Goal: Contribute content: Contribute content

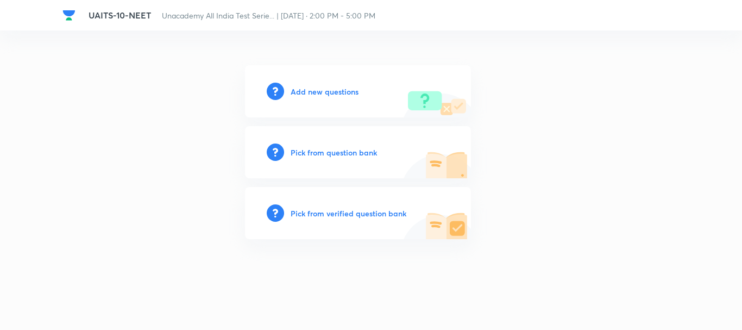
click at [328, 95] on h6 "Add new questions" at bounding box center [325, 91] width 68 height 11
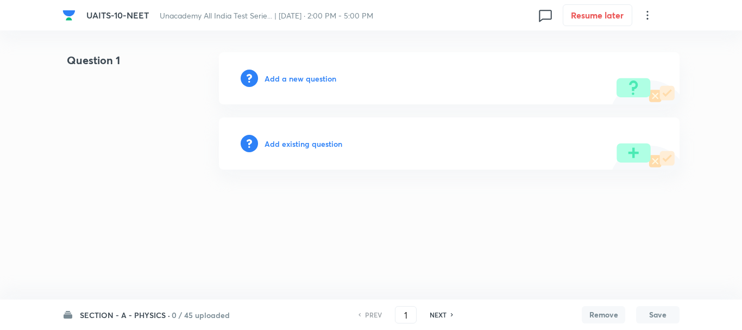
click at [152, 314] on h6 "SECTION - A - PHYSICS ·" at bounding box center [125, 314] width 90 height 11
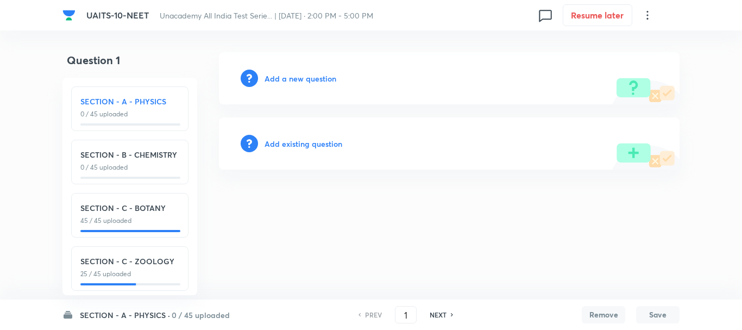
click at [313, 78] on h6 "Add a new question" at bounding box center [301, 78] width 72 height 11
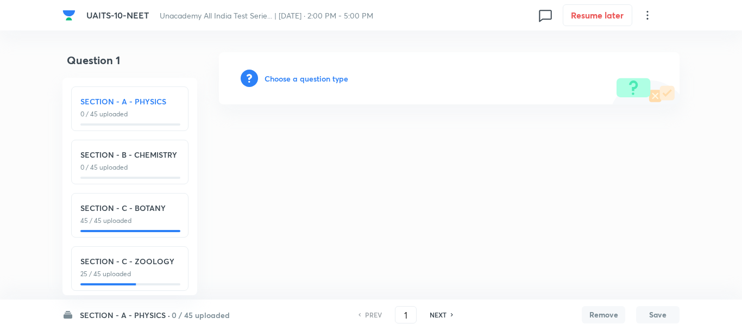
click at [308, 80] on h6 "Choose a question type" at bounding box center [307, 78] width 84 height 11
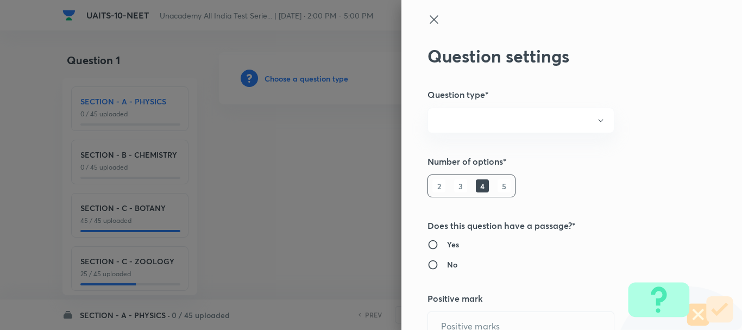
radio input "true"
type input "1"
type input "0"
radio input "true"
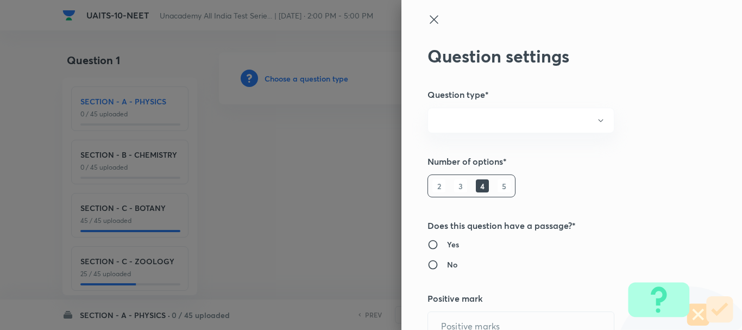
radio input "true"
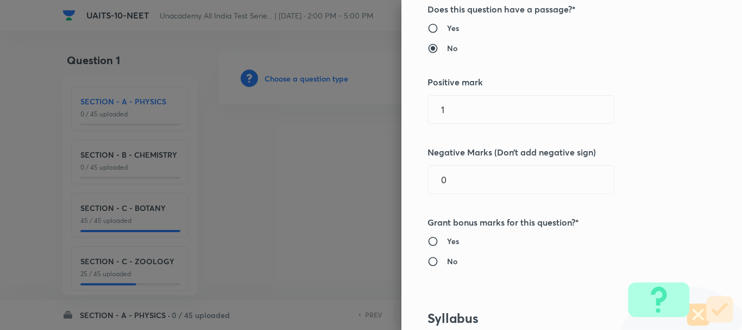
scroll to position [217, 0]
drag, startPoint x: 462, startPoint y: 105, endPoint x: 341, endPoint y: 111, distance: 120.8
click at [341, 111] on div "Question settings Question type* Single choice correct Number of options* 2 3 4…" at bounding box center [371, 165] width 742 height 330
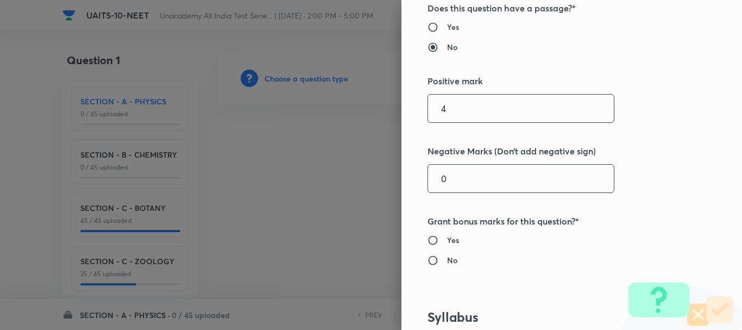
type input "4"
drag, startPoint x: 484, startPoint y: 187, endPoint x: 342, endPoint y: 196, distance: 142.1
click at [367, 193] on div "Question settings Question type* Single choice correct Number of options* 2 3 4…" at bounding box center [371, 165] width 742 height 330
type input "1"
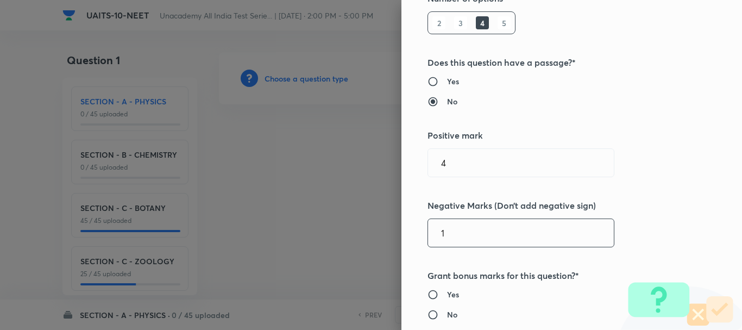
scroll to position [109, 0]
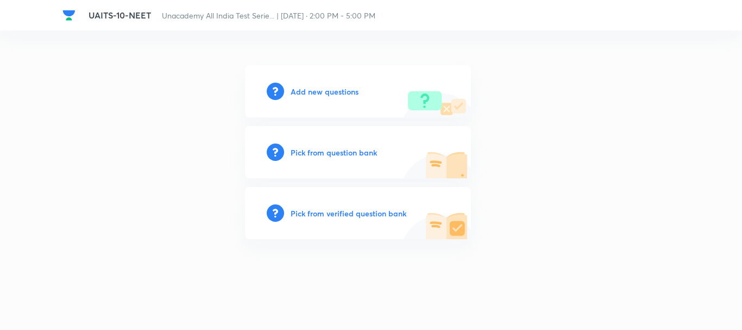
click at [329, 89] on h6 "Add new questions" at bounding box center [325, 91] width 68 height 11
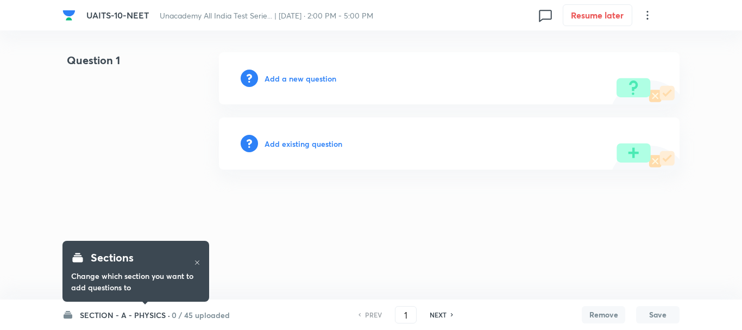
click at [125, 317] on h6 "SECTION - A - PHYSICS ·" at bounding box center [125, 314] width 90 height 11
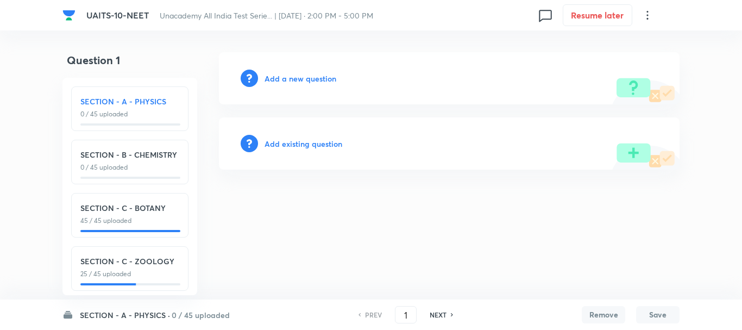
click at [131, 205] on h6 "SECTION - C - BOTANY" at bounding box center [129, 207] width 99 height 11
type input "91"
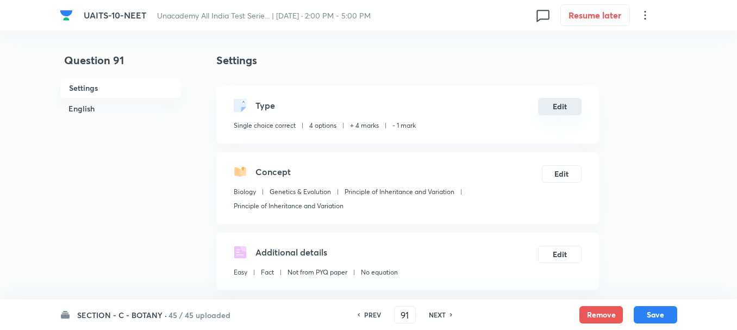
click at [562, 106] on button "Edit" at bounding box center [559, 106] width 43 height 17
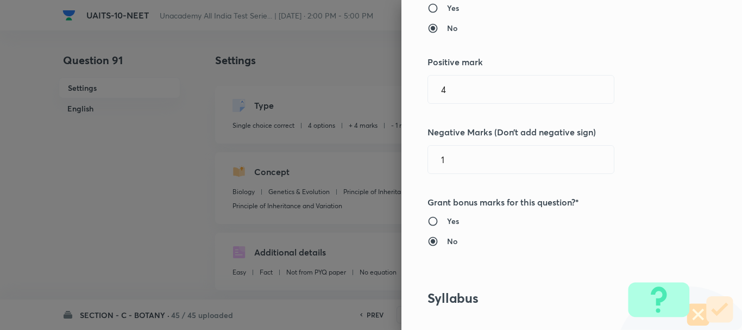
scroll to position [217, 0]
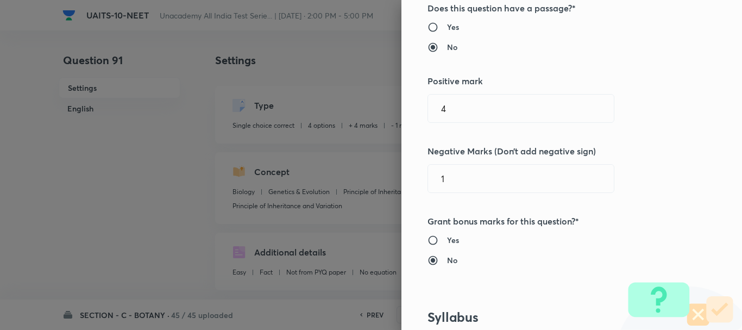
click at [105, 315] on div at bounding box center [371, 165] width 742 height 330
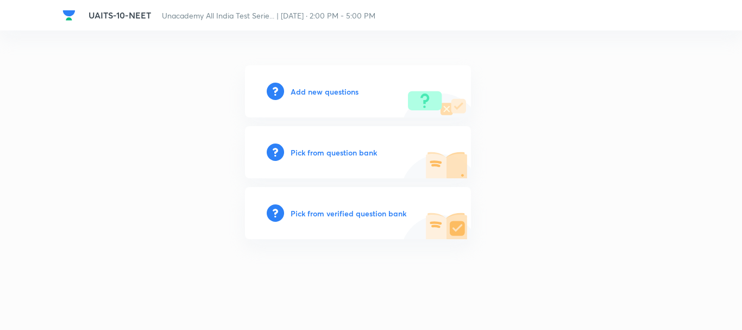
click at [323, 99] on div "Add new questions" at bounding box center [358, 91] width 226 height 52
click at [321, 95] on h6 "Add new questions" at bounding box center [325, 91] width 68 height 11
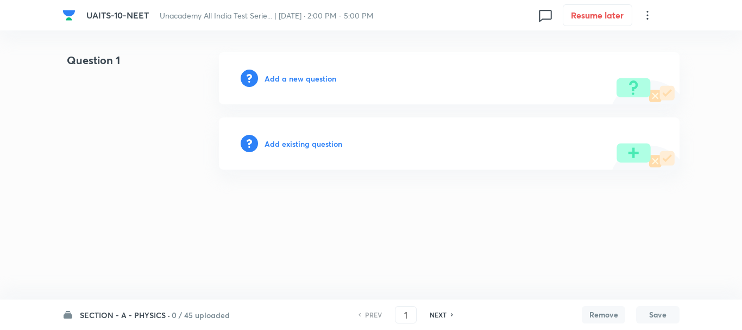
click at [297, 81] on h6 "Add a new question" at bounding box center [301, 78] width 72 height 11
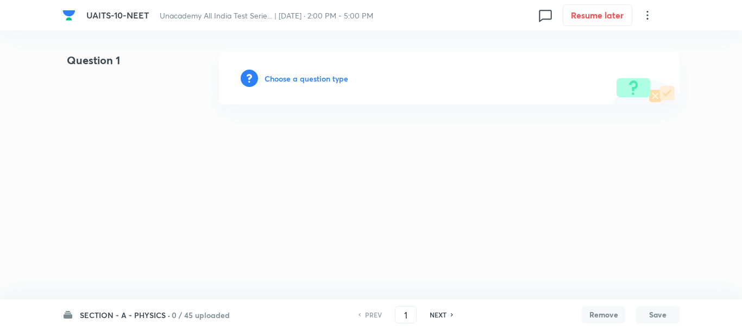
click at [324, 74] on h6 "Choose a question type" at bounding box center [307, 78] width 84 height 11
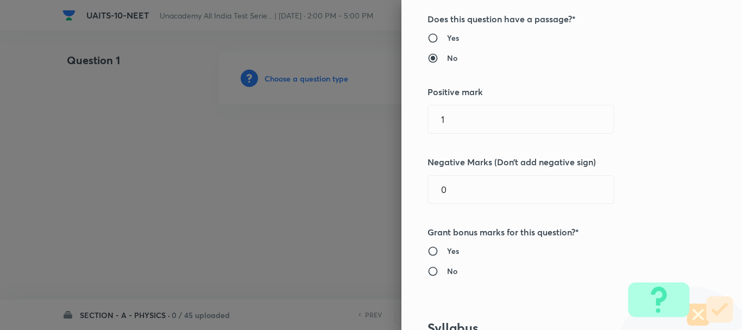
scroll to position [217, 0]
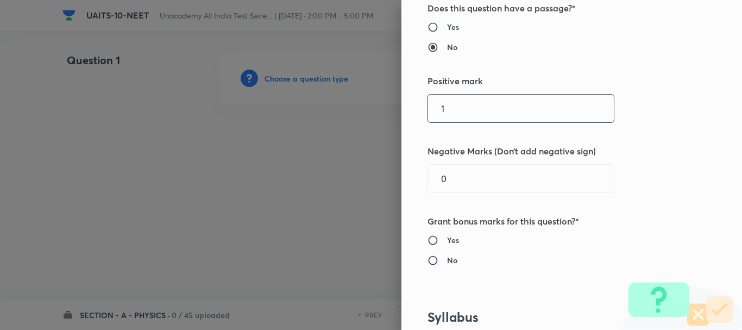
drag, startPoint x: 450, startPoint y: 119, endPoint x: 423, endPoint y: 121, distance: 27.8
click at [430, 119] on input "1" at bounding box center [521, 109] width 186 height 28
type input "4"
drag, startPoint x: 440, startPoint y: 179, endPoint x: 316, endPoint y: 183, distance: 123.4
click at [316, 182] on div "Question settings Question type* Single choice correct Number of options* 2 3 4…" at bounding box center [371, 165] width 742 height 330
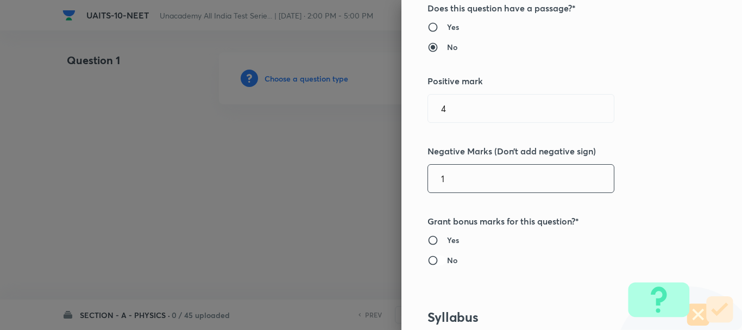
type input "1"
click at [428, 260] on input "No" at bounding box center [438, 260] width 20 height 11
radio input "true"
click at [428, 258] on input "No" at bounding box center [438, 260] width 20 height 11
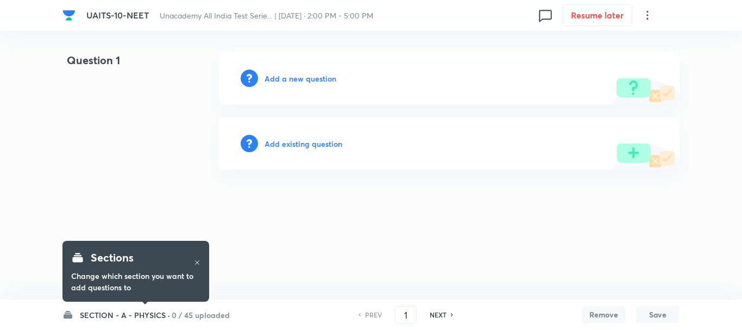
click at [134, 308] on div "Sections Change which section you want to add questions to" at bounding box center [135, 271] width 147 height 76
click at [137, 315] on h6 "SECTION - A - PHYSICS ·" at bounding box center [125, 314] width 90 height 11
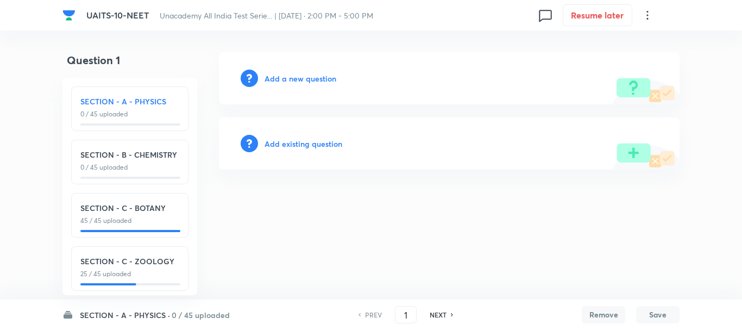
click at [137, 211] on h6 "SECTION - C - BOTANY" at bounding box center [129, 207] width 99 height 11
type input "91"
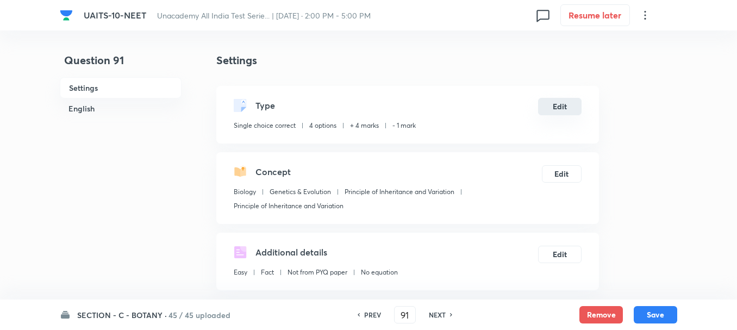
click at [575, 105] on button "Edit" at bounding box center [559, 106] width 43 height 17
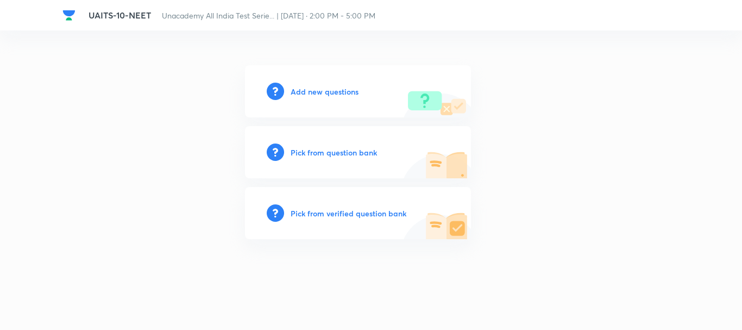
click at [332, 95] on h6 "Add new questions" at bounding box center [325, 91] width 68 height 11
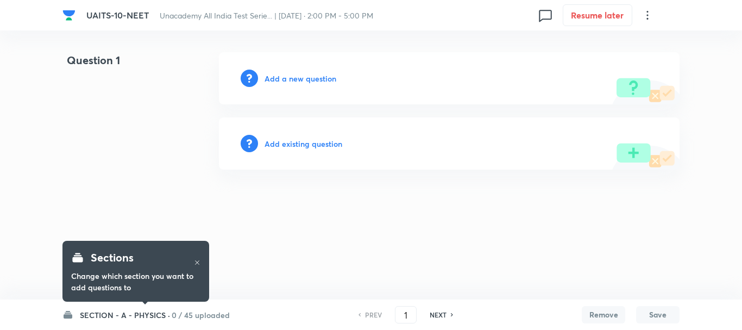
click at [297, 80] on h6 "Add a new question" at bounding box center [301, 78] width 72 height 11
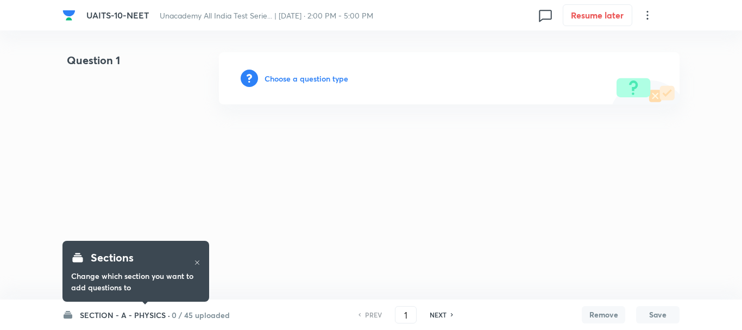
click at [309, 84] on div "Choose a question type" at bounding box center [449, 78] width 461 height 52
click at [314, 80] on h6 "Choose a question type" at bounding box center [307, 78] width 84 height 11
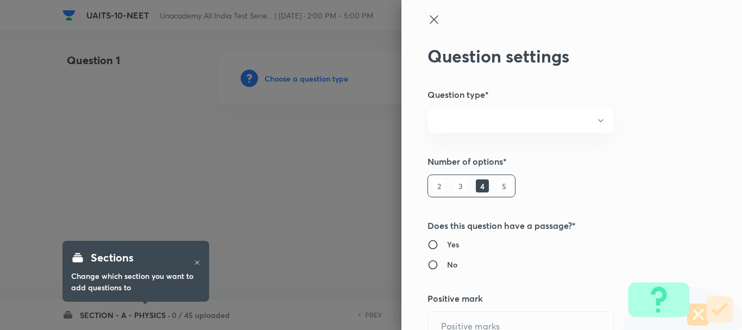
radio input "true"
type input "1"
type input "0"
radio input "true"
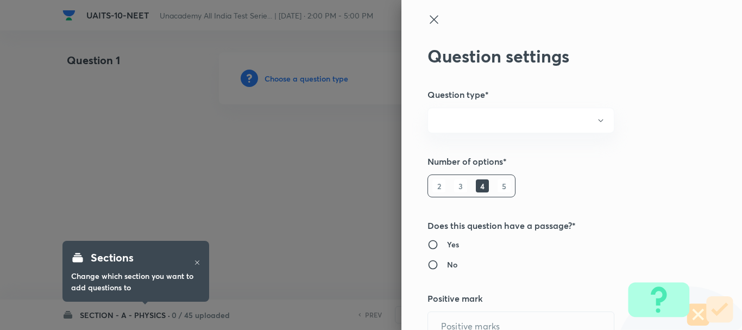
radio input "true"
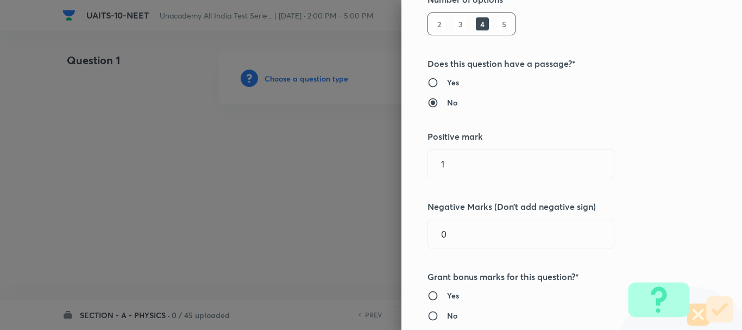
scroll to position [163, 0]
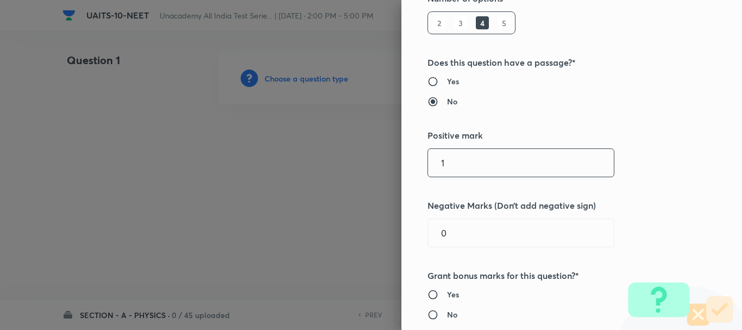
drag, startPoint x: 424, startPoint y: 164, endPoint x: 338, endPoint y: 173, distance: 86.9
click at [362, 169] on div "Question settings Question type* Single choice correct Number of options* 2 3 4…" at bounding box center [371, 165] width 742 height 330
type input "4"
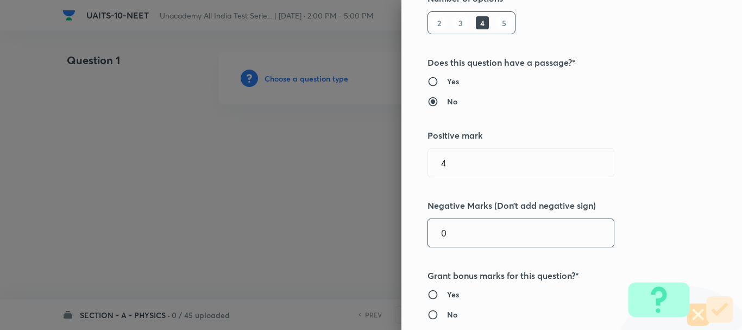
drag, startPoint x: 474, startPoint y: 236, endPoint x: 346, endPoint y: 238, distance: 127.7
click at [351, 241] on div "Question settings Question type* Single choice correct Number of options* 2 3 4…" at bounding box center [371, 165] width 742 height 330
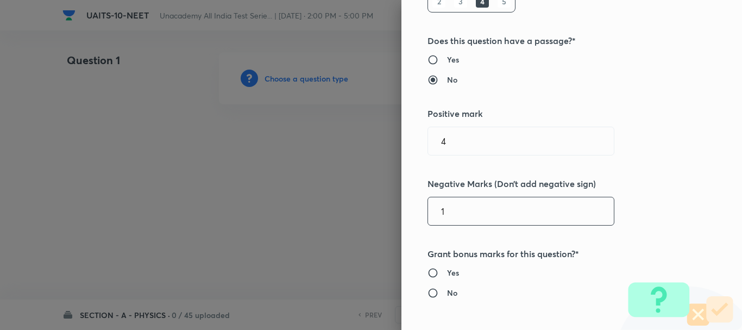
scroll to position [217, 0]
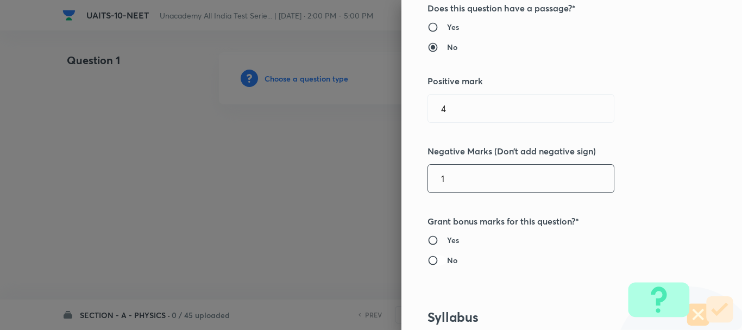
type input "1"
click at [428, 259] on input "No" at bounding box center [438, 260] width 20 height 11
radio input "true"
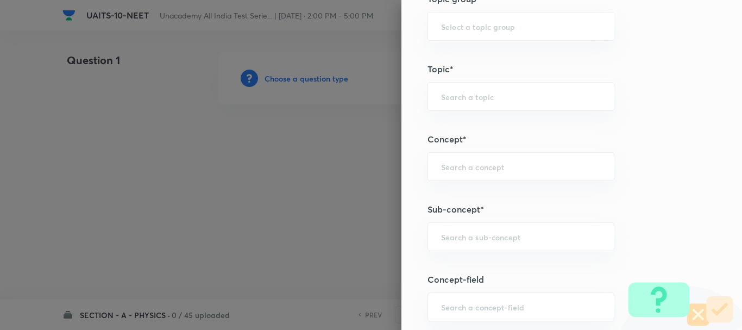
scroll to position [598, 0]
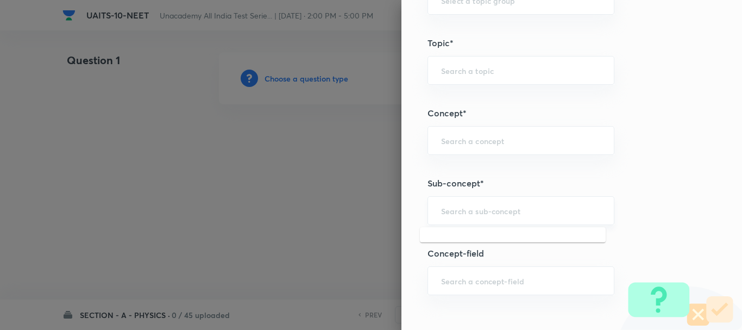
click at [446, 210] on input "text" at bounding box center [521, 210] width 160 height 10
paste input "[PERSON_NAME] Laws of Motion"
type input "[PERSON_NAME] Laws of Motion"
click at [438, 133] on div "​" at bounding box center [521, 140] width 187 height 29
click at [454, 206] on input "text" at bounding box center [521, 210] width 160 height 10
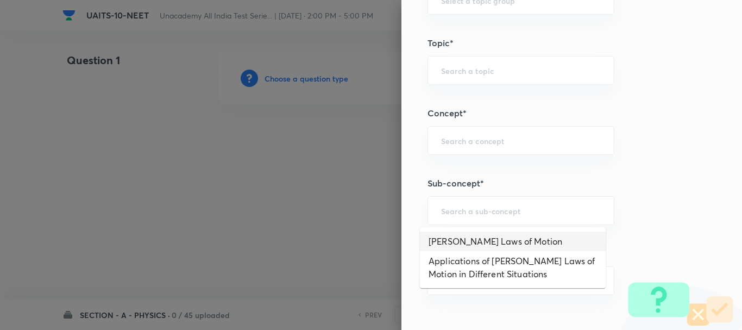
paste input "[PERSON_NAME] Laws of Motion"
click at [516, 238] on li "[PERSON_NAME] Laws of Motion" at bounding box center [513, 241] width 186 height 20
type input "[PERSON_NAME] Laws of Motion"
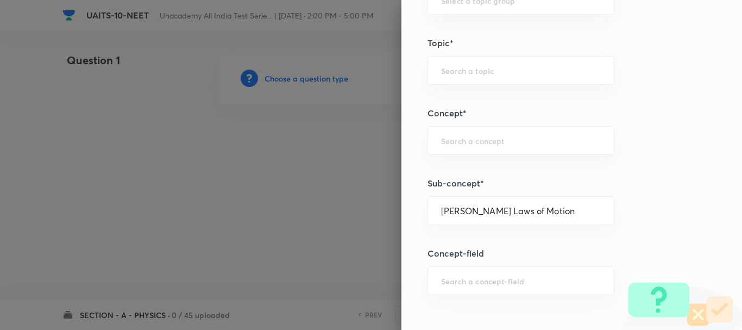
type input "Physics"
type input "Mechanics"
type input "Laws of Motion & Friction"
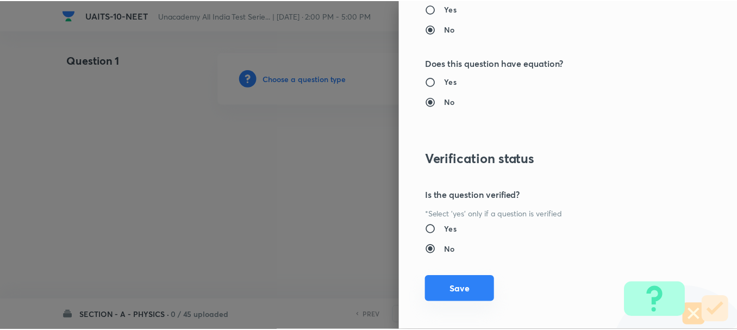
scroll to position [1224, 0]
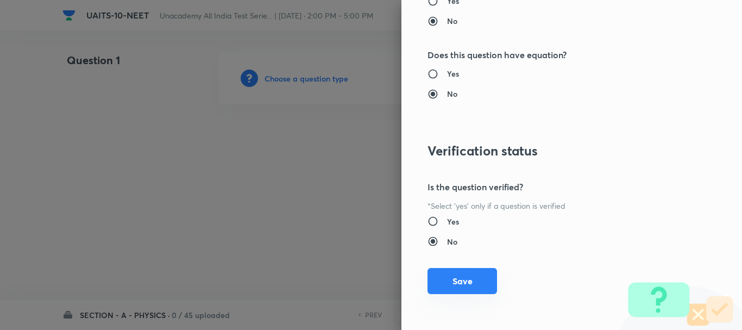
click at [462, 281] on button "Save" at bounding box center [463, 281] width 70 height 26
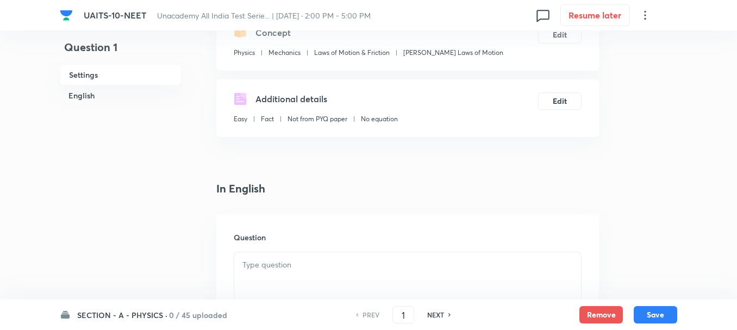
scroll to position [163, 0]
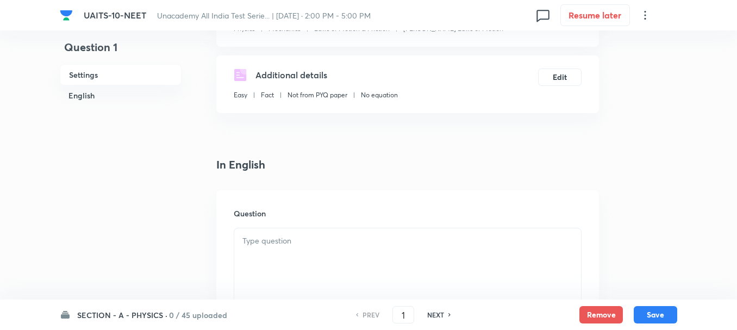
click at [291, 245] on div at bounding box center [407, 258] width 347 height 61
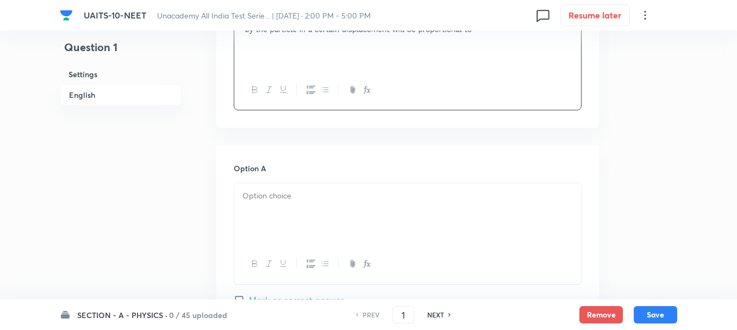
scroll to position [435, 0]
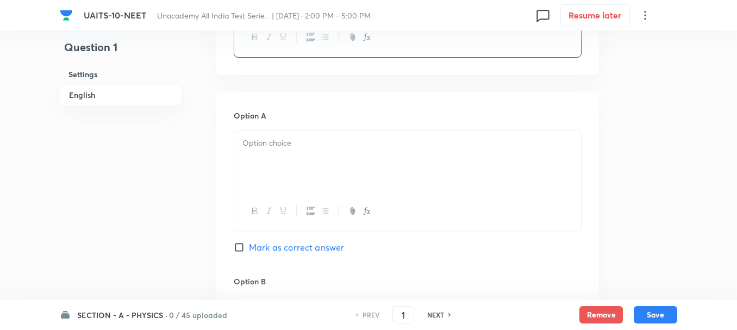
click at [291, 165] on div at bounding box center [407, 160] width 347 height 61
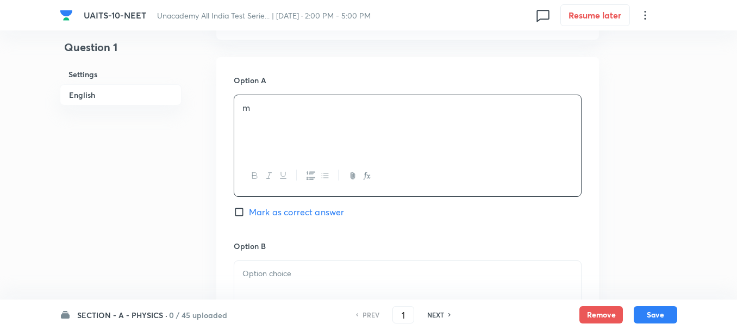
scroll to position [489, 0]
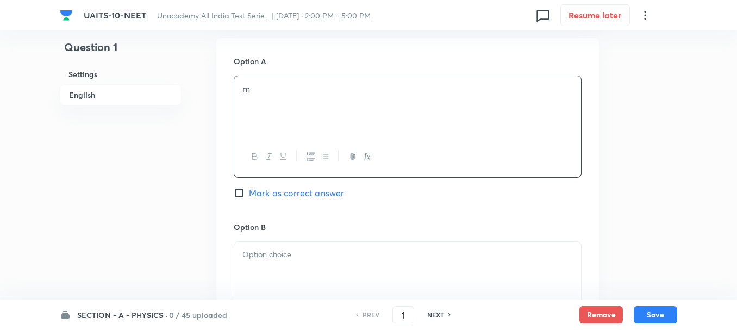
click at [278, 253] on p at bounding box center [407, 254] width 330 height 12
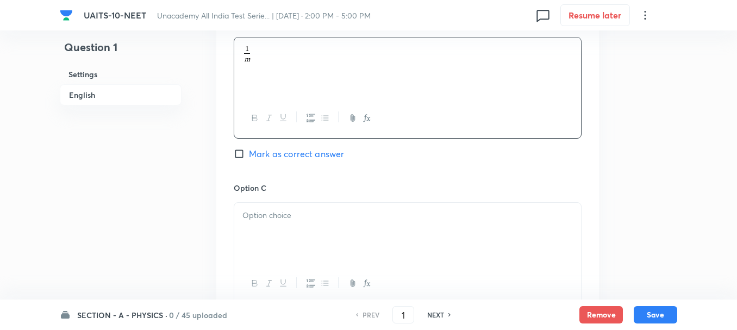
scroll to position [706, 0]
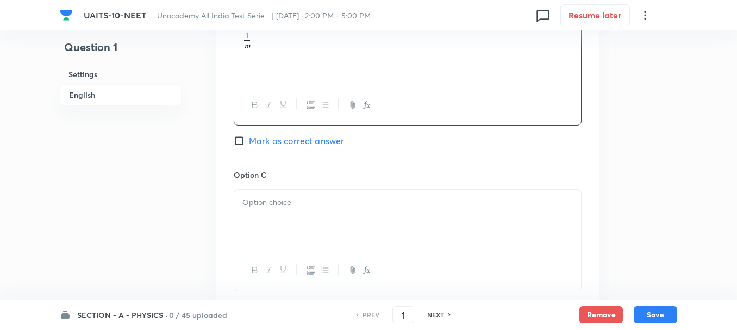
click at [275, 215] on div at bounding box center [407, 220] width 347 height 61
click at [273, 205] on p at bounding box center [407, 205] width 330 height 12
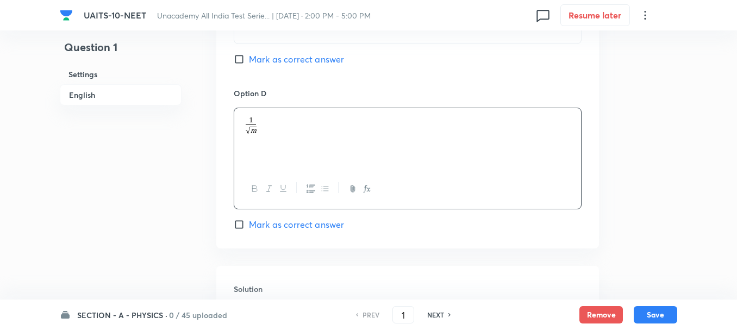
scroll to position [1032, 0]
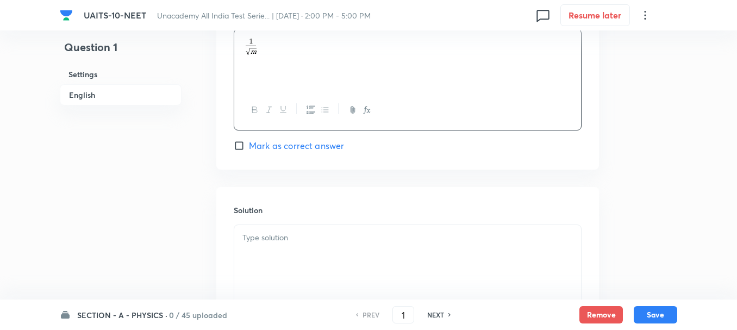
click at [257, 147] on span "Mark as correct answer" at bounding box center [296, 145] width 95 height 13
click at [249, 147] on input "Mark as correct answer" at bounding box center [241, 145] width 15 height 11
checkbox input "true"
click at [287, 254] on div at bounding box center [407, 255] width 347 height 61
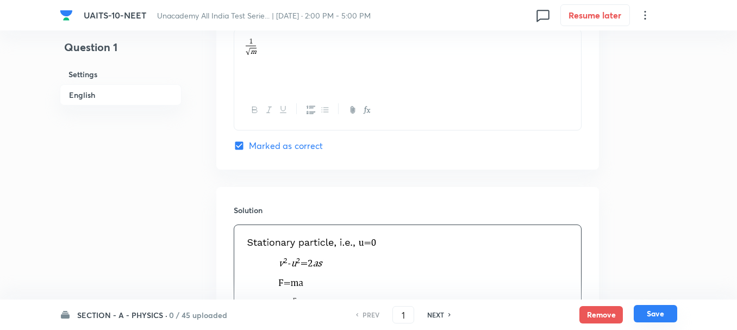
click at [657, 311] on button "Save" at bounding box center [655, 313] width 43 height 17
type input "2"
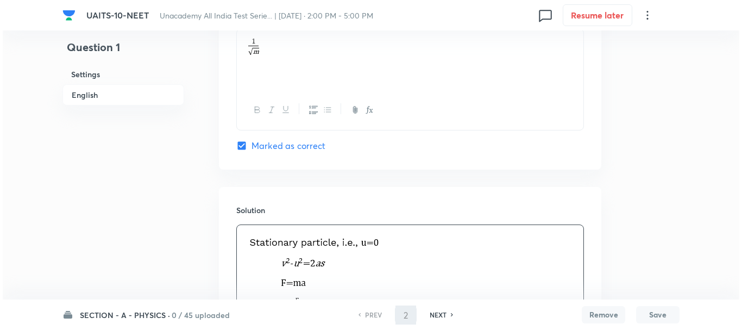
scroll to position [0, 0]
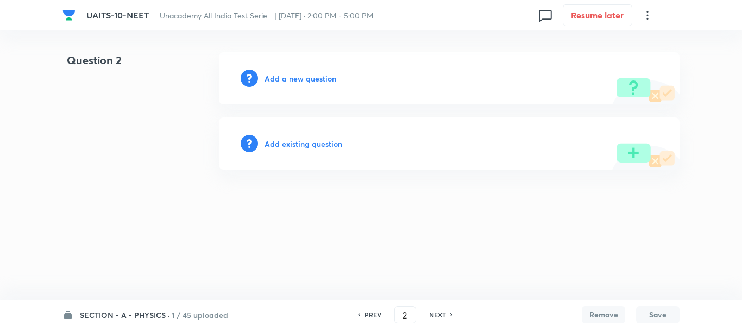
click at [302, 83] on h6 "Add a new question" at bounding box center [301, 78] width 72 height 11
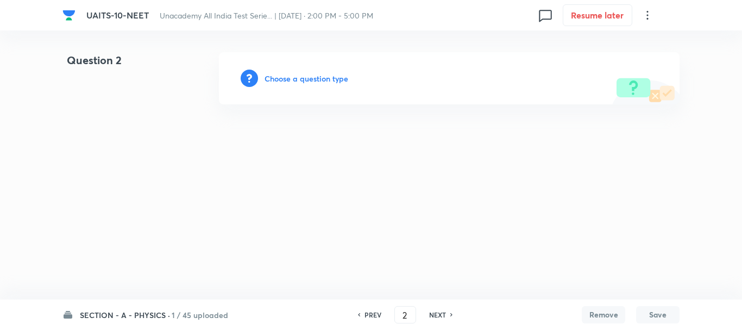
click at [322, 82] on h6 "Choose a question type" at bounding box center [307, 78] width 84 height 11
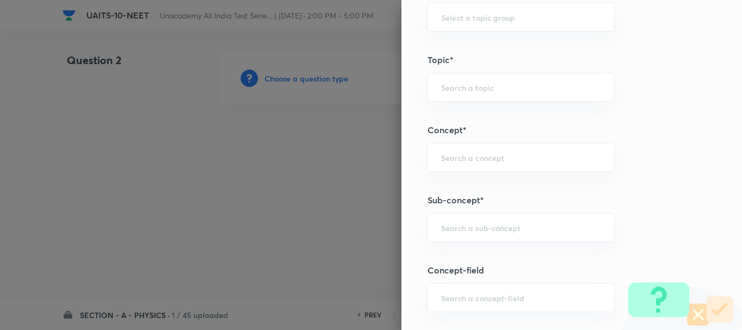
scroll to position [598, 0]
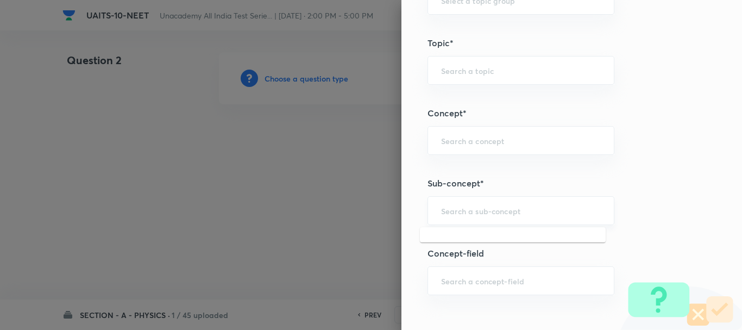
click at [460, 216] on input "text" at bounding box center [521, 210] width 160 height 10
paste input "Work, Energy & Power"
type input "Work, Energy & Power"
drag, startPoint x: 529, startPoint y: 211, endPoint x: 422, endPoint y: 211, distance: 106.5
click at [428, 211] on div "Work, Energy & Power ​" at bounding box center [521, 210] width 187 height 29
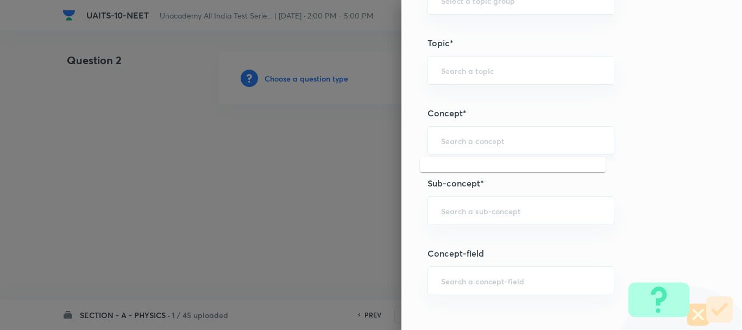
click at [467, 143] on input "text" at bounding box center [521, 140] width 160 height 10
paste input "Work, Energy & Power"
type input "Work, Energy & Power"
drag, startPoint x: 541, startPoint y: 143, endPoint x: 324, endPoint y: 142, distance: 216.3
click at [324, 142] on div "Question settings Question type* Single choice correct Number of options* 2 3 4…" at bounding box center [371, 165] width 742 height 330
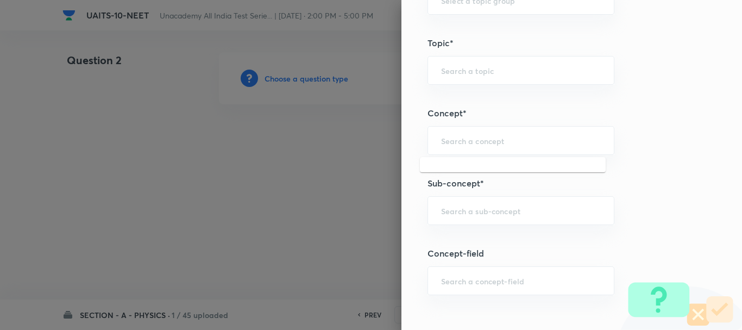
click at [436, 86] on div "Question settings Question type* Single choice correct Number of options* 2 3 4…" at bounding box center [572, 165] width 341 height 330
click at [443, 77] on div "​" at bounding box center [521, 70] width 187 height 29
paste input "Work, Energy & Power"
type input "Work, Energy & Power"
click at [458, 220] on div "​" at bounding box center [521, 210] width 187 height 29
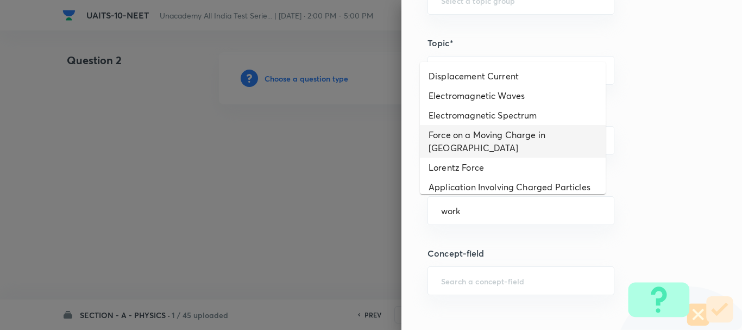
type input "work"
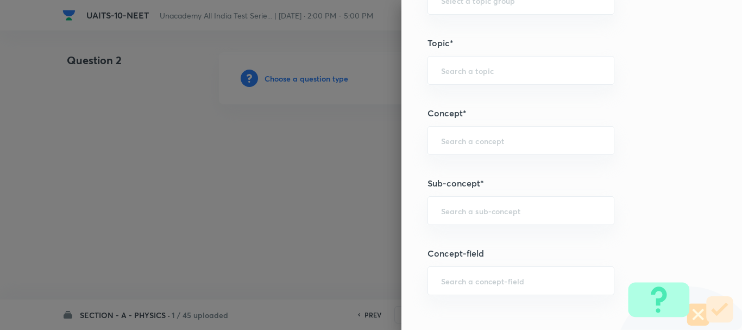
paste input "Work, Energy & Power"
drag, startPoint x: 523, startPoint y: 213, endPoint x: 486, endPoint y: 209, distance: 37.7
click at [486, 209] on input "Work, Energy & Power" at bounding box center [521, 210] width 160 height 10
drag, startPoint x: 497, startPoint y: 214, endPoint x: 348, endPoint y: 233, distance: 149.5
click at [348, 233] on div "Question settings Question type* Single choice correct Number of options* 2 3 4…" at bounding box center [371, 165] width 742 height 330
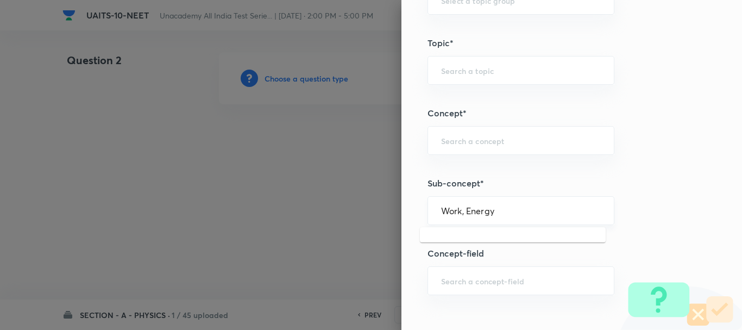
click at [490, 209] on input "Work, Energy" at bounding box center [521, 210] width 160 height 10
drag, startPoint x: 487, startPoint y: 210, endPoint x: 356, endPoint y: 224, distance: 132.2
click at [356, 224] on div "Question settings Question type* Single choice correct Number of options* 2 3 4…" at bounding box center [371, 165] width 742 height 330
paste input "& Power"
drag, startPoint x: 487, startPoint y: 211, endPoint x: 594, endPoint y: 206, distance: 107.2
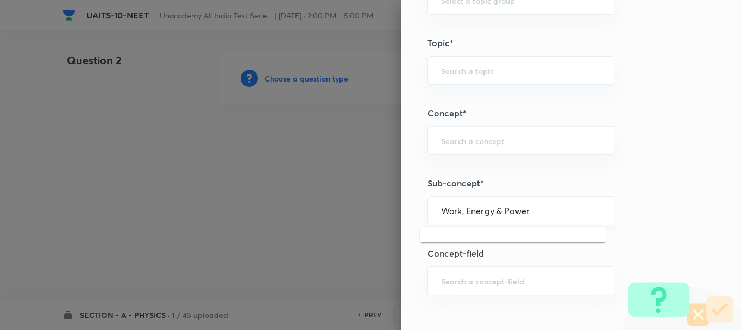
click at [594, 206] on div "Work, Energy & Power ​" at bounding box center [521, 210] width 187 height 29
drag, startPoint x: 457, startPoint y: 212, endPoint x: 737, endPoint y: 203, distance: 280.0
click at [731, 203] on div "Question settings Question type* Single choice correct Number of options* 2 3 4…" at bounding box center [572, 165] width 341 height 330
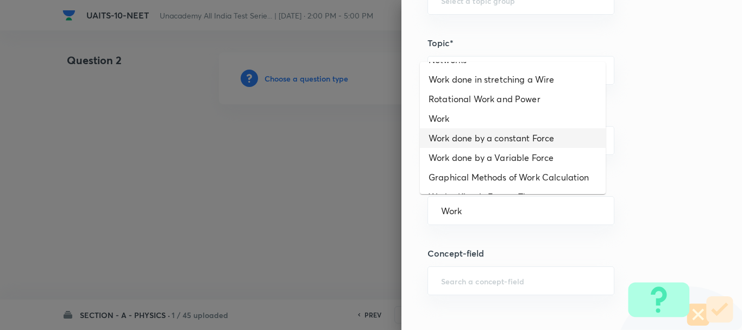
scroll to position [157, 0]
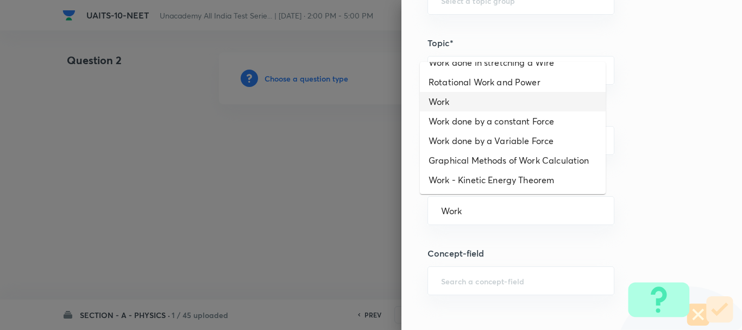
click at [448, 92] on li "Work" at bounding box center [513, 102] width 186 height 20
type input "Work"
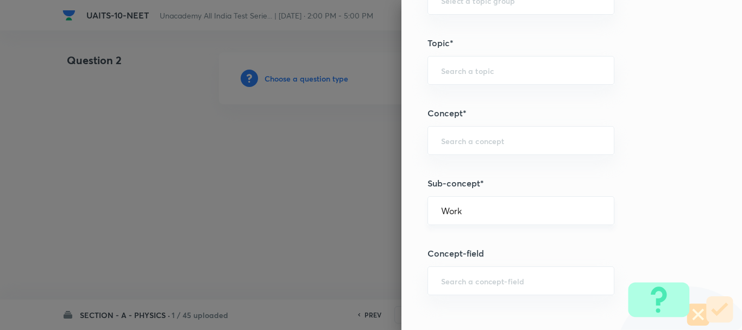
type input "Physics"
type input "Work, Energy & Power"
type input "Work"
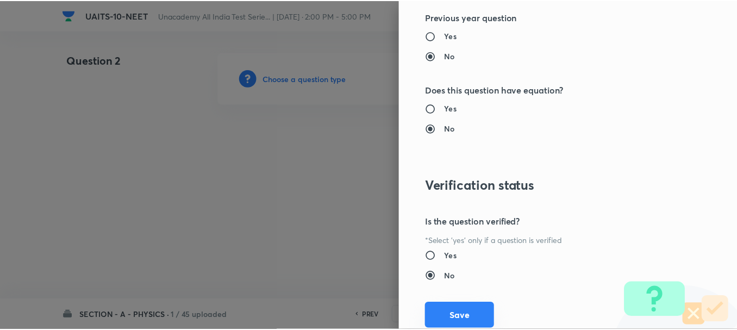
scroll to position [1224, 0]
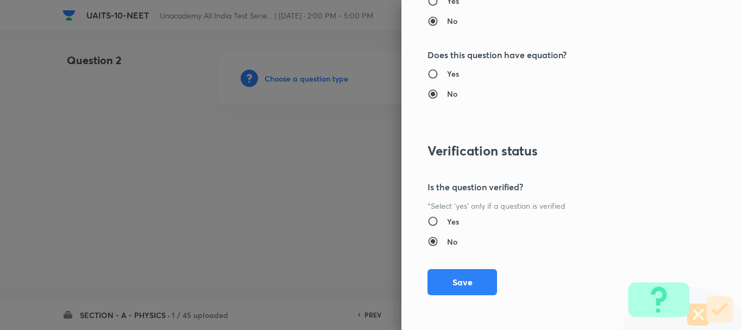
drag, startPoint x: 461, startPoint y: 276, endPoint x: 472, endPoint y: 275, distance: 10.9
click at [461, 276] on button "Save" at bounding box center [463, 282] width 70 height 26
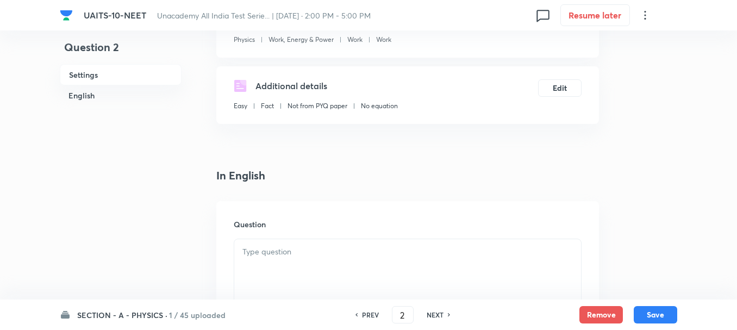
scroll to position [163, 0]
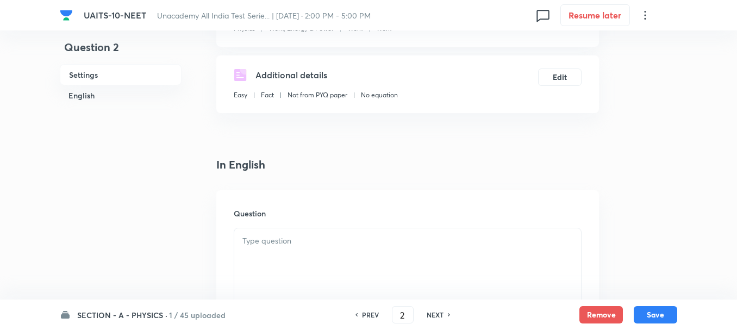
click at [298, 249] on div at bounding box center [407, 258] width 347 height 61
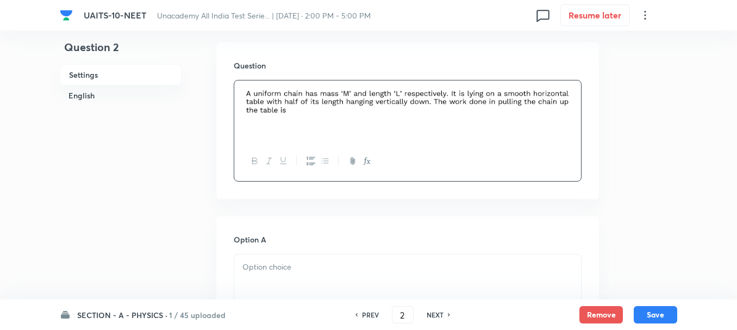
scroll to position [326, 0]
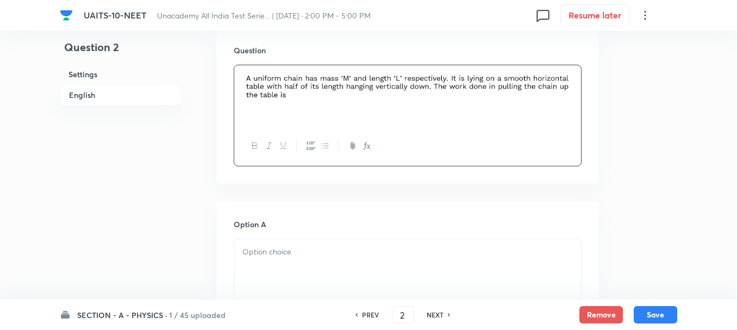
click at [302, 269] on div at bounding box center [407, 269] width 347 height 61
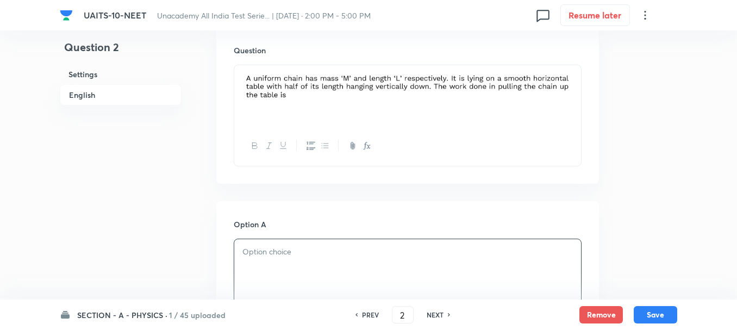
click at [293, 253] on p at bounding box center [407, 252] width 330 height 12
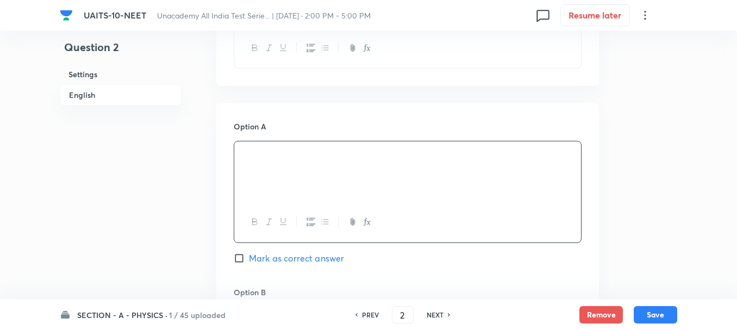
scroll to position [435, 0]
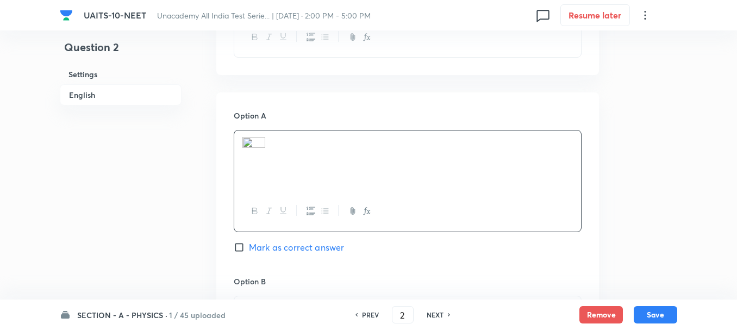
drag, startPoint x: 287, startPoint y: 149, endPoint x: 235, endPoint y: 149, distance: 51.6
click at [235, 149] on div at bounding box center [407, 160] width 347 height 61
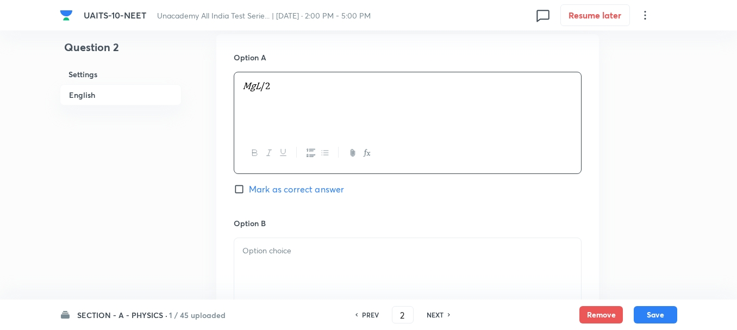
scroll to position [543, 0]
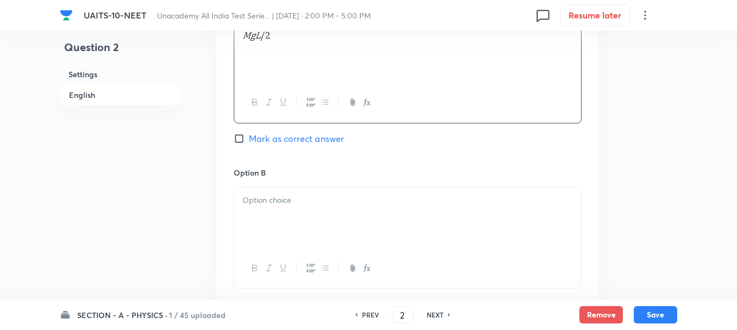
click at [264, 210] on div at bounding box center [407, 217] width 347 height 61
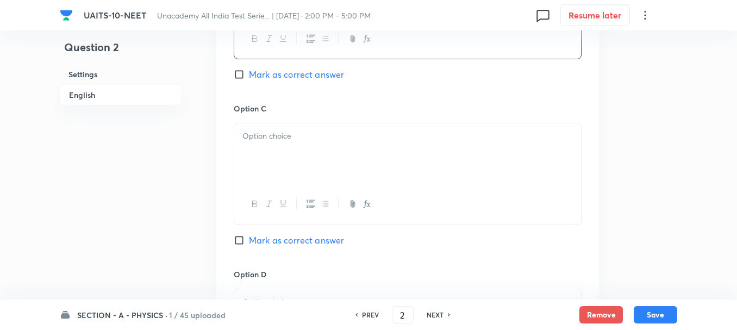
scroll to position [815, 0]
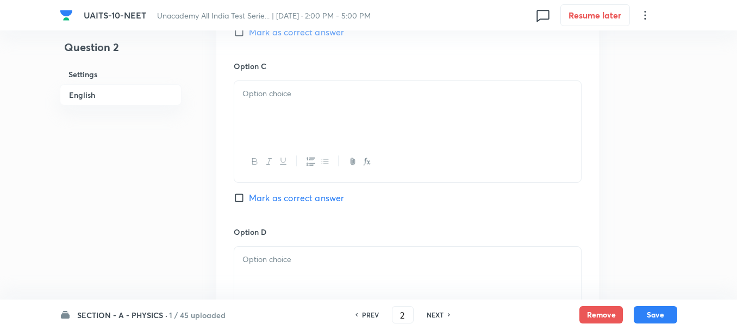
click at [275, 223] on div "Option C Mark as correct answer" at bounding box center [408, 142] width 348 height 165
click at [271, 266] on div at bounding box center [407, 277] width 347 height 61
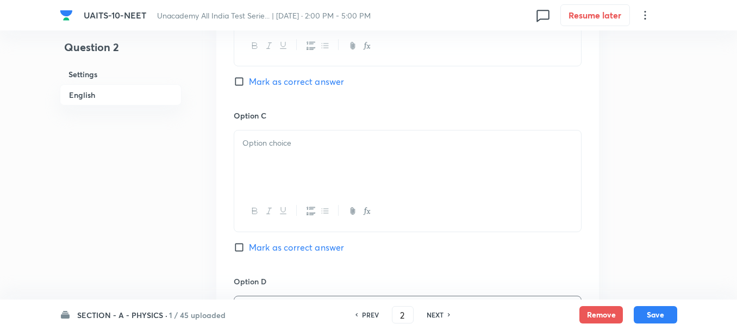
scroll to position [652, 0]
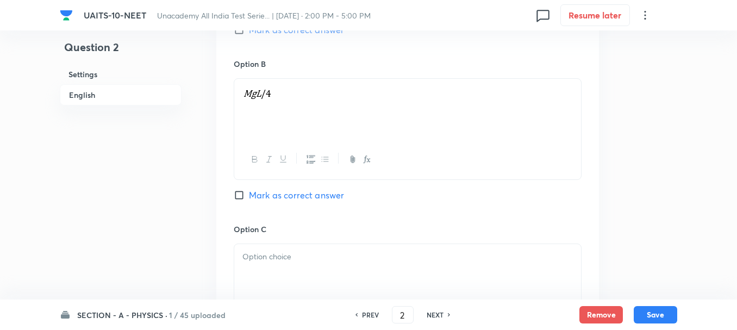
click at [286, 234] on h6 "Option C" at bounding box center [408, 228] width 348 height 11
click at [264, 264] on div at bounding box center [407, 274] width 347 height 61
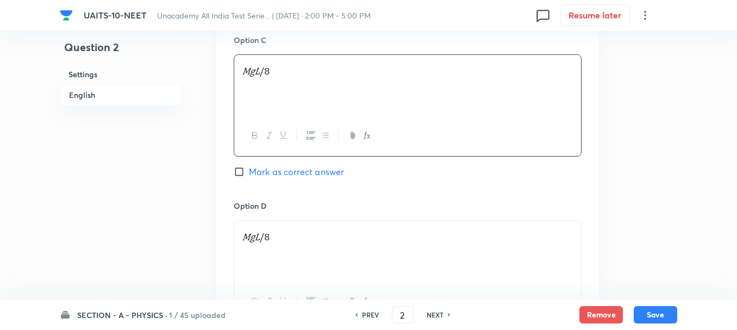
scroll to position [869, 0]
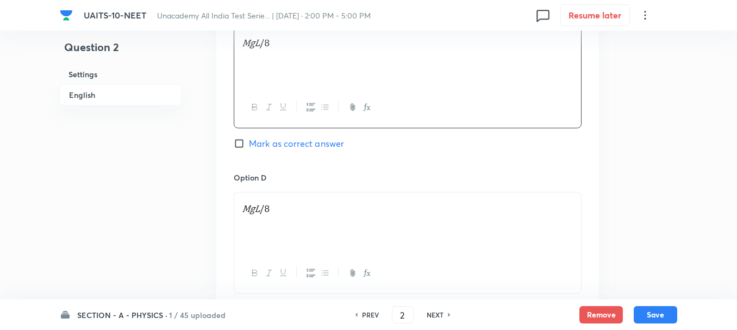
drag, startPoint x: 280, startPoint y: 221, endPoint x: 171, endPoint y: 218, distance: 109.2
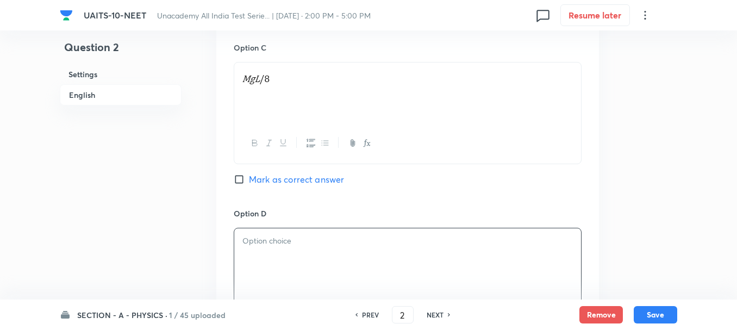
scroll to position [815, 0]
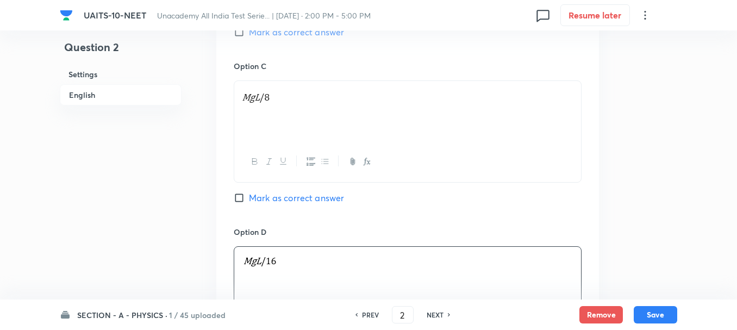
click at [261, 197] on span "Mark as correct answer" at bounding box center [296, 197] width 95 height 13
click at [249, 197] on input "Mark as correct answer" at bounding box center [241, 197] width 15 height 11
checkbox input "true"
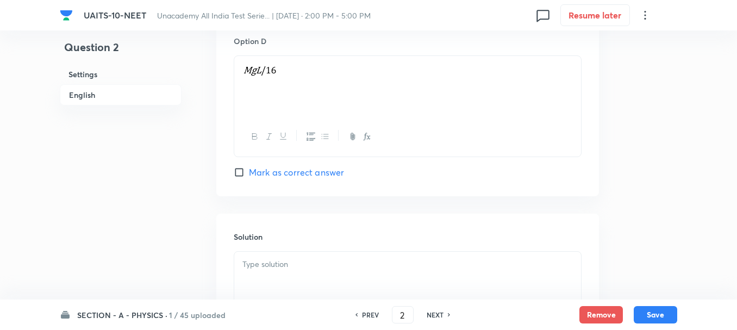
scroll to position [1032, 0]
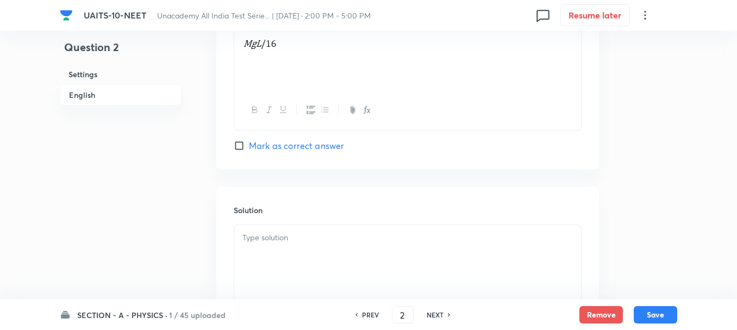
click at [285, 238] on p at bounding box center [407, 237] width 330 height 12
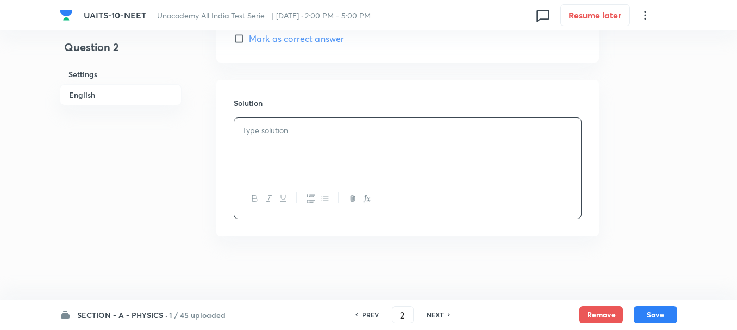
scroll to position [1142, 0]
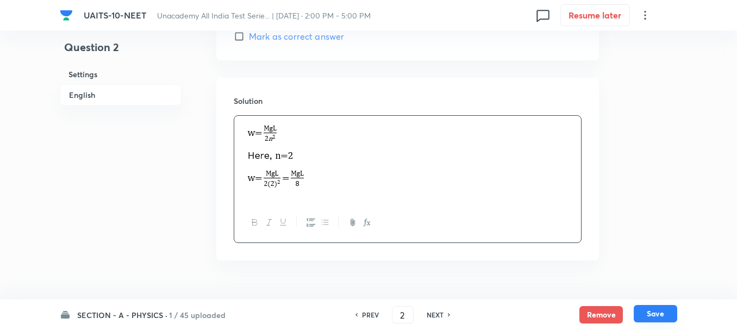
click at [654, 318] on button "Save" at bounding box center [655, 313] width 43 height 17
type input "3"
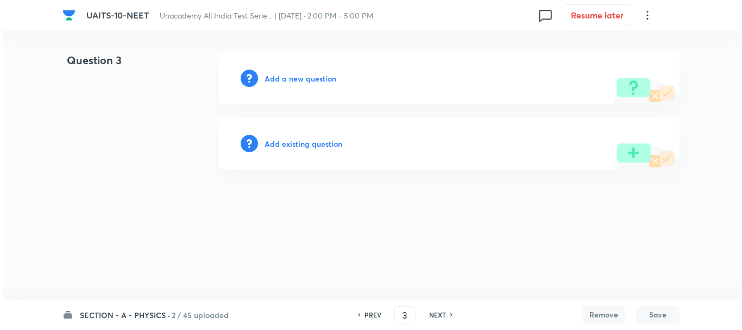
scroll to position [0, 0]
click at [285, 76] on h6 "Add a new question" at bounding box center [301, 78] width 72 height 11
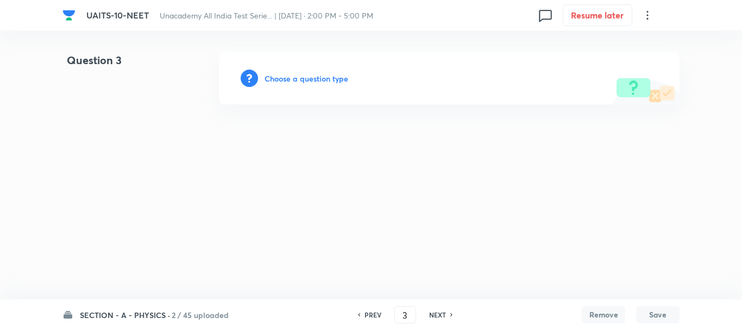
click at [307, 78] on h6 "Choose a question type" at bounding box center [307, 78] width 84 height 11
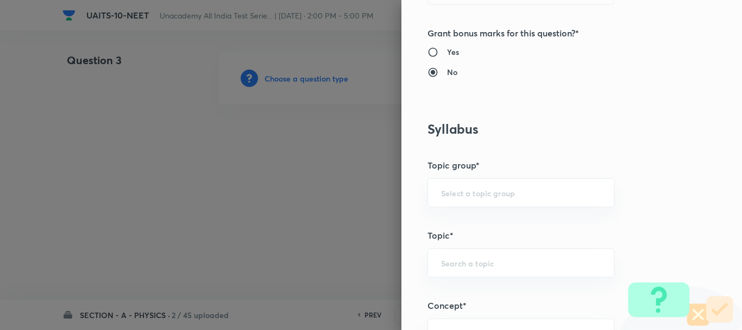
scroll to position [435, 0]
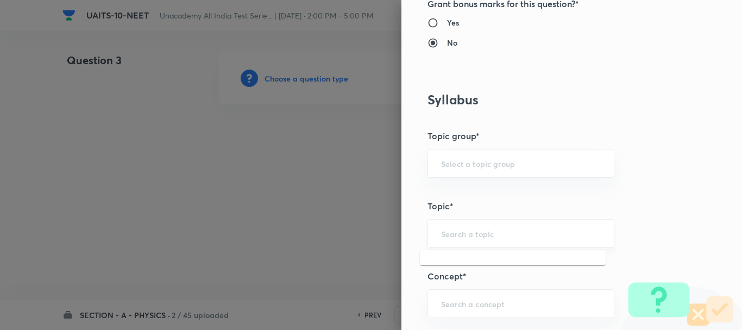
click at [450, 229] on input "text" at bounding box center [521, 233] width 160 height 10
paste input "Circular Motion"
click at [484, 259] on li "Circular Motion" at bounding box center [513, 264] width 186 height 20
type input "Circular Motion"
type input "Physics"
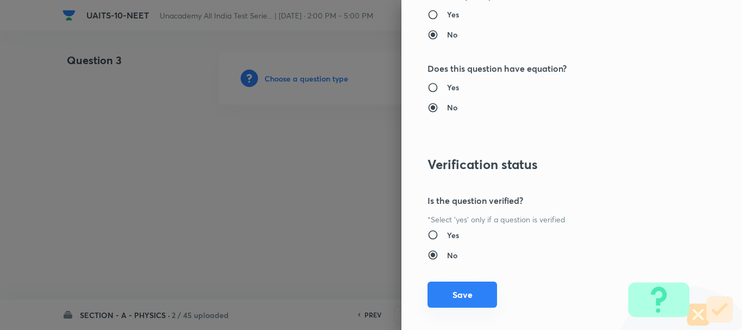
scroll to position [1224, 0]
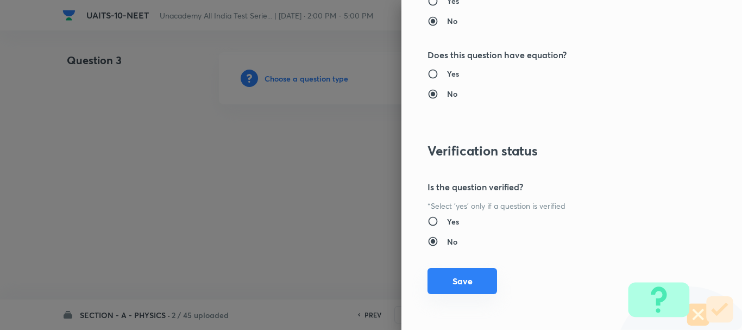
click at [454, 282] on button "Save" at bounding box center [463, 281] width 70 height 26
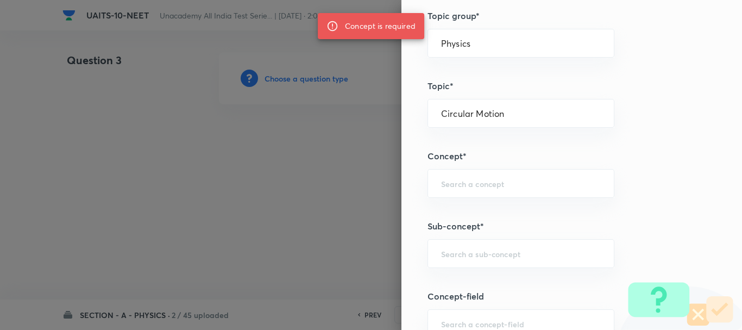
scroll to position [572, 0]
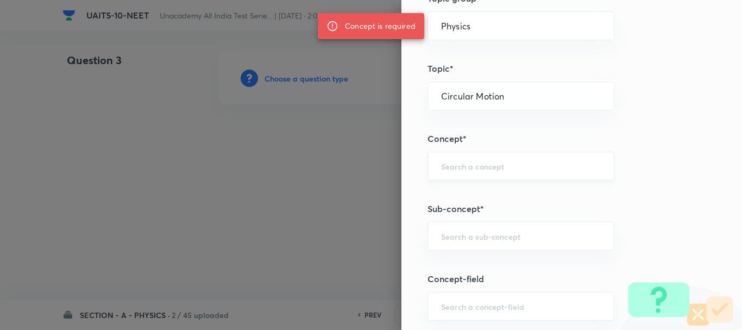
click at [460, 165] on input "text" at bounding box center [521, 166] width 160 height 10
click at [461, 238] on input "text" at bounding box center [521, 236] width 160 height 10
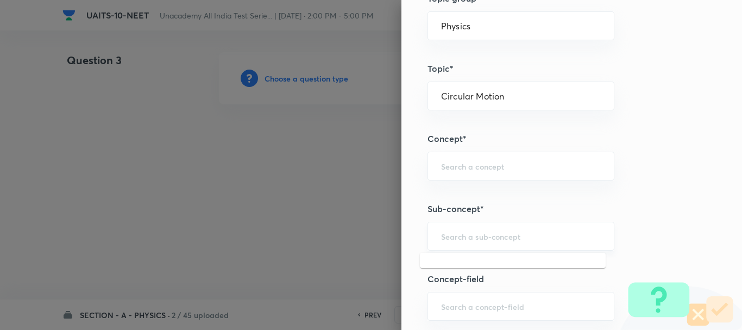
paste input "Circular Motion"
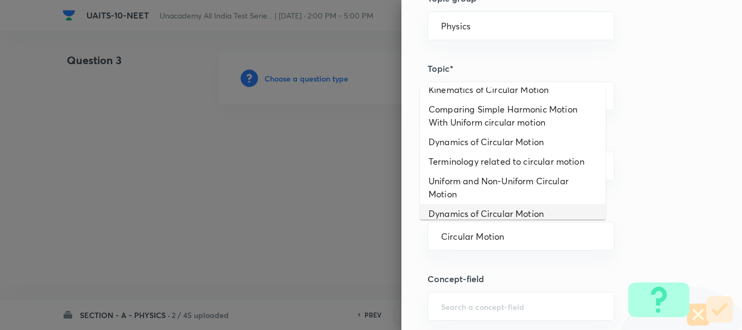
scroll to position [85, 0]
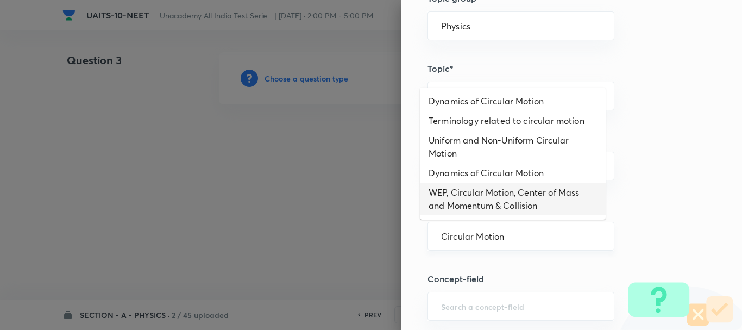
click at [503, 240] on input "Circular Motion" at bounding box center [521, 236] width 160 height 10
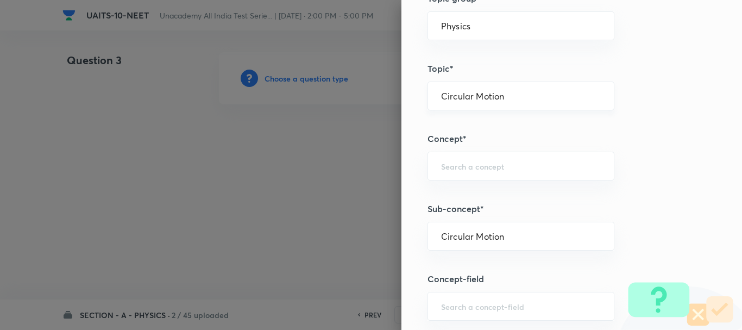
click at [506, 89] on div "Circular Motion ​" at bounding box center [521, 96] width 187 height 29
type input "Circular Motion"
click at [531, 93] on input "Circular Motion" at bounding box center [521, 96] width 160 height 10
drag, startPoint x: 530, startPoint y: 95, endPoint x: 295, endPoint y: 136, distance: 238.2
click at [271, 131] on div "Question settings Question type* Single choice correct Number of options* 2 3 4…" at bounding box center [371, 165] width 742 height 330
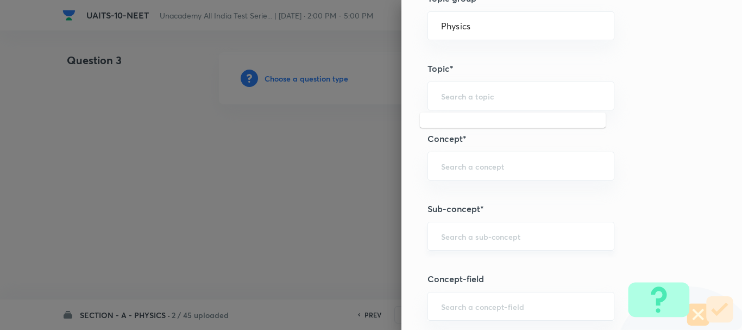
click at [434, 246] on div "​" at bounding box center [521, 236] width 187 height 29
type input "Circular Motion"
drag, startPoint x: 478, startPoint y: 171, endPoint x: 510, endPoint y: 174, distance: 32.2
click at [478, 172] on div "​" at bounding box center [521, 166] width 187 height 29
paste input "Circular Motion"
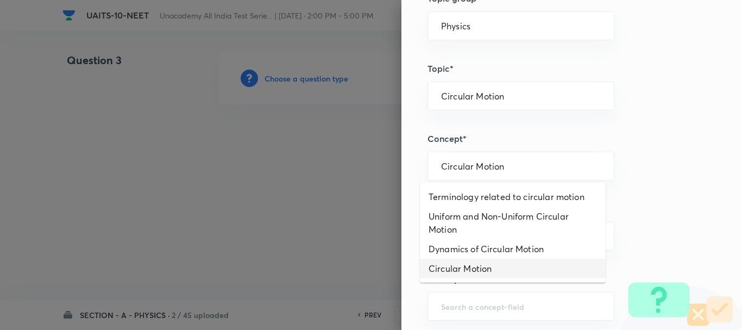
click at [475, 270] on li "Circular Motion" at bounding box center [513, 269] width 186 height 20
type input "Circular Motion"
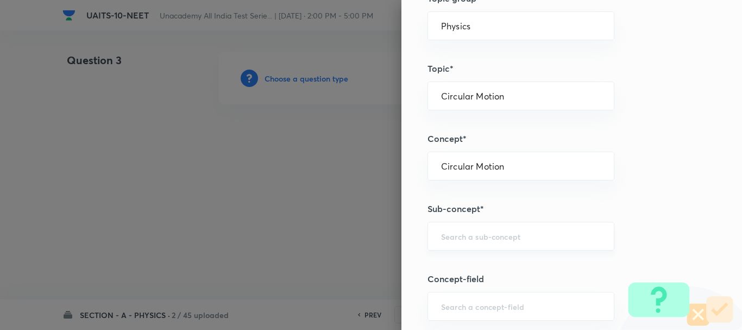
click at [455, 241] on input "text" at bounding box center [521, 236] width 160 height 10
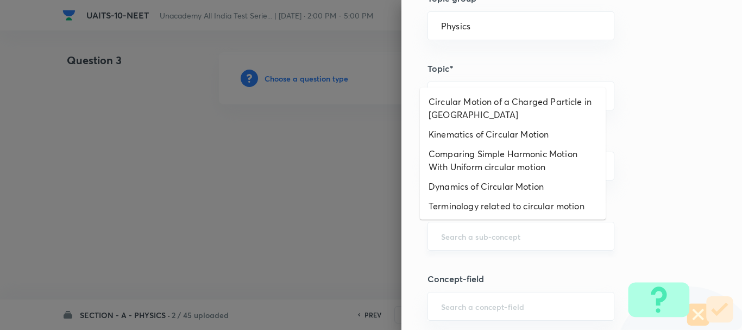
click at [484, 249] on div "​" at bounding box center [521, 236] width 187 height 29
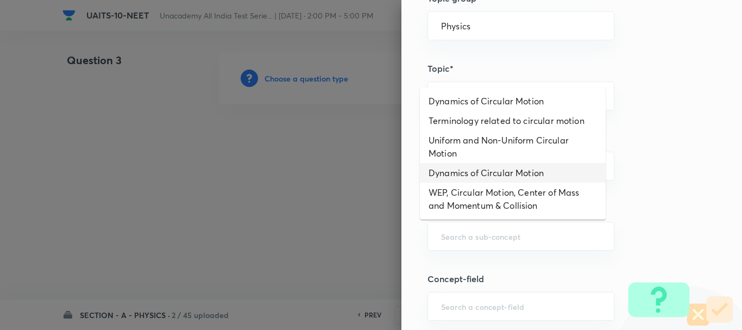
click at [504, 172] on li "Dynamics of Circular Motion" at bounding box center [513, 173] width 186 height 20
type input "Dynamics of Circular Motion"
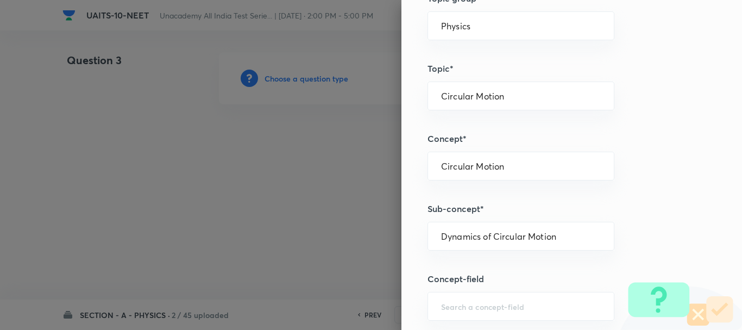
type input "Dynamics of Circular Motion"
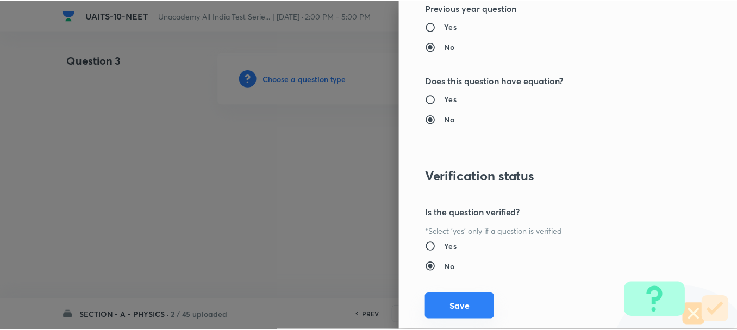
scroll to position [1224, 0]
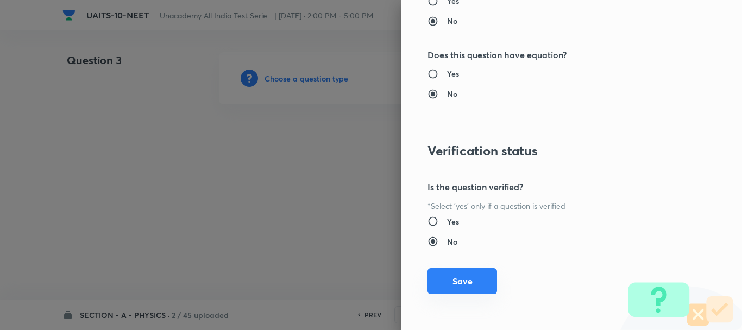
click at [452, 279] on button "Save" at bounding box center [463, 281] width 70 height 26
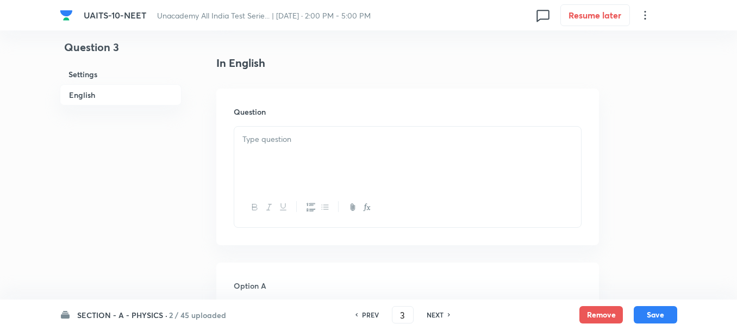
scroll to position [326, 0]
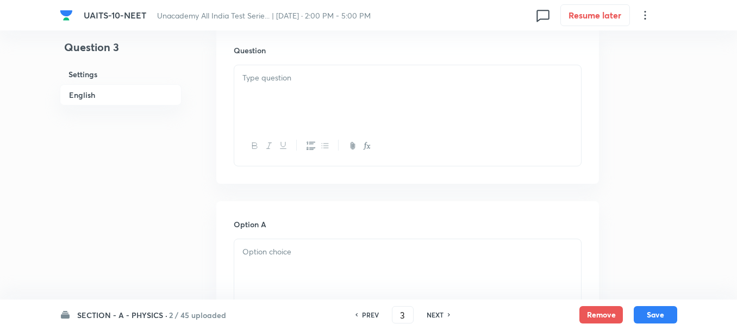
click at [275, 96] on div at bounding box center [407, 95] width 347 height 61
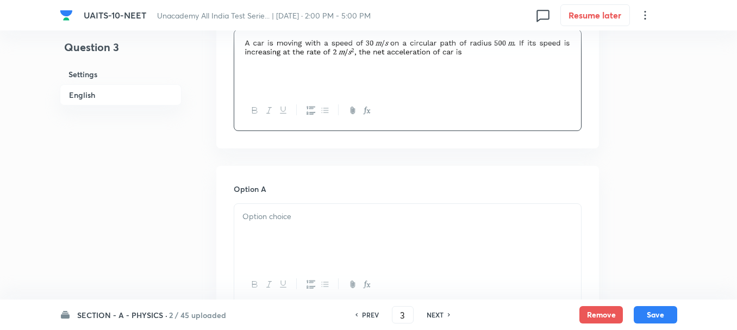
scroll to position [380, 0]
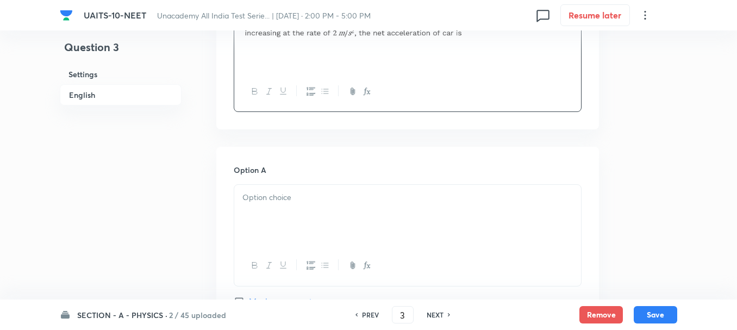
click at [273, 190] on div at bounding box center [407, 215] width 347 height 61
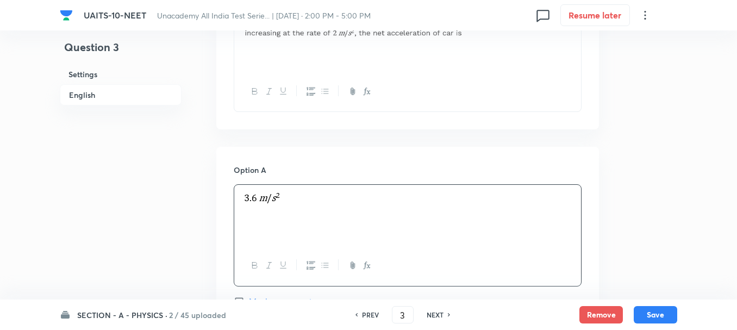
scroll to position [598, 0]
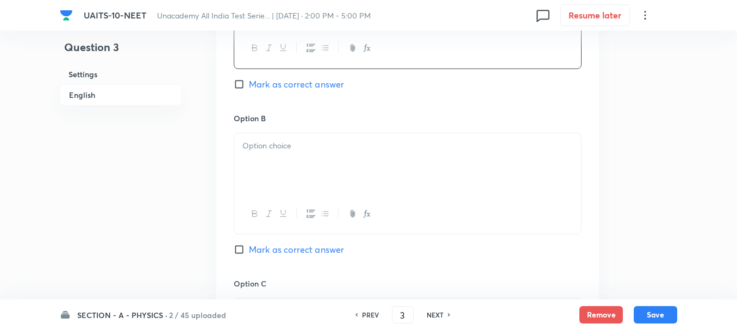
click at [273, 177] on div at bounding box center [407, 163] width 347 height 61
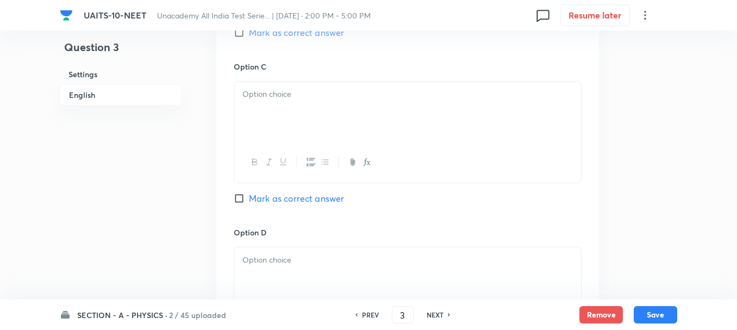
scroll to position [815, 0]
click at [255, 110] on div at bounding box center [407, 111] width 347 height 61
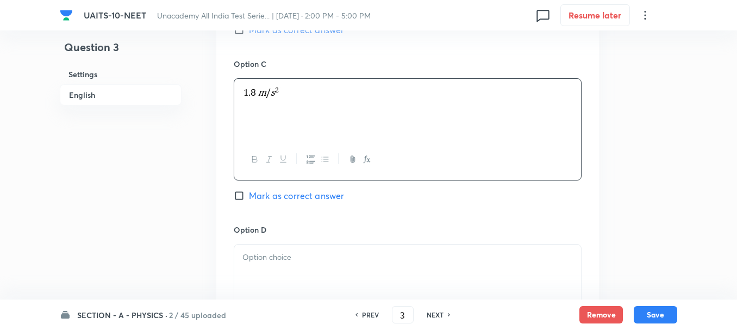
scroll to position [869, 0]
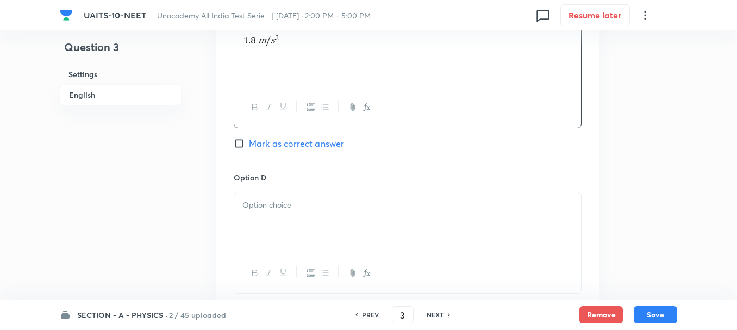
click at [297, 233] on div at bounding box center [407, 222] width 347 height 61
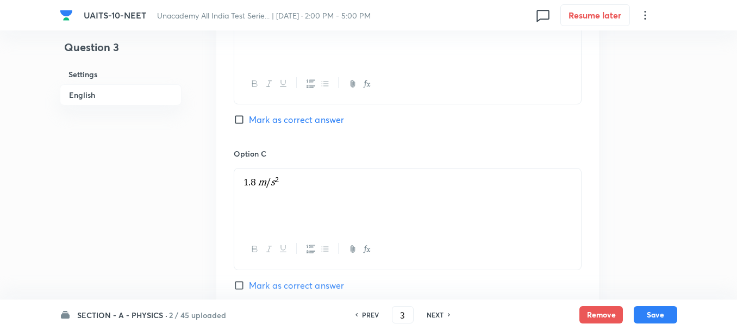
scroll to position [706, 0]
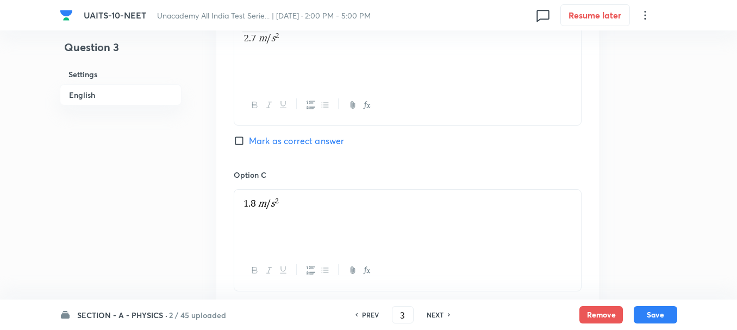
click at [262, 147] on span "Mark as correct answer" at bounding box center [296, 140] width 95 height 13
click at [249, 146] on input "Mark as correct answer" at bounding box center [241, 140] width 15 height 11
checkbox input "true"
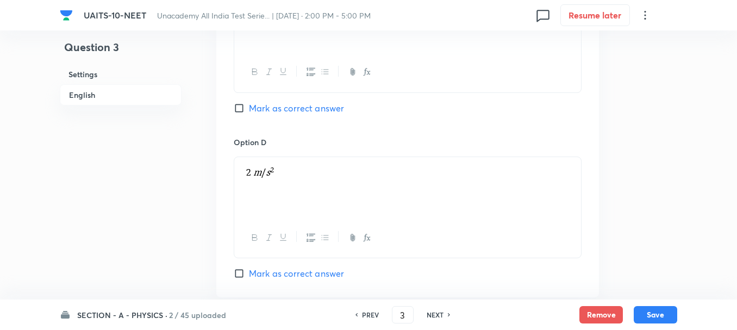
scroll to position [924, 0]
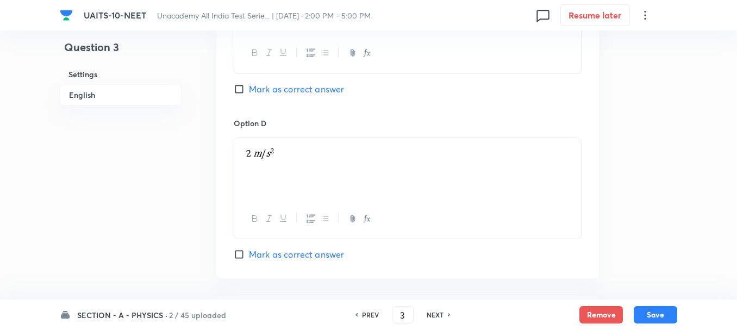
click at [268, 162] on div at bounding box center [407, 168] width 347 height 61
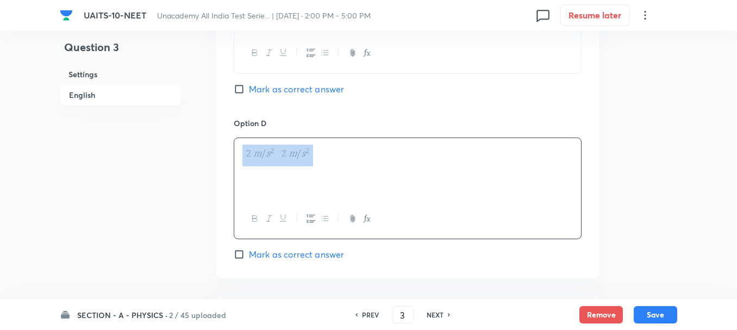
click at [325, 157] on p at bounding box center [407, 156] width 330 height 22
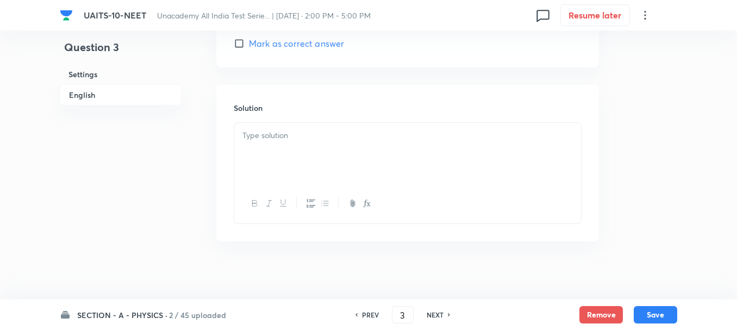
scroll to position [1141, 0]
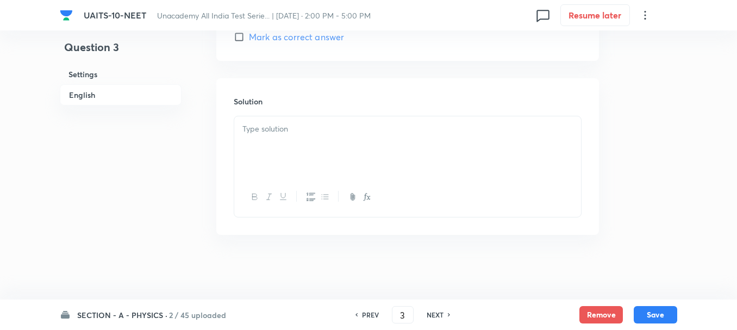
click at [278, 145] on div at bounding box center [407, 146] width 347 height 61
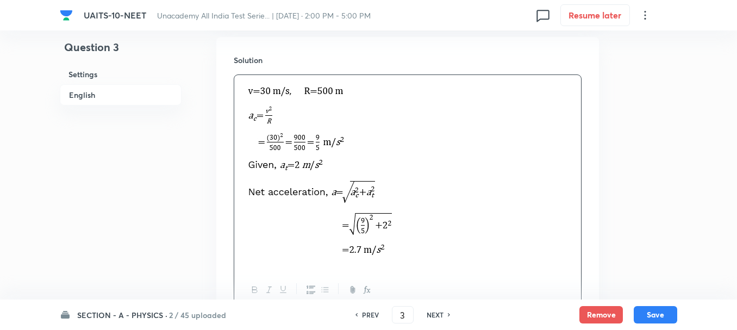
scroll to position [1250, 0]
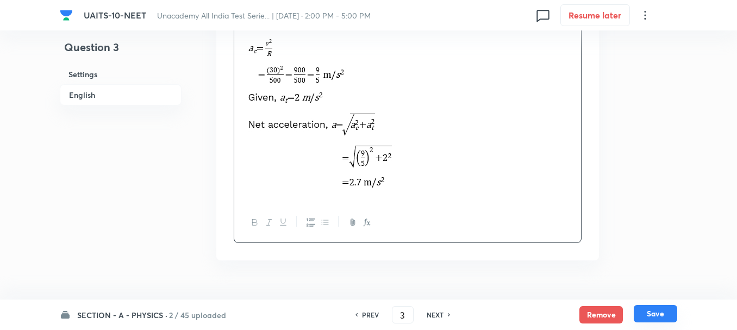
click at [652, 311] on button "Save" at bounding box center [655, 313] width 43 height 17
type input "4"
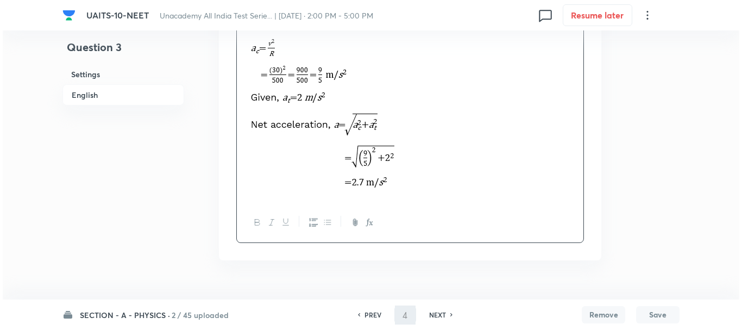
scroll to position [0, 0]
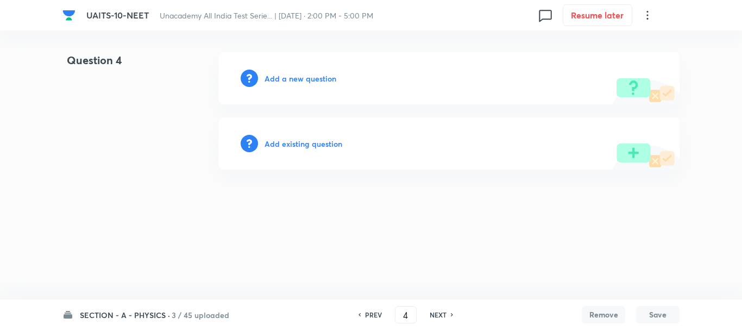
click at [282, 82] on h6 "Add a new question" at bounding box center [301, 78] width 72 height 11
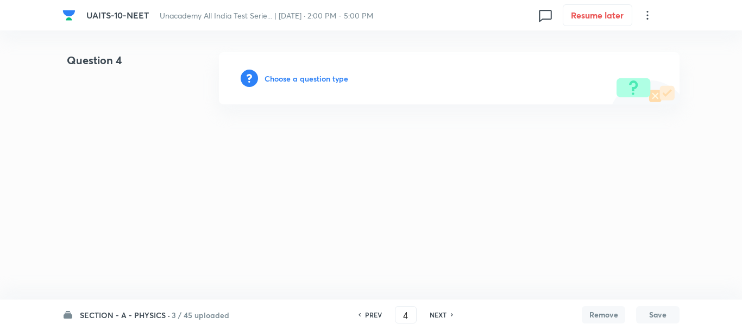
click at [314, 80] on h6 "Choose a question type" at bounding box center [307, 78] width 84 height 11
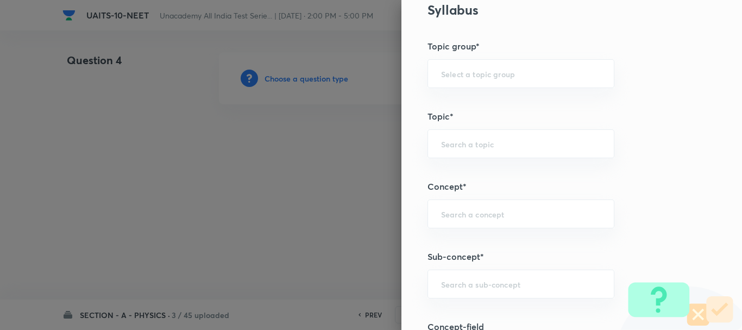
scroll to position [598, 0]
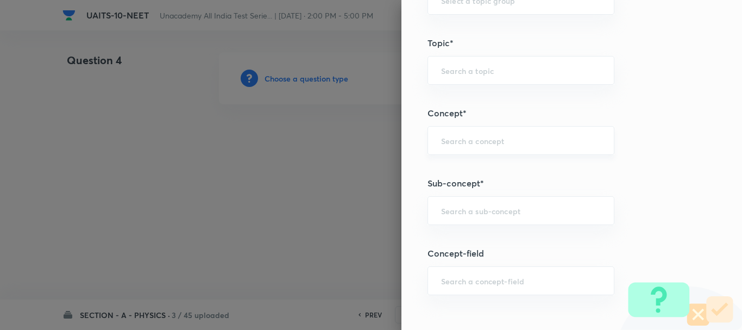
click at [452, 130] on div "​" at bounding box center [521, 140] width 187 height 29
click at [453, 77] on div "​" at bounding box center [521, 70] width 187 height 29
paste input "[PERSON_NAME] Laws of Motion"
type input "[PERSON_NAME] Laws of Motion"
click at [450, 212] on input "text" at bounding box center [521, 210] width 160 height 10
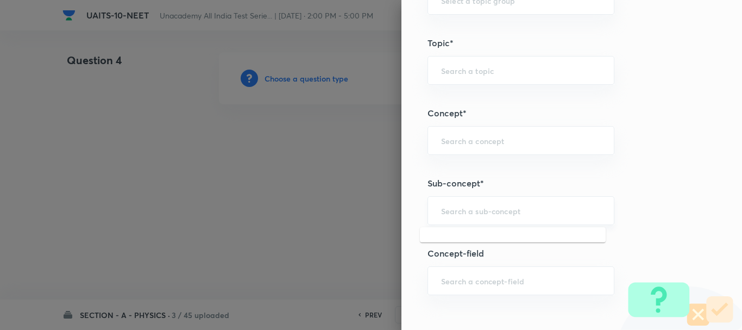
paste input "[PERSON_NAME] Laws of Motion"
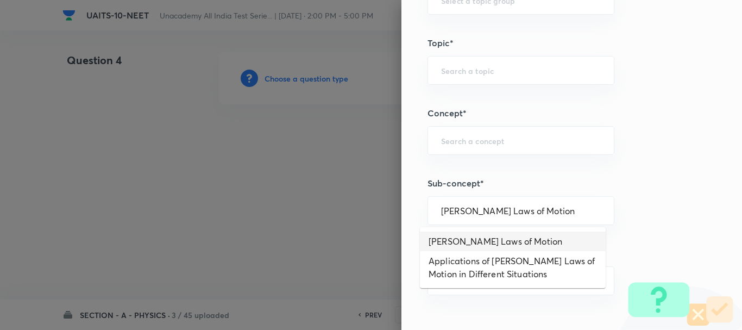
click at [507, 241] on li "[PERSON_NAME] Laws of Motion" at bounding box center [513, 241] width 186 height 20
type input "[PERSON_NAME] Laws of Motion"
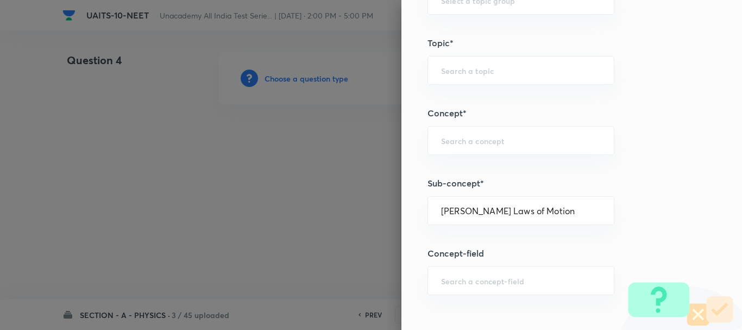
type input "Physics"
type input "Mechanics"
type input "Laws of Motion & Friction"
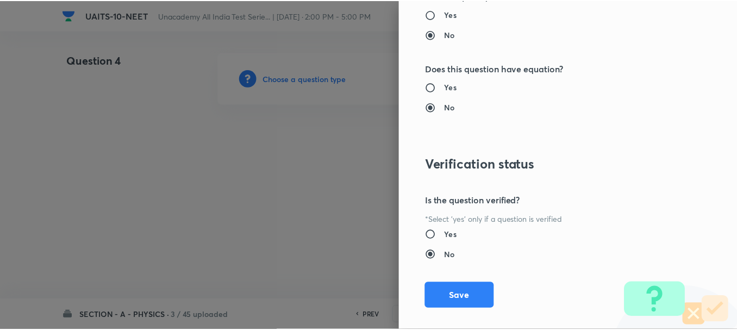
scroll to position [1224, 0]
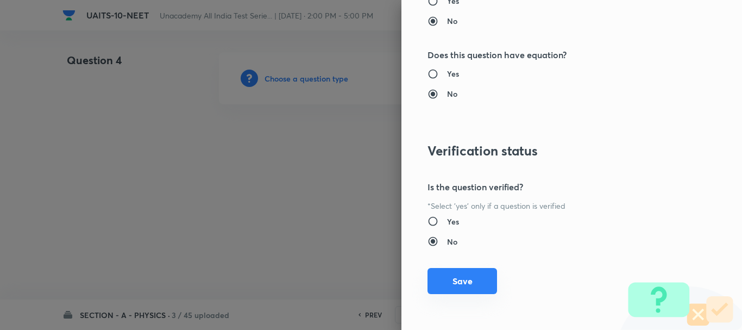
click at [462, 271] on button "Save" at bounding box center [463, 281] width 70 height 26
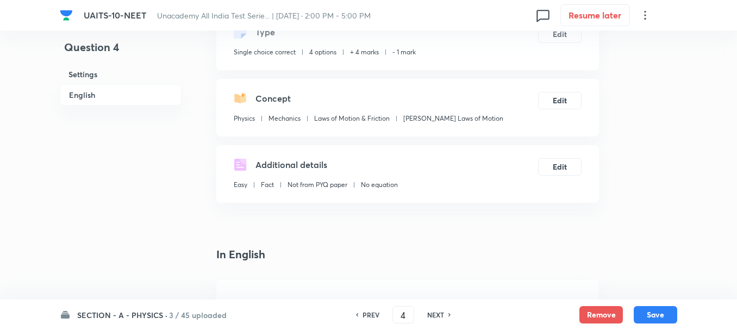
scroll to position [163, 0]
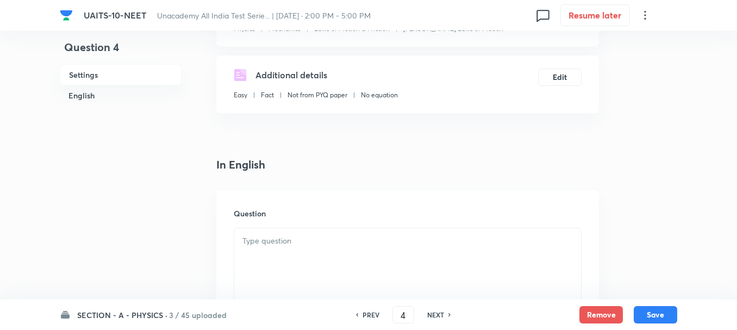
click at [269, 255] on div at bounding box center [407, 258] width 347 height 61
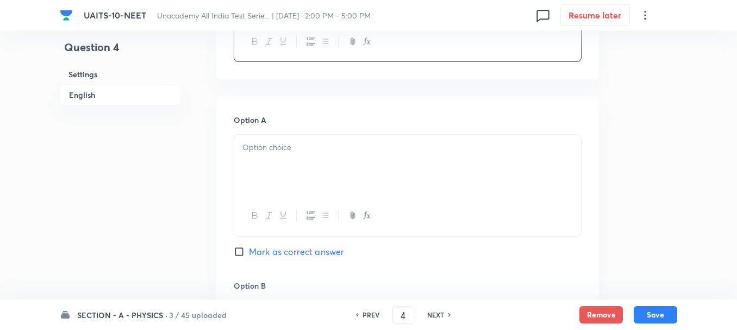
scroll to position [435, 0]
click at [285, 126] on div "Option A Mark as correct answer" at bounding box center [408, 192] width 348 height 165
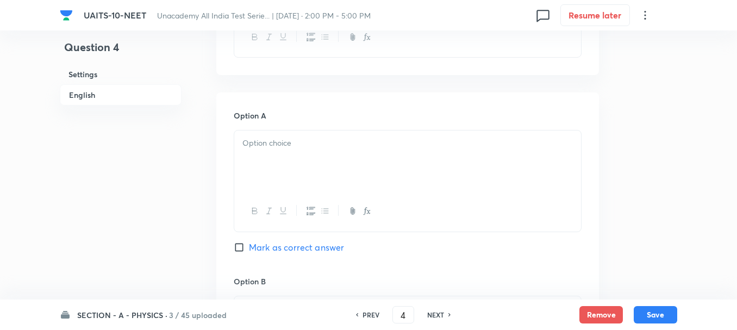
click at [293, 149] on p at bounding box center [407, 143] width 330 height 12
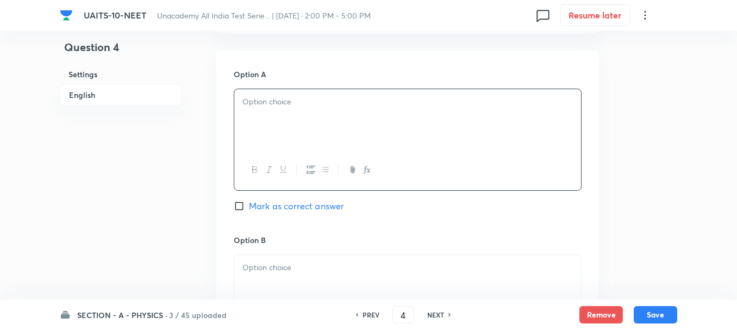
scroll to position [543, 0]
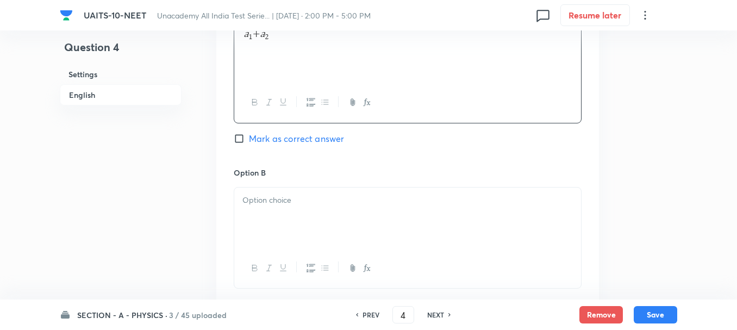
click at [282, 218] on div at bounding box center [407, 217] width 347 height 61
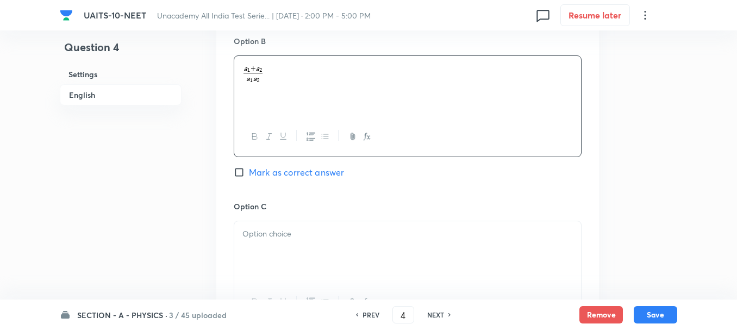
scroll to position [706, 0]
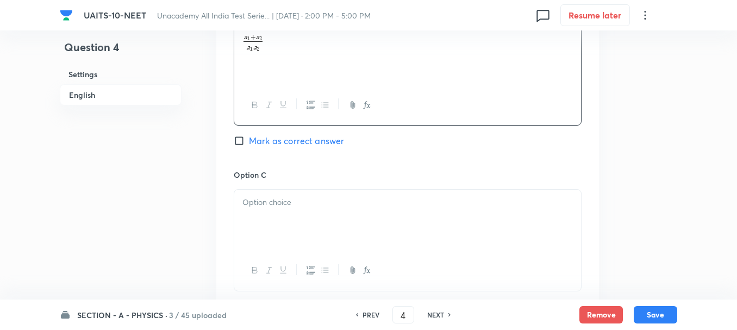
click at [281, 219] on div at bounding box center [407, 220] width 347 height 61
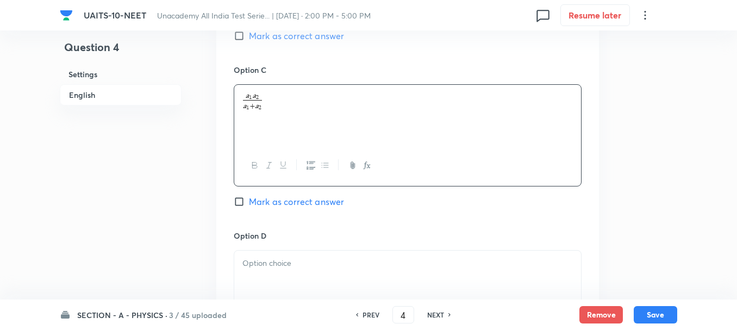
scroll to position [815, 0]
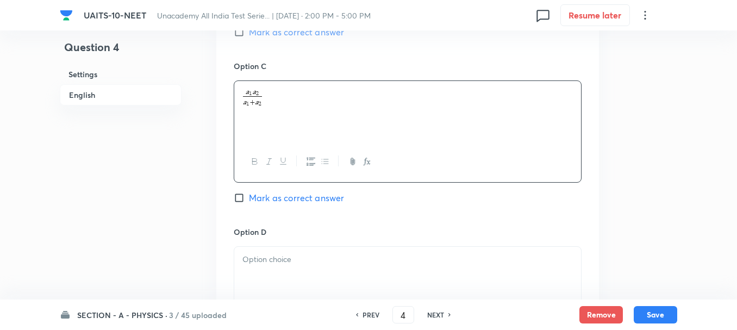
click at [292, 281] on div at bounding box center [407, 277] width 347 height 61
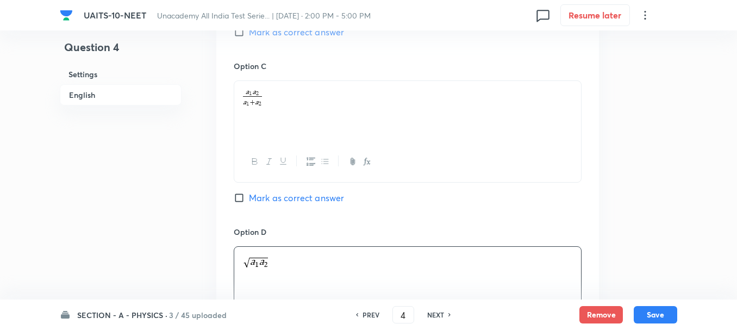
click at [292, 199] on span "Mark as correct answer" at bounding box center [296, 197] width 95 height 13
click at [249, 199] on input "Mark as correct answer" at bounding box center [241, 197] width 15 height 11
checkbox input "true"
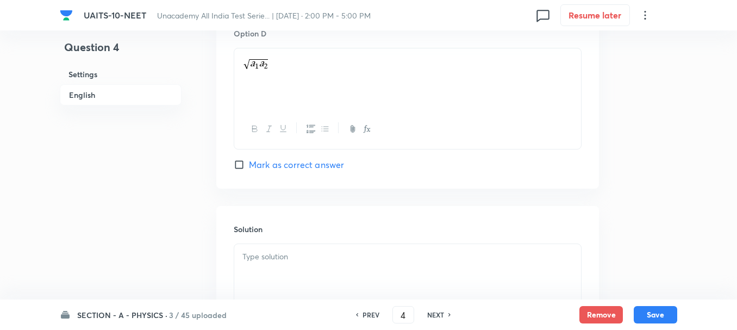
scroll to position [1032, 0]
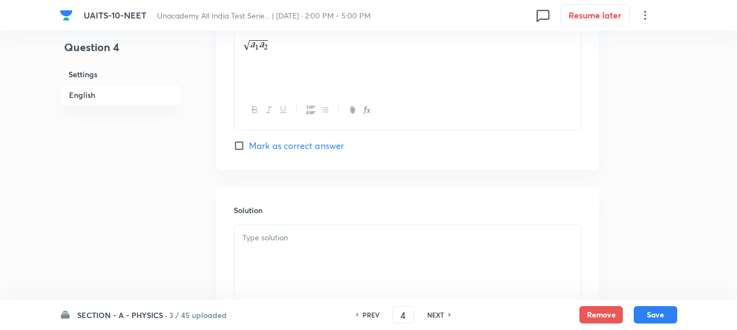
click at [290, 248] on div at bounding box center [407, 255] width 347 height 61
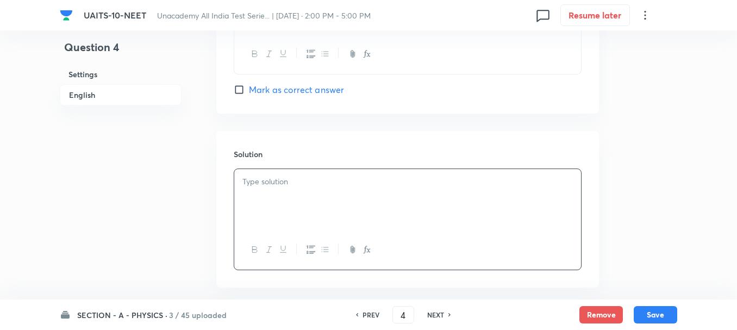
scroll to position [1142, 0]
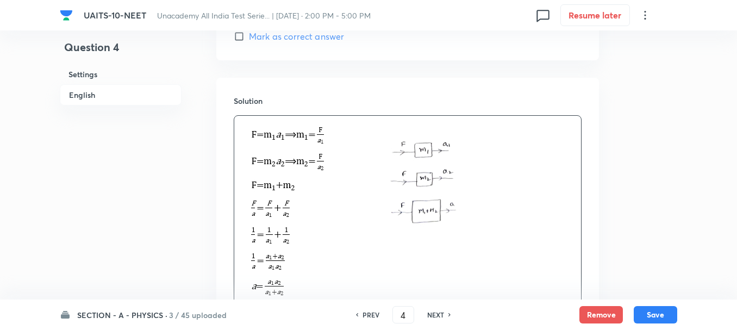
drag, startPoint x: 127, startPoint y: 314, endPoint x: 155, endPoint y: 297, distance: 33.6
click at [127, 314] on h6 "SECTION - A - PHYSICS ·" at bounding box center [122, 314] width 90 height 11
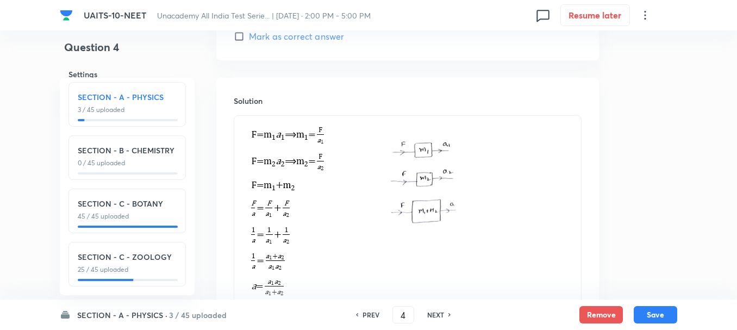
scroll to position [0, 0]
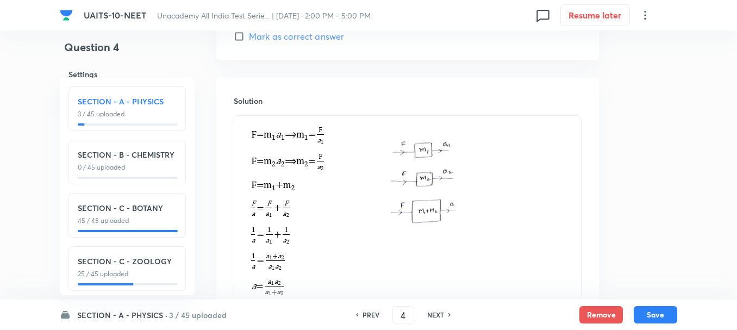
click at [685, 319] on div "SECTION - A - PHYSICS · 3 / 45 uploaded SECTION - A - PHYSICS 3 / 45 uploaded S…" at bounding box center [368, 314] width 737 height 30
click at [673, 317] on button "Save" at bounding box center [655, 313] width 43 height 17
type input "5"
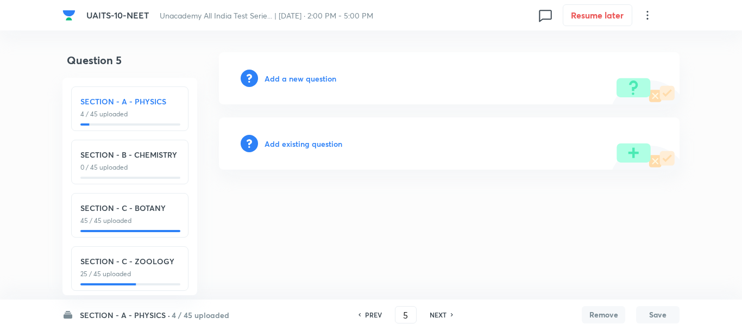
click at [292, 76] on h6 "Add a new question" at bounding box center [301, 78] width 72 height 11
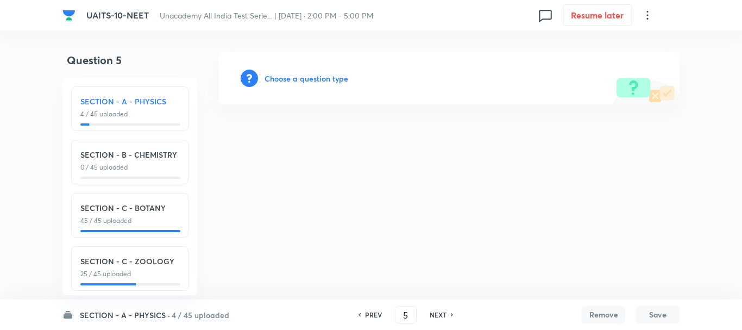
click at [311, 80] on h6 "Choose a question type" at bounding box center [307, 78] width 84 height 11
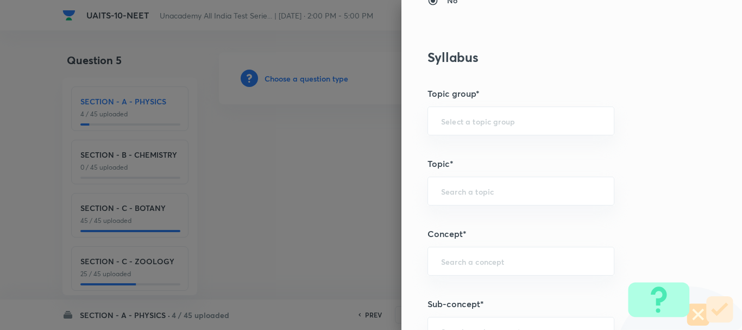
scroll to position [489, 0]
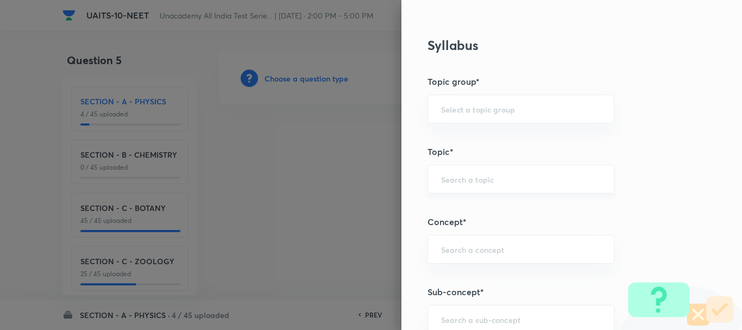
click at [441, 181] on input "text" at bounding box center [521, 179] width 160 height 10
paste input "Magnetic Effect of Current"
click at [559, 206] on li "Magnetic Effect of Current" at bounding box center [513, 210] width 186 height 20
type input "Magnetic Effect of Current"
type input "Physics"
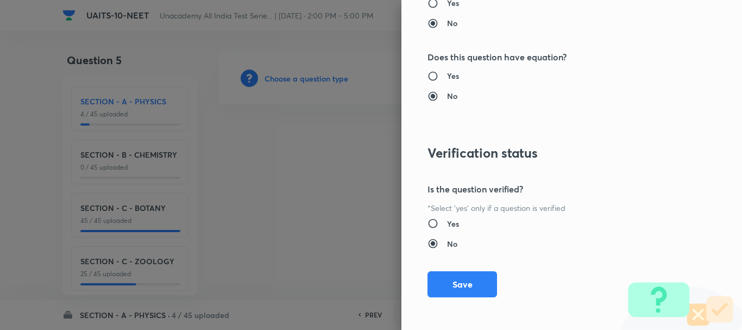
scroll to position [1224, 0]
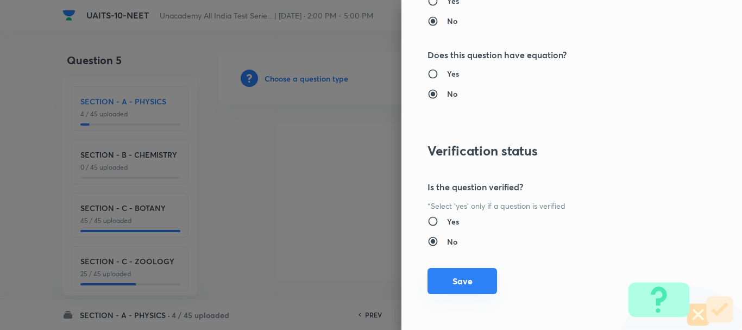
click at [452, 283] on button "Save" at bounding box center [463, 281] width 70 height 26
click at [453, 283] on button "Save" at bounding box center [463, 281] width 70 height 26
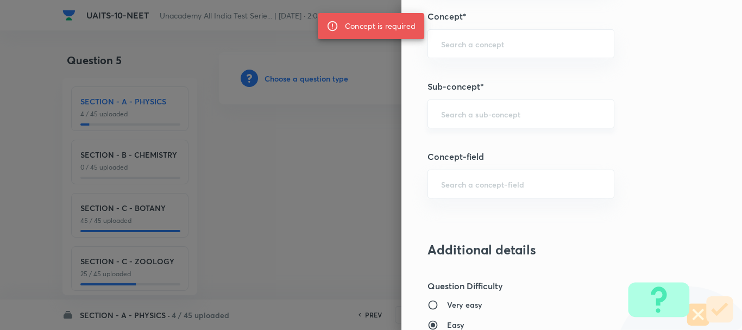
scroll to position [626, 0]
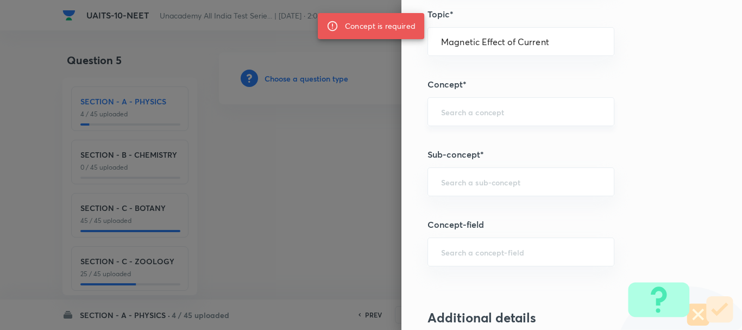
click at [455, 119] on div "​" at bounding box center [521, 111] width 187 height 29
paste input "Magnetic Effect of Current"
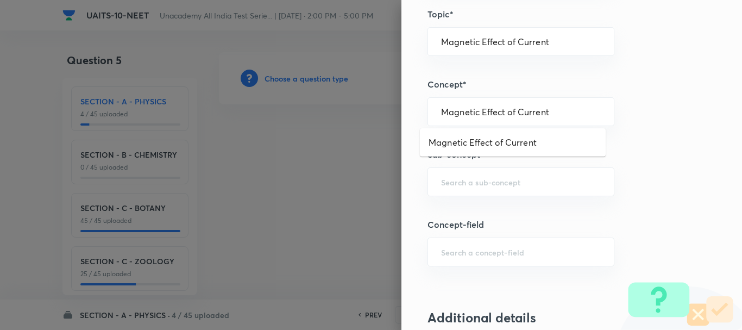
drag, startPoint x: 554, startPoint y: 111, endPoint x: 318, endPoint y: 127, distance: 235.8
click at [318, 127] on div "Question settings Question type* Single choice correct Number of options* 2 3 4…" at bounding box center [371, 165] width 742 height 330
click at [477, 143] on li "Magnetic Effect of Current" at bounding box center [513, 143] width 186 height 20
type input "Magnetic Effect of Current"
click at [486, 181] on input "text" at bounding box center [521, 182] width 160 height 10
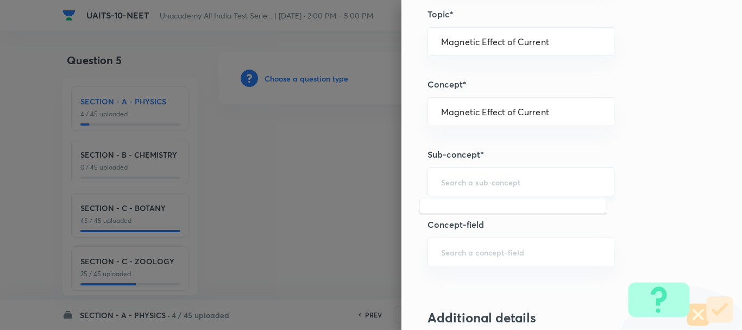
paste input "Magnetic Effect of Current"
click at [515, 202] on ul "Magnetic Effect of Current" at bounding box center [513, 212] width 186 height 28
click at [530, 214] on li "Magnetic Effect of Current" at bounding box center [513, 213] width 186 height 20
type input "Magnetic Effect of Current"
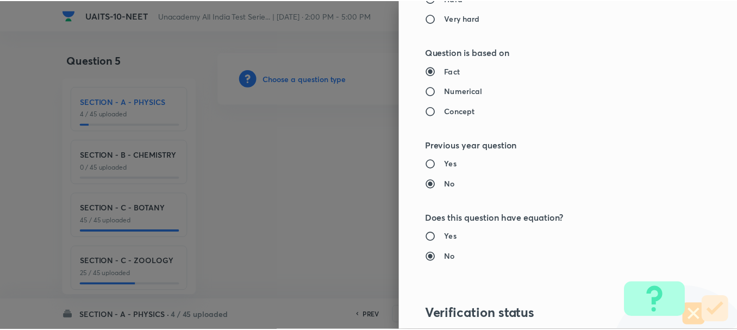
scroll to position [1224, 0]
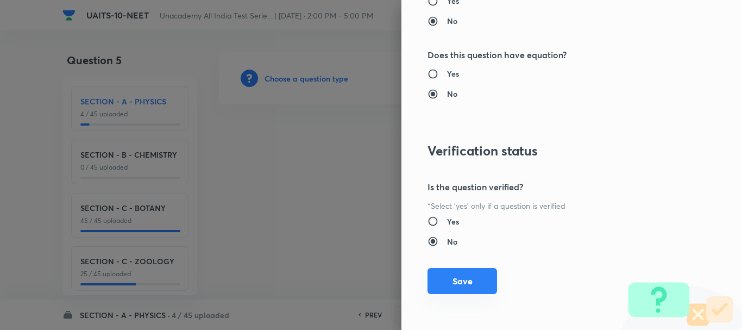
click at [467, 284] on button "Save" at bounding box center [463, 281] width 70 height 26
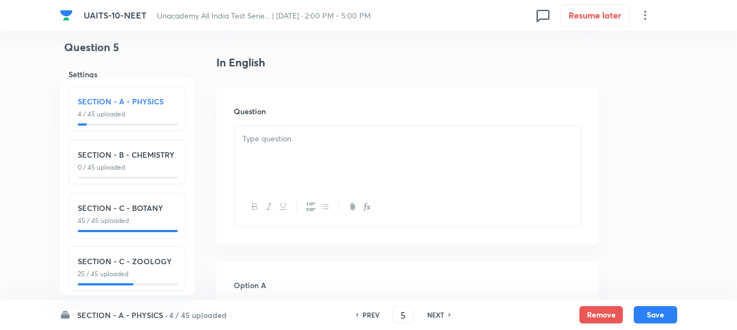
scroll to position [326, 0]
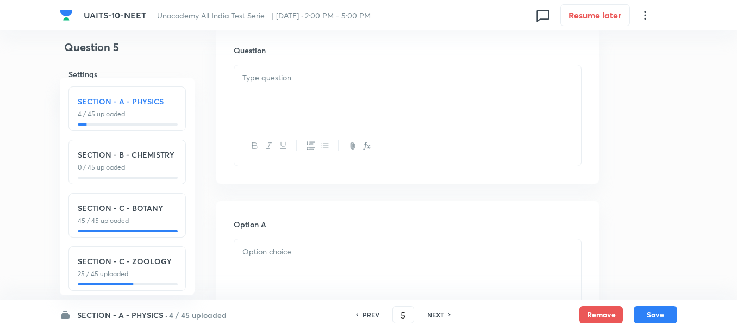
click at [292, 95] on div at bounding box center [407, 95] width 347 height 61
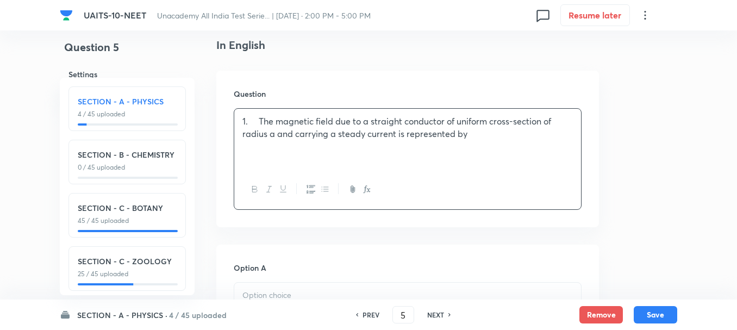
scroll to position [272, 0]
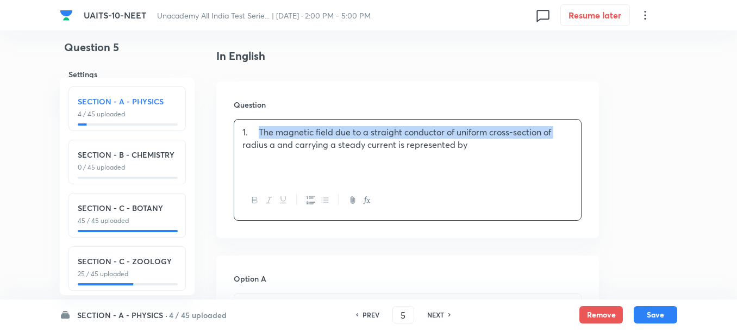
drag, startPoint x: 259, startPoint y: 130, endPoint x: 0, endPoint y: 141, distance: 258.9
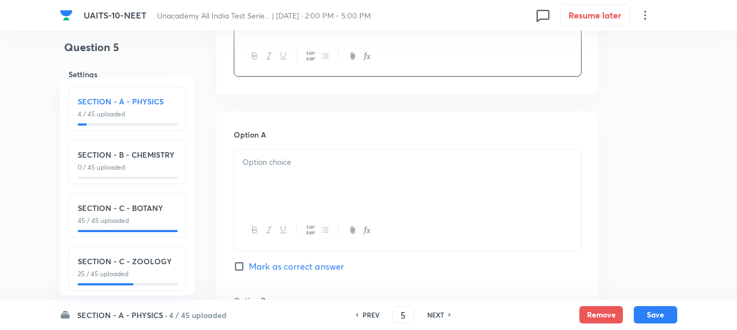
scroll to position [435, 0]
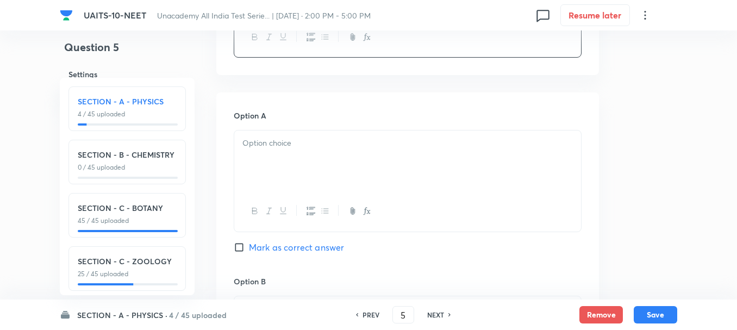
click at [297, 189] on div at bounding box center [407, 160] width 347 height 61
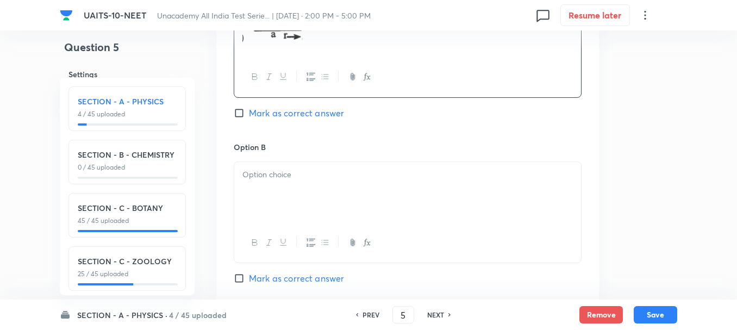
scroll to position [598, 0]
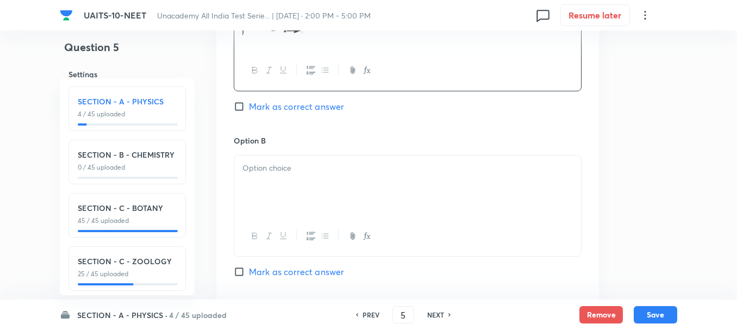
click at [292, 194] on div at bounding box center [407, 185] width 347 height 61
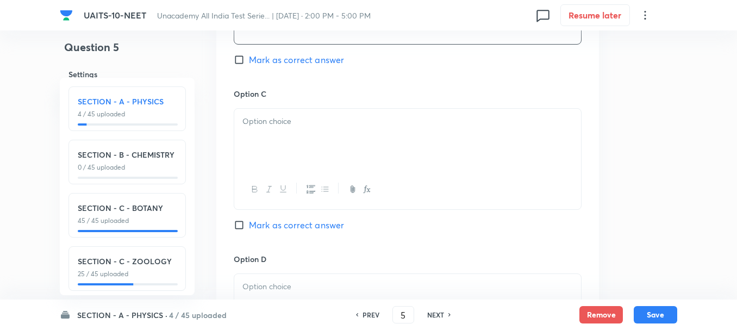
scroll to position [922, 0]
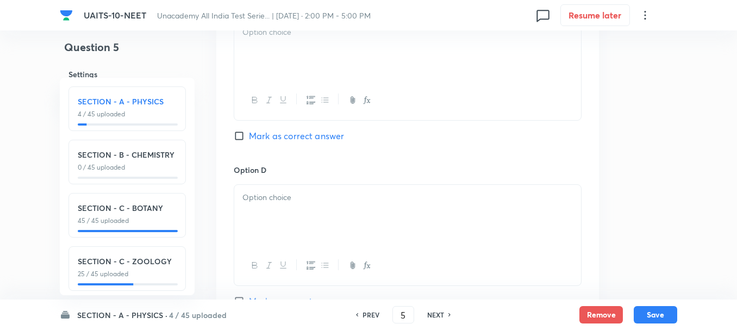
click at [274, 72] on div at bounding box center [407, 50] width 347 height 61
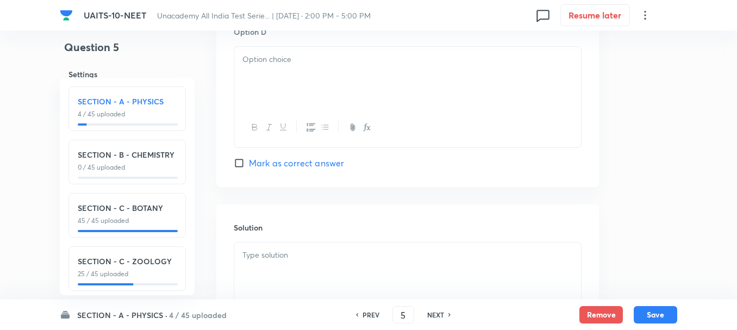
scroll to position [1085, 0]
click at [279, 96] on div at bounding box center [407, 76] width 347 height 61
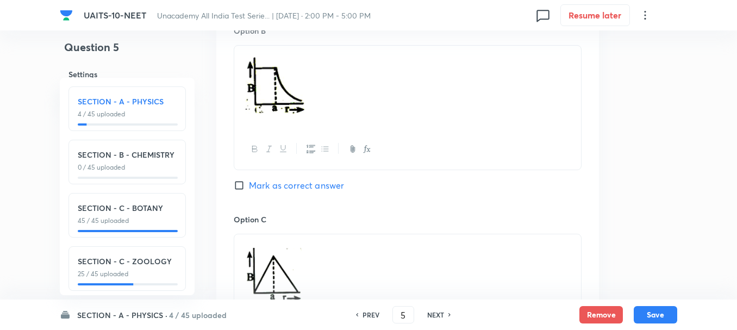
scroll to position [650, 0]
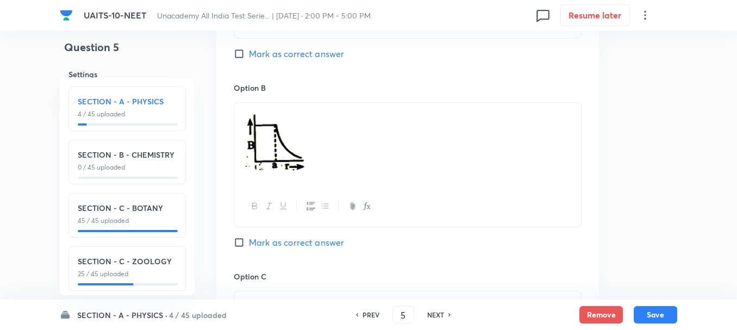
click at [261, 54] on span "Mark as correct answer" at bounding box center [296, 53] width 95 height 13
click at [249, 54] on input "Mark as correct answer" at bounding box center [241, 53] width 15 height 11
checkbox input "true"
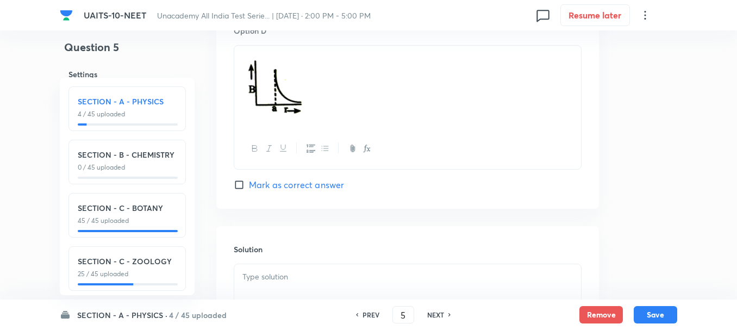
scroll to position [1233, 0]
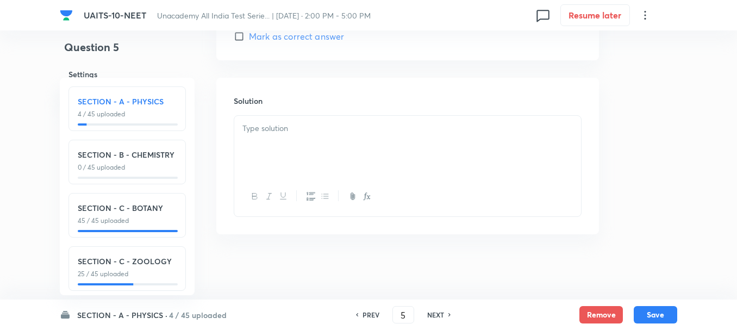
click at [277, 132] on p at bounding box center [407, 128] width 330 height 12
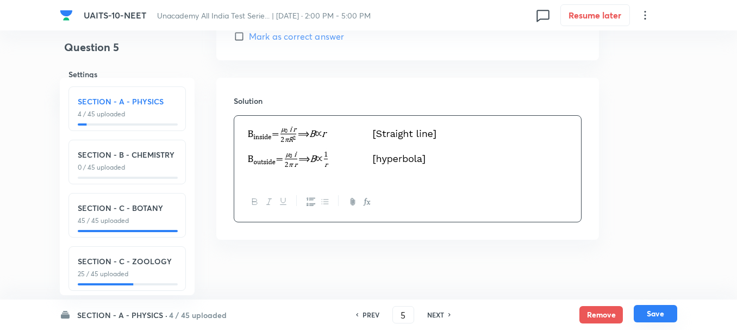
click at [666, 313] on button "Save" at bounding box center [655, 313] width 43 height 17
type input "6"
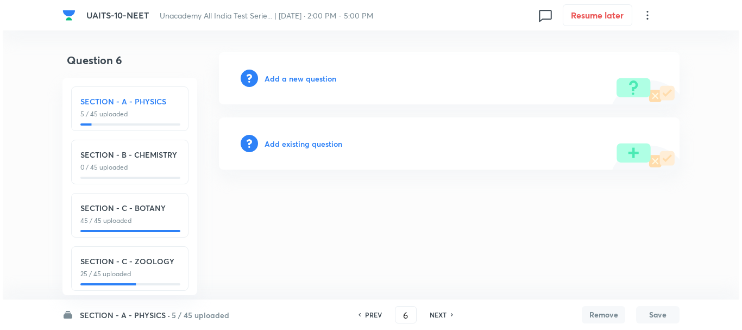
scroll to position [0, 0]
click at [308, 80] on h6 "Add a new question" at bounding box center [301, 78] width 72 height 11
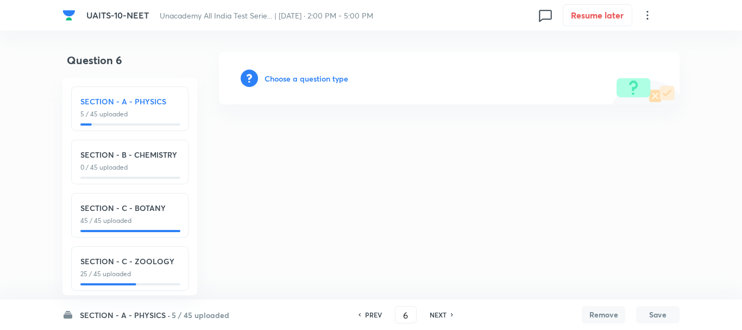
click at [312, 81] on h6 "Choose a question type" at bounding box center [307, 78] width 84 height 11
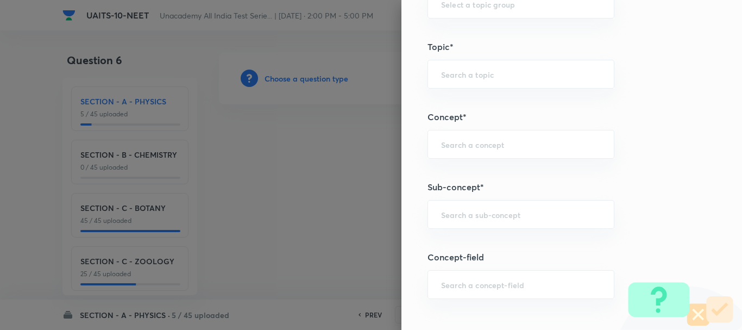
scroll to position [598, 0]
click at [447, 210] on input "text" at bounding box center [521, 210] width 160 height 10
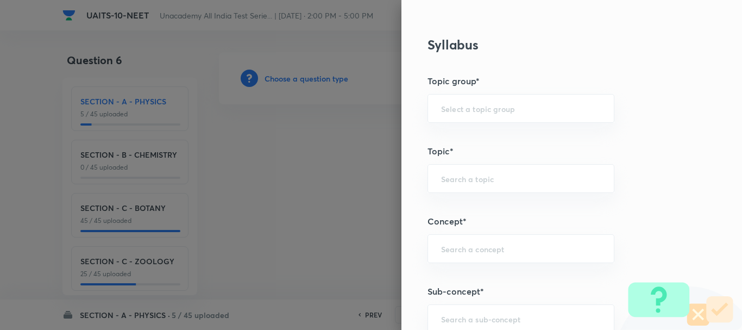
scroll to position [489, 0]
click at [441, 178] on input "text" at bounding box center [521, 179] width 160 height 10
paste input "Work, Energy & Power"
click at [549, 208] on li "Work, Energy & Power" at bounding box center [513, 210] width 186 height 20
type input "Work, Energy & Power"
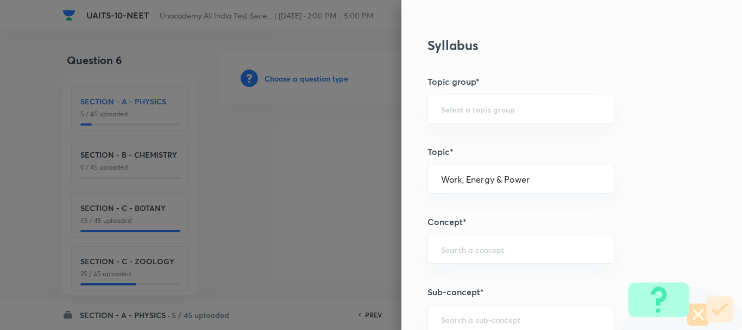
type input "Physics"
click at [482, 254] on input "text" at bounding box center [521, 249] width 160 height 10
drag, startPoint x: 453, startPoint y: 183, endPoint x: 742, endPoint y: 196, distance: 289.4
click at [742, 196] on div "Question settings Question type* Single choice correct Number of options* 2 3 4…" at bounding box center [572, 165] width 341 height 330
click at [493, 208] on li "Work, Energy & Power" at bounding box center [513, 210] width 186 height 20
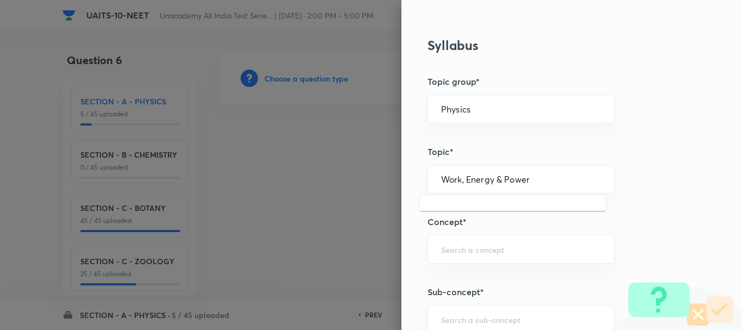
drag, startPoint x: 454, startPoint y: 180, endPoint x: 720, endPoint y: 190, distance: 267.0
click at [707, 190] on div "Question settings Question type* Single choice correct Number of options* 2 3 4…" at bounding box center [572, 165] width 341 height 330
type input "Work, Energy & Power"
click at [533, 248] on input "text" at bounding box center [521, 249] width 160 height 10
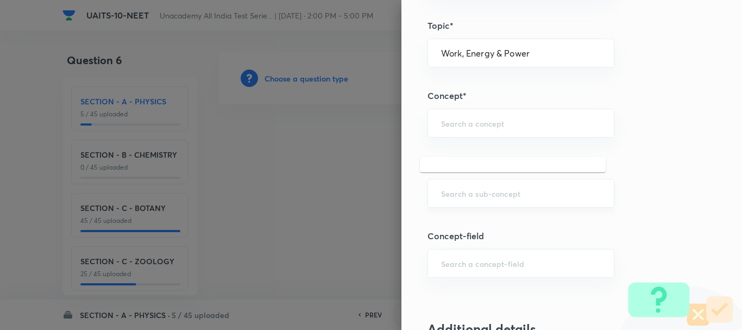
scroll to position [598, 0]
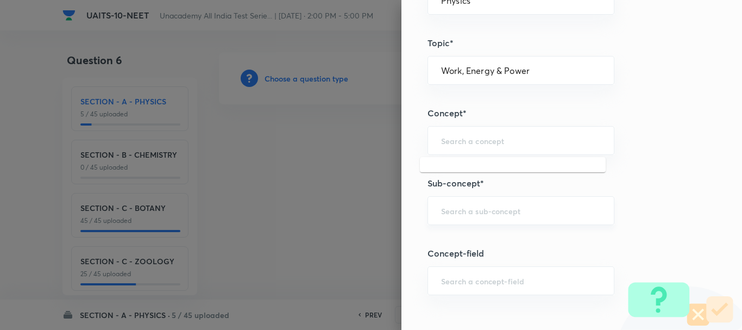
click at [474, 209] on input "text" at bounding box center [521, 210] width 160 height 10
paste input "Work, Energy & Power"
click at [465, 214] on input "Work, Energy & Power" at bounding box center [521, 210] width 160 height 10
type input "Work, Energy & Power"
click at [485, 176] on div "Question settings Question type* Single choice correct Number of options* 2 3 4…" at bounding box center [572, 165] width 341 height 330
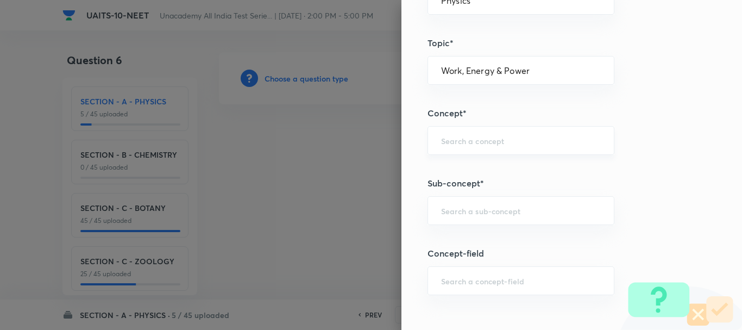
click at [460, 146] on div "​" at bounding box center [521, 140] width 187 height 29
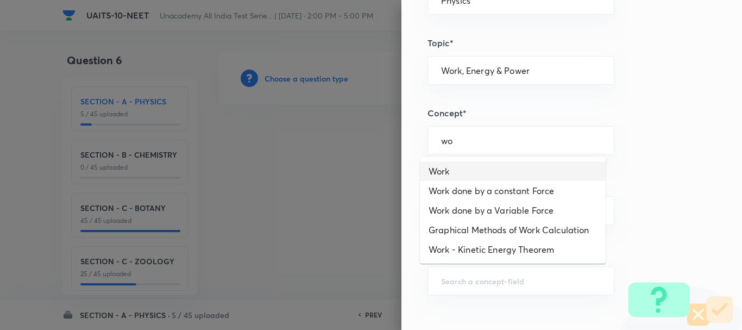
type input "Work"
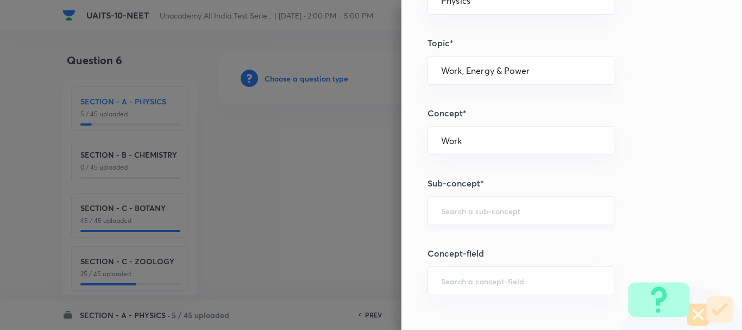
click at [466, 212] on input "text" at bounding box center [521, 210] width 160 height 10
type input "Work"
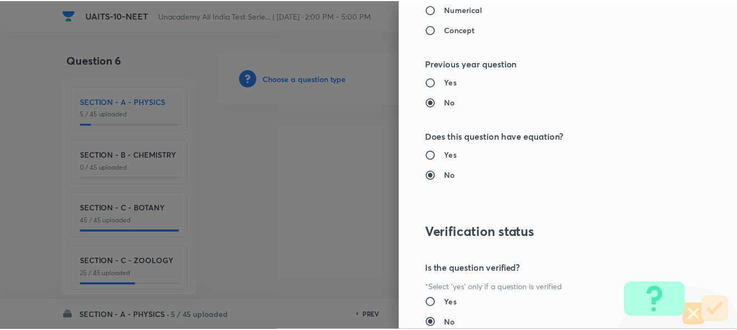
scroll to position [1224, 0]
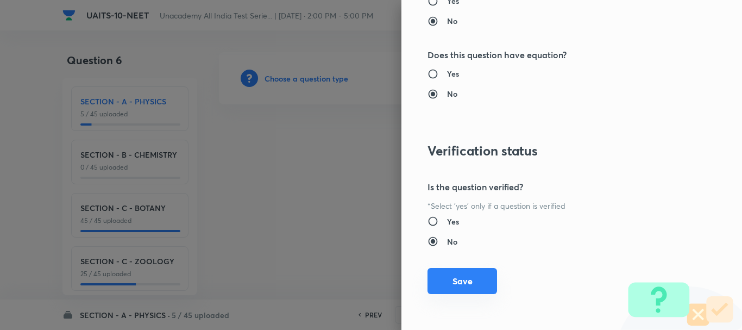
click at [464, 276] on button "Save" at bounding box center [463, 281] width 70 height 26
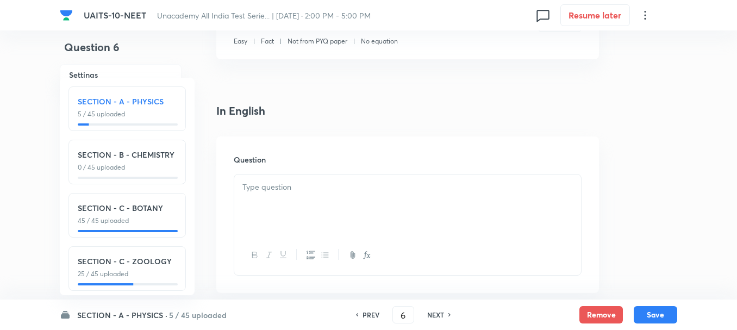
scroll to position [217, 0]
click at [315, 200] on div at bounding box center [407, 204] width 347 height 61
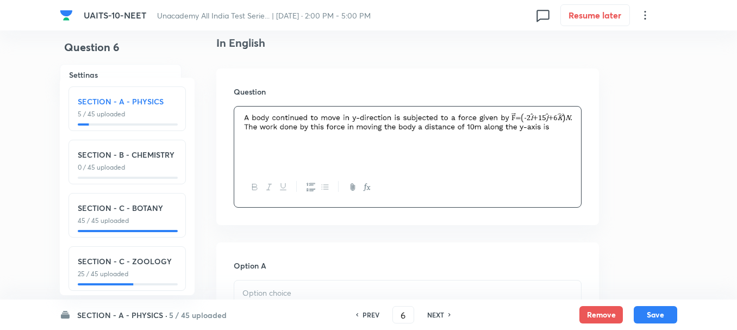
scroll to position [380, 0]
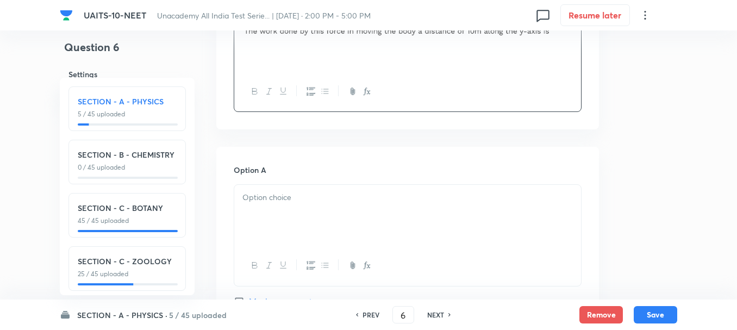
click at [283, 204] on div at bounding box center [407, 215] width 347 height 61
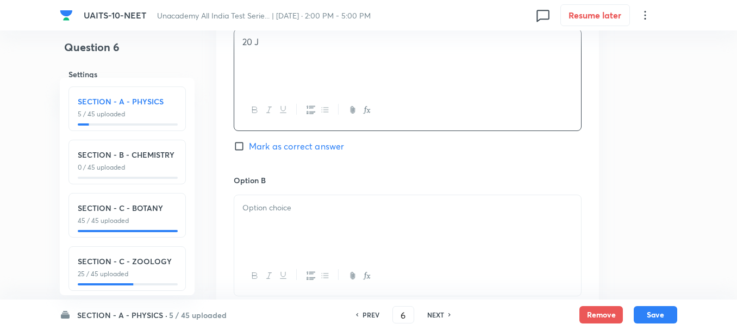
scroll to position [543, 0]
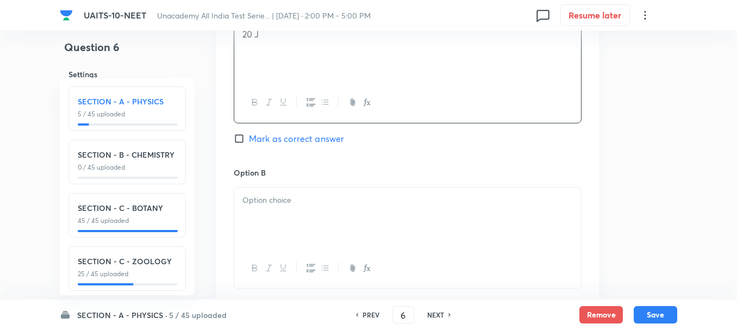
click at [276, 214] on div at bounding box center [407, 217] width 347 height 61
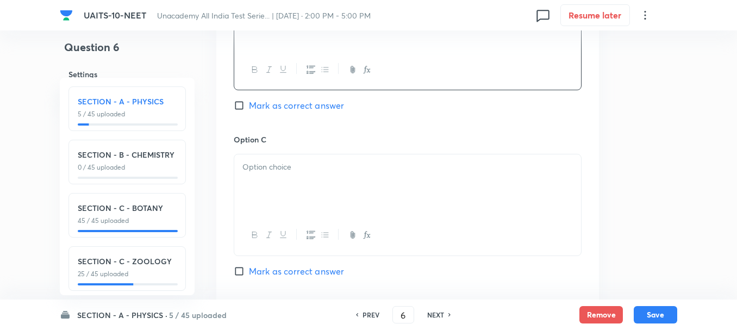
scroll to position [761, 0]
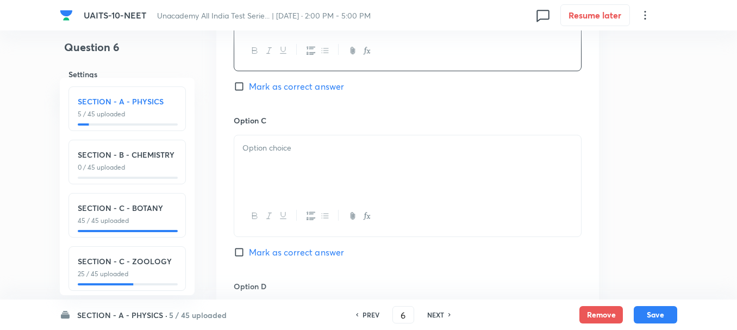
click at [274, 158] on div at bounding box center [407, 165] width 347 height 61
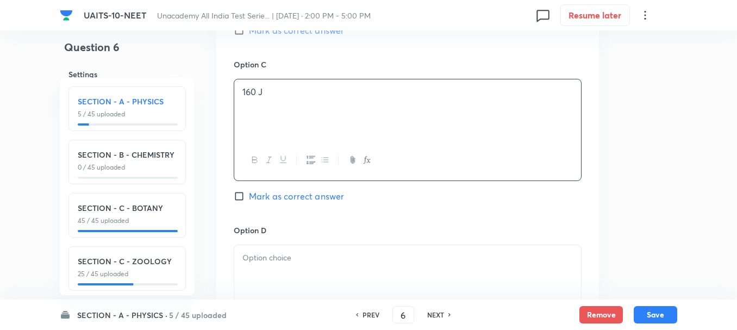
scroll to position [869, 0]
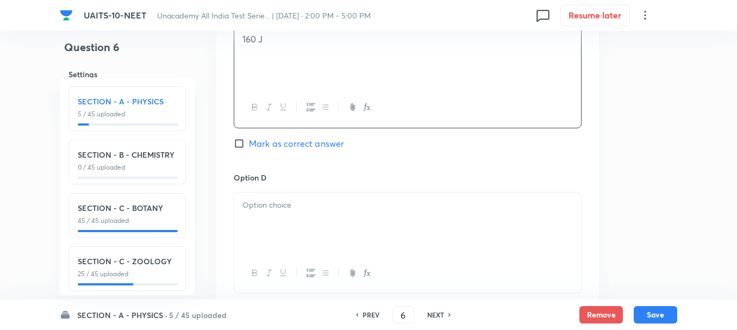
click at [281, 212] on div at bounding box center [407, 222] width 347 height 61
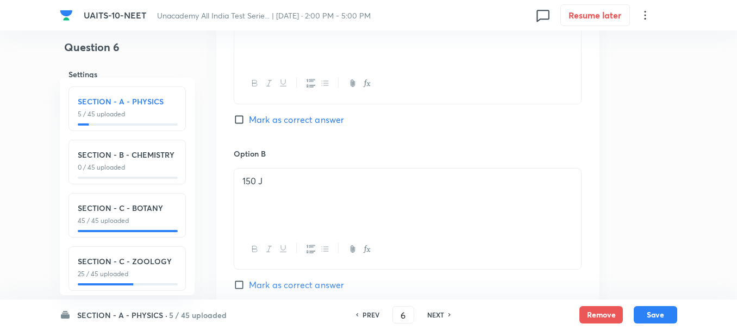
scroll to position [543, 0]
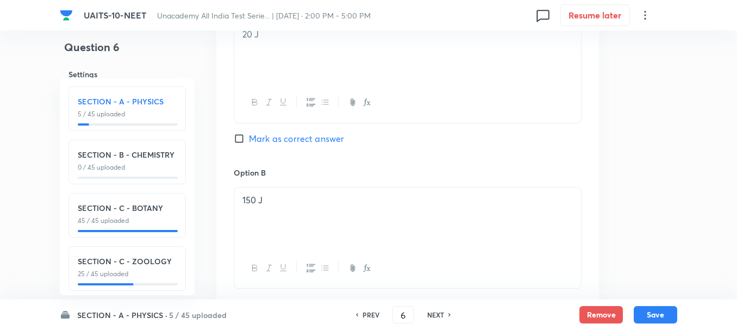
click at [268, 140] on span "Mark as correct answer" at bounding box center [296, 138] width 95 height 13
click at [249, 140] on input "Mark as correct answer" at bounding box center [241, 138] width 15 height 11
checkbox input "true"
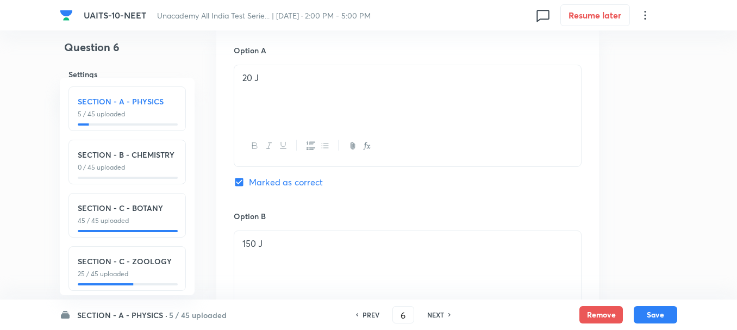
scroll to position [652, 0]
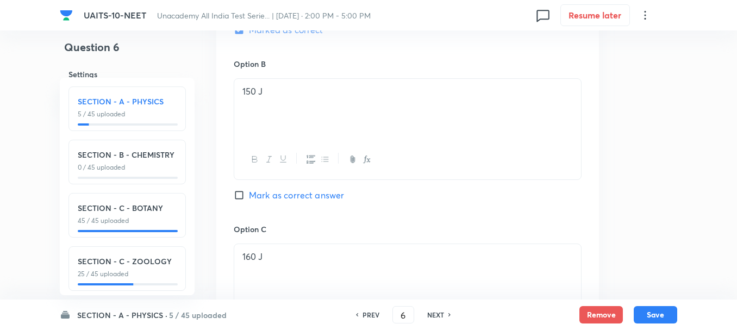
click at [274, 193] on span "Mark as correct answer" at bounding box center [296, 195] width 95 height 13
click at [249, 193] on input "Mark as correct answer" at bounding box center [241, 195] width 15 height 11
checkbox input "true"
checkbox input "false"
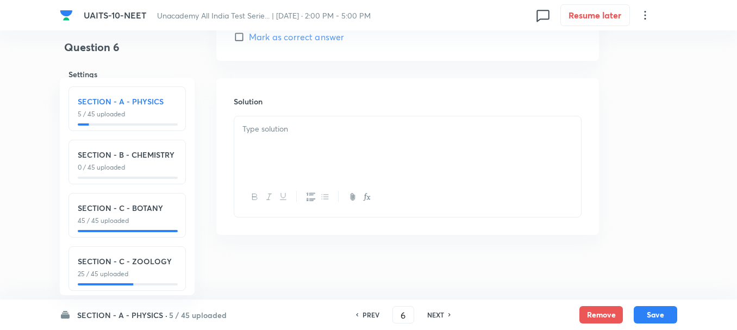
scroll to position [1142, 0]
click at [295, 153] on div at bounding box center [407, 146] width 347 height 61
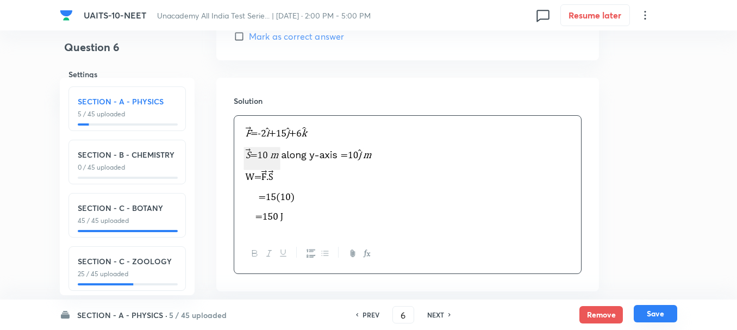
click at [656, 314] on button "Save" at bounding box center [655, 313] width 43 height 17
type input "7"
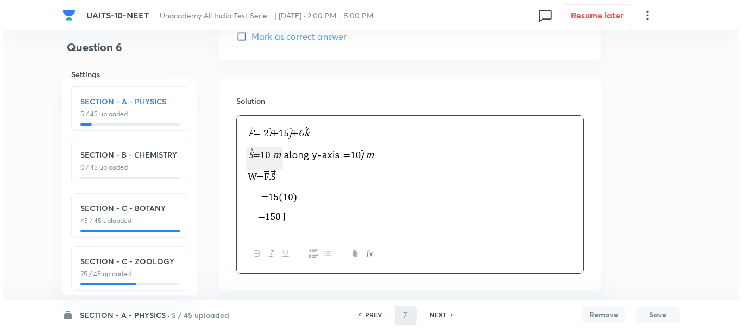
scroll to position [0, 0]
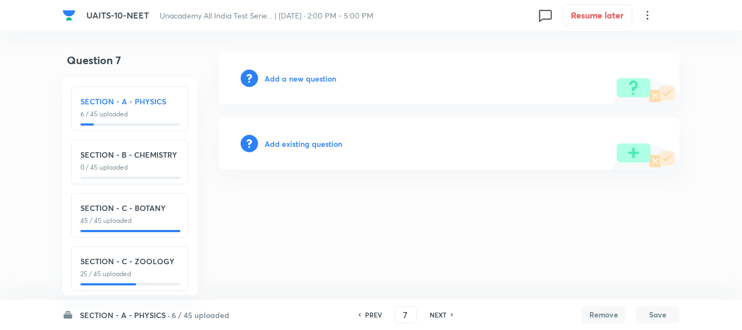
click at [309, 78] on h6 "Add a new question" at bounding box center [301, 78] width 72 height 11
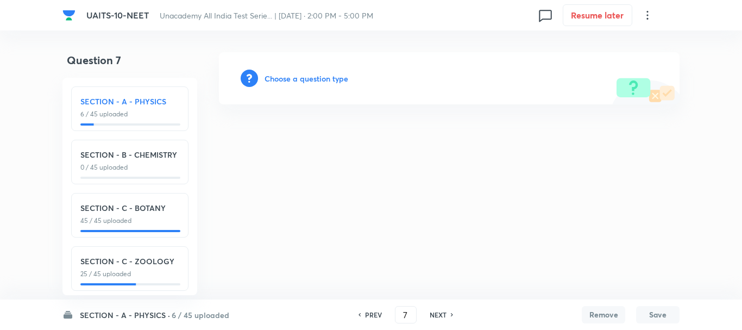
click at [313, 80] on h6 "Choose a question type" at bounding box center [307, 78] width 84 height 11
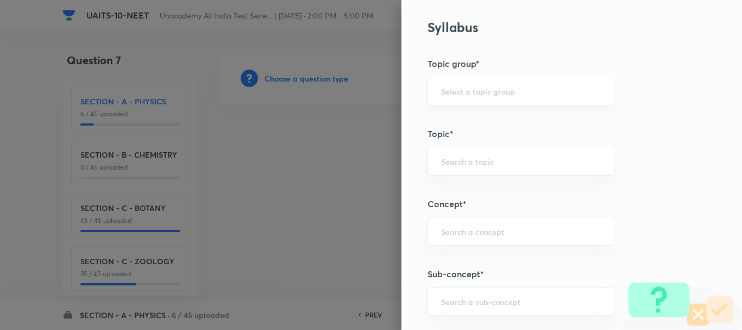
scroll to position [489, 0]
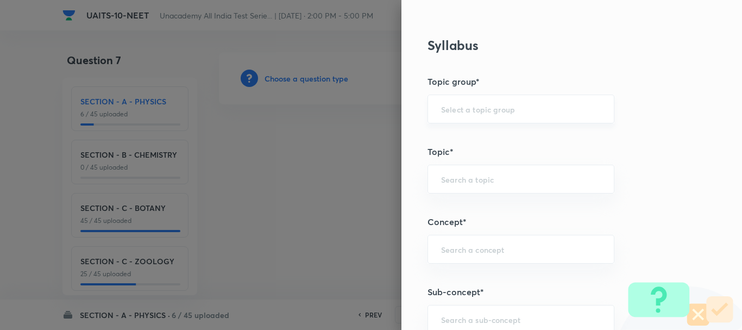
click at [472, 116] on div "​" at bounding box center [521, 109] width 187 height 29
paste input "[PERSON_NAME] Laws of Motion"
click at [454, 141] on li "Physics" at bounding box center [513, 140] width 186 height 20
type input "Physics"
click at [455, 168] on div "​" at bounding box center [521, 179] width 187 height 29
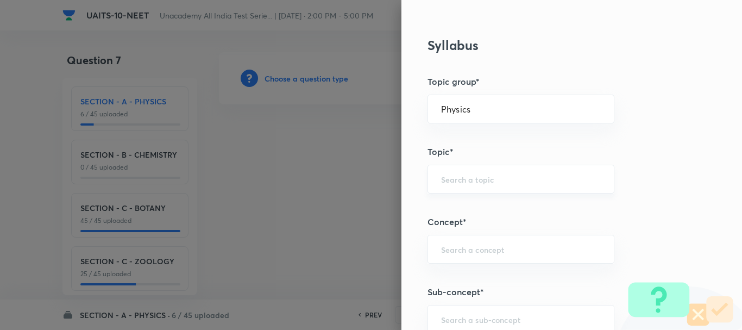
paste input "[PERSON_NAME] Laws of Motion"
type input "[PERSON_NAME] Laws of Motion"
click at [513, 220] on h5 "Concept*" at bounding box center [554, 221] width 252 height 13
click at [499, 177] on input "text" at bounding box center [521, 179] width 160 height 10
paste input "[PERSON_NAME] Laws of Motion"
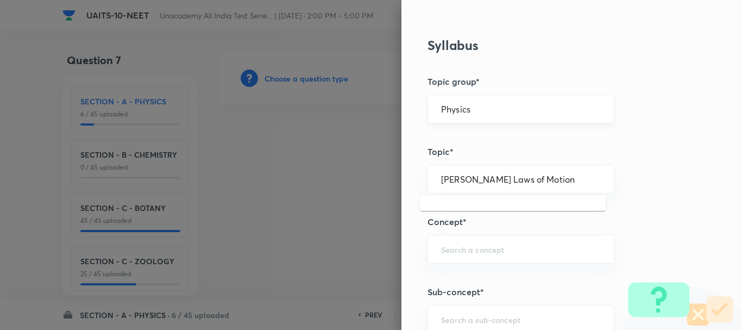
type input "[PERSON_NAME] Laws of Motion"
drag, startPoint x: 473, startPoint y: 106, endPoint x: 353, endPoint y: 113, distance: 119.7
click at [353, 113] on div "Question settings Question type* Single choice correct Number of options* 2 3 4…" at bounding box center [371, 165] width 742 height 330
click at [486, 142] on li "Physics" at bounding box center [513, 140] width 186 height 20
drag, startPoint x: 486, startPoint y: 119, endPoint x: 357, endPoint y: 121, distance: 128.8
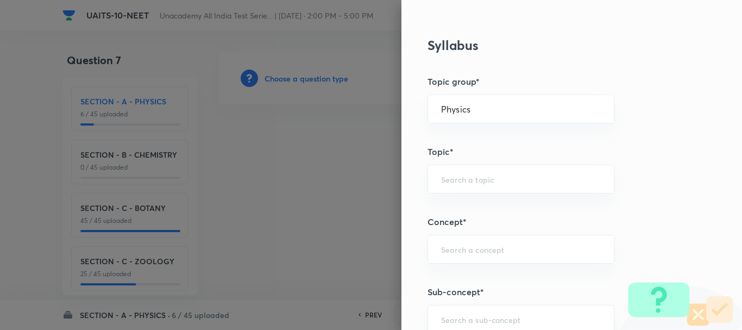
click at [361, 120] on div "Question settings Question type* Single choice correct Number of options* 2 3 4…" at bounding box center [371, 165] width 742 height 330
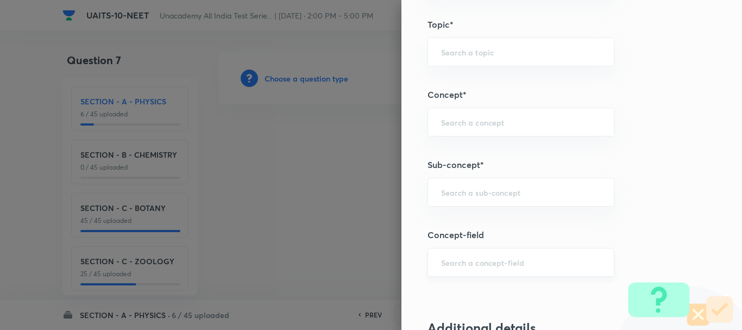
scroll to position [598, 0]
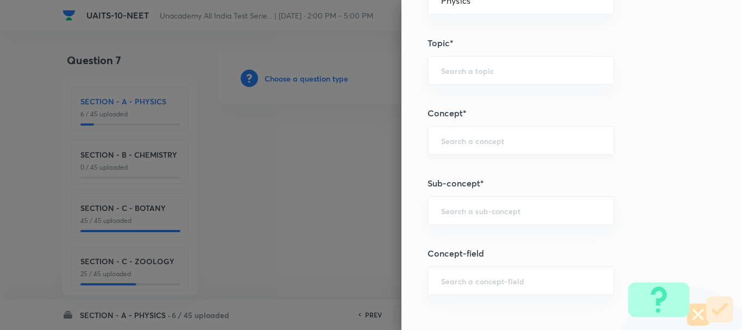
click at [453, 148] on div "​" at bounding box center [521, 140] width 187 height 29
click at [466, 220] on div "​" at bounding box center [521, 210] width 187 height 29
paste input "[PERSON_NAME] Laws of Motion"
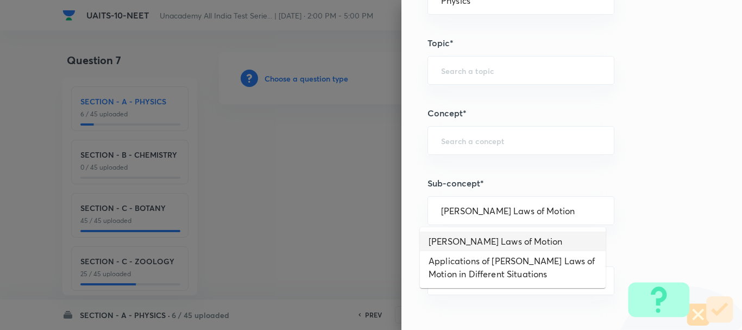
click at [506, 238] on li "[PERSON_NAME] Laws of Motion" at bounding box center [513, 241] width 186 height 20
type input "[PERSON_NAME] Laws of Motion"
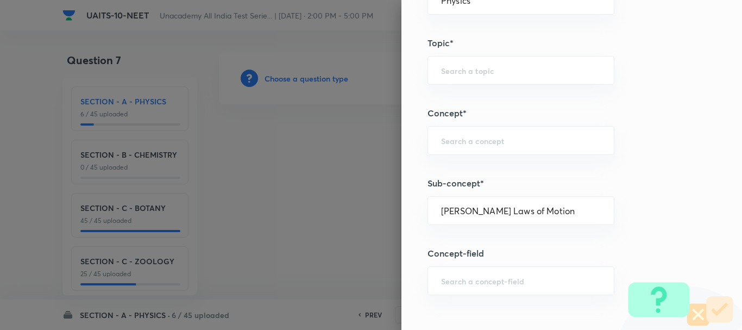
type input "Mechanics"
type input "Laws of Motion & Friction"
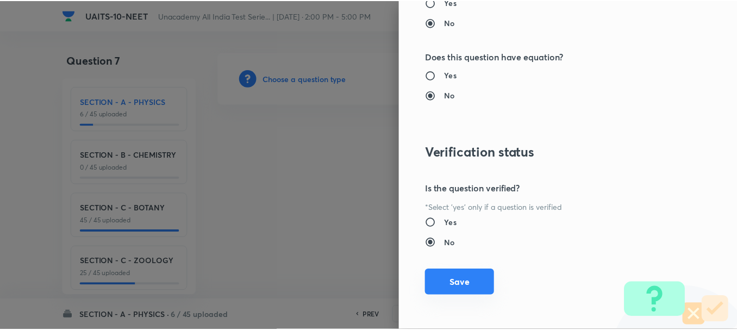
scroll to position [1224, 0]
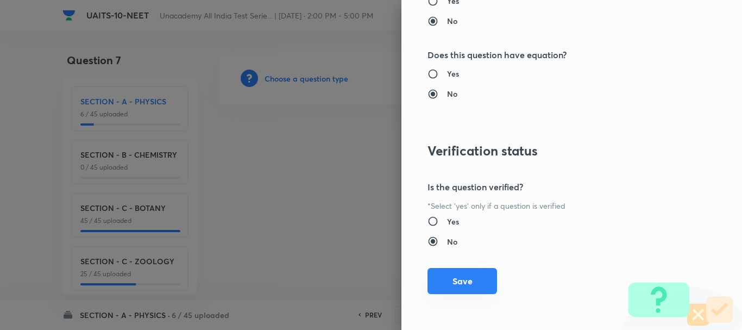
click at [456, 278] on button "Save" at bounding box center [463, 281] width 70 height 26
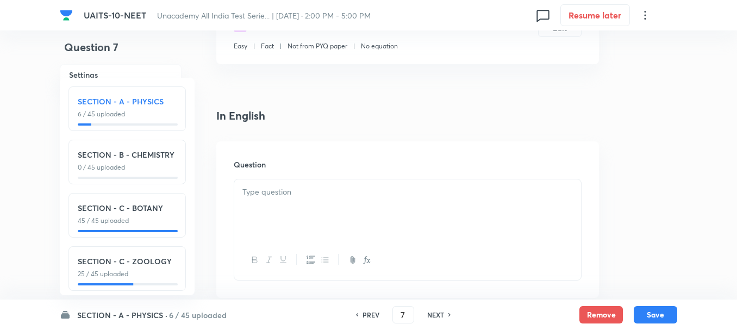
scroll to position [217, 0]
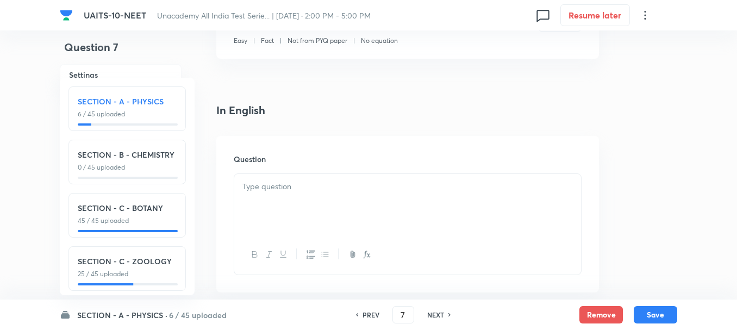
click at [279, 208] on div at bounding box center [407, 204] width 347 height 61
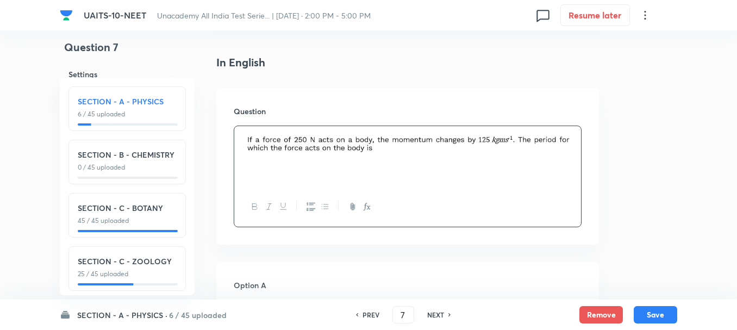
scroll to position [380, 0]
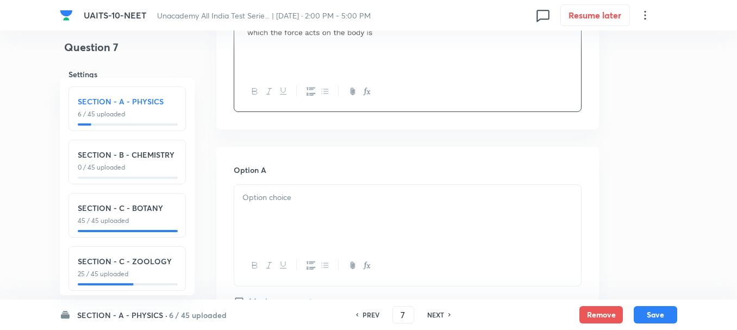
click at [271, 216] on div at bounding box center [407, 215] width 347 height 61
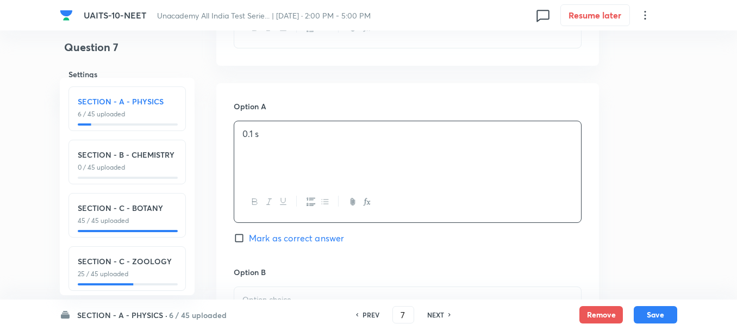
scroll to position [489, 0]
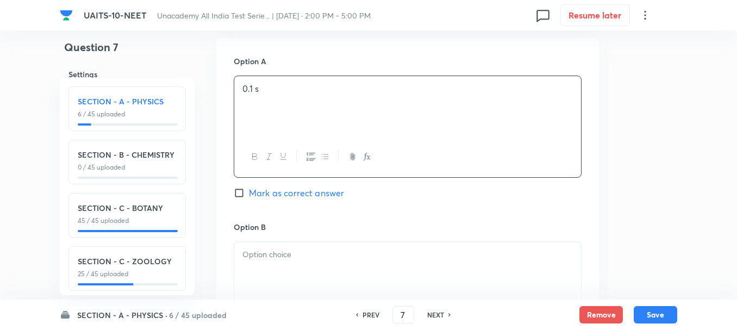
click at [289, 269] on div at bounding box center [407, 272] width 347 height 61
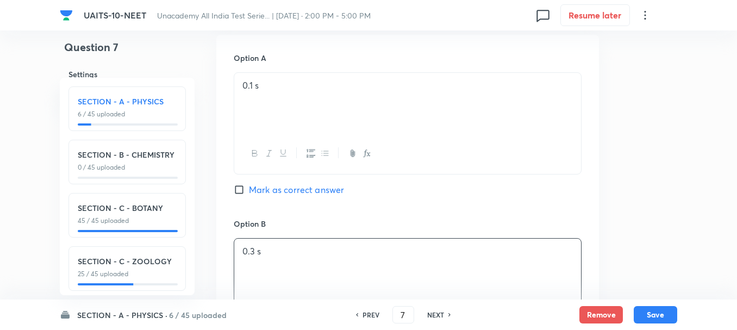
scroll to position [706, 0]
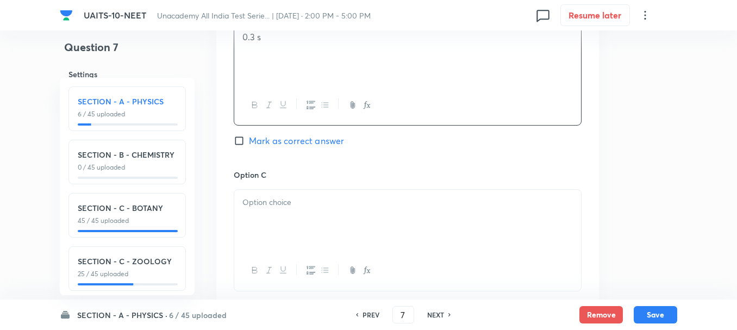
click at [271, 217] on div at bounding box center [407, 220] width 347 height 61
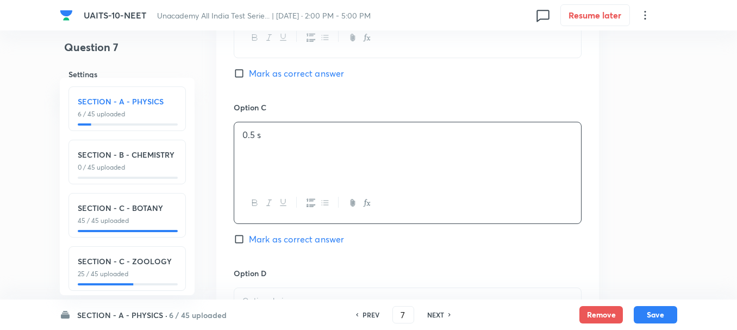
scroll to position [869, 0]
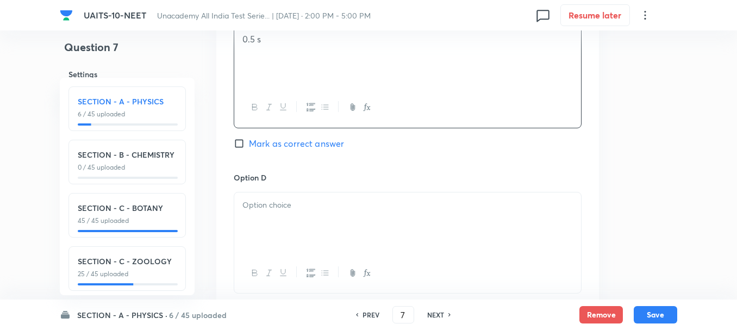
click at [279, 216] on div at bounding box center [407, 222] width 347 height 61
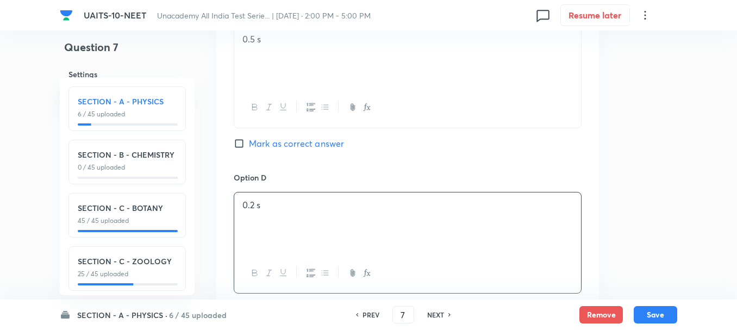
click at [261, 138] on span "Mark as correct answer" at bounding box center [296, 143] width 95 height 13
click at [249, 138] on input "Mark as correct answer" at bounding box center [241, 143] width 15 height 11
checkbox input "true"
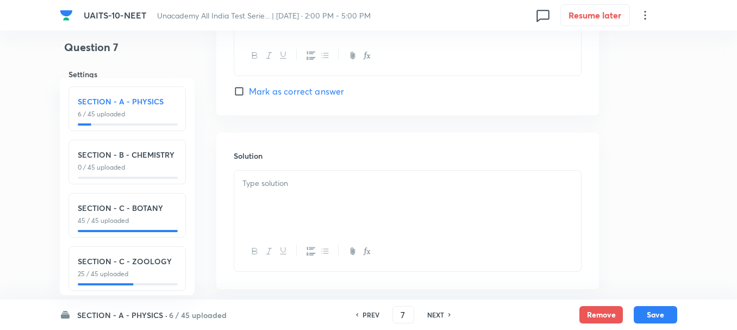
scroll to position [1141, 0]
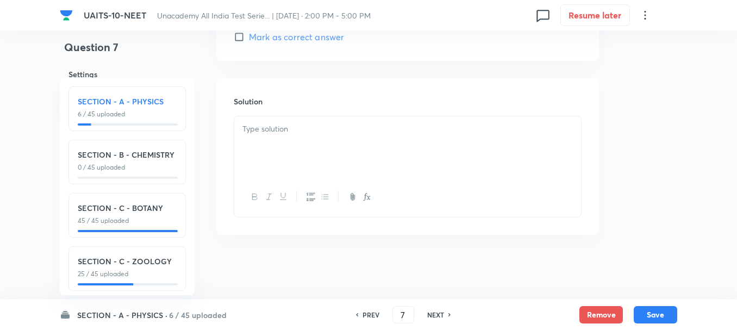
click at [293, 151] on div at bounding box center [407, 146] width 347 height 61
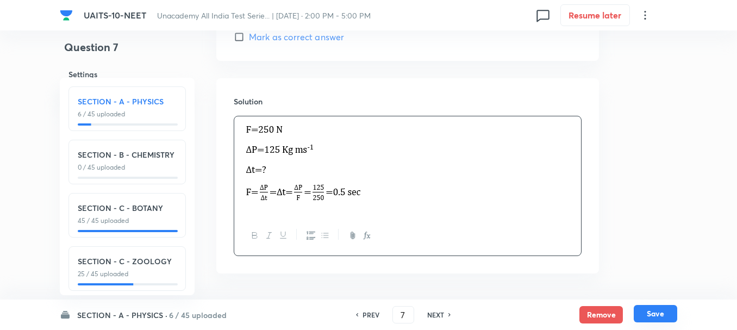
click at [662, 317] on button "Save" at bounding box center [655, 313] width 43 height 17
type input "8"
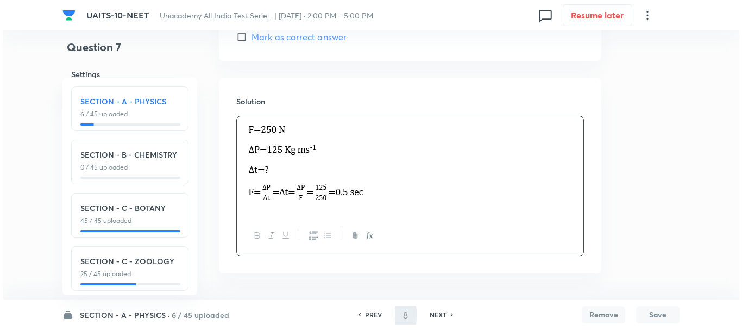
scroll to position [0, 0]
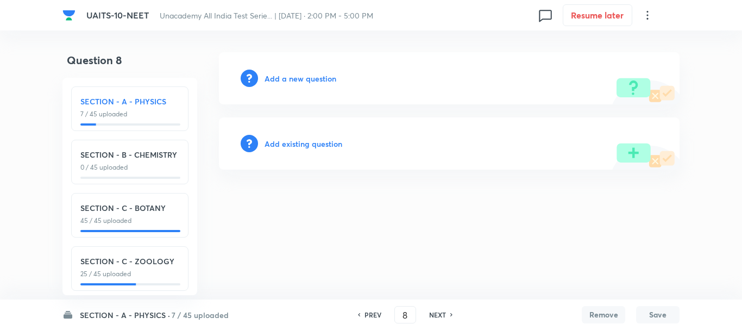
click at [312, 82] on h6 "Add a new question" at bounding box center [301, 78] width 72 height 11
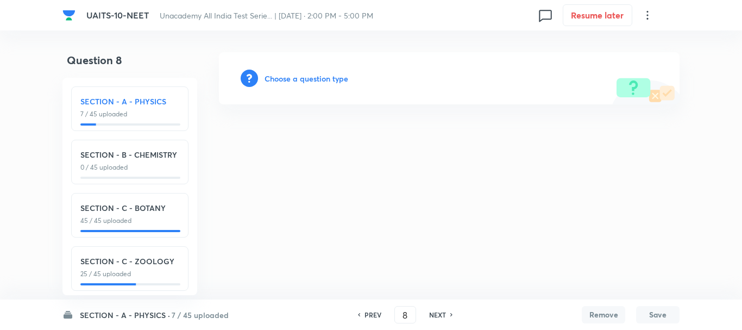
click at [314, 82] on h6 "Choose a question type" at bounding box center [307, 78] width 84 height 11
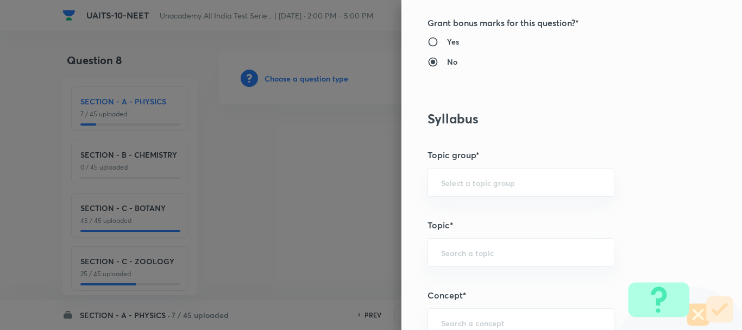
scroll to position [435, 0]
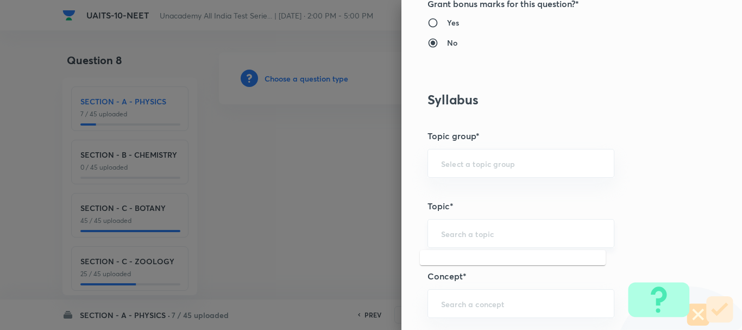
click at [456, 235] on input "text" at bounding box center [521, 233] width 160 height 10
paste input "Circular Motion"
click at [519, 266] on li "Circular Motion" at bounding box center [513, 264] width 186 height 20
type input "Circular Motion"
type input "Physics"
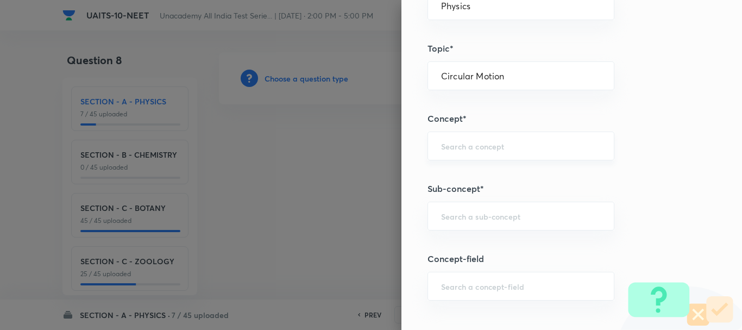
scroll to position [598, 0]
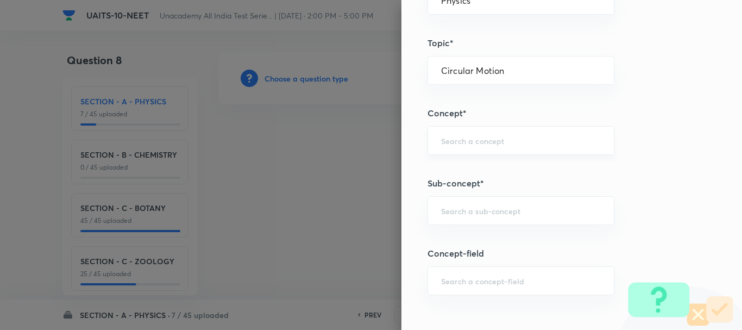
click at [476, 142] on input "text" at bounding box center [521, 140] width 160 height 10
paste input "Circular Motion"
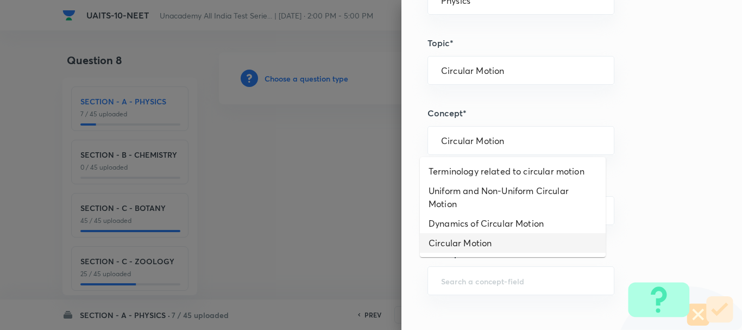
click at [471, 245] on li "Circular Motion" at bounding box center [513, 243] width 186 height 20
type input "Circular Motion"
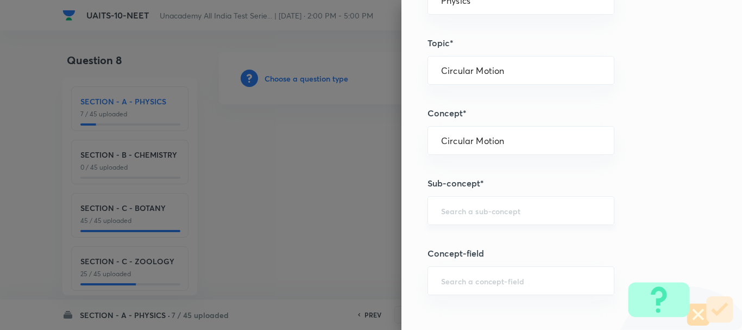
click at [473, 211] on input "text" at bounding box center [521, 210] width 160 height 10
paste input "Circular Motion"
type input "Circular Motion"
click at [428, 207] on div "​" at bounding box center [521, 210] width 187 height 29
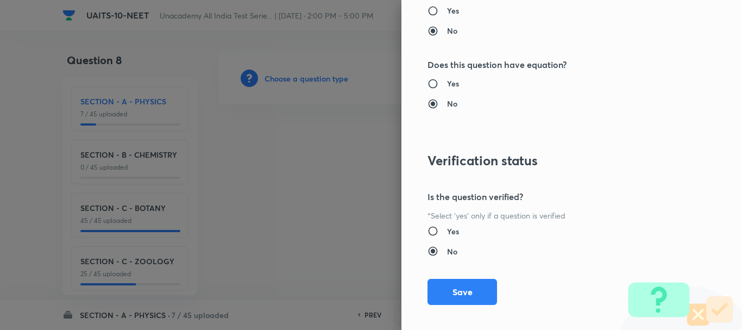
scroll to position [1224, 0]
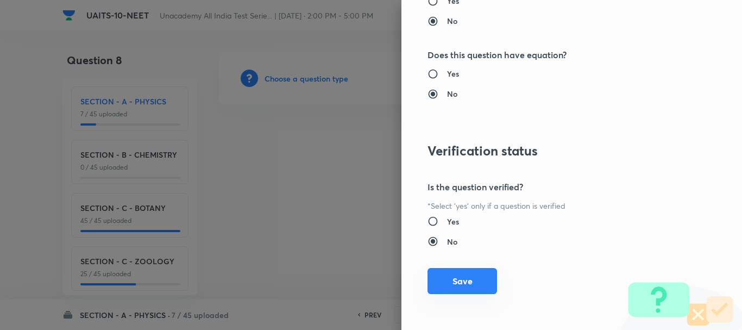
click at [456, 280] on button "Save" at bounding box center [463, 281] width 70 height 26
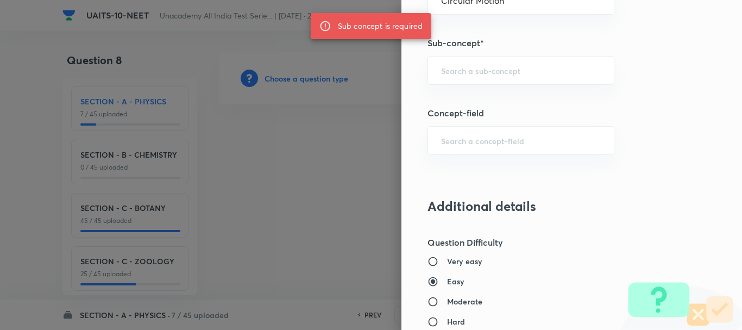
scroll to position [735, 0]
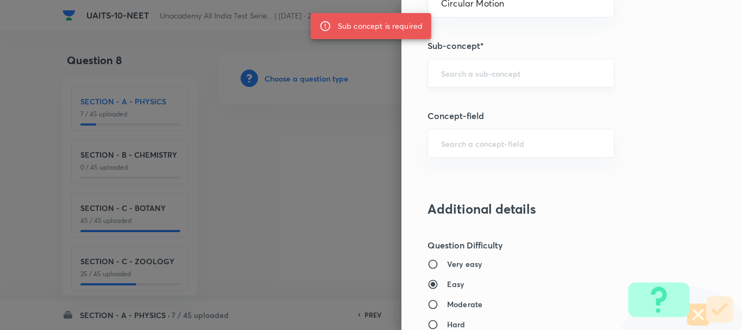
click at [456, 77] on input "text" at bounding box center [521, 73] width 160 height 10
paste input "Circular Motion"
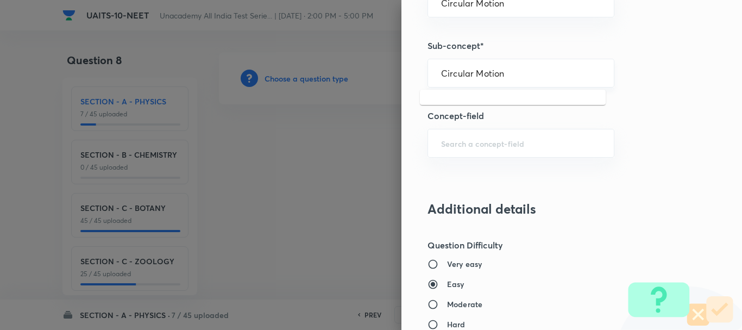
drag, startPoint x: 471, startPoint y: 73, endPoint x: 512, endPoint y: 86, distance: 43.8
click at [512, 86] on div "Circular Motion ​" at bounding box center [521, 73] width 187 height 29
type input "Circular"
click at [556, 161] on div "Question settings Question type* Single choice correct Number of options* 2 3 4…" at bounding box center [572, 165] width 341 height 330
click at [494, 82] on div "​" at bounding box center [521, 73] width 187 height 29
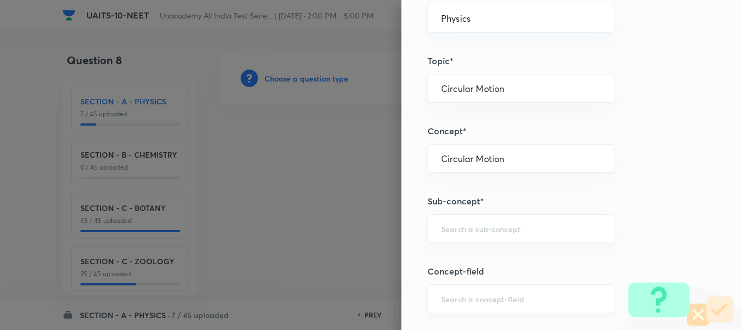
scroll to position [626, 0]
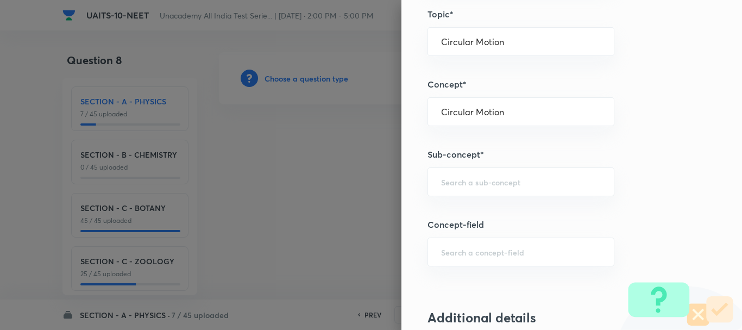
paste input "Circular Motion"
drag, startPoint x: 467, startPoint y: 183, endPoint x: 380, endPoint y: 180, distance: 87.5
click at [380, 180] on div "Question settings Question type* Single choice correct Number of options* 2 3 4…" at bounding box center [371, 165] width 742 height 330
click at [480, 173] on div "Motion ​" at bounding box center [521, 181] width 187 height 29
click at [485, 246] on div "​" at bounding box center [521, 251] width 187 height 29
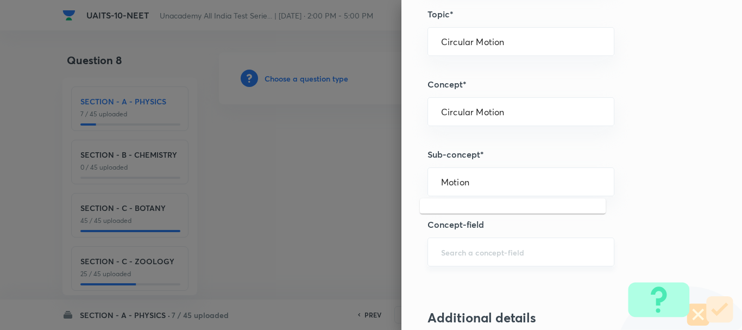
type input "Motion"
click at [464, 188] on div "​" at bounding box center [521, 181] width 187 height 29
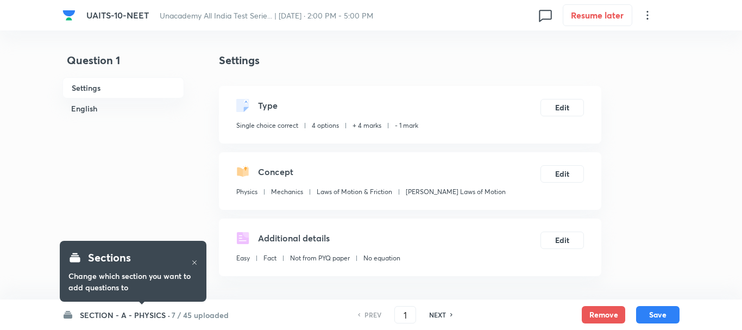
checkbox input "true"
click at [130, 317] on h6 "SECTION - A - PHYSICS ·" at bounding box center [122, 314] width 90 height 11
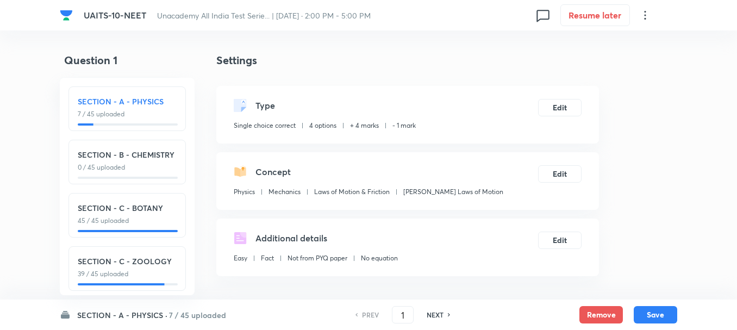
click at [440, 316] on h6 "NEXT" at bounding box center [435, 315] width 17 height 10
type input "2"
checkbox input "false"
checkbox input "true"
click at [440, 316] on h6 "NEXT" at bounding box center [435, 315] width 17 height 10
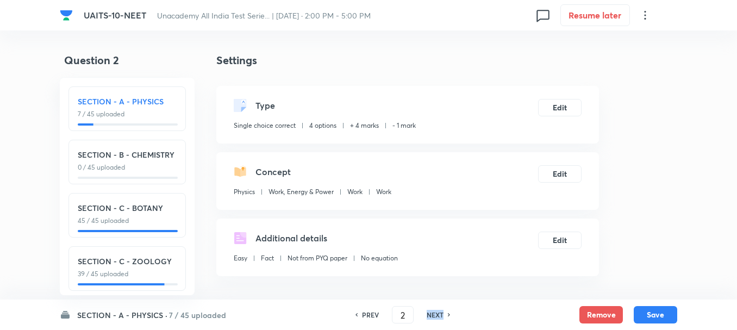
type input "3"
checkbox input "false"
checkbox input "true"
click at [440, 316] on h6 "NEXT" at bounding box center [435, 315] width 17 height 10
type input "4"
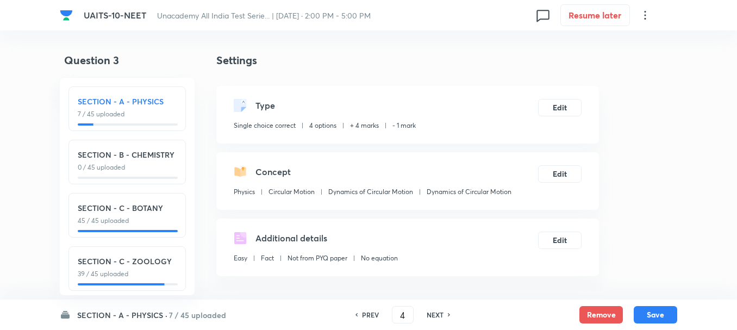
checkbox input "false"
checkbox input "true"
click at [440, 316] on h6 "NEXT" at bounding box center [435, 315] width 17 height 10
type input "5"
checkbox input "false"
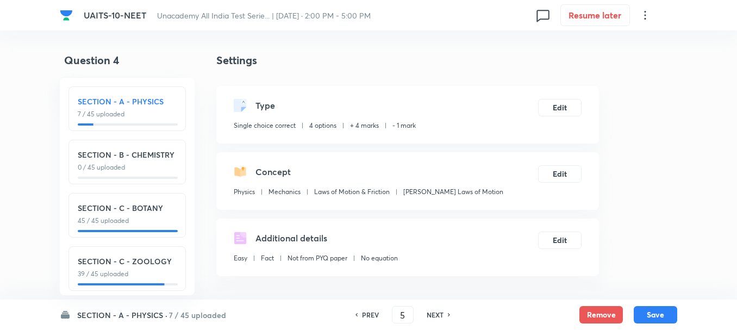
checkbox input "true"
click at [440, 316] on h6 "NEXT" at bounding box center [435, 315] width 17 height 10
type input "6"
checkbox input "false"
checkbox input "true"
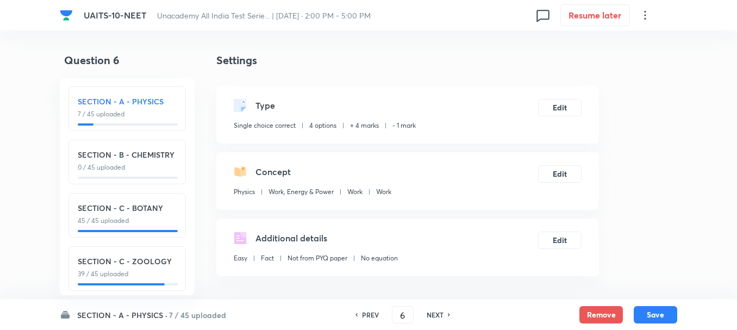
click at [440, 316] on h6 "NEXT" at bounding box center [435, 315] width 17 height 10
type input "7"
checkbox input "false"
checkbox input "true"
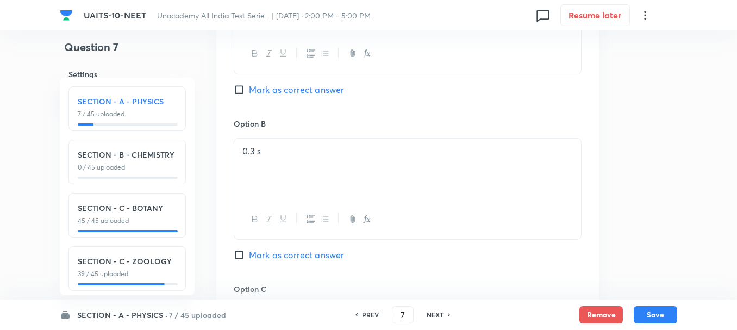
scroll to position [706, 0]
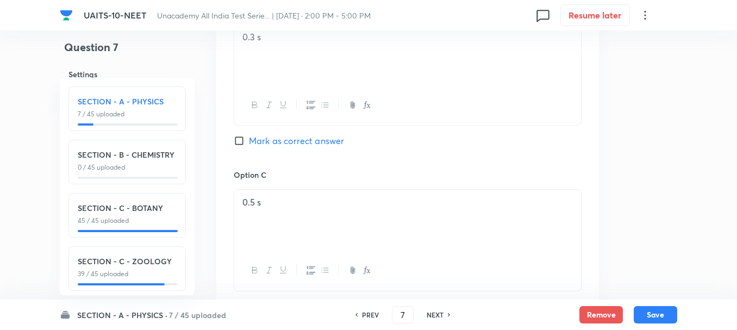
click at [432, 315] on h6 "NEXT" at bounding box center [435, 315] width 17 height 10
type input "8"
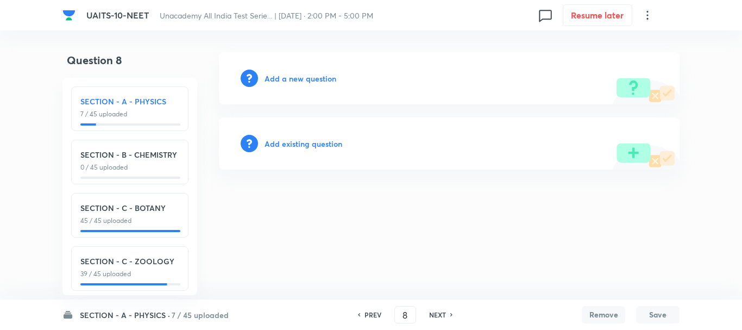
click at [298, 78] on h6 "Add a new question" at bounding box center [301, 78] width 72 height 11
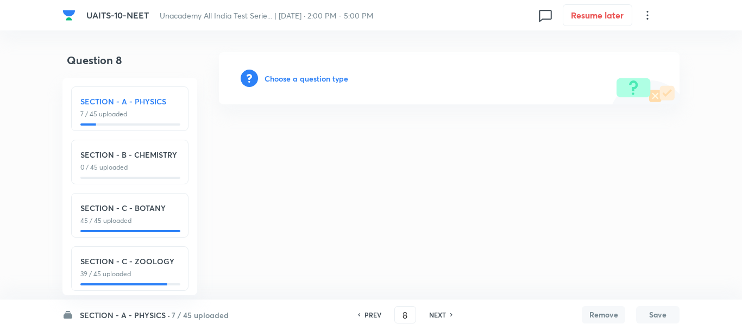
click at [301, 80] on h6 "Choose a question type" at bounding box center [307, 78] width 84 height 11
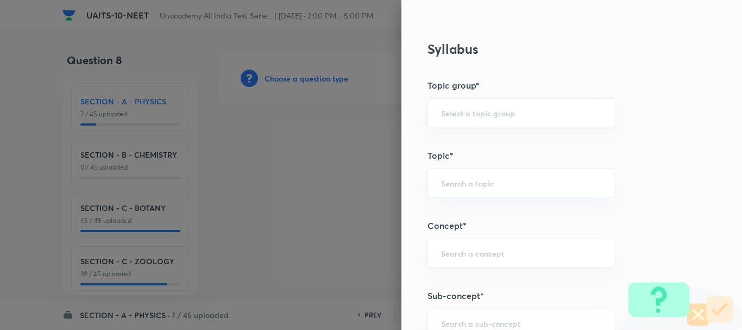
scroll to position [543, 0]
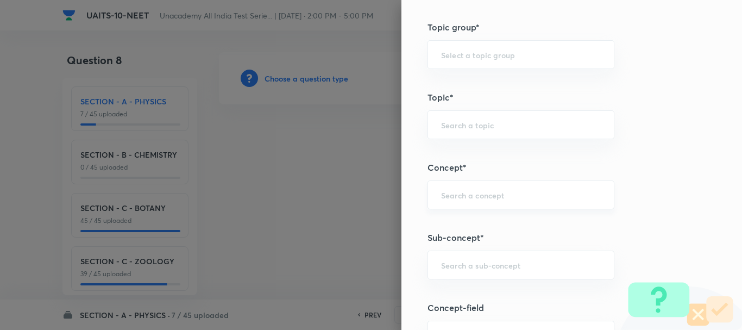
click at [454, 194] on input "text" at bounding box center [521, 195] width 160 height 10
click at [442, 117] on div "​" at bounding box center [521, 124] width 187 height 29
click at [450, 265] on input "text" at bounding box center [521, 265] width 160 height 10
paste input "Circular Motion"
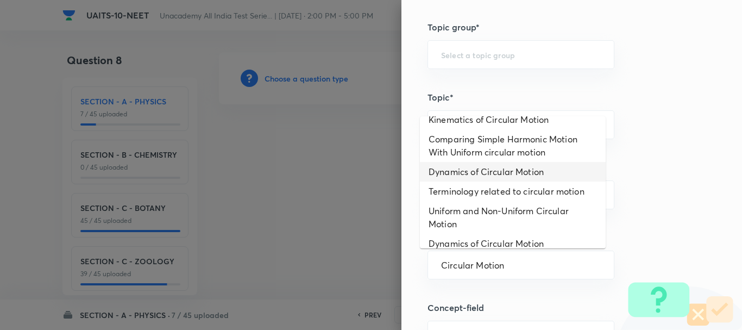
scroll to position [85, 0]
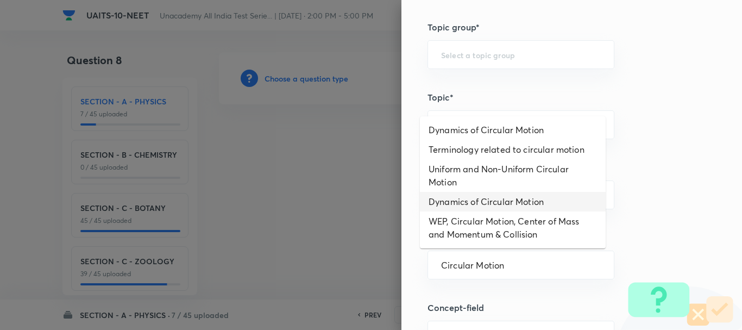
click at [519, 202] on li "Dynamics of Circular Motion" at bounding box center [513, 202] width 186 height 20
type input "Dynamics of Circular Motion"
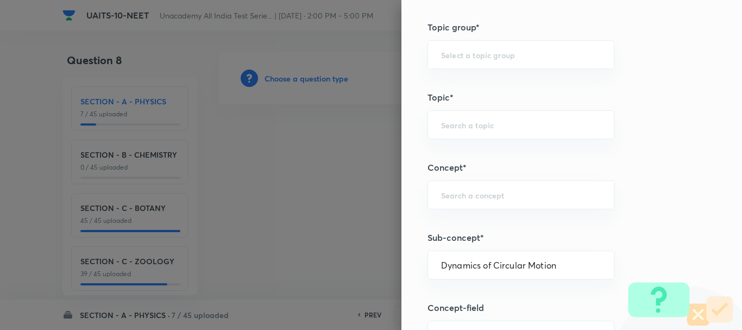
type input "Physics"
type input "Circular Motion"
type input "Dynamics of Circular Motion"
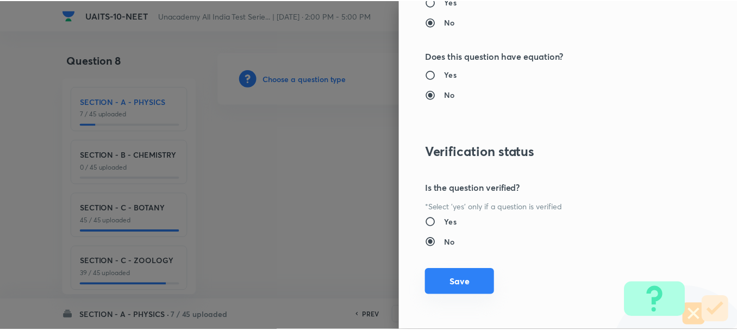
scroll to position [1224, 0]
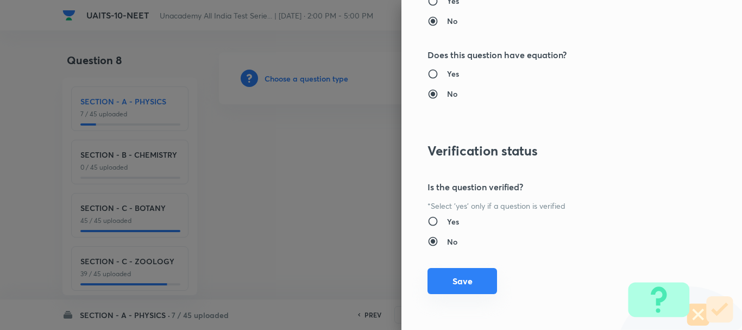
click at [455, 274] on button "Save" at bounding box center [463, 281] width 70 height 26
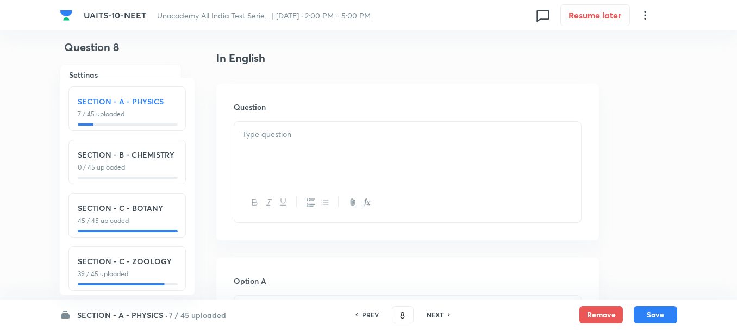
scroll to position [272, 0]
click at [309, 152] on div at bounding box center [407, 150] width 347 height 61
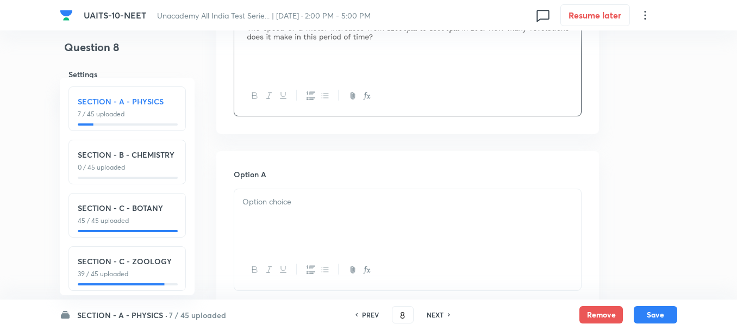
scroll to position [380, 0]
click at [272, 214] on div at bounding box center [407, 215] width 347 height 61
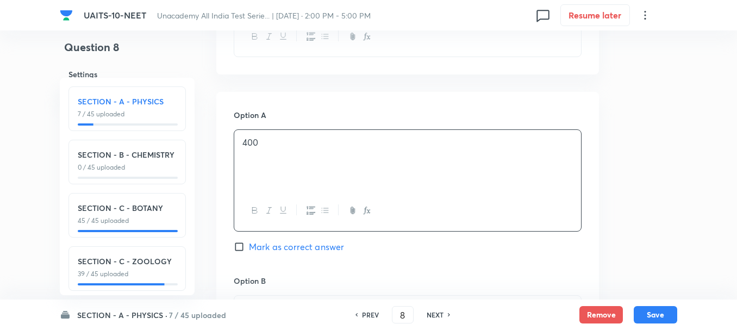
scroll to position [543, 0]
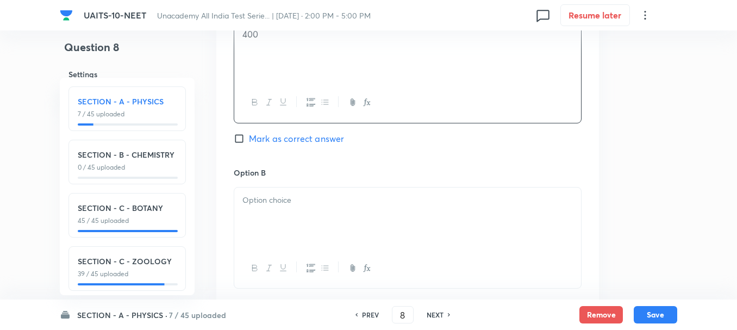
click at [270, 223] on div at bounding box center [407, 217] width 347 height 61
click at [279, 210] on div at bounding box center [407, 220] width 347 height 61
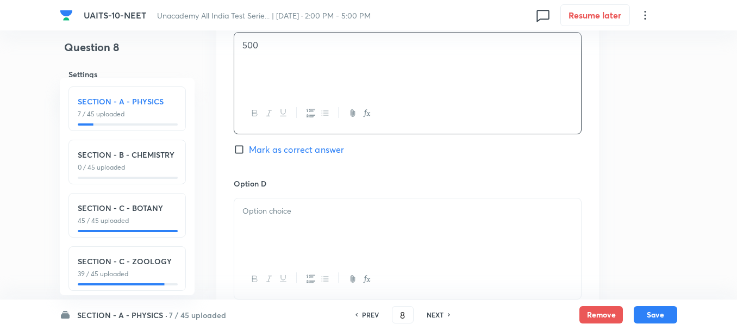
scroll to position [869, 0]
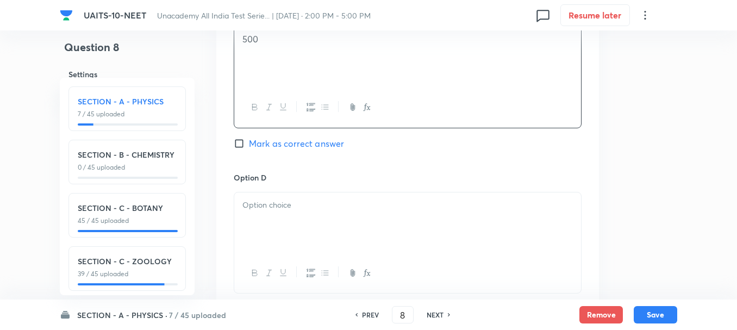
drag, startPoint x: 277, startPoint y: 221, endPoint x: 280, endPoint y: 226, distance: 6.1
click at [278, 222] on div at bounding box center [407, 222] width 347 height 61
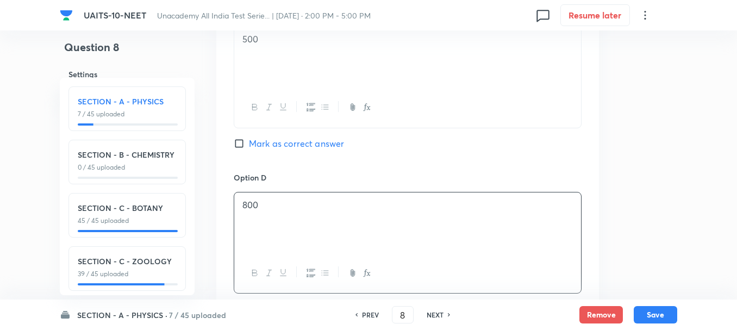
click at [261, 143] on span "Mark as correct answer" at bounding box center [296, 143] width 95 height 13
click at [249, 143] on input "Mark as correct answer" at bounding box center [241, 143] width 15 height 11
checkbox input "true"
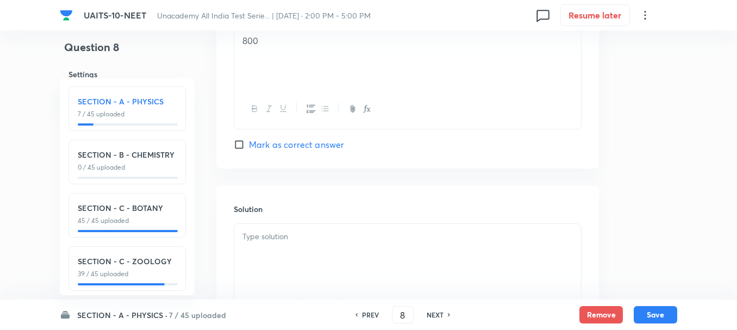
scroll to position [1087, 0]
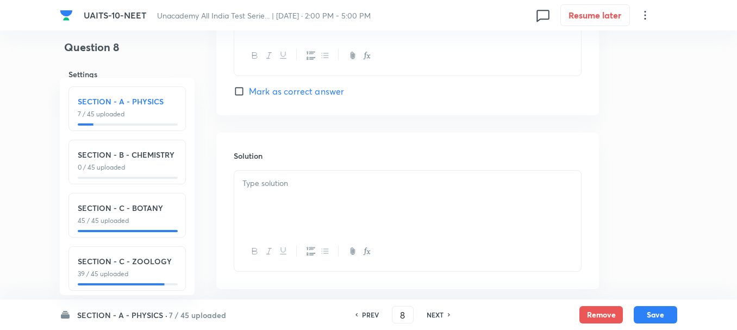
click at [287, 195] on div at bounding box center [407, 201] width 347 height 61
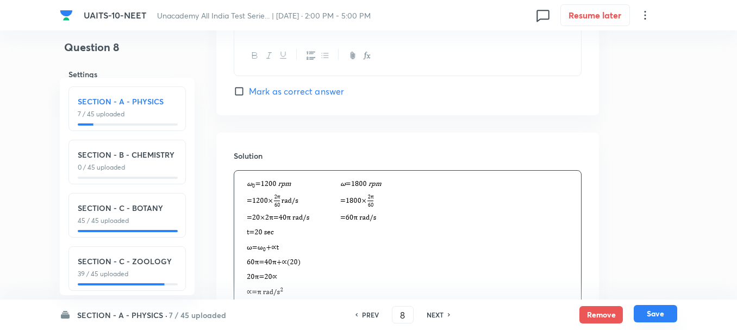
click at [659, 313] on button "Save" at bounding box center [655, 313] width 43 height 17
type input "9"
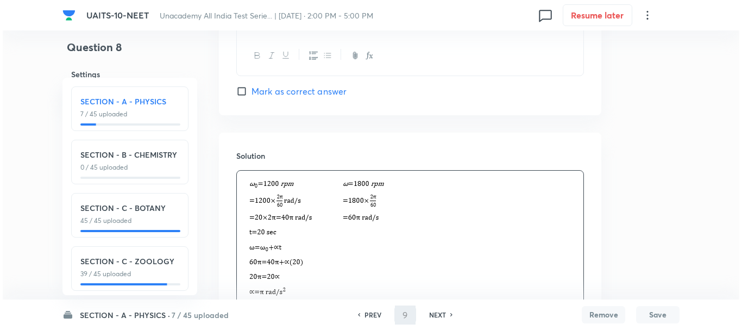
scroll to position [0, 0]
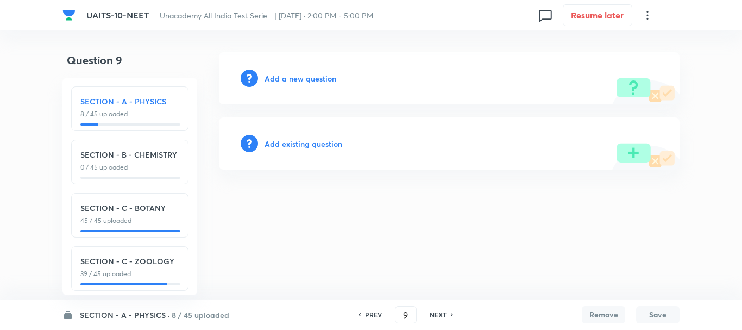
click at [294, 69] on div "Add a new question" at bounding box center [449, 78] width 461 height 52
click at [297, 72] on div "Add a new question" at bounding box center [449, 78] width 461 height 52
click at [302, 77] on h6 "Add a new question" at bounding box center [301, 78] width 72 height 11
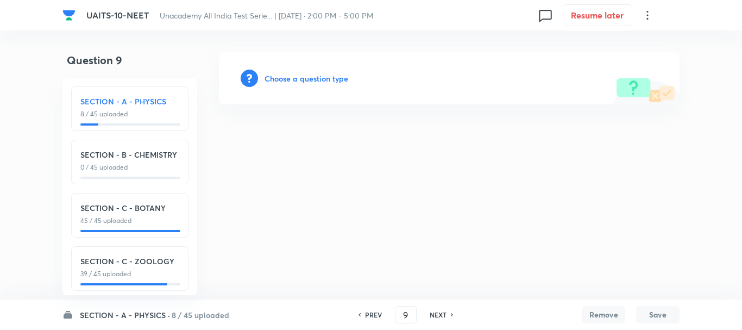
click at [304, 80] on h6 "Choose a question type" at bounding box center [307, 78] width 84 height 11
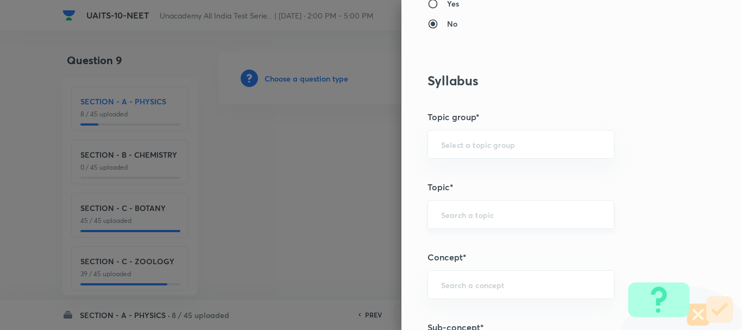
scroll to position [435, 0]
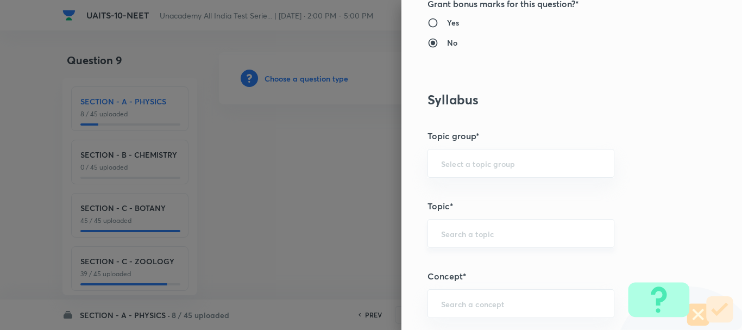
drag, startPoint x: 444, startPoint y: 227, endPoint x: 445, endPoint y: 234, distance: 7.1
click at [444, 230] on div "​" at bounding box center [521, 233] width 187 height 29
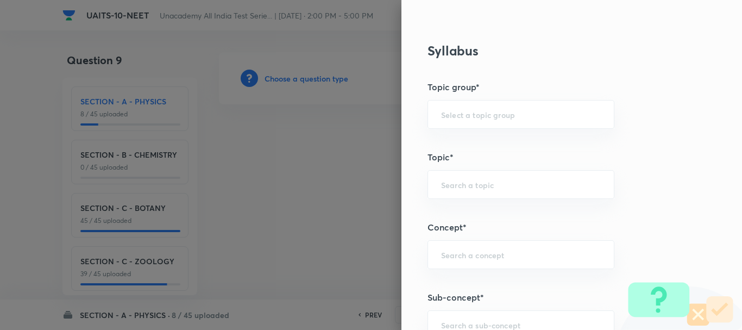
scroll to position [598, 0]
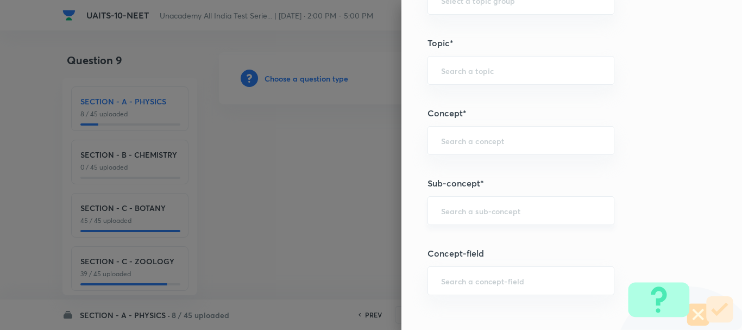
click at [462, 213] on input "text" at bounding box center [521, 210] width 160 height 10
paste input "Magnetic Effect of Current"
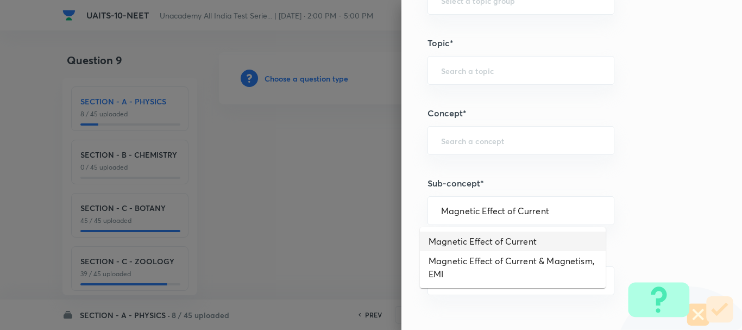
click at [524, 240] on li "Magnetic Effect of Current" at bounding box center [513, 241] width 186 height 20
type input "Magnetic Effect of Current"
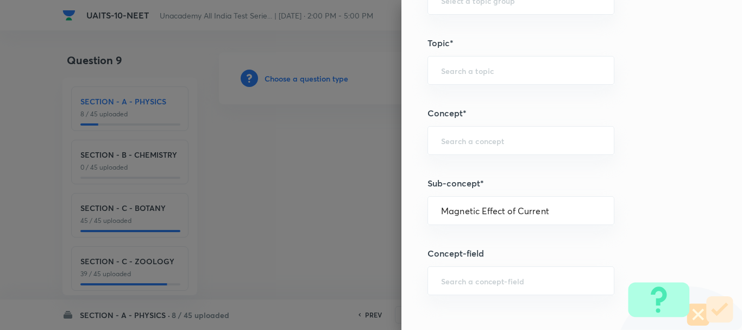
type input "Physics"
type input "Magnetic Effect of Current"
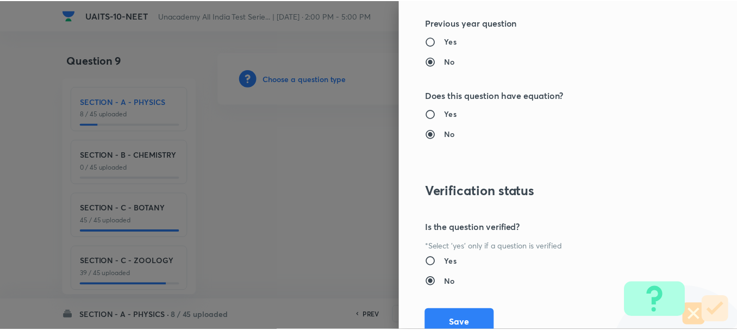
scroll to position [1224, 0]
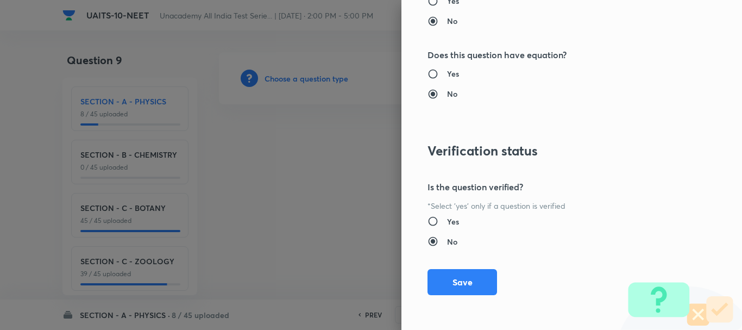
click at [458, 280] on button "Save" at bounding box center [463, 282] width 70 height 26
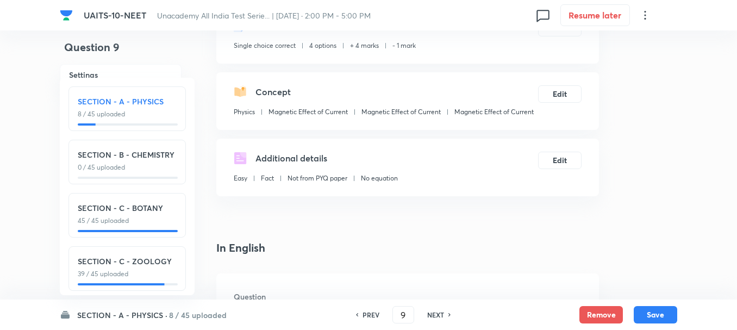
scroll to position [272, 0]
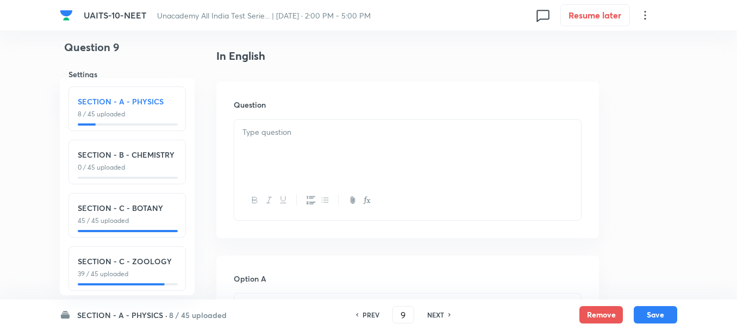
click at [283, 177] on div at bounding box center [407, 150] width 347 height 61
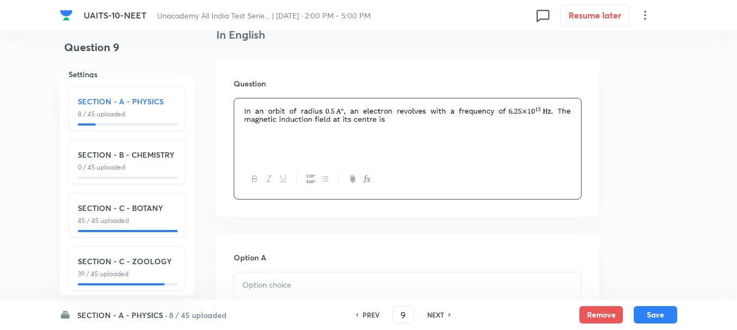
scroll to position [326, 0]
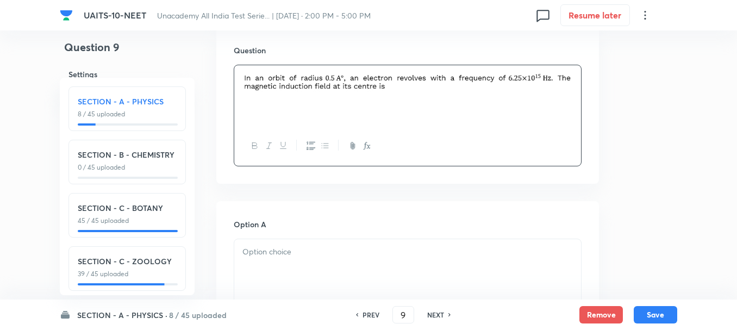
click at [294, 266] on div at bounding box center [407, 269] width 347 height 61
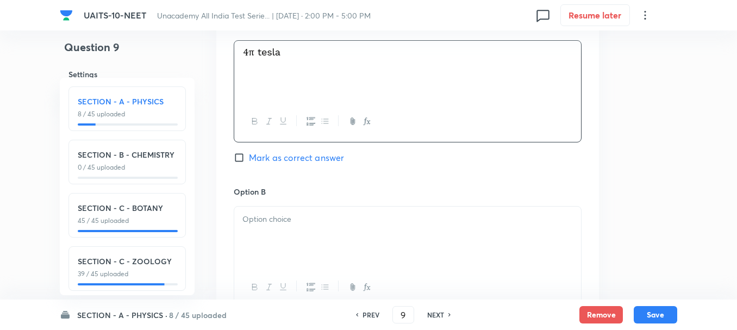
scroll to position [543, 0]
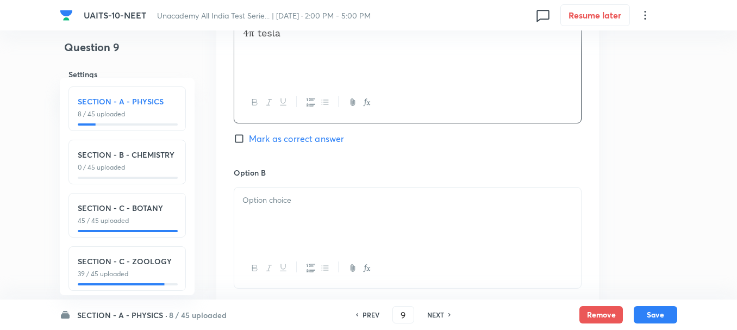
click at [278, 206] on p at bounding box center [407, 200] width 330 height 12
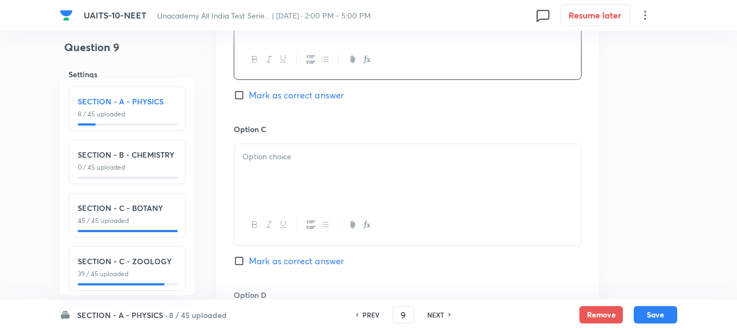
scroll to position [761, 0]
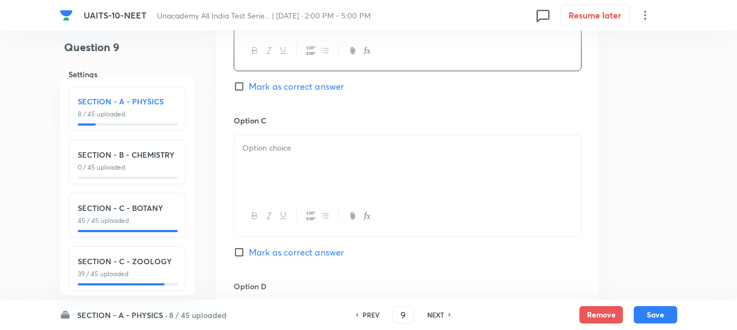
click at [284, 180] on div at bounding box center [407, 165] width 347 height 61
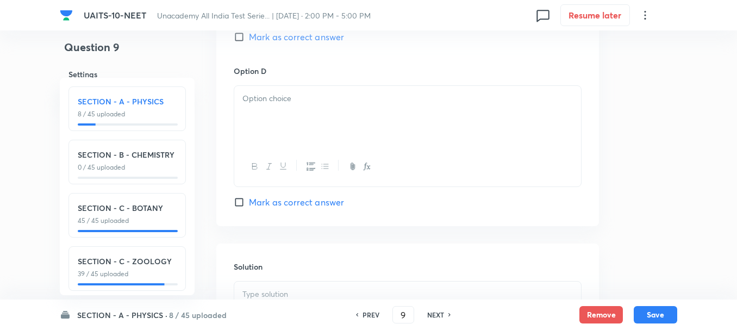
scroll to position [978, 0]
click at [271, 128] on div at bounding box center [407, 114] width 347 height 61
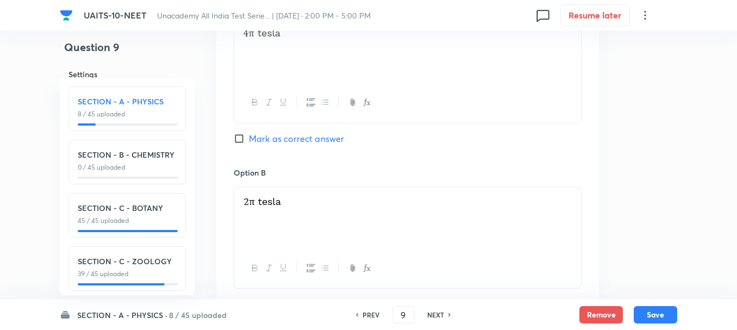
click at [258, 140] on span "Mark as correct answer" at bounding box center [296, 138] width 95 height 13
click at [249, 140] on input "Mark as correct answer" at bounding box center [241, 138] width 15 height 11
checkbox input "true"
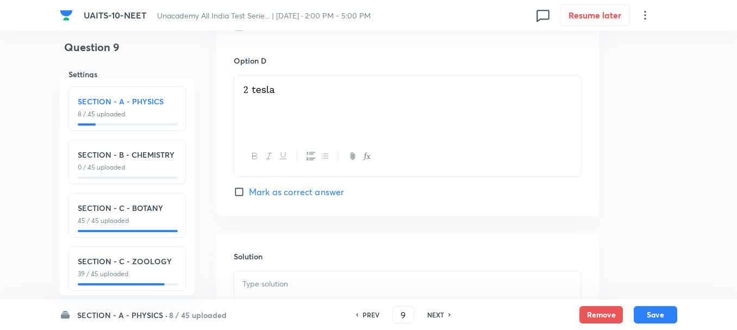
scroll to position [1087, 0]
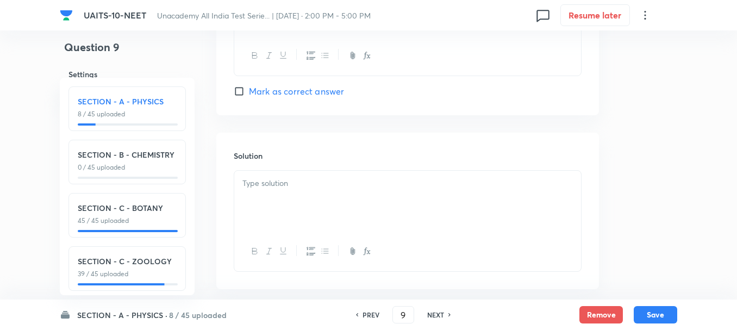
click at [275, 202] on div at bounding box center [407, 201] width 347 height 61
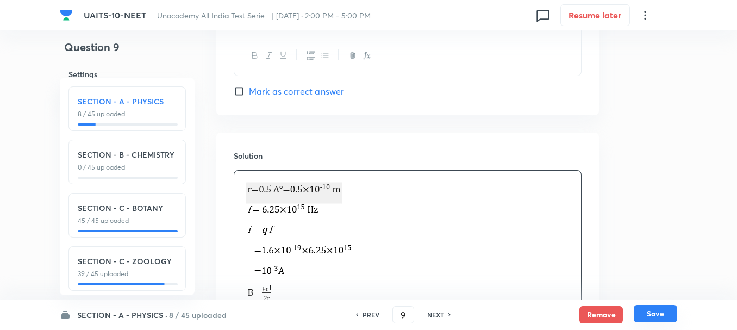
click at [659, 318] on button "Save" at bounding box center [655, 313] width 43 height 17
type input "10"
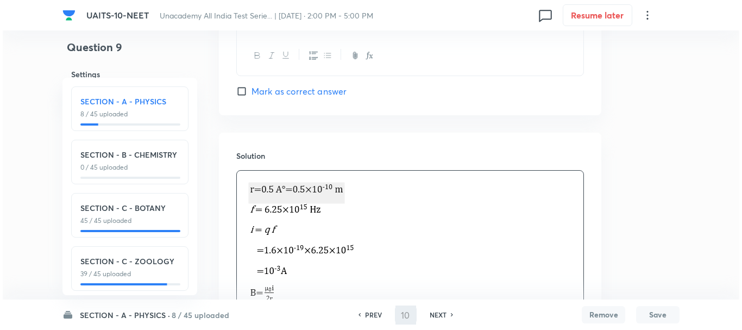
scroll to position [0, 0]
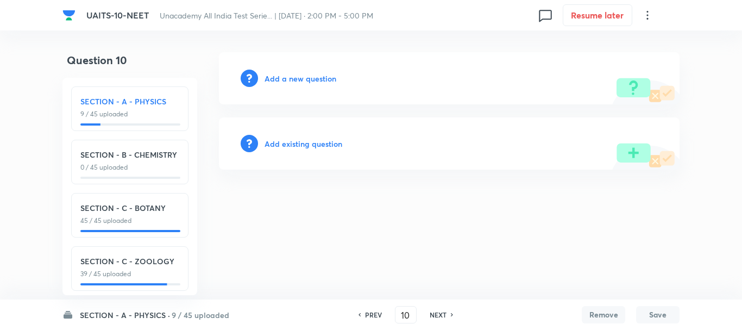
click at [297, 71] on div "Add a new question" at bounding box center [449, 78] width 461 height 52
click at [312, 75] on h6 "Add a new question" at bounding box center [301, 78] width 72 height 11
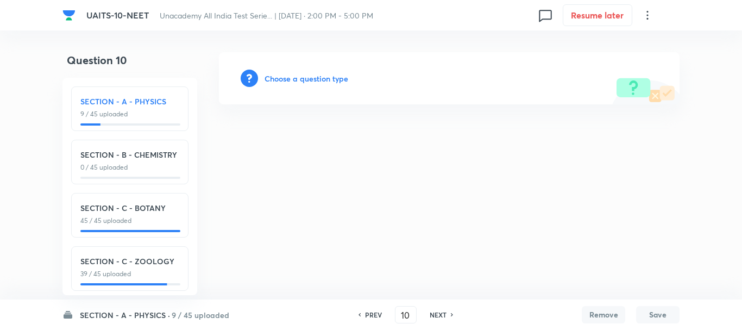
click at [325, 78] on h6 "Choose a question type" at bounding box center [307, 78] width 84 height 11
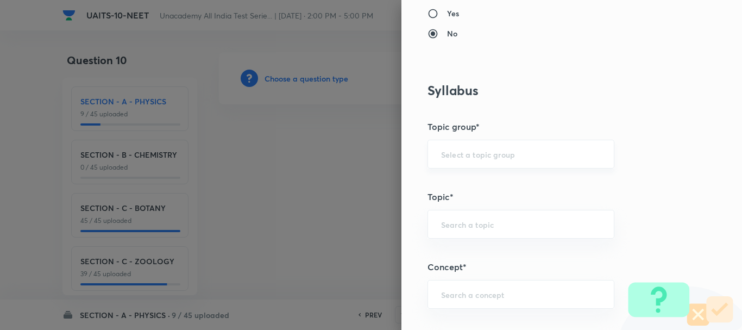
scroll to position [435, 0]
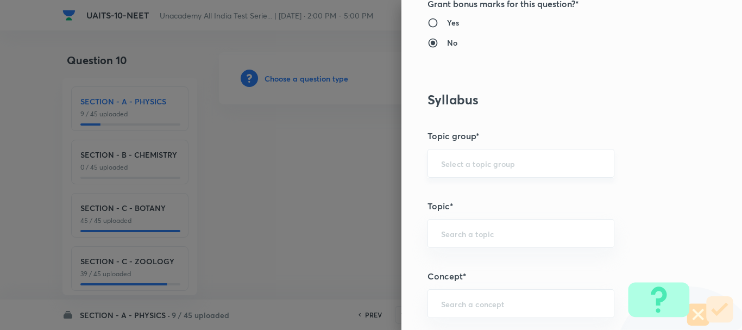
click at [455, 162] on input "text" at bounding box center [521, 163] width 160 height 10
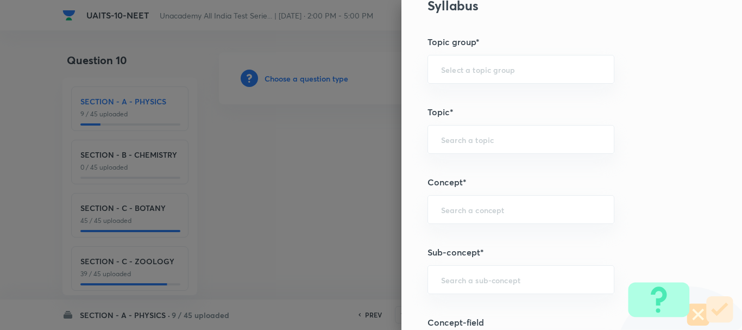
scroll to position [598, 0]
click at [446, 208] on input "text" at bounding box center [521, 210] width 160 height 10
paste input "Work, Energy & Power"
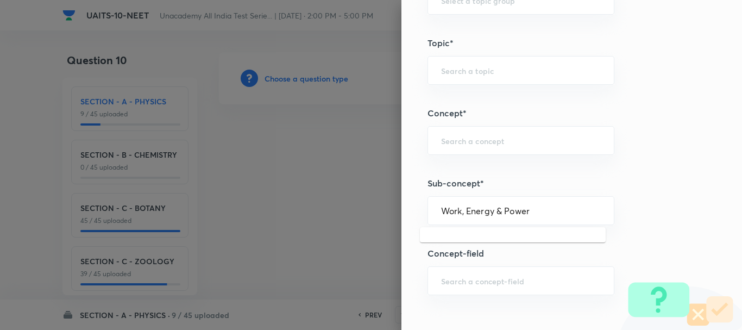
drag, startPoint x: 482, startPoint y: 210, endPoint x: 616, endPoint y: 226, distance: 134.1
click at [616, 226] on div "Question settings Question type* Single choice correct Number of options* 2 3 4…" at bounding box center [572, 165] width 341 height 330
type input "Work, Energy"
click at [519, 230] on div "Question settings Question type* Single choice correct Number of options* 2 3 4…" at bounding box center [572, 165] width 341 height 330
drag, startPoint x: 511, startPoint y: 214, endPoint x: 515, endPoint y: 223, distance: 10.2
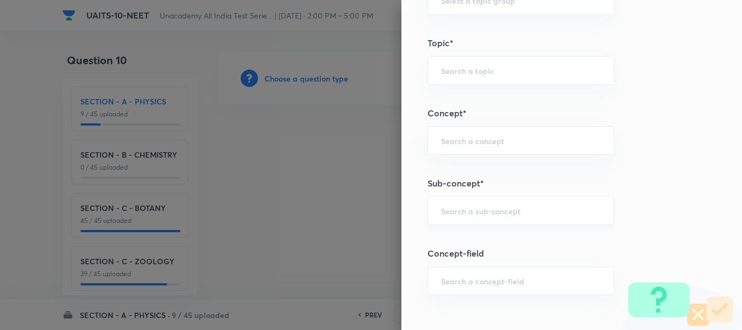
click at [511, 214] on input "text" at bounding box center [521, 210] width 160 height 10
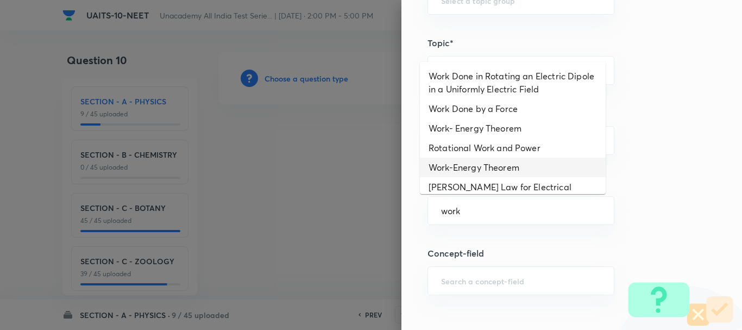
click at [499, 167] on li "Work-Energy Theorem" at bounding box center [513, 168] width 186 height 20
type input "Work-Energy Theorem"
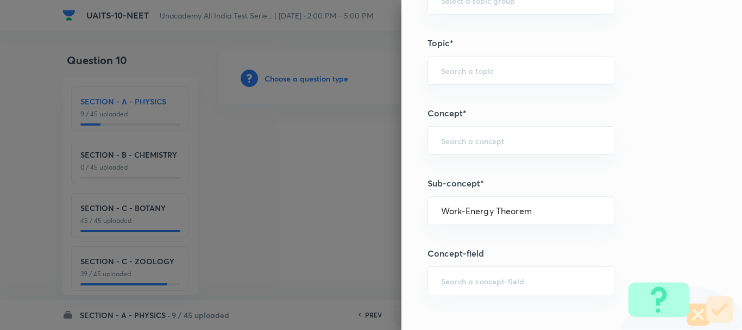
type input "Physics"
type input "Mechanics"
type input "Rotational Motion"
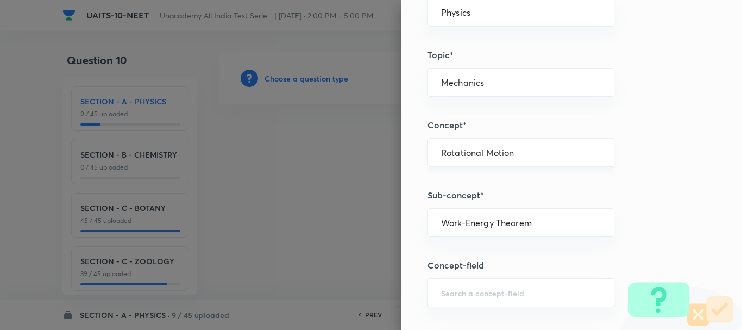
scroll to position [706, 0]
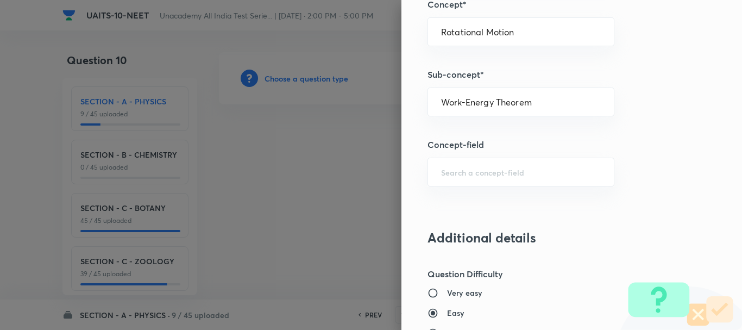
drag, startPoint x: 532, startPoint y: 105, endPoint x: 352, endPoint y: 108, distance: 180.4
click at [352, 108] on div "Question settings Question type* Single choice correct Number of options* 2 3 4…" at bounding box center [371, 165] width 742 height 330
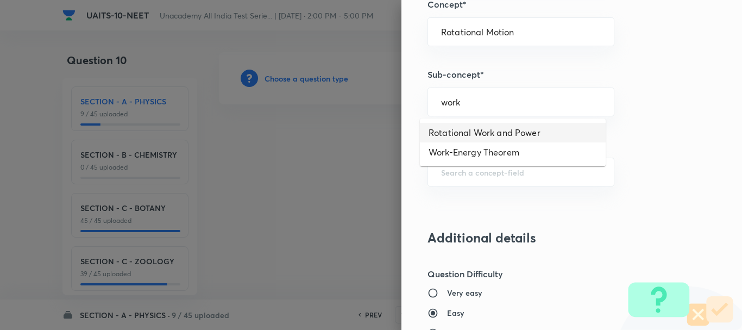
click at [513, 130] on li "Rotational Work and Power" at bounding box center [513, 133] width 186 height 20
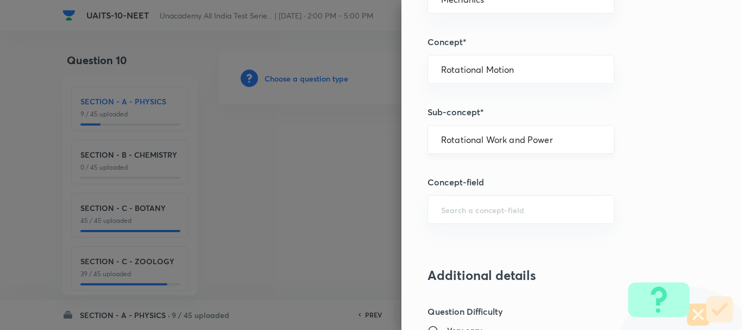
scroll to position [652, 0]
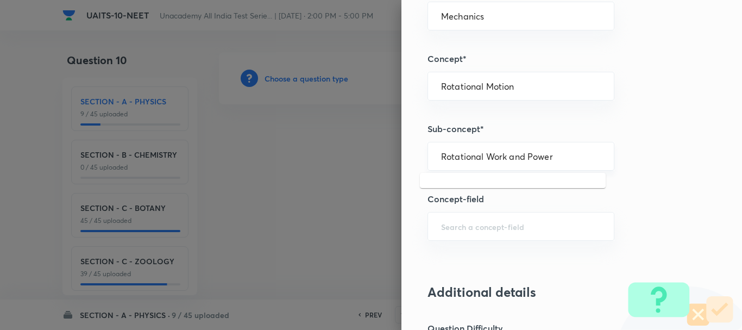
drag, startPoint x: 550, startPoint y: 157, endPoint x: 428, endPoint y: 160, distance: 122.3
click at [428, 160] on div "Rotational Work and Power ​" at bounding box center [521, 156] width 187 height 29
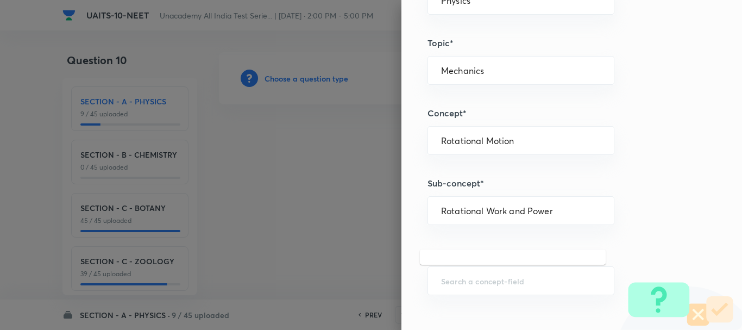
scroll to position [543, 0]
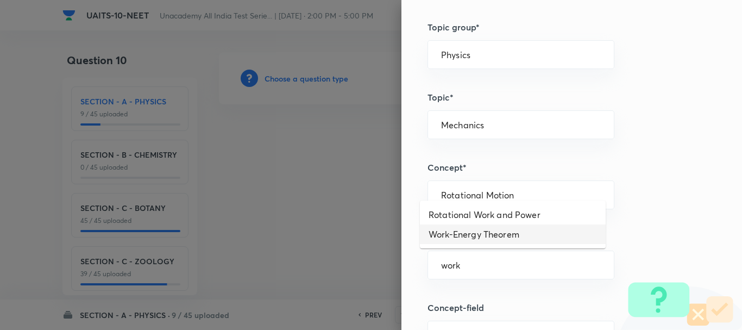
click at [475, 235] on li "Work-Energy Theorem" at bounding box center [513, 234] width 186 height 20
type input "Work-Energy Theorem"
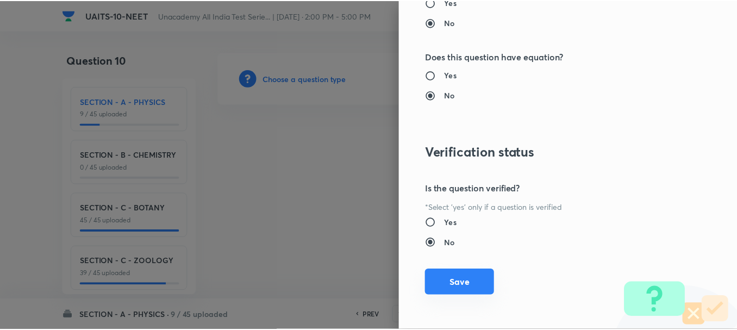
scroll to position [1224, 0]
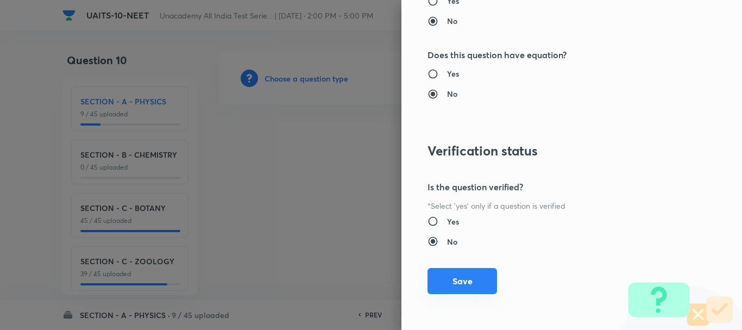
click at [449, 270] on button "Save" at bounding box center [463, 281] width 70 height 26
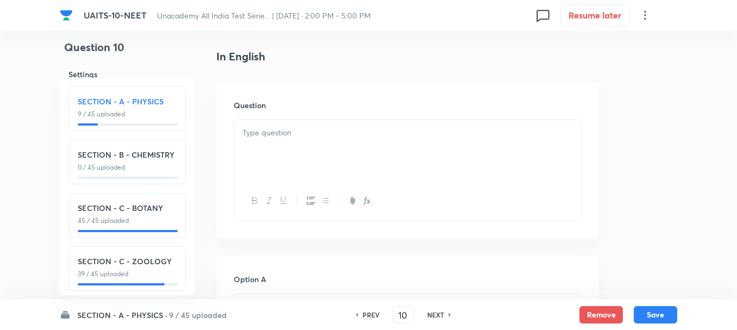
scroll to position [272, 0]
click at [293, 143] on div at bounding box center [407, 150] width 347 height 61
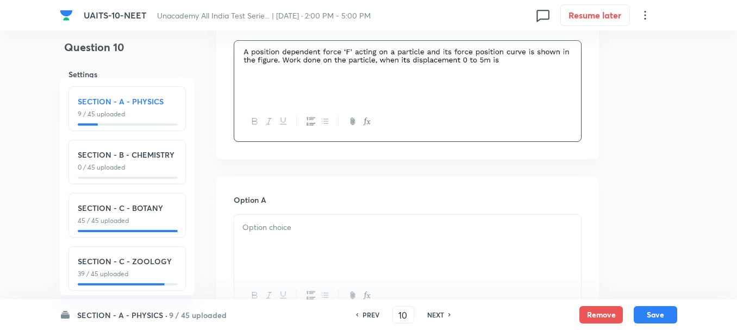
scroll to position [435, 0]
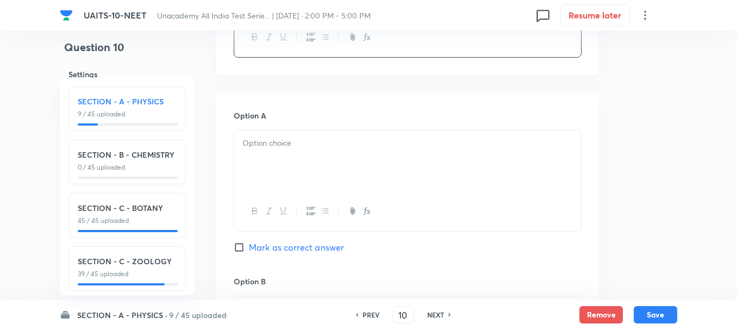
click at [288, 153] on div at bounding box center [407, 160] width 347 height 61
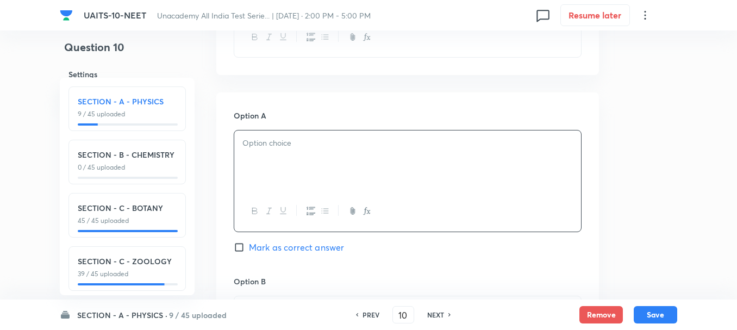
click at [329, 153] on div at bounding box center [407, 160] width 347 height 61
click at [283, 147] on p at bounding box center [407, 143] width 330 height 12
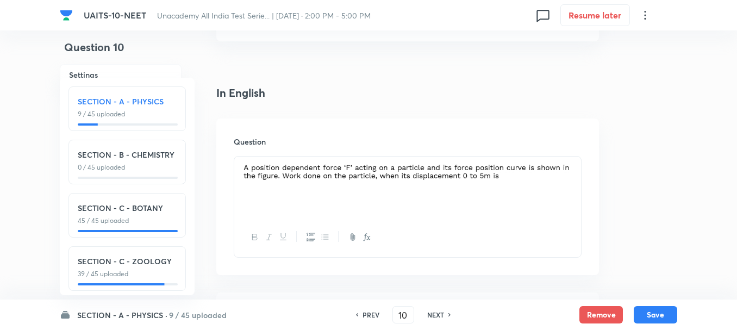
scroll to position [217, 0]
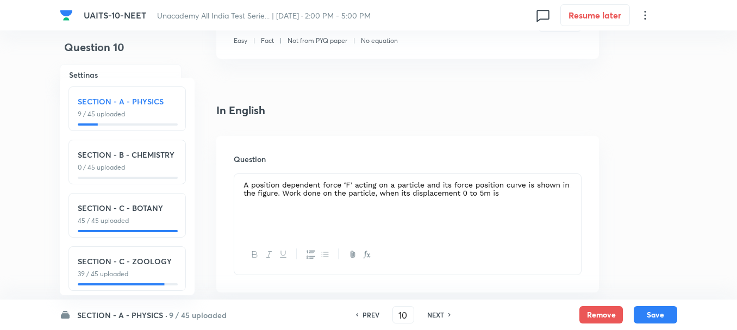
click at [577, 189] on div at bounding box center [407, 204] width 347 height 61
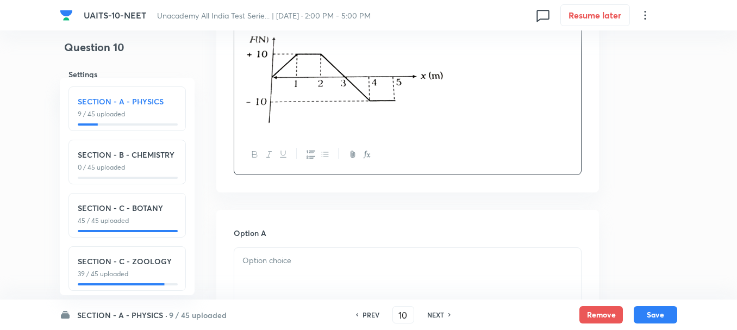
scroll to position [489, 0]
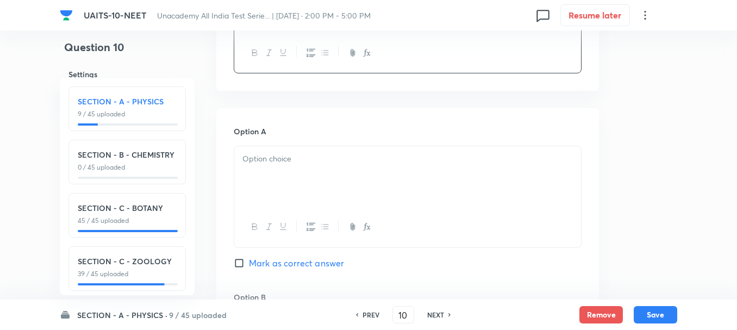
click at [281, 169] on div at bounding box center [407, 176] width 347 height 61
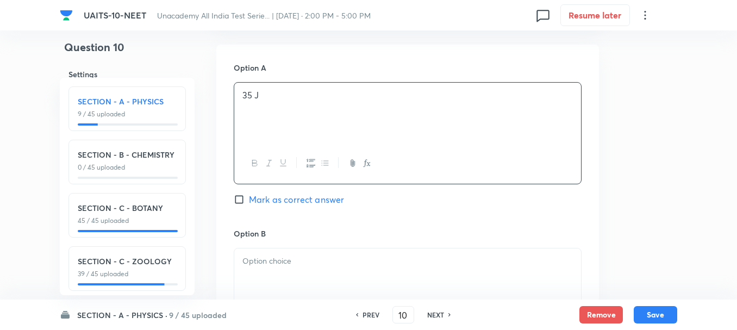
scroll to position [598, 0]
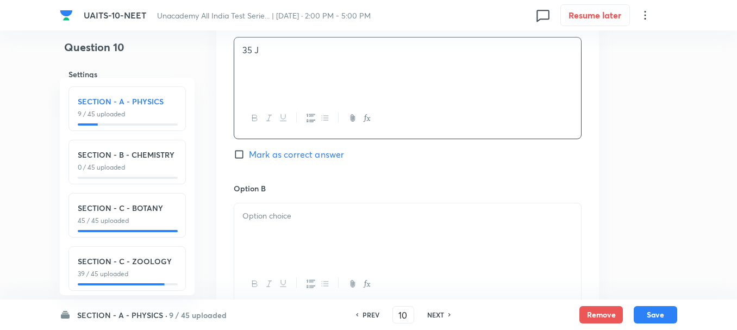
click at [277, 228] on div at bounding box center [407, 233] width 347 height 61
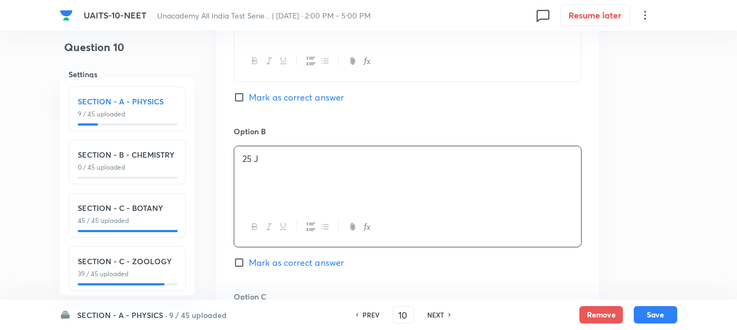
scroll to position [706, 0]
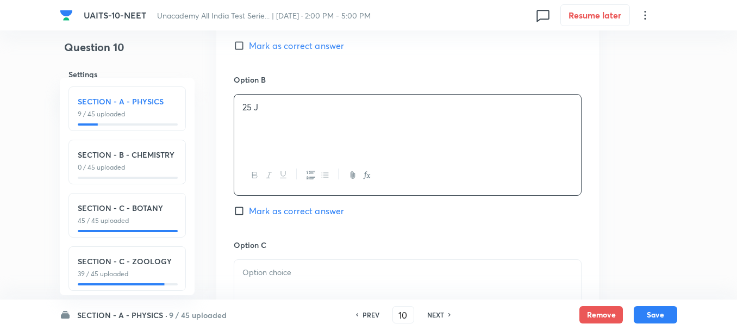
click at [283, 281] on div at bounding box center [407, 290] width 347 height 61
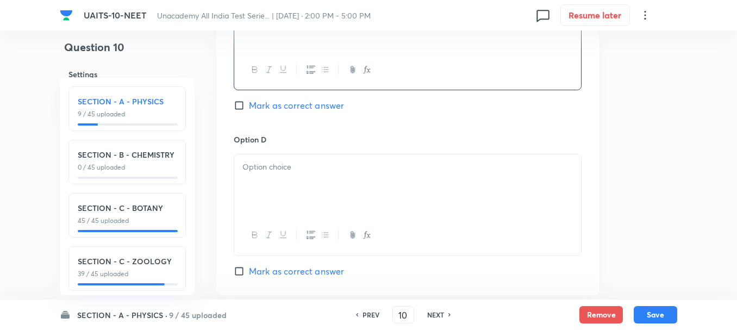
scroll to position [978, 0]
click at [270, 170] on p at bounding box center [407, 166] width 330 height 12
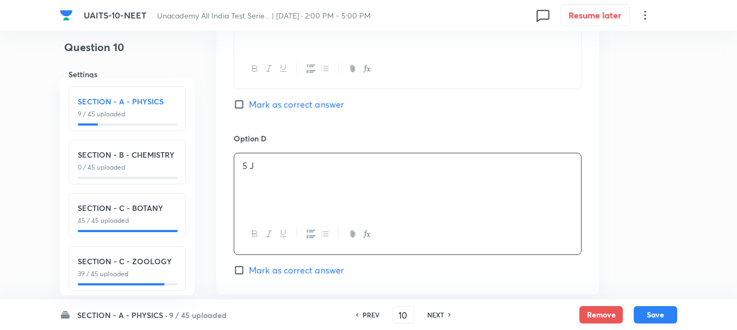
click at [269, 268] on span "Mark as correct answer" at bounding box center [296, 270] width 95 height 13
click at [249, 268] on input "Mark as correct answer" at bounding box center [241, 270] width 15 height 11
checkbox input "true"
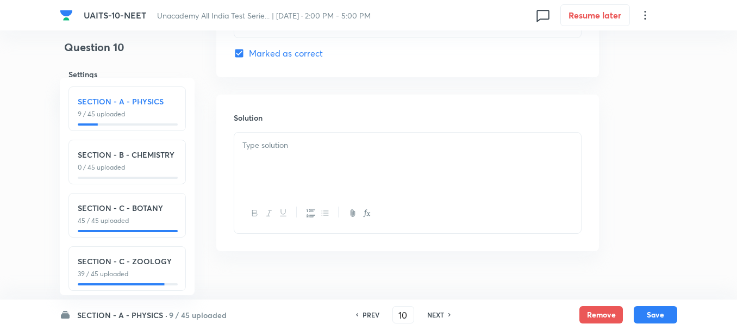
scroll to position [1195, 0]
click at [280, 175] on div at bounding box center [407, 162] width 347 height 61
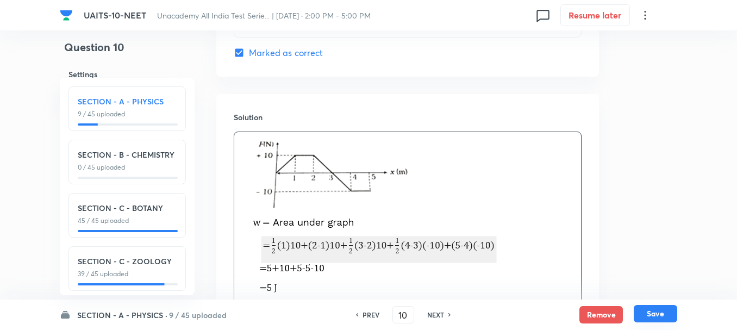
drag, startPoint x: 660, startPoint y: 306, endPoint x: 664, endPoint y: 312, distance: 6.6
click at [660, 307] on button "Save" at bounding box center [655, 313] width 43 height 17
type input "11"
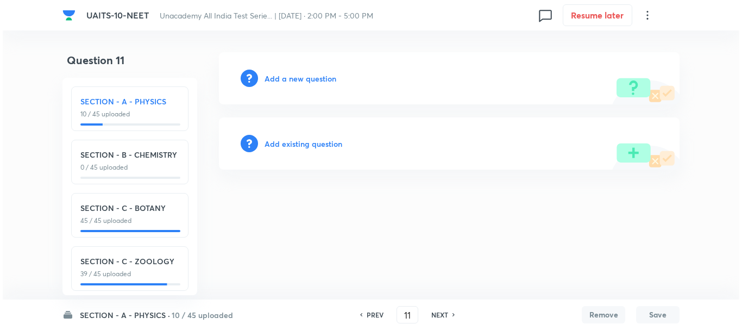
scroll to position [0, 0]
click at [288, 82] on h6 "Add a new question" at bounding box center [301, 78] width 72 height 11
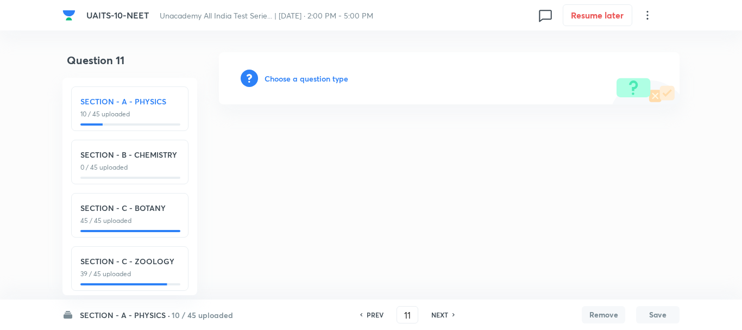
click at [295, 79] on h6 "Choose a question type" at bounding box center [307, 78] width 84 height 11
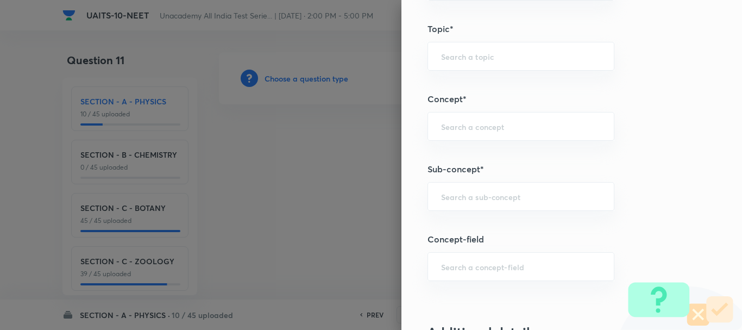
scroll to position [489, 0]
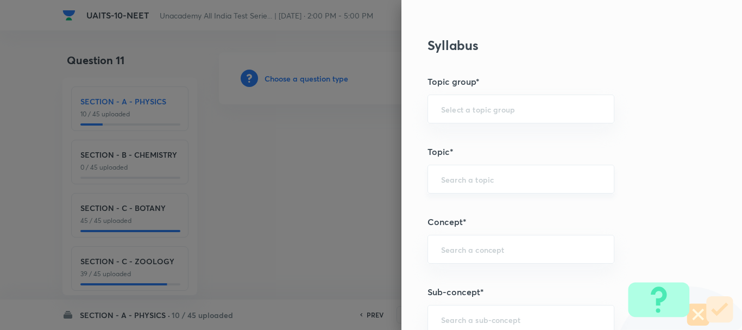
click at [468, 181] on input "text" at bounding box center [521, 179] width 160 height 10
paste input "[PERSON_NAME] Laws of Motion"
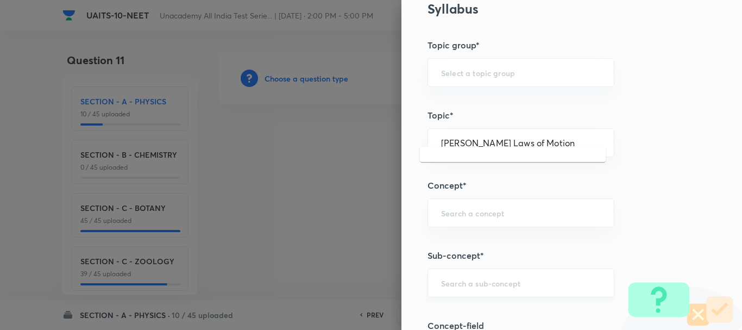
scroll to position [543, 0]
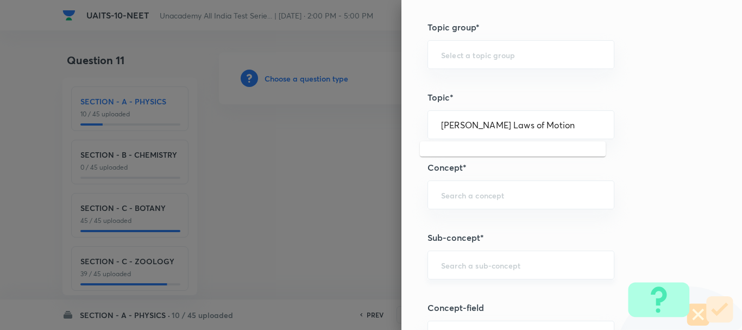
type input "[PERSON_NAME] Laws of Motion"
click at [460, 265] on input "text" at bounding box center [521, 265] width 160 height 10
paste input "[PERSON_NAME] Laws of Motion"
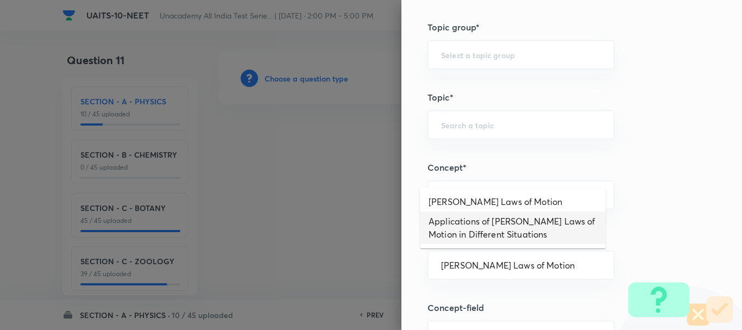
click at [495, 199] on li "[PERSON_NAME] Laws of Motion" at bounding box center [513, 202] width 186 height 20
type input "[PERSON_NAME] Laws of Motion"
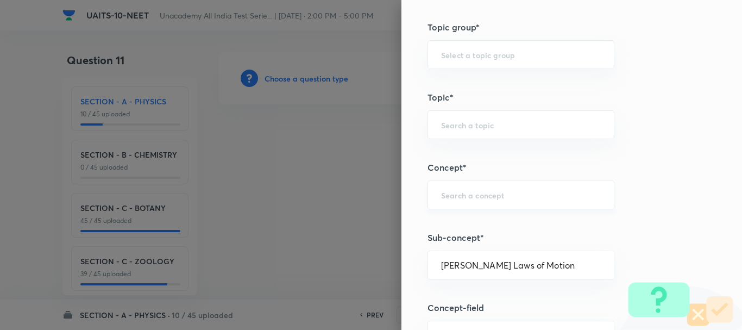
type input "Physics"
type input "Mechanics"
type input "Laws of Motion & Friction"
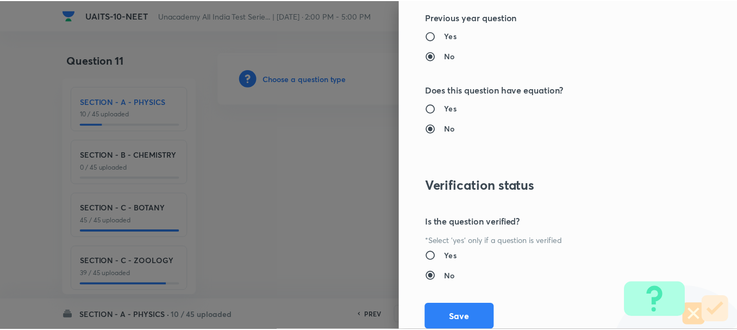
scroll to position [1224, 0]
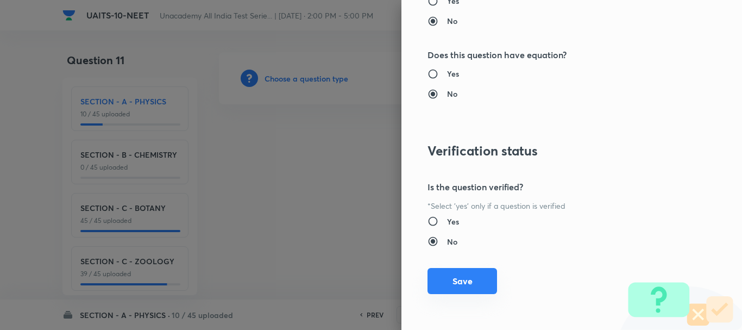
click at [454, 274] on button "Save" at bounding box center [463, 281] width 70 height 26
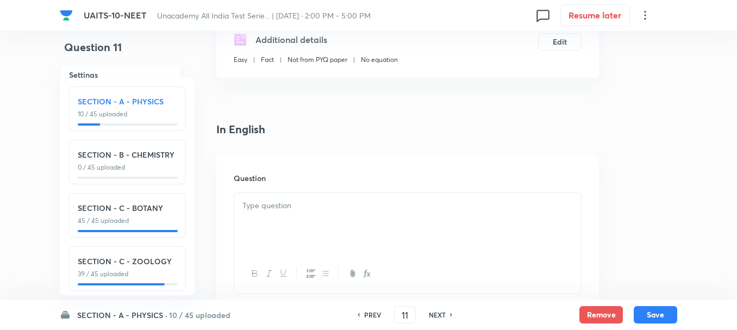
scroll to position [217, 0]
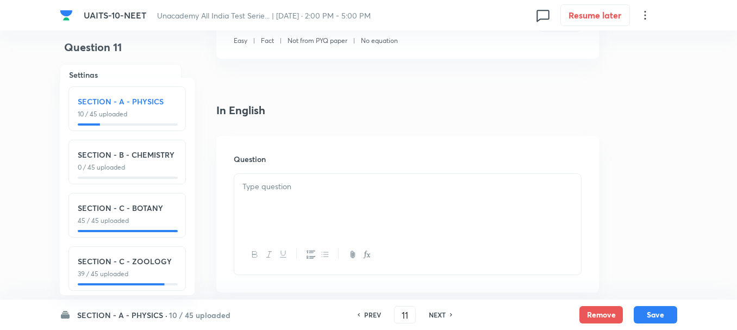
click at [283, 204] on div at bounding box center [407, 204] width 347 height 61
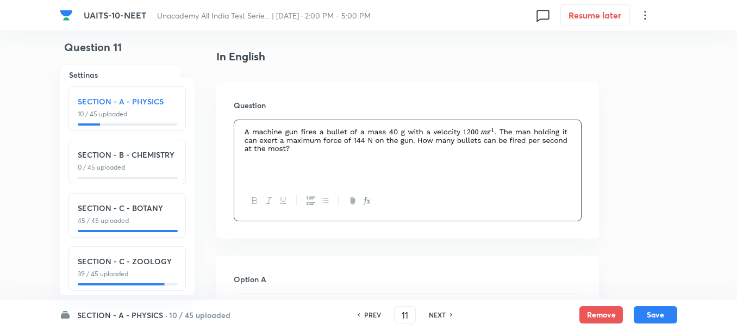
scroll to position [380, 0]
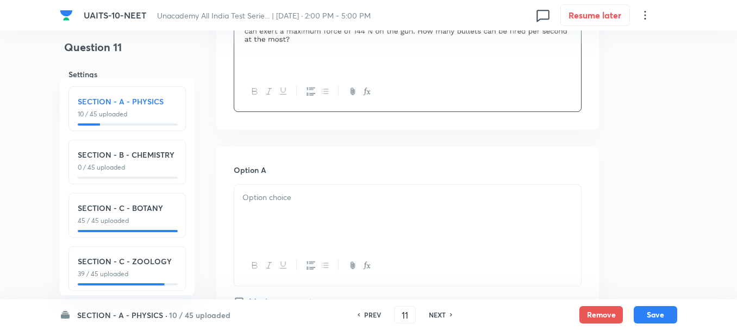
click at [272, 212] on div at bounding box center [407, 215] width 347 height 61
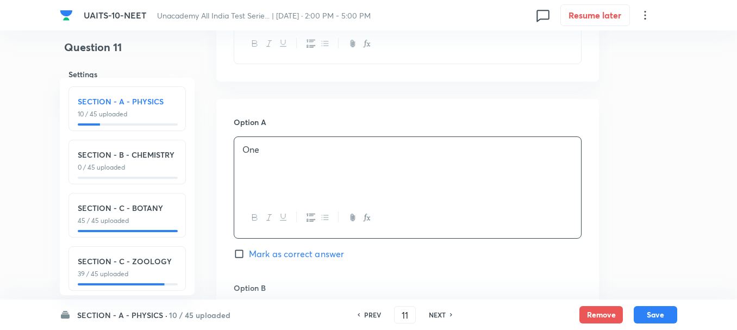
scroll to position [489, 0]
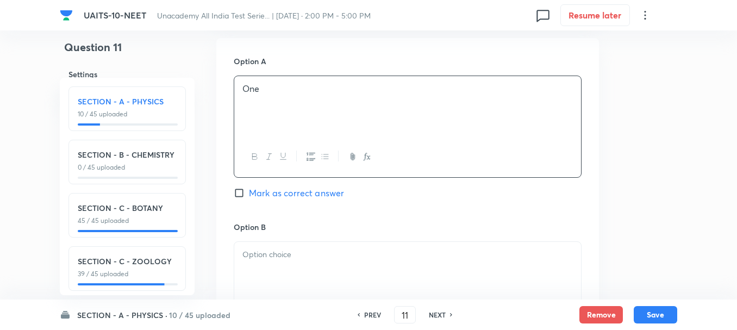
click at [268, 235] on div "Option B Mark as correct answer" at bounding box center [408, 303] width 348 height 165
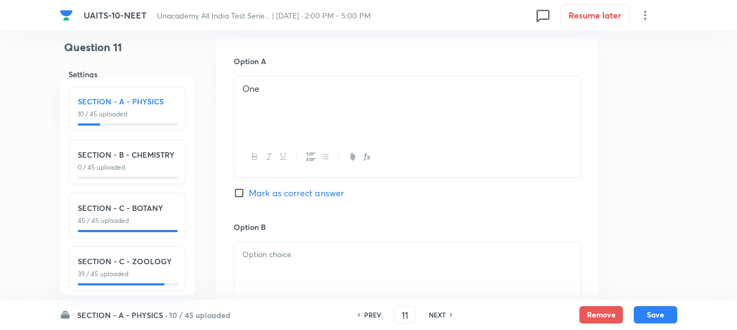
click at [302, 260] on p at bounding box center [407, 254] width 330 height 12
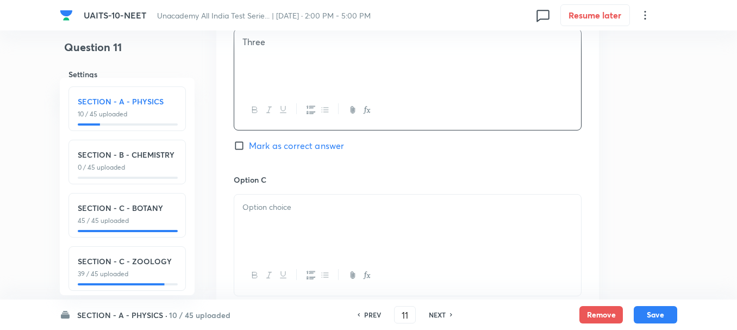
scroll to position [706, 0]
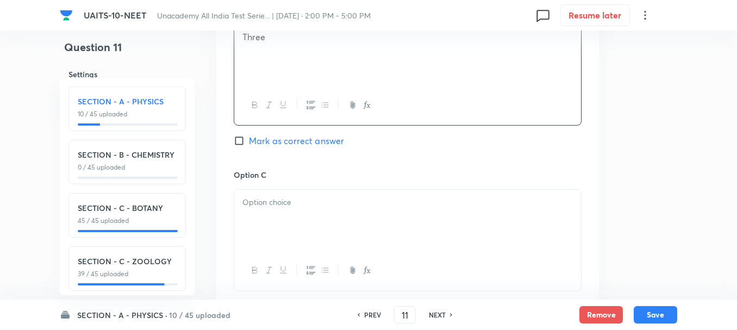
click at [278, 215] on div at bounding box center [407, 220] width 347 height 61
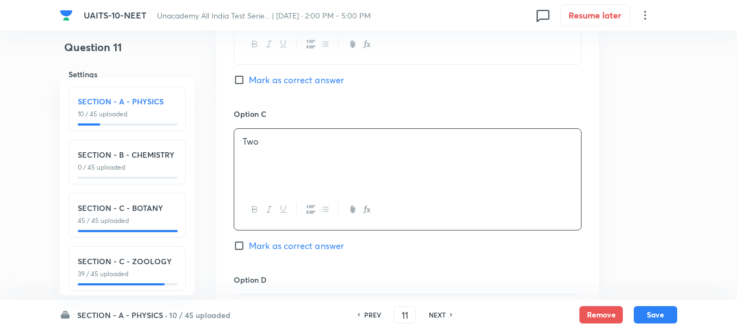
scroll to position [869, 0]
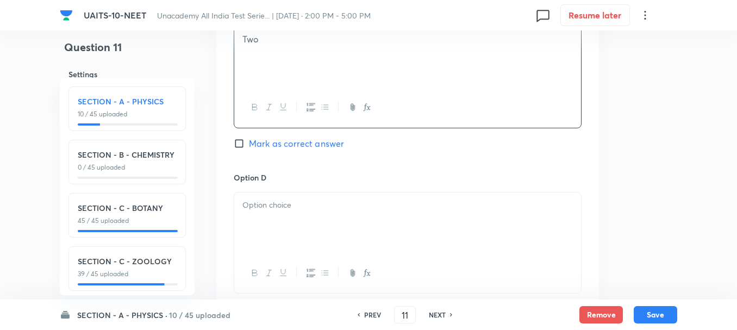
click at [281, 218] on div at bounding box center [407, 222] width 347 height 61
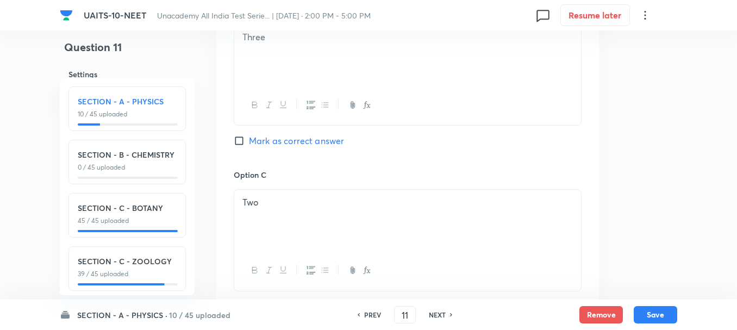
click at [269, 143] on span "Mark as correct answer" at bounding box center [296, 140] width 95 height 13
click at [249, 143] on input "Mark as correct answer" at bounding box center [241, 140] width 15 height 11
checkbox input "true"
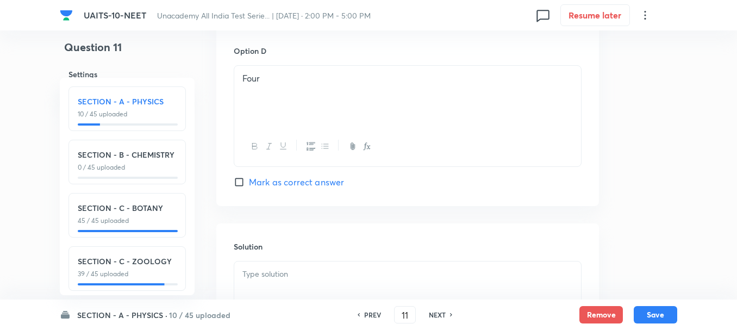
scroll to position [1141, 0]
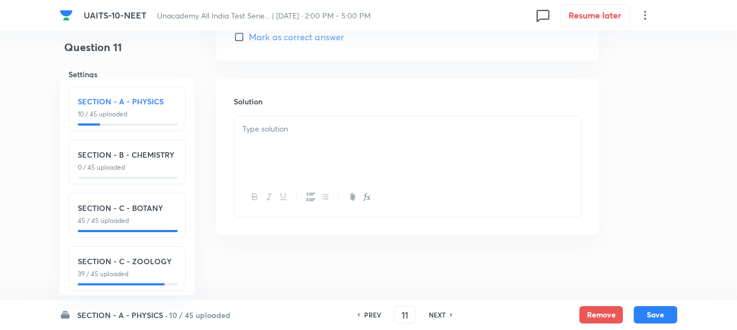
click at [266, 146] on div at bounding box center [407, 146] width 347 height 61
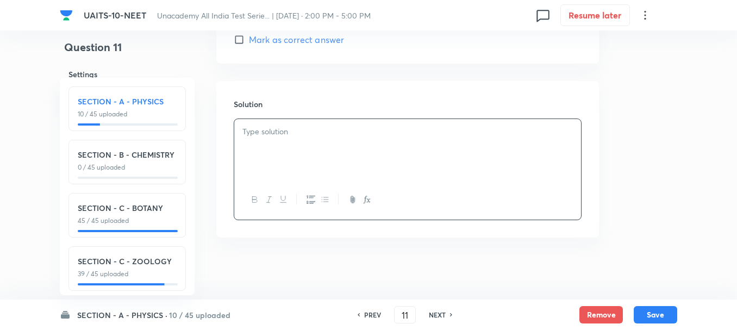
scroll to position [1142, 0]
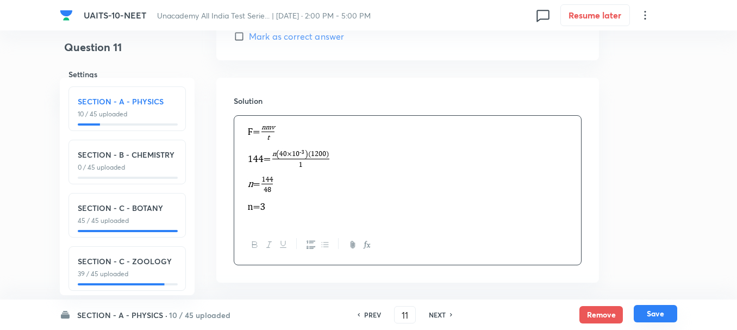
click at [671, 317] on button "Save" at bounding box center [655, 313] width 43 height 17
type input "12"
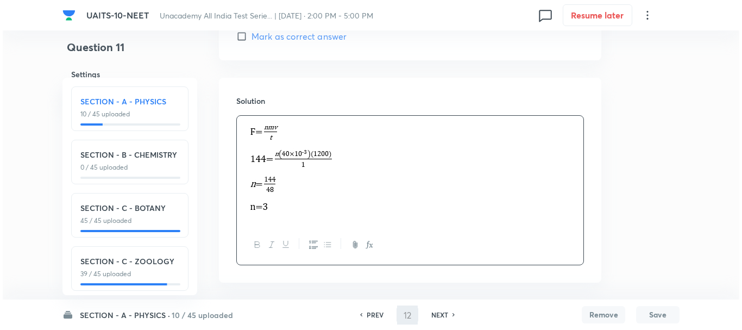
scroll to position [0, 0]
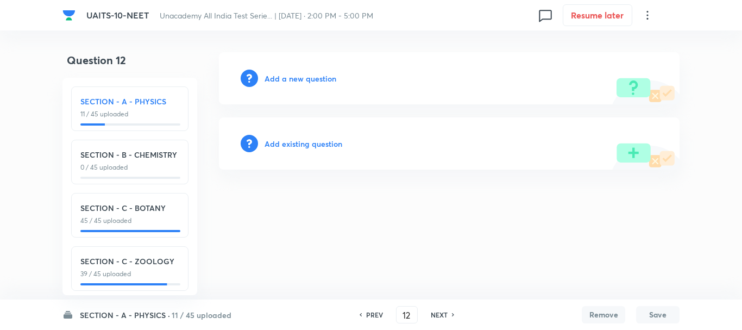
click at [305, 80] on h6 "Add a new question" at bounding box center [301, 78] width 72 height 11
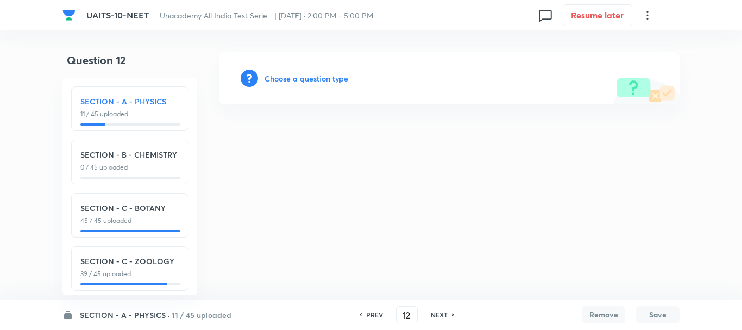
click at [308, 76] on h6 "Choose a question type" at bounding box center [307, 78] width 84 height 11
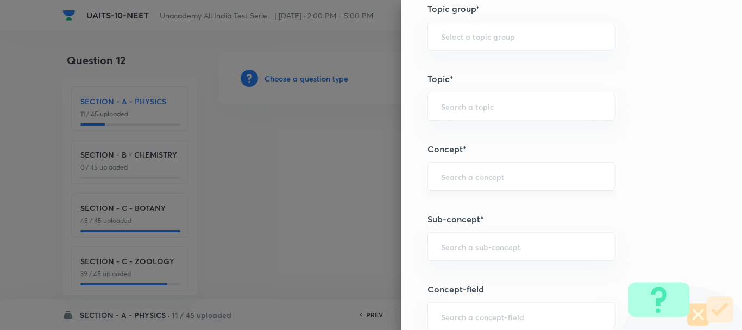
scroll to position [543, 0]
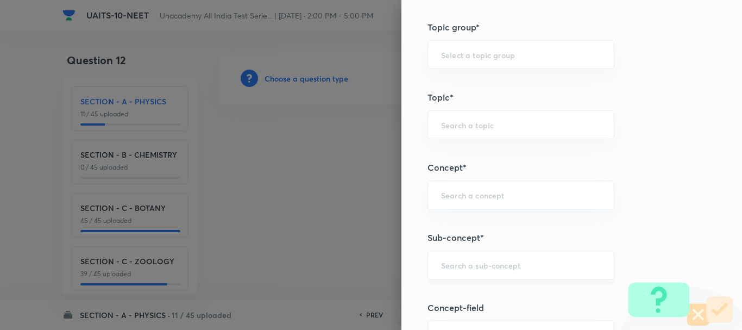
click at [435, 271] on div "​" at bounding box center [521, 264] width 187 height 29
paste input "Circular Motion"
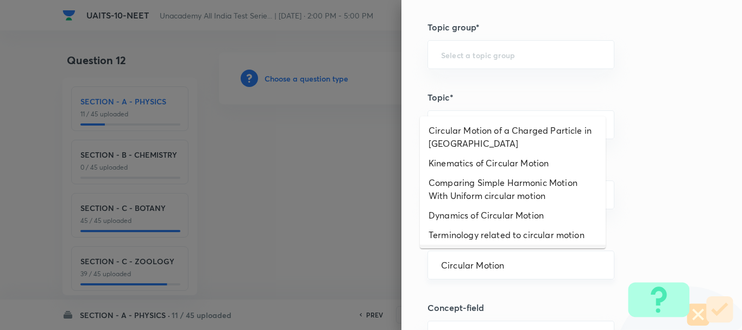
click at [500, 269] on input "Circular Motion" at bounding box center [521, 265] width 160 height 10
click at [497, 219] on li "Dynamics of Circular Motion" at bounding box center [513, 215] width 186 height 20
type input "Dynamics of Circular Motion"
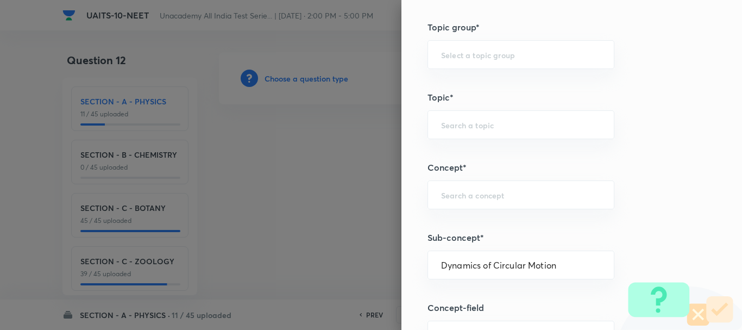
type input "Physics"
type input "Mechanics"
type input "Laws of Motion & Friction"
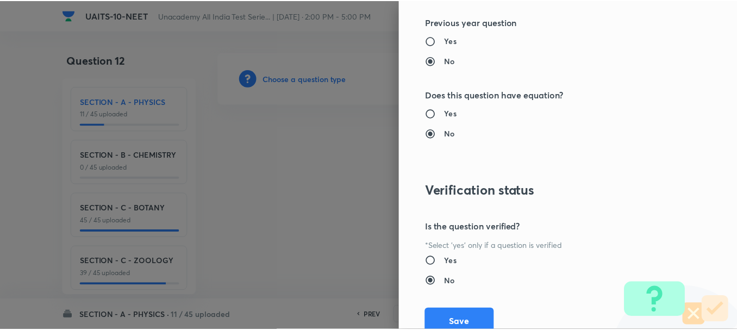
scroll to position [1224, 0]
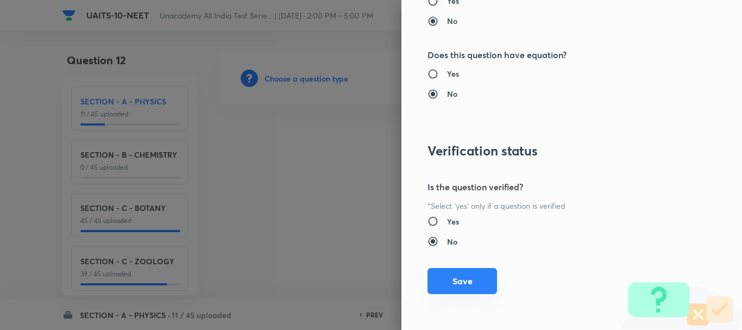
click at [467, 277] on button "Save" at bounding box center [463, 281] width 70 height 26
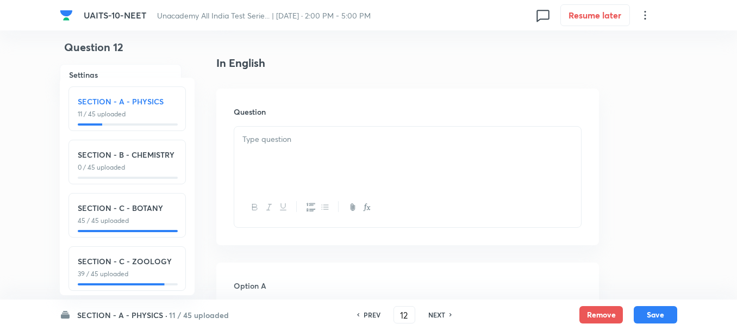
scroll to position [272, 0]
click at [283, 142] on div at bounding box center [407, 150] width 347 height 61
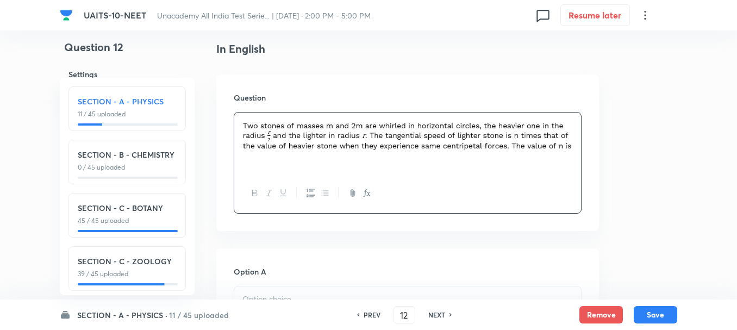
scroll to position [326, 0]
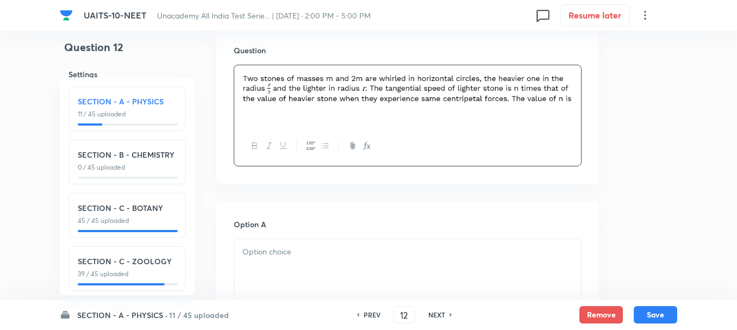
click at [272, 266] on div at bounding box center [407, 269] width 347 height 61
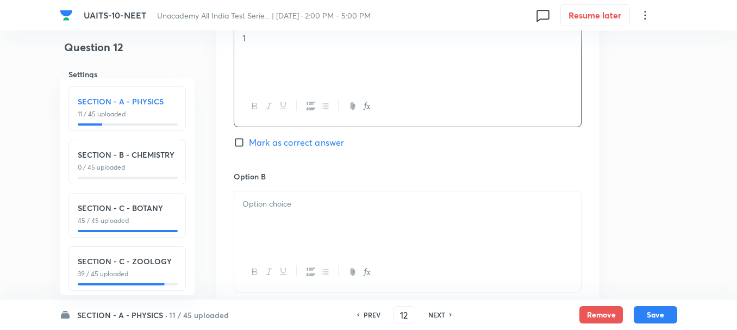
scroll to position [543, 0]
click at [292, 221] on div at bounding box center [407, 217] width 347 height 61
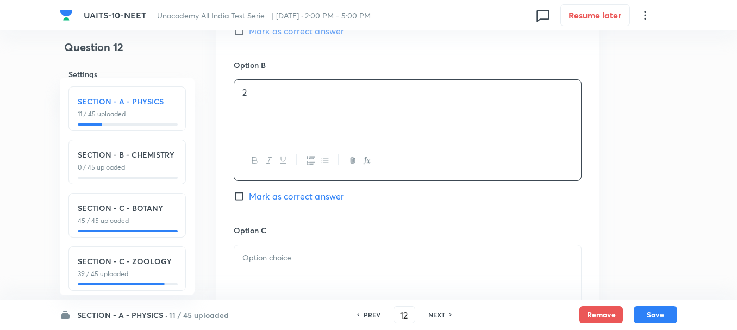
scroll to position [652, 0]
click at [280, 255] on p at bounding box center [407, 256] width 330 height 12
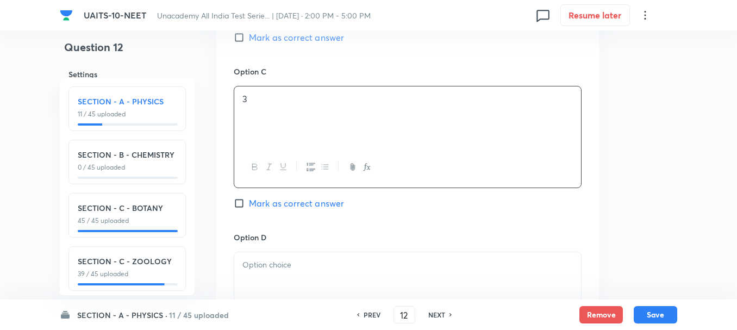
scroll to position [869, 0]
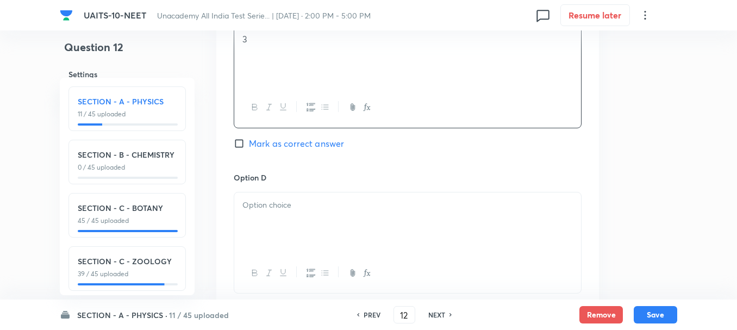
click at [274, 224] on div at bounding box center [407, 222] width 347 height 61
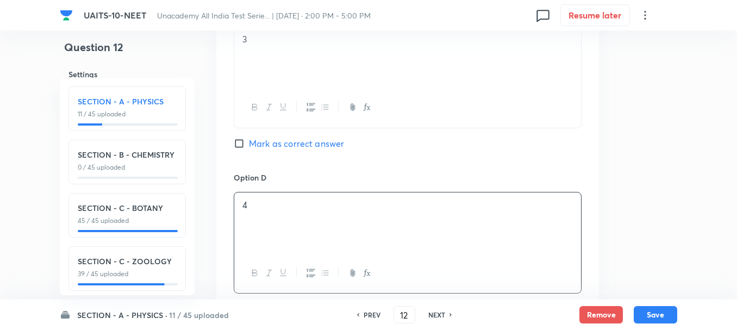
scroll to position [761, 0]
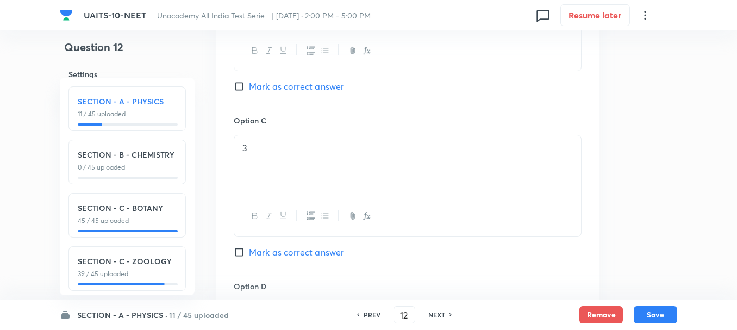
click at [267, 80] on span "Mark as correct answer" at bounding box center [296, 86] width 95 height 13
click at [249, 81] on input "Mark as correct answer" at bounding box center [241, 86] width 15 height 11
checkbox input "true"
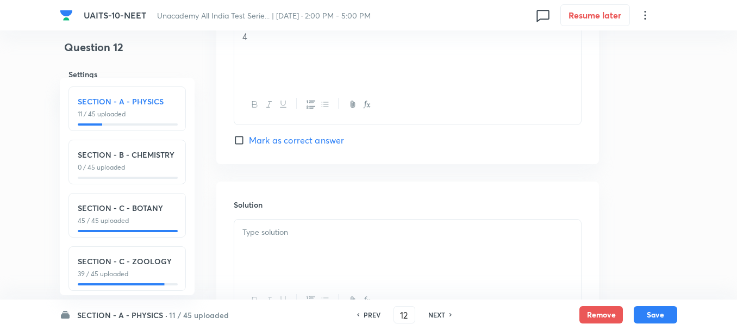
scroll to position [1087, 0]
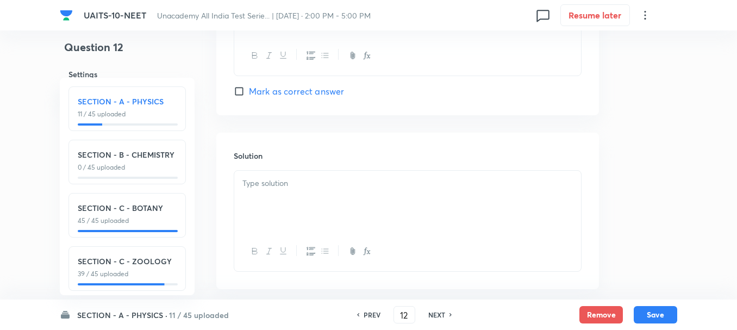
click at [288, 191] on div at bounding box center [407, 201] width 347 height 61
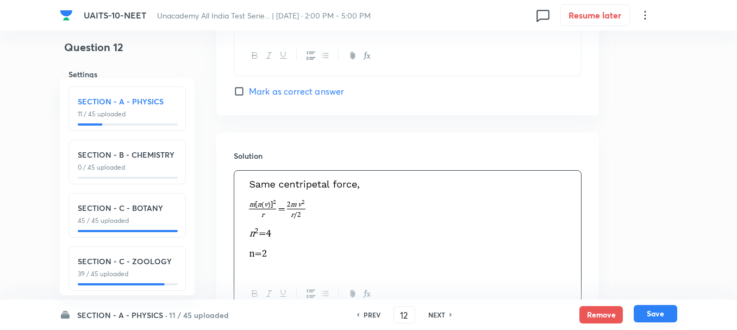
click at [643, 316] on button "Save" at bounding box center [655, 313] width 43 height 17
type input "13"
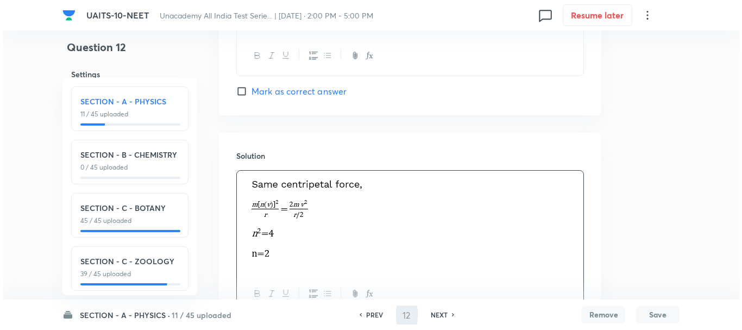
scroll to position [0, 0]
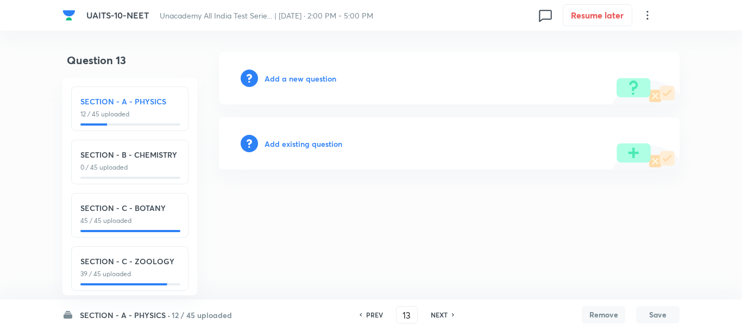
click at [291, 69] on div "Add a new question" at bounding box center [449, 78] width 461 height 52
click at [296, 76] on h6 "Add a new question" at bounding box center [301, 78] width 72 height 11
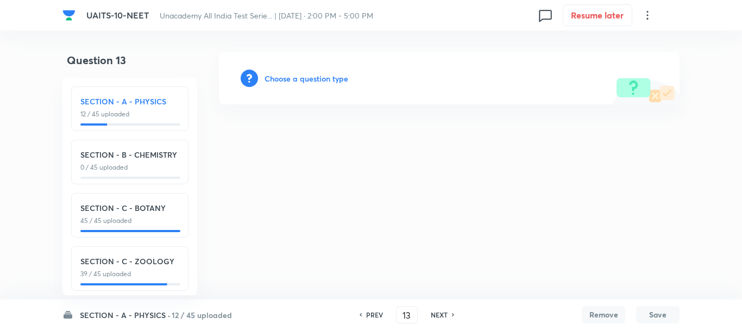
click at [300, 76] on h6 "Choose a question type" at bounding box center [307, 78] width 84 height 11
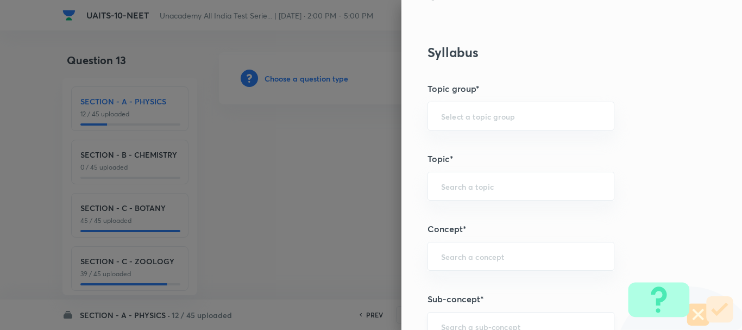
scroll to position [543, 0]
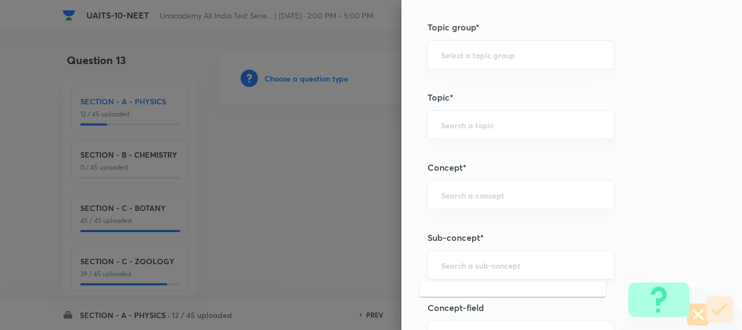
click at [449, 264] on input "text" at bounding box center [521, 265] width 160 height 10
paste input "Work, Energy & Power"
drag, startPoint x: 487, startPoint y: 267, endPoint x: 741, endPoint y: 274, distance: 254.4
click at [668, 284] on div "Question settings Question type* Single choice correct Number of options* 2 3 4…" at bounding box center [572, 165] width 341 height 330
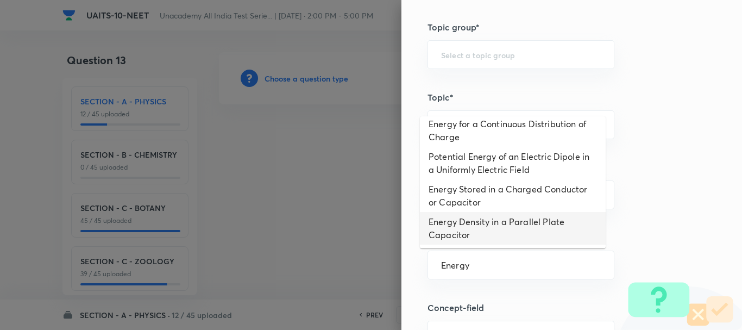
scroll to position [109, 0]
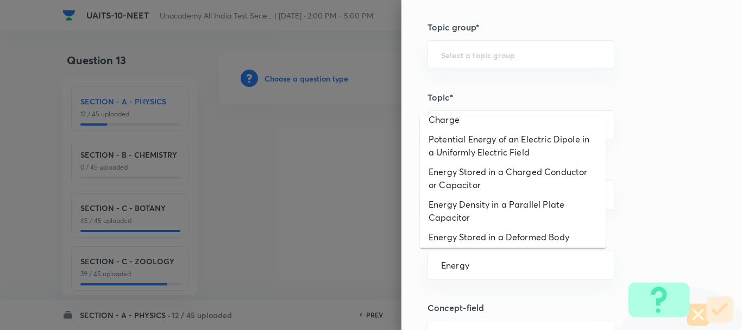
drag, startPoint x: 481, startPoint y: 265, endPoint x: 405, endPoint y: 271, distance: 75.8
click at [406, 271] on div "Question settings Question type* Single choice correct Number of options* 2 3 4…" at bounding box center [572, 165] width 341 height 330
type input "e"
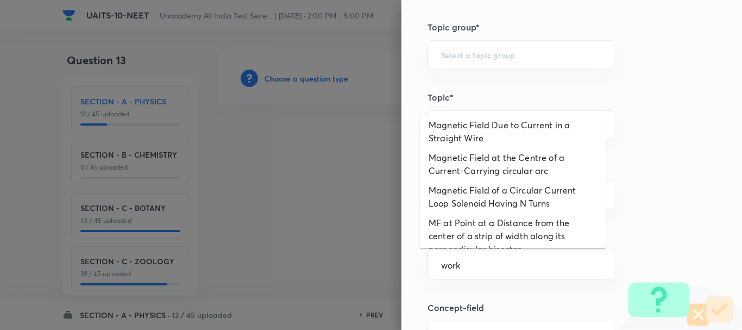
scroll to position [157, 0]
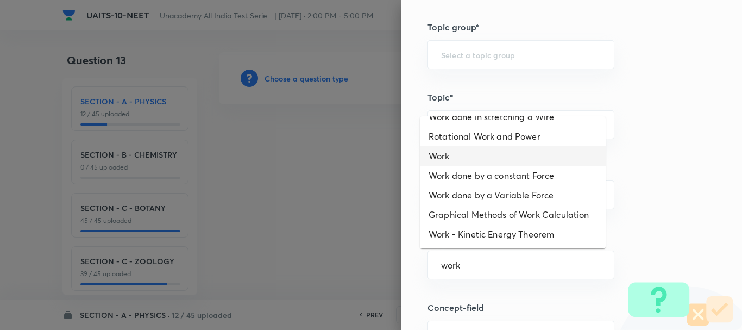
click at [438, 146] on li "Work" at bounding box center [513, 156] width 186 height 20
type input "Work"
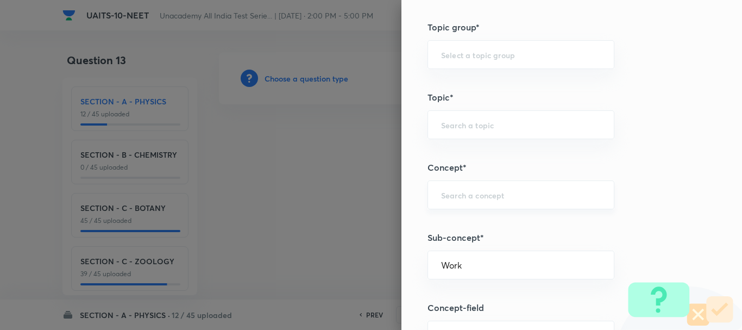
type input "Physics"
type input "Work, Energy & Power"
type input "Work"
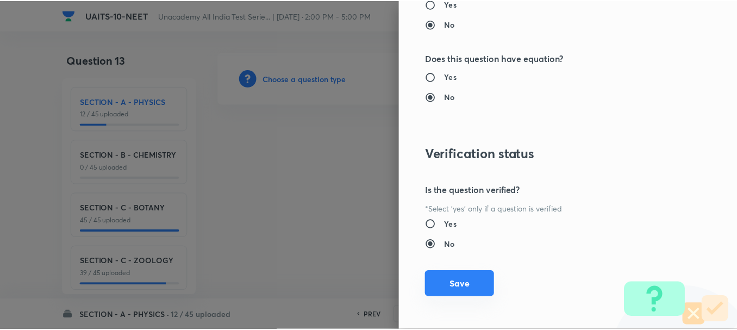
scroll to position [1224, 0]
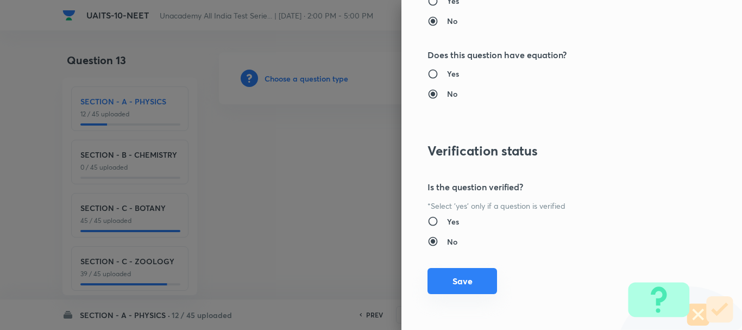
click at [456, 285] on button "Save" at bounding box center [463, 281] width 70 height 26
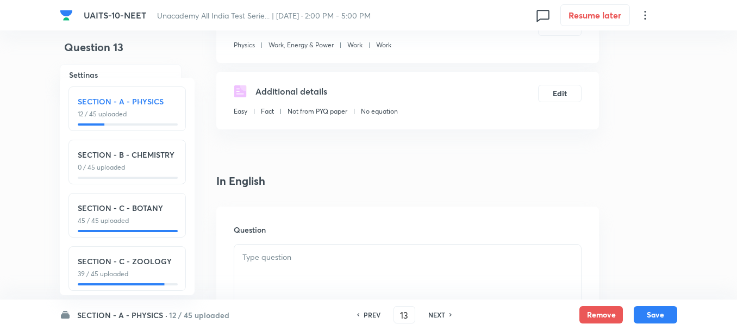
scroll to position [217, 0]
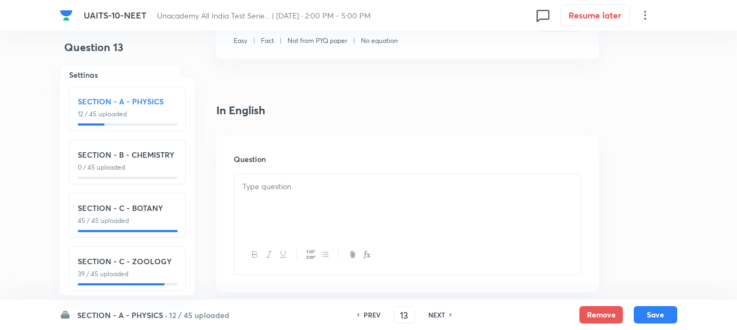
click at [283, 201] on div at bounding box center [407, 204] width 347 height 61
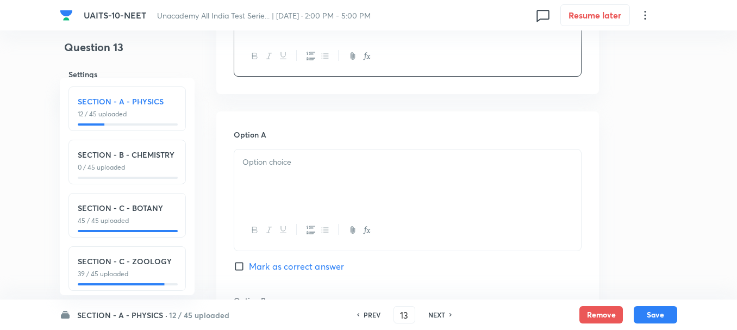
scroll to position [435, 0]
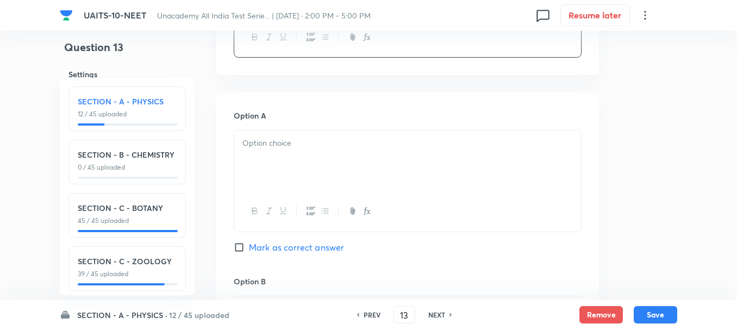
click at [273, 167] on div at bounding box center [407, 160] width 347 height 61
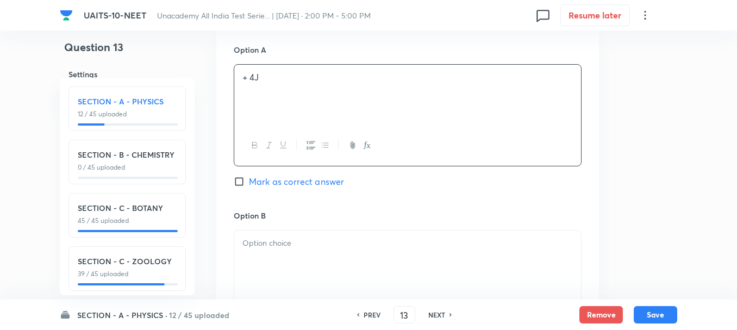
scroll to position [598, 0]
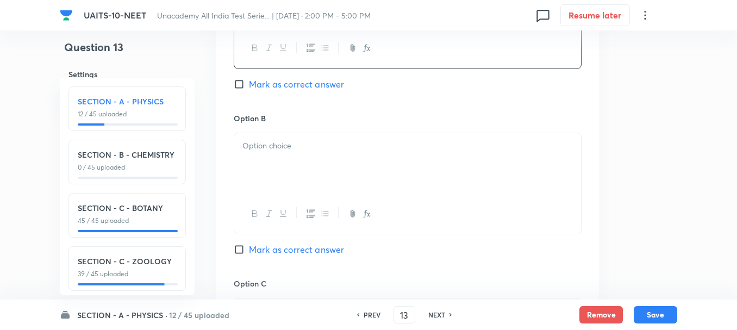
click at [271, 174] on div at bounding box center [407, 163] width 347 height 61
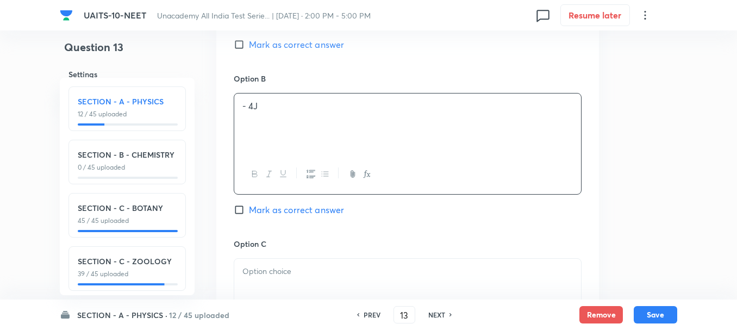
scroll to position [761, 0]
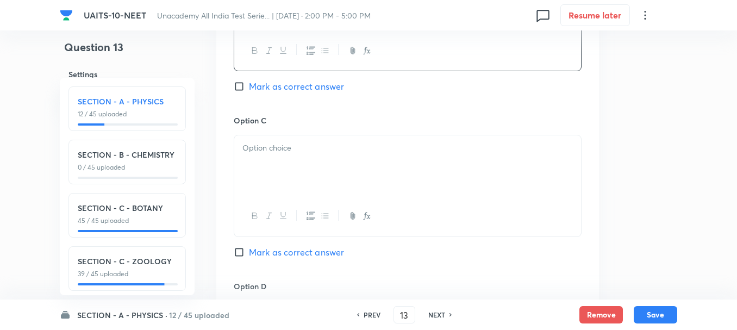
click at [289, 162] on div at bounding box center [407, 165] width 347 height 61
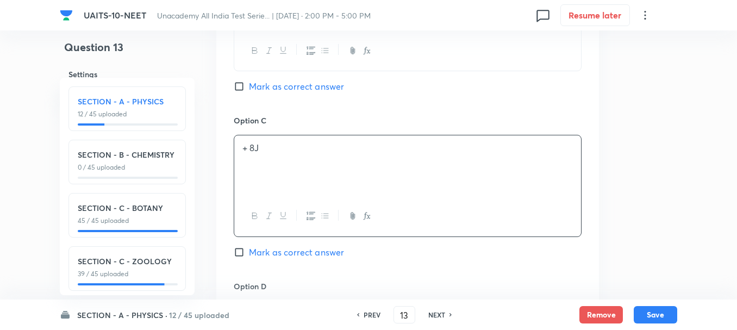
scroll to position [869, 0]
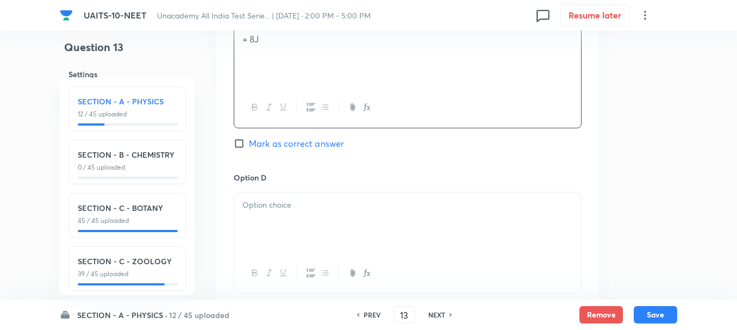
click at [280, 217] on div at bounding box center [407, 222] width 347 height 61
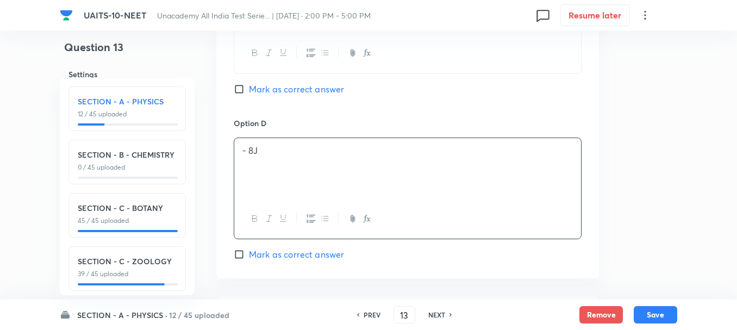
click at [277, 250] on span "Mark as correct answer" at bounding box center [296, 254] width 95 height 13
click at [249, 250] on input "Mark as correct answer" at bounding box center [241, 254] width 15 height 11
checkbox input "true"
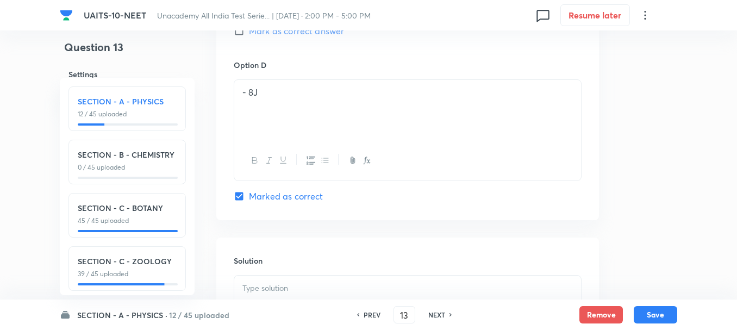
scroll to position [1087, 0]
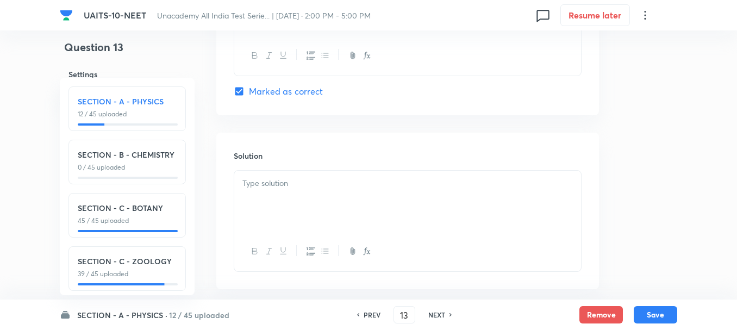
click at [285, 190] on div at bounding box center [407, 201] width 347 height 61
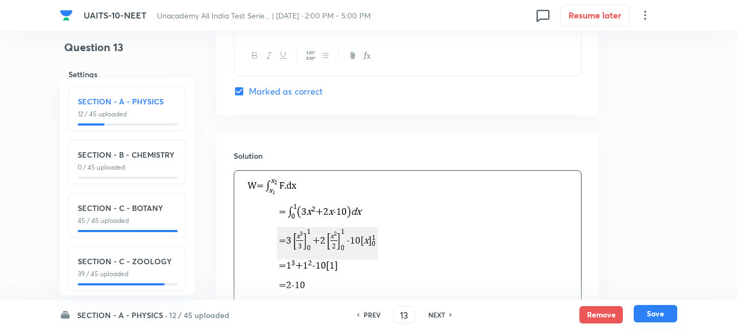
click at [647, 312] on button "Save" at bounding box center [655, 313] width 43 height 17
type input "14"
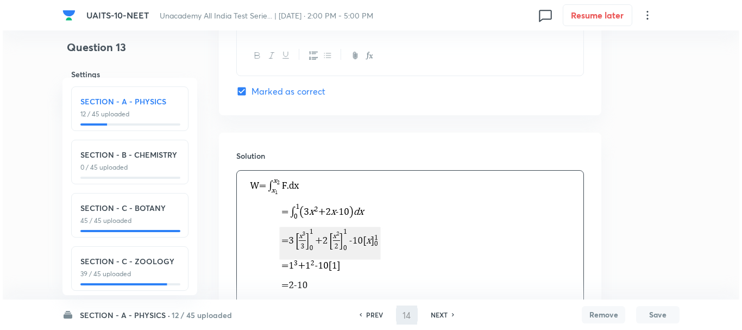
scroll to position [0, 0]
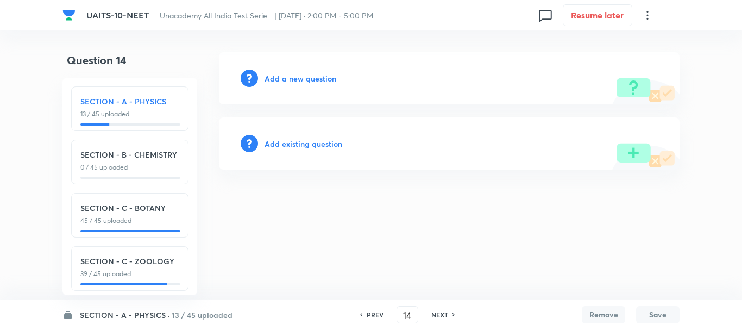
click at [286, 77] on h6 "Add a new question" at bounding box center [301, 78] width 72 height 11
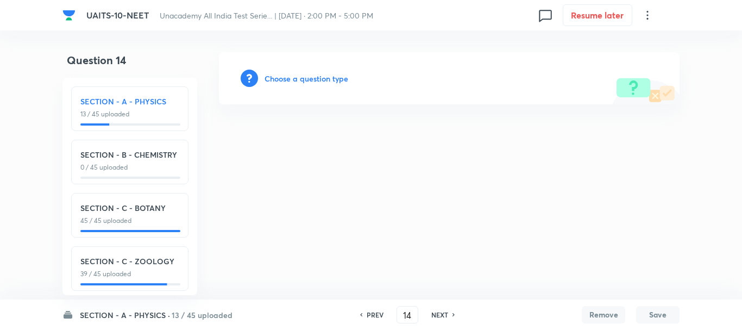
click at [301, 83] on h6 "Choose a question type" at bounding box center [307, 78] width 84 height 11
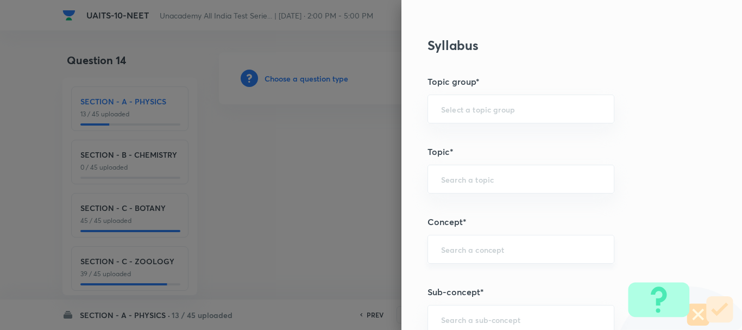
click at [453, 253] on input "text" at bounding box center [521, 249] width 160 height 10
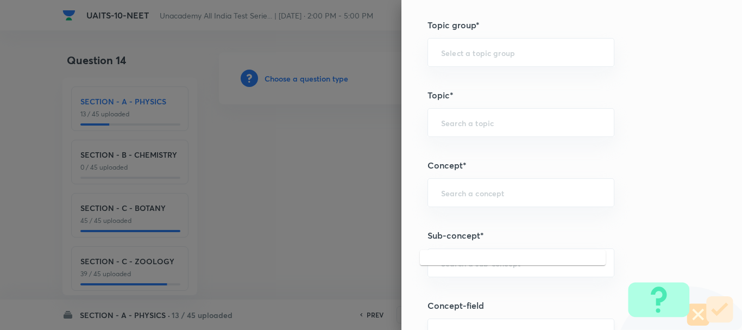
scroll to position [598, 0]
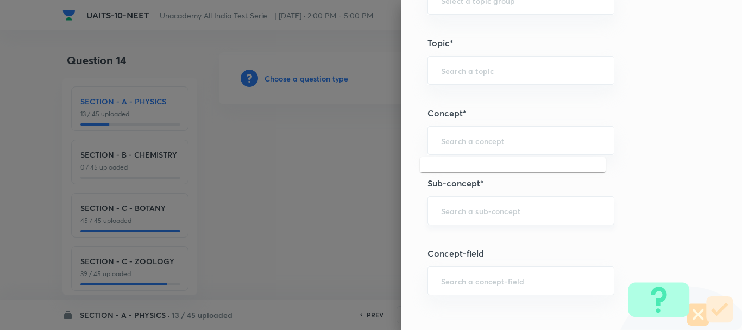
click at [454, 217] on div "​" at bounding box center [521, 210] width 187 height 29
paste input "Magnetic Effect of Current"
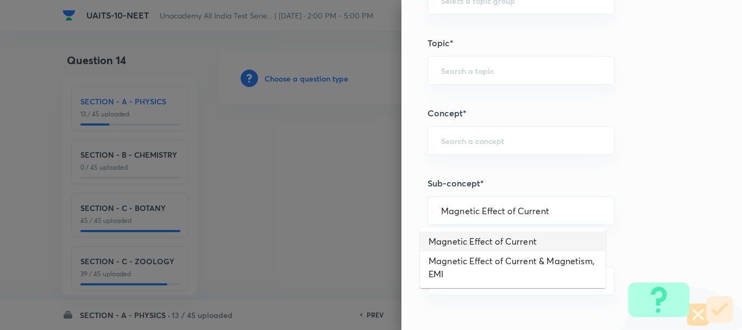
click at [529, 240] on li "Magnetic Effect of Current" at bounding box center [513, 241] width 186 height 20
type input "Magnetic Effect of Current"
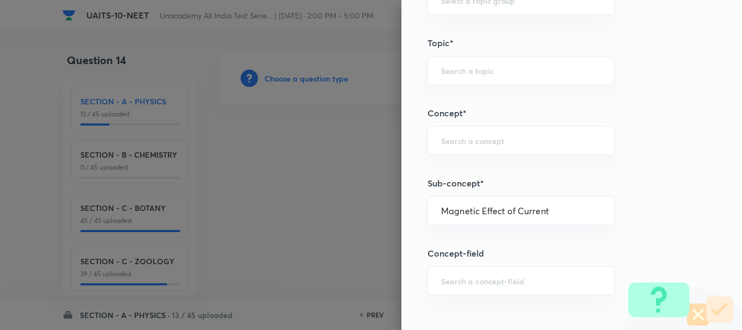
type input "Physics"
type input "Magnetic Effect of Current"
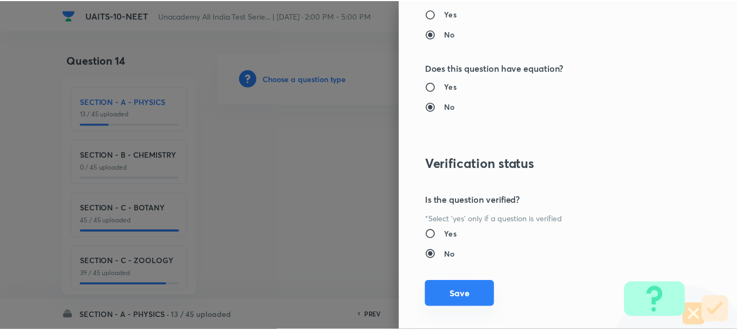
scroll to position [1224, 0]
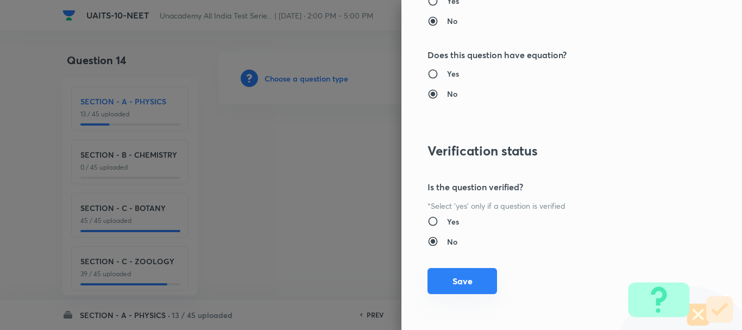
click at [467, 270] on button "Save" at bounding box center [463, 281] width 70 height 26
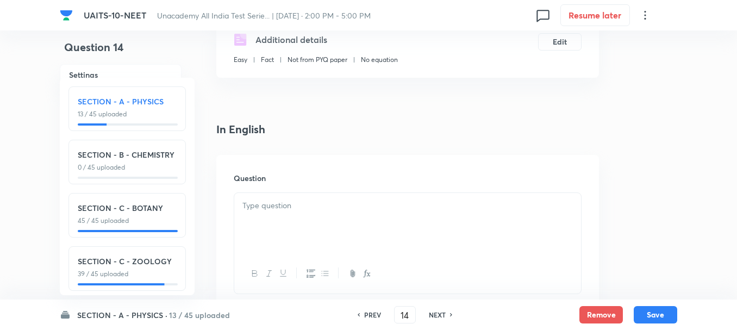
scroll to position [217, 0]
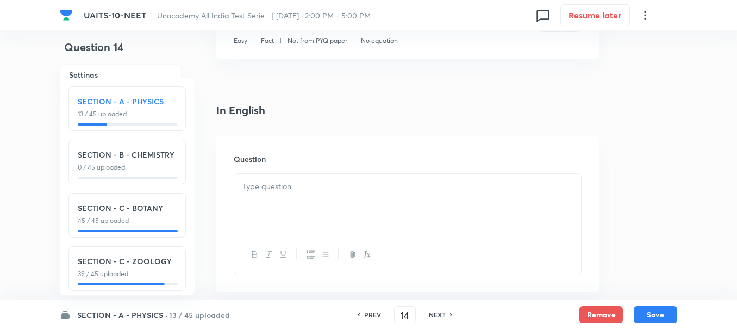
click at [308, 183] on p at bounding box center [407, 186] width 330 height 12
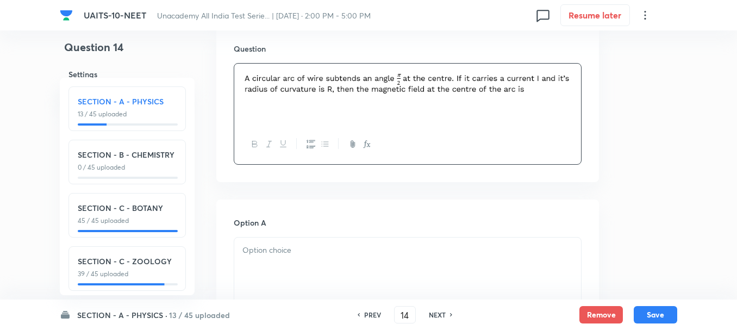
scroll to position [380, 0]
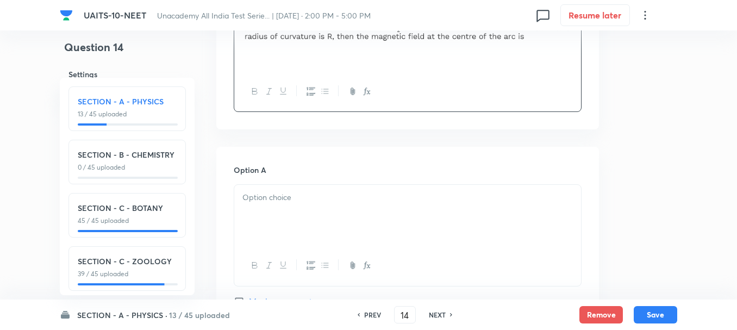
click at [277, 208] on div at bounding box center [407, 215] width 347 height 61
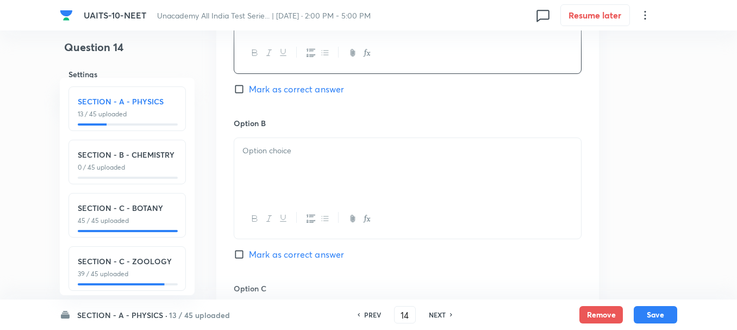
scroll to position [598, 0]
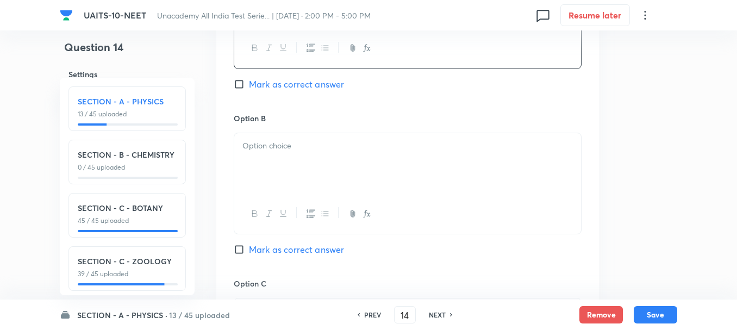
click at [264, 191] on div at bounding box center [407, 163] width 347 height 61
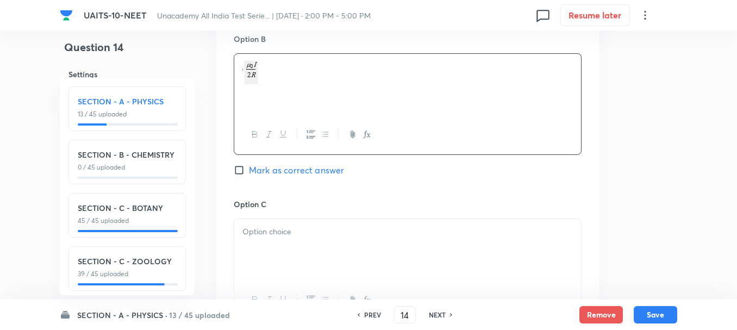
scroll to position [761, 0]
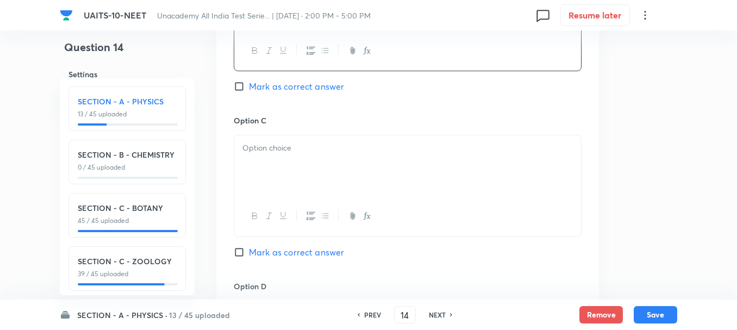
click at [283, 192] on div at bounding box center [407, 165] width 347 height 61
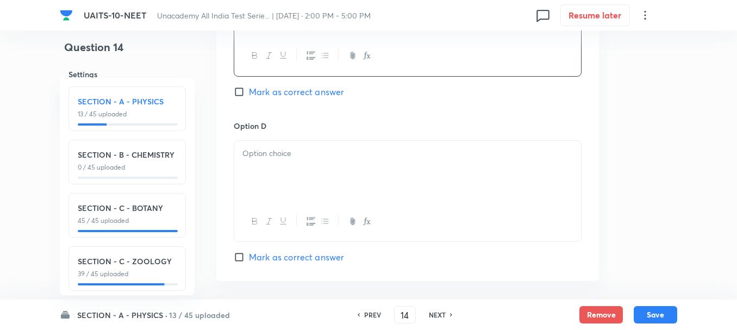
scroll to position [924, 0]
click at [268, 164] on div at bounding box center [407, 168] width 347 height 61
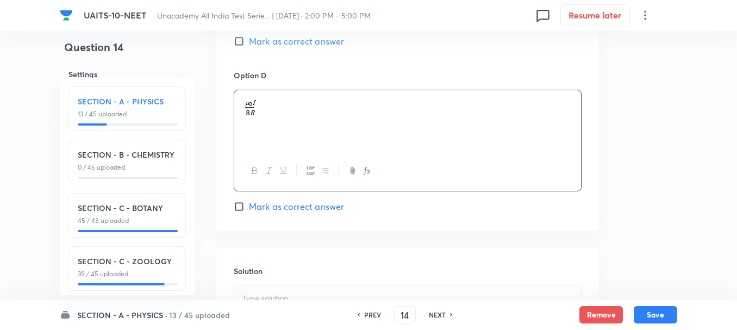
scroll to position [1032, 0]
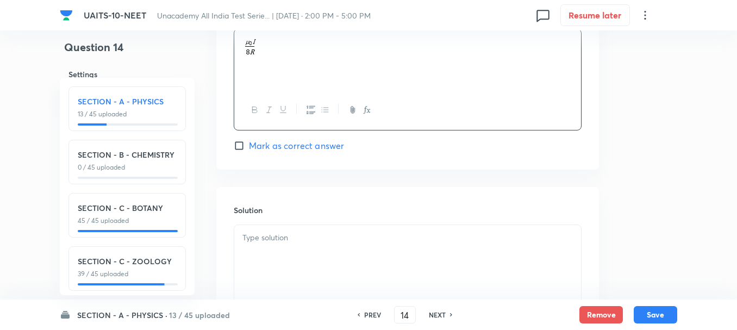
click at [276, 146] on span "Mark as correct answer" at bounding box center [296, 145] width 95 height 13
click at [249, 146] on input "Mark as correct answer" at bounding box center [241, 145] width 15 height 11
checkbox input "true"
click at [291, 273] on div at bounding box center [407, 255] width 347 height 61
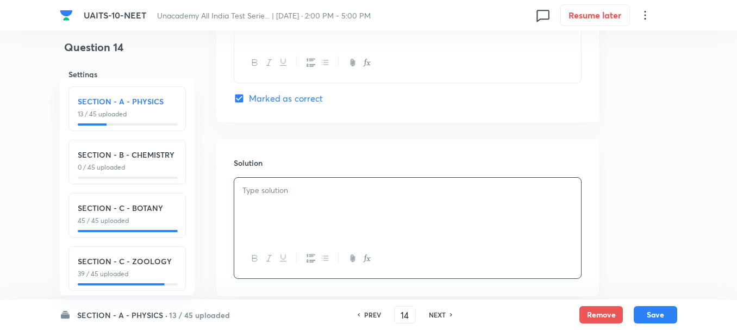
scroll to position [1141, 0]
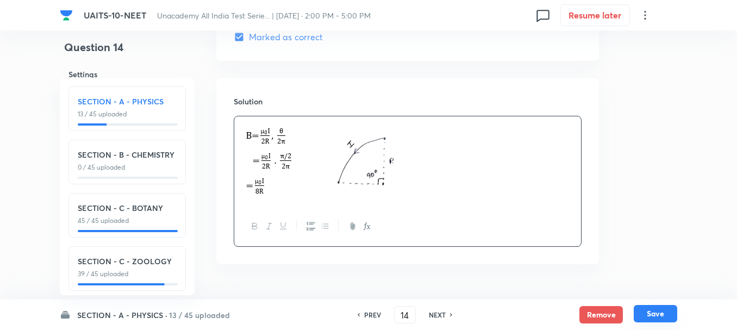
click at [657, 306] on button "Save" at bounding box center [655, 313] width 43 height 17
type input "15"
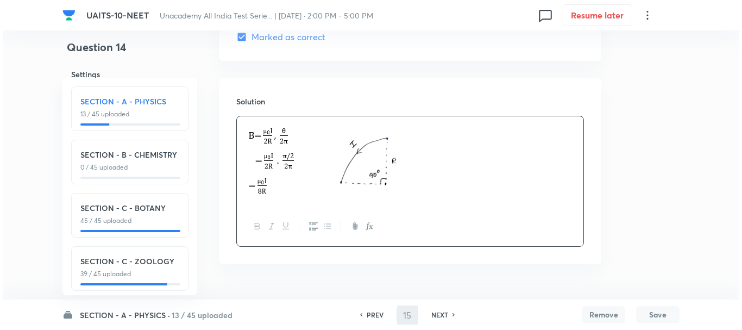
scroll to position [0, 0]
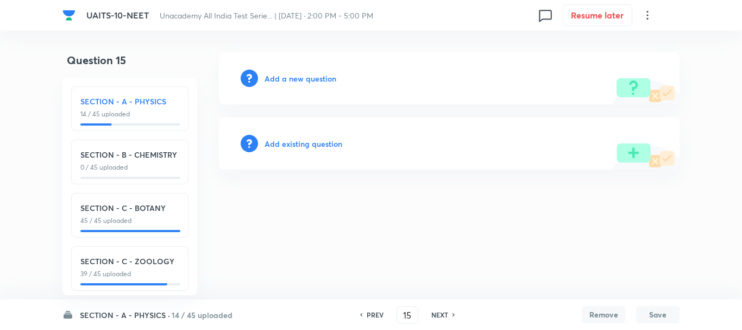
click at [278, 73] on h6 "Add a new question" at bounding box center [301, 78] width 72 height 11
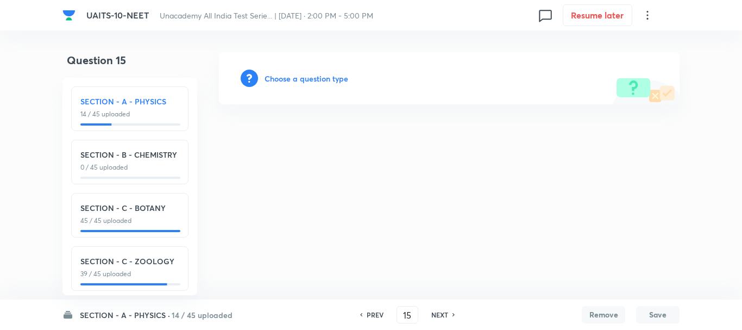
click at [293, 76] on h6 "Choose a question type" at bounding box center [307, 78] width 84 height 11
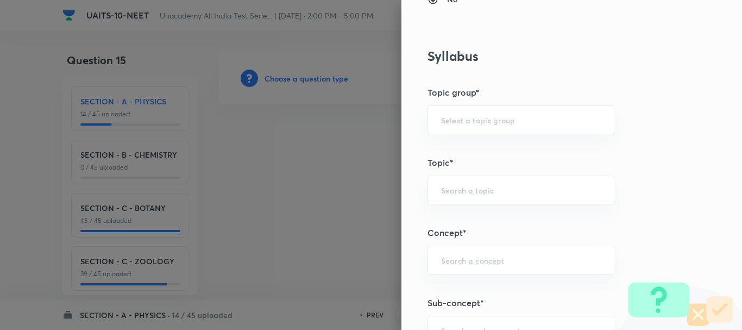
scroll to position [543, 0]
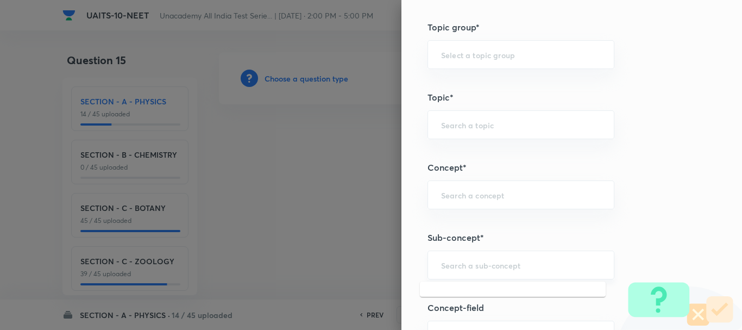
click at [452, 265] on input "text" at bounding box center [521, 265] width 160 height 10
paste input "[PERSON_NAME] Laws of Motion"
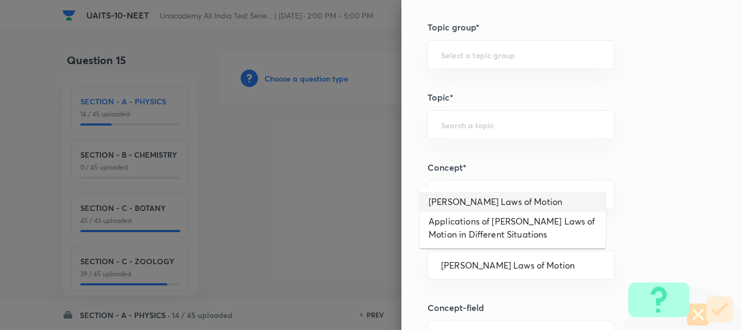
click at [502, 197] on li "[PERSON_NAME] Laws of Motion" at bounding box center [513, 202] width 186 height 20
type input "[PERSON_NAME] Laws of Motion"
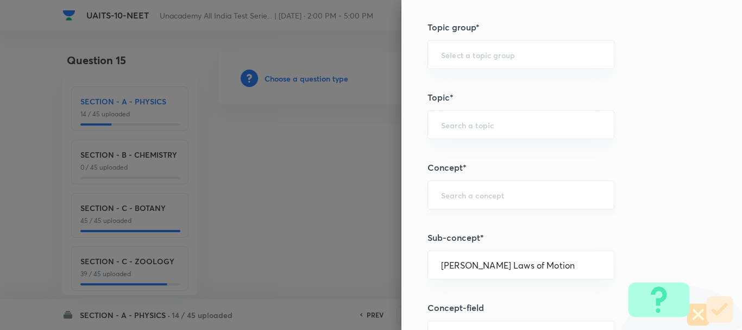
type input "Physics"
type input "Mechanics"
type input "Laws of Motion & Friction"
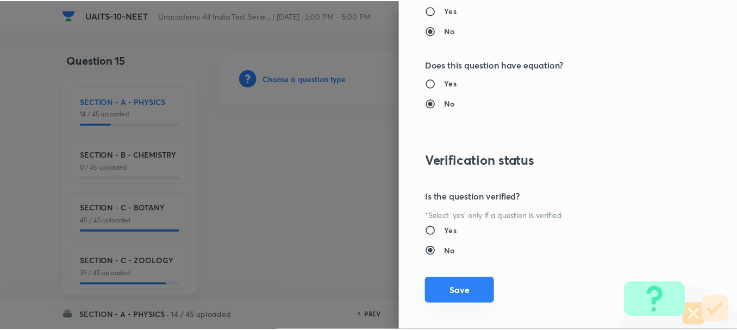
scroll to position [1224, 0]
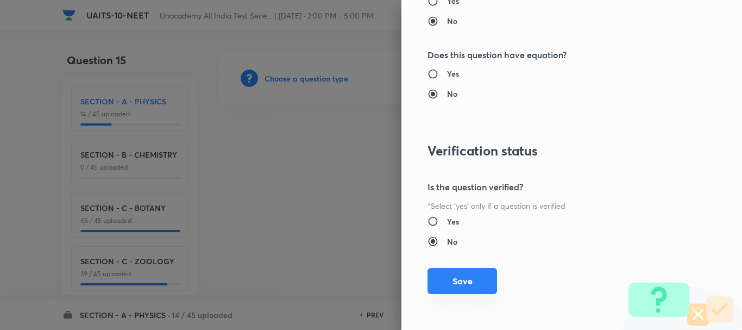
click at [467, 286] on button "Save" at bounding box center [463, 281] width 70 height 26
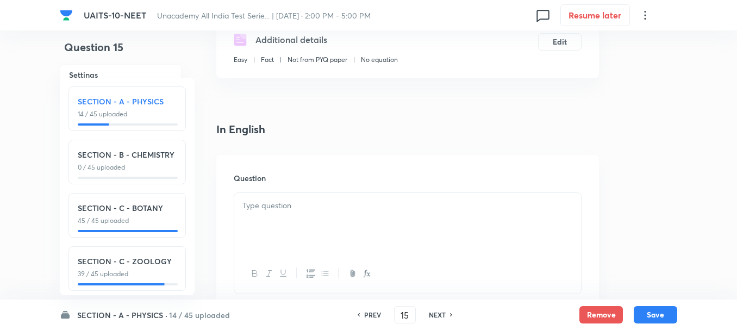
scroll to position [217, 0]
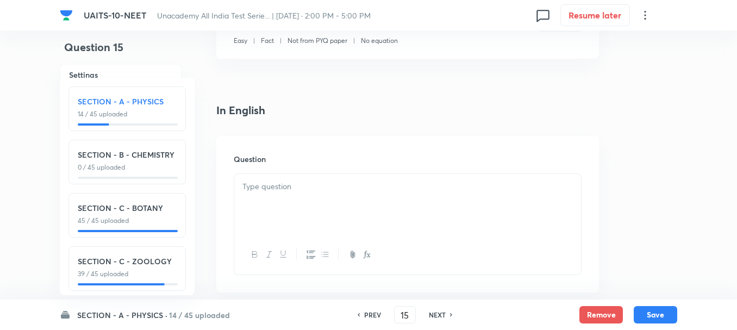
click at [287, 194] on div at bounding box center [407, 204] width 347 height 61
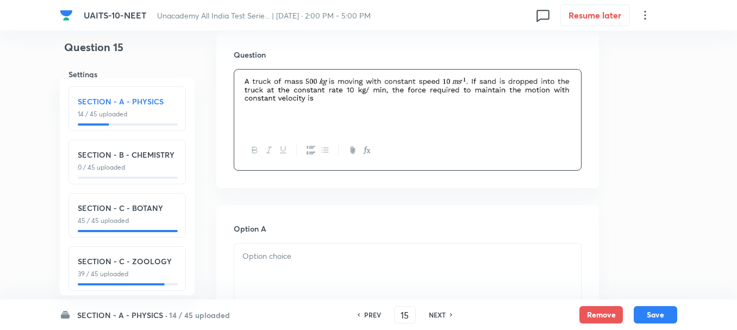
scroll to position [326, 0]
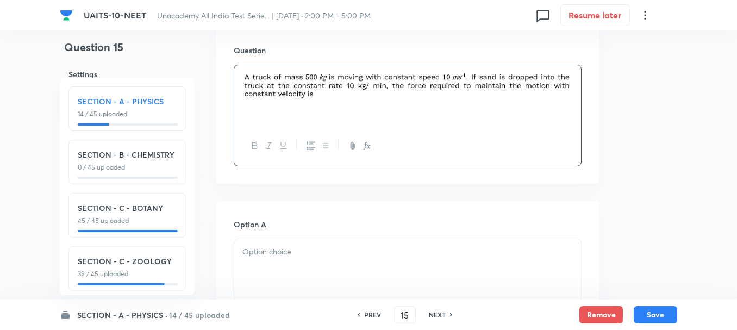
click at [280, 259] on div at bounding box center [407, 269] width 347 height 61
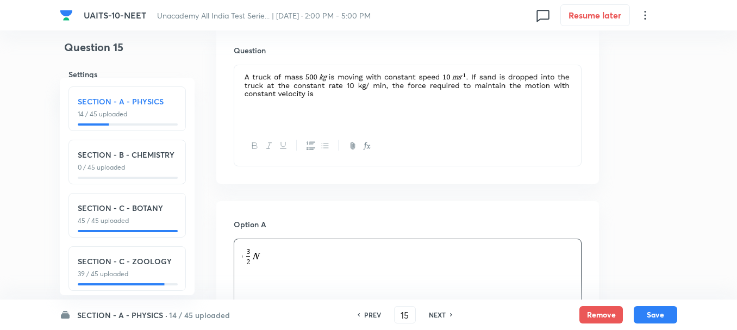
scroll to position [489, 0]
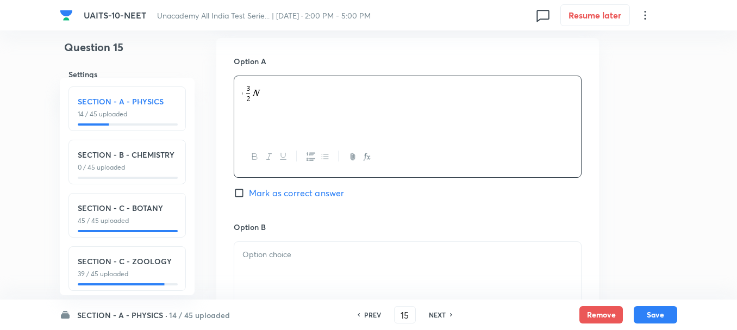
click at [259, 240] on div "Option B Mark as correct answer" at bounding box center [408, 303] width 348 height 165
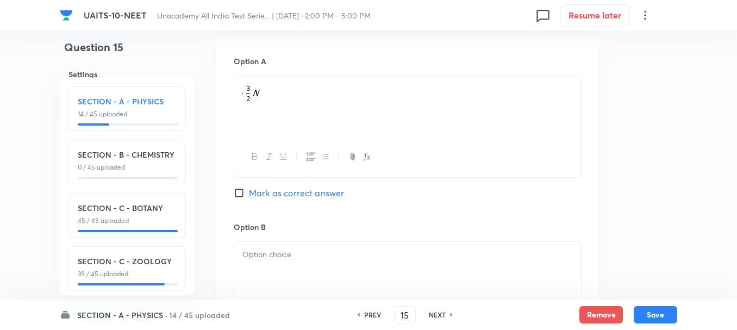
click at [303, 269] on div at bounding box center [407, 272] width 347 height 61
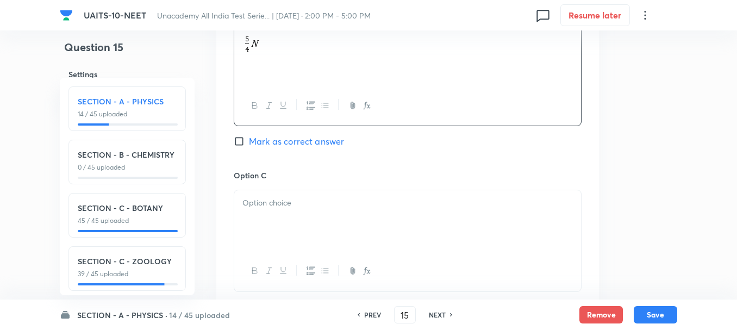
scroll to position [706, 0]
click at [269, 205] on p at bounding box center [407, 202] width 330 height 12
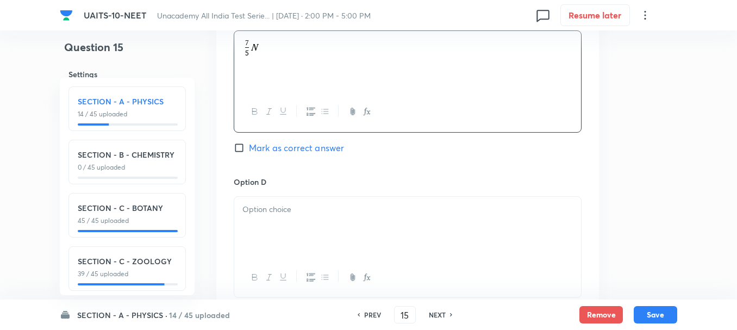
scroll to position [869, 0]
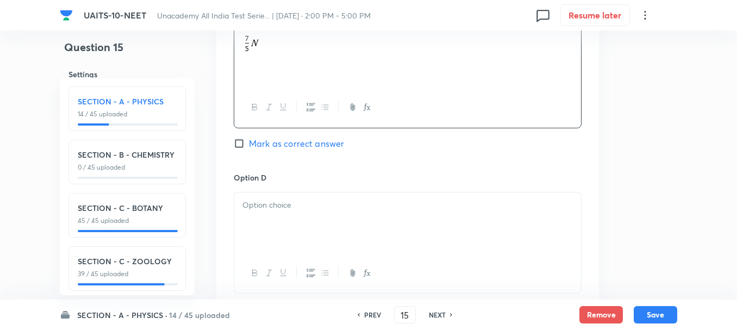
click at [273, 225] on div at bounding box center [407, 222] width 347 height 61
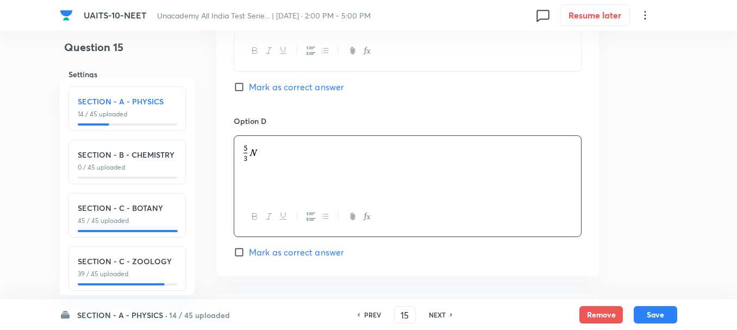
scroll to position [978, 0]
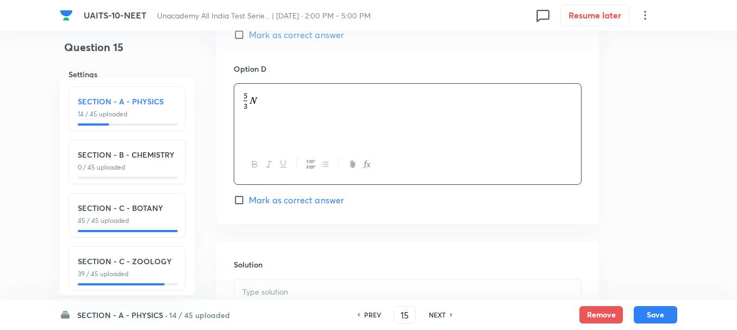
click at [265, 205] on span "Mark as correct answer" at bounding box center [296, 199] width 95 height 13
click at [249, 205] on input "Mark as correct answer" at bounding box center [241, 200] width 15 height 11
checkbox input "true"
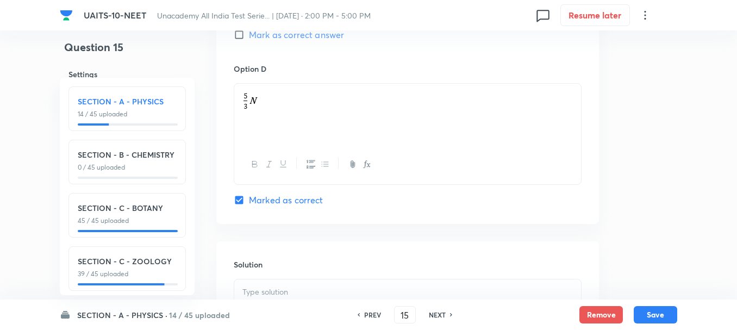
click at [296, 295] on p at bounding box center [407, 292] width 330 height 12
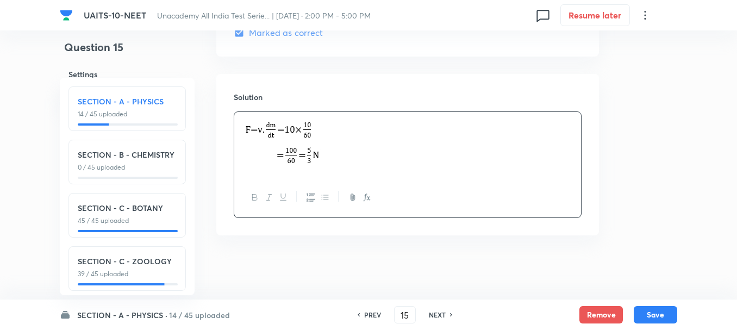
scroll to position [1146, 0]
click at [651, 314] on button "Save" at bounding box center [655, 313] width 43 height 17
type input "16"
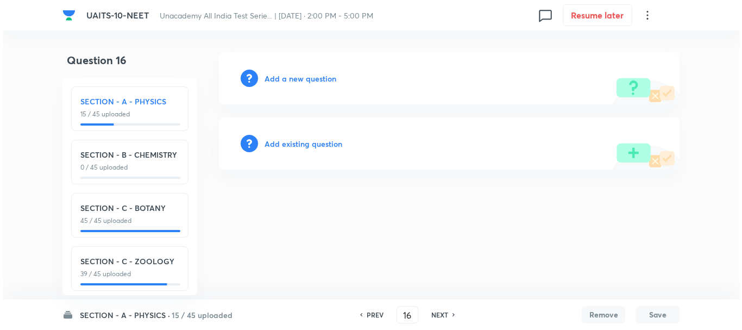
scroll to position [0, 0]
click at [278, 83] on h6 "Add a new question" at bounding box center [301, 78] width 72 height 11
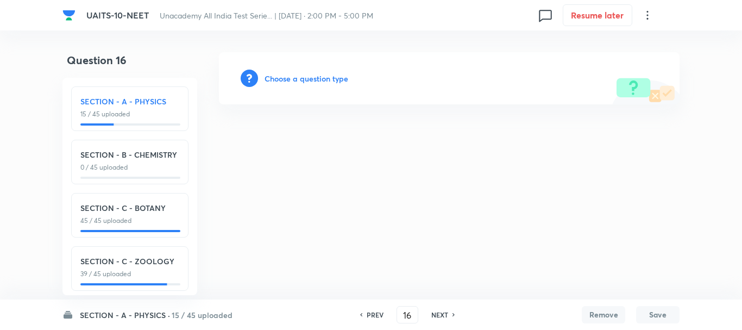
click at [294, 79] on h6 "Choose a question type" at bounding box center [307, 78] width 84 height 11
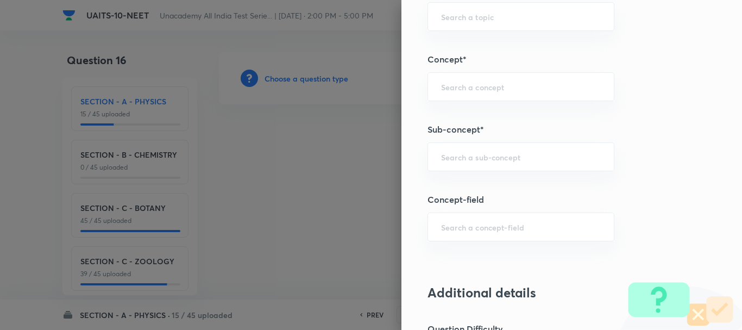
scroll to position [652, 0]
click at [448, 161] on input "text" at bounding box center [521, 156] width 160 height 10
paste input "Circular Motion"
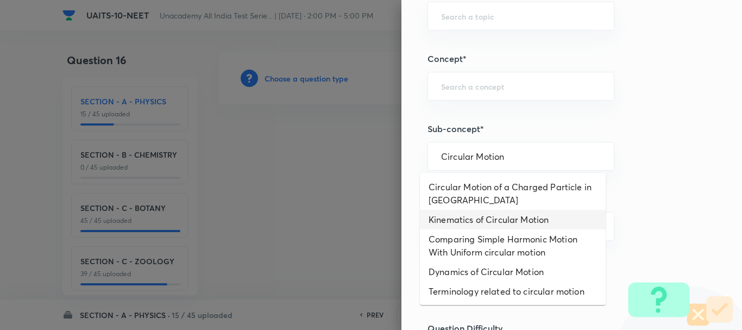
click at [496, 217] on li "Kinematics of Circular Motion" at bounding box center [513, 220] width 186 height 20
type input "Kinematics of Circular Motion"
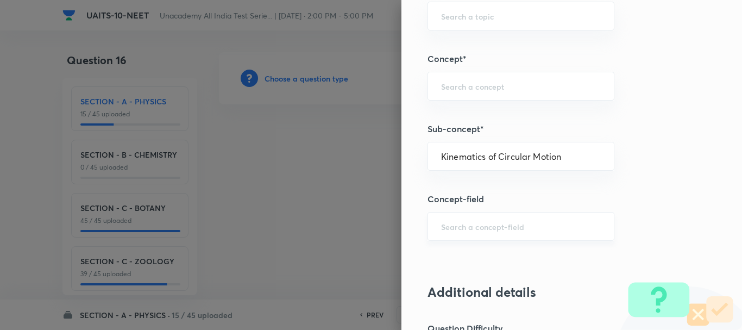
type input "Physics"
type input "Mechanics"
type input "Uniform Circular Motion"
drag, startPoint x: 561, startPoint y: 159, endPoint x: 285, endPoint y: 190, distance: 277.8
click at [286, 192] on div "Question settings Question type* Single choice correct Number of options* 2 3 4…" at bounding box center [371, 165] width 742 height 330
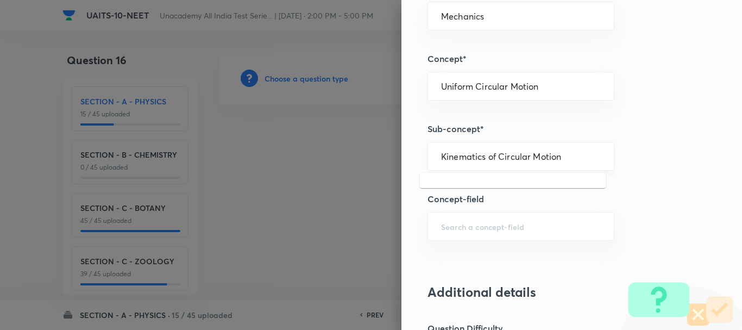
click at [493, 159] on input "Kinematics of Circular Motion" at bounding box center [521, 156] width 160 height 10
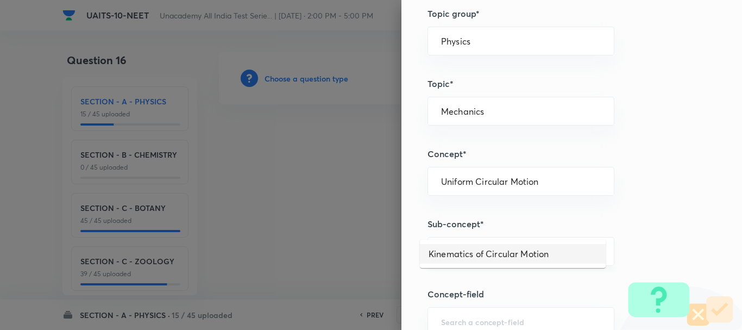
scroll to position [543, 0]
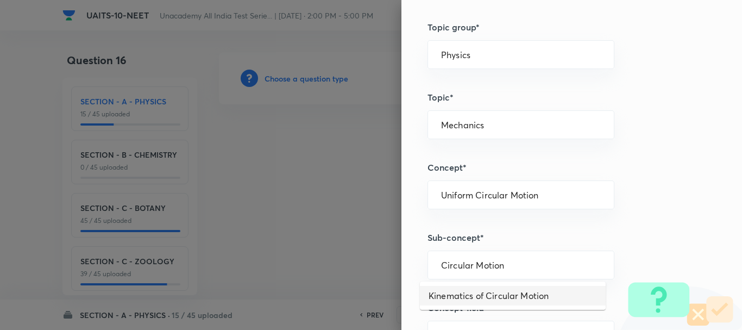
click at [505, 296] on li "Kinematics of Circular Motion" at bounding box center [513, 296] width 186 height 20
type input "Kinematics of Circular Motion"
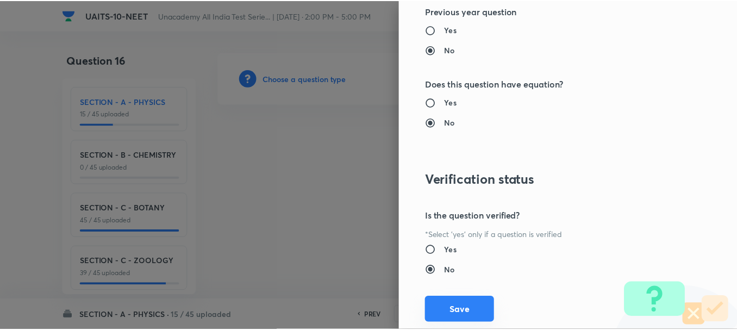
scroll to position [1224, 0]
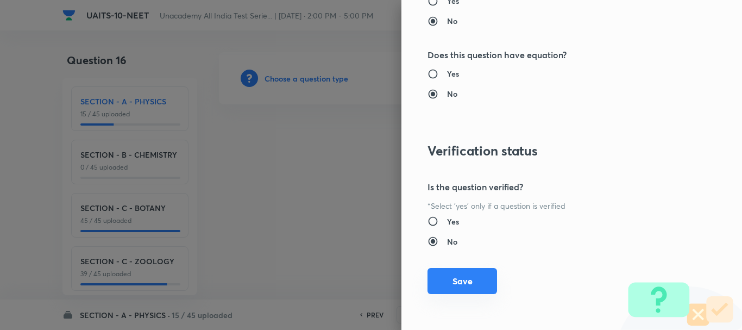
drag, startPoint x: 474, startPoint y: 283, endPoint x: 464, endPoint y: 292, distance: 13.5
click at [474, 283] on button "Save" at bounding box center [463, 281] width 70 height 26
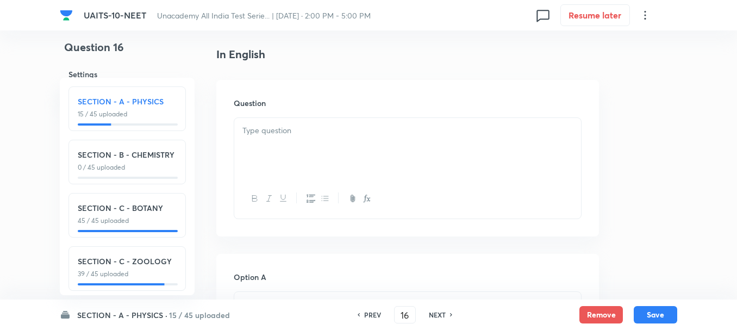
scroll to position [326, 0]
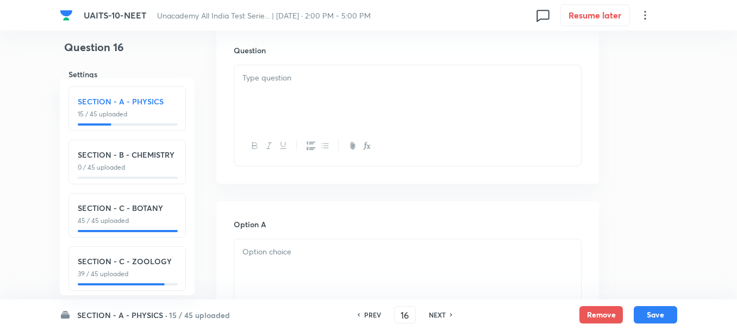
click at [285, 111] on div at bounding box center [407, 95] width 347 height 61
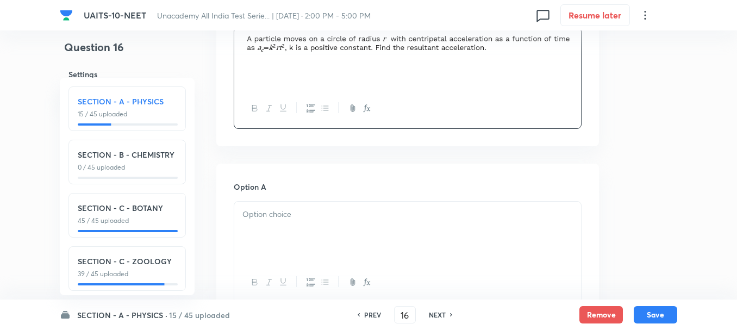
scroll to position [380, 0]
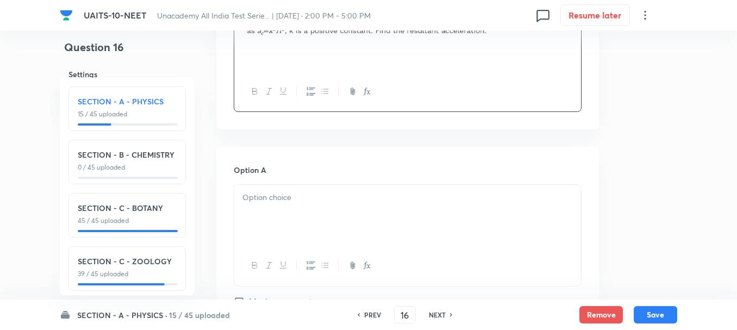
click at [290, 214] on div at bounding box center [407, 215] width 347 height 61
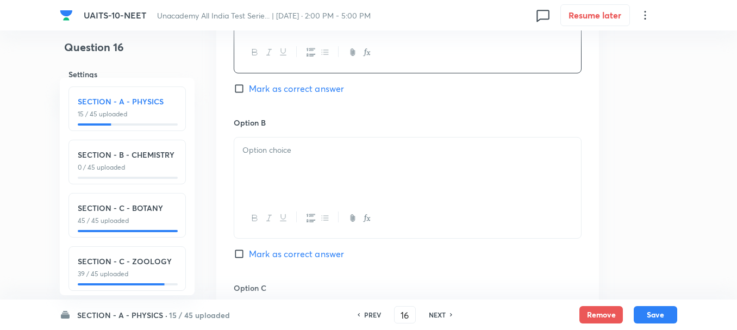
scroll to position [598, 0]
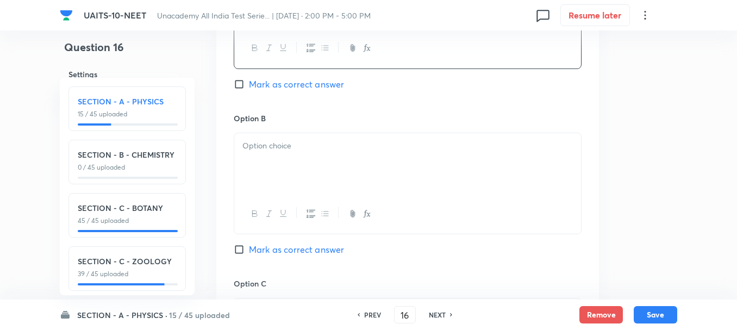
click at [279, 147] on p at bounding box center [407, 146] width 330 height 12
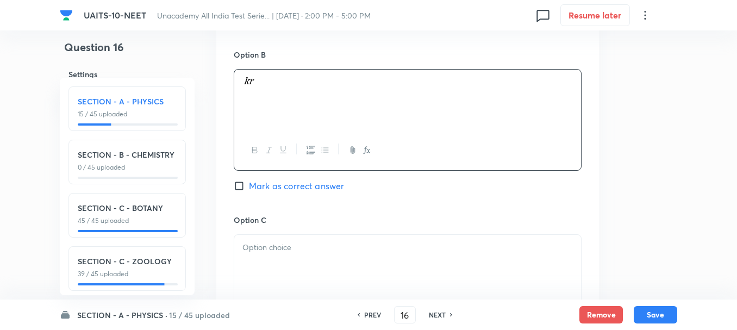
scroll to position [761, 0]
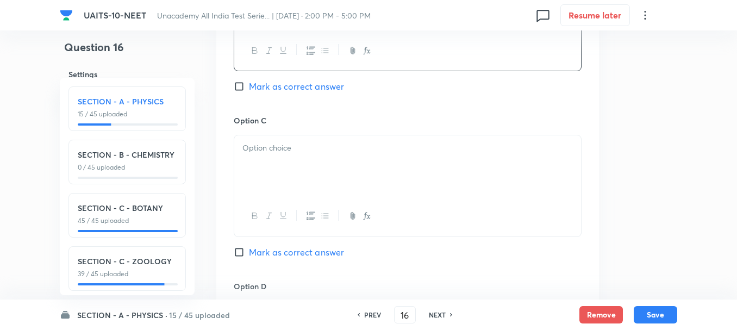
click at [268, 168] on div at bounding box center [407, 165] width 347 height 61
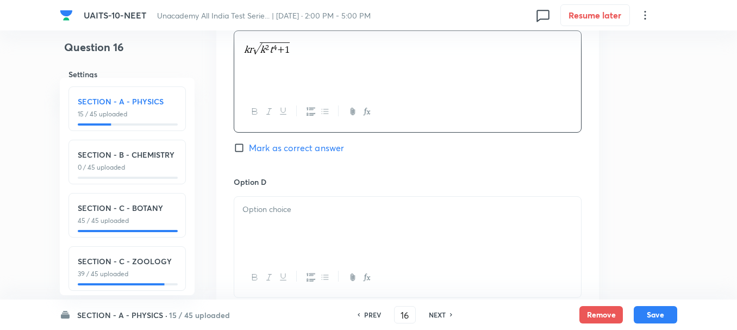
scroll to position [869, 0]
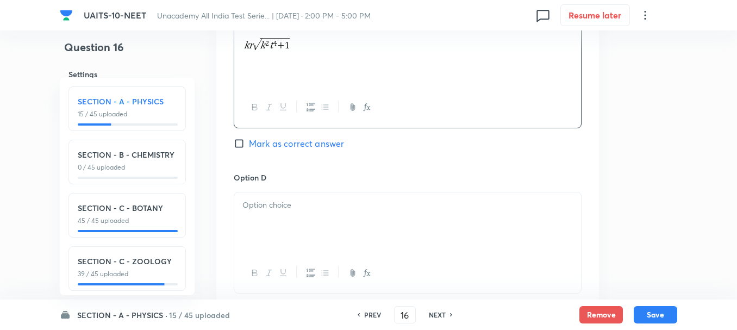
click at [284, 228] on div at bounding box center [407, 222] width 347 height 61
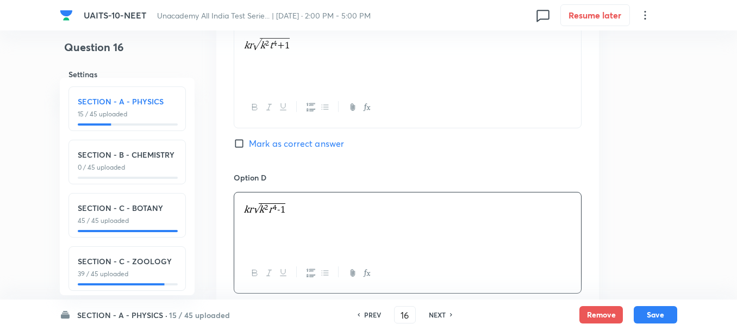
click at [263, 143] on span "Mark as correct answer" at bounding box center [296, 143] width 95 height 13
click at [249, 143] on input "Mark as correct answer" at bounding box center [241, 143] width 15 height 11
checkbox input "true"
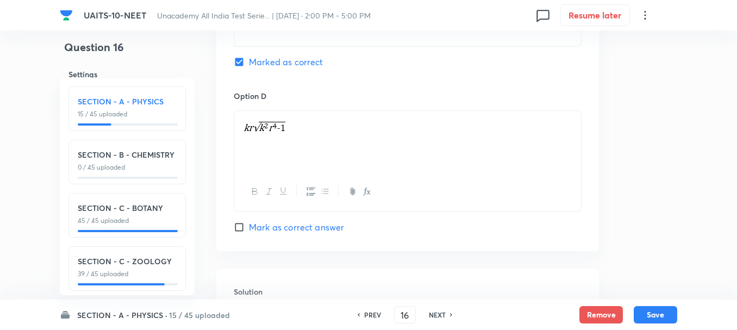
scroll to position [1032, 0]
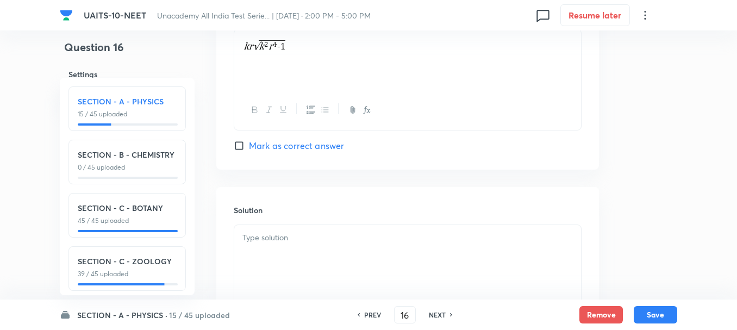
click at [277, 237] on p at bounding box center [407, 237] width 330 height 12
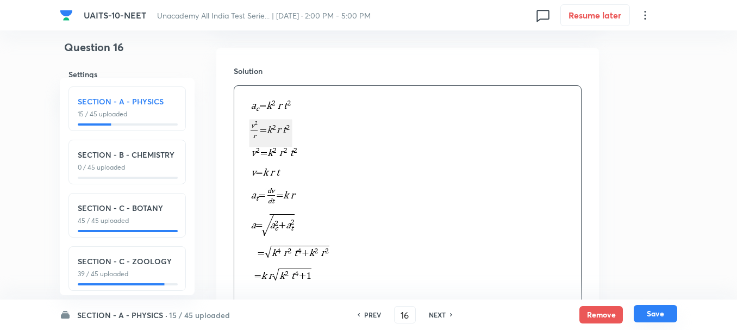
scroll to position [1196, 0]
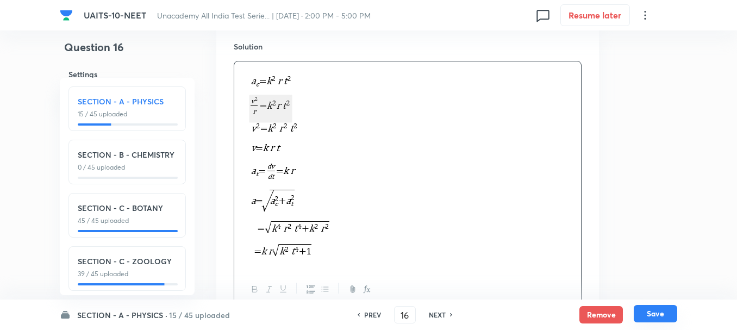
click at [648, 315] on button "Save" at bounding box center [655, 313] width 43 height 17
type input "17"
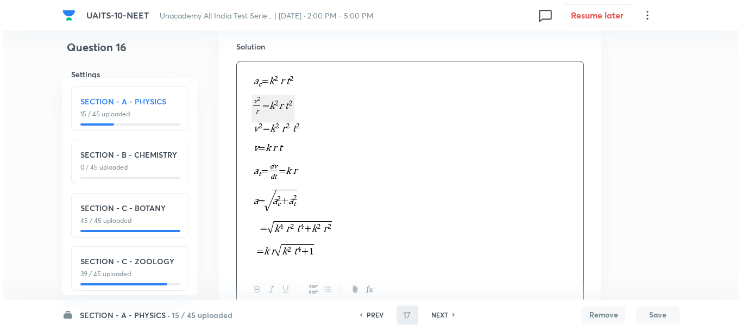
scroll to position [0, 0]
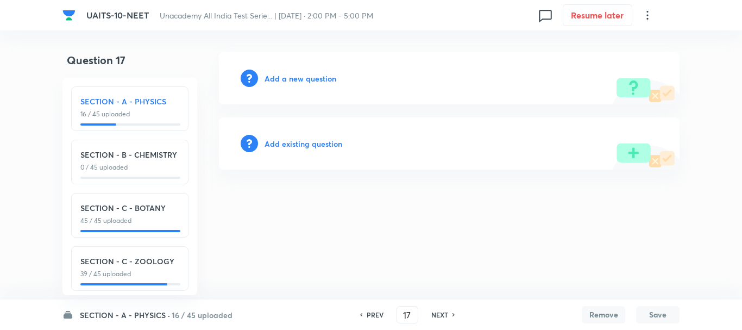
click at [303, 72] on div "Add a new question" at bounding box center [449, 78] width 461 height 52
click at [300, 77] on h6 "Add a new question" at bounding box center [301, 78] width 72 height 11
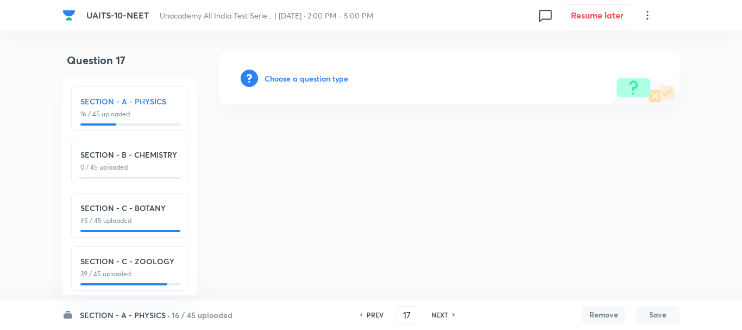
click at [311, 79] on h6 "Choose a question type" at bounding box center [307, 78] width 84 height 11
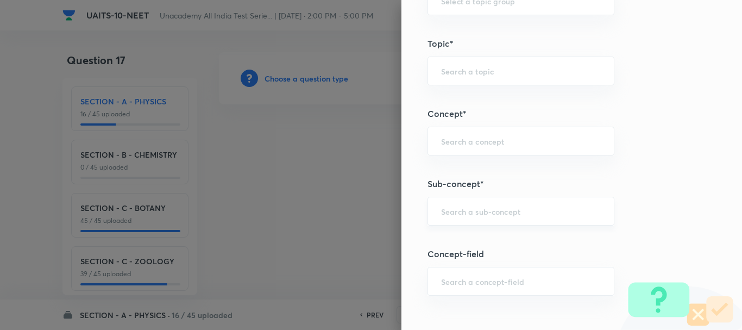
scroll to position [598, 0]
click at [452, 211] on input "text" at bounding box center [521, 210] width 160 height 10
paste input "[PERSON_NAME] Laws of Motion"
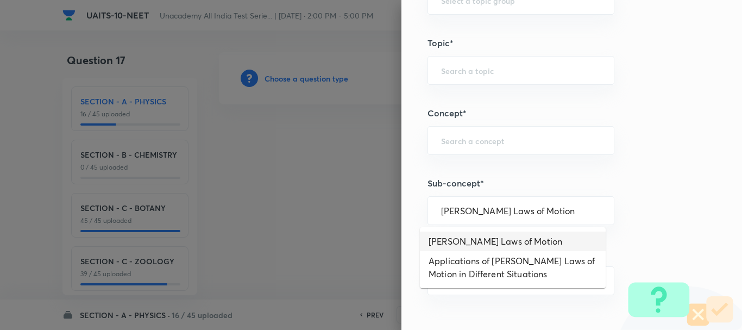
click at [480, 243] on li "[PERSON_NAME] Laws of Motion" at bounding box center [513, 241] width 186 height 20
type input "[PERSON_NAME] Laws of Motion"
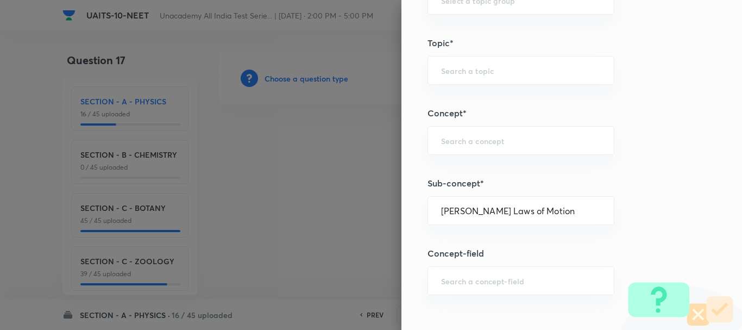
type input "Physics"
type input "Mechanics"
type input "Laws of Motion & Friction"
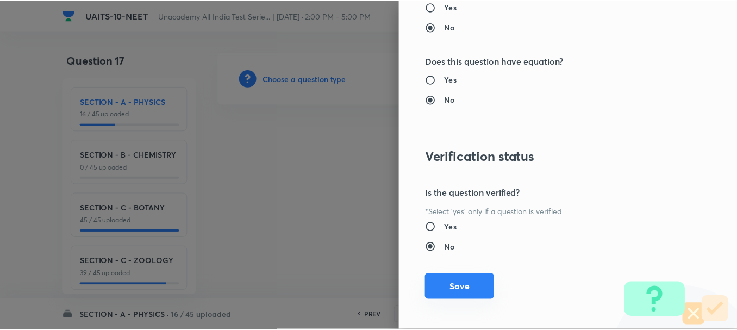
scroll to position [1224, 0]
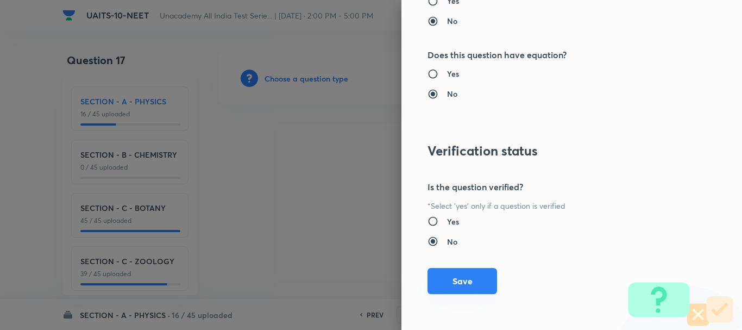
click at [457, 275] on button "Save" at bounding box center [463, 281] width 70 height 26
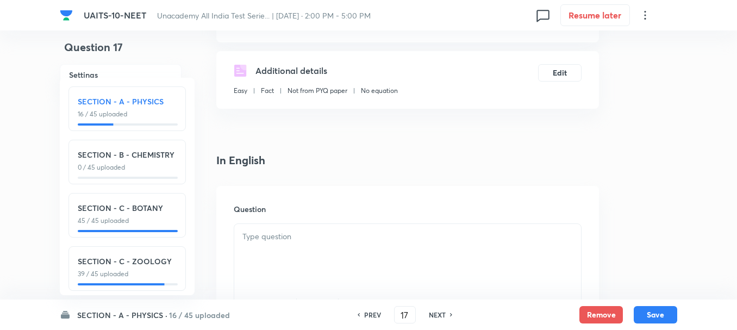
scroll to position [272, 0]
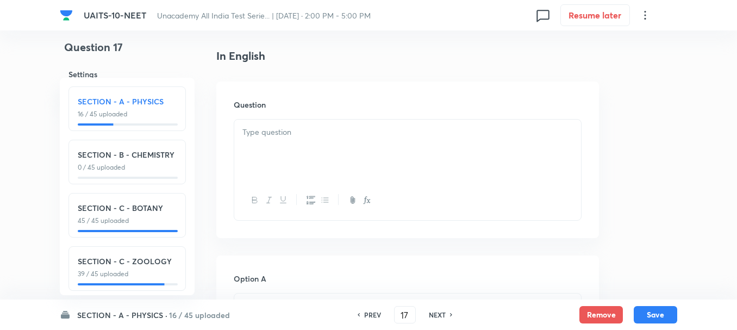
click at [275, 155] on div at bounding box center [407, 150] width 347 height 61
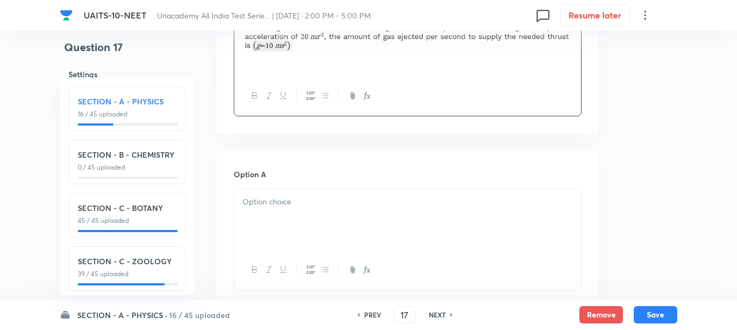
scroll to position [380, 0]
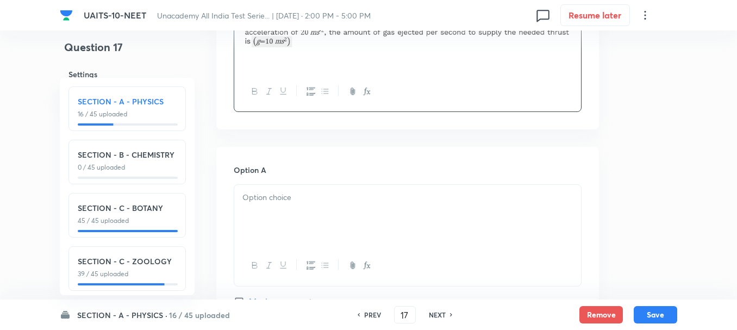
click at [275, 222] on div at bounding box center [407, 215] width 347 height 61
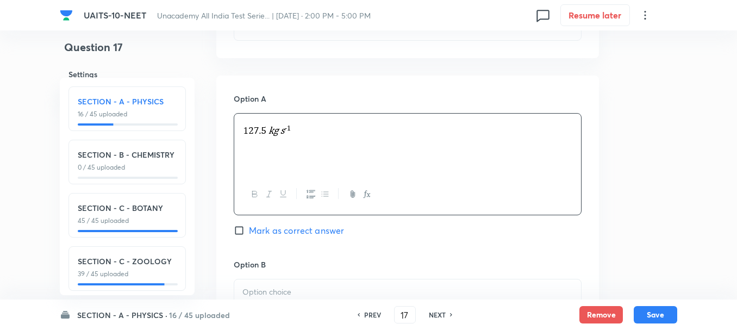
scroll to position [543, 0]
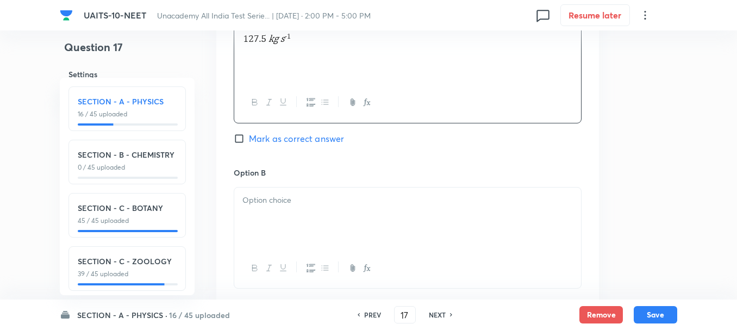
click at [283, 197] on p at bounding box center [407, 200] width 330 height 12
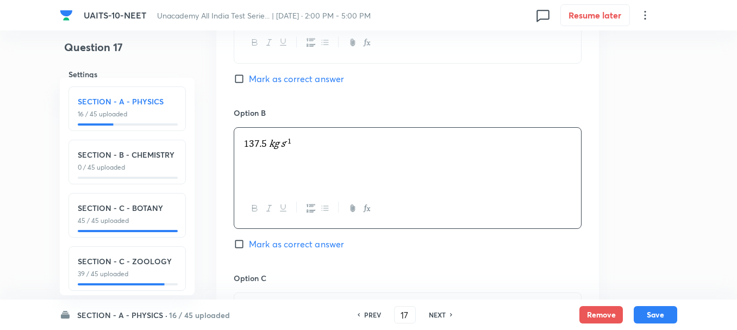
scroll to position [706, 0]
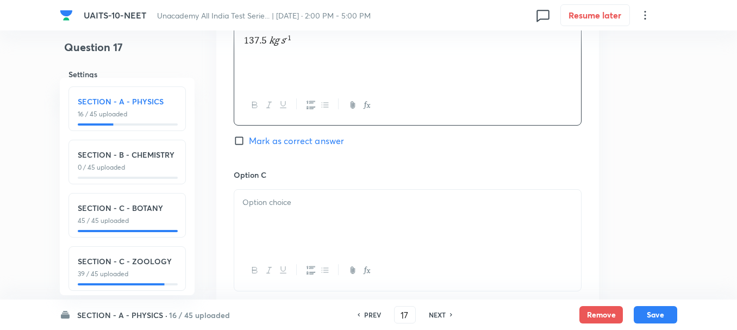
click at [284, 201] on p at bounding box center [407, 202] width 330 height 12
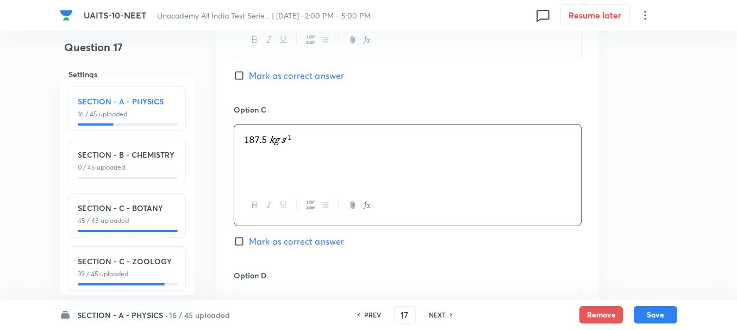
scroll to position [869, 0]
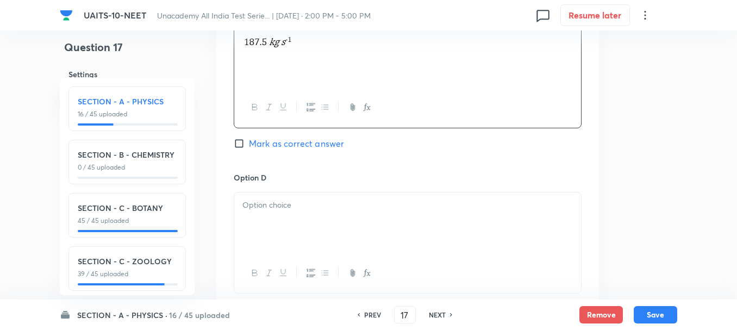
click at [294, 224] on div at bounding box center [407, 222] width 347 height 61
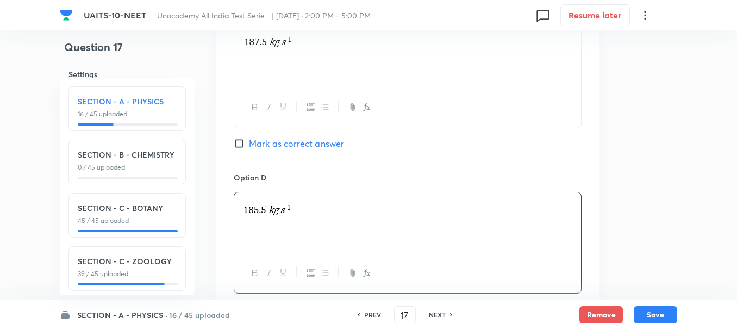
click at [262, 152] on div "Option C Mark as correct answer" at bounding box center [408, 88] width 348 height 165
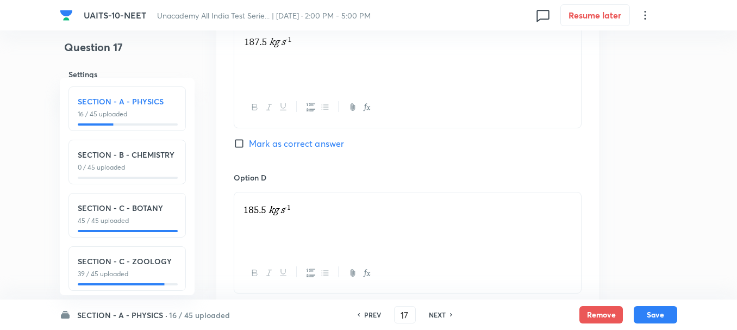
click at [264, 143] on span "Mark as correct answer" at bounding box center [296, 143] width 95 height 13
click at [249, 143] on input "Mark as correct answer" at bounding box center [241, 143] width 15 height 11
checkbox input "true"
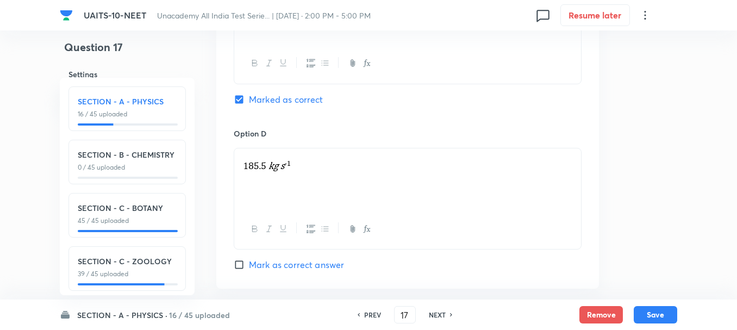
scroll to position [1032, 0]
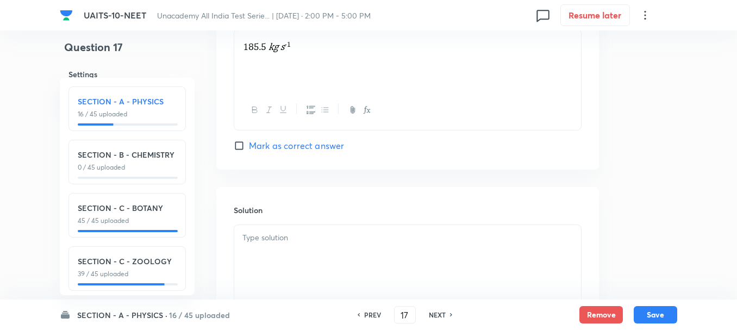
click at [290, 217] on div "Solution" at bounding box center [407, 265] width 383 height 156
click at [297, 249] on div at bounding box center [407, 255] width 347 height 61
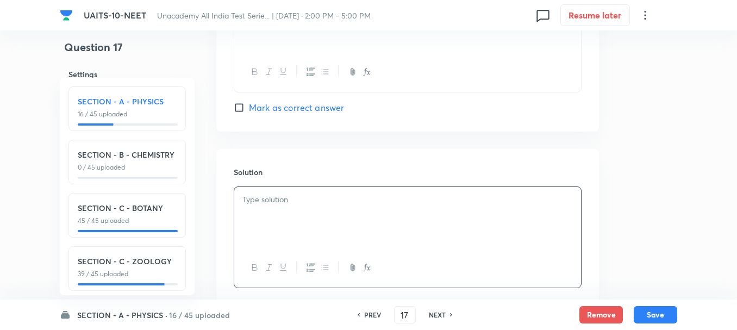
scroll to position [1141, 0]
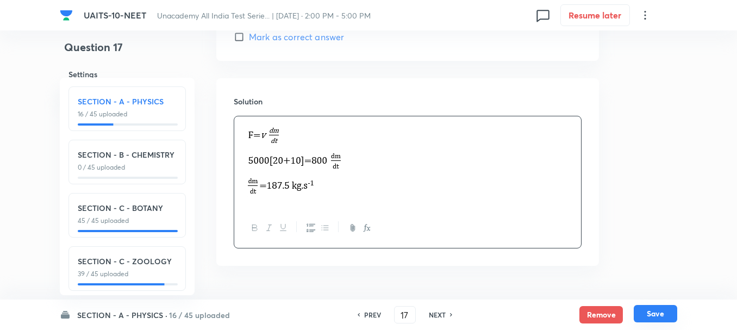
click at [653, 308] on button "Save" at bounding box center [655, 313] width 43 height 17
type input "18"
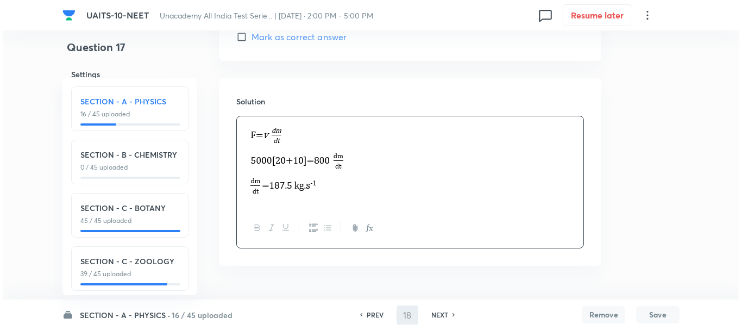
scroll to position [0, 0]
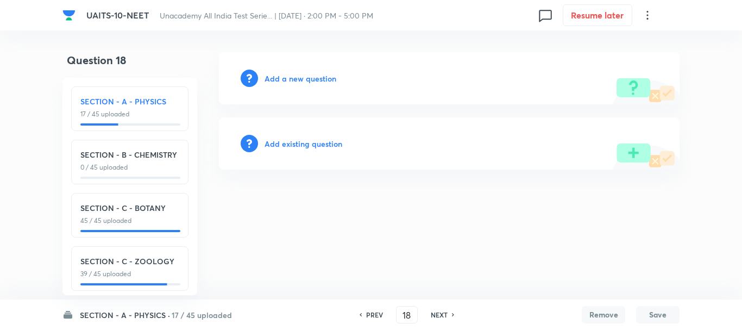
click at [303, 77] on h6 "Add a new question" at bounding box center [301, 78] width 72 height 11
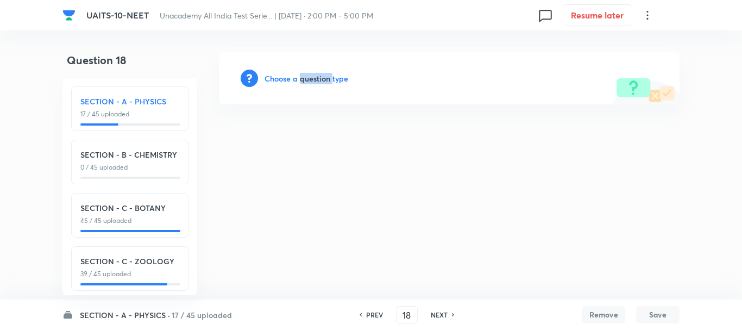
click at [303, 77] on h6 "Choose a question type" at bounding box center [307, 78] width 84 height 11
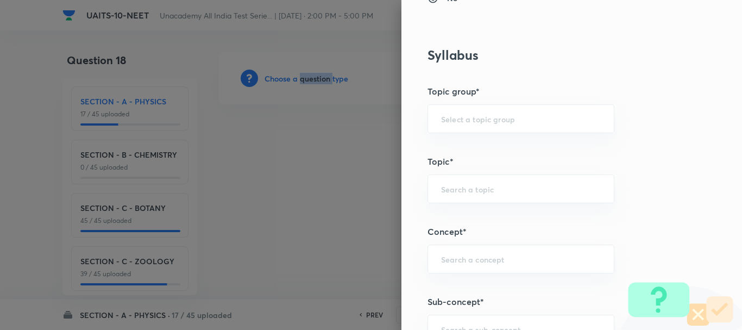
scroll to position [543, 0]
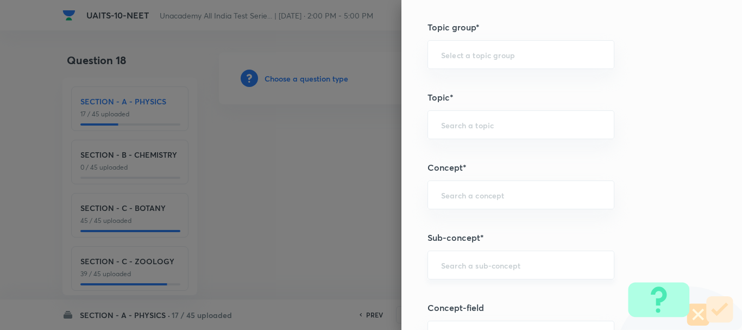
click at [451, 263] on input "text" at bounding box center [521, 265] width 160 height 10
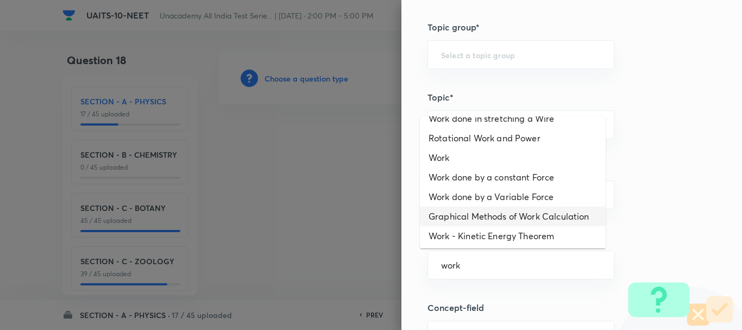
scroll to position [157, 0]
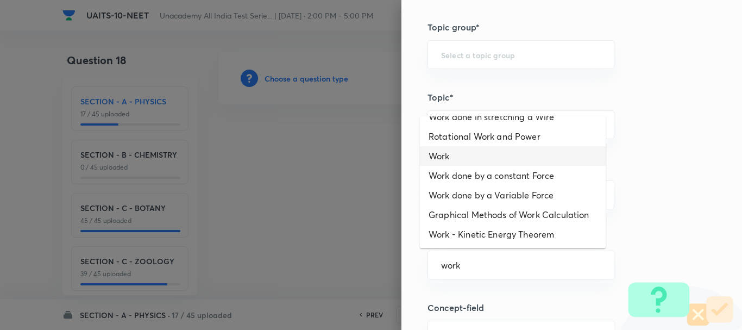
click at [459, 147] on li "Work" at bounding box center [513, 156] width 186 height 20
type input "Work"
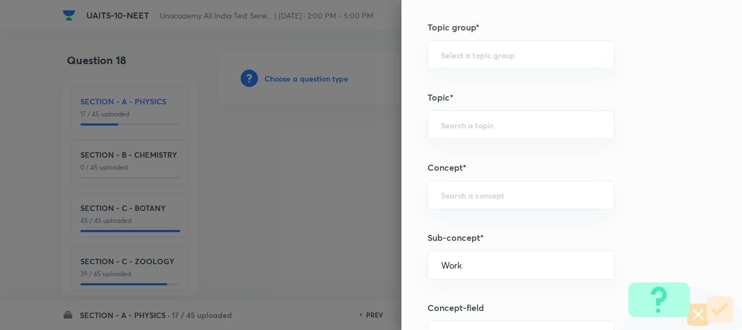
type input "Physics"
type input "Work, Energy & Power"
type input "Work"
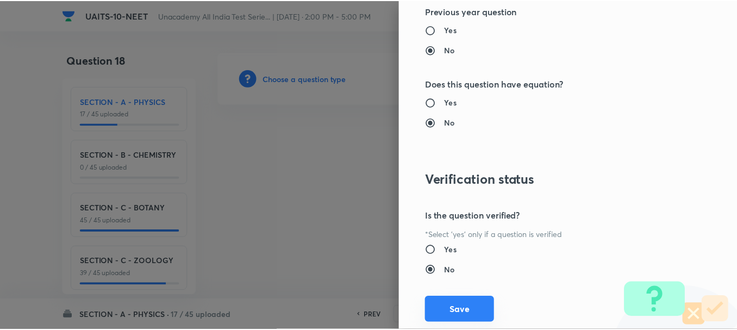
scroll to position [1224, 0]
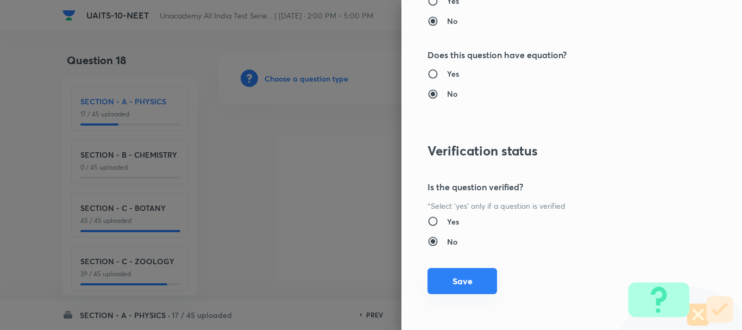
click at [456, 283] on button "Save" at bounding box center [463, 281] width 70 height 26
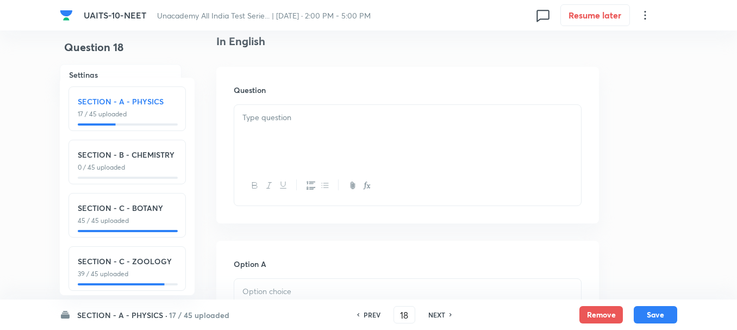
scroll to position [326, 0]
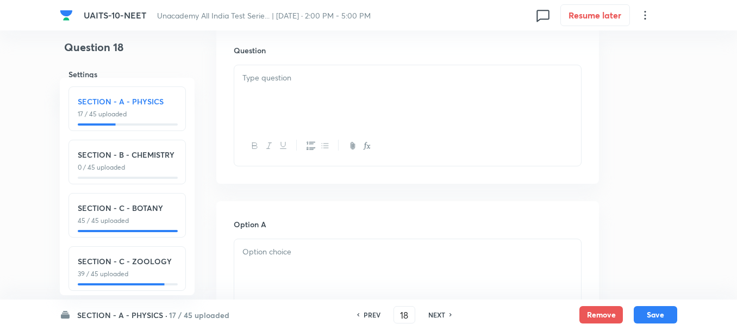
click at [285, 101] on div at bounding box center [407, 95] width 347 height 61
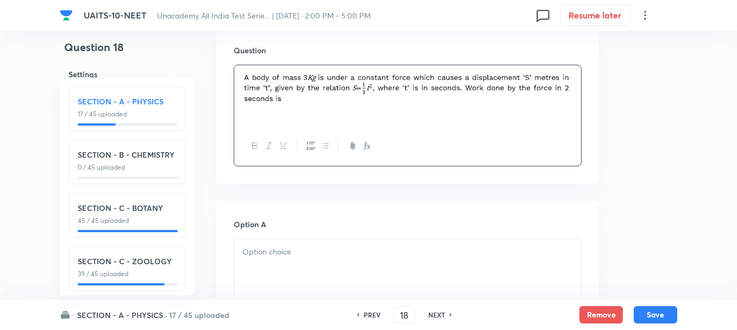
scroll to position [489, 0]
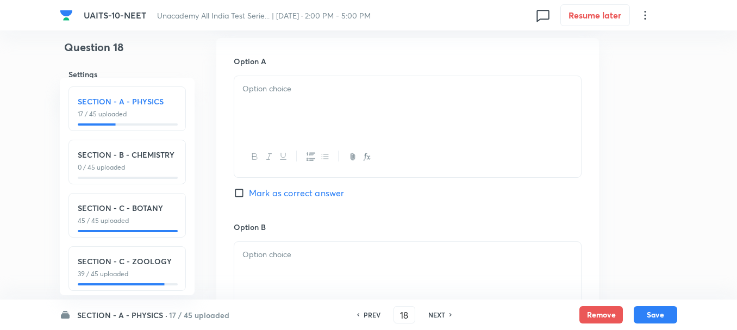
click at [274, 110] on div at bounding box center [407, 106] width 347 height 61
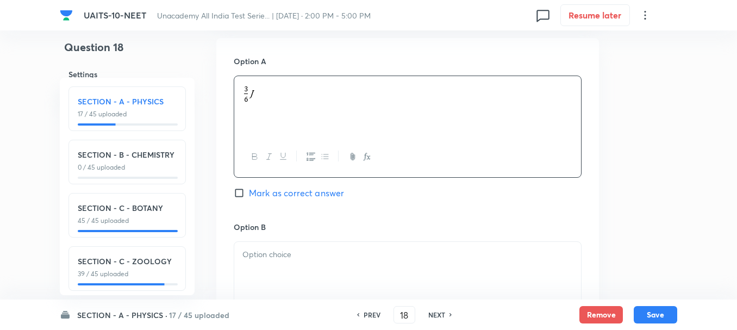
scroll to position [652, 0]
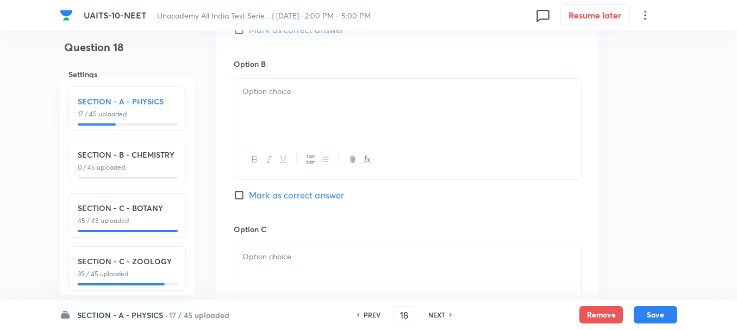
click at [272, 116] on div at bounding box center [407, 109] width 347 height 61
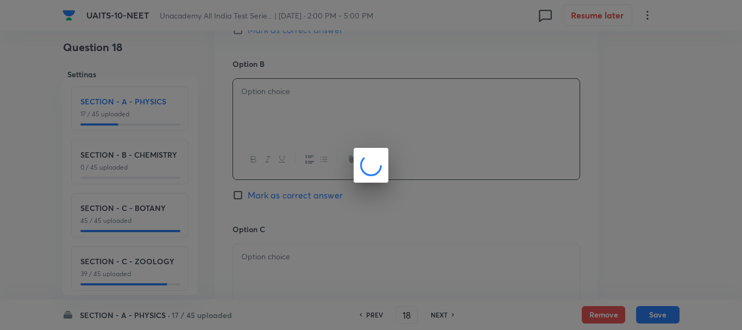
drag, startPoint x: 381, startPoint y: 319, endPoint x: 381, endPoint y: 327, distance: 7.1
click at [381, 323] on div at bounding box center [371, 165] width 742 height 330
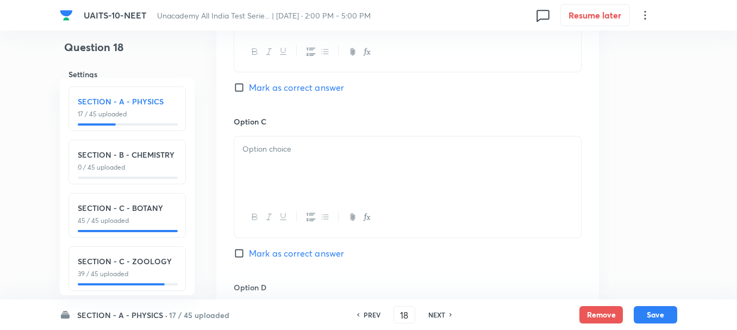
scroll to position [761, 0]
click at [271, 174] on div at bounding box center [407, 165] width 347 height 61
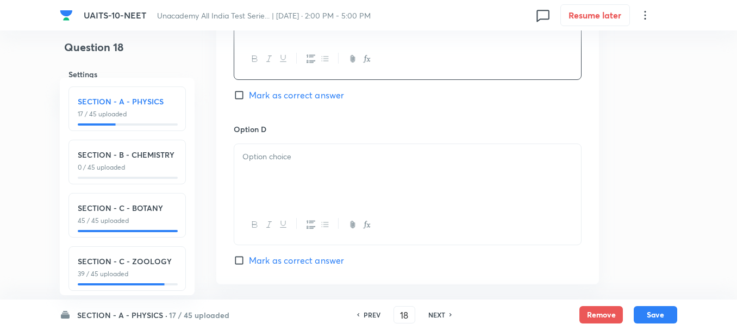
scroll to position [924, 0]
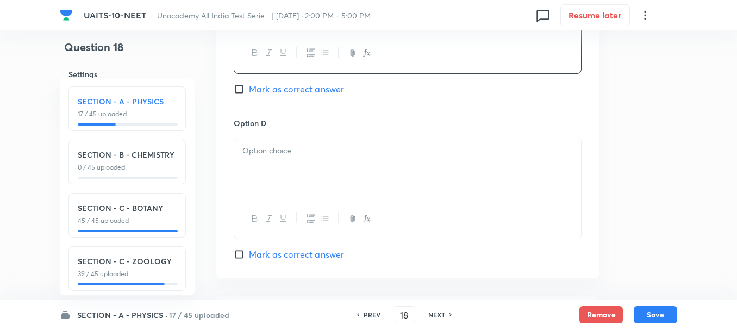
click at [268, 177] on div at bounding box center [407, 168] width 347 height 61
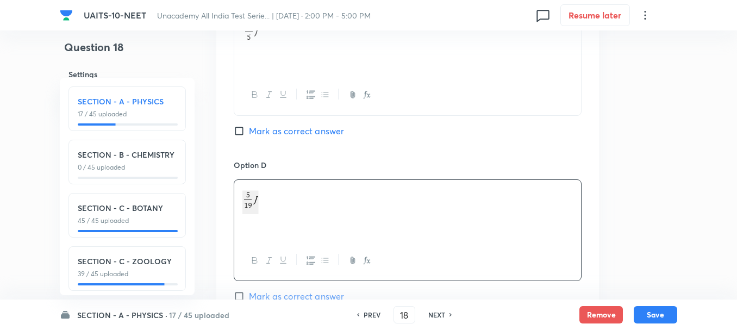
scroll to position [761, 0]
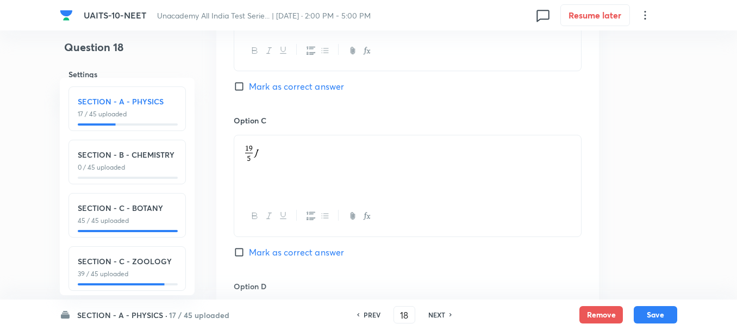
click at [246, 83] on input "Mark as correct answer" at bounding box center [241, 86] width 15 height 11
checkbox input "true"
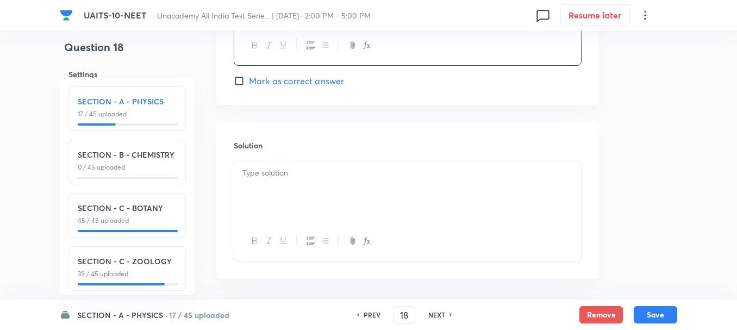
scroll to position [1141, 0]
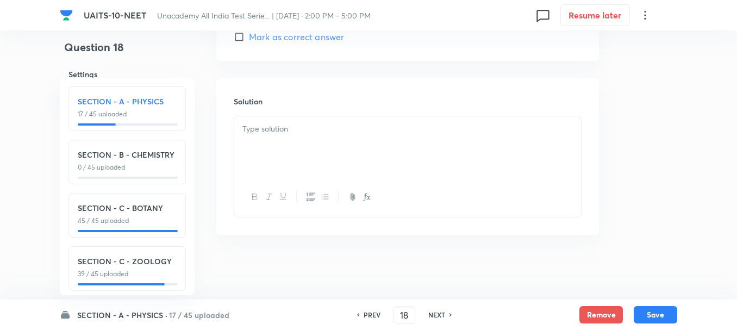
click at [265, 146] on div at bounding box center [407, 146] width 347 height 61
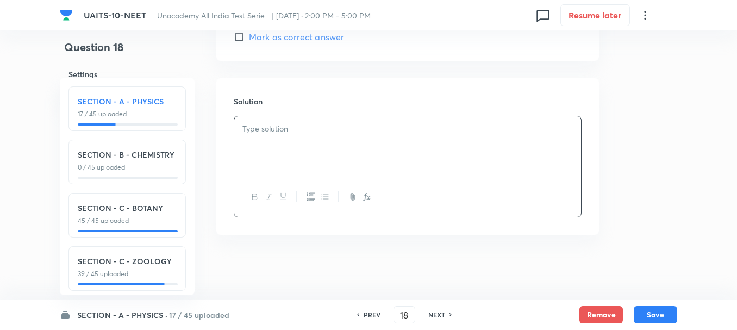
scroll to position [1142, 0]
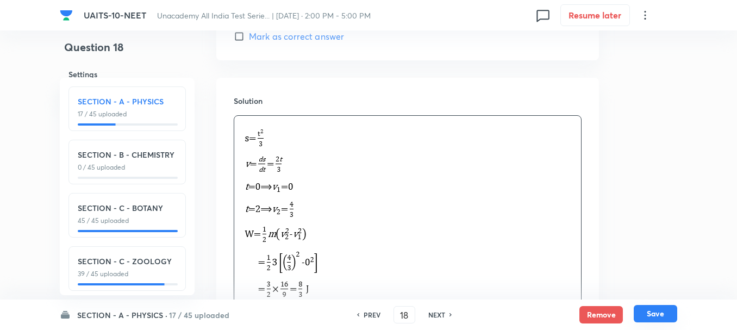
click at [648, 311] on button "Save" at bounding box center [655, 313] width 43 height 17
type input "19"
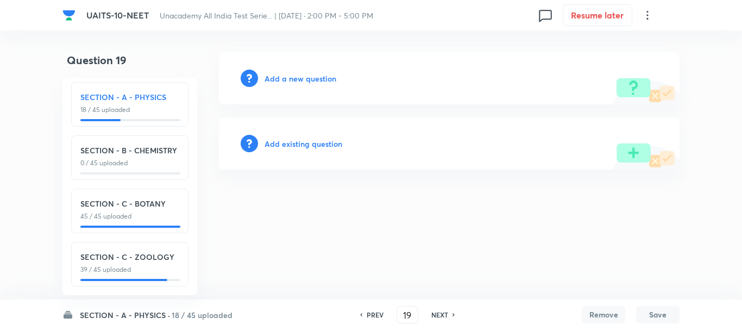
scroll to position [12, 0]
click at [281, 78] on h6 "Add a new question" at bounding box center [301, 78] width 72 height 11
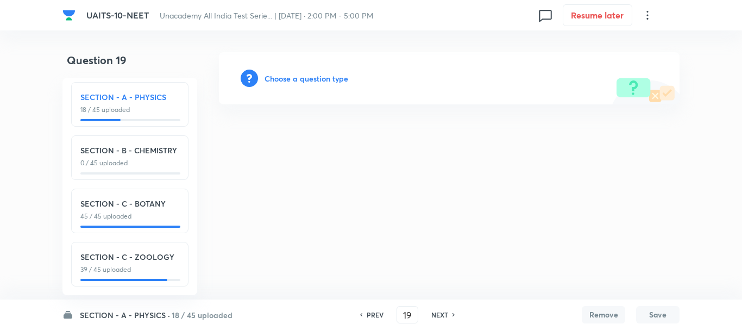
click at [310, 78] on h6 "Choose a question type" at bounding box center [307, 78] width 84 height 11
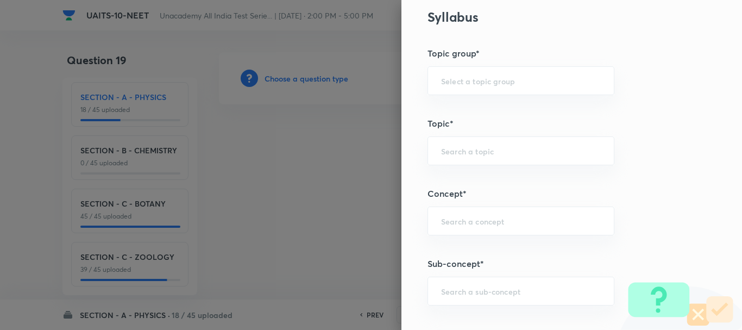
scroll to position [543, 0]
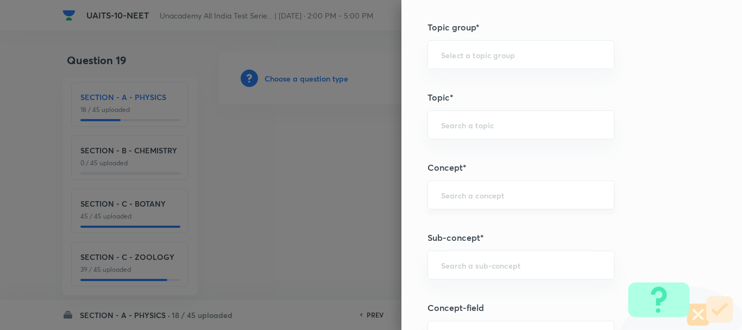
click at [460, 203] on div "​" at bounding box center [521, 194] width 187 height 29
click at [450, 266] on input "text" at bounding box center [521, 265] width 160 height 10
paste input "Magnetic Effect of Current"
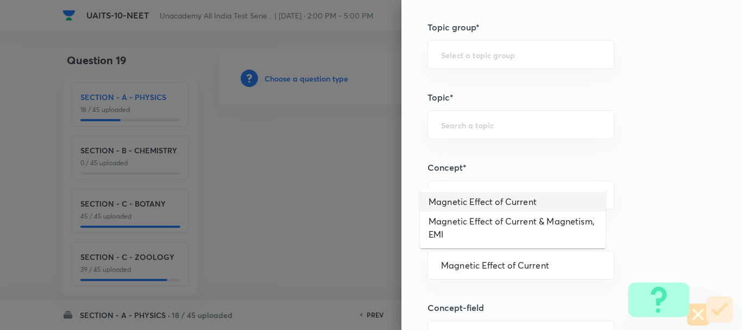
click at [507, 211] on li "Magnetic Effect of Current" at bounding box center [513, 202] width 186 height 20
type input "Magnetic Effect of Current"
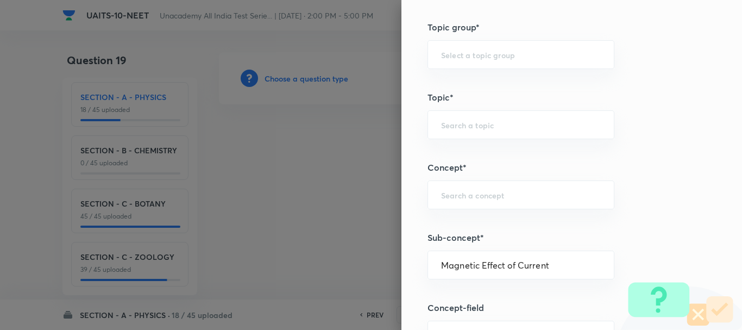
type input "Physics"
type input "Magnetic Effect of Current"
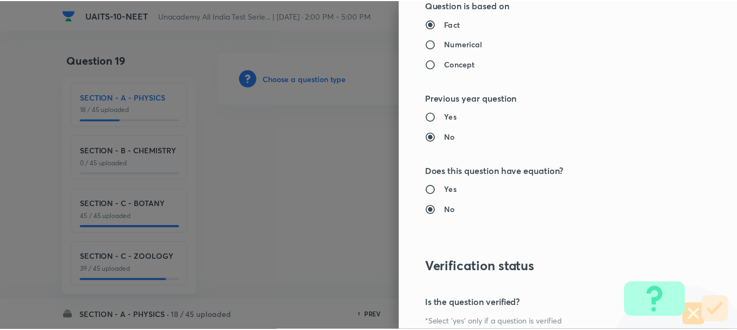
scroll to position [1224, 0]
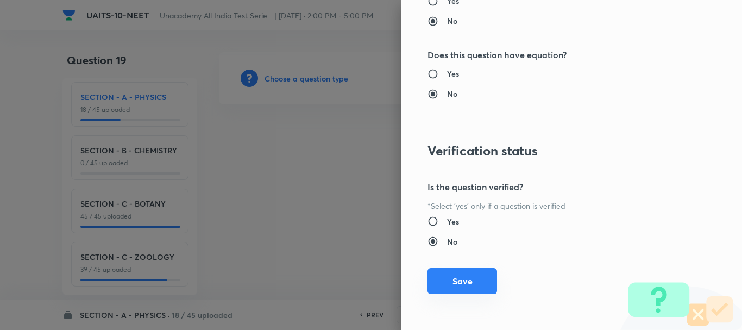
click at [460, 282] on button "Save" at bounding box center [463, 281] width 70 height 26
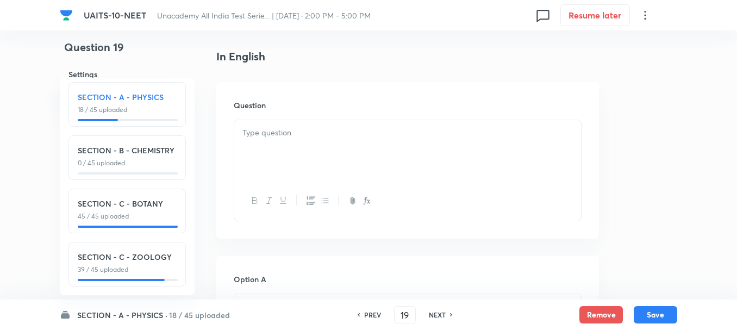
scroll to position [272, 0]
click at [278, 147] on div at bounding box center [407, 150] width 347 height 61
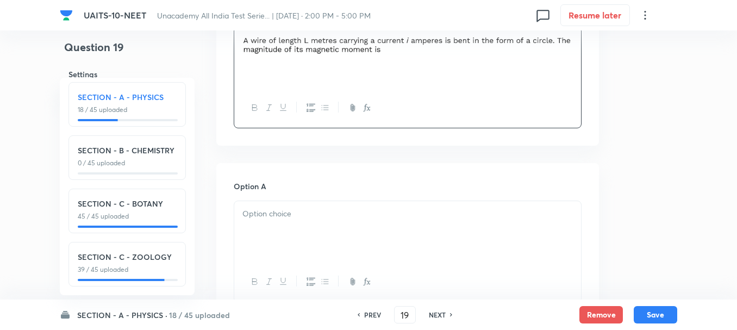
scroll to position [380, 0]
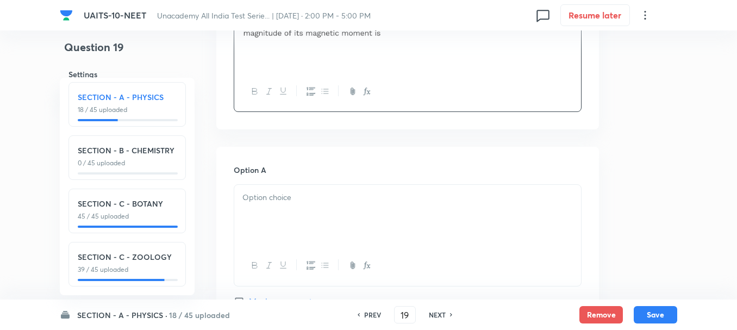
click at [292, 223] on div at bounding box center [407, 215] width 347 height 61
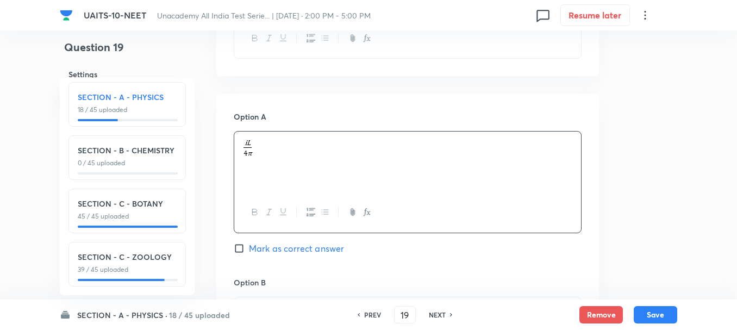
scroll to position [489, 0]
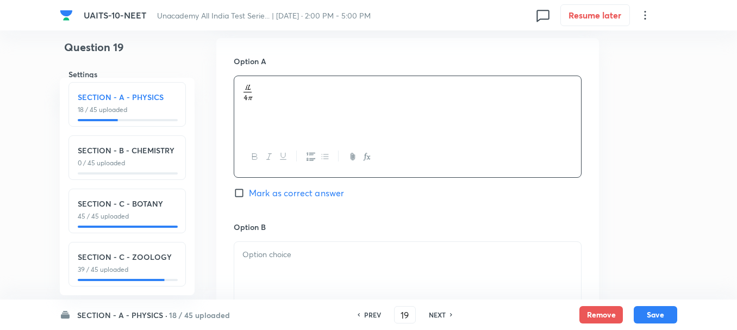
click at [270, 253] on p at bounding box center [407, 254] width 330 height 12
click at [281, 253] on p at bounding box center [407, 256] width 330 height 12
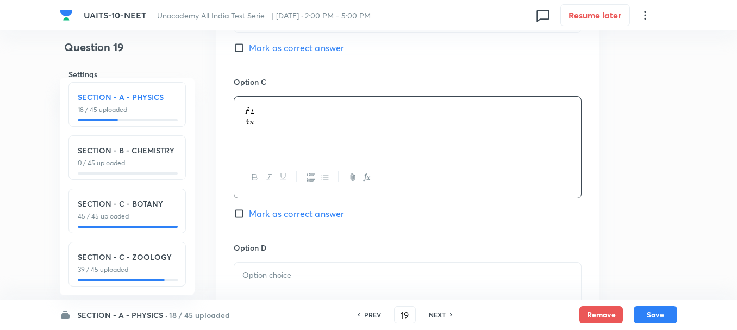
scroll to position [815, 0]
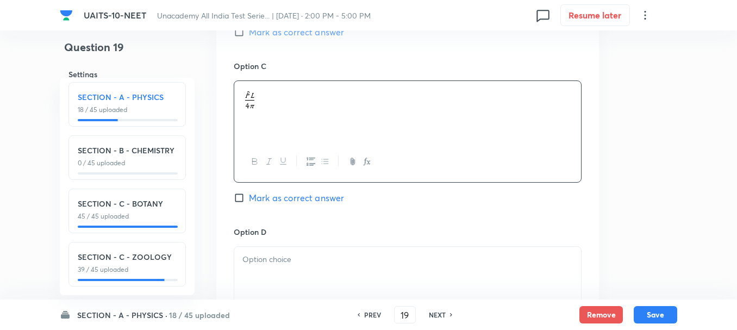
click at [285, 246] on div at bounding box center [408, 297] width 348 height 102
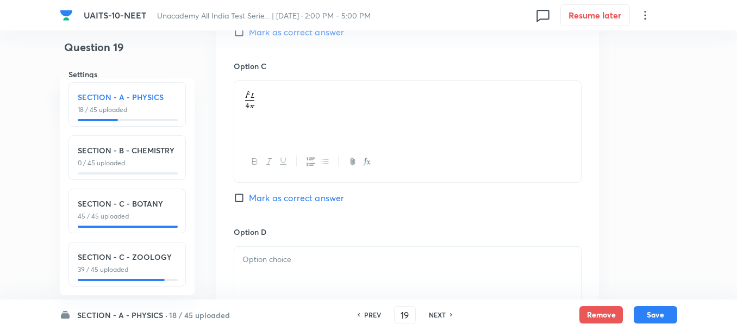
click at [302, 274] on div at bounding box center [407, 277] width 347 height 61
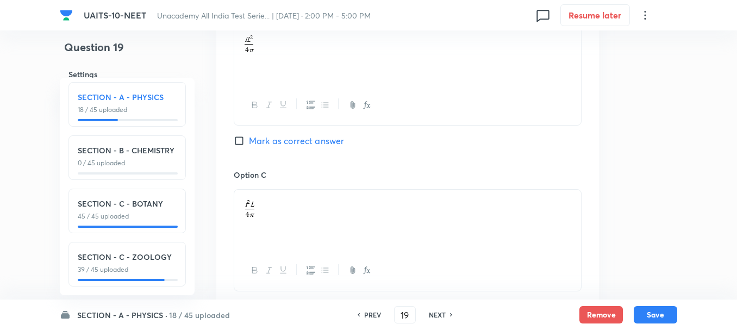
click at [259, 141] on span "Mark as correct answer" at bounding box center [296, 140] width 95 height 13
click at [249, 141] on input "Mark as correct answer" at bounding box center [241, 140] width 15 height 11
checkbox input "true"
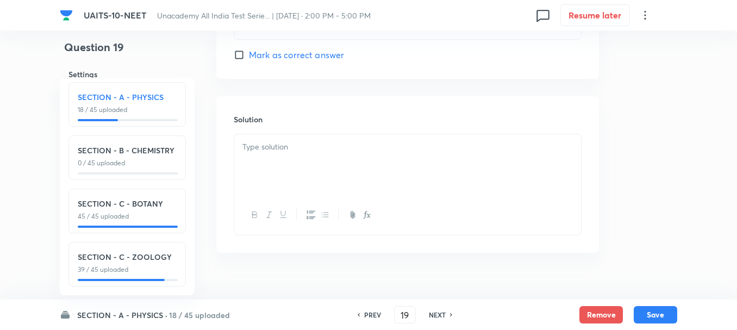
scroll to position [1142, 0]
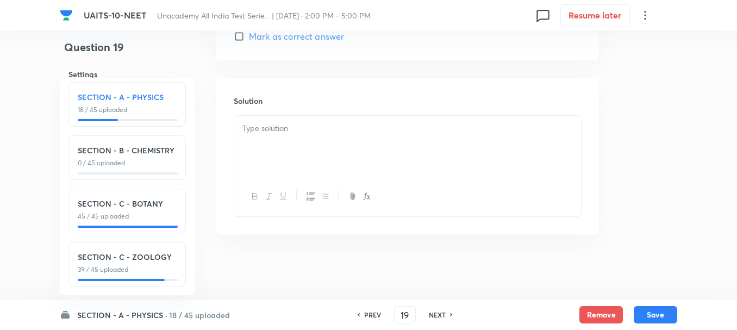
click at [287, 136] on div at bounding box center [407, 146] width 347 height 61
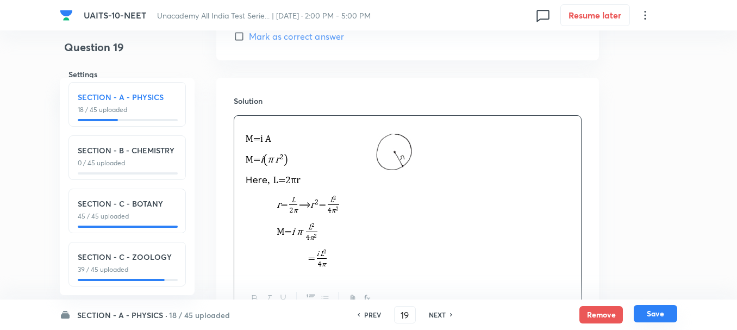
click at [671, 315] on button "Save" at bounding box center [655, 313] width 43 height 17
type input "20"
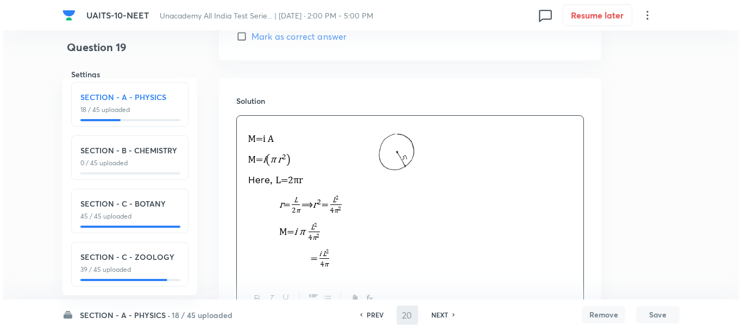
scroll to position [0, 0]
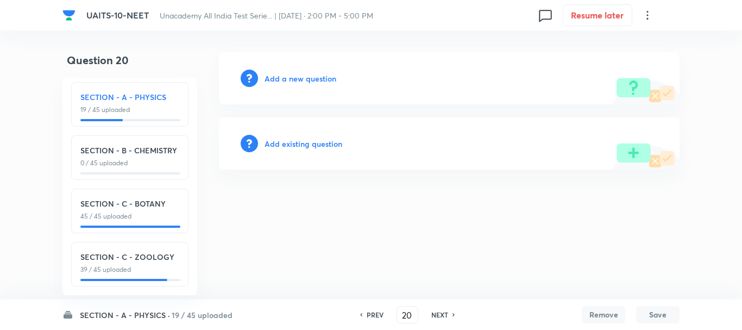
click at [293, 82] on h6 "Add a new question" at bounding box center [301, 78] width 72 height 11
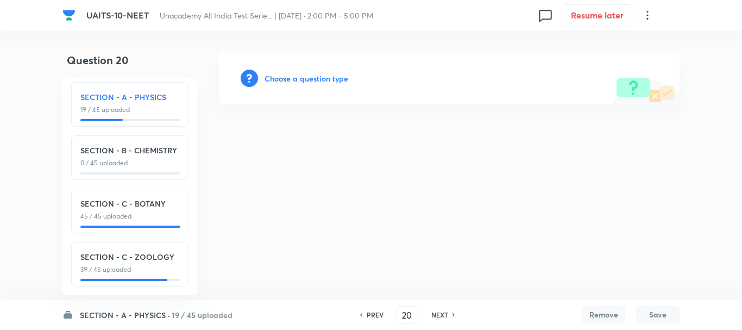
click at [295, 80] on h6 "Choose a question type" at bounding box center [307, 78] width 84 height 11
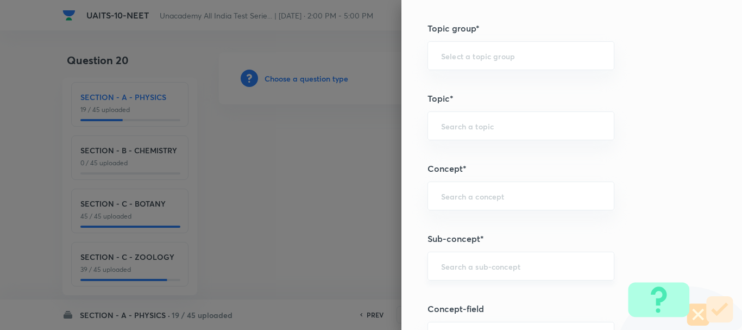
scroll to position [543, 0]
click at [441, 274] on div "​" at bounding box center [521, 264] width 187 height 29
paste input "Circular Motion"
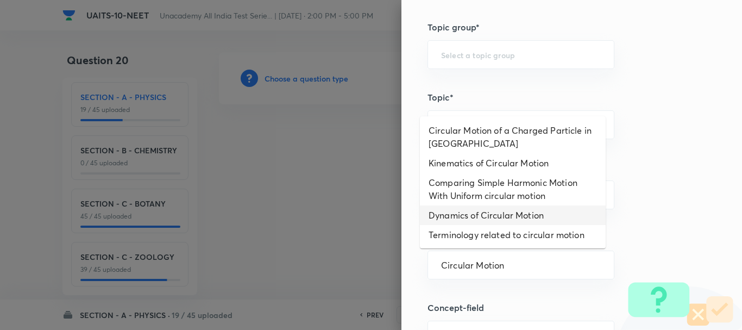
click at [491, 214] on li "Dynamics of Circular Motion" at bounding box center [513, 215] width 186 height 20
type input "Dynamics of Circular Motion"
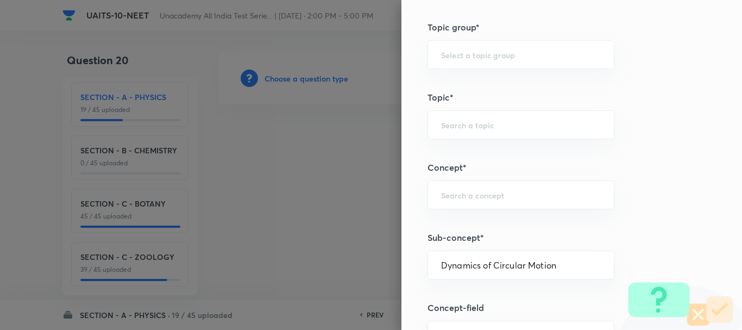
type input "Physics"
type input "Mechanics"
type input "Laws of Motion & Friction"
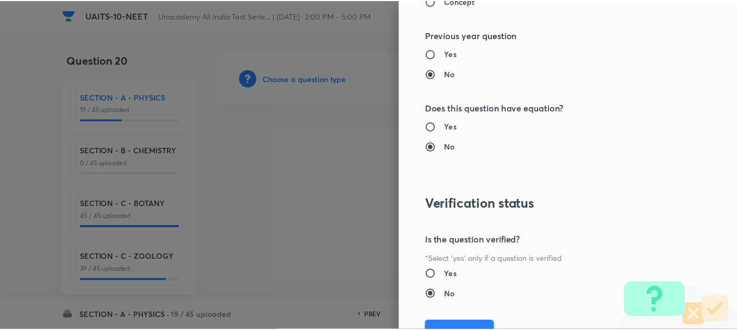
scroll to position [1224, 0]
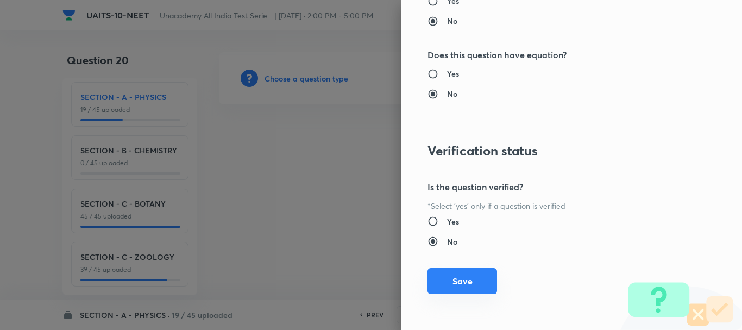
click at [455, 275] on button "Save" at bounding box center [463, 281] width 70 height 26
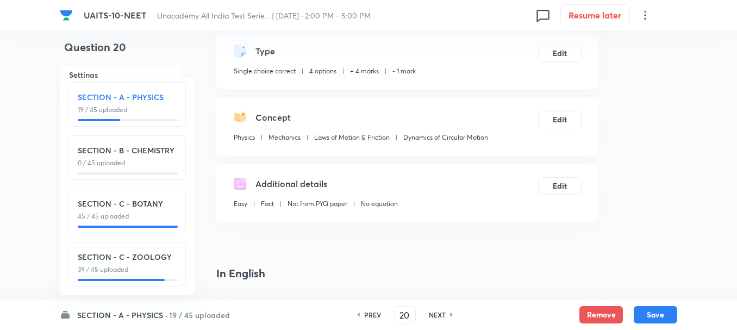
scroll to position [163, 0]
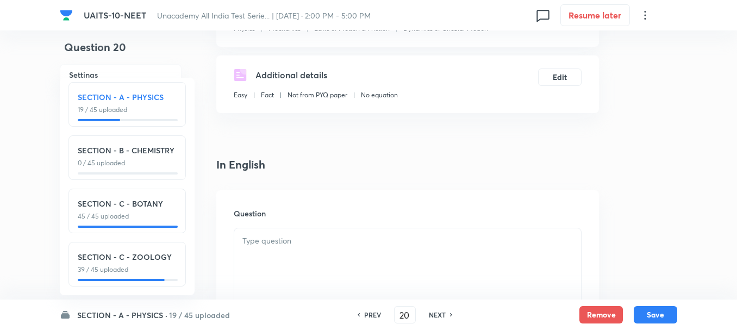
click at [299, 255] on div at bounding box center [407, 258] width 347 height 61
paste div
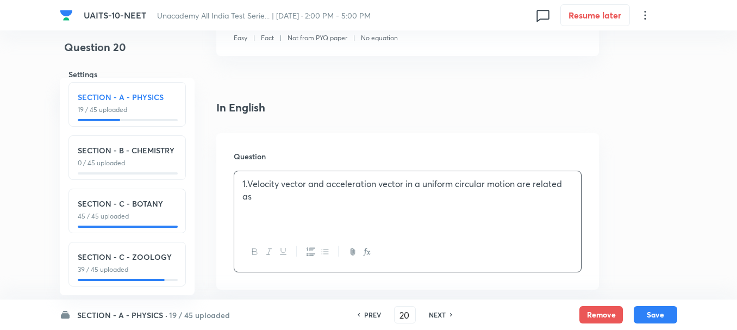
scroll to position [272, 0]
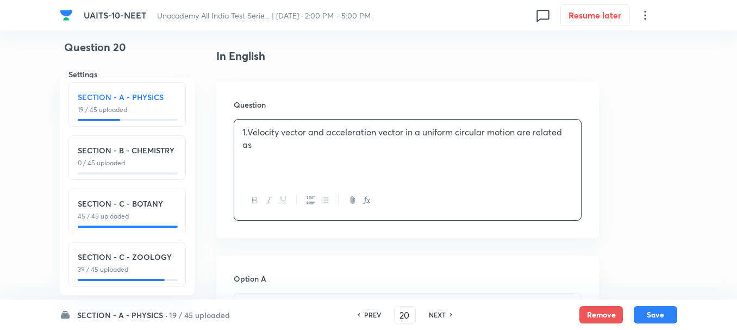
click at [248, 132] on p "1.Velocity vector and acceleration vector in a uniform circular motion are rela…" at bounding box center [407, 138] width 330 height 24
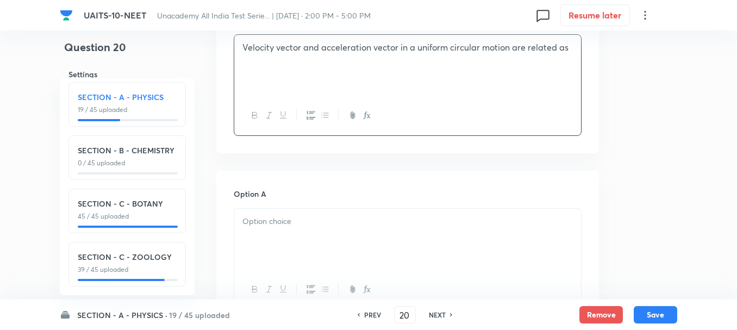
scroll to position [435, 0]
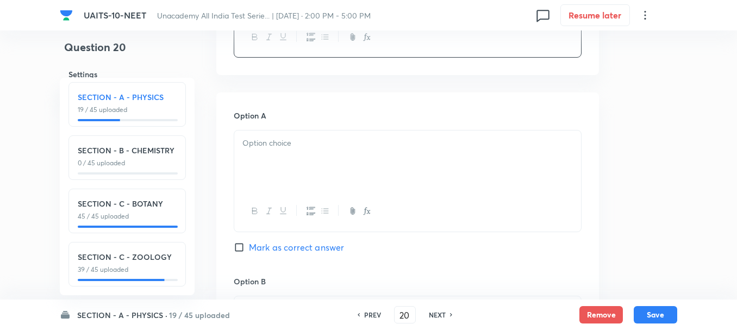
click at [266, 164] on div at bounding box center [407, 160] width 347 height 61
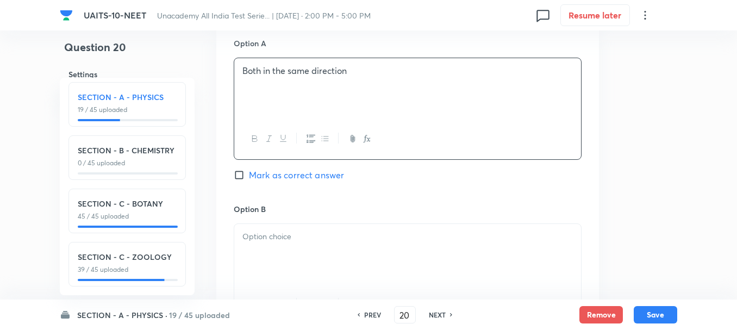
scroll to position [652, 0]
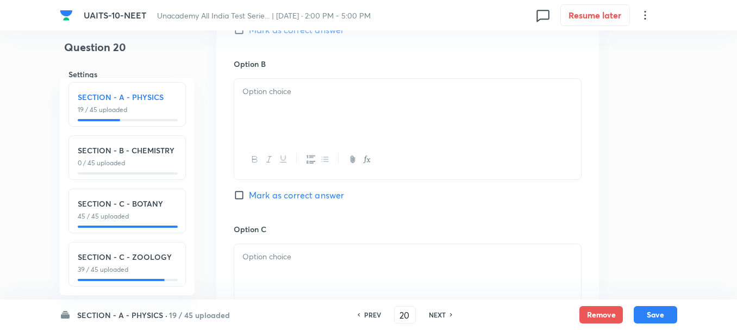
drag, startPoint x: 269, startPoint y: 104, endPoint x: 354, endPoint y: 135, distance: 90.6
click at [270, 104] on div at bounding box center [407, 109] width 347 height 61
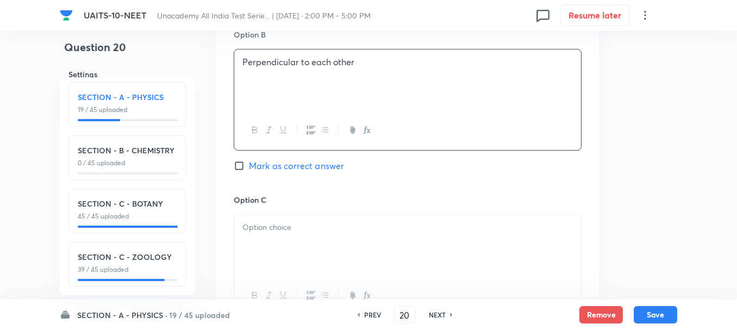
scroll to position [761, 0]
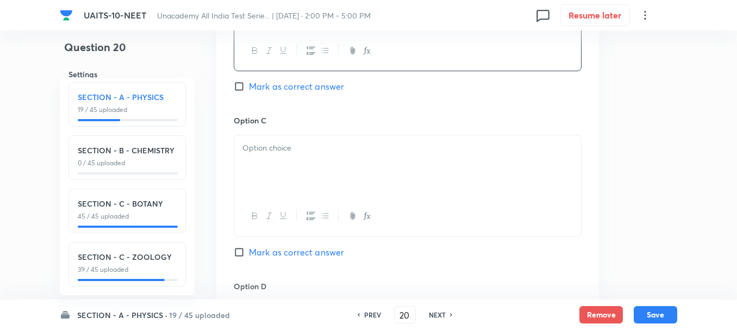
click at [277, 169] on div at bounding box center [407, 165] width 347 height 61
click at [271, 183] on div at bounding box center [407, 168] width 347 height 61
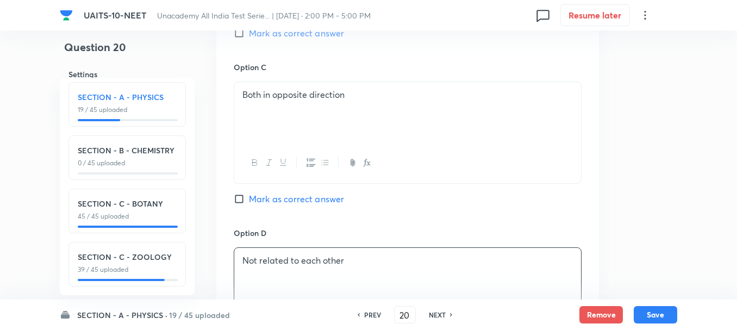
scroll to position [761, 0]
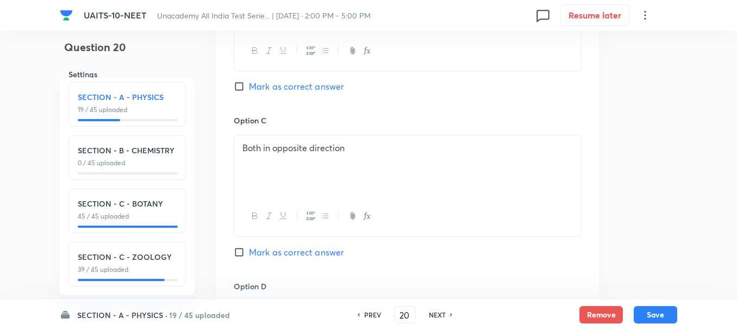
click at [277, 97] on div "Option B Perpendicular to each other Mark as correct answer" at bounding box center [408, 31] width 348 height 165
click at [271, 82] on span "Mark as correct answer" at bounding box center [296, 86] width 95 height 13
click at [249, 82] on input "Mark as correct answer" at bounding box center [241, 86] width 15 height 11
checkbox input "true"
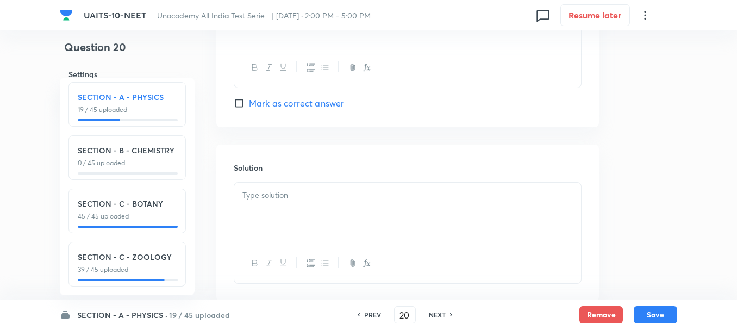
scroll to position [1087, 0]
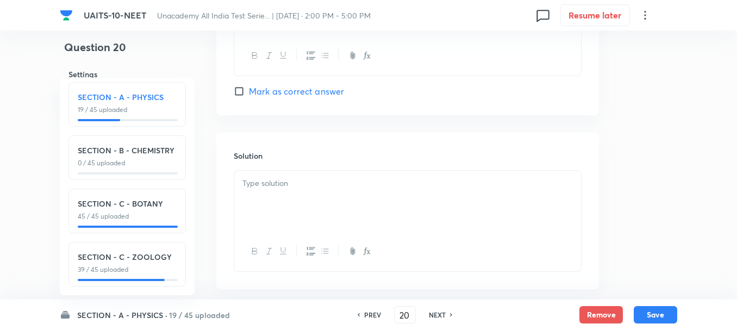
click at [286, 192] on div at bounding box center [407, 201] width 347 height 61
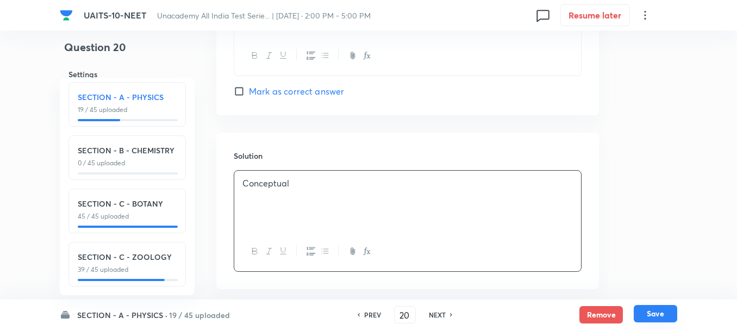
click at [659, 310] on button "Save" at bounding box center [655, 313] width 43 height 17
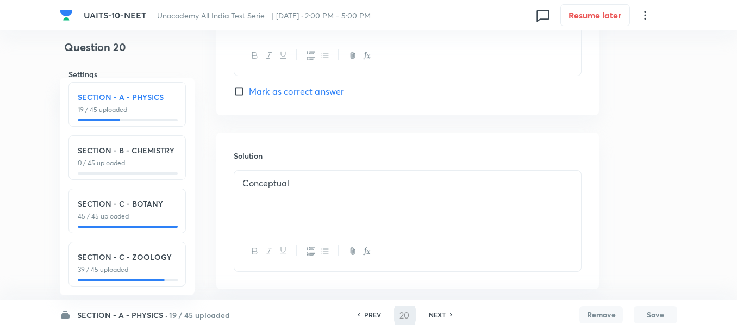
type input "21"
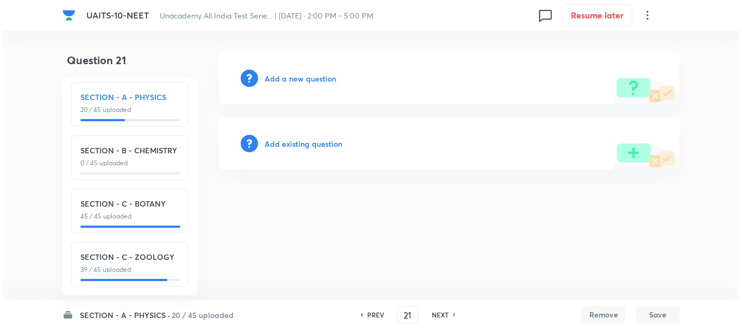
scroll to position [0, 0]
click at [304, 71] on div "Add a new question" at bounding box center [449, 78] width 461 height 52
click at [302, 77] on h6 "Add a new question" at bounding box center [301, 78] width 72 height 11
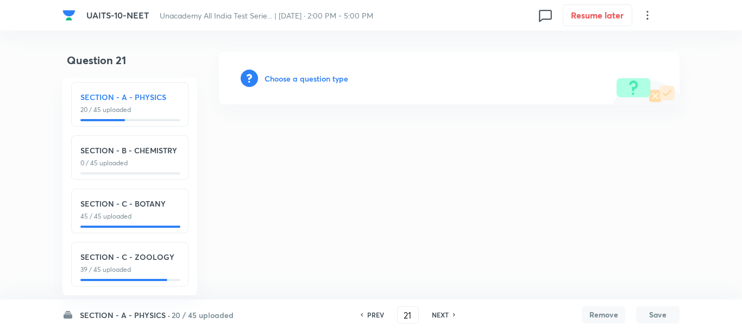
click at [321, 81] on h6 "Choose a question type" at bounding box center [307, 78] width 84 height 11
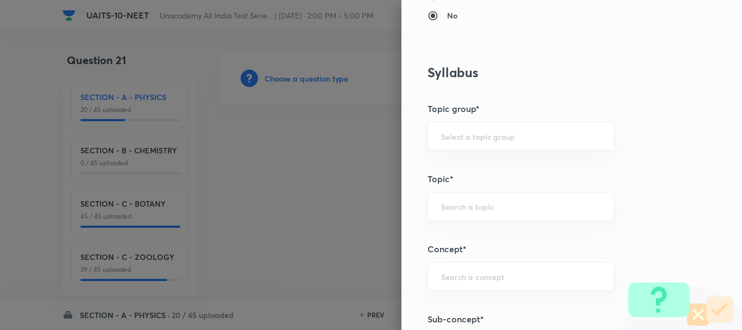
scroll to position [543, 0]
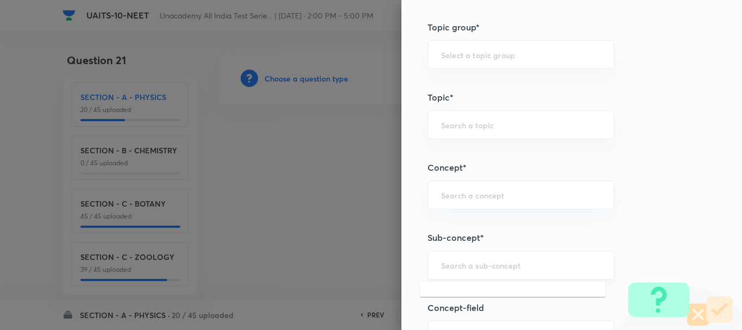
click at [443, 265] on input "text" at bounding box center [521, 265] width 160 height 10
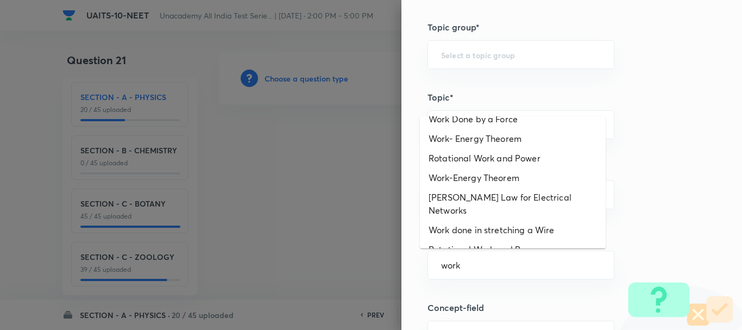
scroll to position [64, 0]
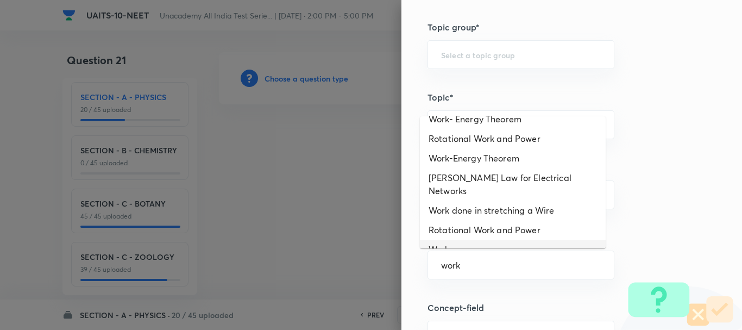
type input "Work"
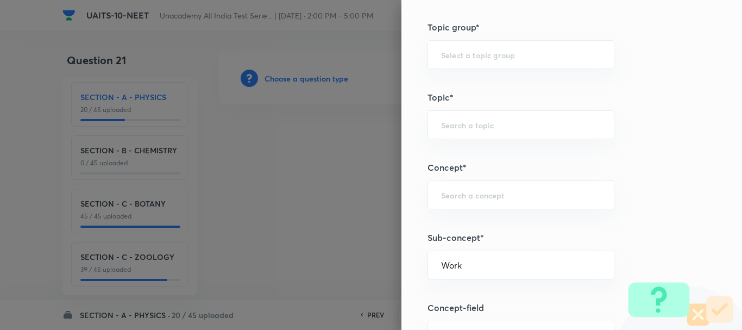
type input "Physics"
type input "Work, Energy & Power"
type input "Work"
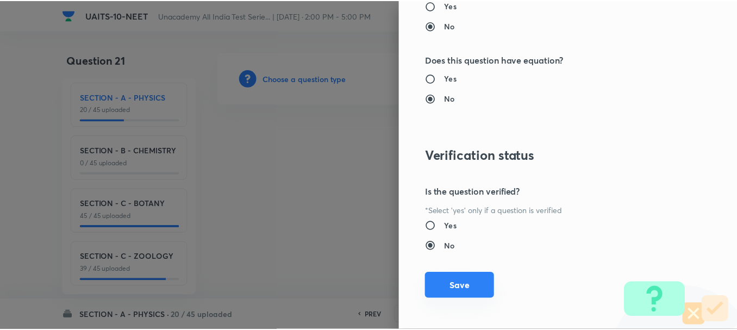
scroll to position [1224, 0]
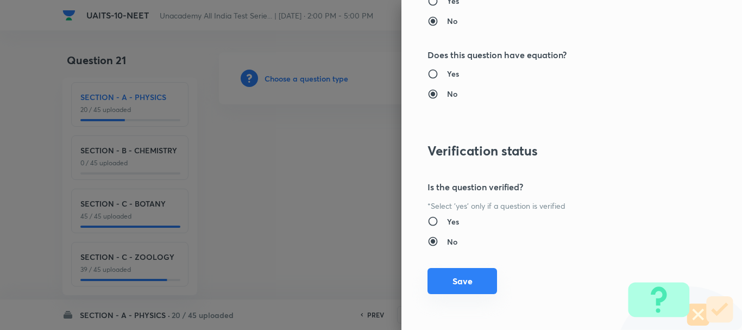
click at [462, 278] on button "Save" at bounding box center [463, 281] width 70 height 26
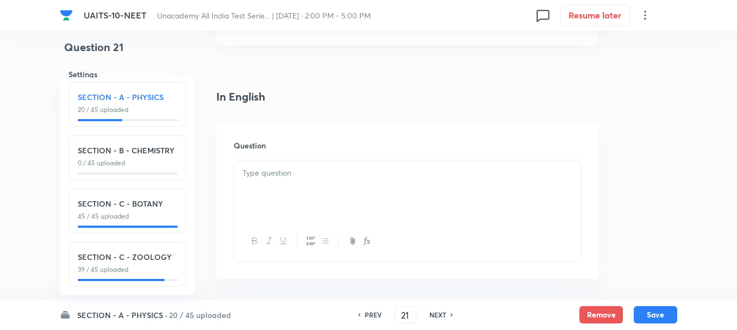
scroll to position [272, 0]
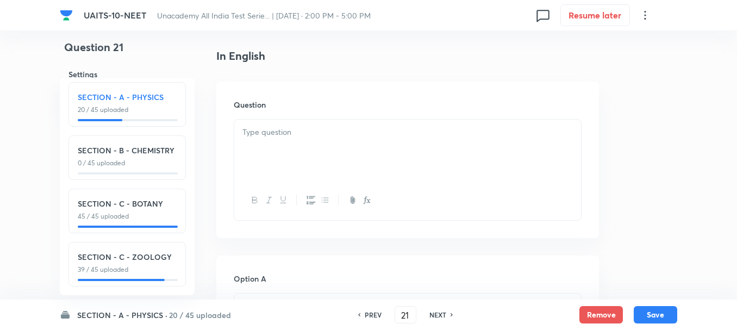
click at [261, 127] on p at bounding box center [407, 132] width 330 height 12
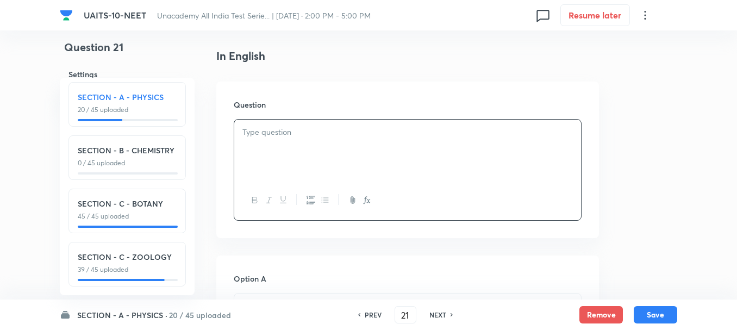
paste div
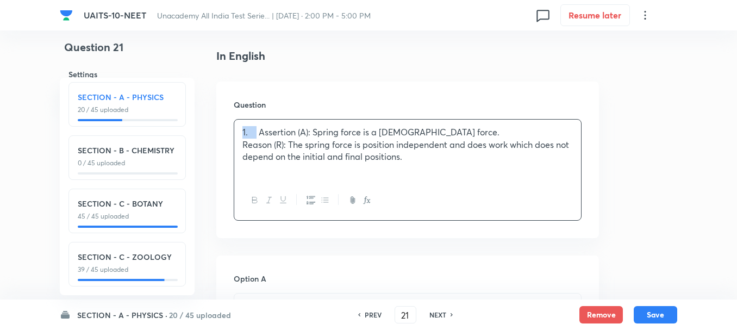
drag, startPoint x: 258, startPoint y: 130, endPoint x: 57, endPoint y: 138, distance: 200.6
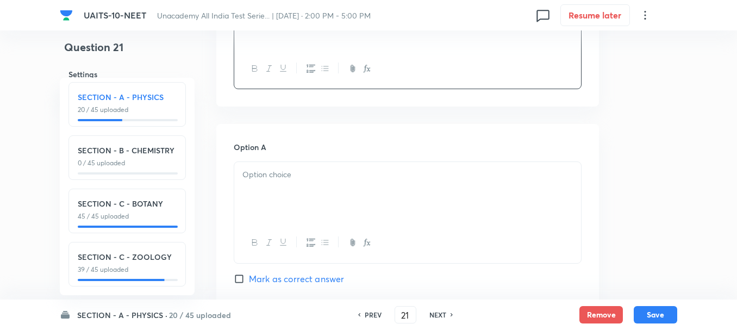
scroll to position [435, 0]
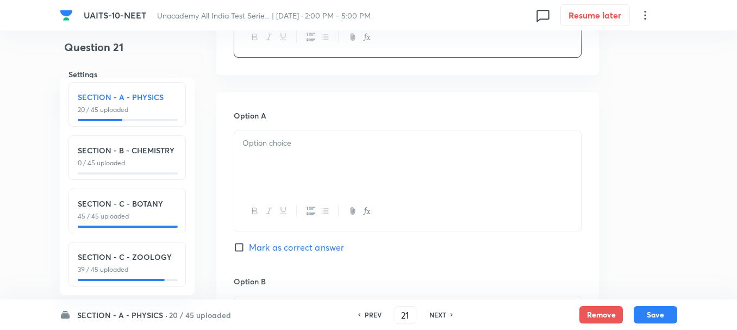
click at [280, 156] on div at bounding box center [407, 160] width 347 height 61
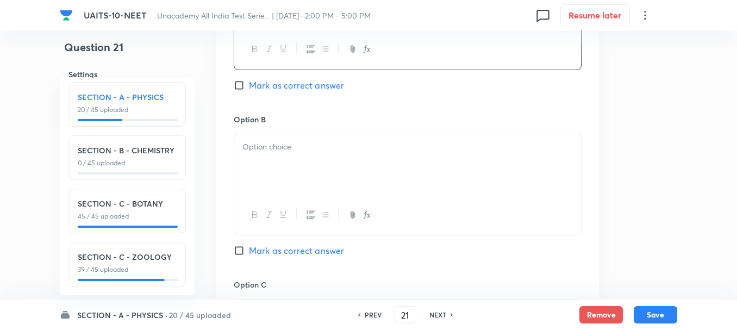
scroll to position [598, 0]
click at [271, 160] on div at bounding box center [407, 163] width 347 height 61
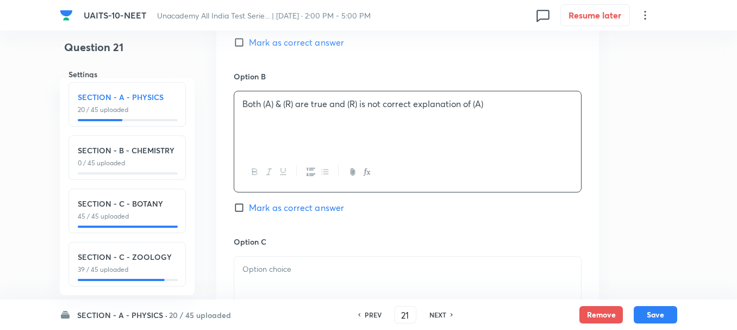
scroll to position [706, 0]
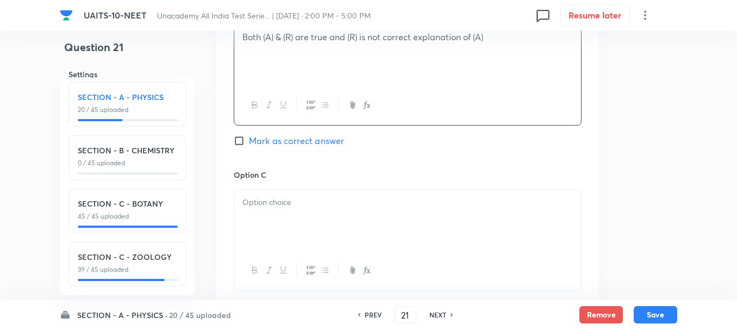
click at [264, 209] on div at bounding box center [407, 220] width 347 height 61
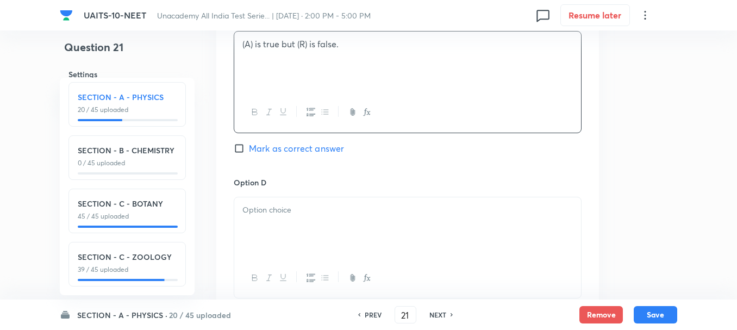
scroll to position [869, 0]
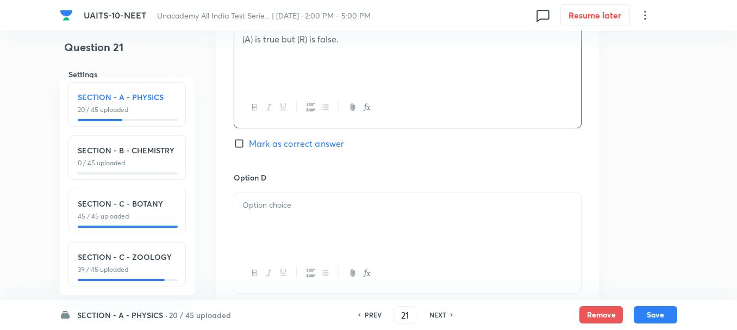
click at [270, 208] on p at bounding box center [407, 205] width 330 height 12
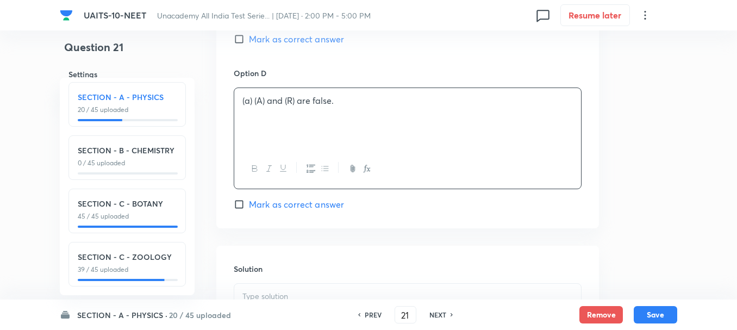
scroll to position [1032, 0]
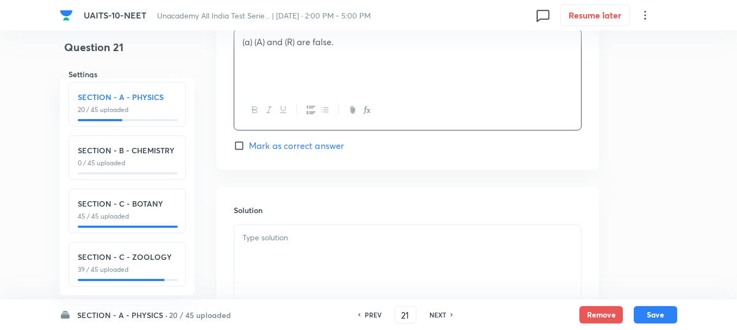
click at [255, 145] on span "Mark as correct answer" at bounding box center [296, 145] width 95 height 13
click at [249, 145] on input "Mark as correct answer" at bounding box center [241, 145] width 15 height 11
checkbox input "true"
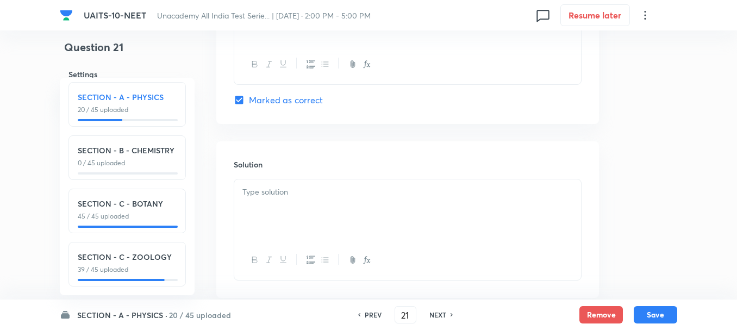
scroll to position [1141, 0]
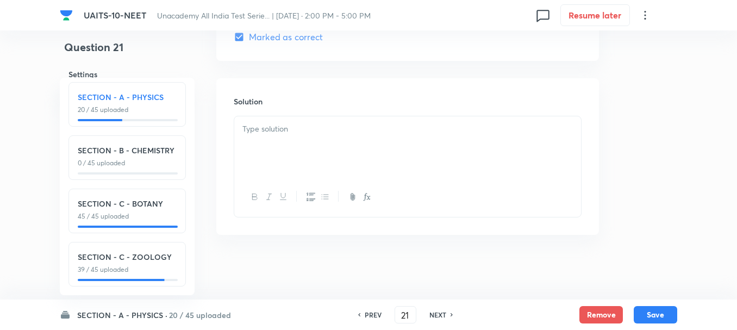
click at [293, 149] on div at bounding box center [407, 146] width 347 height 61
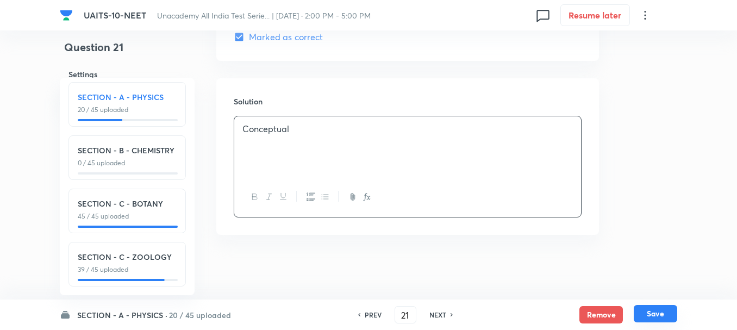
click at [651, 312] on button "Save" at bounding box center [655, 313] width 43 height 17
type input "22"
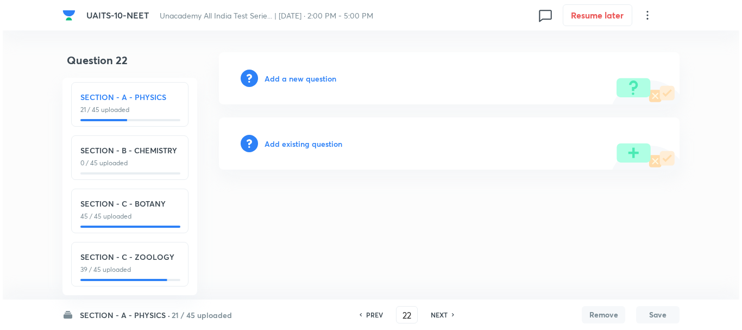
scroll to position [0, 0]
click at [305, 80] on h6 "Add a new question" at bounding box center [301, 78] width 72 height 11
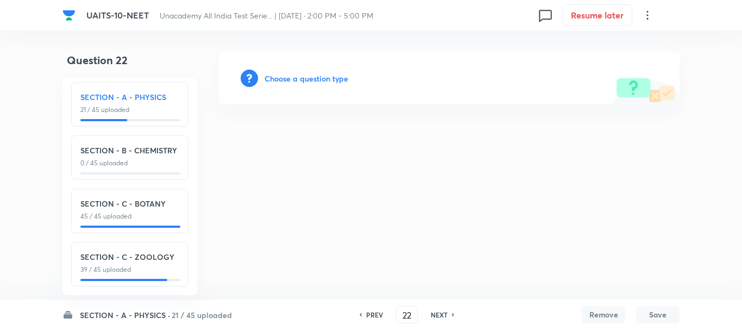
click at [309, 78] on h6 "Choose a question type" at bounding box center [307, 78] width 84 height 11
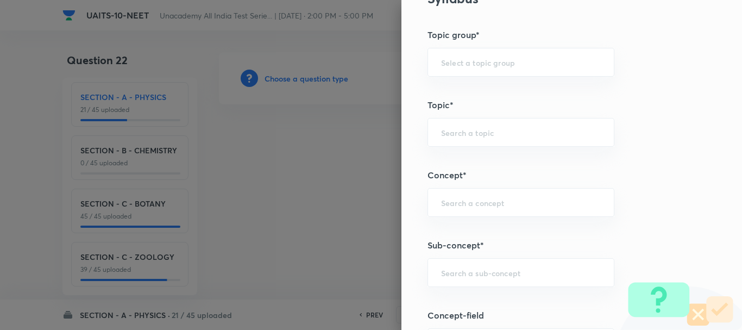
scroll to position [598, 0]
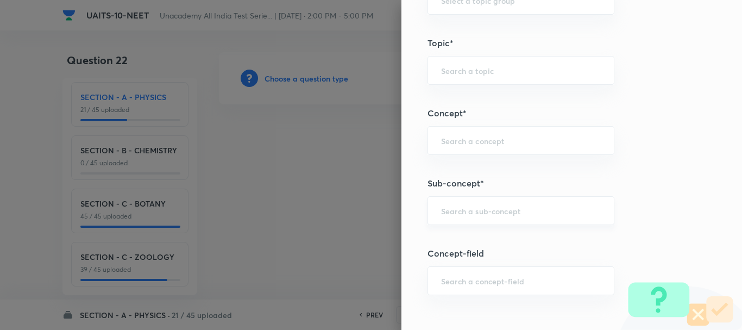
click at [442, 209] on input "text" at bounding box center [521, 210] width 160 height 10
paste input "[PERSON_NAME] Laws of Motion"
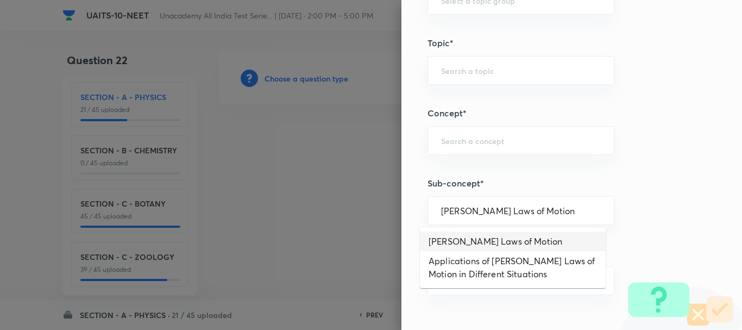
click at [508, 238] on li "[PERSON_NAME] Laws of Motion" at bounding box center [513, 241] width 186 height 20
type input "[PERSON_NAME] Laws of Motion"
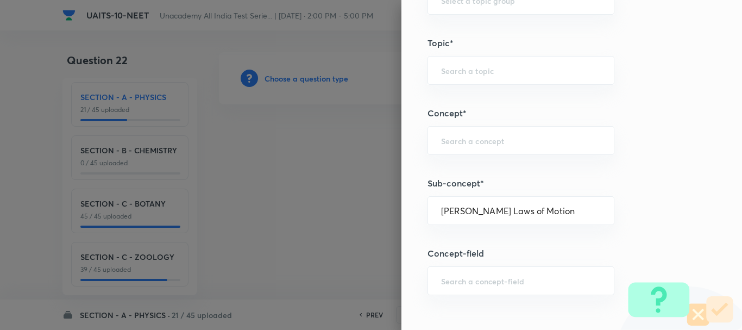
type input "Physics"
type input "Mechanics"
type input "Laws of Motion & Friction"
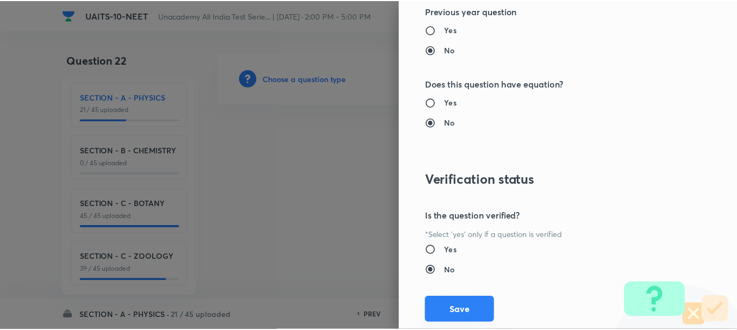
scroll to position [1224, 0]
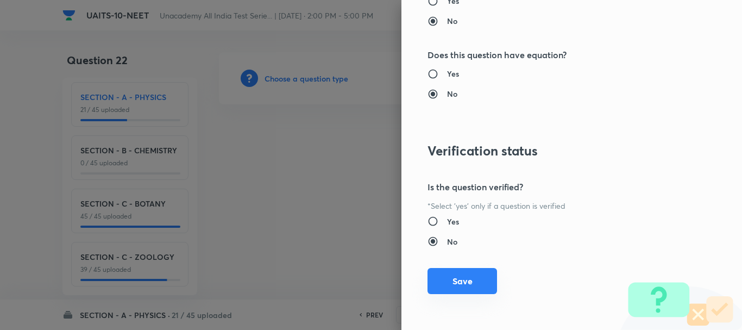
click at [465, 276] on button "Save" at bounding box center [463, 281] width 70 height 26
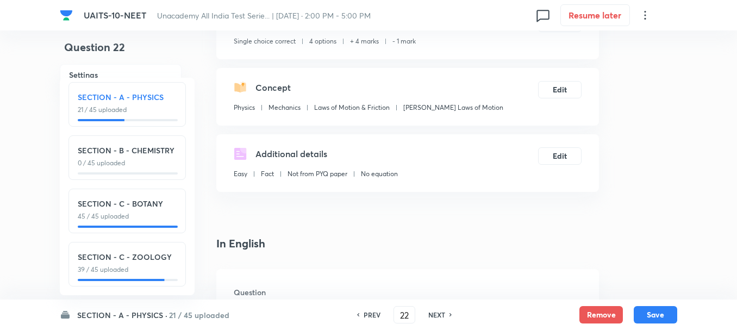
scroll to position [163, 0]
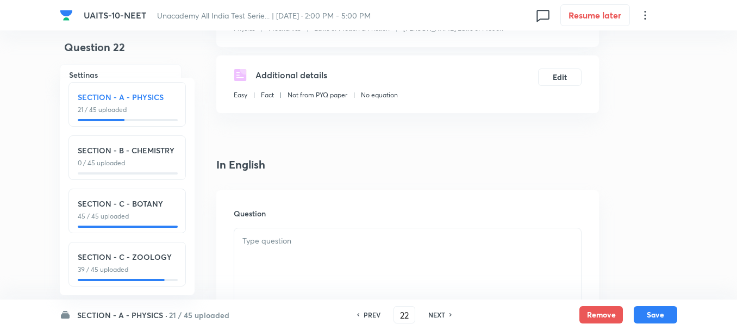
click at [278, 222] on div "Question" at bounding box center [407, 268] width 383 height 156
click at [280, 248] on div at bounding box center [407, 258] width 347 height 61
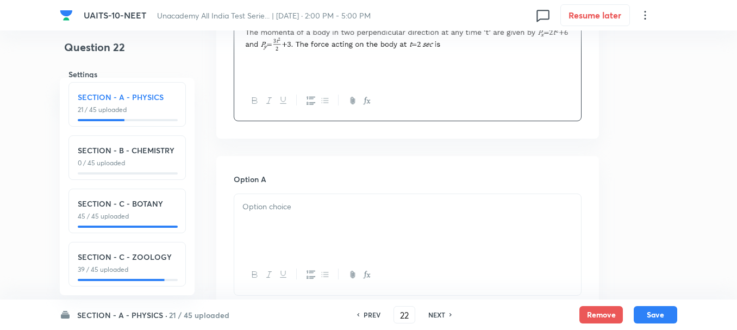
scroll to position [380, 0]
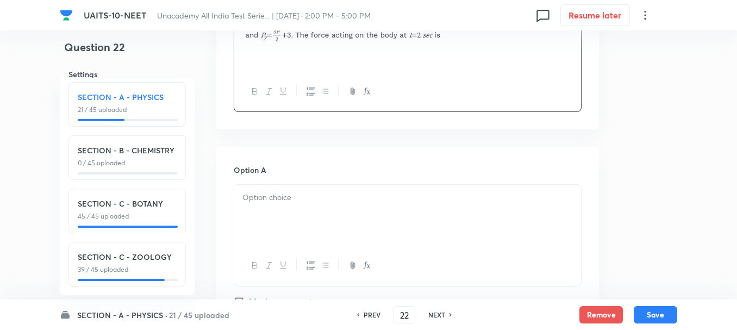
click at [305, 217] on div at bounding box center [407, 215] width 347 height 61
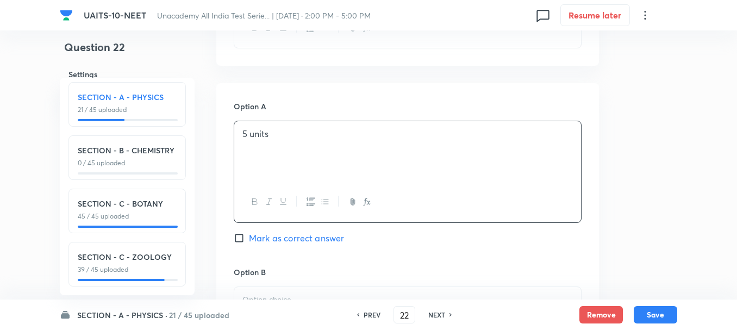
scroll to position [543, 0]
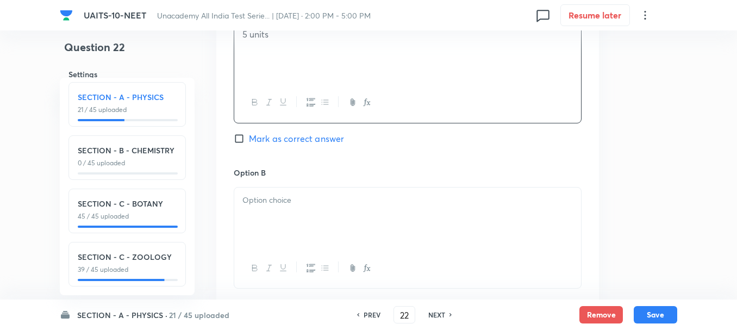
click at [268, 209] on div at bounding box center [407, 217] width 347 height 61
click at [279, 240] on div at bounding box center [407, 220] width 347 height 61
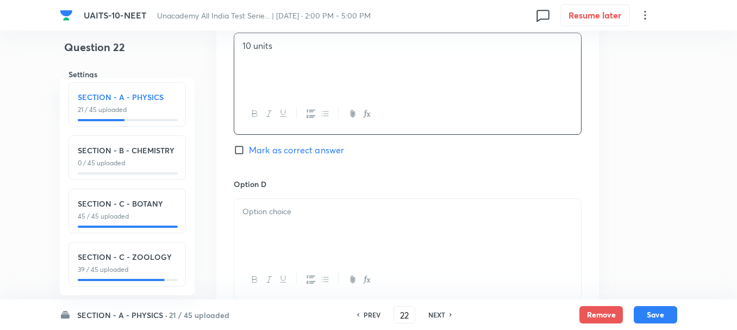
scroll to position [869, 0]
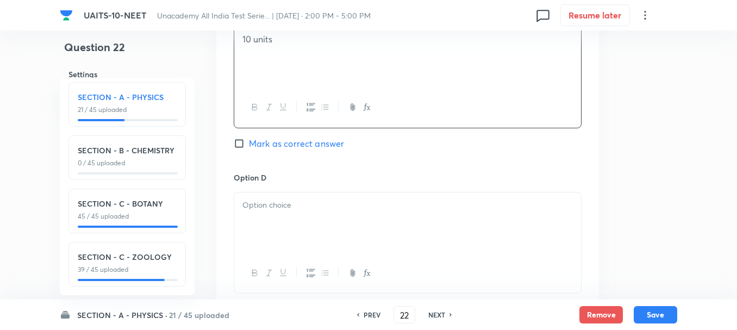
click at [294, 241] on div at bounding box center [407, 222] width 347 height 61
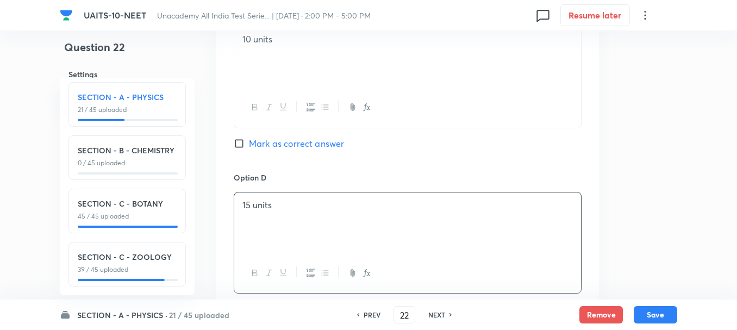
click at [279, 153] on div "Option C 10 units Mark as correct answer" at bounding box center [408, 88] width 348 height 165
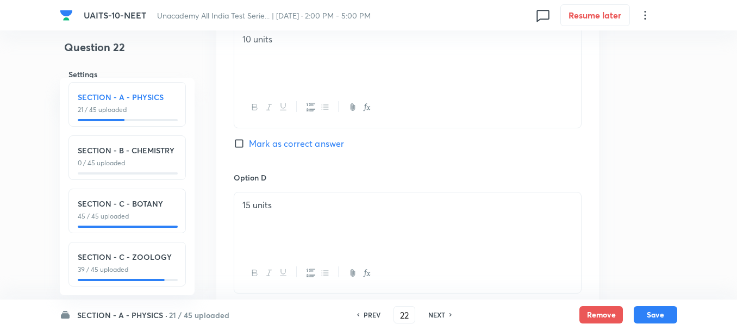
click at [298, 147] on span "Mark as correct answer" at bounding box center [296, 143] width 95 height 13
click at [249, 147] on input "Mark as correct answer" at bounding box center [241, 143] width 15 height 11
checkbox input "true"
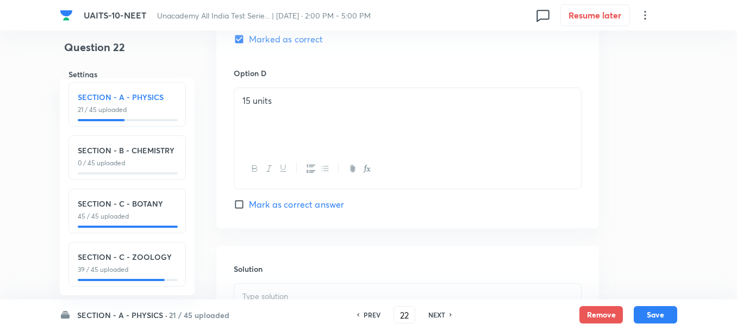
scroll to position [1087, 0]
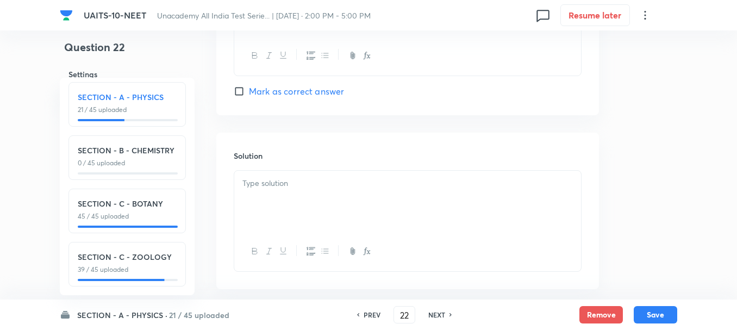
click at [294, 209] on div at bounding box center [407, 201] width 347 height 61
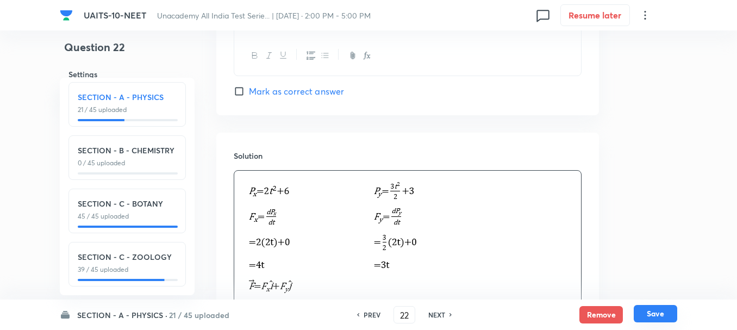
click at [652, 313] on button "Save" at bounding box center [655, 313] width 43 height 17
type input "23"
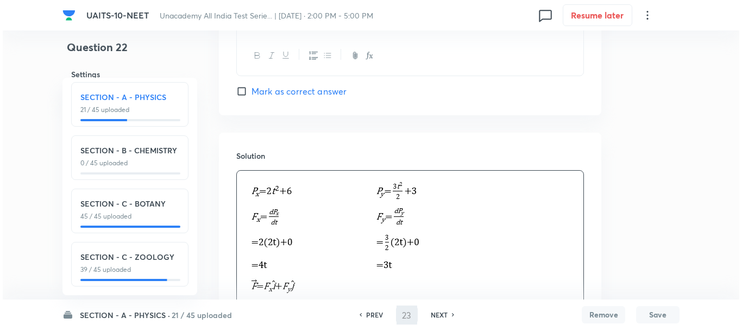
scroll to position [0, 0]
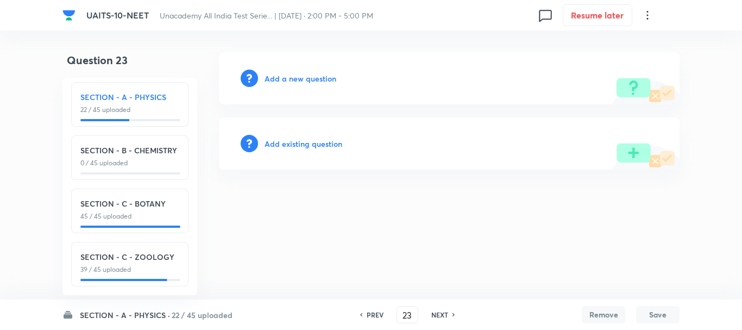
click at [292, 80] on h6 "Add a new question" at bounding box center [301, 78] width 72 height 11
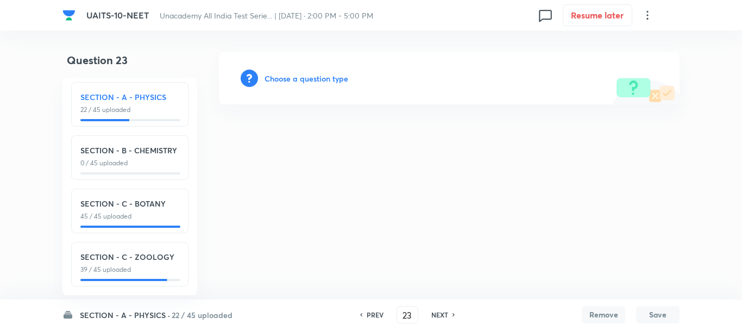
click at [311, 83] on h6 "Choose a question type" at bounding box center [307, 78] width 84 height 11
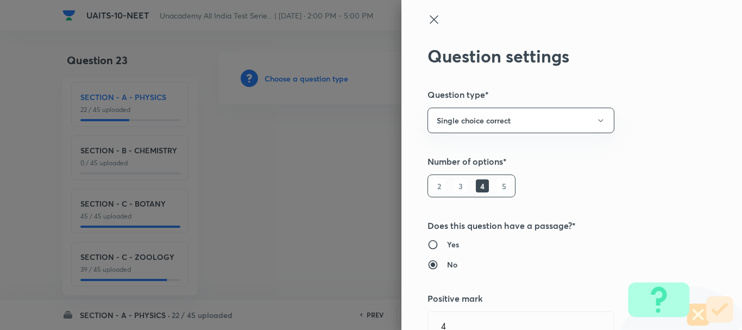
type input "Physics"
type input "Mechanics"
type input "Laws of Motion & Friction"
type input "[PERSON_NAME] Laws of Motion"
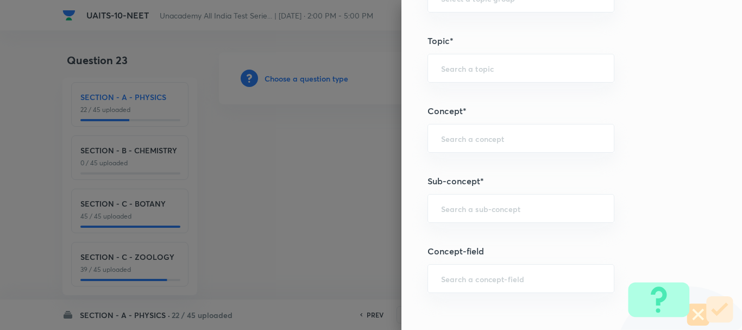
scroll to position [652, 0]
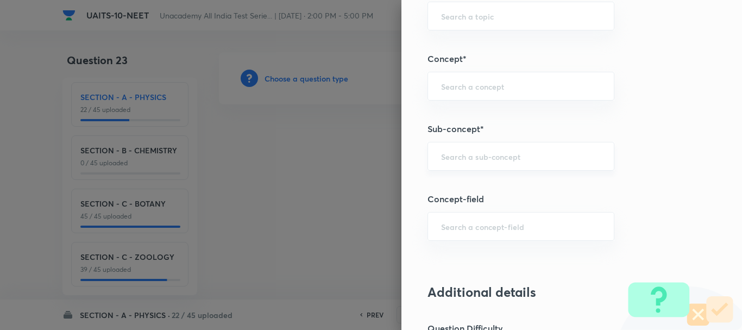
click at [459, 155] on input "text" at bounding box center [521, 156] width 160 height 10
paste input "Magnetic Effect of Current"
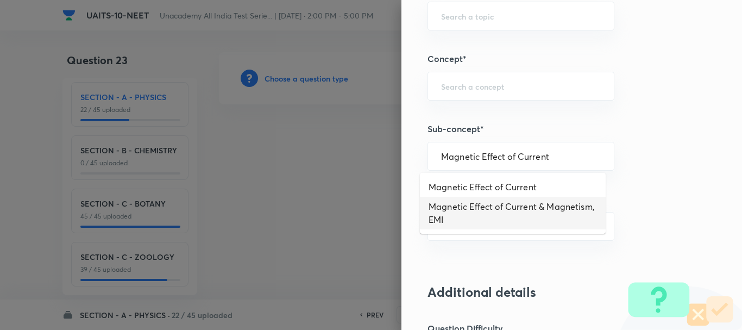
click at [535, 185] on li "Magnetic Effect of Current" at bounding box center [513, 187] width 186 height 20
type input "Magnetic Effect of Current"
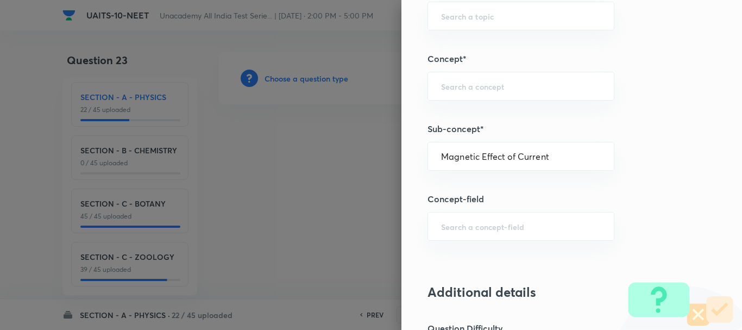
type input "Physics"
type input "Magnetic Effect of Current"
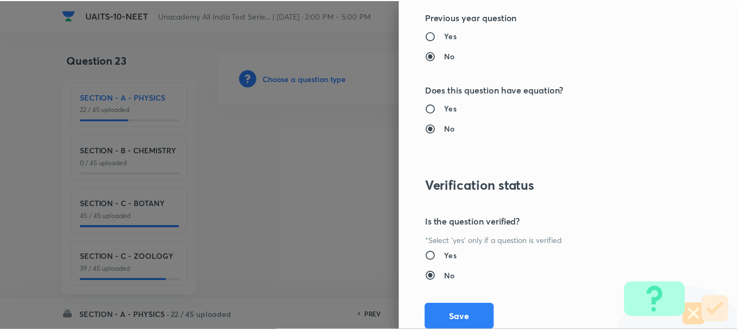
scroll to position [1224, 0]
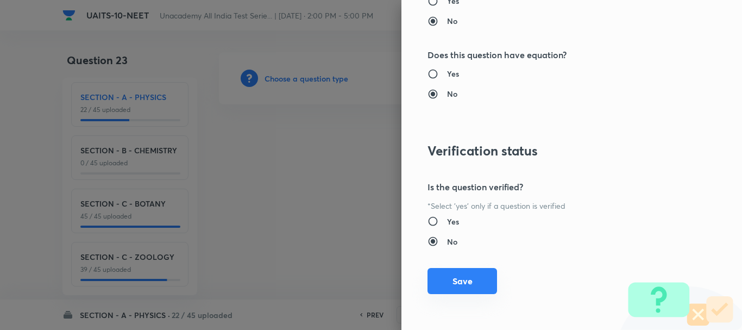
click at [454, 278] on button "Save" at bounding box center [463, 281] width 70 height 26
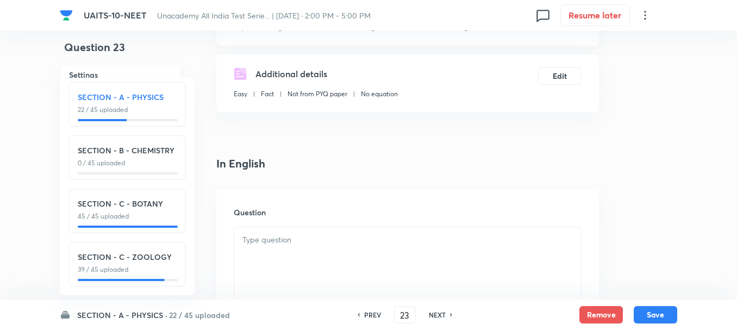
scroll to position [217, 0]
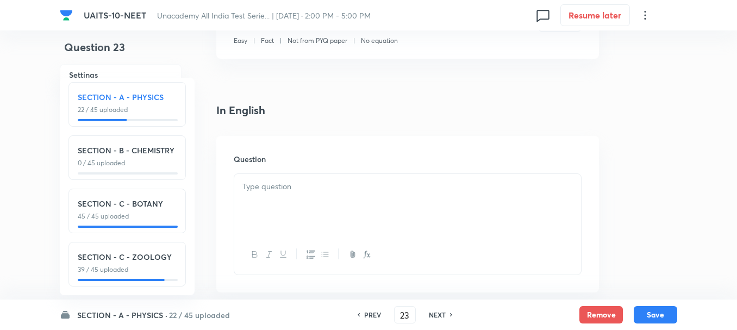
click at [291, 192] on p at bounding box center [407, 186] width 330 height 12
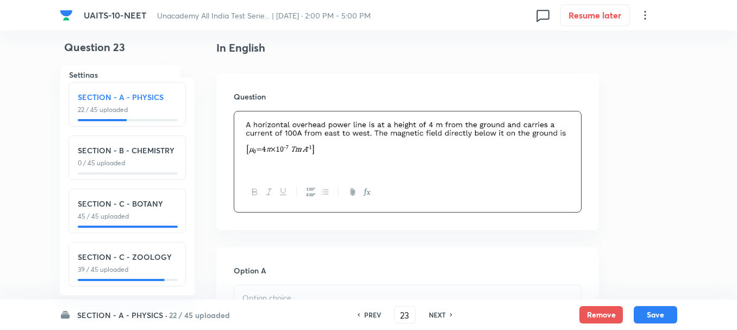
scroll to position [435, 0]
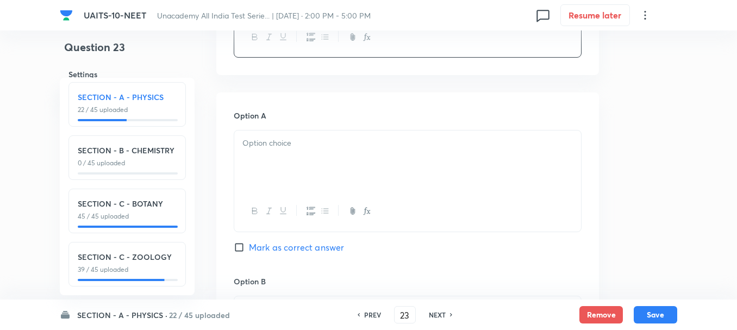
click at [302, 149] on p at bounding box center [407, 143] width 330 height 12
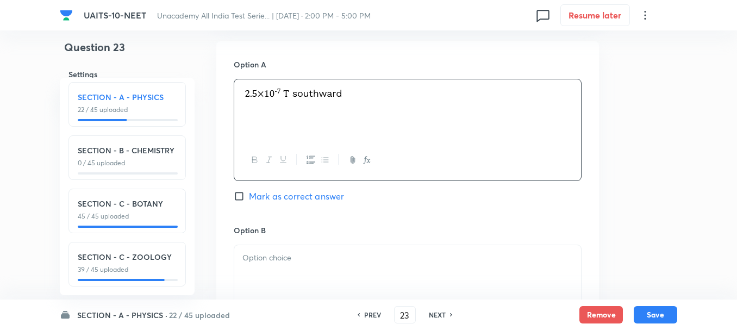
scroll to position [543, 0]
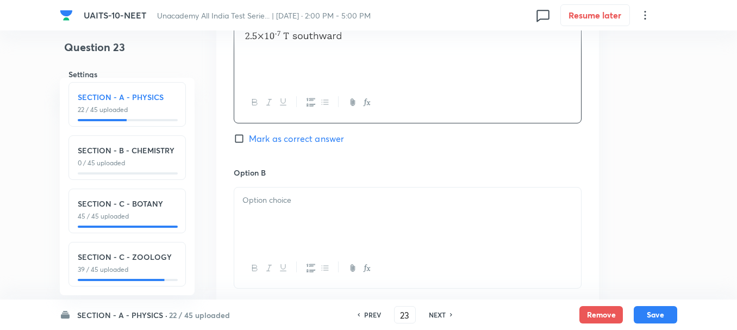
click at [298, 202] on p at bounding box center [407, 200] width 330 height 12
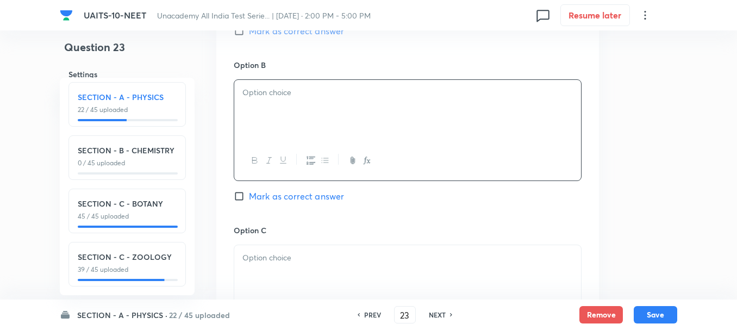
scroll to position [652, 0]
click at [279, 255] on p at bounding box center [407, 256] width 330 height 12
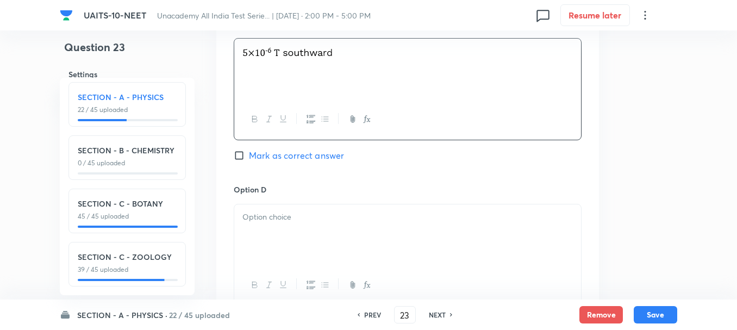
scroll to position [869, 0]
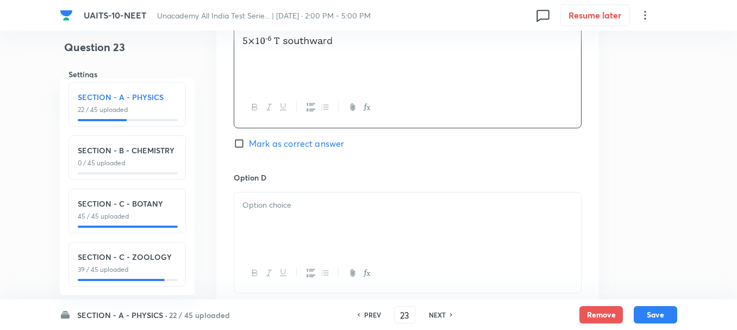
click at [274, 222] on div at bounding box center [407, 222] width 347 height 61
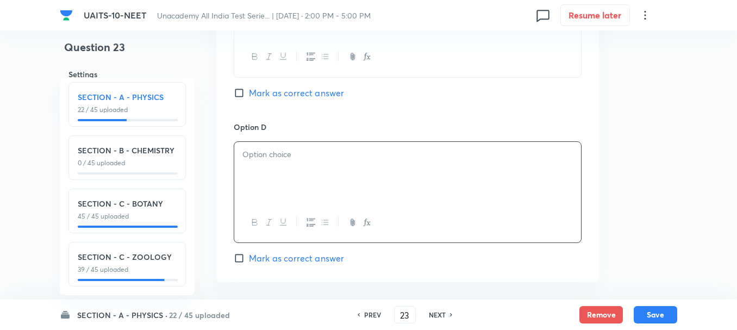
scroll to position [978, 0]
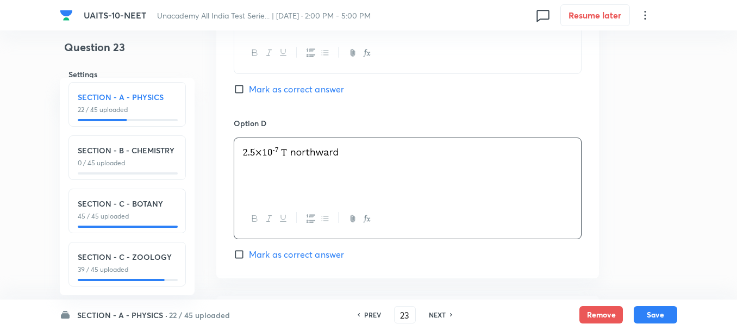
click at [260, 87] on span "Mark as correct answer" at bounding box center [296, 89] width 95 height 13
click at [249, 87] on input "Mark as correct answer" at bounding box center [241, 89] width 15 height 11
checkbox input "true"
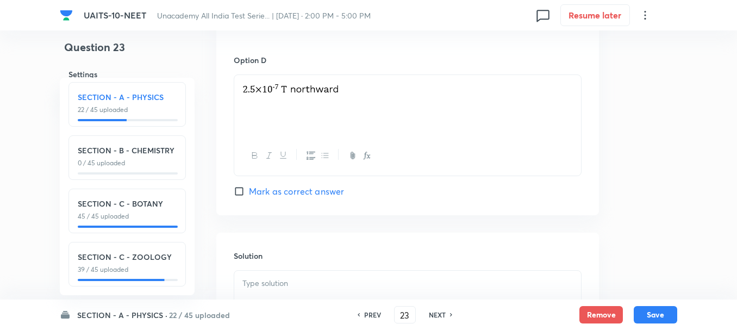
scroll to position [1087, 0]
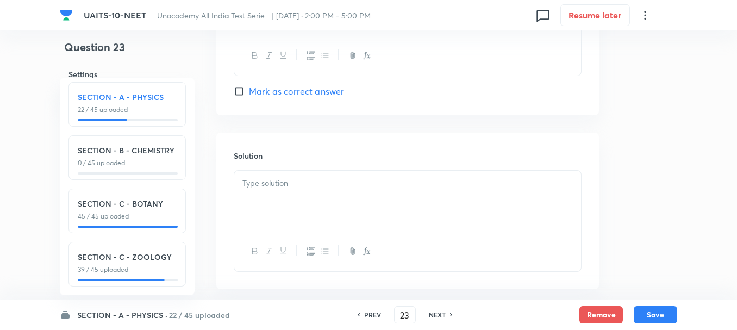
click at [275, 188] on p at bounding box center [407, 183] width 330 height 12
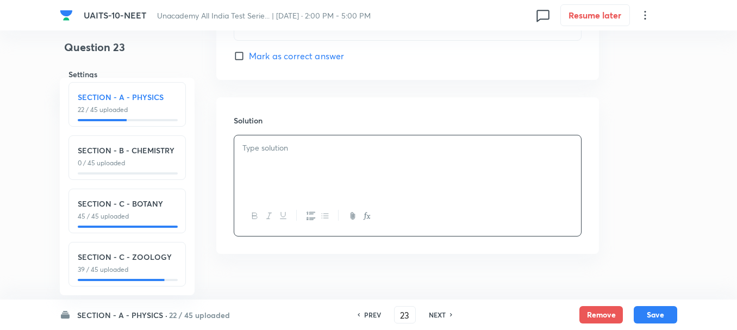
scroll to position [1141, 0]
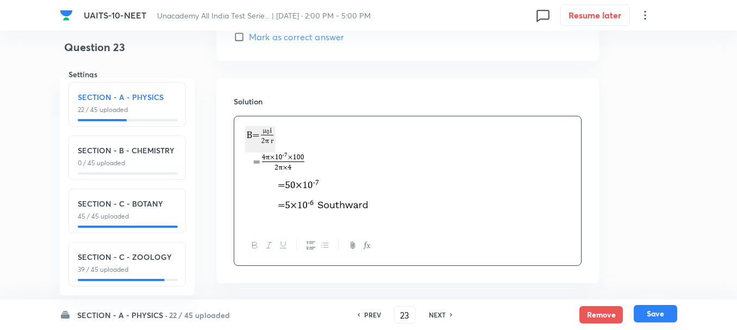
click at [646, 321] on button "Save" at bounding box center [655, 313] width 43 height 17
type input "24"
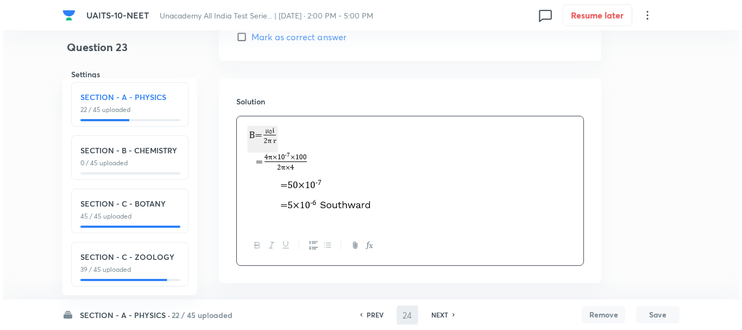
scroll to position [0, 0]
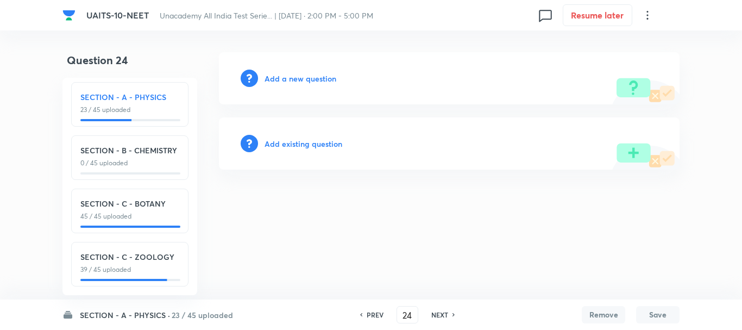
click at [252, 68] on div "Add a new question" at bounding box center [449, 78] width 461 height 52
click at [291, 76] on h6 "Add a new question" at bounding box center [301, 78] width 72 height 11
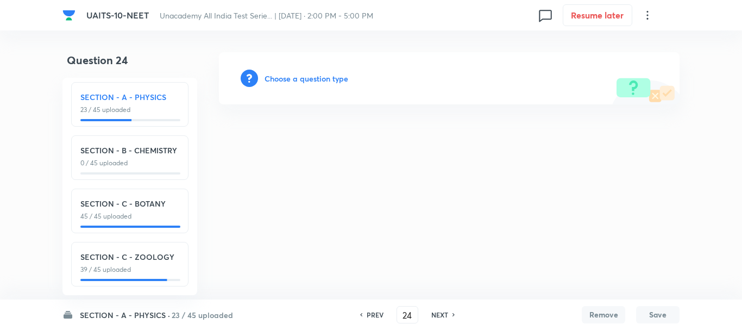
click at [315, 79] on h6 "Choose a question type" at bounding box center [307, 78] width 84 height 11
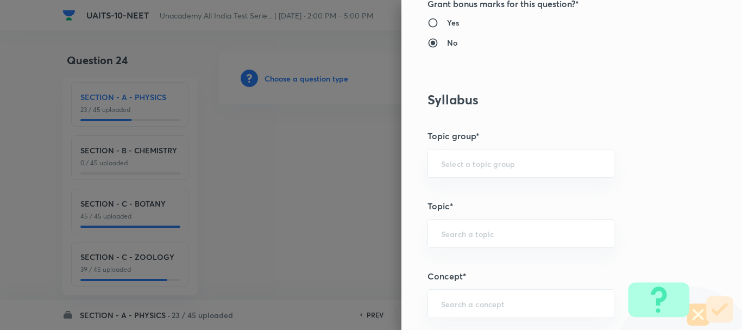
scroll to position [543, 0]
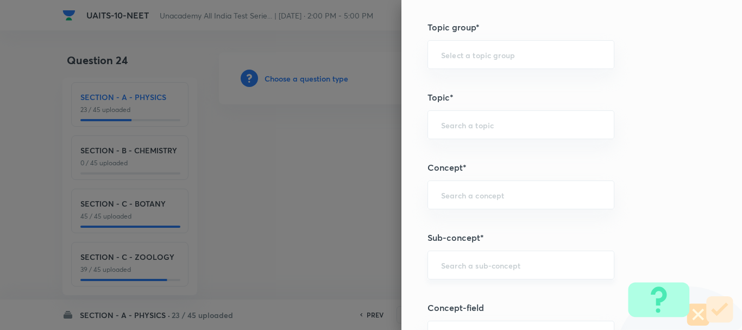
click at [437, 255] on div "​" at bounding box center [521, 264] width 187 height 29
type input "W"
type input "o"
type input "w"
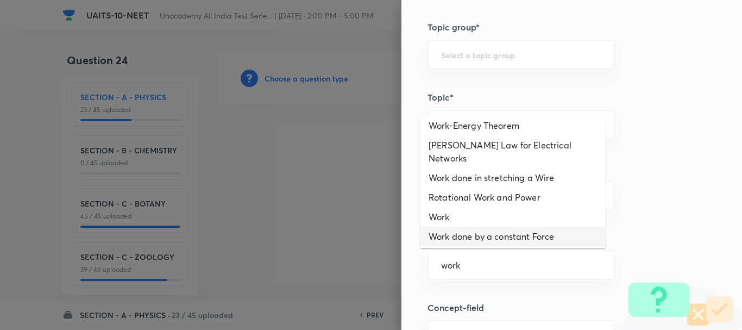
scroll to position [157, 0]
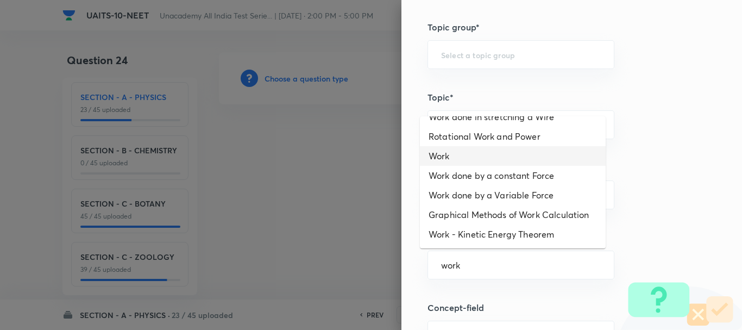
click at [465, 146] on li "Work" at bounding box center [513, 156] width 186 height 20
type input "Work"
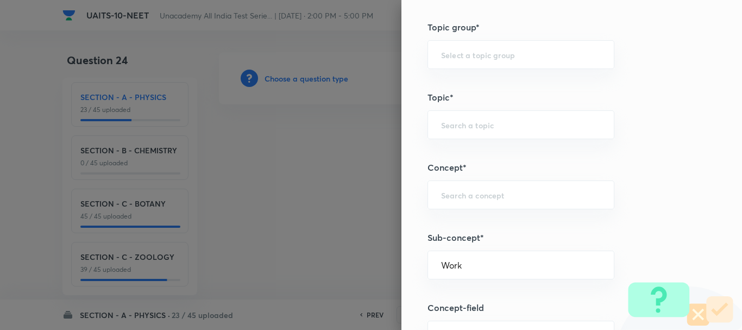
type input "Physics"
type input "Work, Energy & Power"
type input "Work"
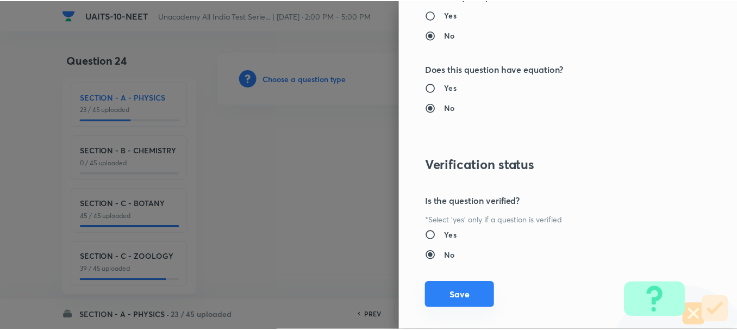
scroll to position [1224, 0]
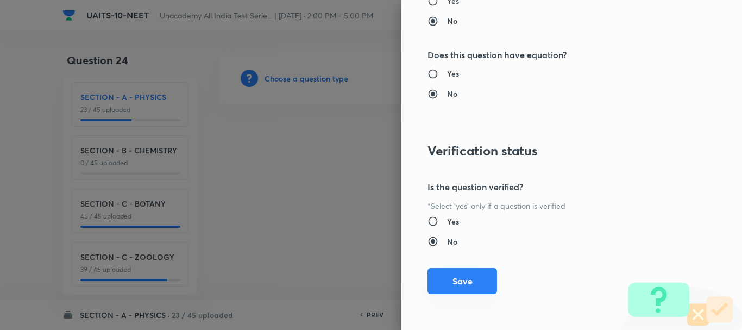
click at [454, 287] on button "Save" at bounding box center [463, 281] width 70 height 26
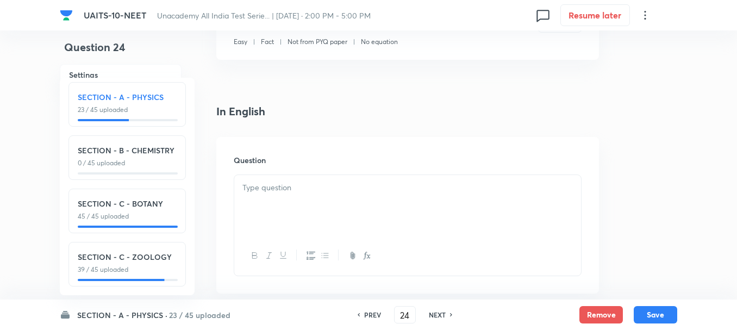
scroll to position [217, 0]
click at [295, 212] on div at bounding box center [407, 204] width 347 height 61
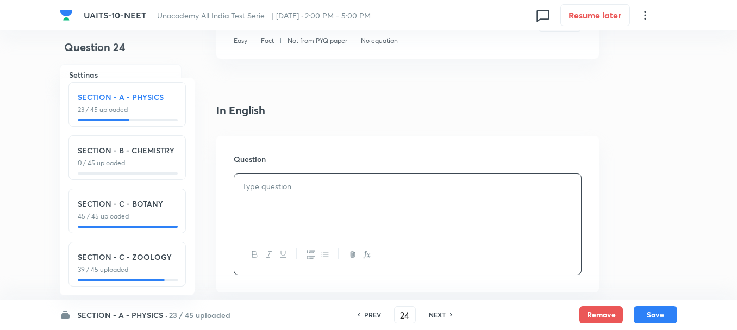
click at [325, 200] on div at bounding box center [407, 204] width 347 height 61
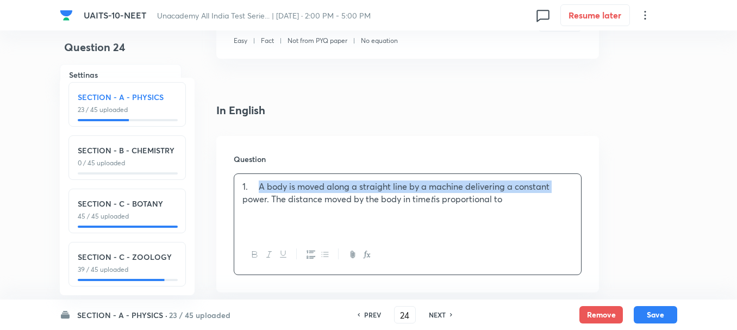
drag, startPoint x: 260, startPoint y: 187, endPoint x: 62, endPoint y: 199, distance: 197.6
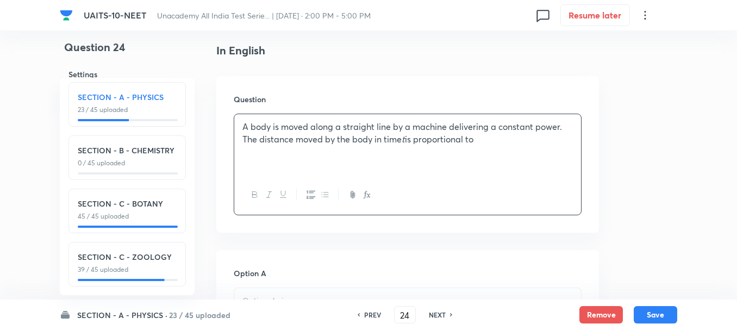
scroll to position [326, 0]
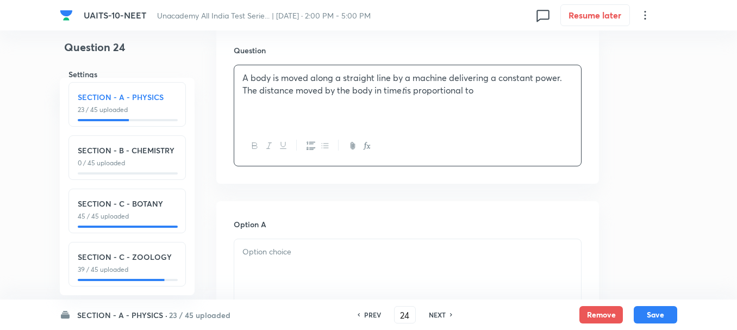
click at [303, 255] on p at bounding box center [407, 252] width 330 height 12
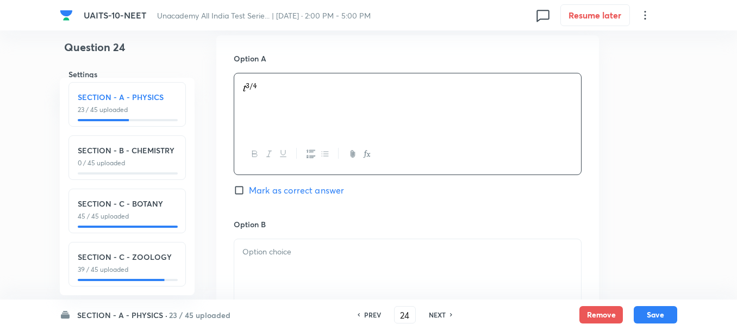
scroll to position [543, 0]
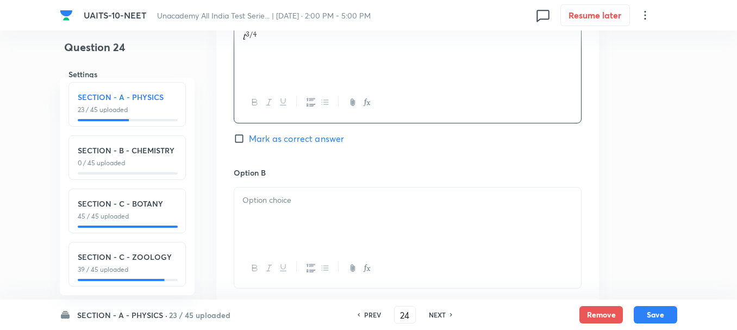
drag, startPoint x: 267, startPoint y: 204, endPoint x: 327, endPoint y: 277, distance: 94.5
click at [267, 204] on p at bounding box center [407, 200] width 330 height 12
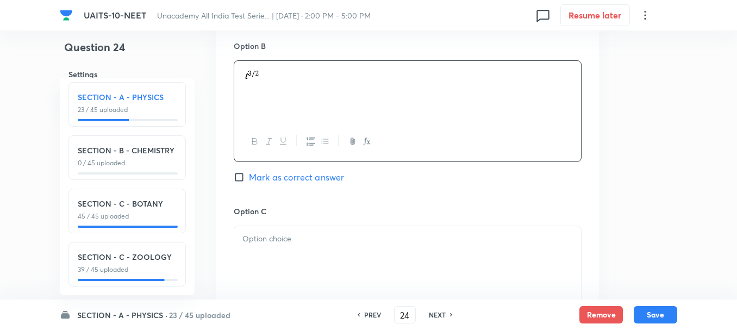
scroll to position [761, 0]
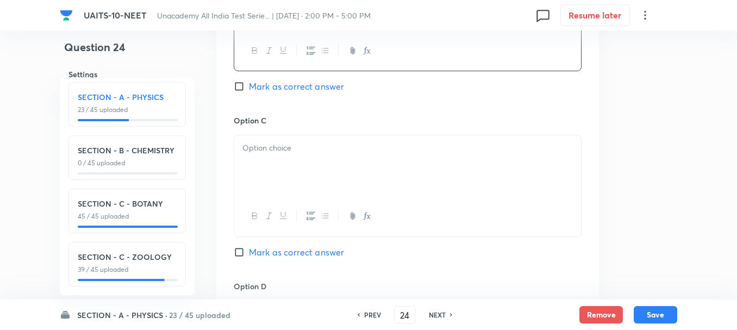
click at [273, 166] on div at bounding box center [407, 165] width 347 height 61
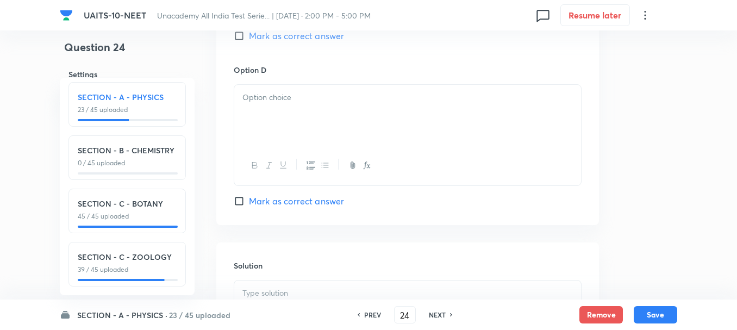
scroll to position [978, 0]
click at [256, 119] on div at bounding box center [407, 114] width 347 height 61
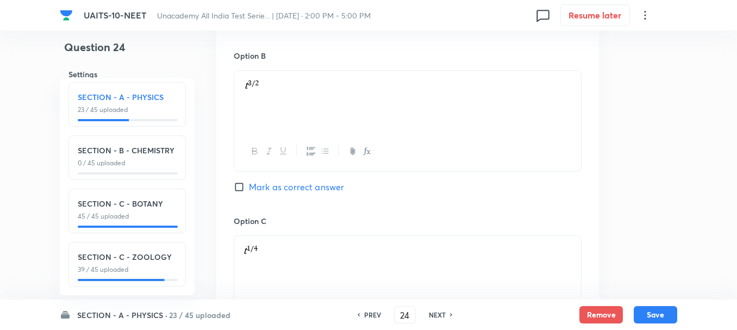
scroll to position [598, 0]
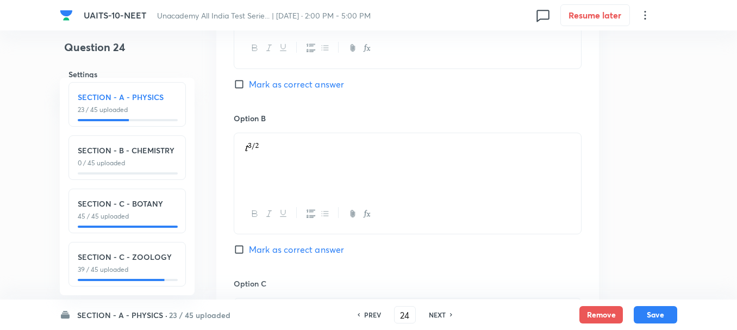
click at [256, 88] on span "Mark as correct answer" at bounding box center [296, 84] width 95 height 13
click at [249, 88] on input "Mark as correct answer" at bounding box center [241, 84] width 15 height 11
checkbox input "true"
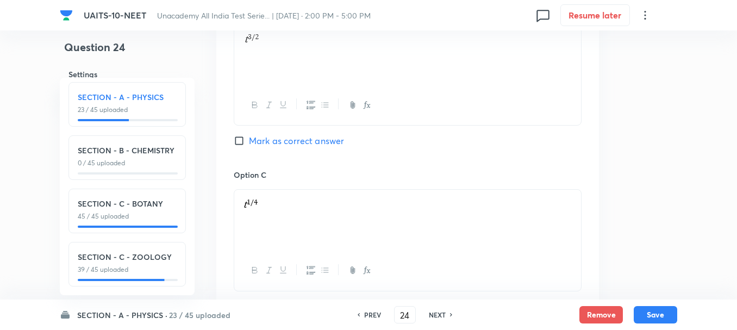
click at [273, 140] on span "Mark as correct answer" at bounding box center [296, 140] width 95 height 13
click at [249, 140] on input "Mark as correct answer" at bounding box center [241, 140] width 15 height 11
checkbox input "true"
checkbox input "false"
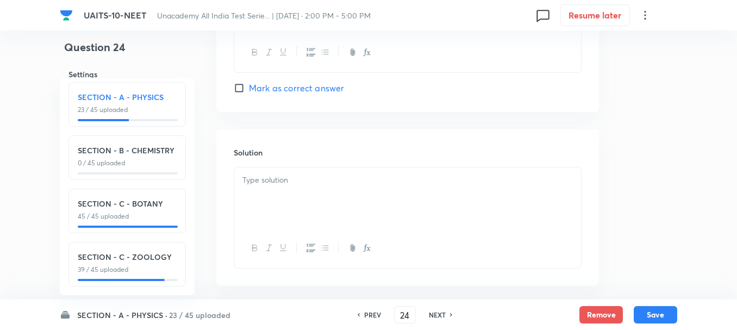
scroll to position [1142, 0]
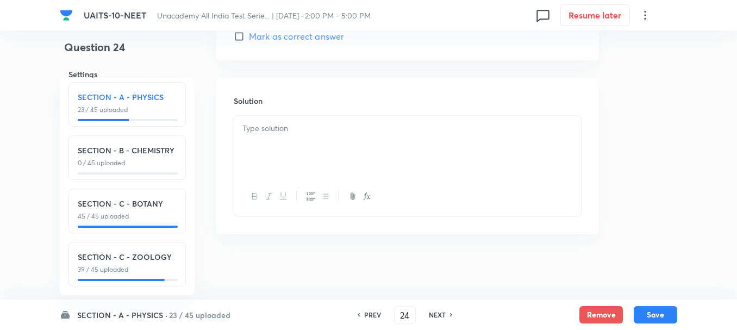
click at [267, 118] on div at bounding box center [407, 146] width 347 height 61
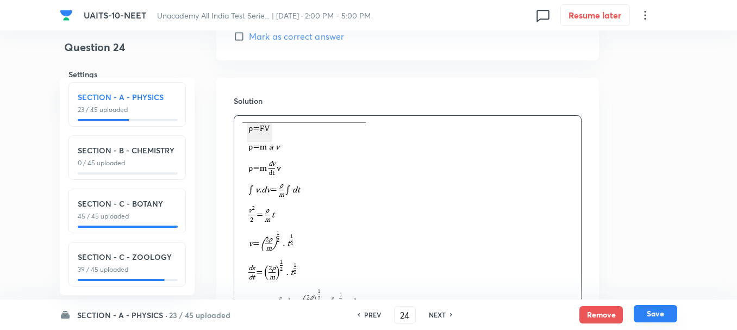
click at [660, 311] on button "Save" at bounding box center [655, 313] width 43 height 17
type input "25"
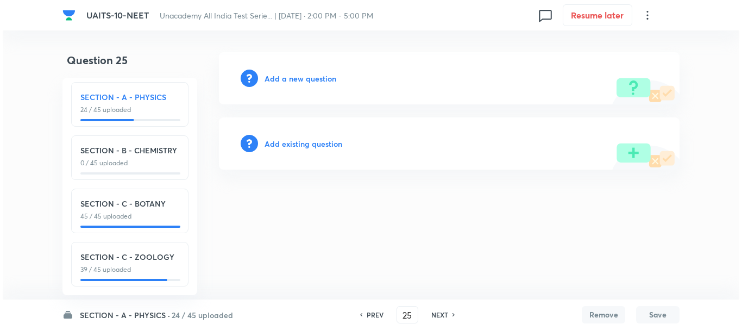
scroll to position [0, 0]
click at [294, 79] on h6 "Add a new question" at bounding box center [301, 78] width 72 height 11
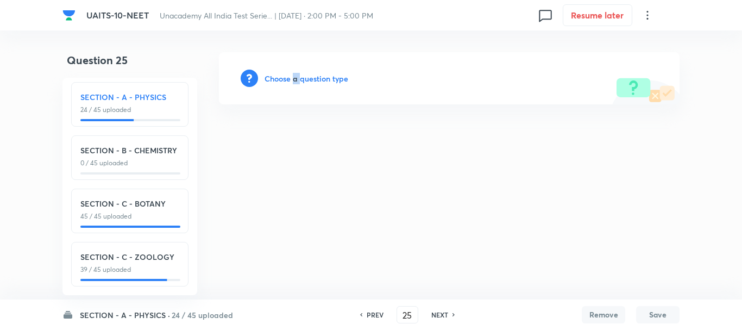
click at [294, 79] on h6 "Choose a question type" at bounding box center [307, 78] width 84 height 11
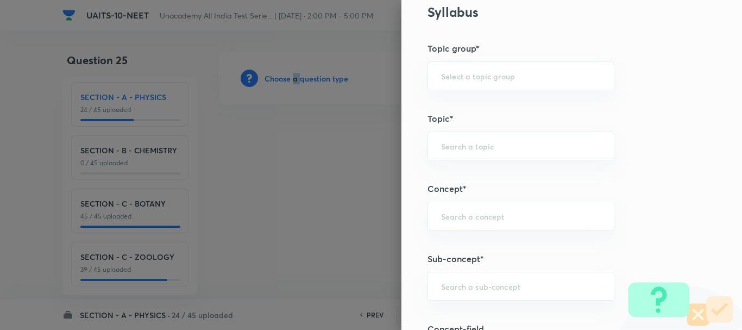
scroll to position [598, 0]
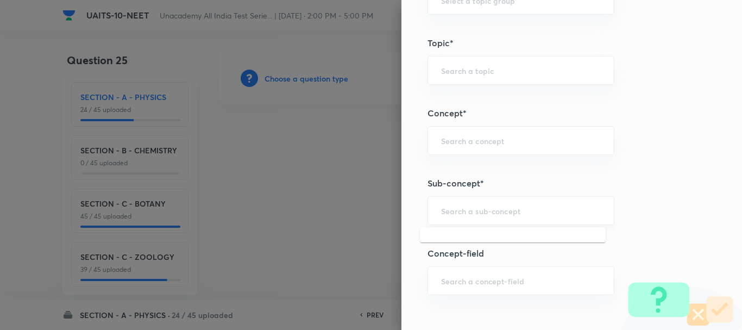
click at [450, 209] on input "text" at bounding box center [521, 210] width 160 height 10
paste input "Circular Motion"
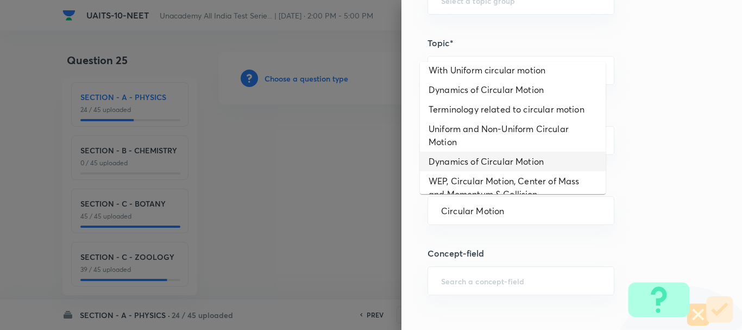
scroll to position [85, 0]
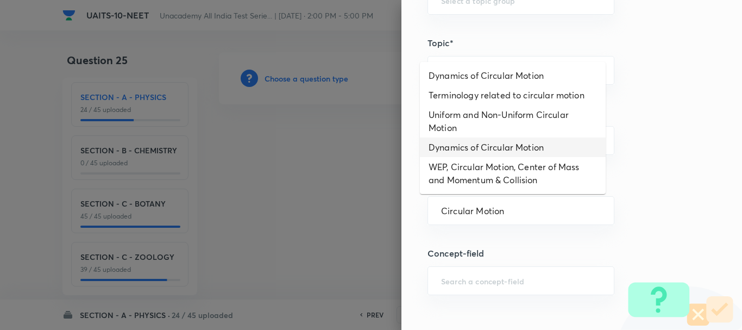
click at [523, 148] on li "Dynamics of Circular Motion" at bounding box center [513, 147] width 186 height 20
type input "Dynamics of Circular Motion"
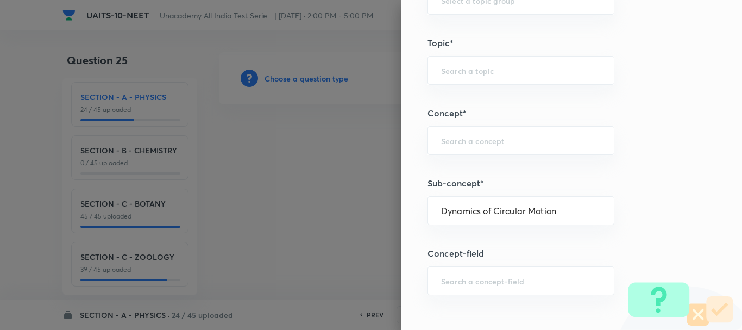
type input "Physics"
type input "Circular Motion"
type input "Dynamics of Circular Motion"
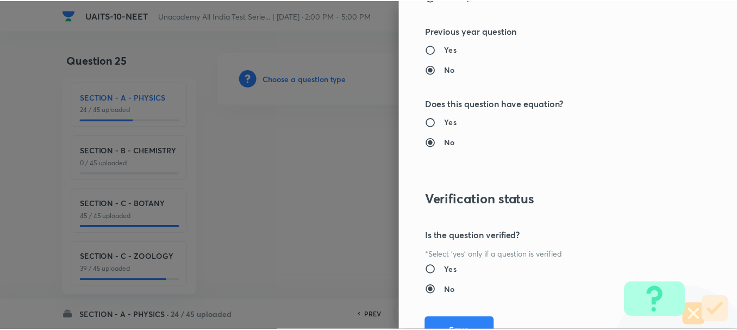
scroll to position [1224, 0]
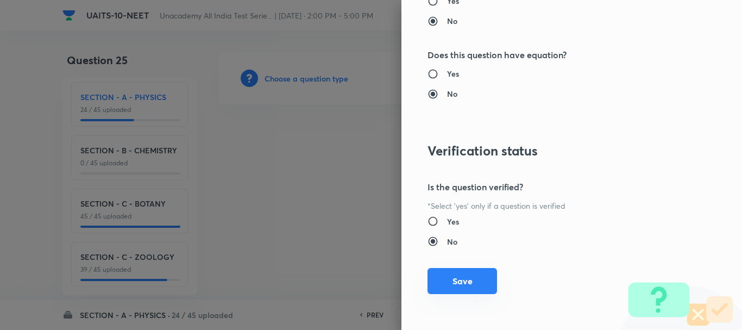
click at [458, 278] on button "Save" at bounding box center [463, 281] width 70 height 26
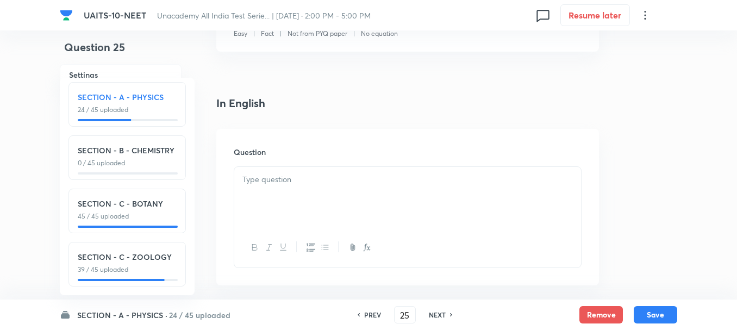
scroll to position [326, 0]
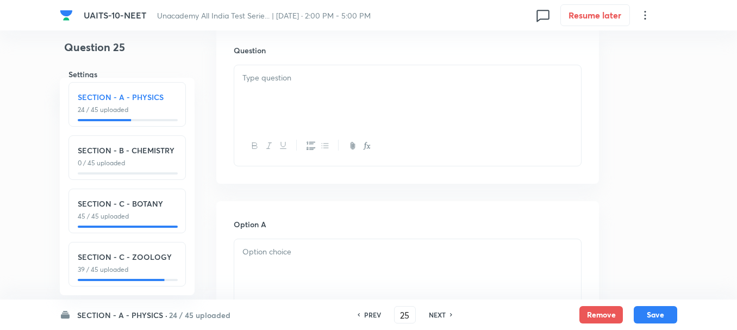
click at [297, 104] on div at bounding box center [407, 95] width 347 height 61
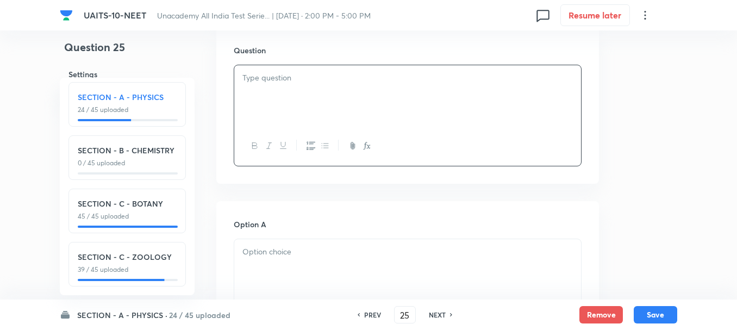
click at [280, 90] on div at bounding box center [407, 95] width 347 height 61
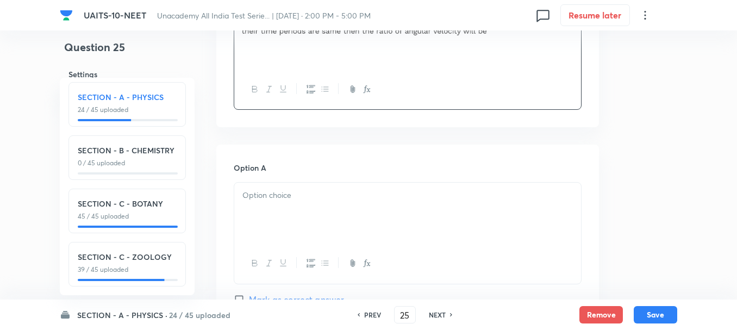
scroll to position [435, 0]
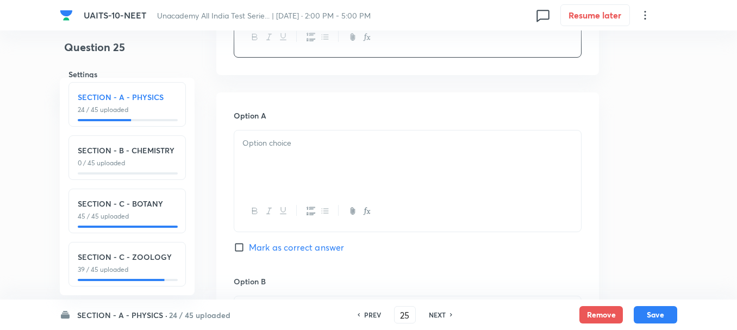
click at [278, 152] on div at bounding box center [407, 160] width 347 height 61
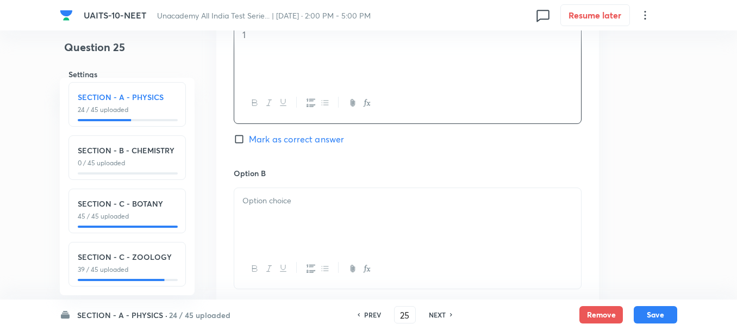
scroll to position [543, 0]
click at [277, 218] on div at bounding box center [407, 217] width 347 height 61
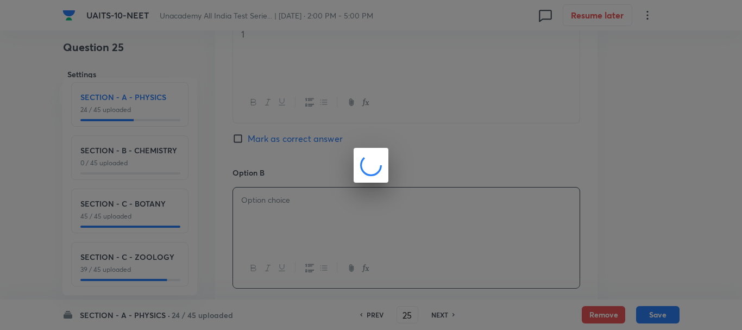
click at [380, 329] on html "UAITS-10-NEET Unacademy All India Test Serie... | Oct 5, 2025 · 2:00 PM - 5:00 …" at bounding box center [371, 192] width 742 height 1471
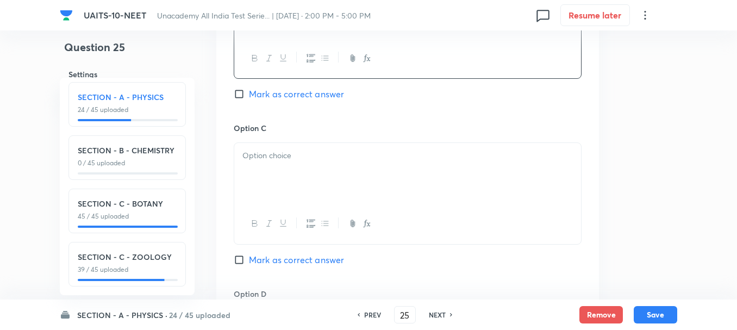
scroll to position [761, 0]
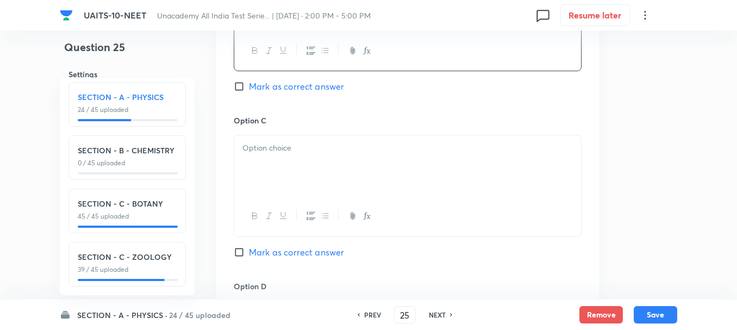
click at [285, 168] on div at bounding box center [407, 165] width 347 height 61
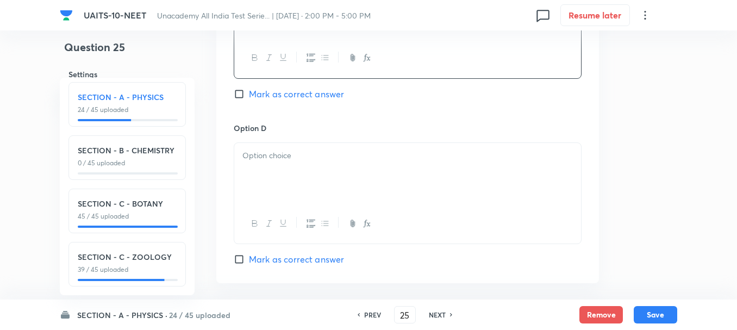
scroll to position [924, 0]
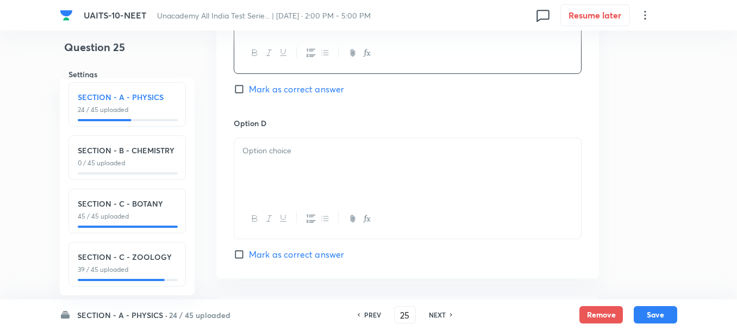
click at [285, 164] on div at bounding box center [407, 168] width 347 height 61
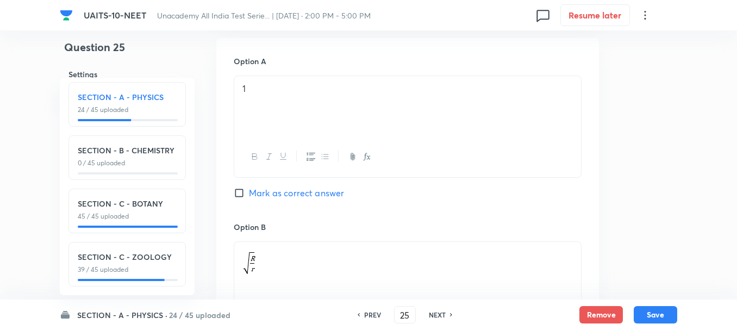
click at [265, 191] on span "Mark as correct answer" at bounding box center [296, 192] width 95 height 13
click at [249, 191] on input "Mark as correct answer" at bounding box center [241, 192] width 15 height 11
checkbox input "true"
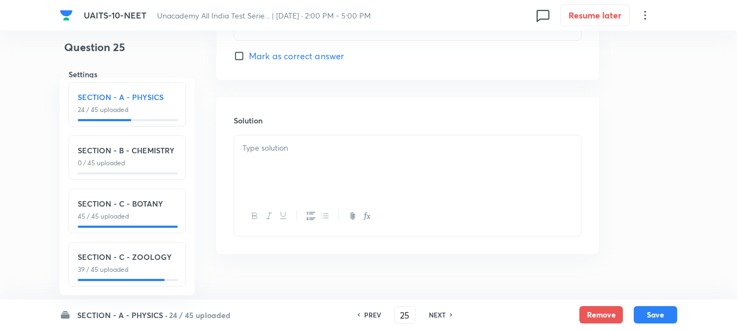
scroll to position [1141, 0]
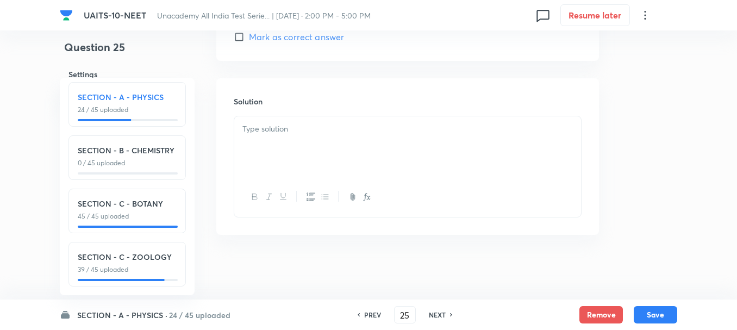
click at [279, 142] on div at bounding box center [407, 146] width 347 height 61
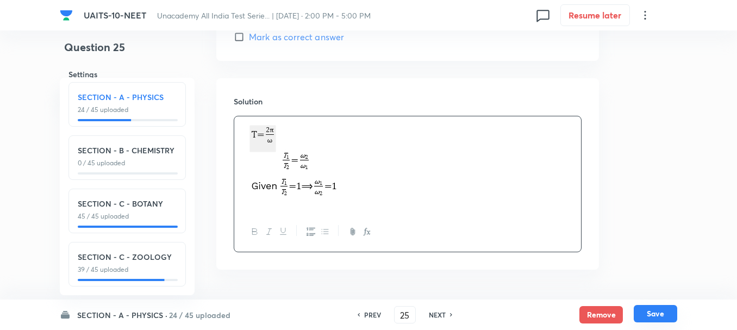
click at [656, 309] on button "Save" at bounding box center [655, 313] width 43 height 17
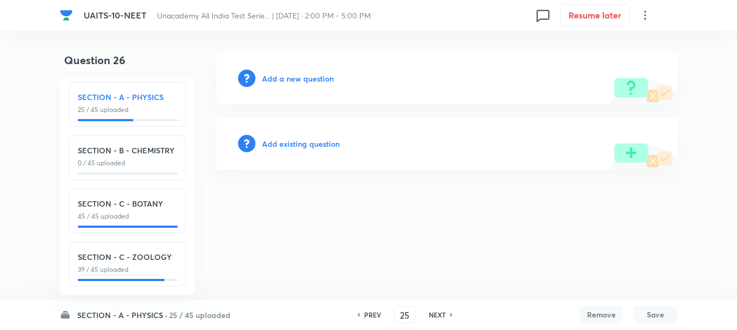
type input "26"
click at [292, 84] on div "Add a new question" at bounding box center [449, 78] width 461 height 52
click at [300, 77] on h6 "Add a new question" at bounding box center [301, 78] width 72 height 11
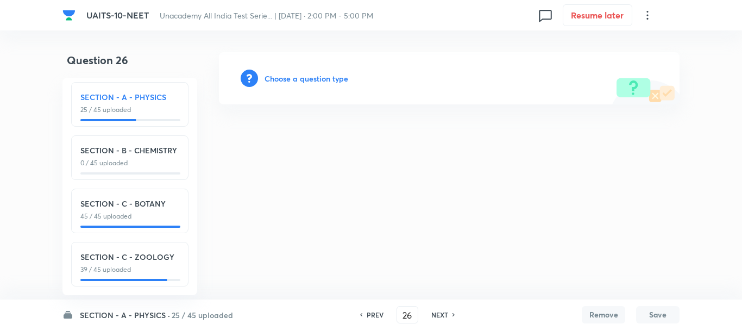
click at [310, 78] on h6 "Choose a question type" at bounding box center [307, 78] width 84 height 11
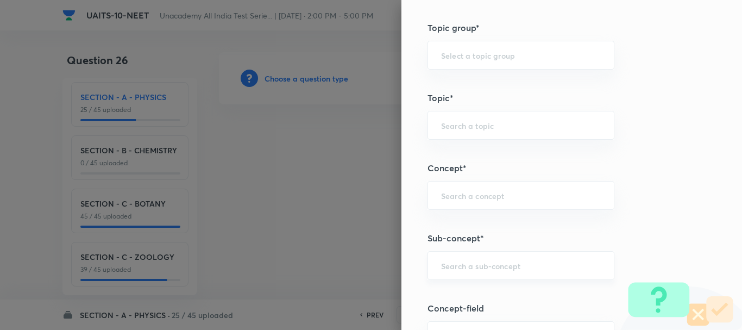
scroll to position [543, 0]
click at [442, 270] on input "text" at bounding box center [521, 265] width 160 height 10
paste input "Magnetic Effect of Current"
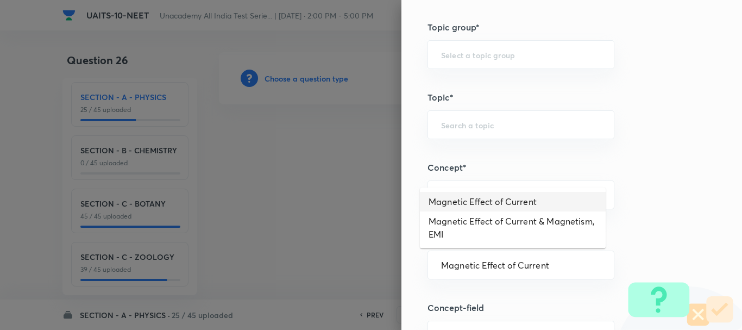
click at [495, 204] on li "Magnetic Effect of Current" at bounding box center [513, 202] width 186 height 20
type input "Magnetic Effect of Current"
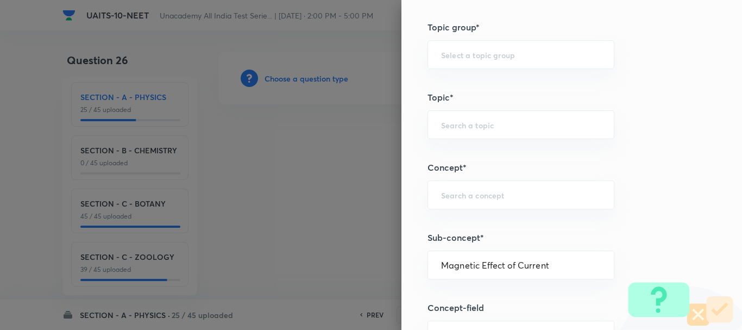
type input "Physics"
type input "Magnetic Effect of Current"
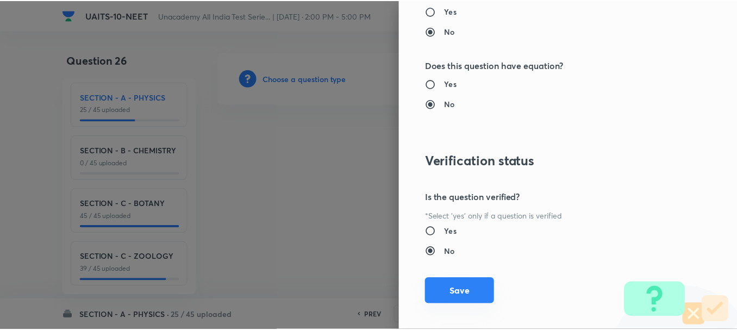
scroll to position [1224, 0]
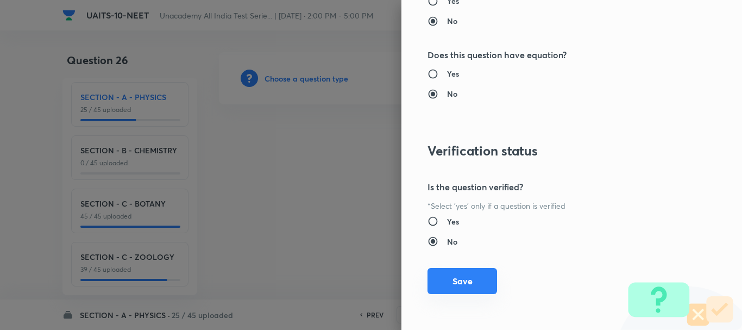
click at [460, 283] on button "Save" at bounding box center [463, 281] width 70 height 26
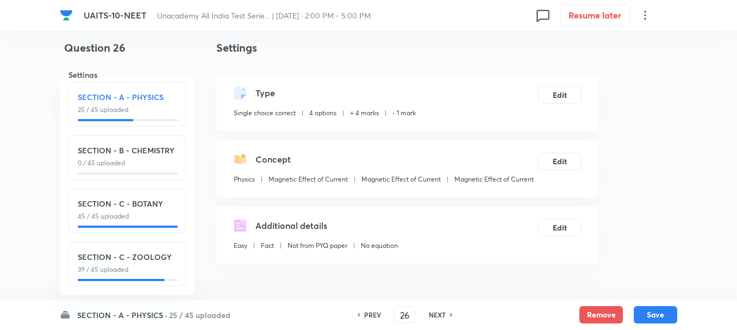
scroll to position [217, 0]
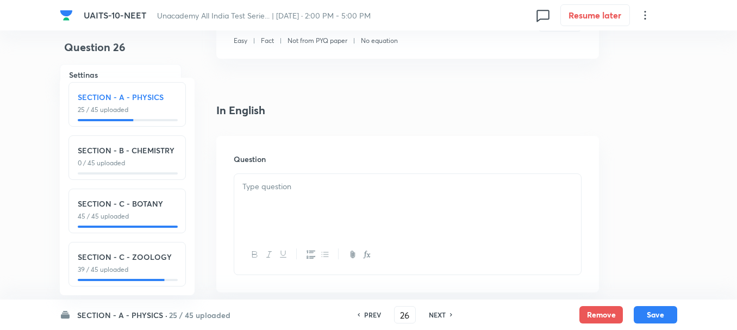
click at [280, 214] on div at bounding box center [407, 204] width 347 height 61
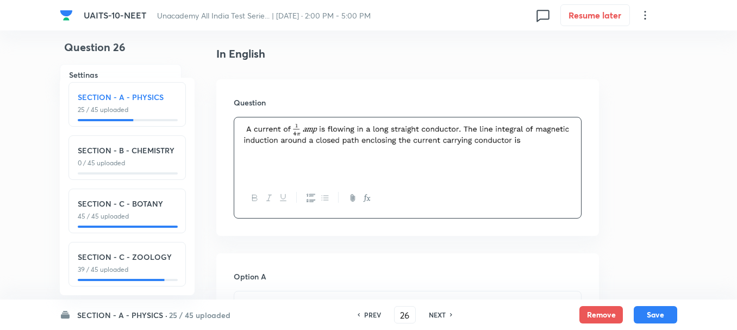
scroll to position [326, 0]
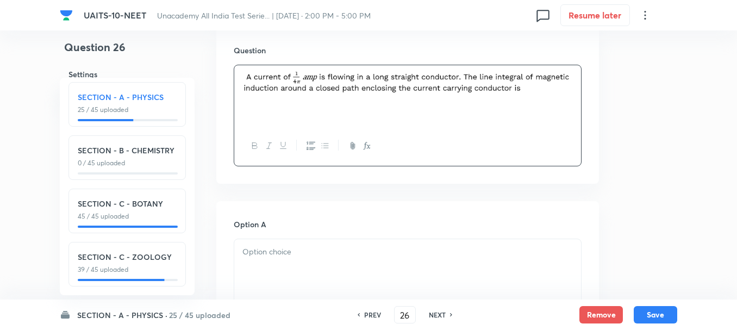
click at [284, 253] on p at bounding box center [407, 252] width 330 height 12
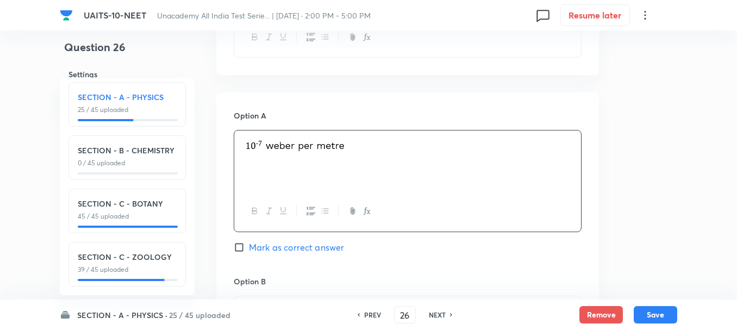
click at [272, 278] on h6 "Option B" at bounding box center [408, 280] width 348 height 11
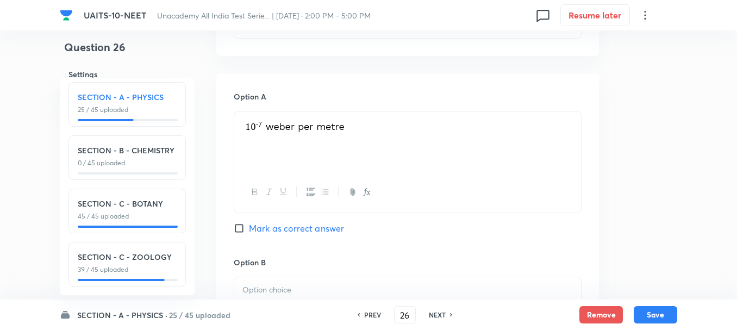
scroll to position [598, 0]
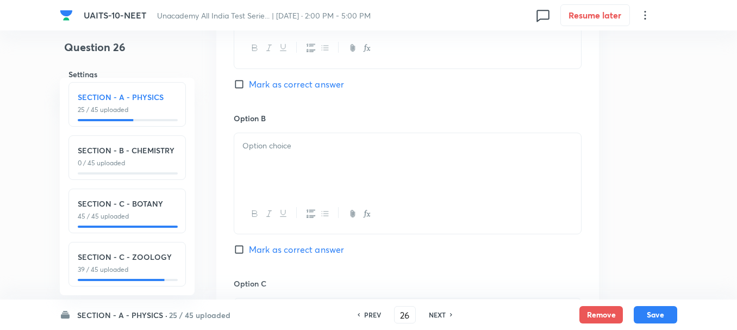
click at [261, 153] on div at bounding box center [407, 163] width 347 height 61
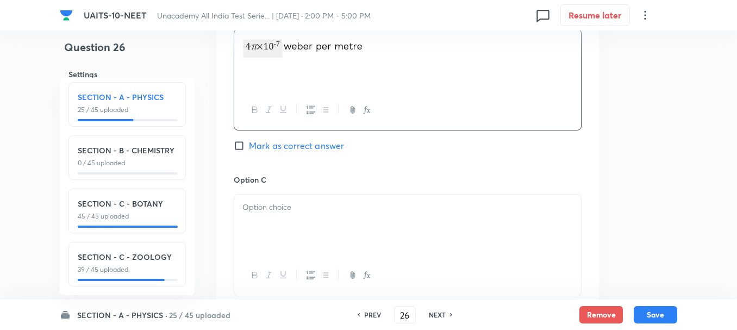
scroll to position [706, 0]
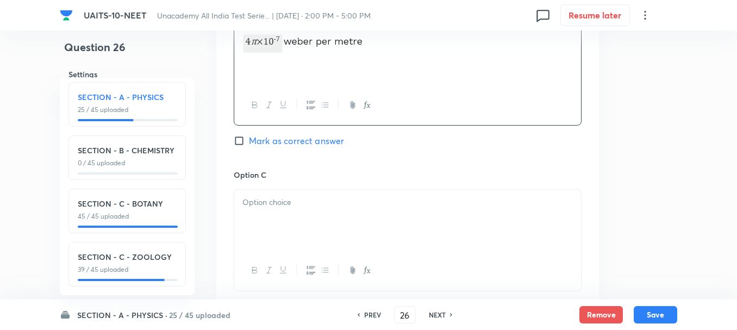
click at [272, 222] on div at bounding box center [407, 220] width 347 height 61
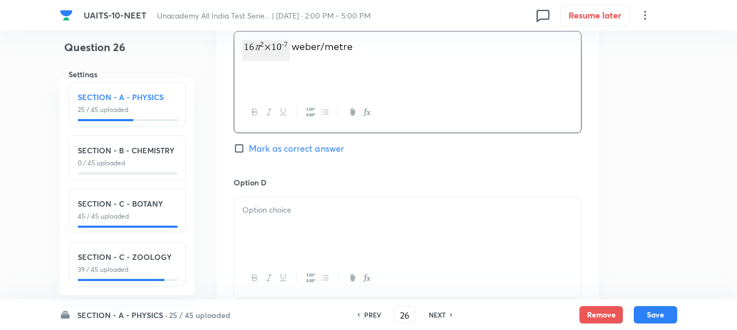
scroll to position [869, 0]
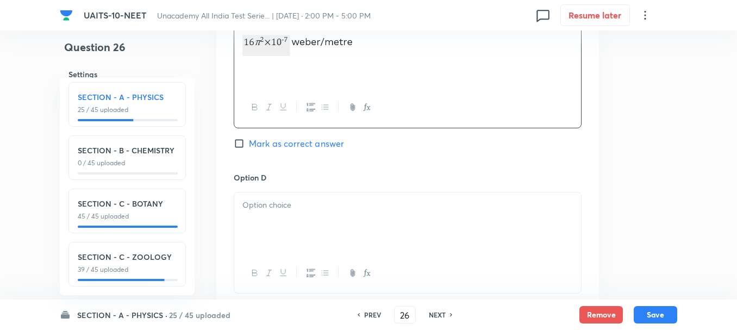
drag, startPoint x: 283, startPoint y: 214, endPoint x: 293, endPoint y: 221, distance: 13.0
click at [283, 214] on div at bounding box center [407, 222] width 347 height 61
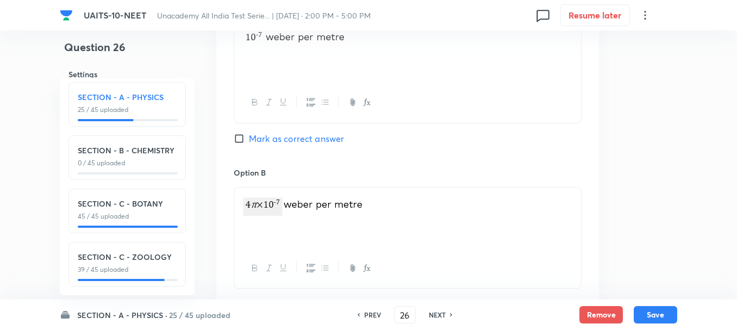
click at [259, 137] on span "Mark as correct answer" at bounding box center [296, 138] width 95 height 13
click at [249, 137] on input "Mark as correct answer" at bounding box center [241, 138] width 15 height 11
checkbox input "true"
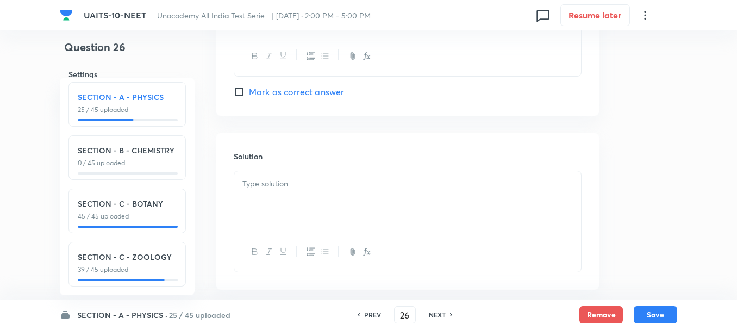
scroll to position [1087, 0]
click at [294, 200] on div at bounding box center [407, 201] width 347 height 61
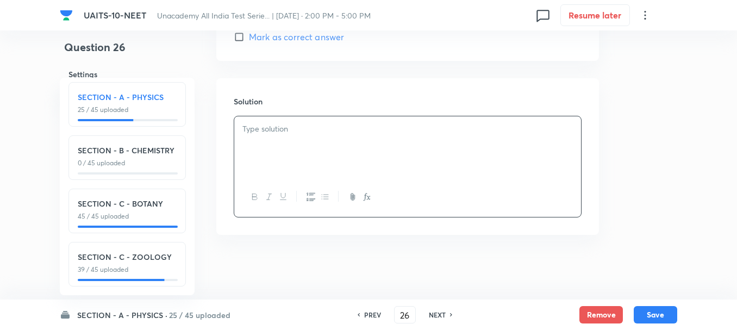
scroll to position [1142, 0]
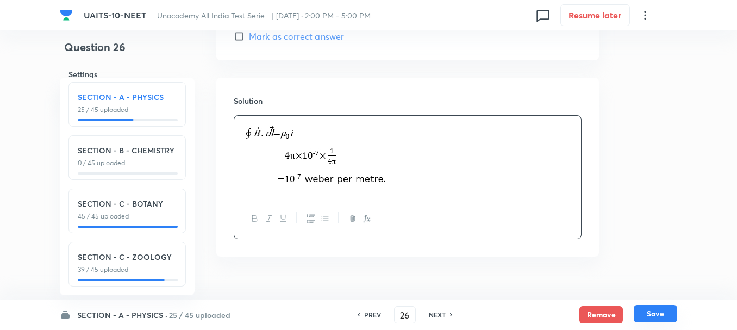
click at [654, 312] on button "Save" at bounding box center [655, 313] width 43 height 17
type input "27"
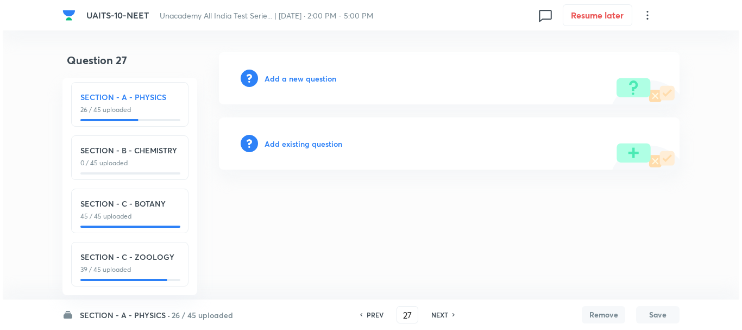
scroll to position [0, 0]
click at [290, 78] on h6 "Add a new question" at bounding box center [301, 78] width 72 height 11
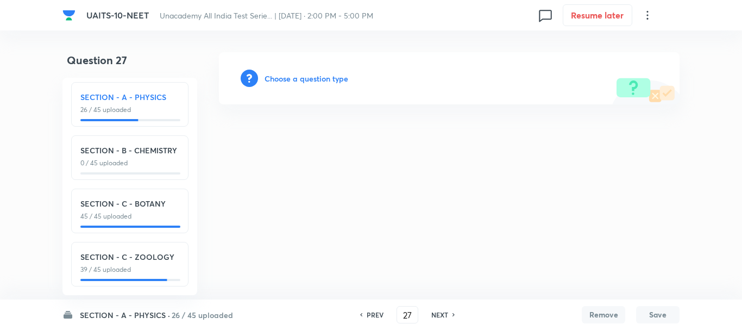
click at [290, 78] on h6 "Choose a question type" at bounding box center [307, 78] width 84 height 11
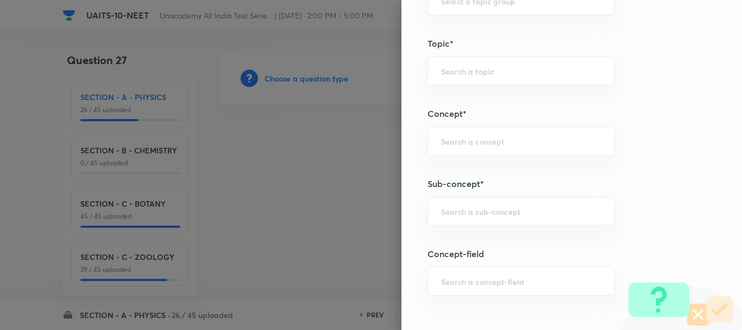
scroll to position [598, 0]
click at [446, 216] on div "​" at bounding box center [521, 210] width 187 height 29
paste input "[PERSON_NAME] Laws of Motion"
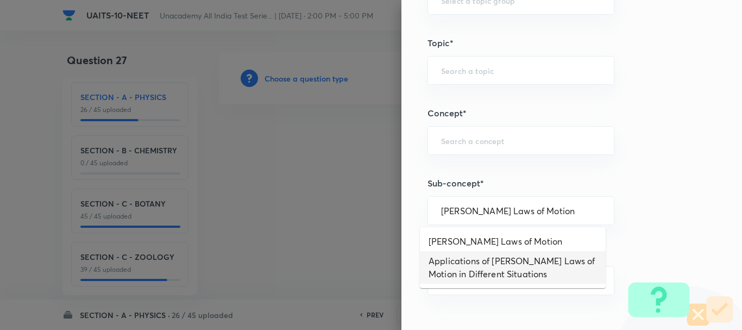
type input "[PERSON_NAME] Laws of Motion"
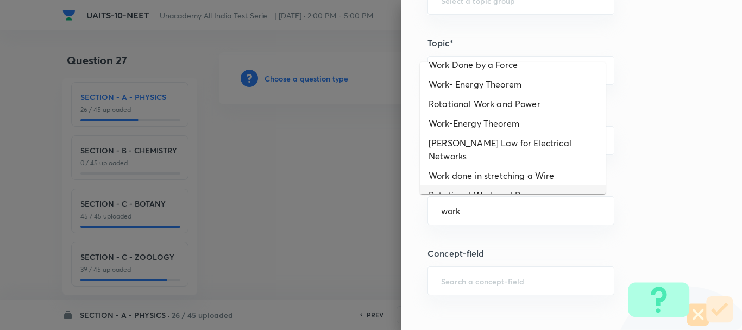
scroll to position [64, 0]
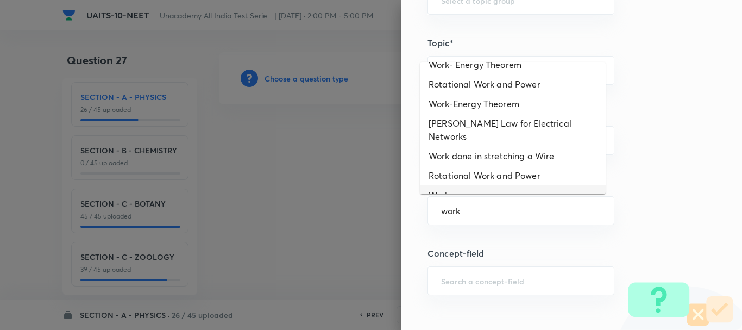
type input "Work"
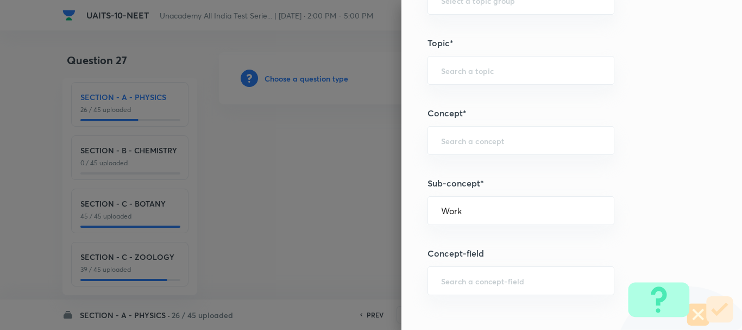
type input "Physics"
type input "Work, Energy & Power"
type input "Work"
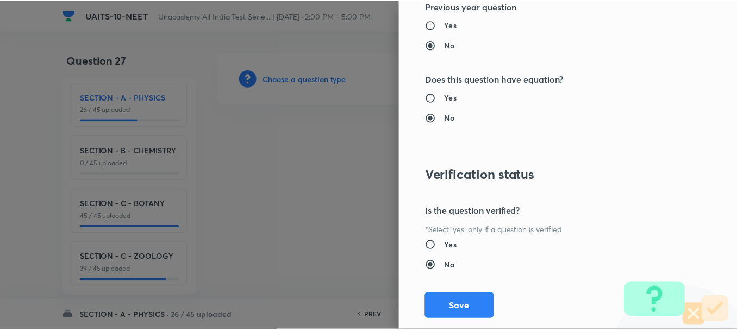
scroll to position [1224, 0]
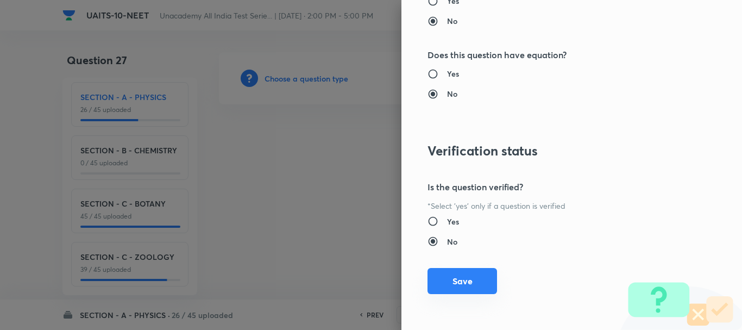
click at [454, 280] on button "Save" at bounding box center [463, 281] width 70 height 26
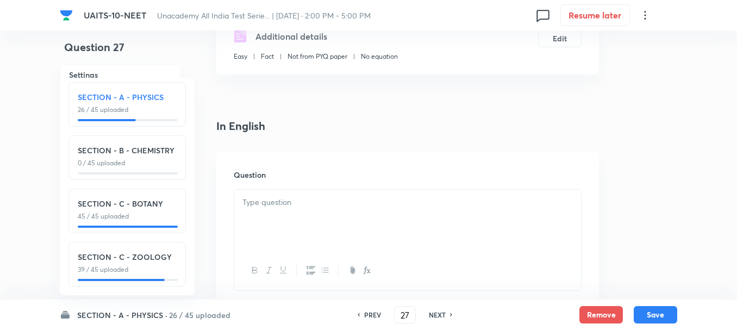
scroll to position [217, 0]
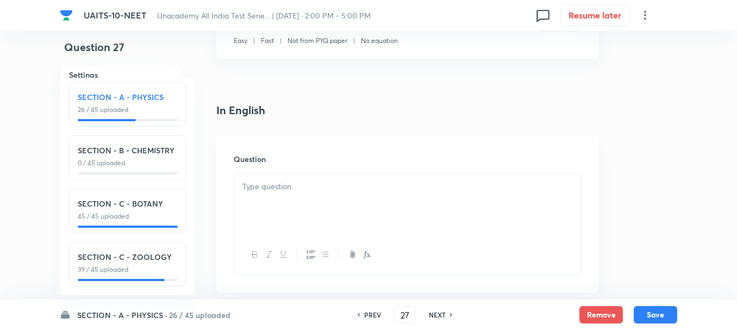
click at [286, 204] on div at bounding box center [407, 204] width 347 height 61
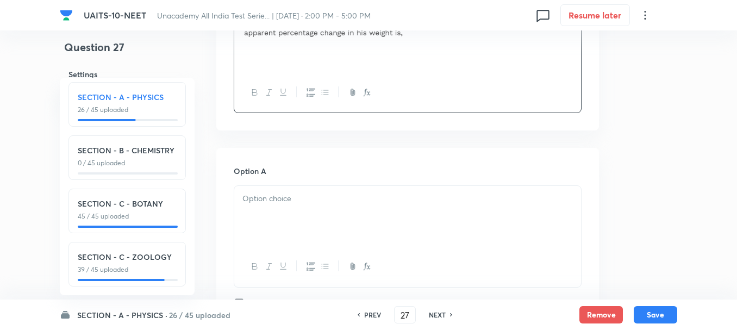
scroll to position [380, 0]
click at [284, 206] on div at bounding box center [407, 215] width 347 height 61
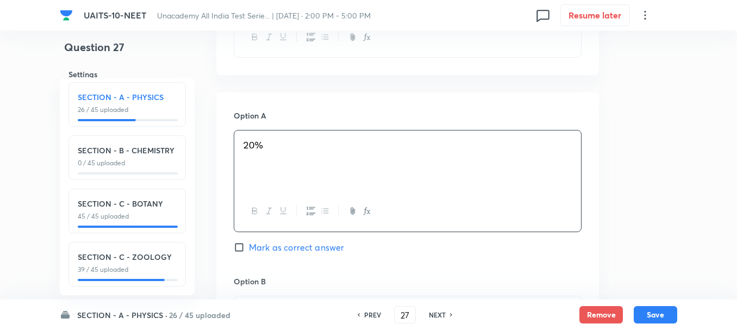
scroll to position [489, 0]
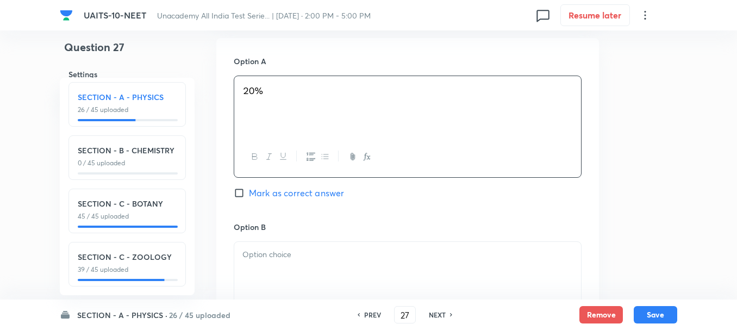
click at [285, 252] on p at bounding box center [407, 254] width 330 height 12
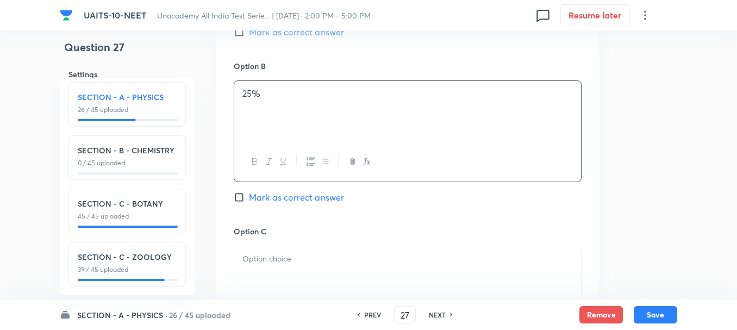
scroll to position [652, 0]
drag, startPoint x: 267, startPoint y: 265, endPoint x: 325, endPoint y: 284, distance: 61.7
click at [266, 265] on div at bounding box center [407, 274] width 347 height 61
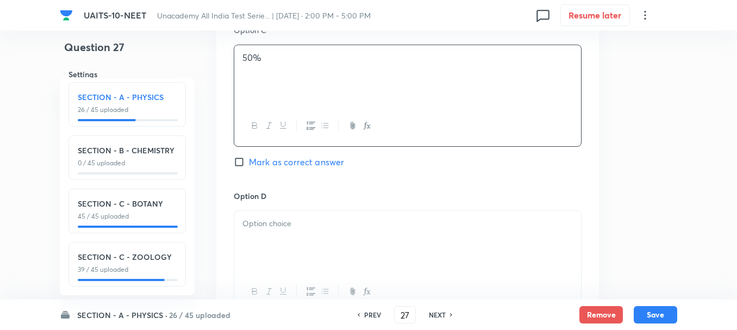
scroll to position [869, 0]
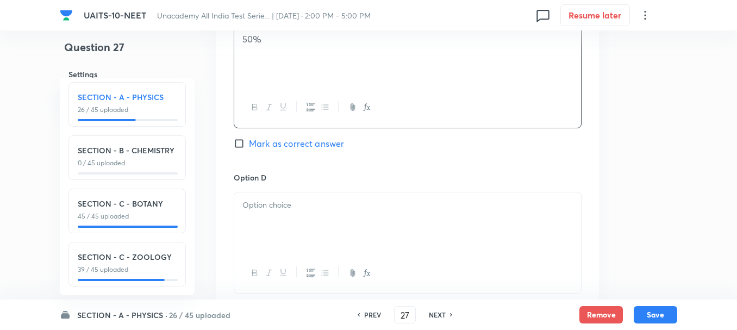
click at [290, 221] on div at bounding box center [407, 222] width 347 height 61
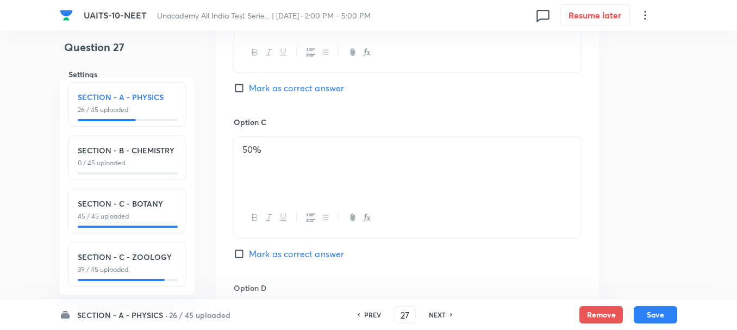
scroll to position [706, 0]
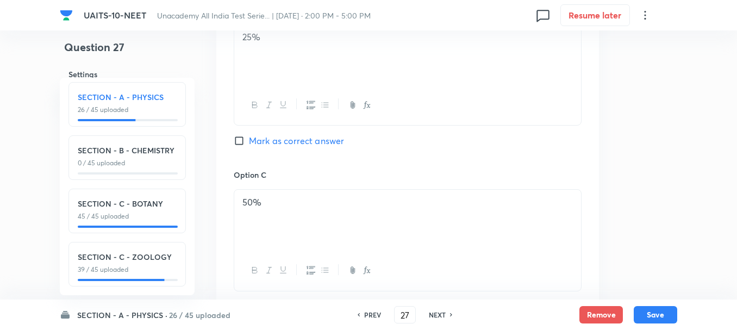
click at [261, 142] on span "Mark as correct answer" at bounding box center [296, 140] width 95 height 13
click at [249, 142] on input "Mark as correct answer" at bounding box center [241, 140] width 15 height 11
checkbox input "true"
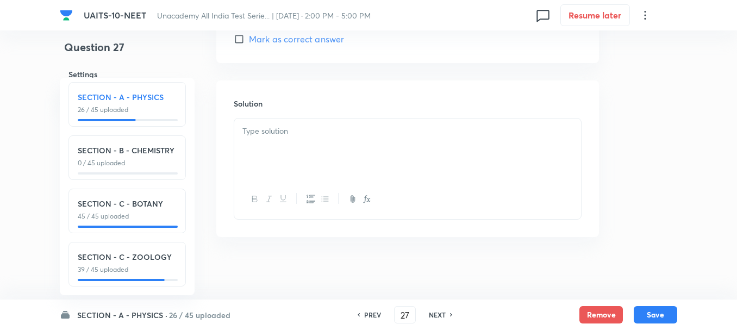
scroll to position [1141, 0]
click at [268, 142] on div at bounding box center [407, 146] width 347 height 61
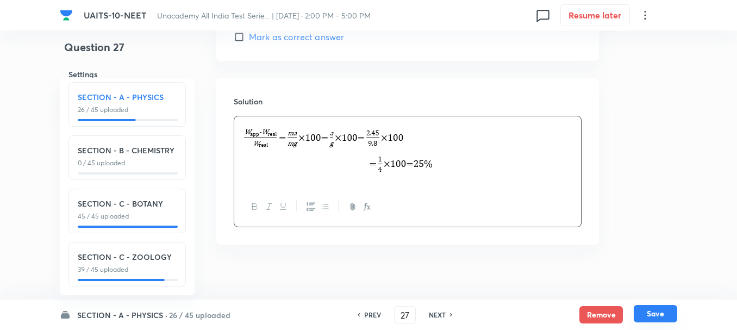
click at [648, 310] on button "Save" at bounding box center [655, 313] width 43 height 17
type input "28"
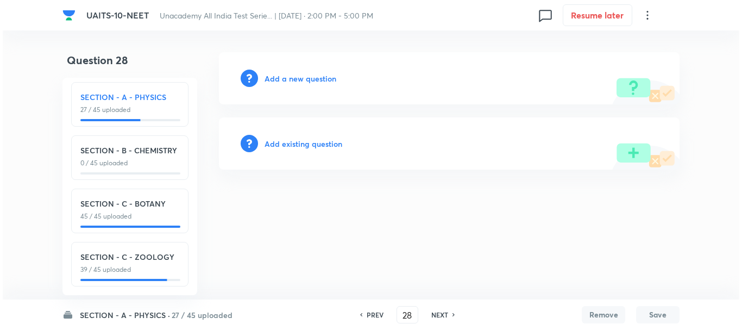
scroll to position [0, 0]
click at [303, 80] on h6 "Add a new question" at bounding box center [301, 78] width 72 height 11
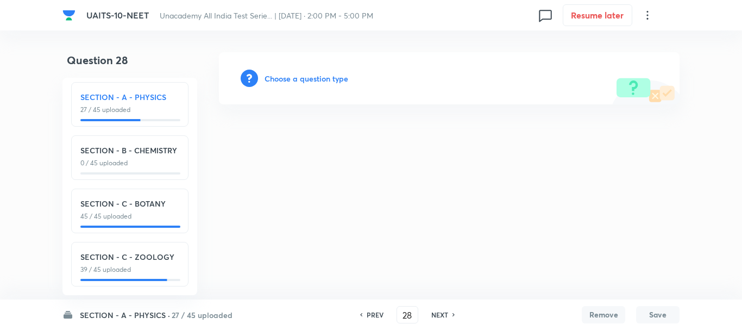
click at [311, 81] on h6 "Choose a question type" at bounding box center [307, 78] width 84 height 11
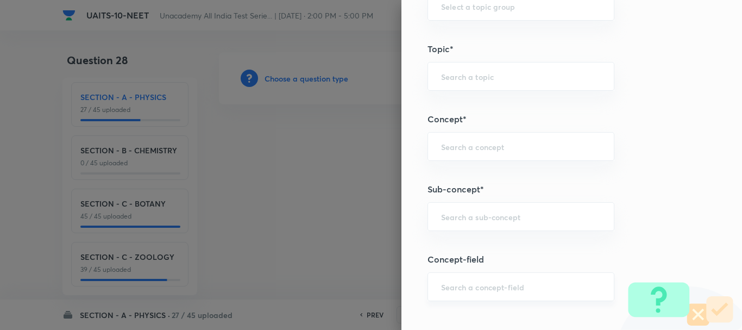
scroll to position [652, 0]
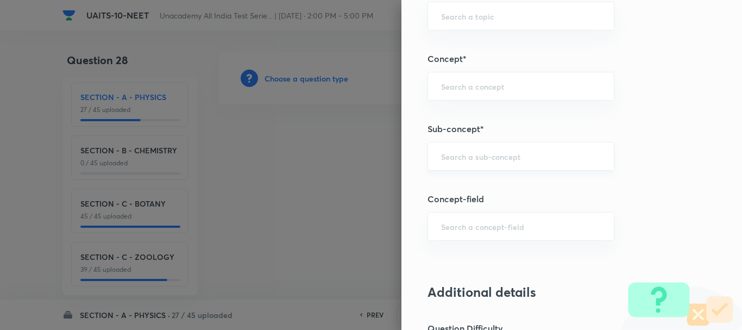
click at [454, 154] on input "text" at bounding box center [521, 156] width 160 height 10
paste input "Circular Motion"
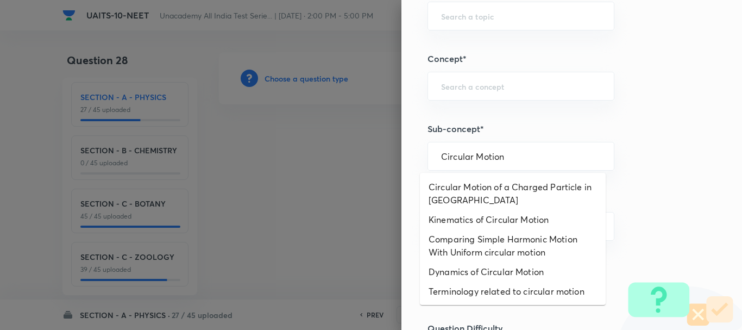
type input "Circular Motion"
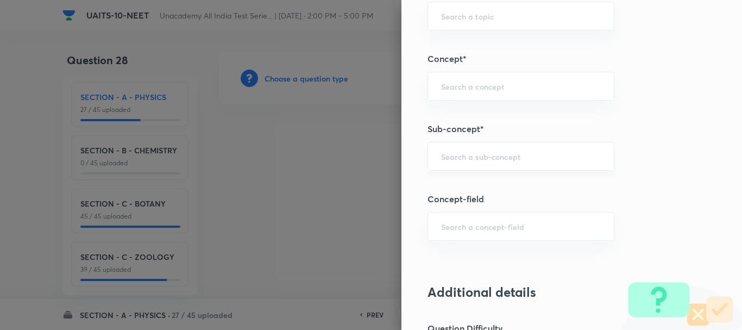
click at [485, 159] on input "text" at bounding box center [521, 156] width 160 height 10
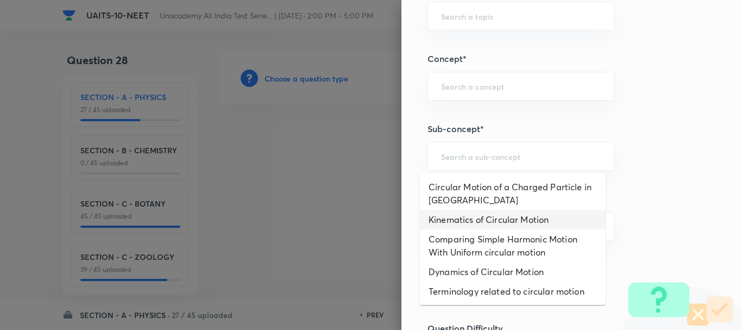
click at [497, 225] on li "Kinematics of Circular Motion" at bounding box center [513, 220] width 186 height 20
type input "Kinematics of Circular Motion"
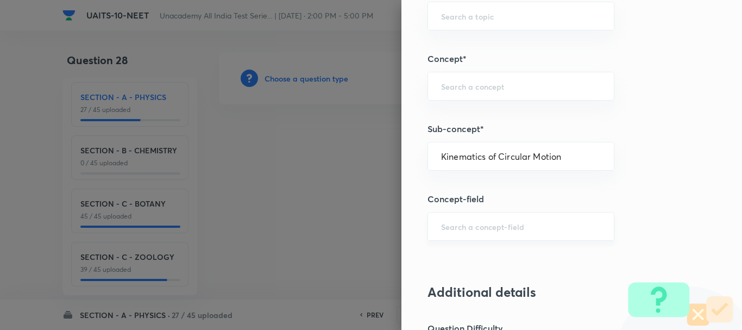
type input "Physics"
type input "Mechanics"
type input "Uniform Circular Motion"
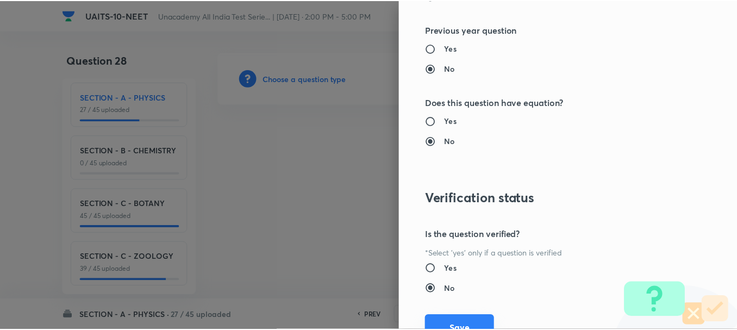
scroll to position [1224, 0]
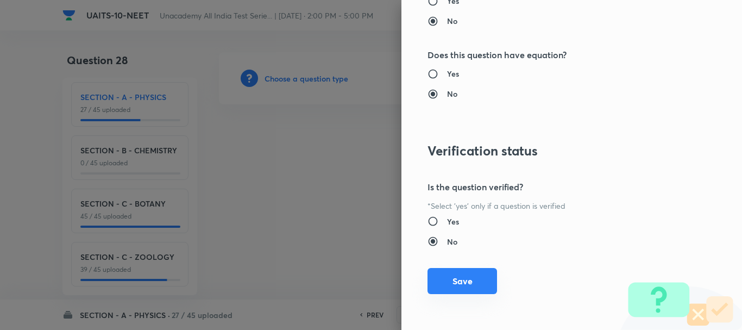
click at [467, 278] on button "Save" at bounding box center [463, 281] width 70 height 26
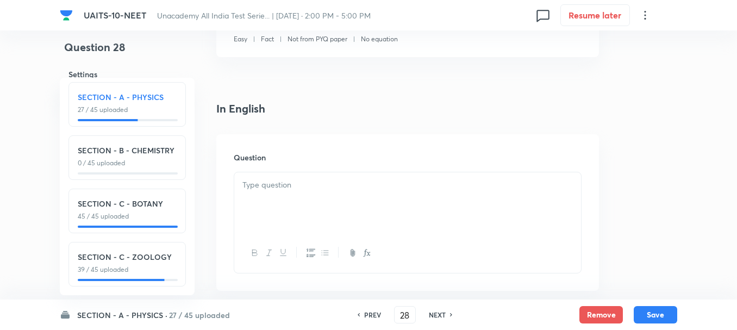
scroll to position [272, 0]
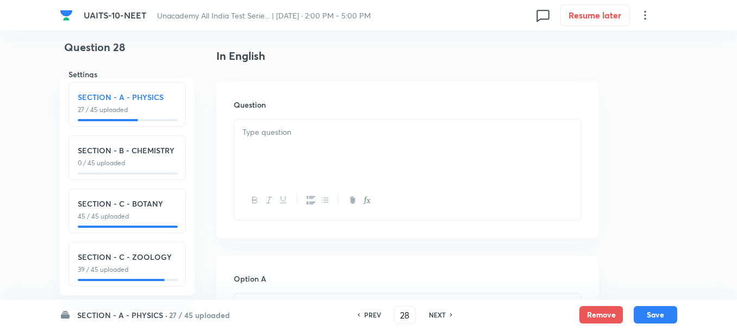
click at [284, 136] on p at bounding box center [407, 132] width 330 height 12
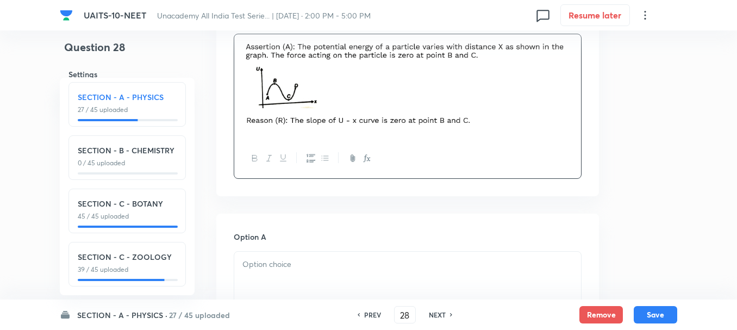
scroll to position [489, 0]
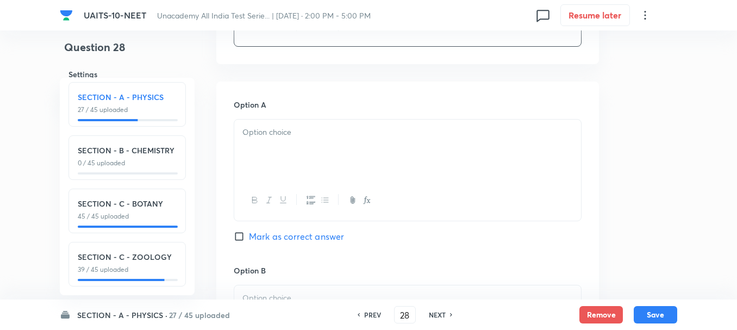
click at [275, 147] on div at bounding box center [407, 150] width 347 height 61
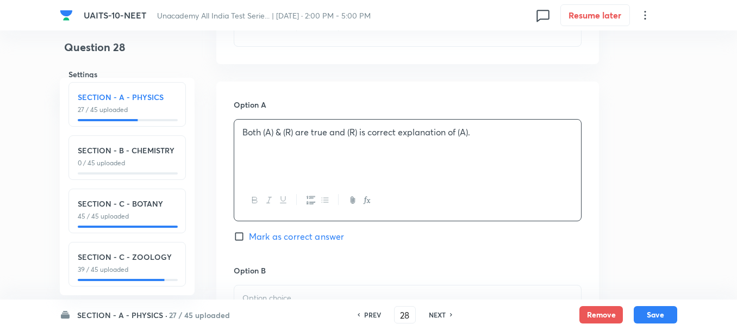
scroll to position [543, 0]
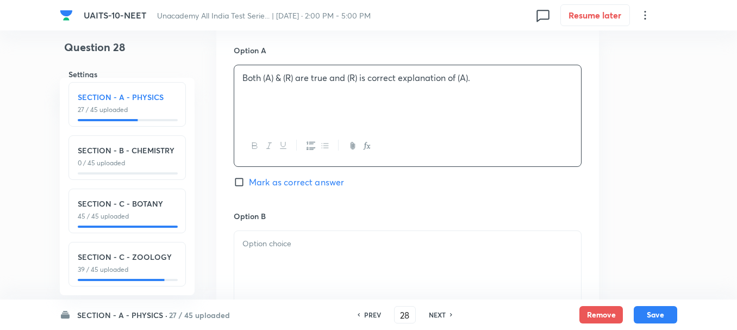
click at [270, 246] on p at bounding box center [407, 243] width 330 height 12
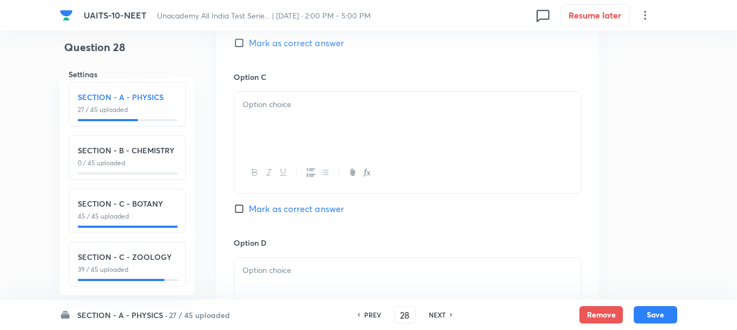
scroll to position [815, 0]
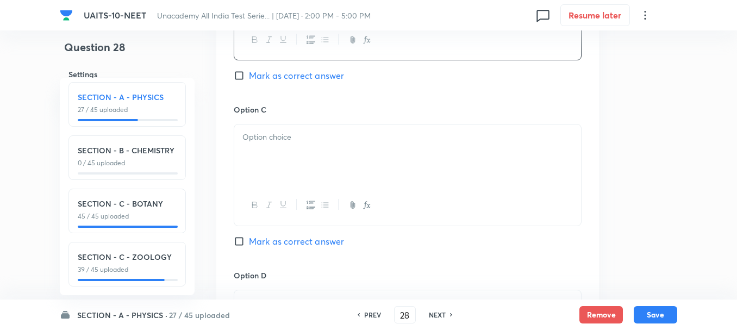
click at [279, 151] on div at bounding box center [407, 154] width 347 height 61
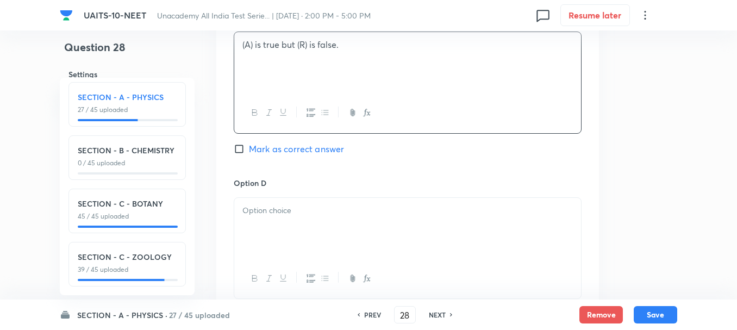
scroll to position [924, 0]
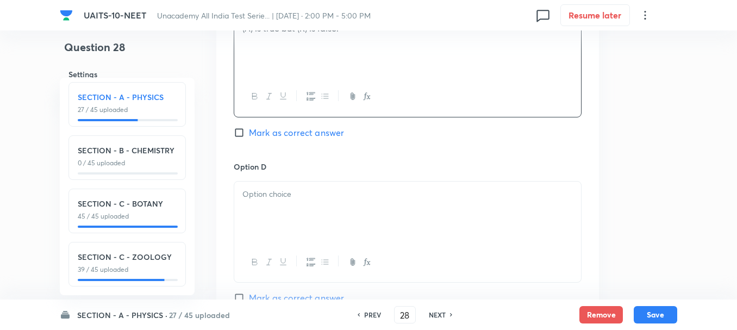
click at [270, 212] on div at bounding box center [407, 211] width 347 height 61
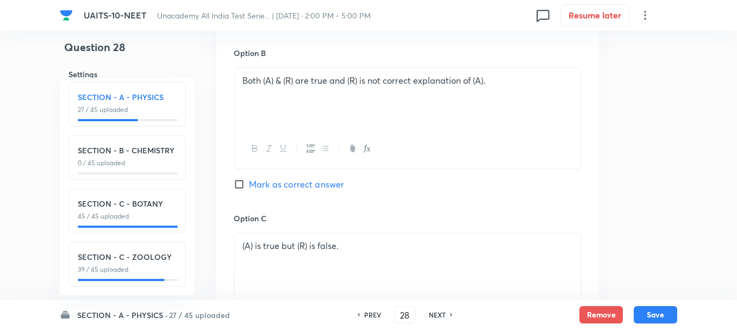
scroll to position [598, 0]
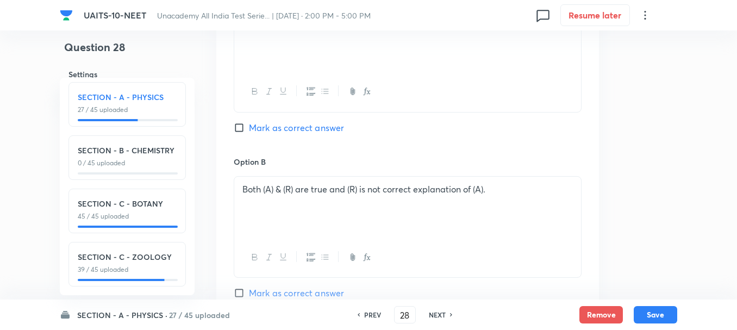
click at [264, 129] on span "Mark as correct answer" at bounding box center [296, 127] width 95 height 13
click at [249, 129] on input "Mark as correct answer" at bounding box center [241, 127] width 15 height 11
checkbox input "true"
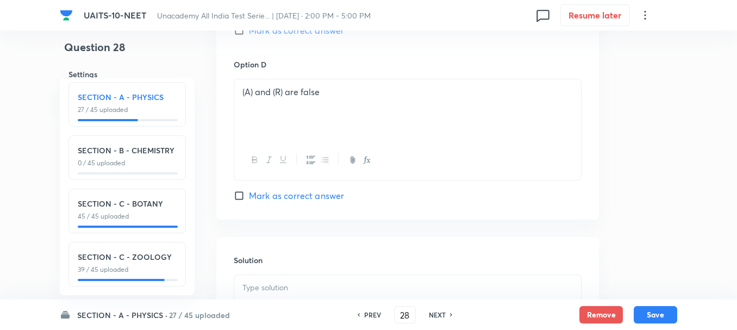
scroll to position [1087, 0]
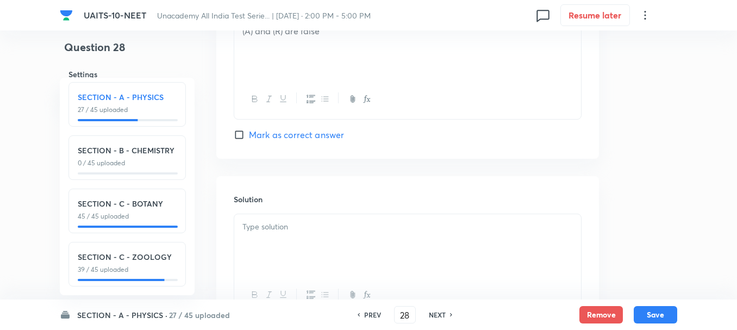
click at [286, 245] on div at bounding box center [407, 244] width 347 height 61
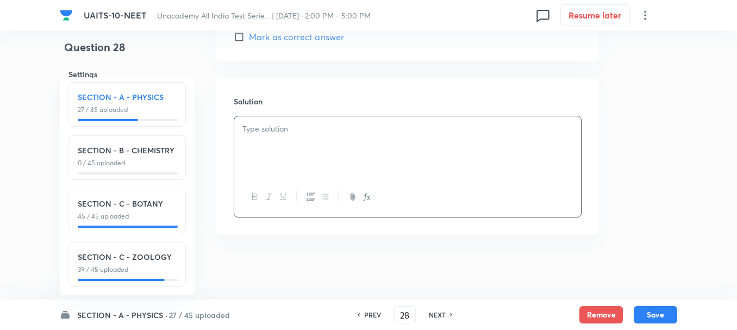
scroll to position [1185, 0]
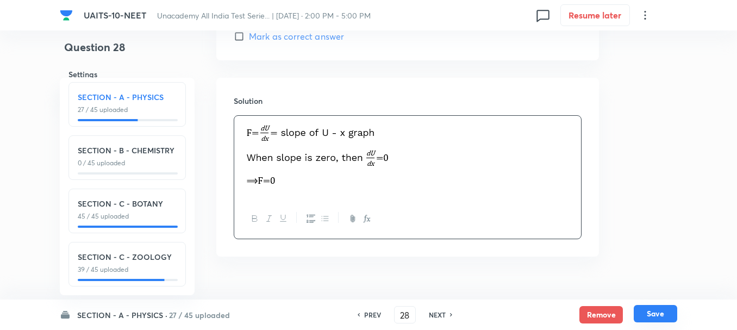
click at [655, 316] on button "Save" at bounding box center [655, 313] width 43 height 17
type input "29"
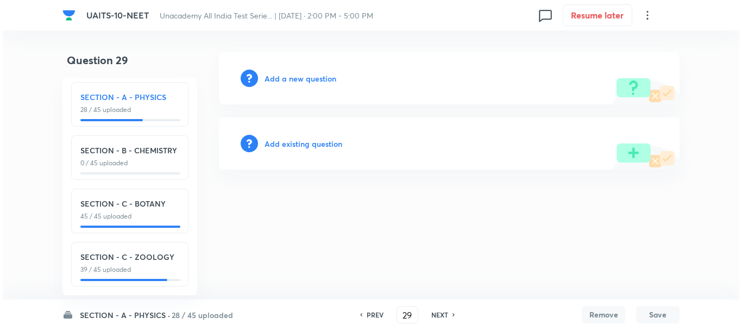
scroll to position [0, 0]
click at [289, 82] on h6 "Add a new question" at bounding box center [301, 78] width 72 height 11
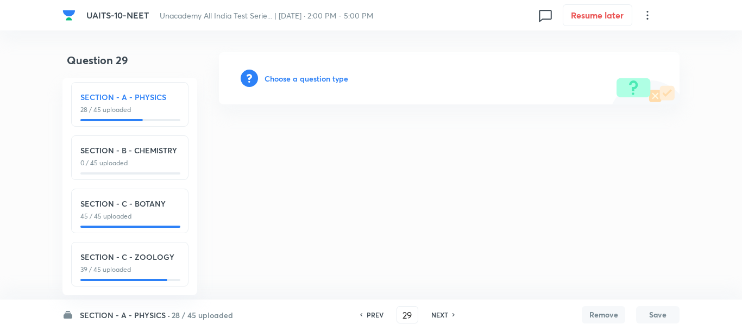
click at [310, 80] on h6 "Choose a question type" at bounding box center [307, 78] width 84 height 11
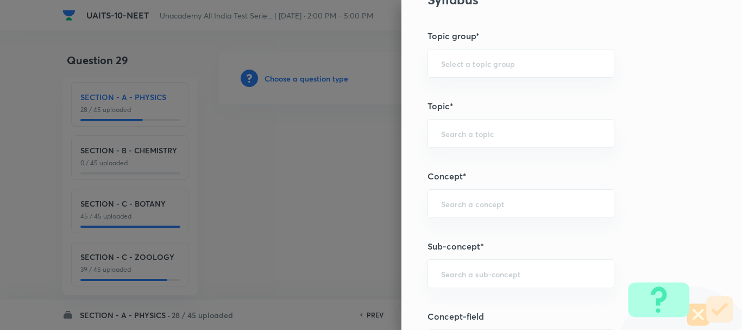
scroll to position [598, 0]
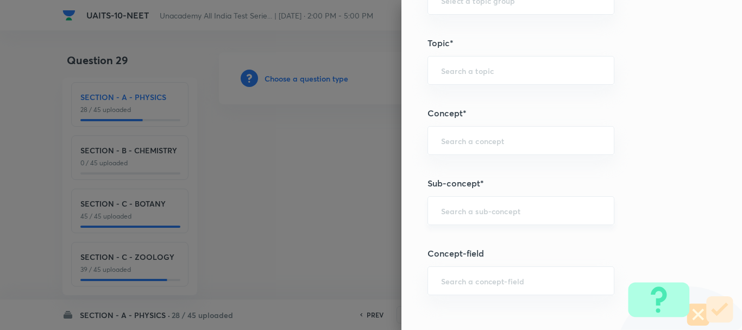
click at [455, 210] on input "text" at bounding box center [521, 210] width 160 height 10
click at [443, 210] on input "text" at bounding box center [521, 210] width 160 height 10
paste input "[PERSON_NAME] Laws of Motion"
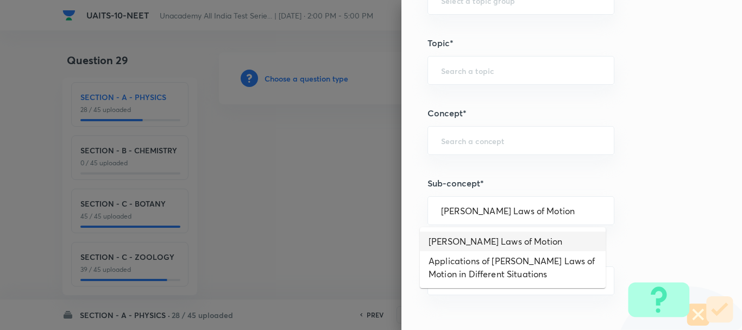
click at [521, 237] on li "[PERSON_NAME] Laws of Motion" at bounding box center [513, 241] width 186 height 20
type input "[PERSON_NAME] Laws of Motion"
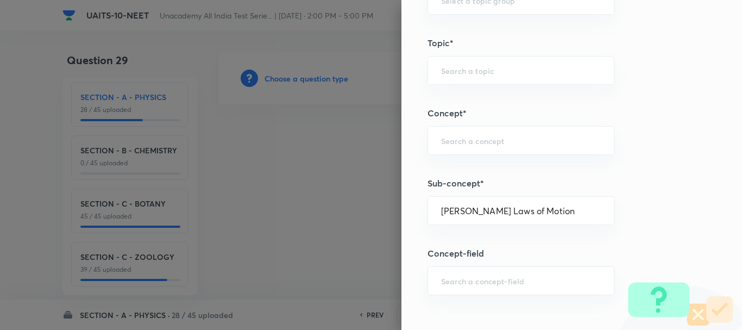
type input "Physics"
type input "Mechanics"
type input "Laws of Motion & Friction"
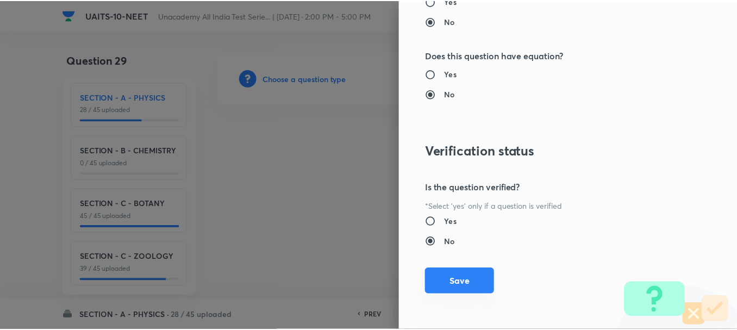
scroll to position [1224, 0]
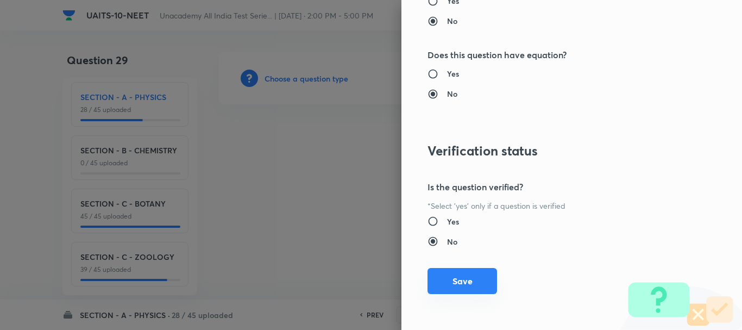
click at [463, 280] on button "Save" at bounding box center [463, 281] width 70 height 26
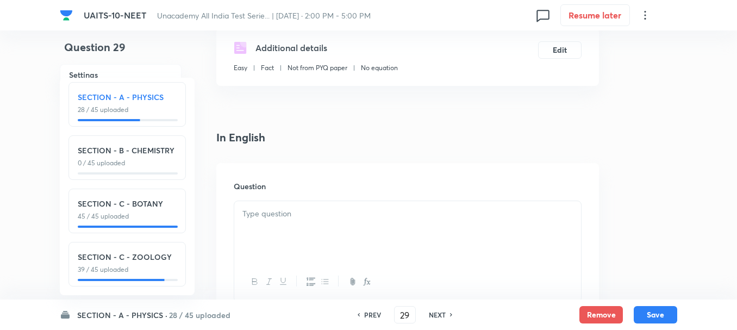
scroll to position [217, 0]
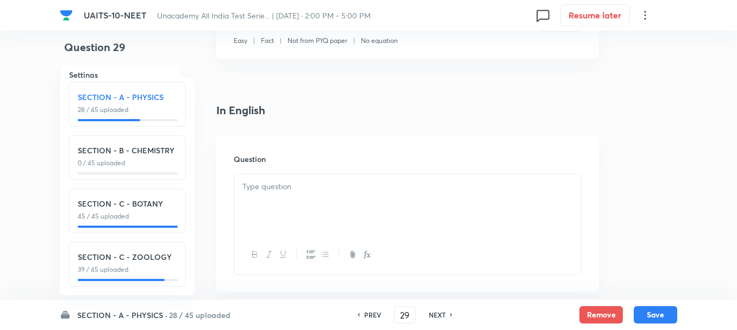
click at [272, 204] on div at bounding box center [407, 204] width 347 height 61
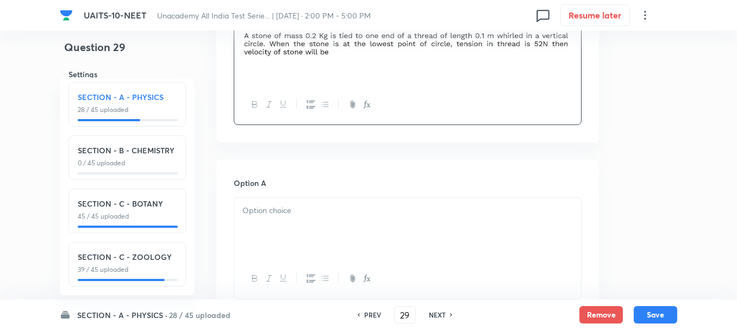
scroll to position [380, 0]
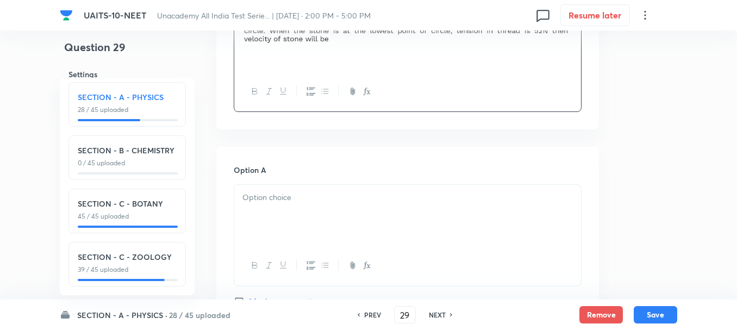
click at [285, 207] on div at bounding box center [407, 215] width 347 height 61
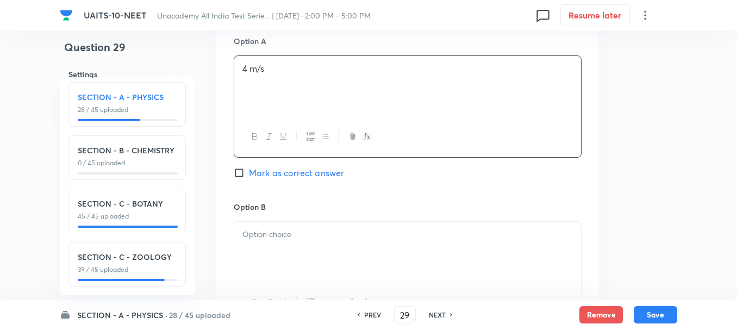
scroll to position [652, 0]
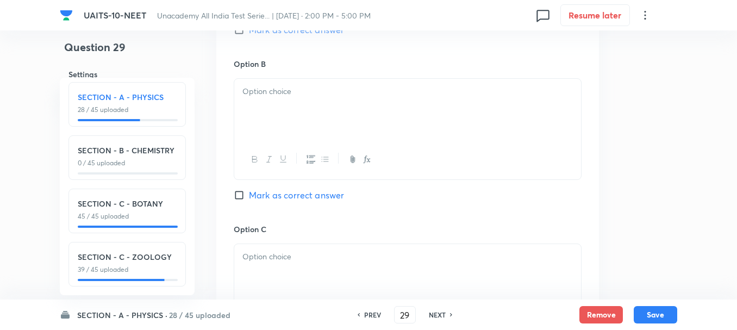
click at [280, 123] on div at bounding box center [407, 109] width 347 height 61
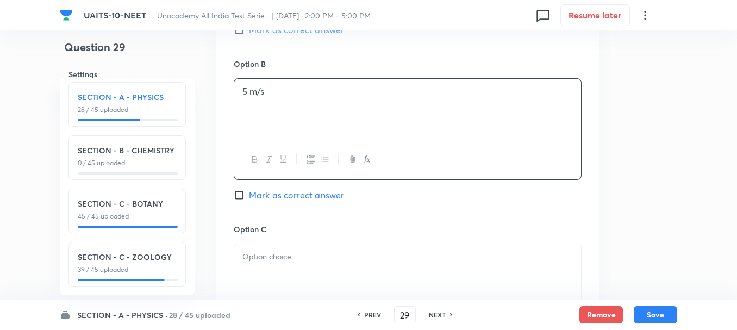
scroll to position [706, 0]
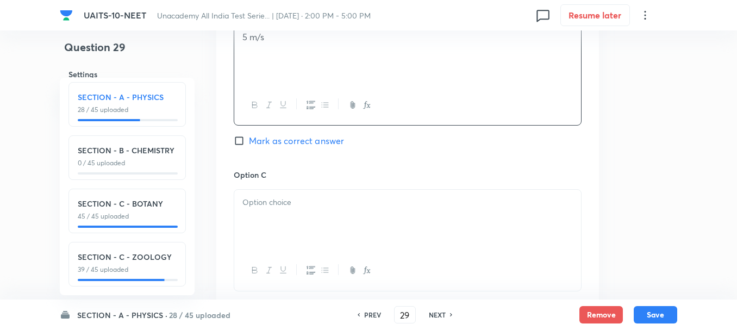
click at [292, 226] on div at bounding box center [407, 220] width 347 height 61
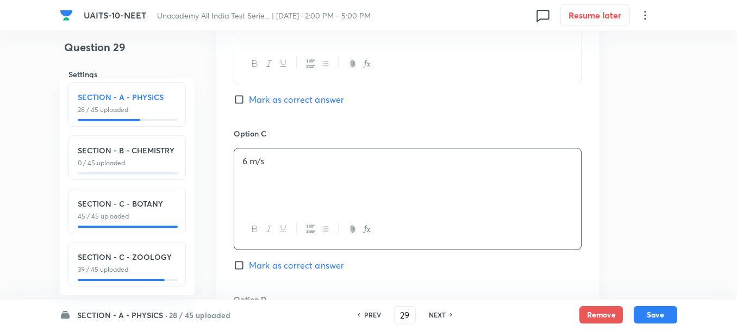
scroll to position [815, 0]
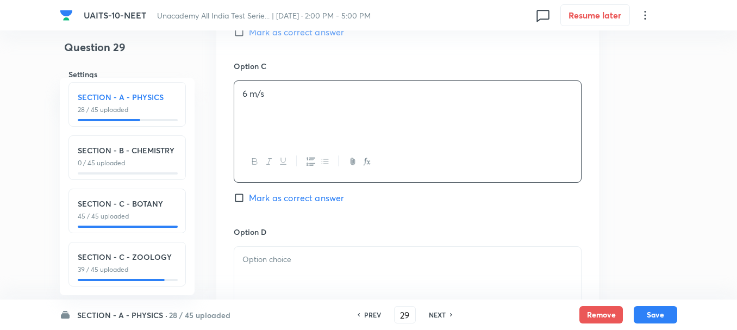
click at [294, 249] on div at bounding box center [407, 277] width 347 height 61
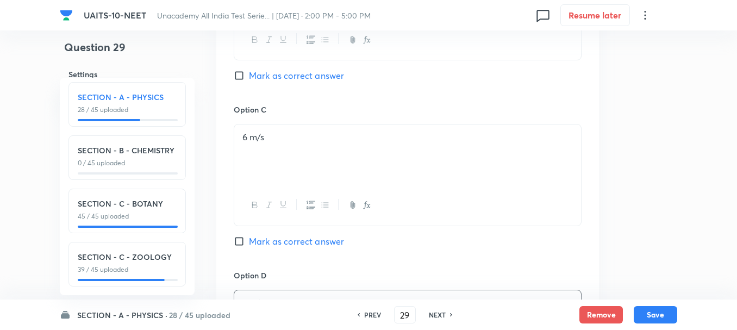
scroll to position [706, 0]
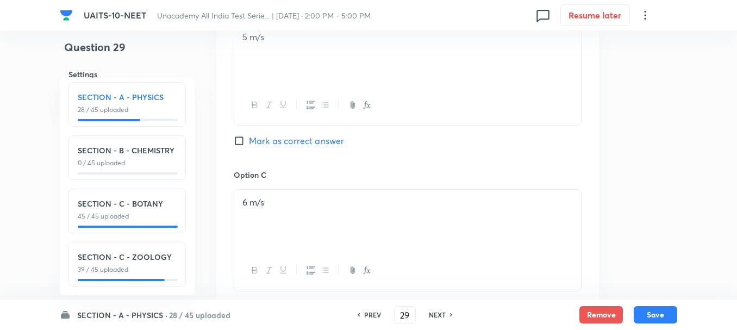
click at [271, 142] on span "Mark as correct answer" at bounding box center [296, 140] width 95 height 13
click at [249, 142] on input "Mark as correct answer" at bounding box center [241, 140] width 15 height 11
checkbox input "true"
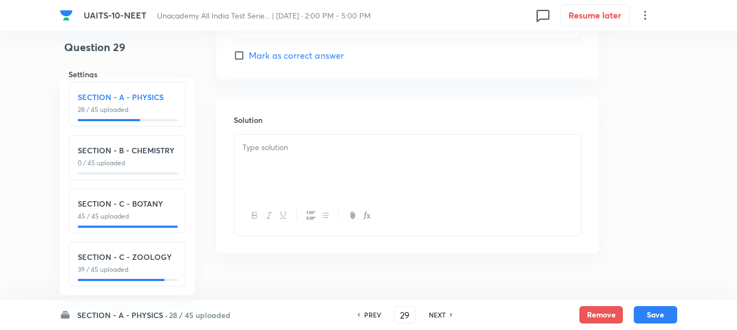
scroll to position [1142, 0]
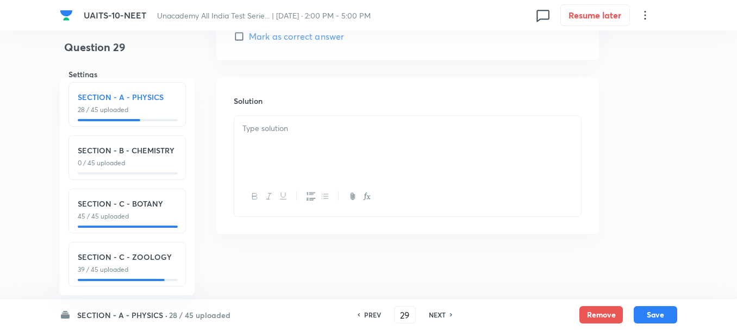
click at [293, 151] on div at bounding box center [407, 146] width 347 height 61
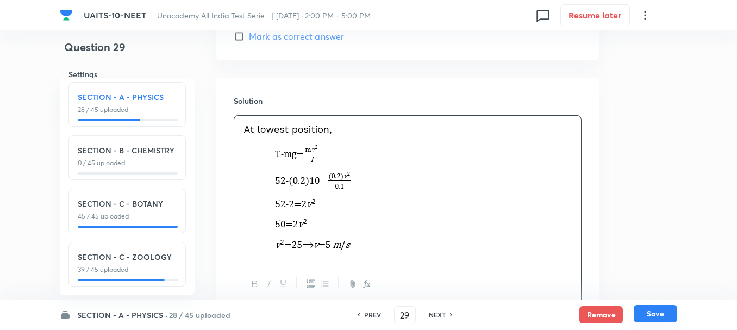
click at [654, 316] on button "Save" at bounding box center [655, 313] width 43 height 17
type input "30"
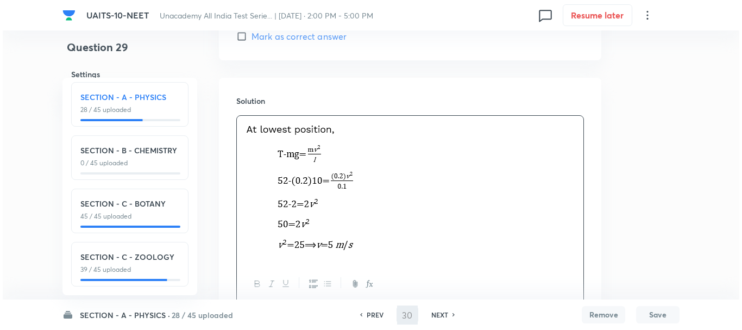
scroll to position [0, 0]
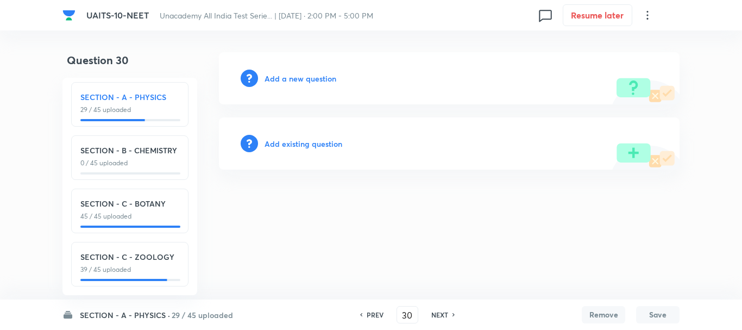
click at [279, 77] on h6 "Add a new question" at bounding box center [301, 78] width 72 height 11
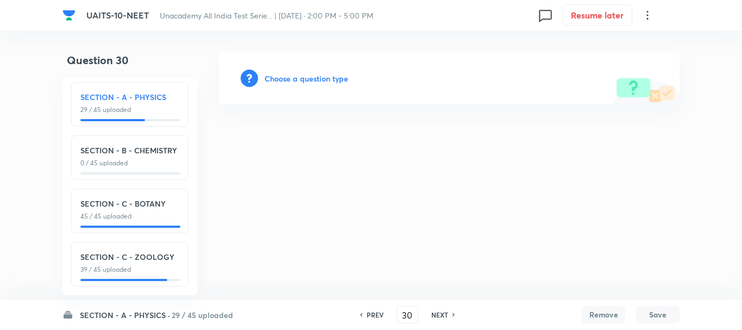
click at [299, 75] on h6 "Choose a question type" at bounding box center [307, 78] width 84 height 11
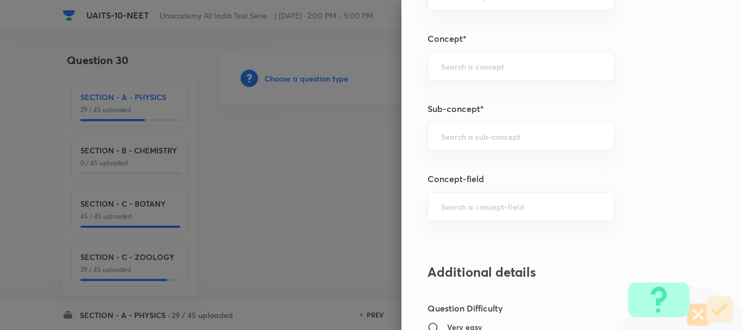
scroll to position [706, 0]
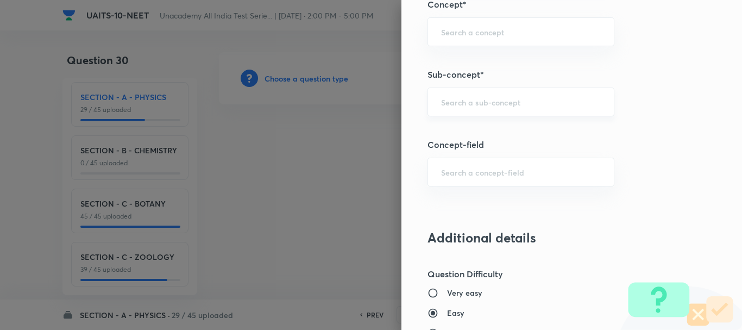
click at [455, 98] on div "​" at bounding box center [521, 101] width 187 height 29
paste input "Magnetic Effect of Current"
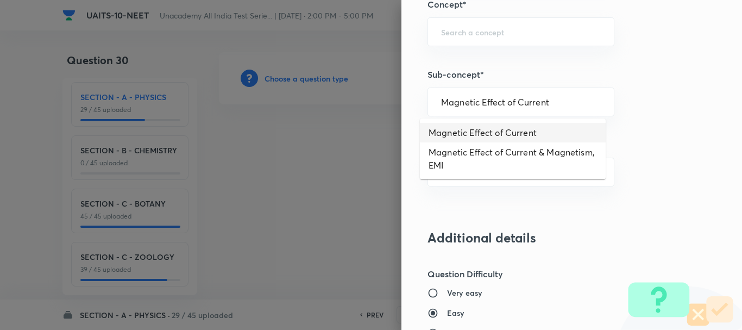
click at [492, 134] on li "Magnetic Effect of Current" at bounding box center [513, 133] width 186 height 20
type input "Magnetic Effect of Current"
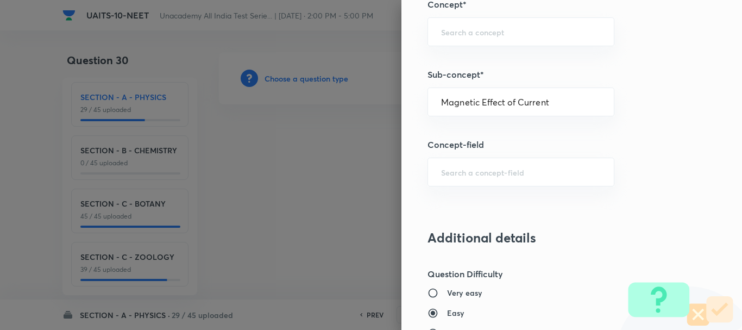
type input "Physics"
type input "Magnetic Effect of Current"
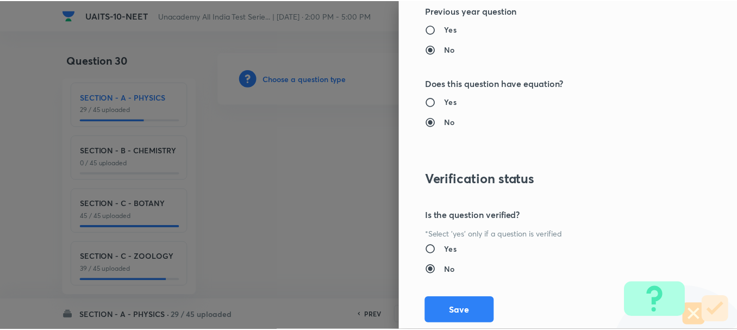
scroll to position [1224, 0]
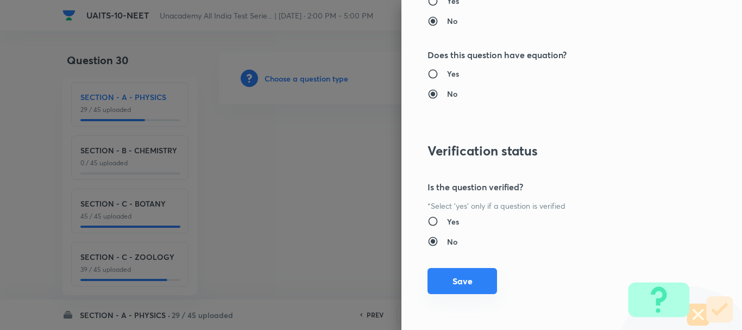
click at [456, 279] on button "Save" at bounding box center [463, 281] width 70 height 26
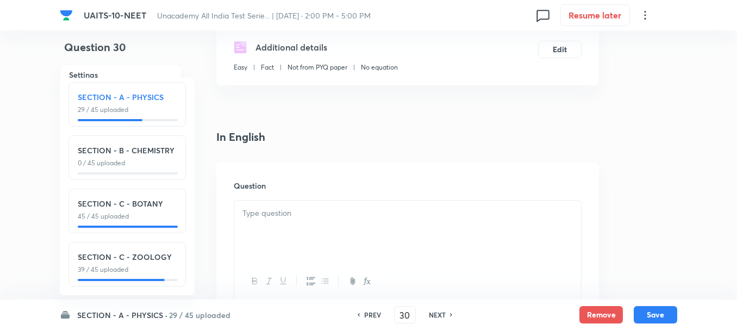
scroll to position [217, 0]
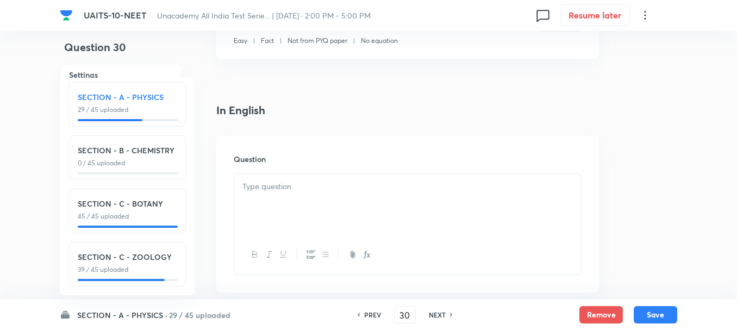
click at [290, 196] on div at bounding box center [407, 204] width 347 height 61
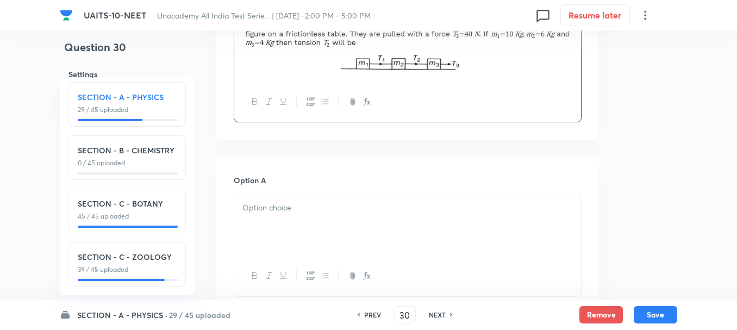
scroll to position [380, 0]
click at [285, 219] on div at bounding box center [407, 225] width 347 height 61
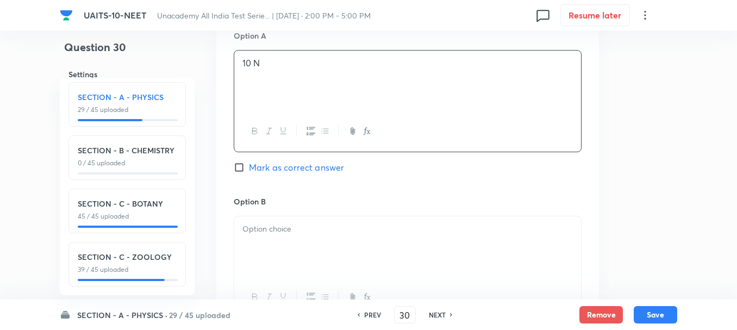
scroll to position [543, 0]
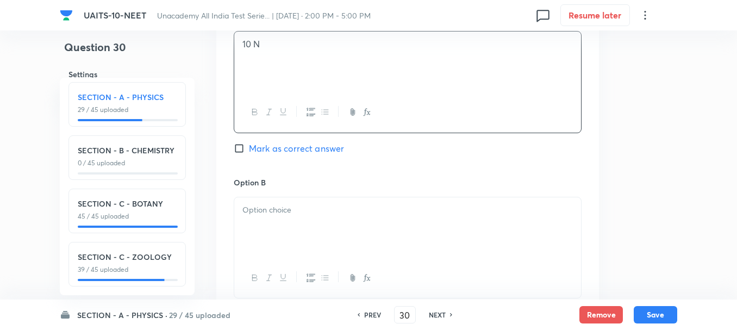
click at [265, 243] on div at bounding box center [407, 227] width 347 height 61
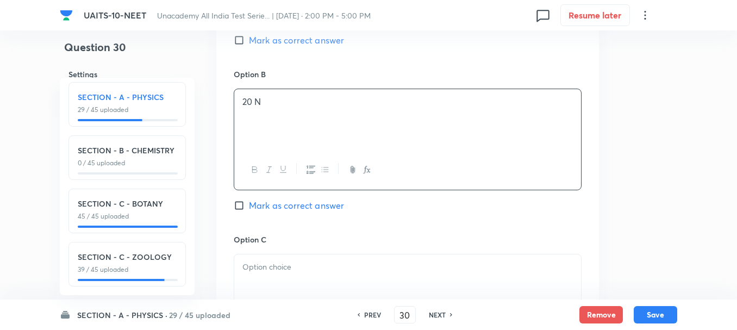
scroll to position [652, 0]
click at [268, 237] on h6 "Option C" at bounding box center [408, 238] width 348 height 11
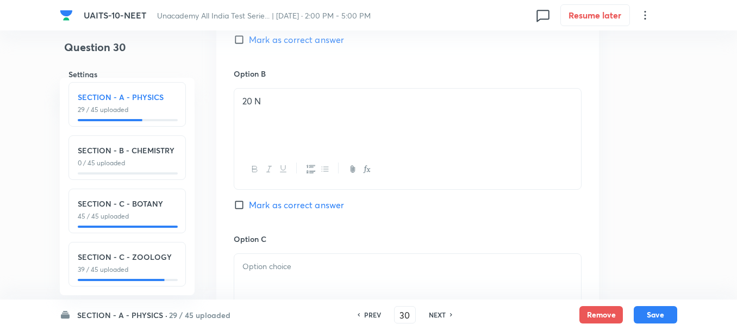
click at [283, 259] on div at bounding box center [407, 284] width 347 height 61
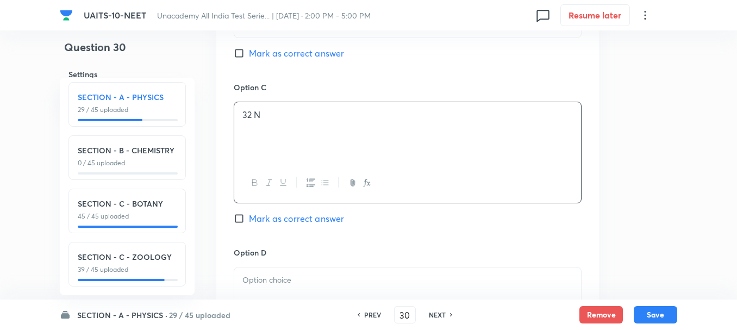
scroll to position [815, 0]
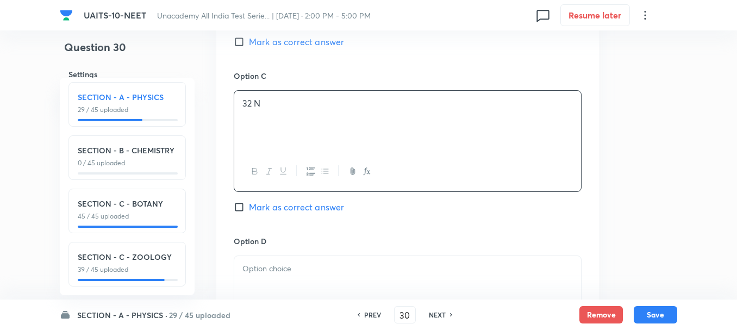
click at [272, 279] on div at bounding box center [407, 286] width 347 height 61
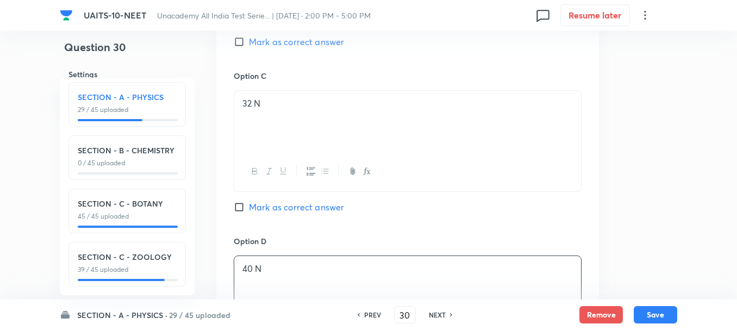
click at [253, 212] on span "Mark as correct answer" at bounding box center [296, 206] width 95 height 13
click at [249, 212] on input "Mark as correct answer" at bounding box center [241, 207] width 15 height 11
checkbox input "true"
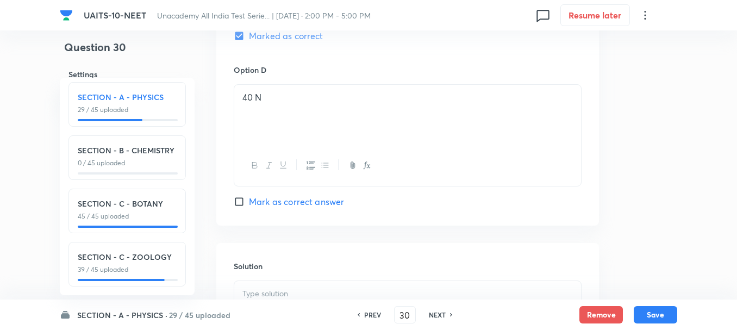
scroll to position [1141, 0]
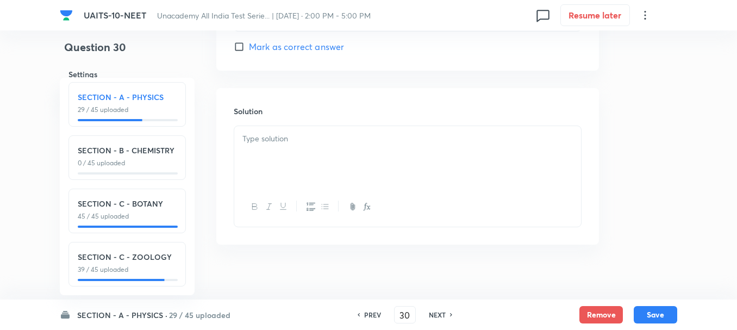
click at [285, 172] on div at bounding box center [407, 156] width 347 height 61
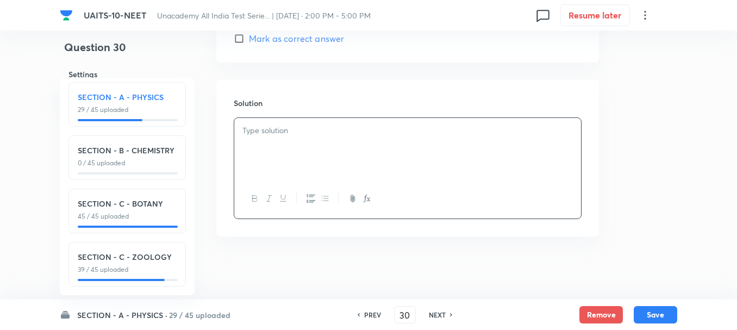
scroll to position [1151, 0]
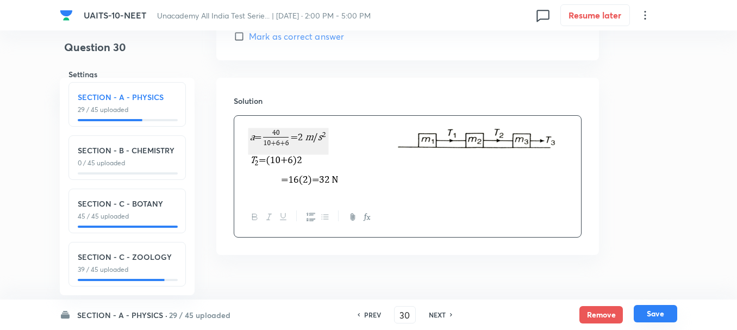
click at [661, 315] on button "Save" at bounding box center [655, 313] width 43 height 17
type input "31"
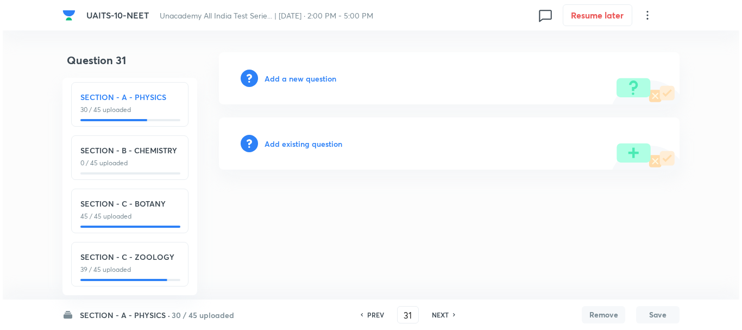
scroll to position [0, 0]
click at [287, 72] on div "Add a new question" at bounding box center [449, 78] width 461 height 52
click at [296, 73] on h6 "Add a new question" at bounding box center [301, 78] width 72 height 11
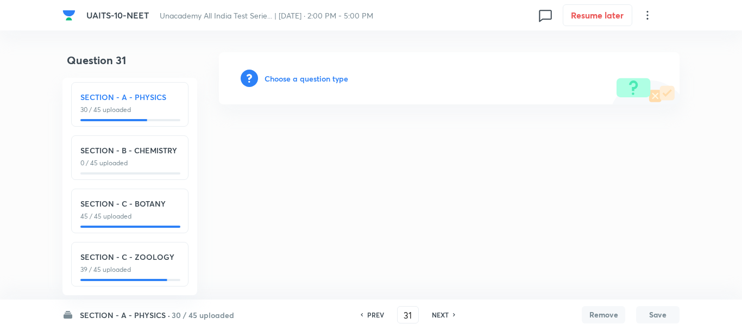
click at [316, 78] on h6 "Choose a question type" at bounding box center [307, 78] width 84 height 11
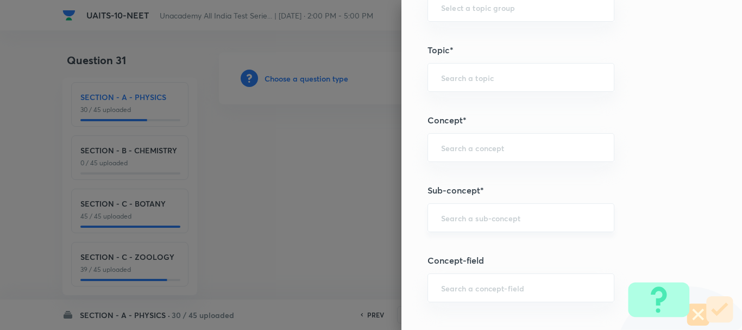
scroll to position [598, 0]
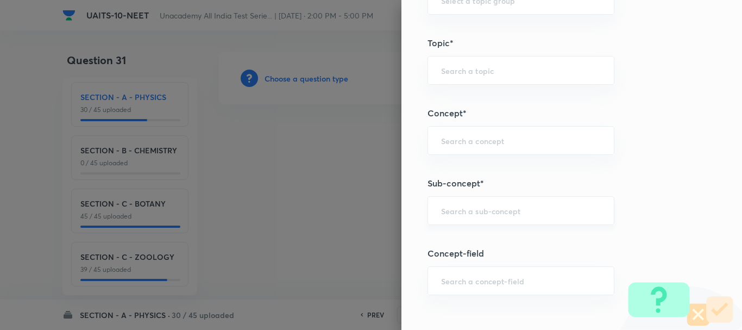
click at [446, 211] on input "text" at bounding box center [521, 210] width 160 height 10
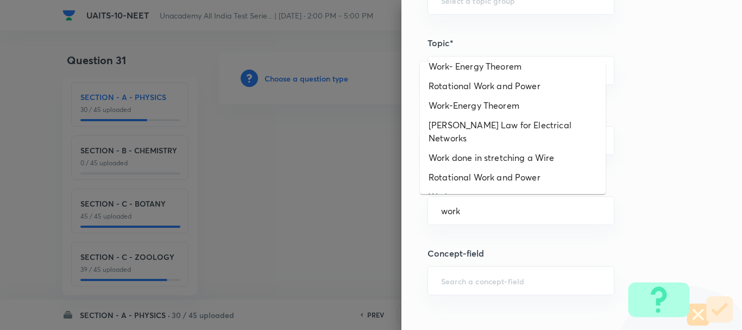
scroll to position [157, 0]
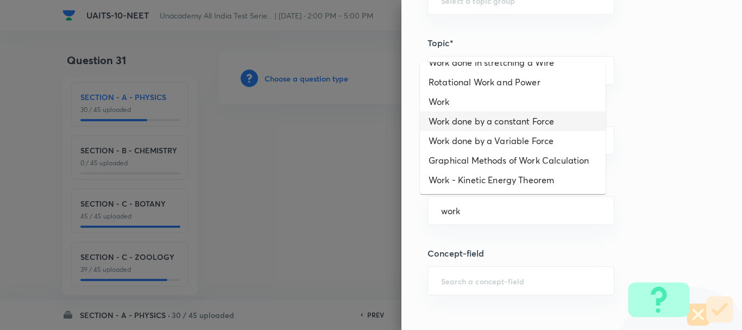
click at [447, 92] on li "Work" at bounding box center [513, 102] width 186 height 20
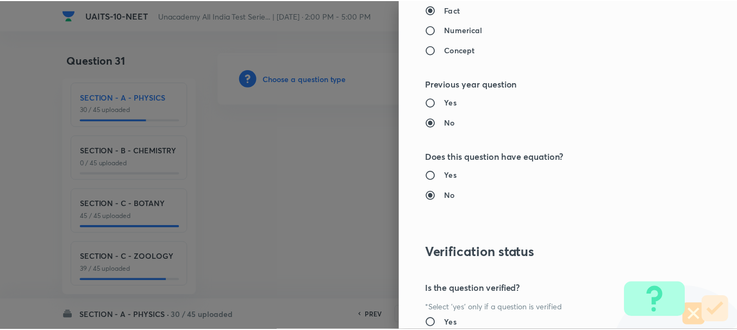
scroll to position [1224, 0]
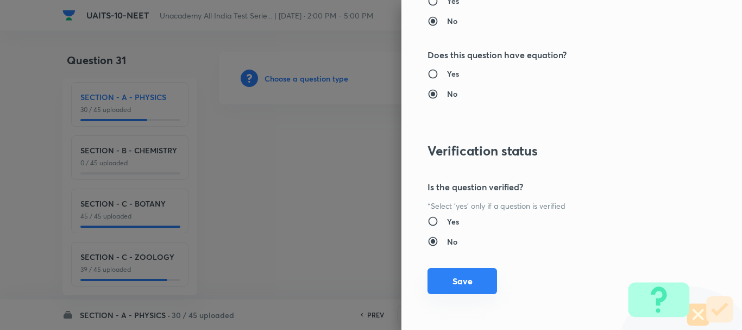
click at [462, 279] on button "Save" at bounding box center [463, 281] width 70 height 26
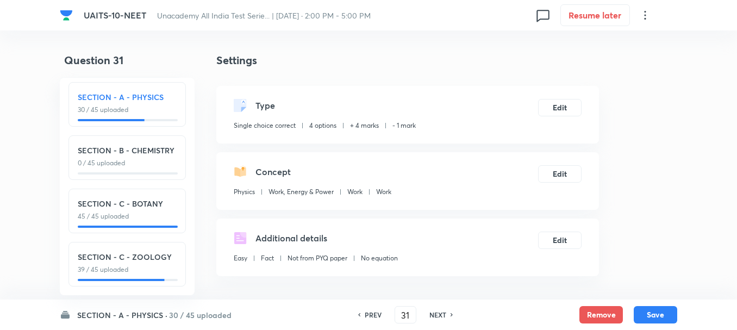
scroll to position [163, 0]
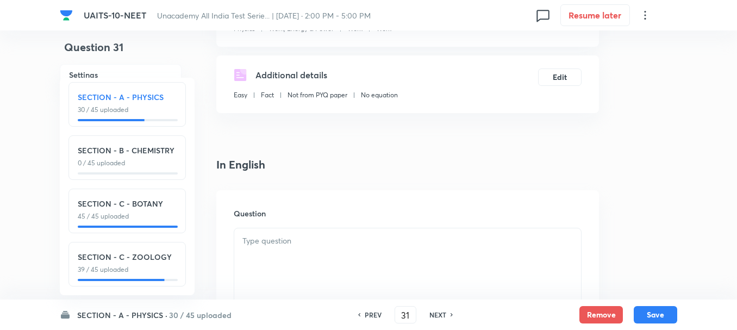
click at [307, 247] on p at bounding box center [407, 241] width 330 height 12
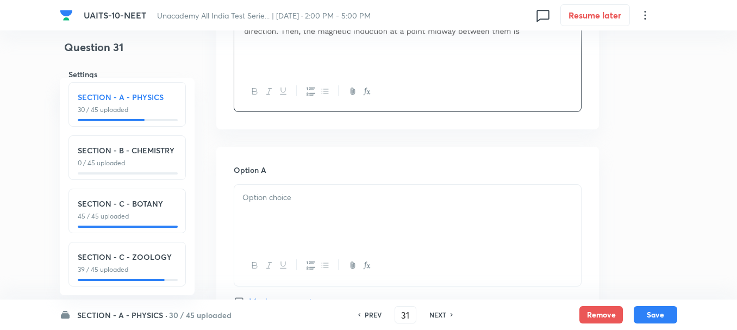
scroll to position [489, 0]
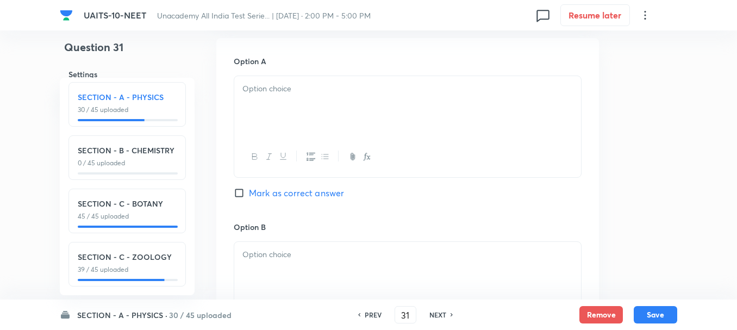
drag, startPoint x: 296, startPoint y: 112, endPoint x: 310, endPoint y: 120, distance: 15.8
click at [296, 112] on div at bounding box center [407, 106] width 347 height 61
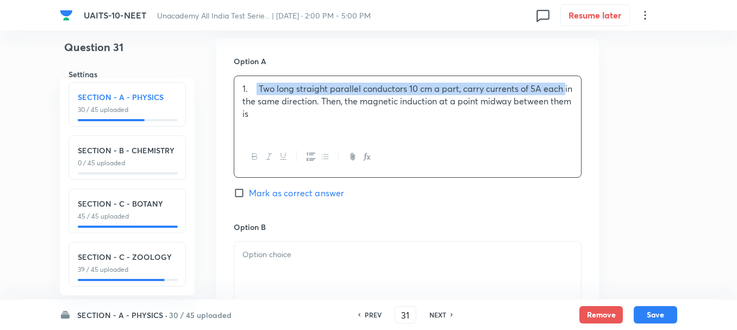
drag, startPoint x: 236, startPoint y: 94, endPoint x: 72, endPoint y: 105, distance: 164.5
click at [73, 104] on div "UAITS-10-NEET Unacademy All India Test Serie... | Oct 5, 2025 · 2:00 PM - 5:00 …" at bounding box center [368, 246] width 737 height 1367
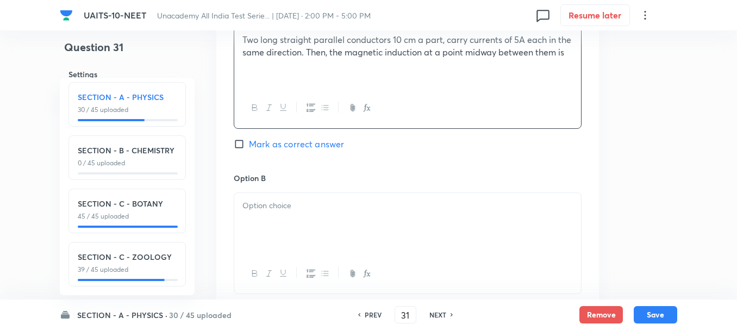
scroll to position [598, 0]
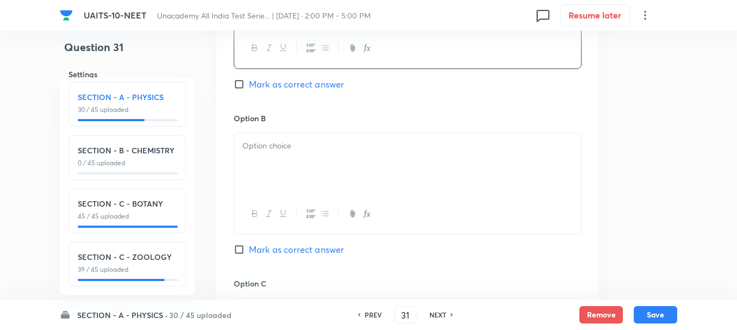
click at [297, 160] on div at bounding box center [407, 163] width 347 height 61
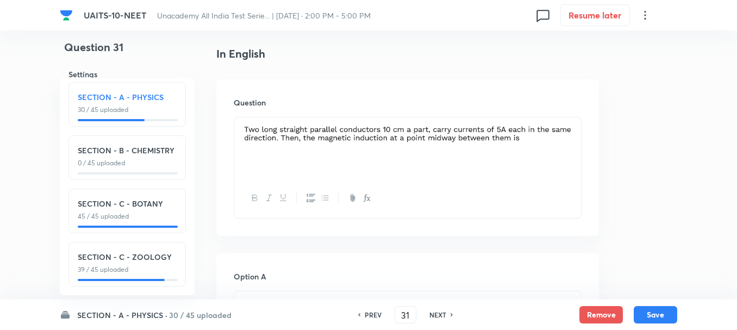
scroll to position [326, 0]
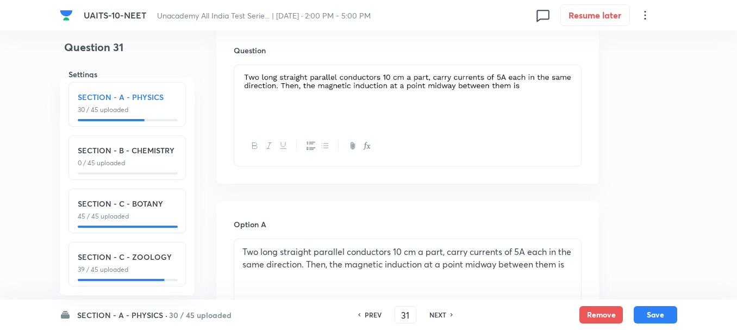
click at [374, 268] on p "Two long straight parallel conductors 10 cm a part, carry currents of 5A each i…" at bounding box center [407, 258] width 330 height 24
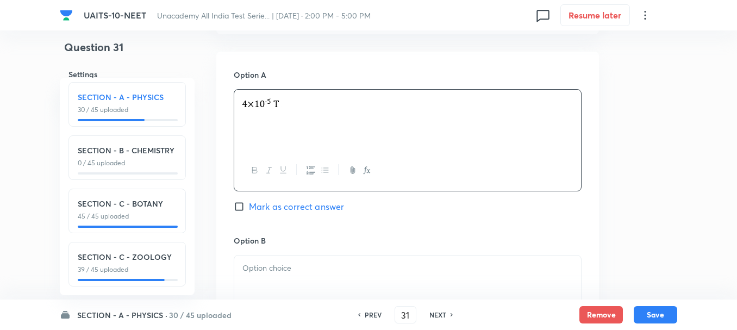
scroll to position [489, 0]
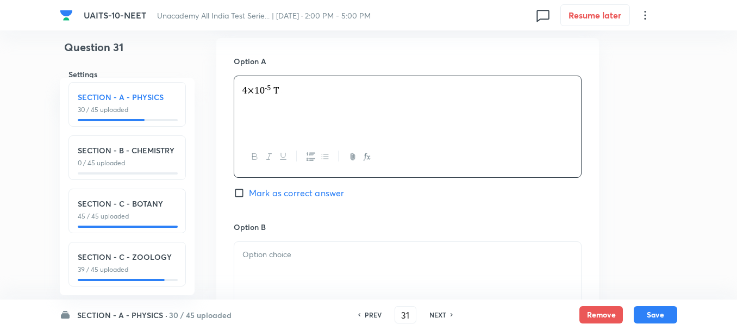
click at [281, 255] on p at bounding box center [407, 254] width 330 height 12
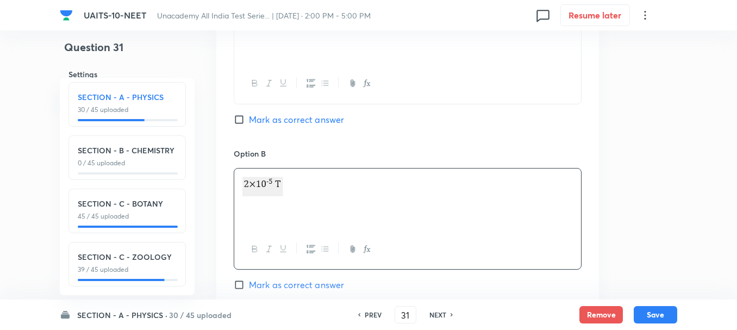
scroll to position [652, 0]
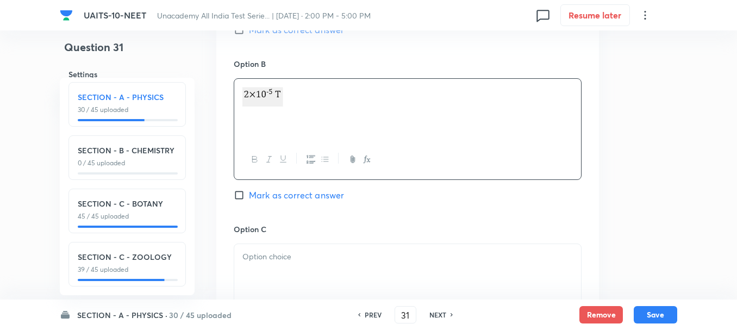
click at [304, 263] on div at bounding box center [407, 274] width 347 height 61
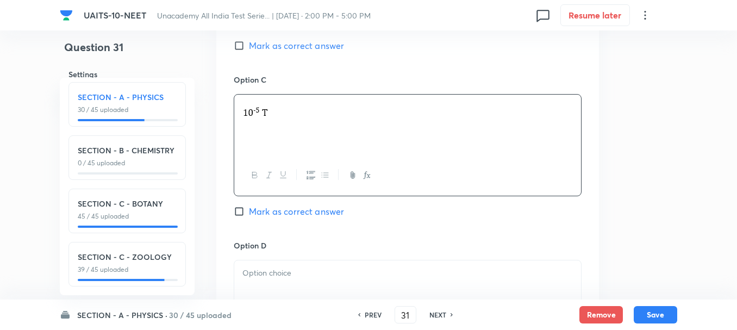
scroll to position [815, 0]
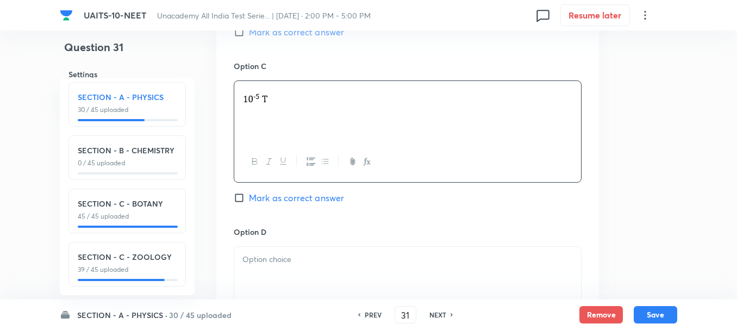
drag, startPoint x: 281, startPoint y: 255, endPoint x: 338, endPoint y: 281, distance: 62.7
click at [281, 256] on p at bounding box center [407, 259] width 330 height 12
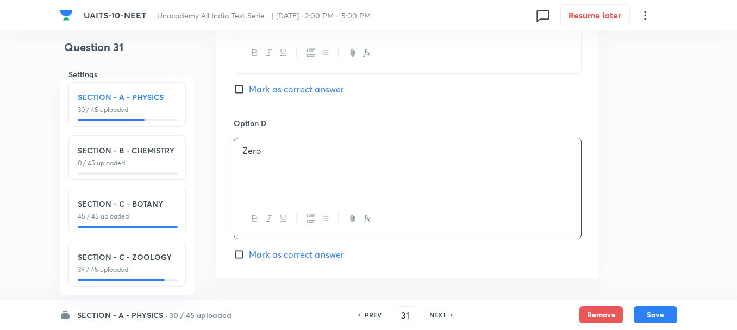
click at [265, 249] on span "Mark as correct answer" at bounding box center [296, 254] width 95 height 13
click at [249, 249] on input "Mark as correct answer" at bounding box center [241, 254] width 15 height 11
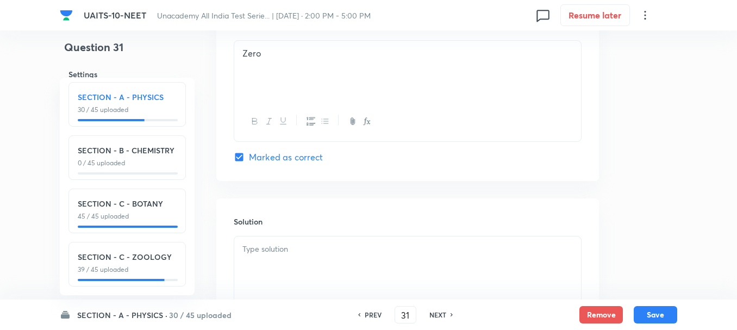
scroll to position [1032, 0]
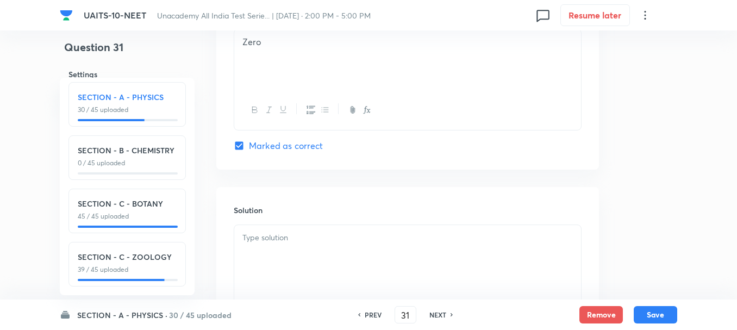
click at [285, 249] on div at bounding box center [407, 255] width 347 height 61
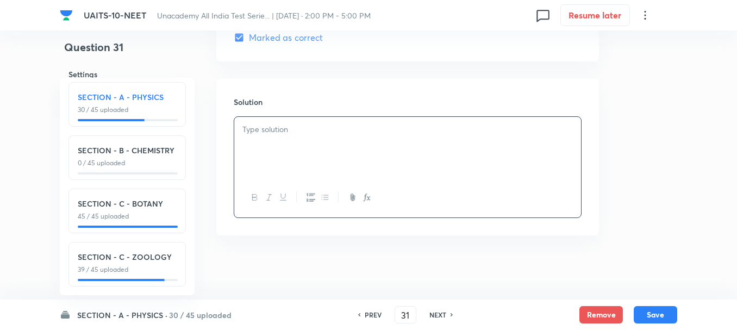
scroll to position [1142, 0]
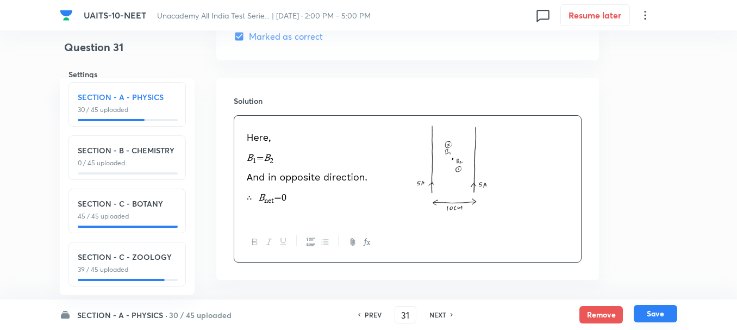
click at [657, 318] on button "Save" at bounding box center [655, 313] width 43 height 17
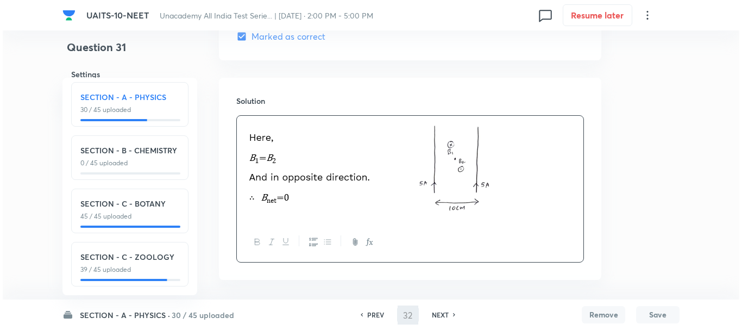
scroll to position [0, 0]
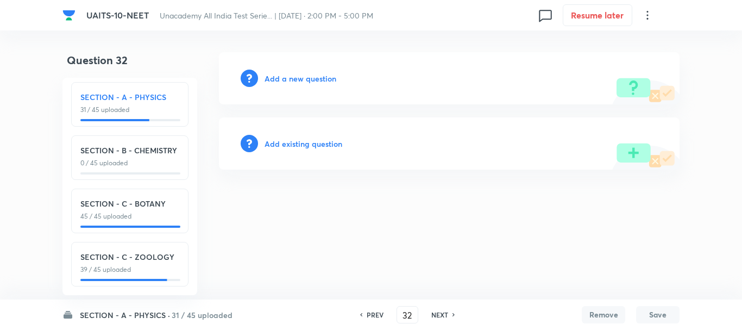
click at [308, 83] on h6 "Add a new question" at bounding box center [301, 78] width 72 height 11
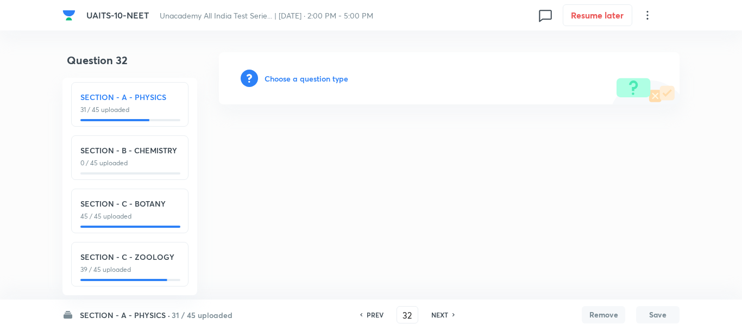
click at [319, 82] on h6 "Choose a question type" at bounding box center [307, 78] width 84 height 11
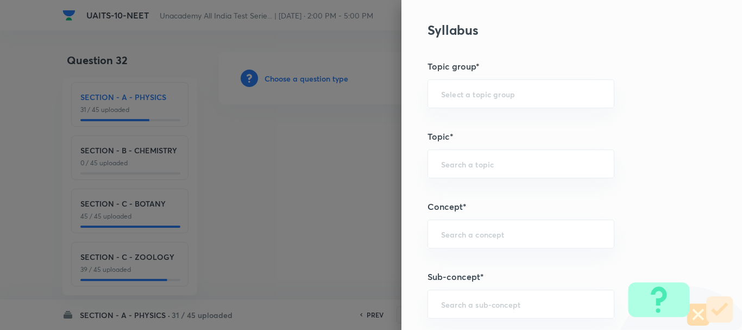
scroll to position [598, 0]
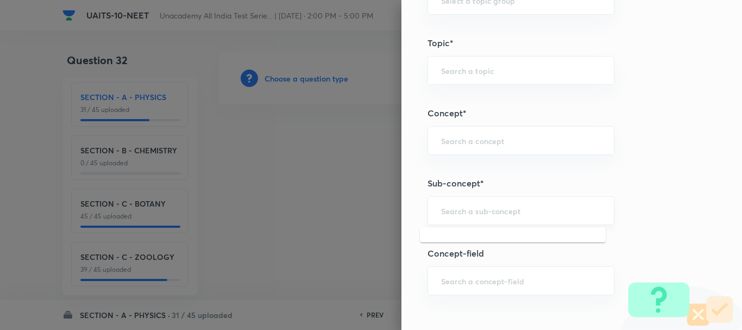
click at [454, 216] on input "text" at bounding box center [521, 210] width 160 height 10
paste input "[PERSON_NAME] Laws of Motion"
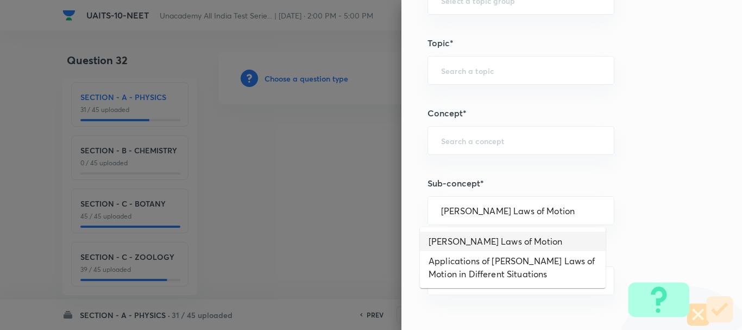
click at [495, 240] on li "[PERSON_NAME] Laws of Motion" at bounding box center [513, 241] width 186 height 20
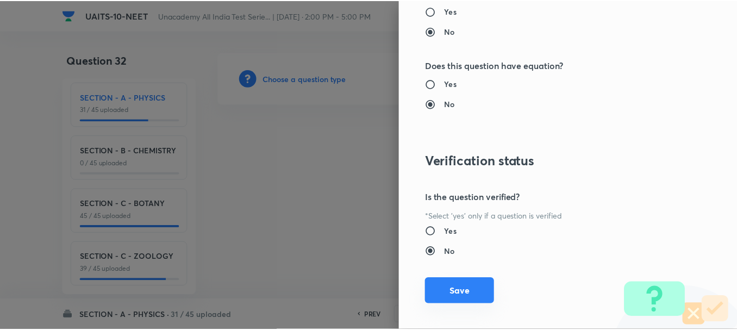
scroll to position [1224, 0]
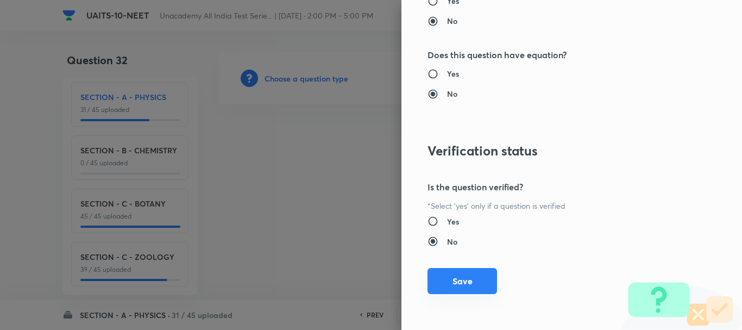
click at [469, 283] on button "Save" at bounding box center [463, 281] width 70 height 26
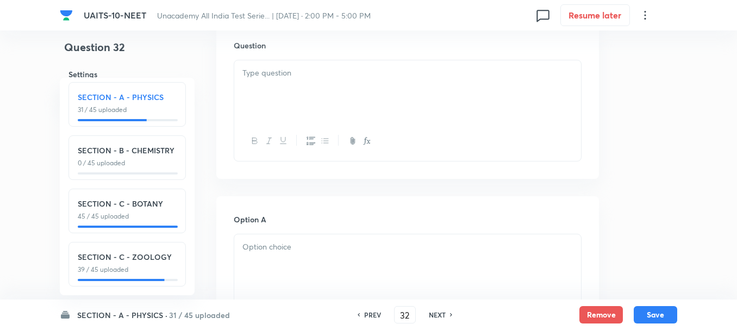
scroll to position [272, 0]
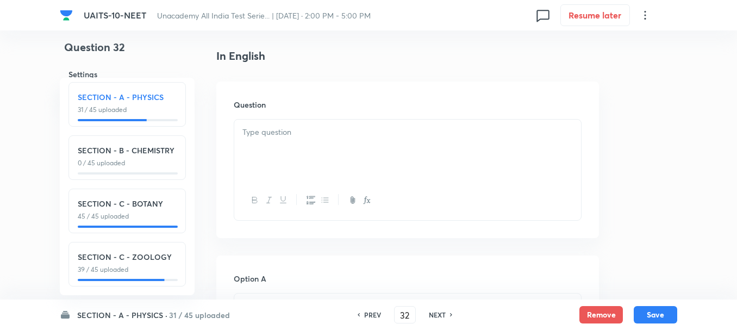
click at [287, 131] on p at bounding box center [407, 132] width 330 height 12
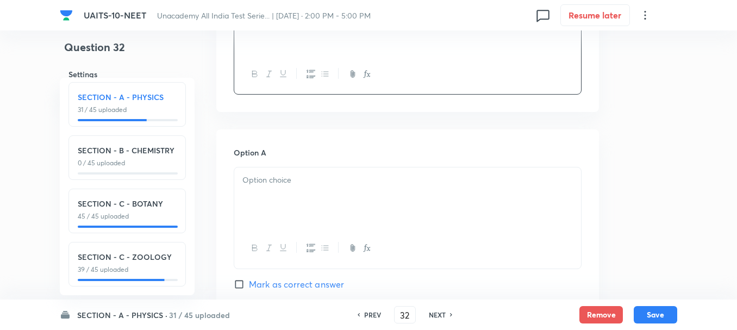
scroll to position [435, 0]
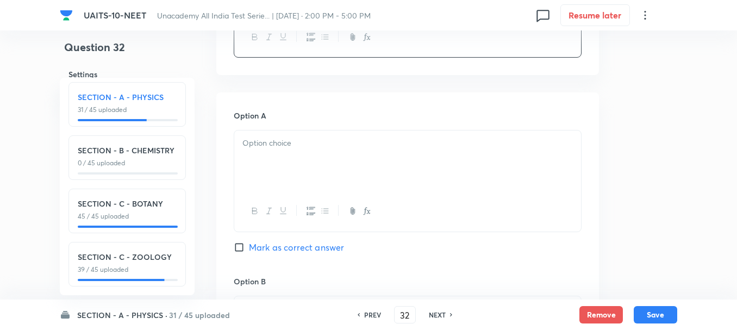
click at [273, 155] on div at bounding box center [407, 160] width 347 height 61
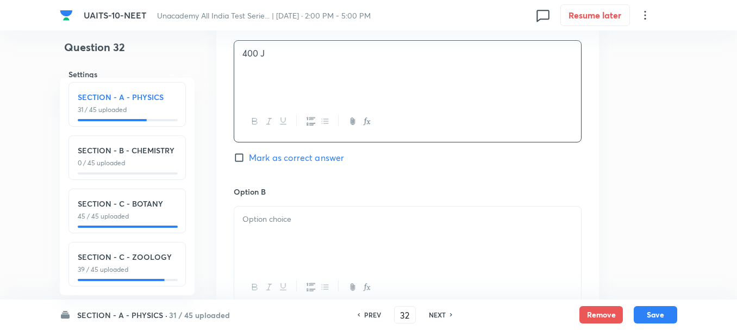
scroll to position [543, 0]
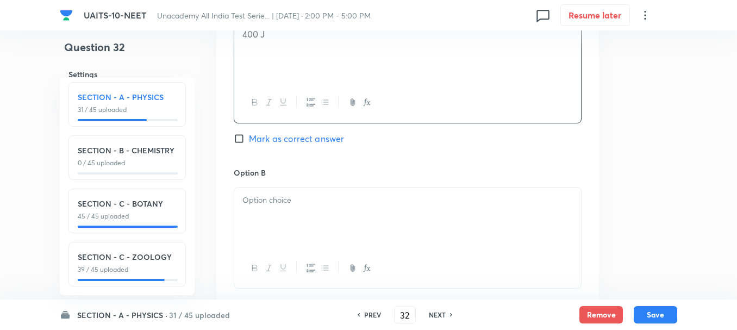
click at [274, 215] on div at bounding box center [407, 217] width 347 height 61
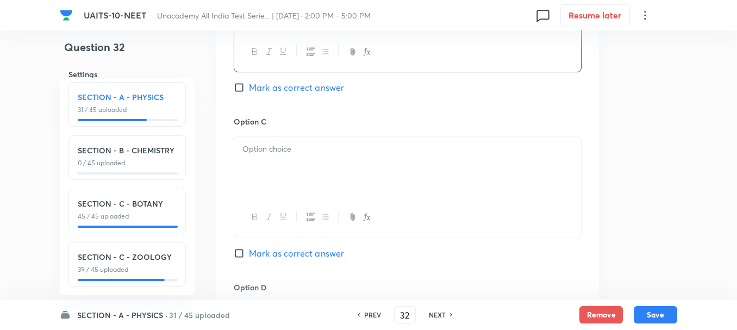
scroll to position [761, 0]
click at [259, 164] on div at bounding box center [407, 165] width 347 height 61
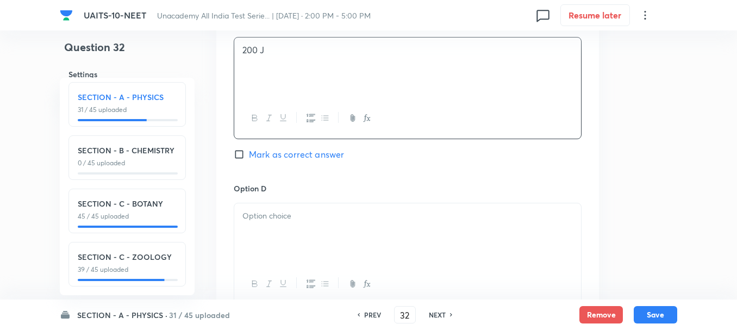
scroll to position [924, 0]
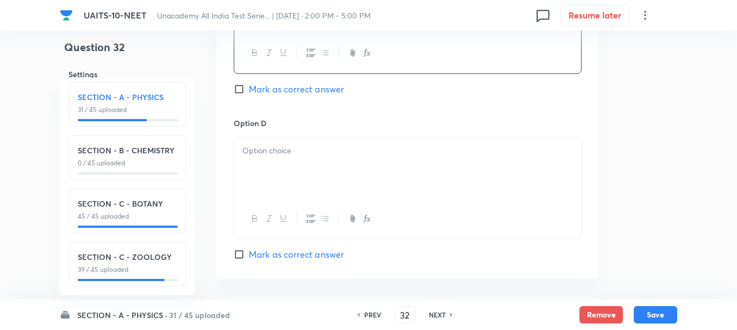
click at [262, 169] on div at bounding box center [407, 168] width 347 height 61
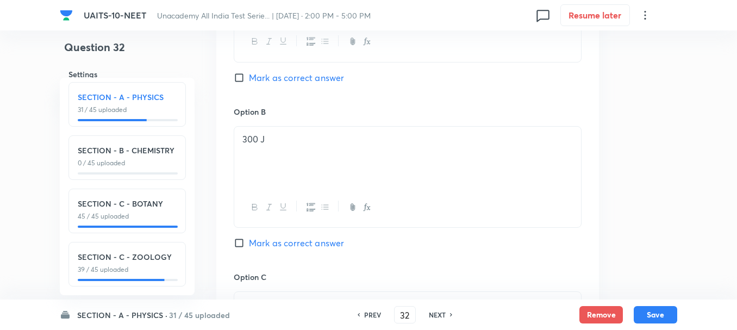
scroll to position [598, 0]
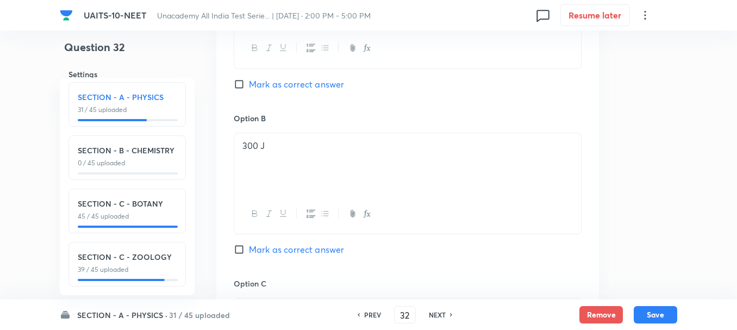
click at [265, 85] on span "Mark as correct answer" at bounding box center [296, 84] width 95 height 13
click at [249, 85] on input "Mark as correct answer" at bounding box center [241, 84] width 15 height 11
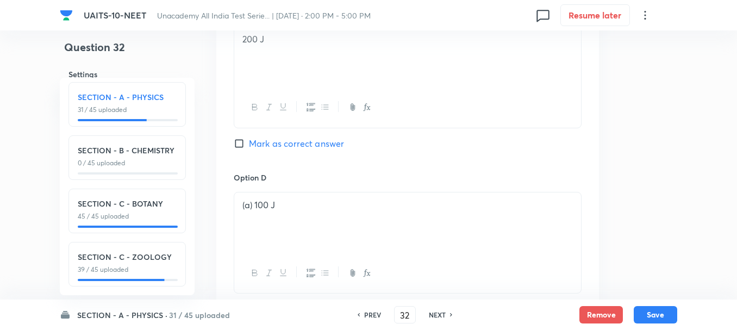
scroll to position [1032, 0]
click at [274, 252] on div at bounding box center [407, 255] width 347 height 61
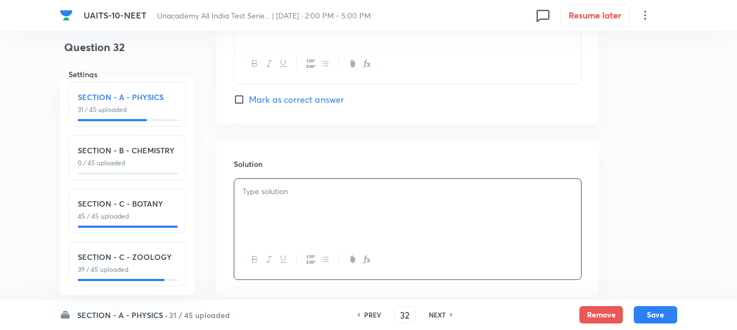
scroll to position [1141, 0]
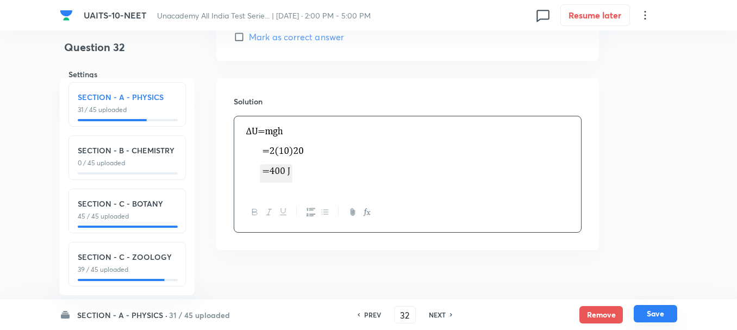
click at [660, 311] on button "Save" at bounding box center [655, 313] width 43 height 17
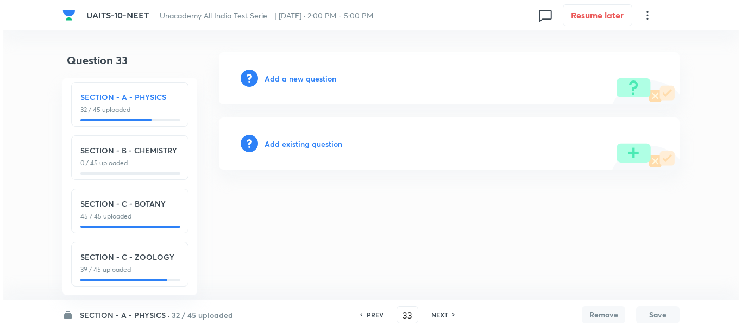
scroll to position [0, 0]
click at [297, 84] on h6 "Add a new question" at bounding box center [301, 78] width 72 height 11
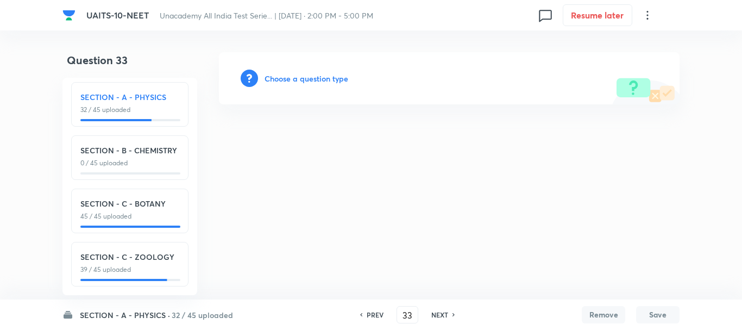
click at [309, 83] on h6 "Choose a question type" at bounding box center [307, 78] width 84 height 11
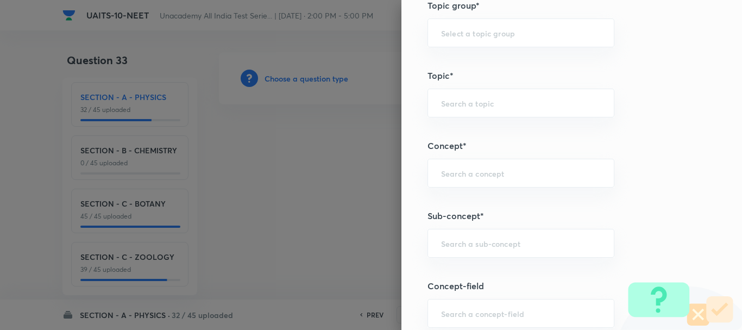
scroll to position [598, 0]
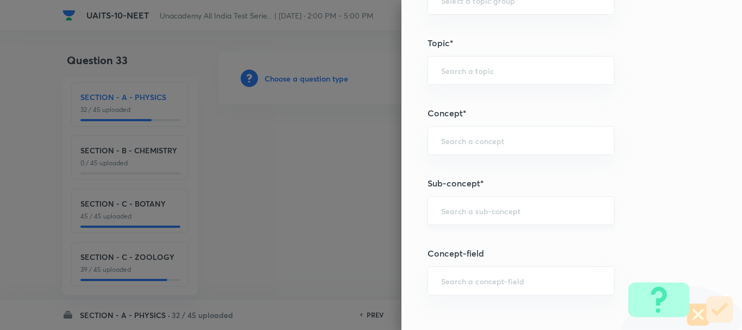
click at [437, 204] on div "​" at bounding box center [521, 210] width 187 height 29
paste input "Circular Motion"
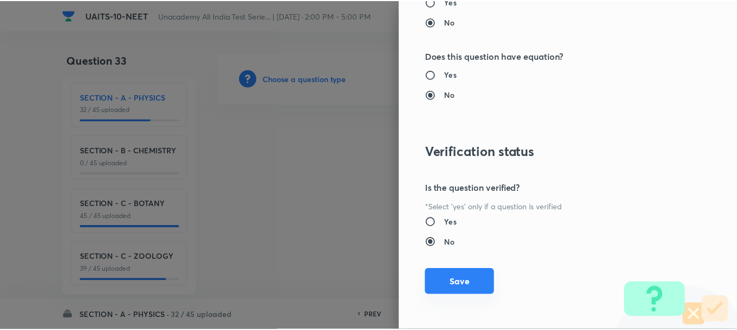
scroll to position [1224, 0]
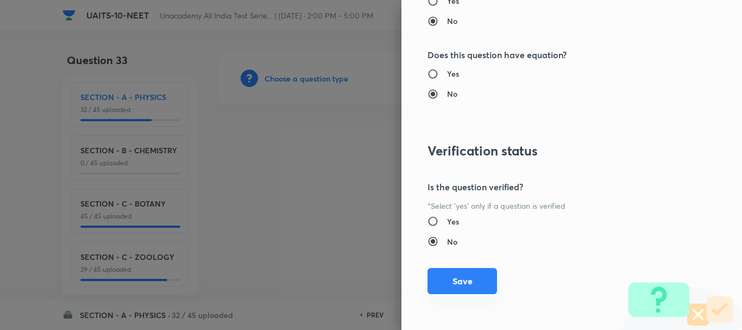
click at [455, 275] on button "Save" at bounding box center [463, 281] width 70 height 26
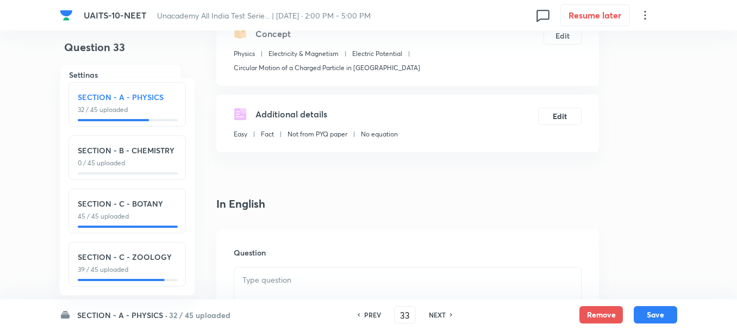
scroll to position [217, 0]
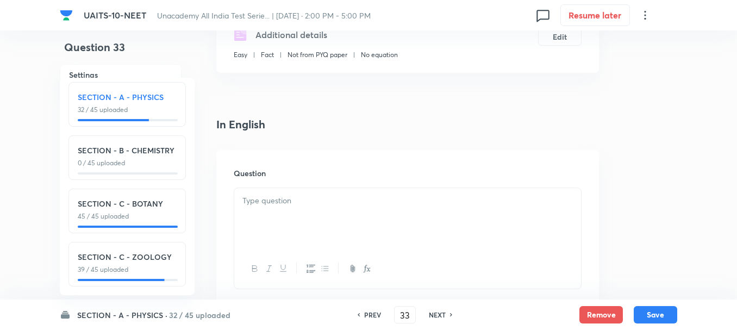
click at [281, 231] on div at bounding box center [407, 218] width 347 height 61
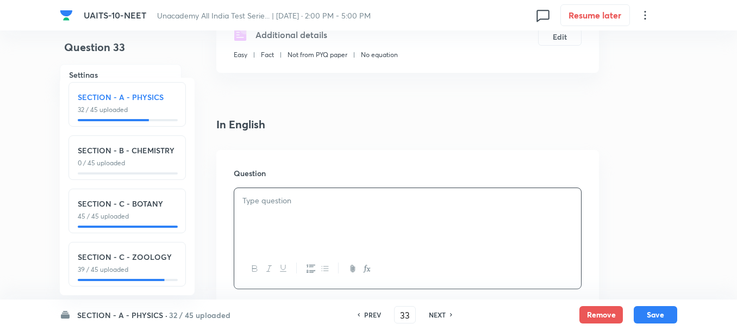
paste div
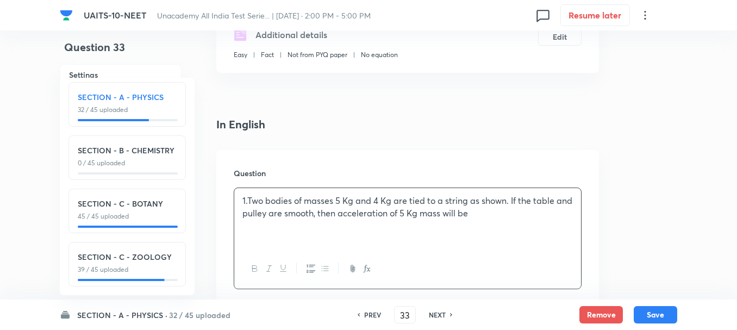
click at [247, 200] on p "1.Two bodies of masses 5 Kg and 4 Kg are tied to a string as shown. If the tabl…" at bounding box center [407, 207] width 330 height 24
click at [479, 227] on div "Two bodies of masses 5 Kg and 4 Kg are tied to a string as shown. If the table …" at bounding box center [407, 218] width 347 height 61
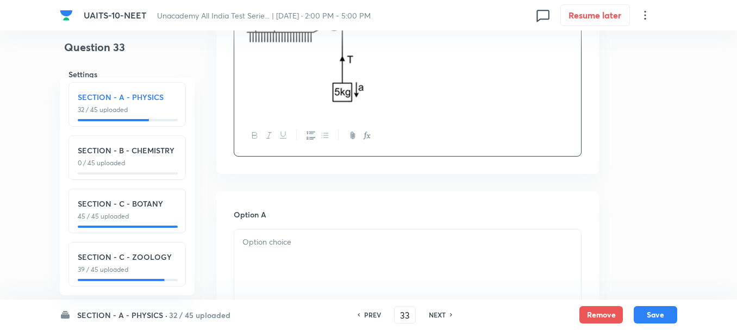
scroll to position [489, 0]
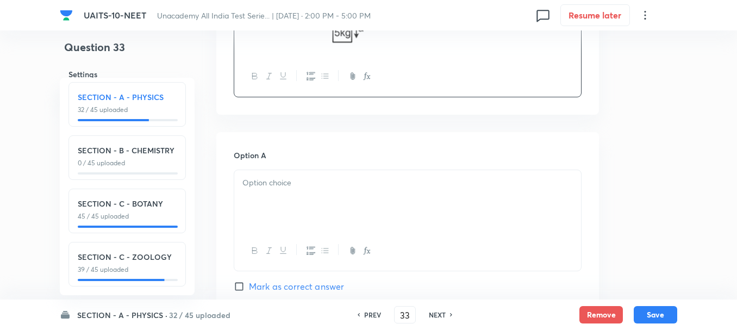
click at [309, 231] on div at bounding box center [407, 251] width 347 height 40
click at [290, 213] on div at bounding box center [407, 200] width 347 height 61
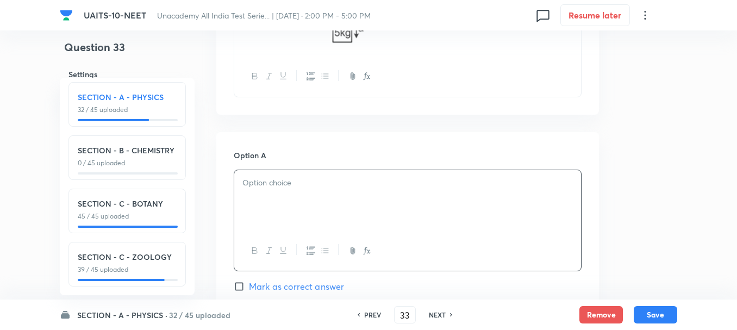
click at [329, 197] on div at bounding box center [407, 200] width 347 height 61
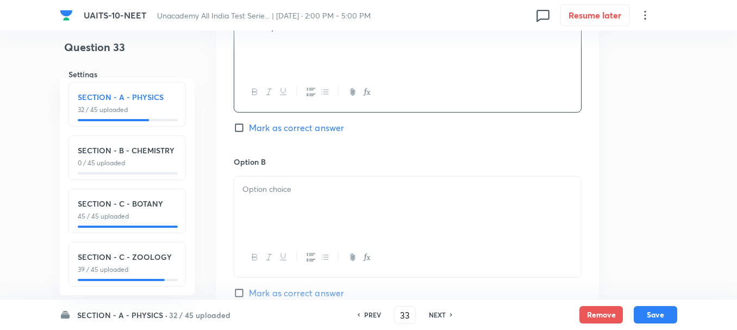
scroll to position [652, 0]
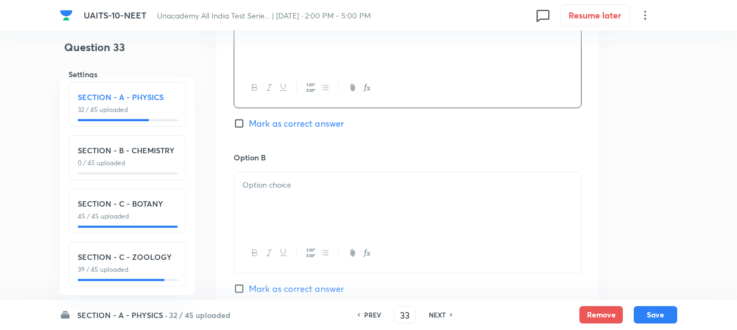
click at [292, 185] on p at bounding box center [407, 185] width 330 height 12
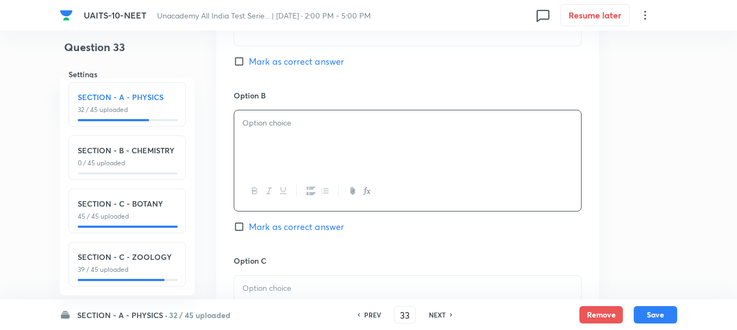
scroll to position [815, 0]
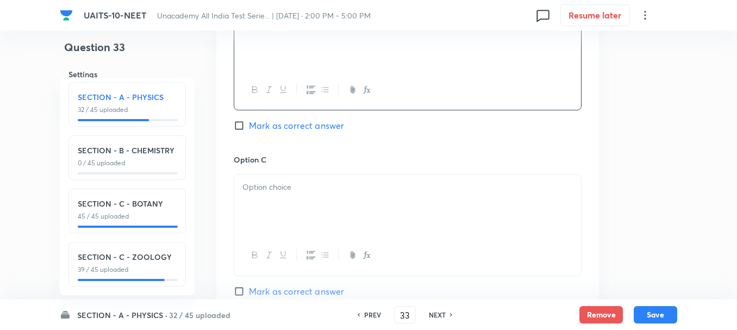
click at [300, 193] on p at bounding box center [407, 187] width 330 height 12
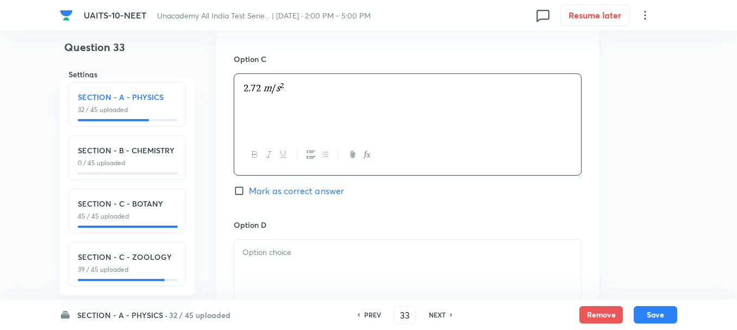
scroll to position [978, 0]
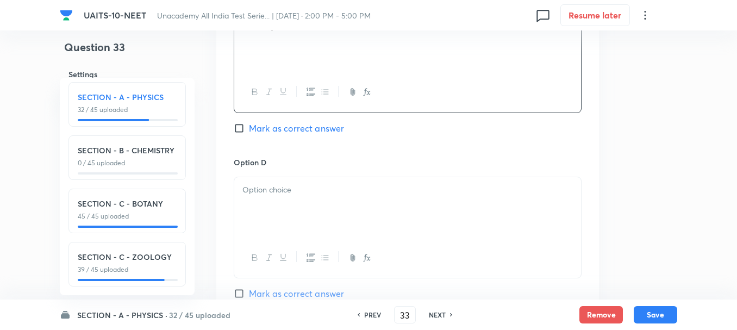
click at [280, 198] on div at bounding box center [407, 207] width 347 height 61
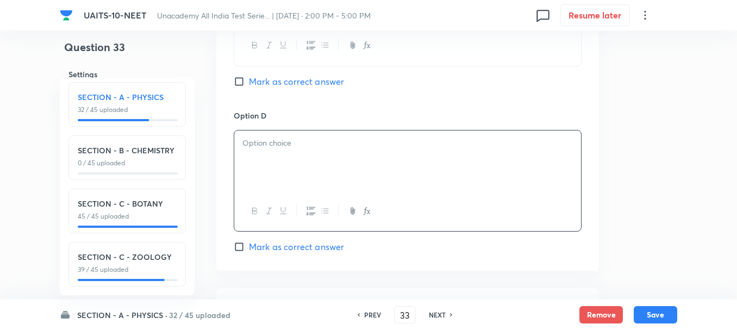
scroll to position [1087, 0]
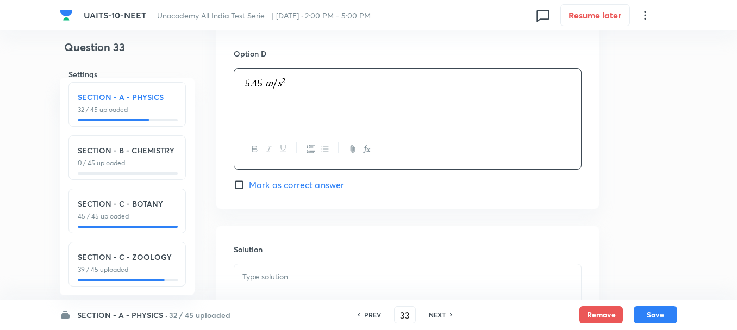
click at [258, 184] on span "Mark as correct answer" at bounding box center [296, 184] width 95 height 13
click at [249, 184] on input "Mark as correct answer" at bounding box center [241, 184] width 15 height 11
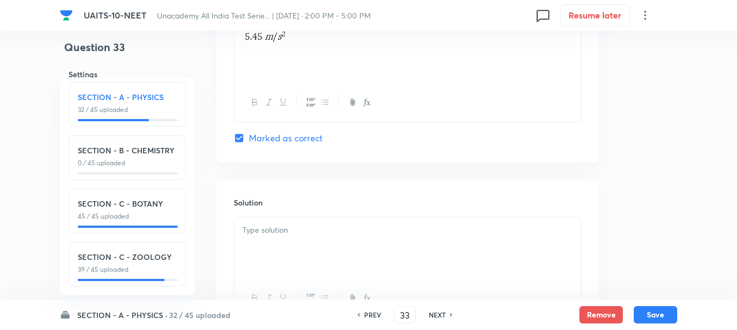
scroll to position [1236, 0]
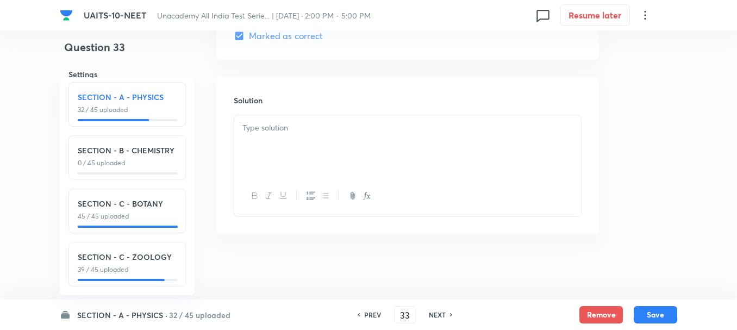
click at [276, 143] on div at bounding box center [407, 145] width 347 height 61
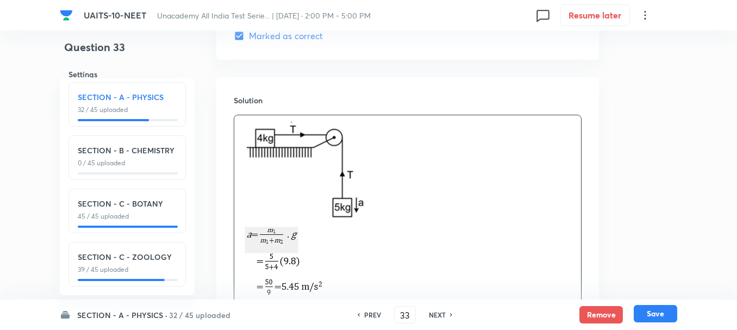
click at [673, 310] on button "Save" at bounding box center [655, 313] width 43 height 17
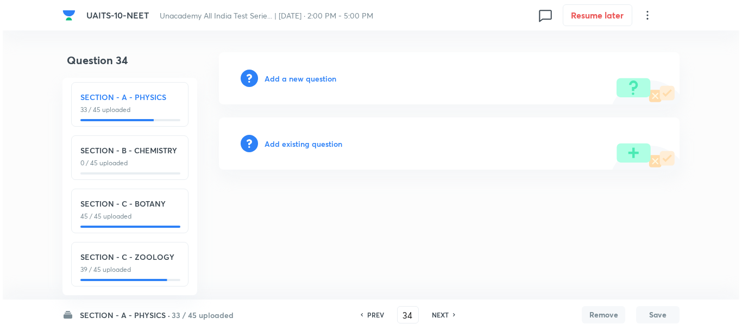
scroll to position [0, 0]
click at [299, 79] on h6 "Add a new question" at bounding box center [301, 78] width 72 height 11
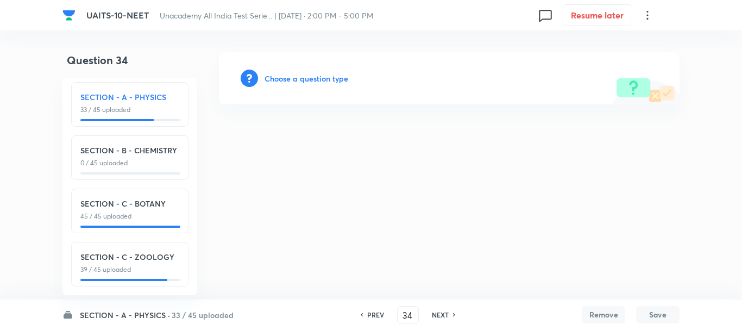
click at [322, 82] on h6 "Choose a question type" at bounding box center [307, 78] width 84 height 11
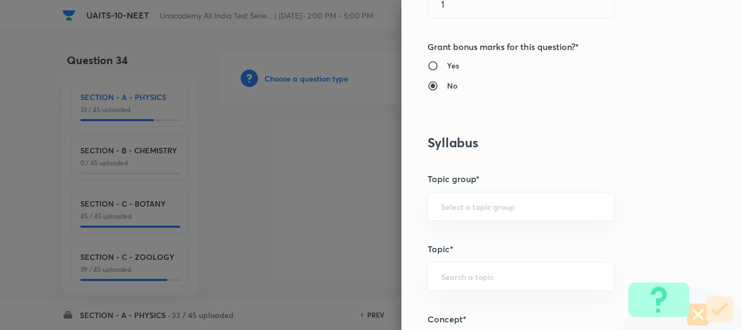
scroll to position [543, 0]
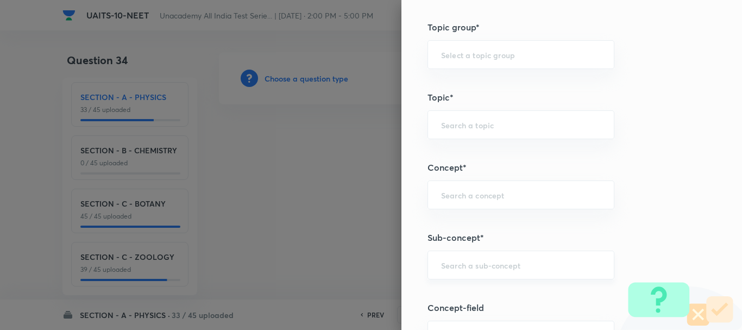
click at [429, 270] on div "​" at bounding box center [521, 264] width 187 height 29
paste input "Magnetic Effect of Current"
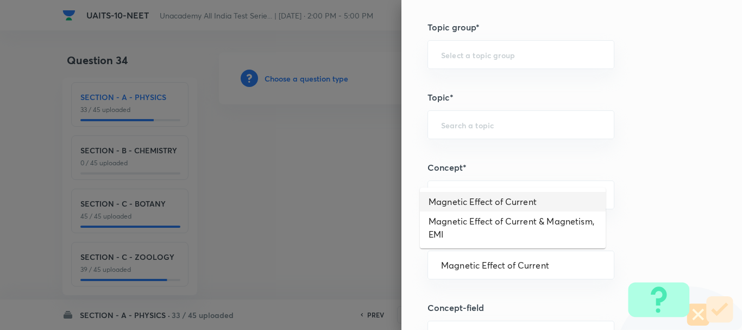
click at [496, 199] on li "Magnetic Effect of Current" at bounding box center [513, 202] width 186 height 20
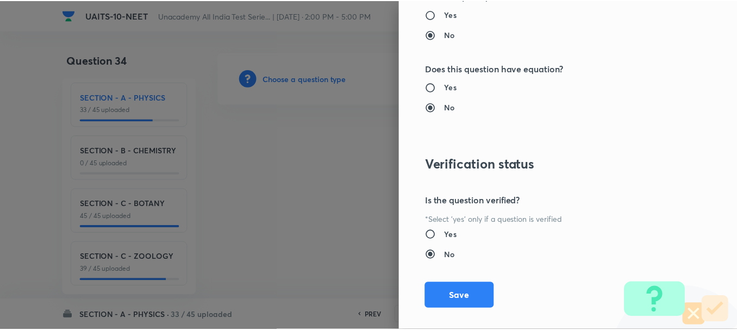
scroll to position [1224, 0]
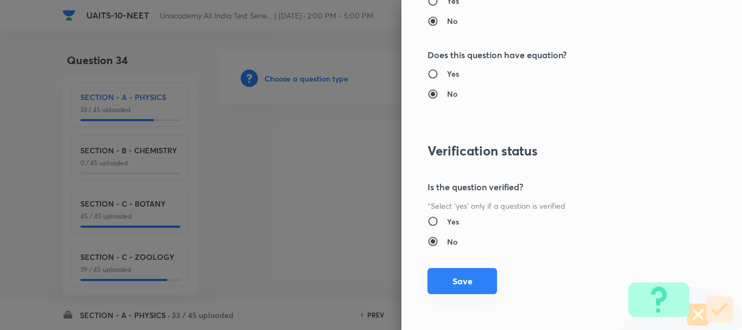
click at [463, 280] on button "Save" at bounding box center [463, 281] width 70 height 26
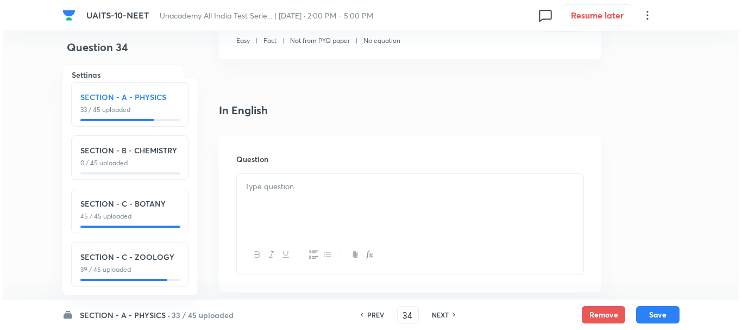
scroll to position [272, 0]
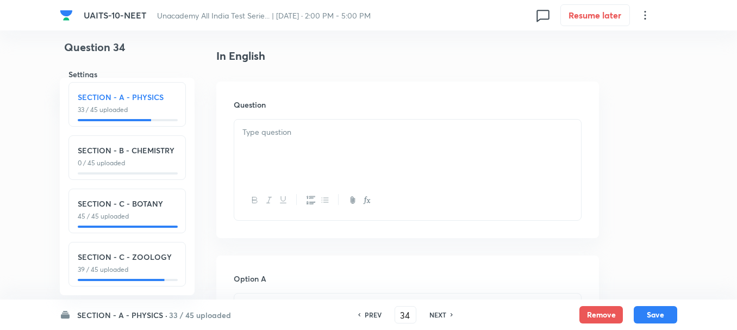
click at [285, 137] on p at bounding box center [407, 132] width 330 height 12
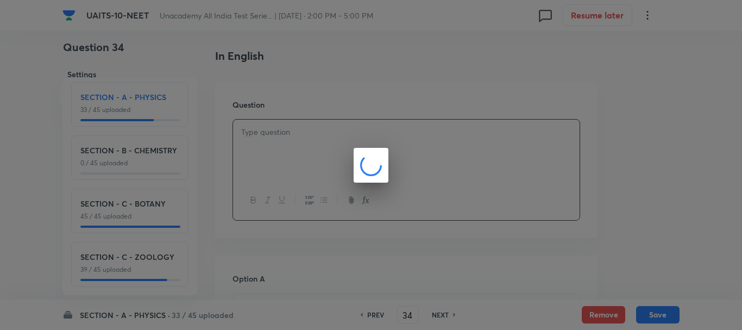
click at [405, 152] on div at bounding box center [371, 165] width 742 height 330
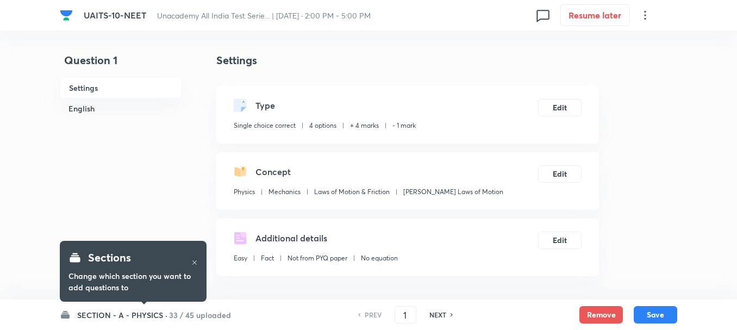
click at [131, 317] on h6 "SECTION - A - PHYSICS ·" at bounding box center [122, 314] width 90 height 11
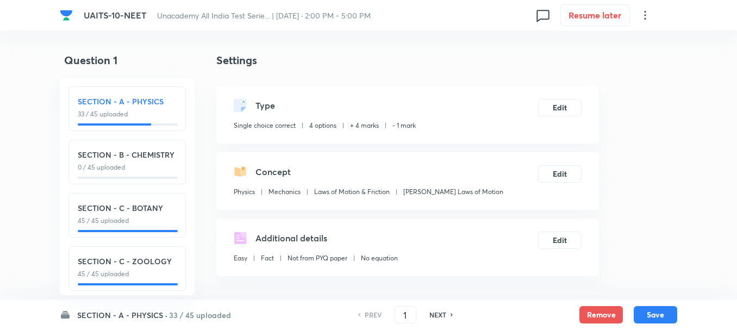
click at [148, 115] on p "33 / 45 uploaded" at bounding box center [127, 114] width 99 height 10
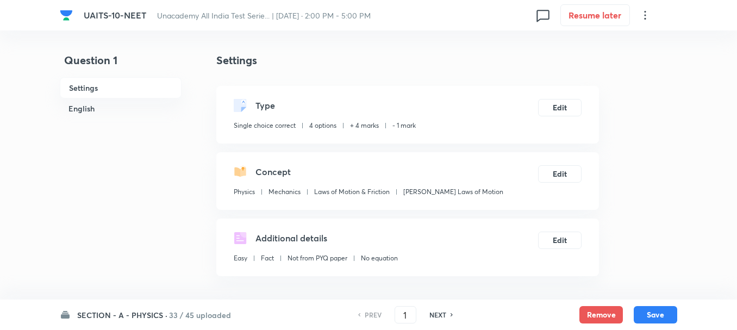
click at [133, 314] on h6 "SECTION - A - PHYSICS ·" at bounding box center [122, 314] width 90 height 11
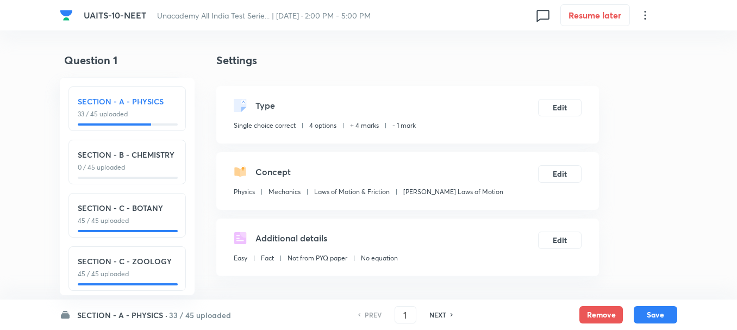
click at [438, 314] on h6 "NEXT" at bounding box center [437, 315] width 17 height 10
type input "2"
checkbox input "false"
checkbox input "true"
click at [437, 315] on h6 "NEXT" at bounding box center [437, 315] width 17 height 10
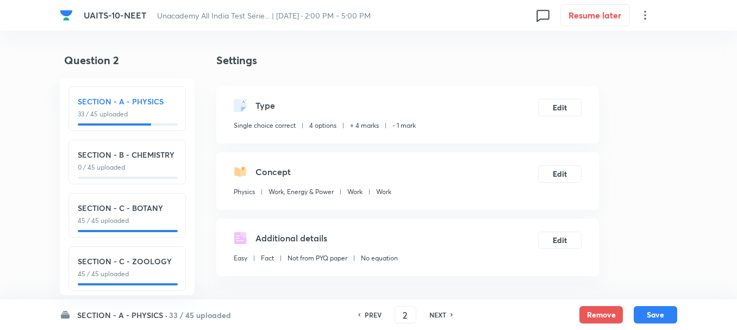
type input "3"
checkbox input "true"
checkbox input "false"
click at [437, 315] on h6 "NEXT" at bounding box center [437, 315] width 17 height 10
checkbox input "false"
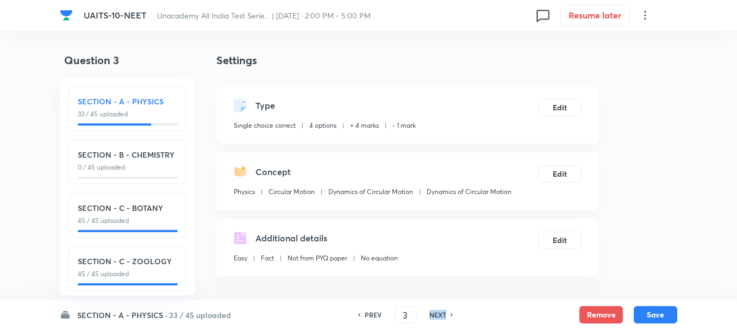
type input "4"
checkbox input "true"
click at [437, 315] on h6 "NEXT" at bounding box center [437, 315] width 17 height 10
type input "5"
checkbox input "false"
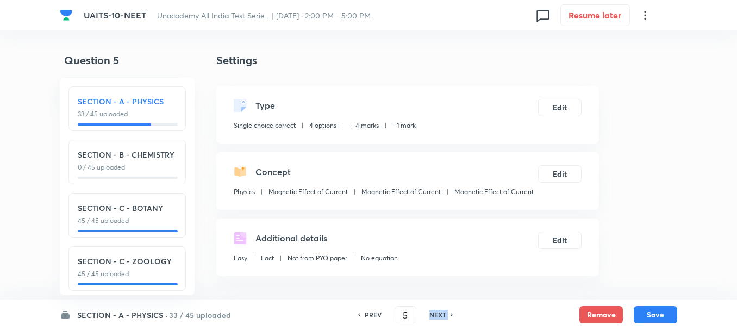
click at [437, 315] on h6 "NEXT" at bounding box center [437, 315] width 17 height 10
checkbox input "false"
type input "6"
checkbox input "true"
click at [437, 315] on h6 "NEXT" at bounding box center [437, 315] width 17 height 10
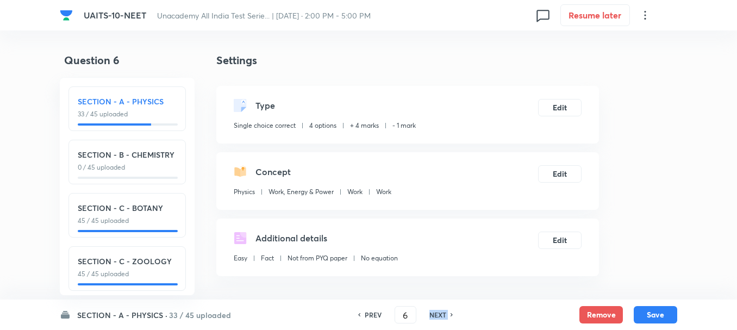
type input "7"
checkbox input "false"
checkbox input "true"
click at [437, 315] on h6 "NEXT" at bounding box center [437, 315] width 17 height 10
type input "8"
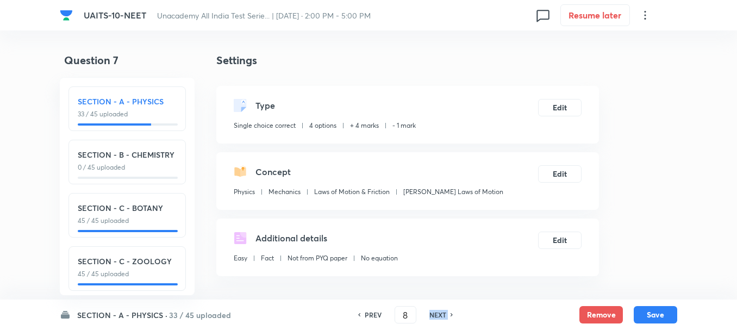
checkbox input "true"
click at [437, 315] on h6 "NEXT" at bounding box center [437, 315] width 17 height 10
checkbox input "true"
checkbox input "false"
click at [437, 315] on h6 "NEXT" at bounding box center [437, 315] width 17 height 10
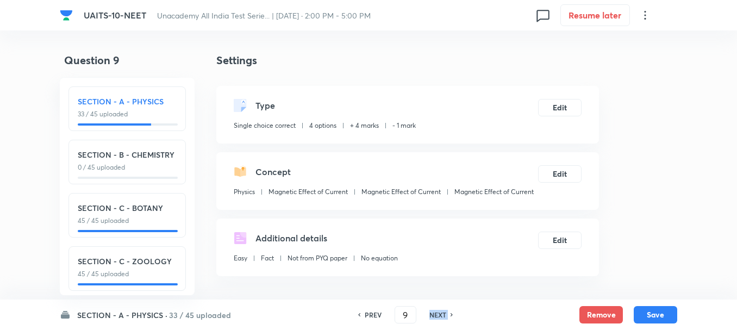
type input "10"
checkbox input "false"
checkbox input "true"
click at [437, 315] on h6 "NEXT" at bounding box center [437, 315] width 17 height 10
type input "11"
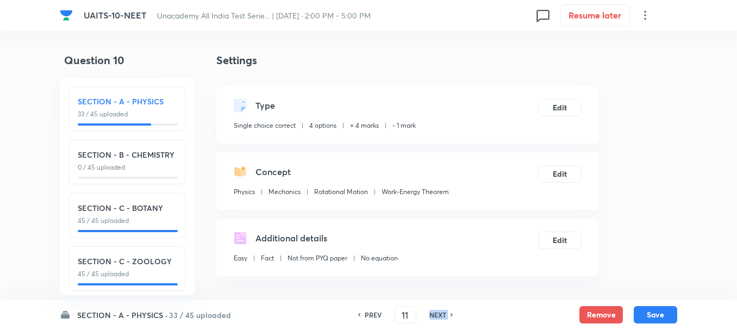
checkbox input "true"
checkbox input "false"
click at [437, 315] on h6 "NEXT" at bounding box center [437, 315] width 17 height 10
checkbox input "true"
click at [437, 315] on h6 "NEXT" at bounding box center [437, 315] width 17 height 10
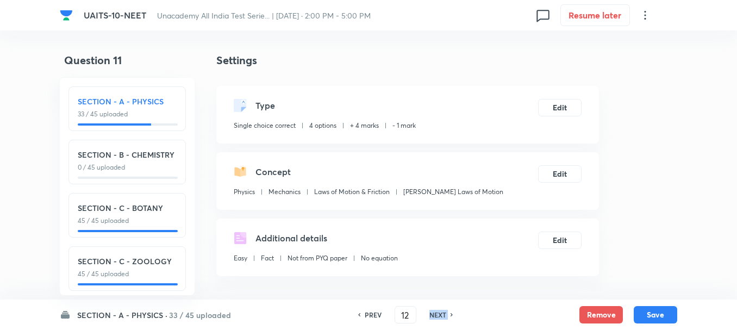
type input "13"
checkbox input "false"
checkbox input "true"
click at [437, 315] on h6 "NEXT" at bounding box center [437, 315] width 17 height 10
type input "14"
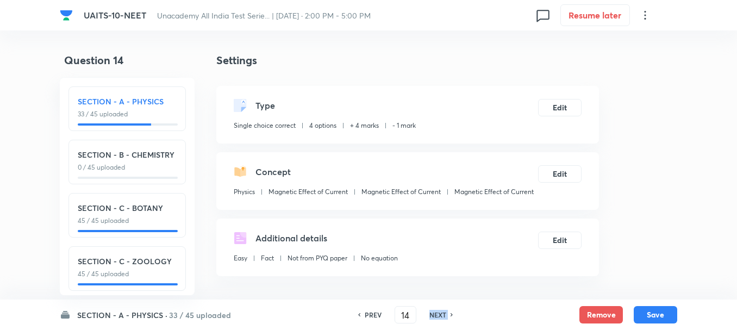
click at [437, 315] on h6 "NEXT" at bounding box center [437, 315] width 17 height 10
checkbox input "false"
type input "15"
checkbox input "true"
click at [437, 315] on h6 "NEXT" at bounding box center [437, 315] width 17 height 10
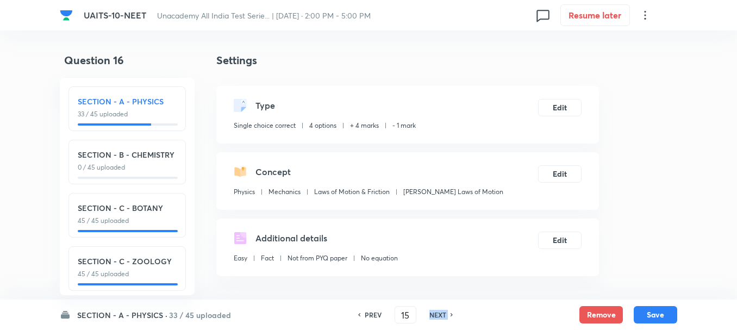
type input "16"
checkbox input "false"
click at [437, 315] on h6 "NEXT" at bounding box center [437, 315] width 17 height 10
checkbox input "false"
type input "17"
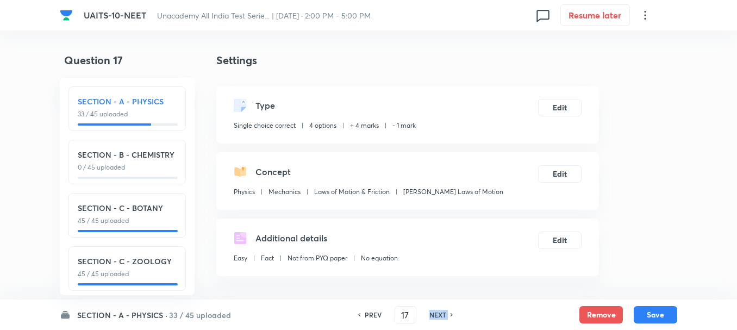
click at [437, 315] on h6 "NEXT" at bounding box center [437, 315] width 17 height 10
checkbox input "false"
type input "18"
checkbox input "true"
click at [437, 315] on h6 "NEXT" at bounding box center [437, 315] width 17 height 10
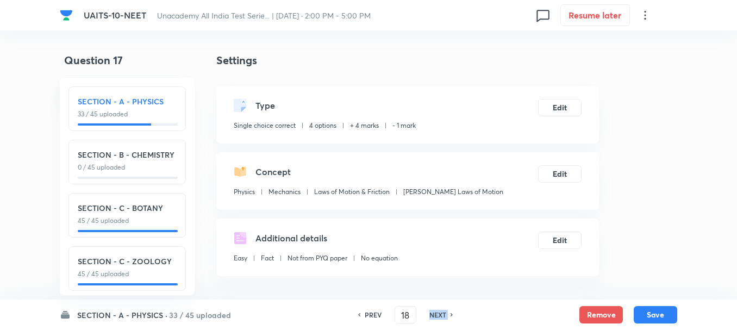
type input "19"
click at [437, 315] on h6 "NEXT" at bounding box center [437, 315] width 17 height 10
checkbox input "true"
click at [437, 315] on h6 "NEXT" at bounding box center [437, 315] width 17 height 10
type input "21"
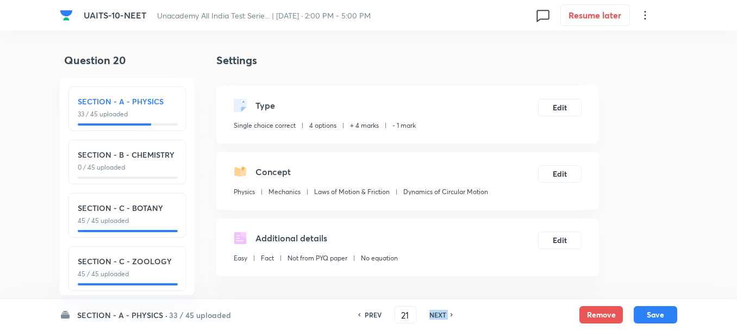
checkbox input "false"
checkbox input "true"
click at [437, 315] on h6 "NEXT" at bounding box center [437, 315] width 17 height 10
checkbox input "true"
checkbox input "false"
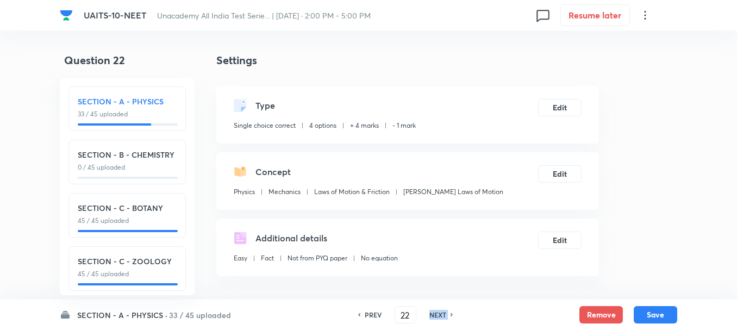
click at [437, 315] on h6 "NEXT" at bounding box center [437, 315] width 17 height 10
type input "23"
checkbox input "true"
click at [437, 315] on h6 "NEXT" at bounding box center [437, 315] width 17 height 10
checkbox input "true"
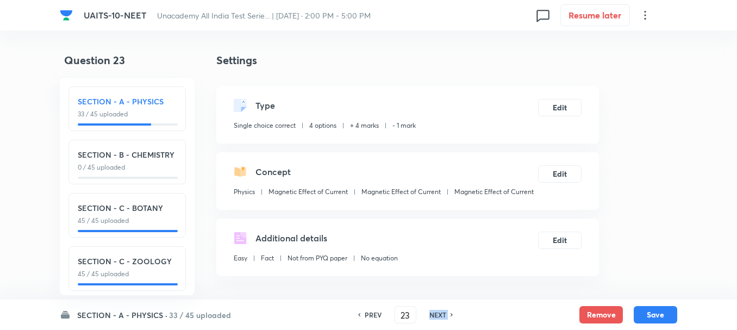
checkbox input "false"
type input "24"
click at [437, 315] on h6 "NEXT" at bounding box center [437, 315] width 17 height 10
checkbox input "true"
checkbox input "false"
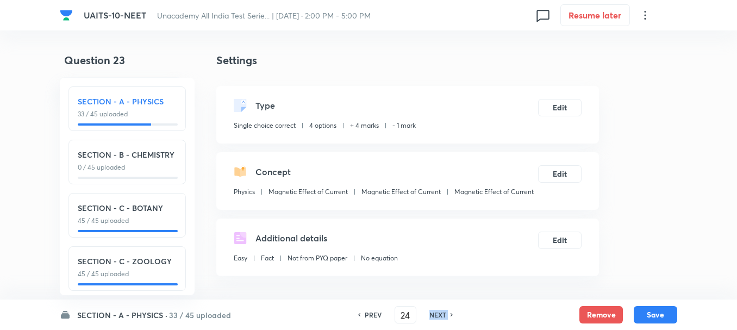
type input "25"
click at [437, 315] on h6 "NEXT" at bounding box center [437, 315] width 17 height 10
checkbox input "true"
click at [437, 315] on h6 "NEXT" at bounding box center [437, 315] width 17 height 10
type input "27"
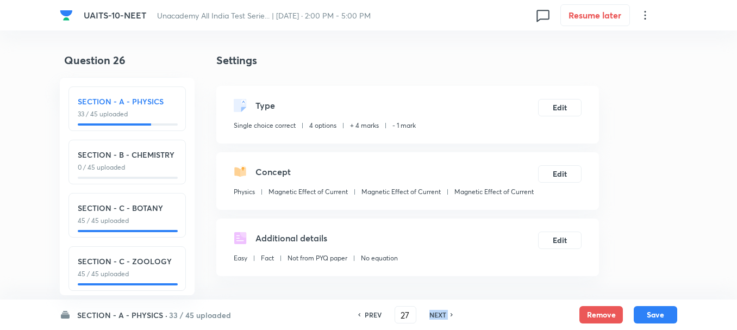
checkbox input "false"
checkbox input "true"
click at [437, 315] on h6 "NEXT" at bounding box center [437, 315] width 17 height 10
type input "28"
checkbox input "true"
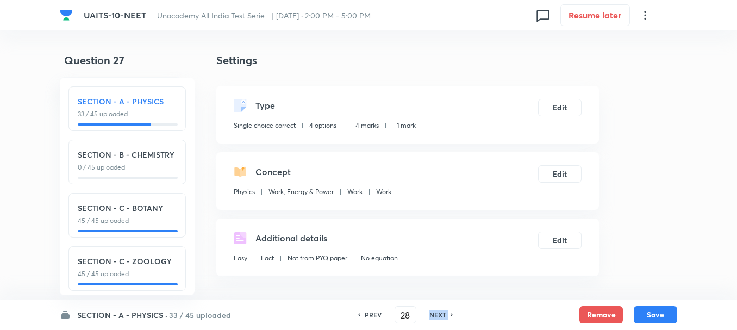
checkbox input "false"
click at [437, 315] on h6 "NEXT" at bounding box center [437, 315] width 17 height 10
checkbox input "false"
type input "29"
checkbox input "true"
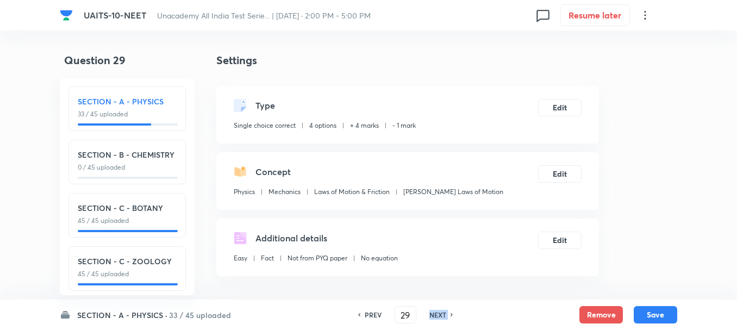
click at [437, 315] on h6 "NEXT" at bounding box center [437, 315] width 17 height 10
type input "30"
checkbox input "false"
click at [437, 315] on h6 "NEXT" at bounding box center [437, 315] width 17 height 10
checkbox input "false"
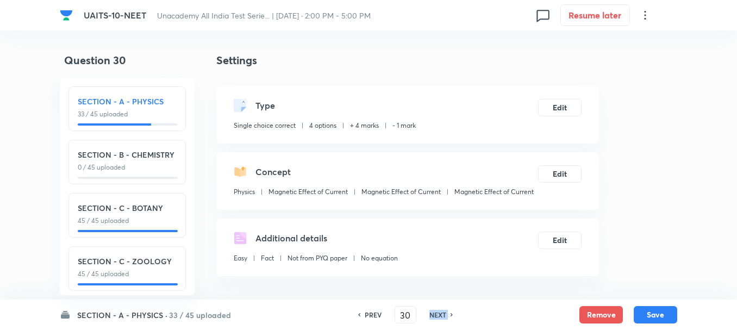
type input "31"
click at [437, 315] on h6 "NEXT" at bounding box center [437, 315] width 17 height 10
checkbox input "false"
type input "32"
click at [438, 316] on h6 "NEXT" at bounding box center [437, 315] width 17 height 10
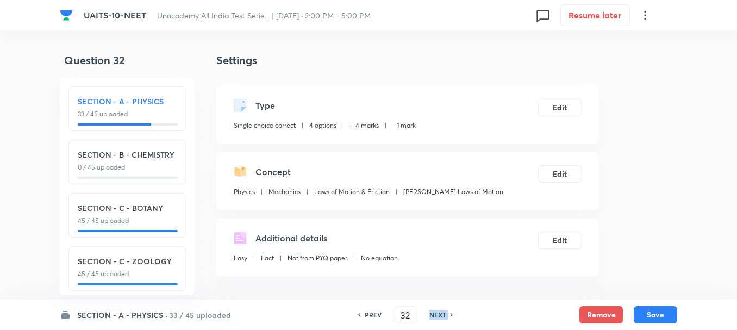
checkbox input "false"
type input "33"
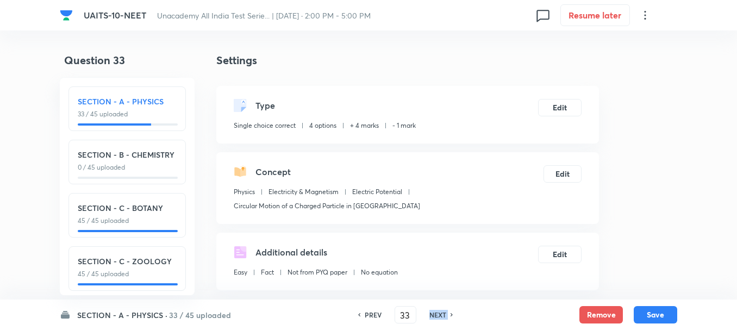
checkbox input "true"
click at [438, 315] on h6 "NEXT" at bounding box center [437, 315] width 17 height 10
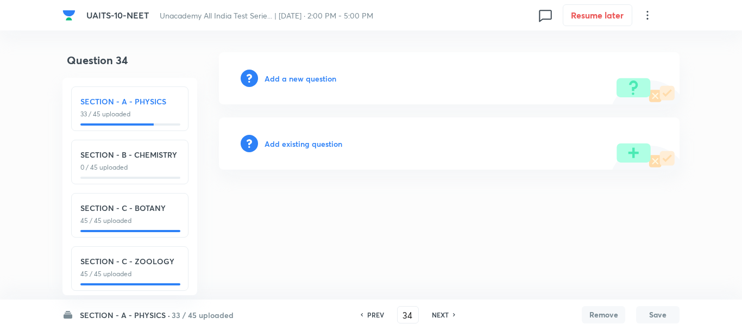
click at [375, 306] on div "PREV 34 ​ NEXT" at bounding box center [408, 314] width 140 height 17
click at [374, 314] on h6 "PREV" at bounding box center [375, 315] width 17 height 10
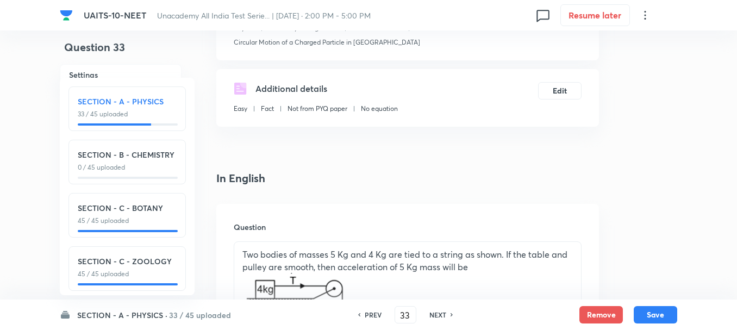
scroll to position [163, 0]
click at [434, 317] on h6 "NEXT" at bounding box center [437, 315] width 17 height 10
type input "34"
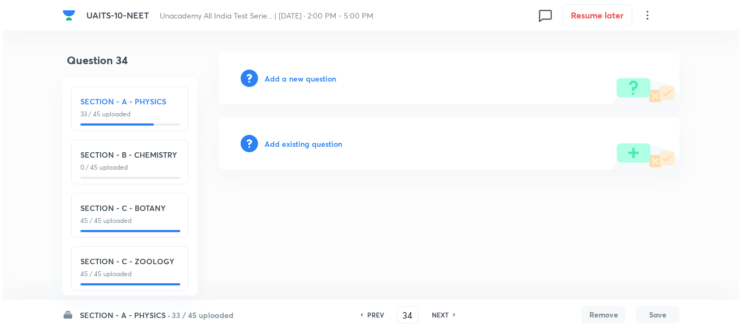
scroll to position [0, 0]
click at [289, 84] on div "Add a new question" at bounding box center [449, 78] width 461 height 52
click at [296, 75] on h6 "Add a new question" at bounding box center [301, 78] width 72 height 11
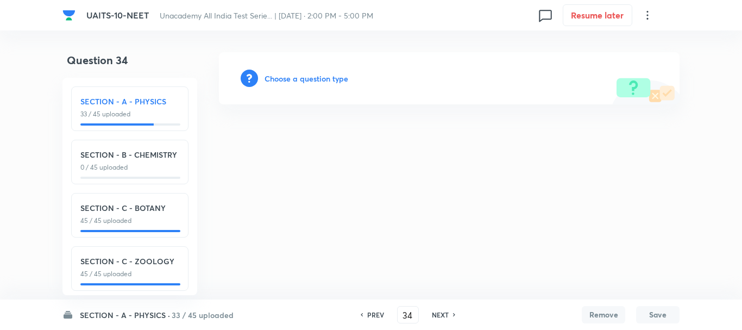
click at [309, 80] on h6 "Choose a question type" at bounding box center [307, 78] width 84 height 11
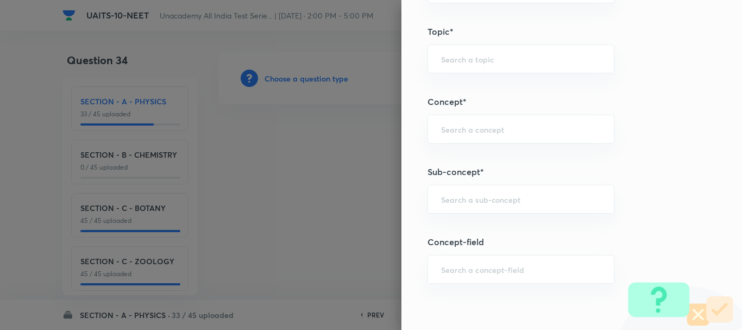
scroll to position [706, 0]
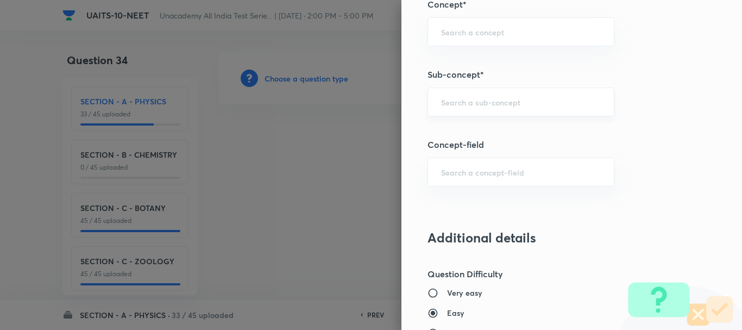
click at [469, 84] on div "Question settings Question type* Single choice correct Number of options* 2 3 4…" at bounding box center [572, 165] width 341 height 330
click at [456, 106] on input "text" at bounding box center [521, 102] width 160 height 10
paste input "Circular Motion"
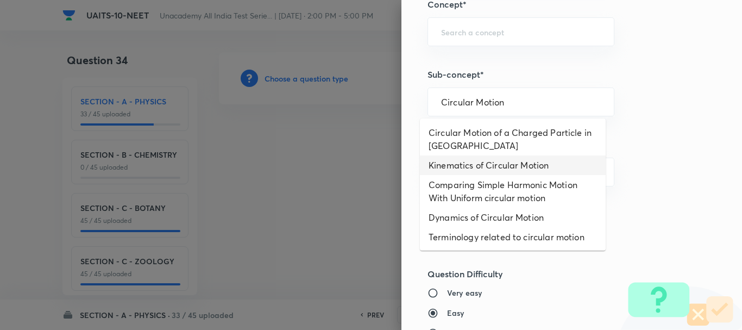
click at [492, 167] on li "Kinematics of Circular Motion" at bounding box center [513, 165] width 186 height 20
type input "Kinematics of Circular Motion"
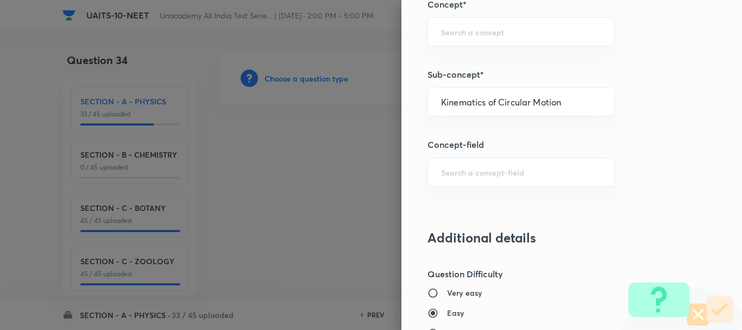
type input "Physics"
type input "Mechanics"
type input "Uniform Circular Motion"
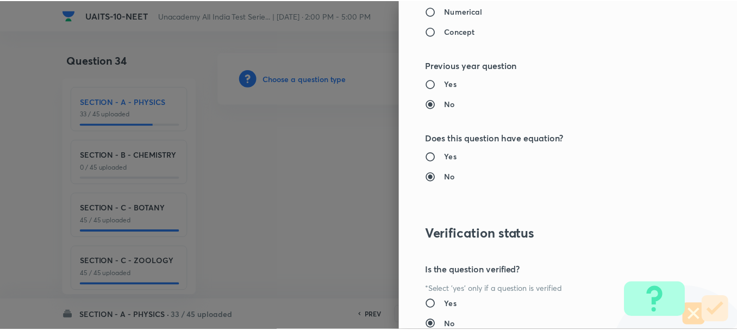
scroll to position [1224, 0]
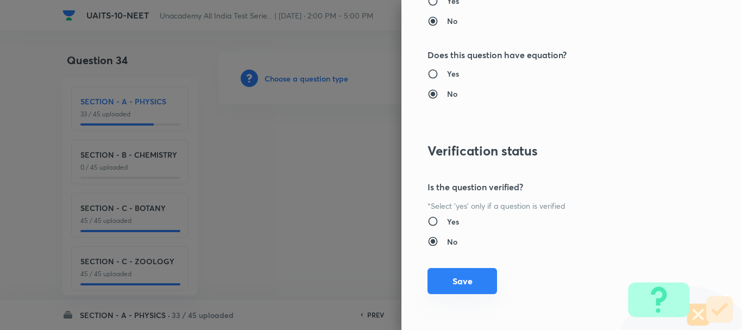
click at [460, 280] on button "Save" at bounding box center [463, 281] width 70 height 26
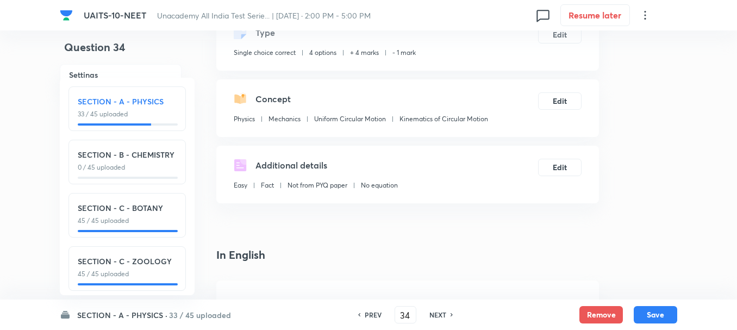
scroll to position [217, 0]
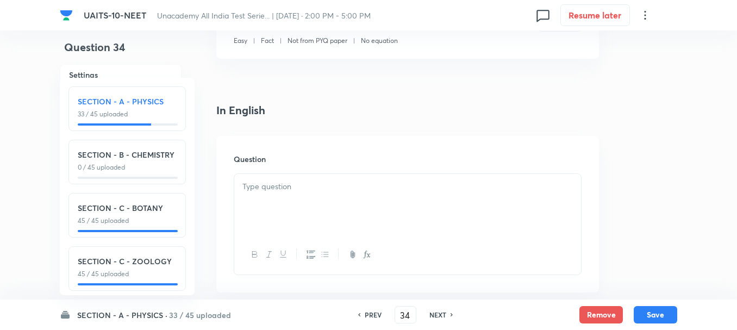
click at [285, 216] on div at bounding box center [407, 204] width 347 height 61
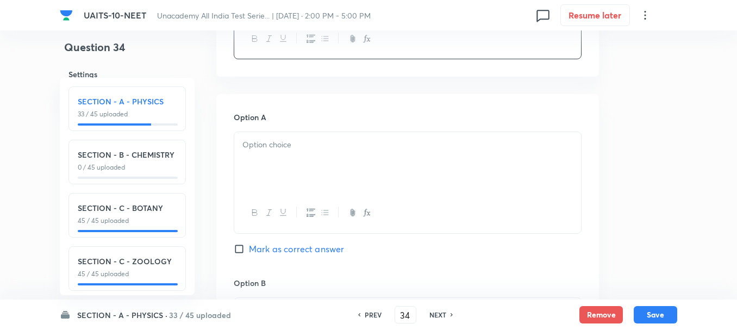
scroll to position [435, 0]
click at [280, 160] on div at bounding box center [407, 160] width 347 height 61
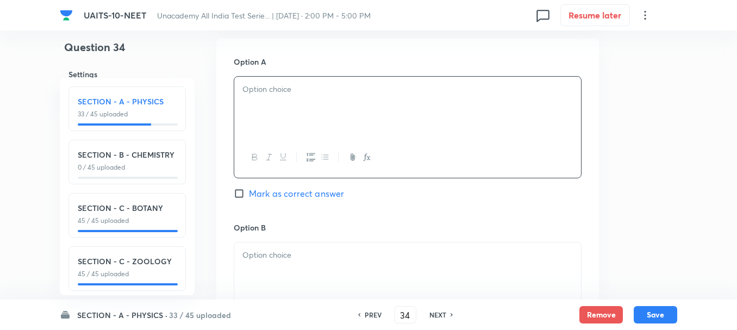
scroll to position [489, 0]
click at [299, 278] on div at bounding box center [407, 272] width 347 height 61
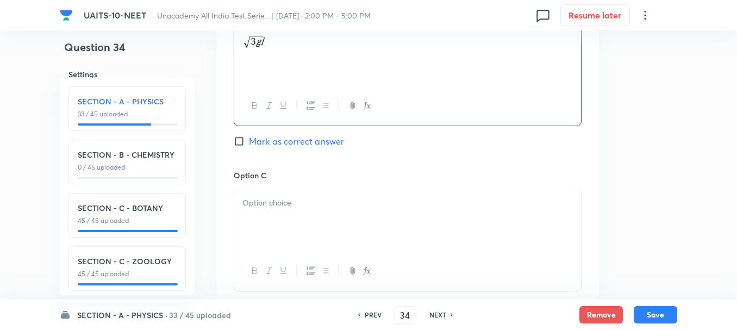
scroll to position [706, 0]
click at [294, 222] on div at bounding box center [407, 220] width 347 height 61
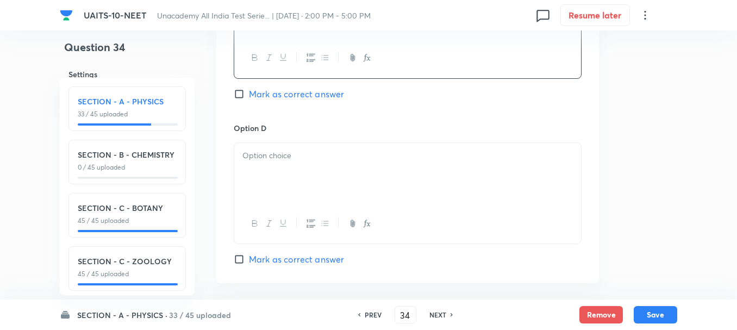
scroll to position [978, 0]
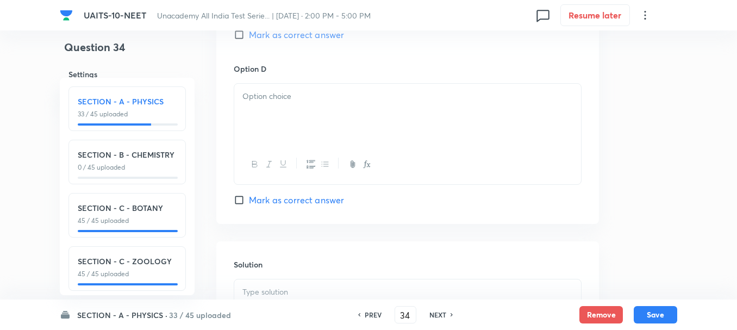
click at [285, 128] on div at bounding box center [407, 114] width 347 height 61
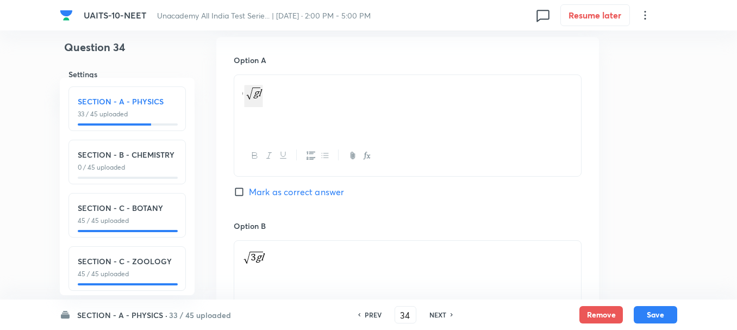
scroll to position [489, 0]
click at [263, 193] on span "Mark as correct answer" at bounding box center [296, 192] width 95 height 13
click at [249, 193] on input "Mark as correct answer" at bounding box center [241, 192] width 15 height 11
checkbox input "true"
drag, startPoint x: 270, startPoint y: 98, endPoint x: 214, endPoint y: 99, distance: 56.0
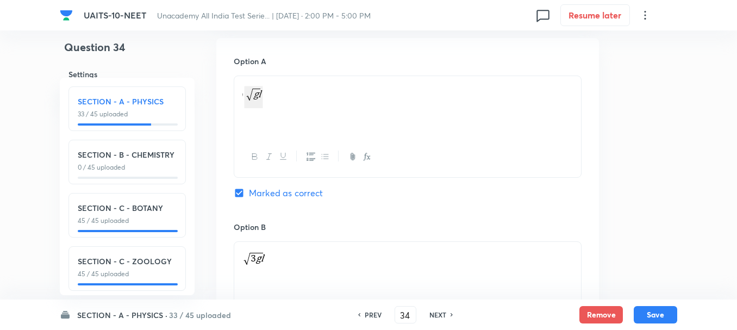
click at [214, 99] on div "Question 34 Settings English Settings Type Single choice correct 4 options + 4 …" at bounding box center [368, 246] width 617 height 1367
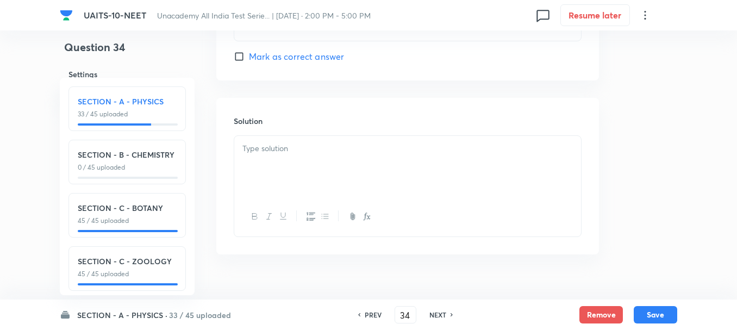
scroll to position [1141, 0]
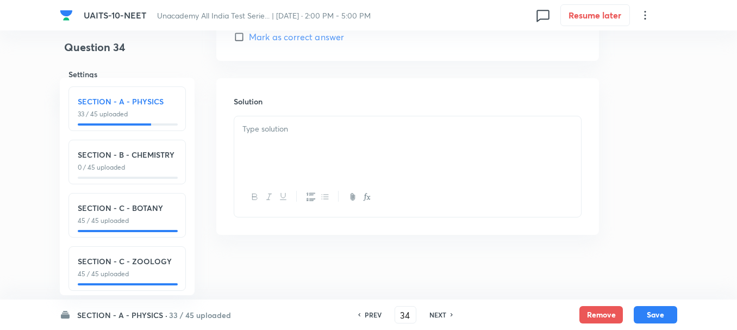
drag, startPoint x: 286, startPoint y: 147, endPoint x: 322, endPoint y: 191, distance: 57.5
click at [286, 148] on div at bounding box center [407, 146] width 347 height 61
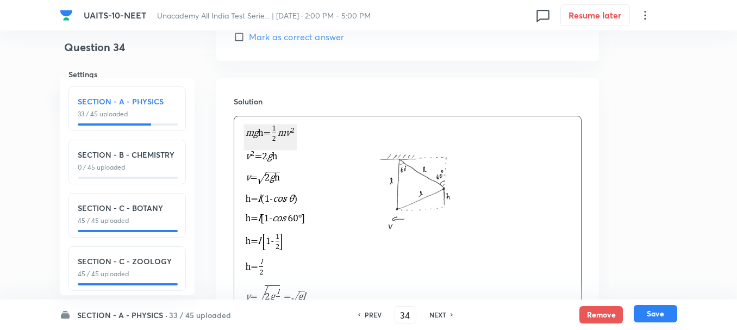
click at [654, 310] on button "Save" at bounding box center [655, 313] width 43 height 17
type input "35"
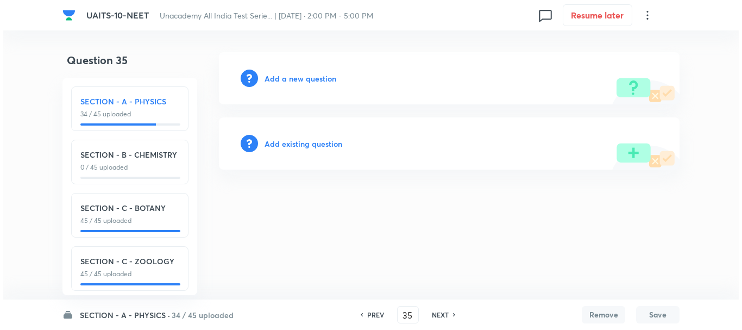
scroll to position [0, 0]
click at [306, 76] on h6 "Add a new question" at bounding box center [301, 78] width 72 height 11
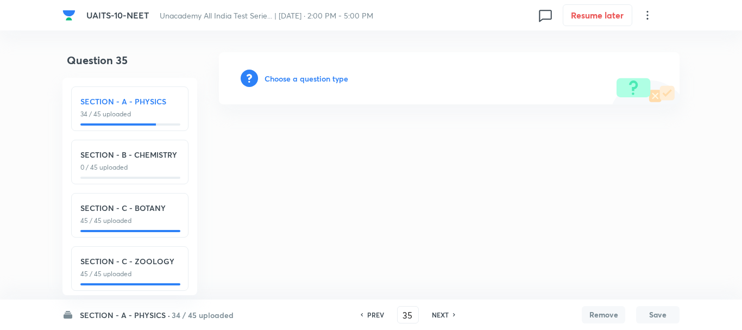
click at [305, 74] on h6 "Choose a question type" at bounding box center [307, 78] width 84 height 11
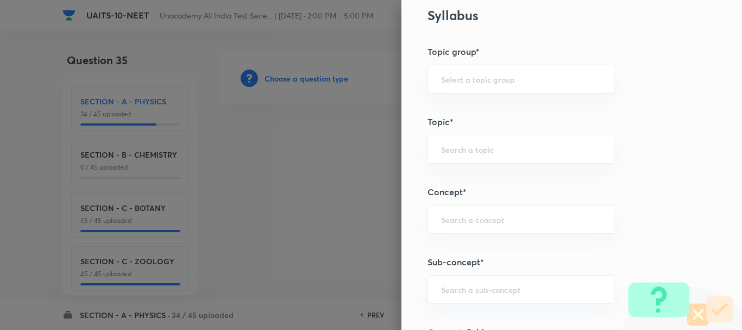
scroll to position [543, 0]
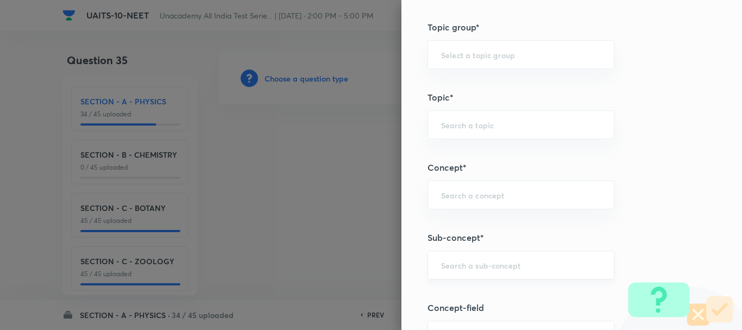
click at [454, 266] on input "text" at bounding box center [521, 265] width 160 height 10
paste input "Magnetic Effect of Current"
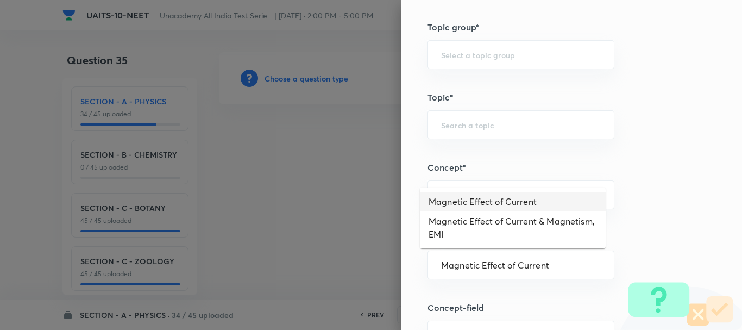
click at [505, 201] on li "Magnetic Effect of Current" at bounding box center [513, 202] width 186 height 20
type input "Magnetic Effect of Current"
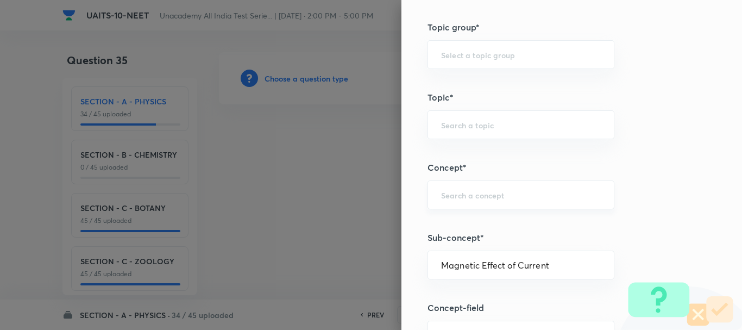
type input "Physics"
type input "Magnetic Effect of Current"
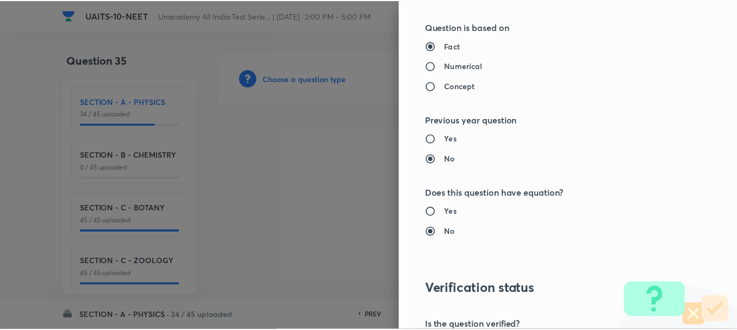
scroll to position [1224, 0]
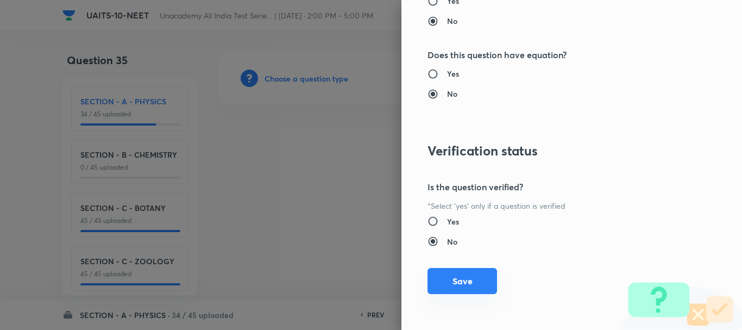
click at [460, 274] on button "Save" at bounding box center [463, 281] width 70 height 26
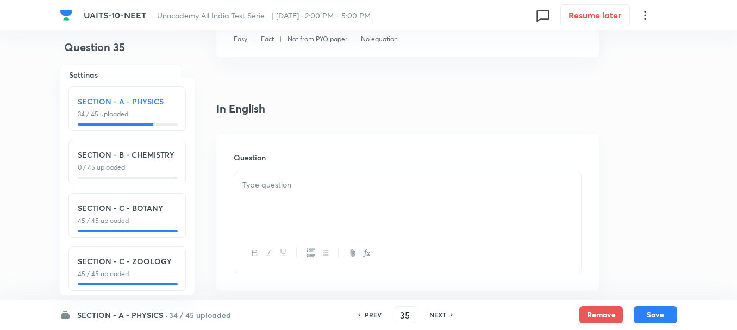
scroll to position [272, 0]
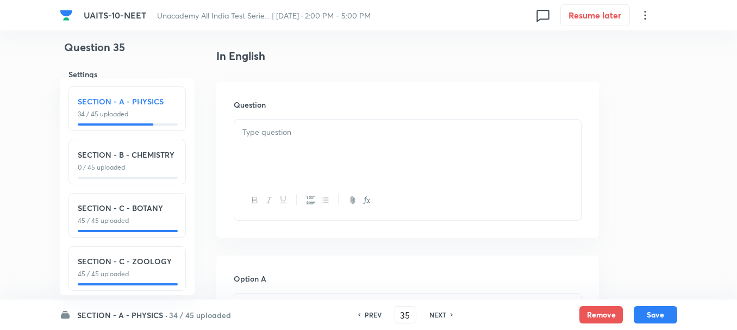
click at [281, 143] on div at bounding box center [407, 150] width 347 height 61
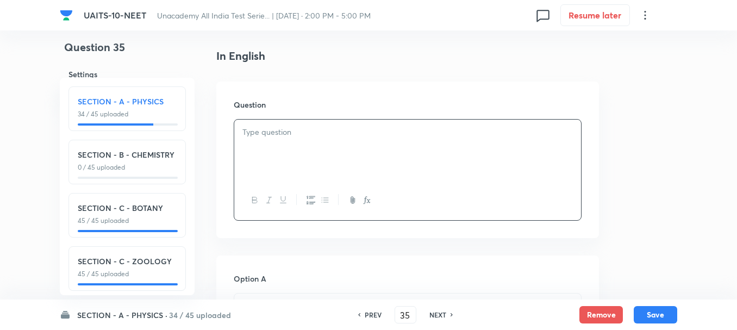
paste div
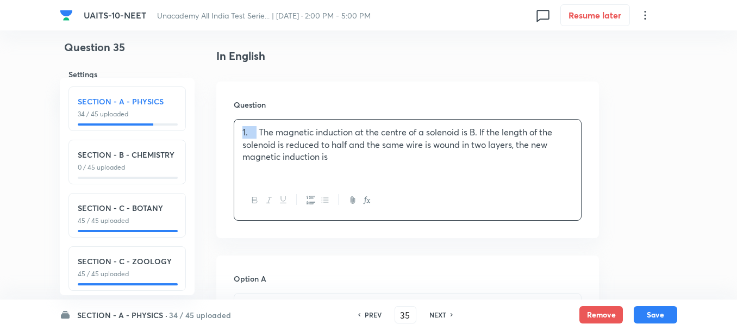
drag, startPoint x: 258, startPoint y: 133, endPoint x: 179, endPoint y: 136, distance: 78.3
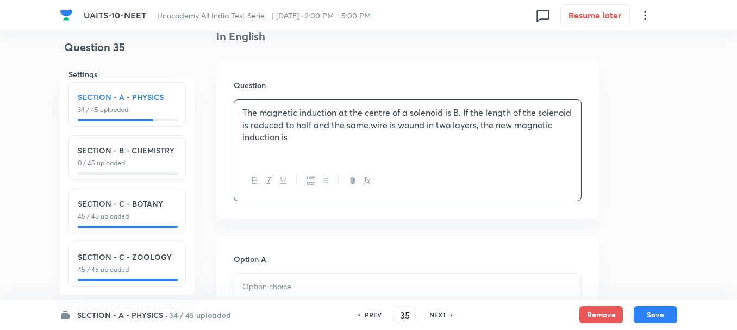
scroll to position [326, 0]
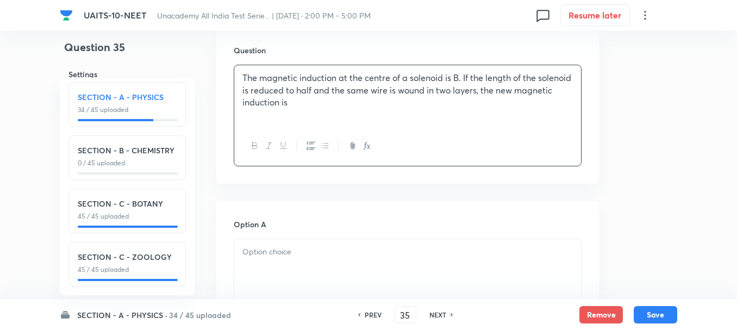
click at [276, 261] on div at bounding box center [407, 269] width 347 height 61
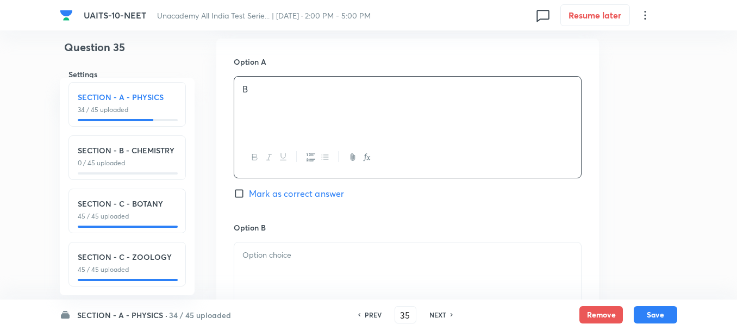
scroll to position [489, 0]
click at [286, 242] on div at bounding box center [407, 272] width 347 height 61
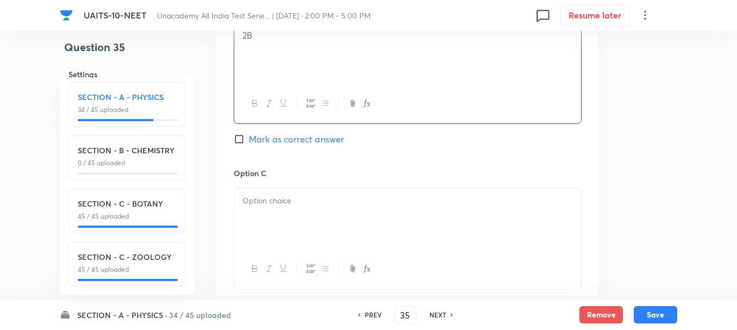
scroll to position [761, 0]
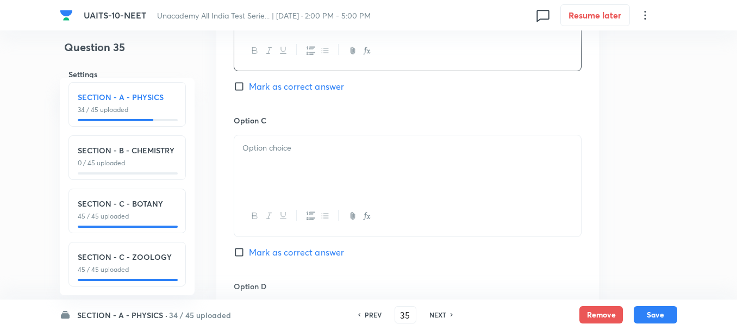
click at [291, 151] on p at bounding box center [407, 148] width 330 height 12
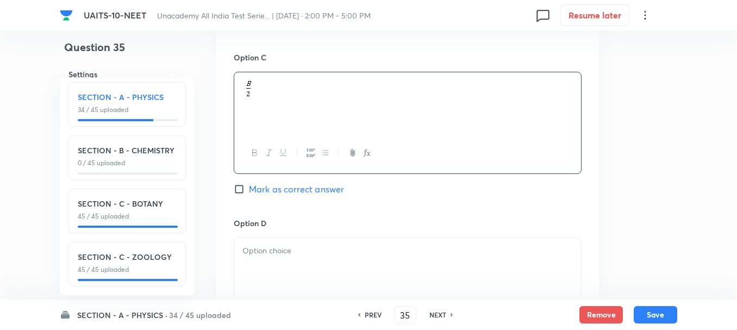
scroll to position [924, 0]
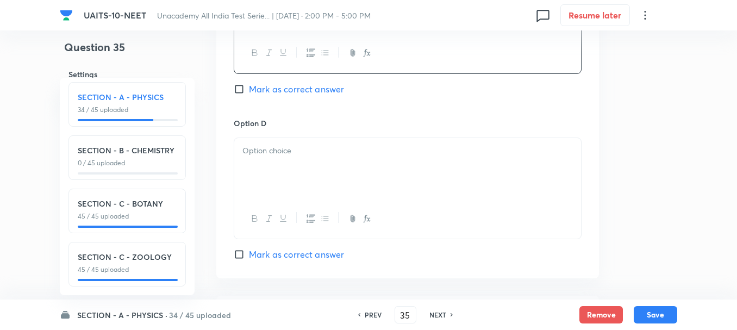
click at [274, 172] on div at bounding box center [407, 168] width 347 height 61
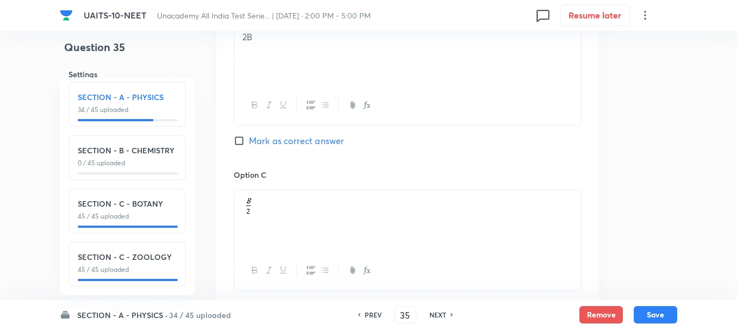
click at [268, 146] on span "Mark as correct answer" at bounding box center [296, 140] width 95 height 13
click at [249, 146] on input "Mark as correct answer" at bounding box center [241, 140] width 15 height 11
checkbox input "true"
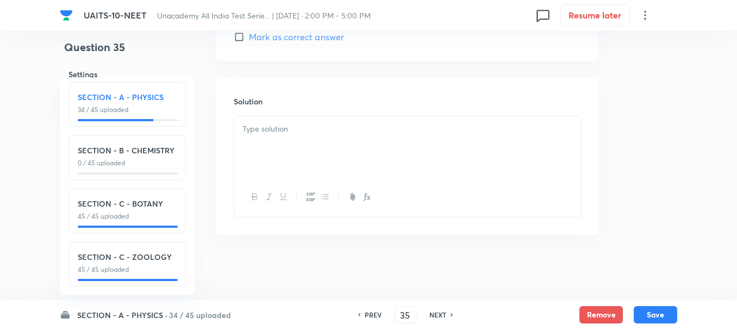
scroll to position [1142, 0]
click at [286, 133] on p at bounding box center [407, 128] width 330 height 12
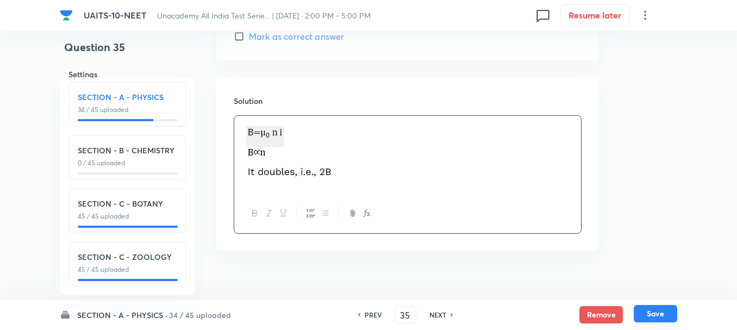
click at [669, 319] on button "Save" at bounding box center [655, 313] width 43 height 17
type input "36"
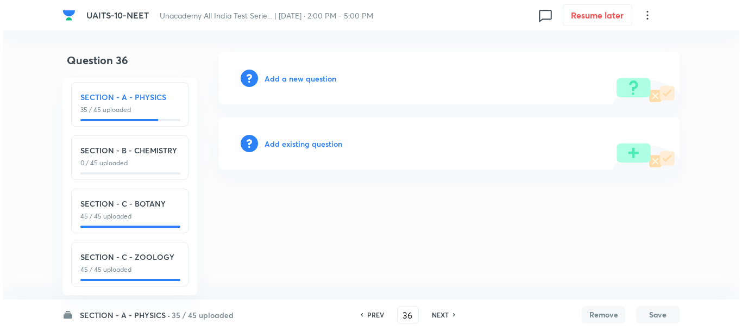
scroll to position [0, 0]
click at [290, 74] on h6 "Add a new question" at bounding box center [301, 78] width 72 height 11
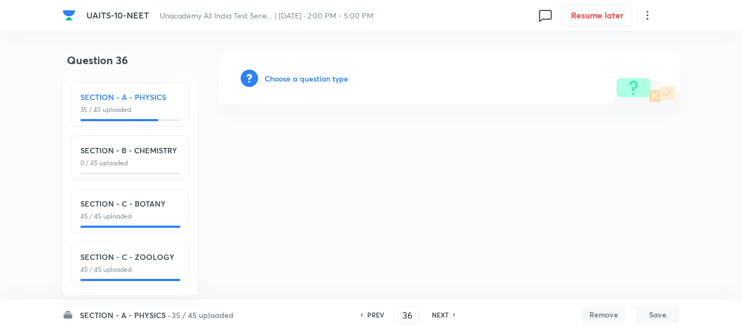
click at [317, 74] on h6 "Choose a question type" at bounding box center [307, 78] width 84 height 11
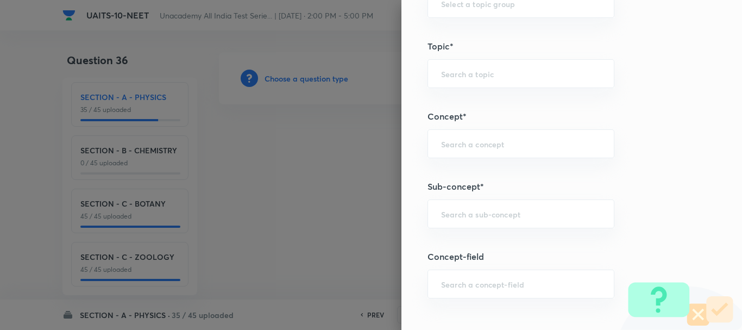
scroll to position [598, 0]
click at [449, 217] on div "​" at bounding box center [521, 210] width 187 height 29
paste input "[PERSON_NAME] Laws of Motion"
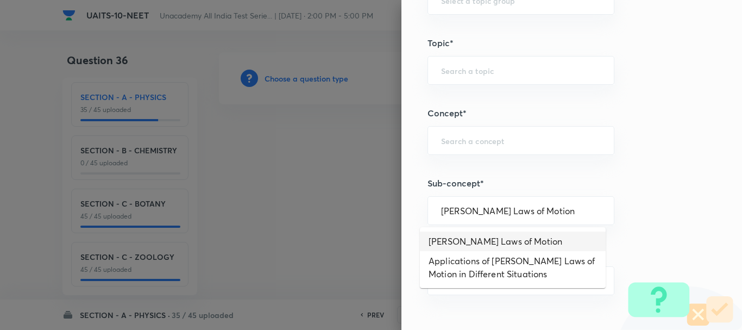
click at [504, 234] on li "[PERSON_NAME] Laws of Motion" at bounding box center [513, 241] width 186 height 20
type input "[PERSON_NAME] Laws of Motion"
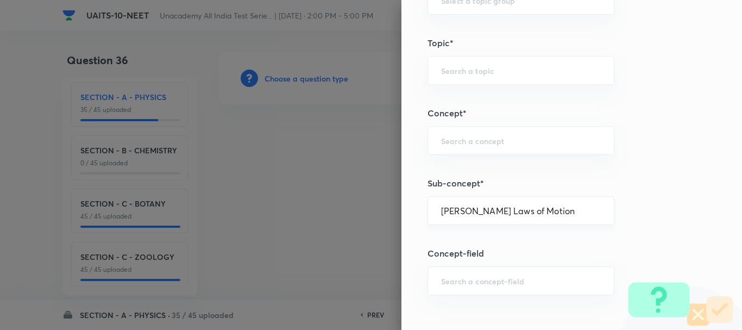
type input "Physics"
type input "Mechanics"
type input "Laws of Motion & Friction"
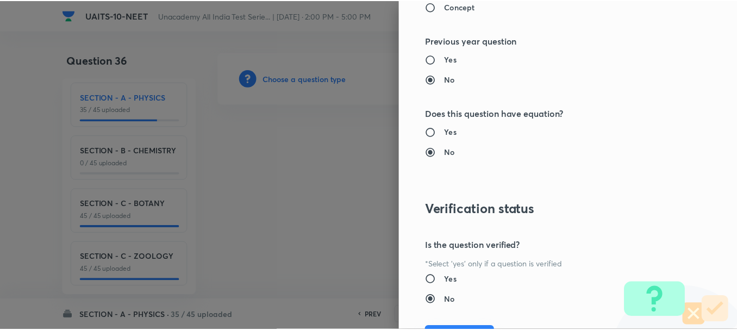
scroll to position [1224, 0]
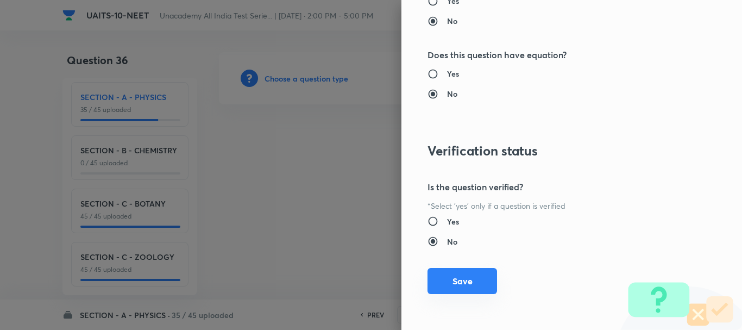
click at [449, 283] on button "Save" at bounding box center [463, 281] width 70 height 26
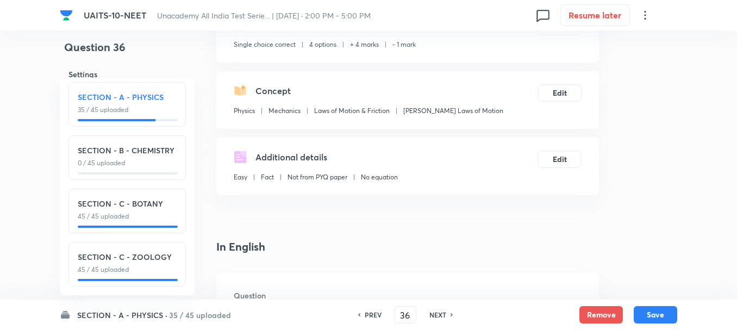
scroll to position [163, 0]
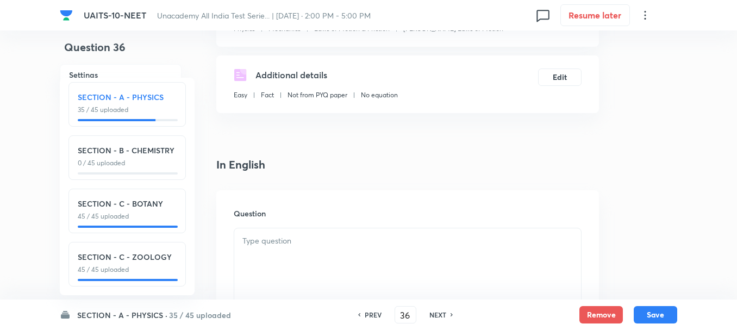
click at [290, 253] on div at bounding box center [407, 258] width 347 height 61
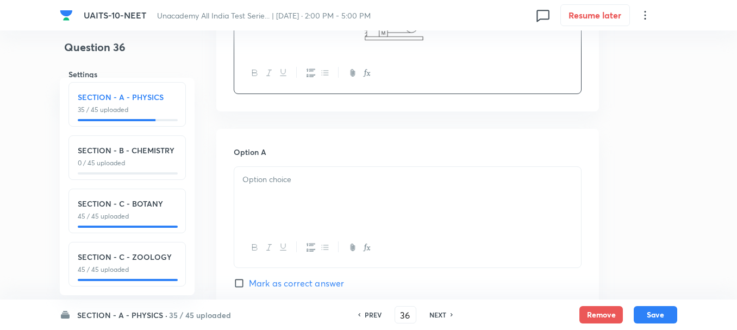
scroll to position [489, 0]
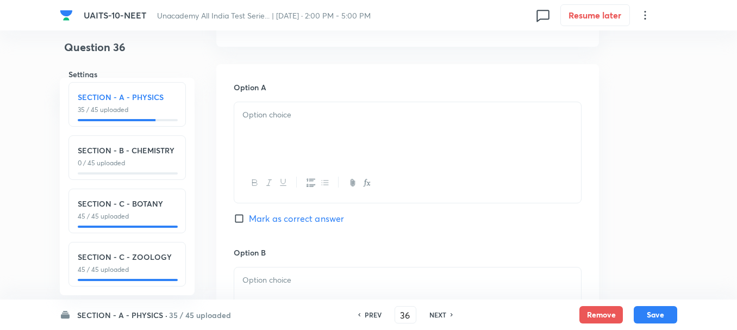
click at [289, 131] on div at bounding box center [407, 132] width 347 height 61
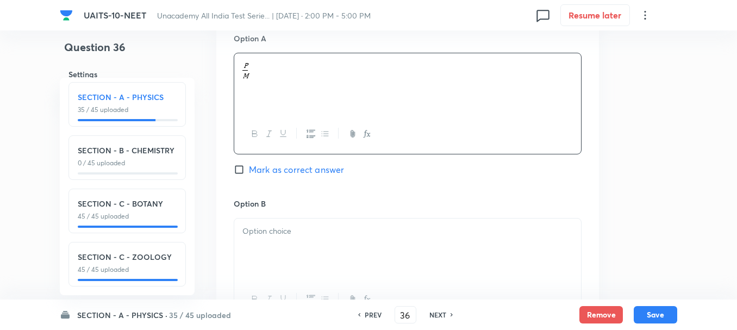
scroll to position [598, 0]
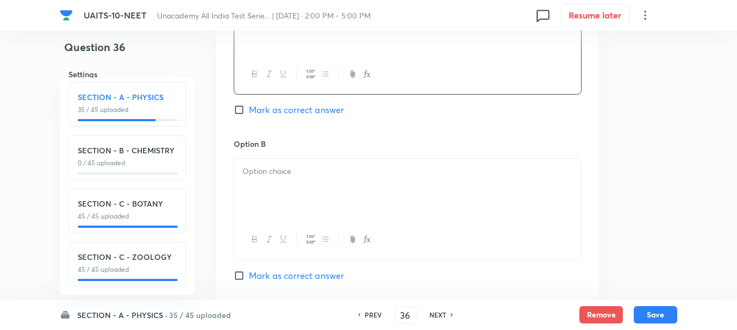
click at [276, 189] on div at bounding box center [407, 189] width 347 height 61
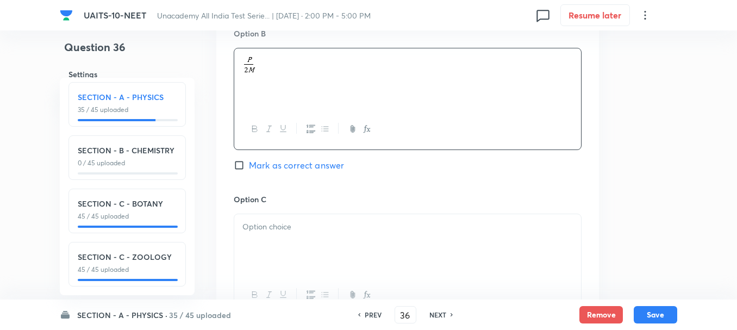
scroll to position [761, 0]
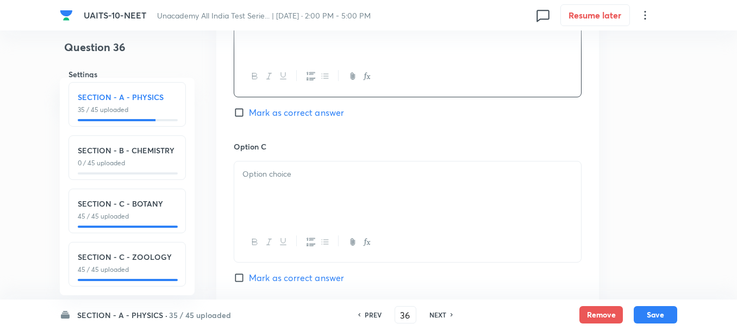
click at [290, 189] on div at bounding box center [407, 191] width 347 height 61
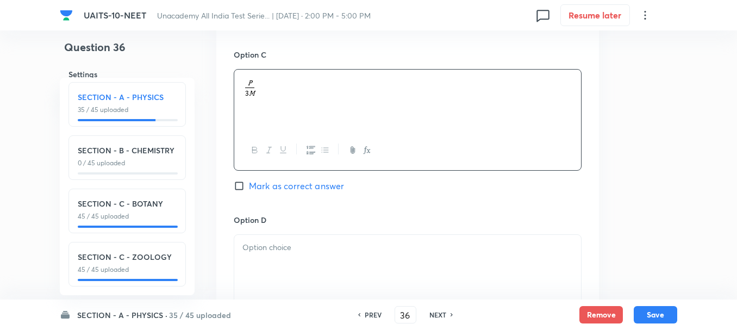
scroll to position [869, 0]
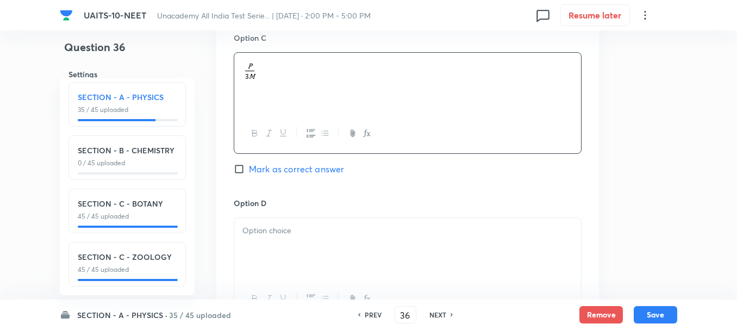
drag, startPoint x: 284, startPoint y: 229, endPoint x: 295, endPoint y: 241, distance: 16.2
click at [284, 228] on p at bounding box center [407, 230] width 330 height 12
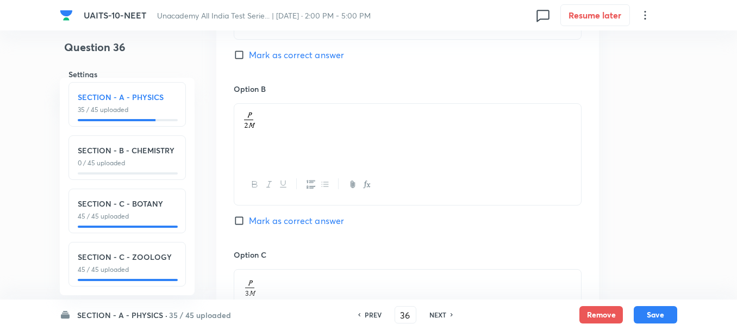
scroll to position [652, 0]
click at [270, 222] on span "Mark as correct answer" at bounding box center [296, 221] width 95 height 13
click at [249, 222] on input "Mark as correct answer" at bounding box center [241, 221] width 15 height 11
checkbox input "true"
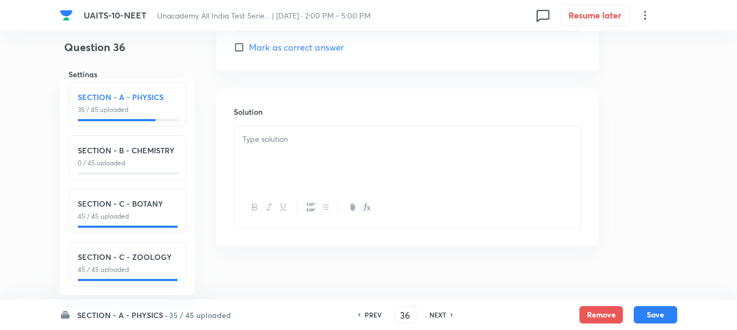
scroll to position [1168, 0]
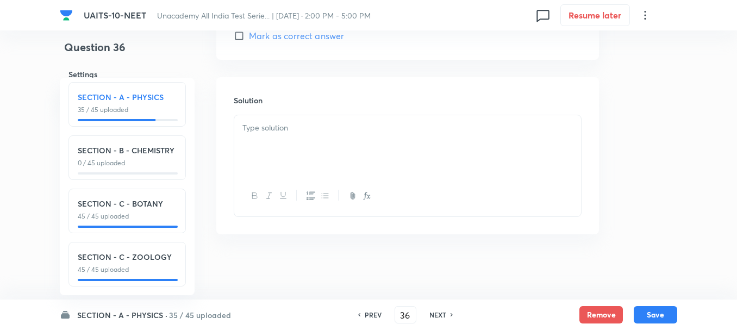
click at [281, 156] on div at bounding box center [407, 145] width 347 height 61
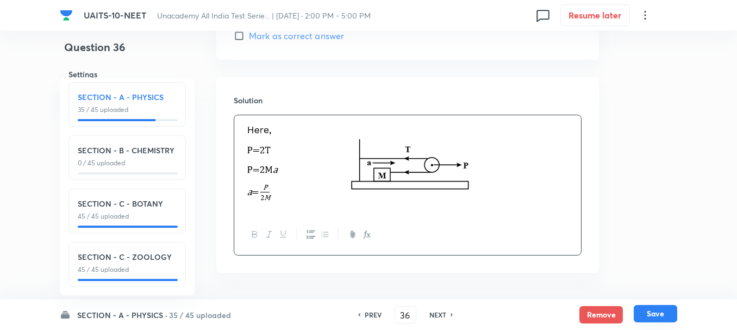
click at [675, 317] on button "Save" at bounding box center [655, 313] width 43 height 17
type input "37"
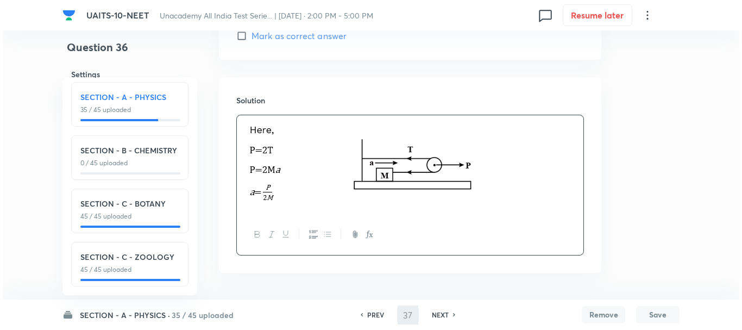
scroll to position [0, 0]
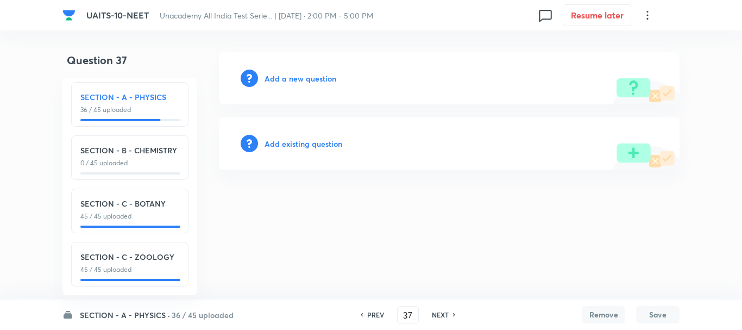
click at [290, 79] on h6 "Add a new question" at bounding box center [301, 78] width 72 height 11
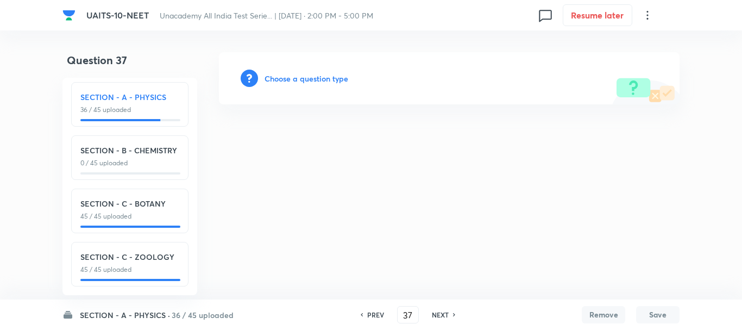
click at [310, 83] on h6 "Choose a question type" at bounding box center [307, 78] width 84 height 11
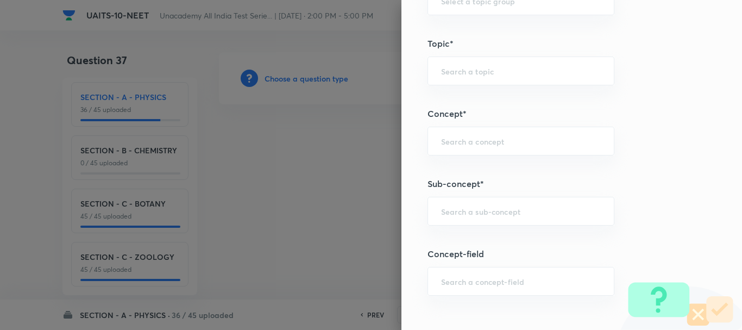
scroll to position [598, 0]
click at [449, 212] on input "text" at bounding box center [521, 210] width 160 height 10
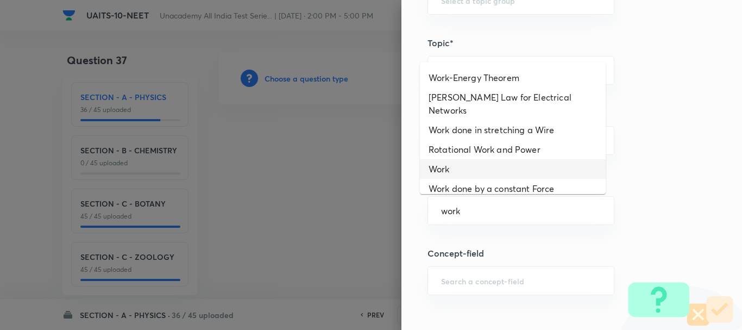
scroll to position [109, 0]
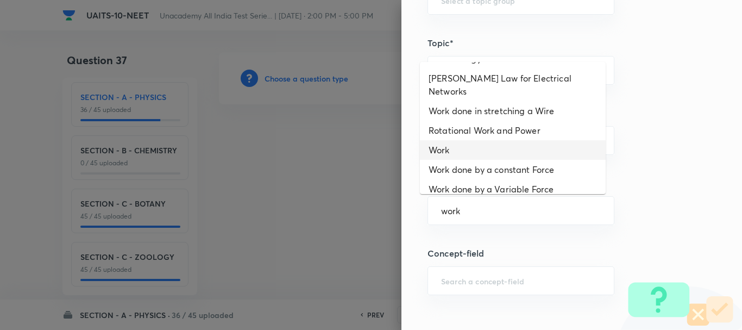
click at [460, 143] on li "Work" at bounding box center [513, 150] width 186 height 20
type input "Work"
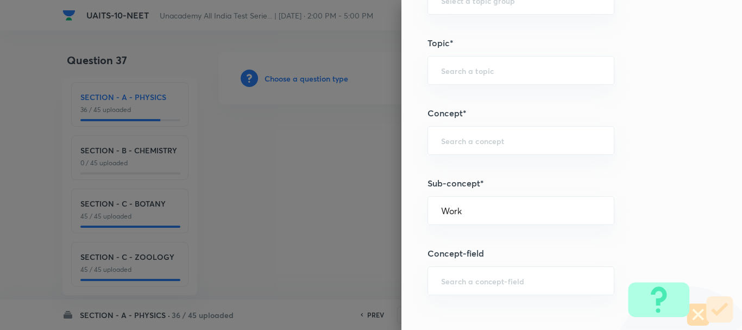
type input "Physics"
type input "Work, Energy & Power"
type input "Work"
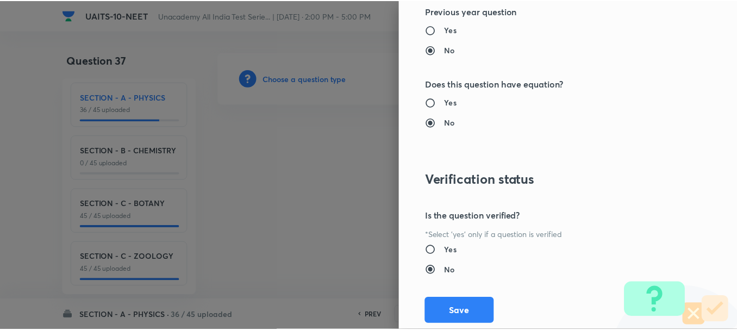
scroll to position [1224, 0]
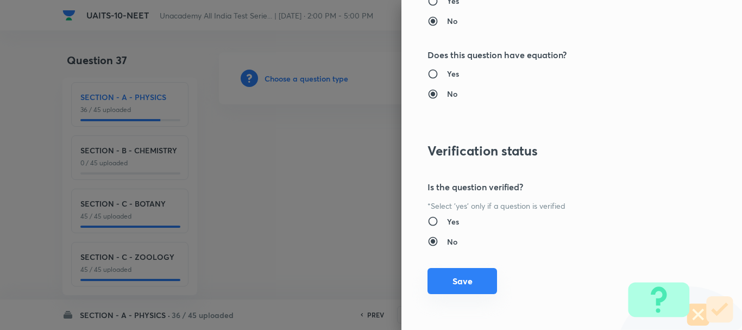
click at [462, 283] on button "Save" at bounding box center [463, 281] width 70 height 26
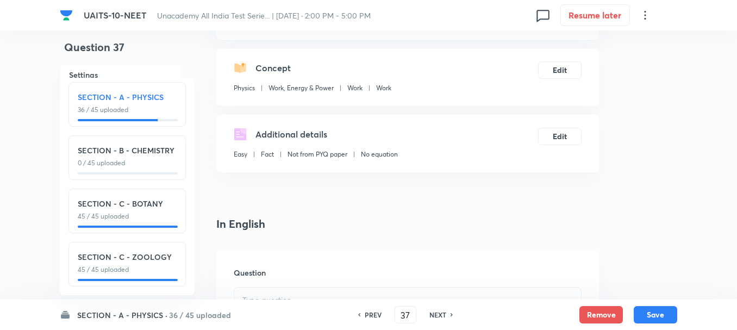
scroll to position [163, 0]
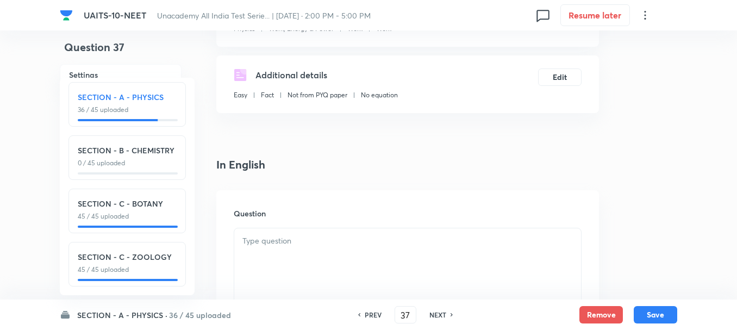
click at [291, 239] on p at bounding box center [407, 241] width 330 height 12
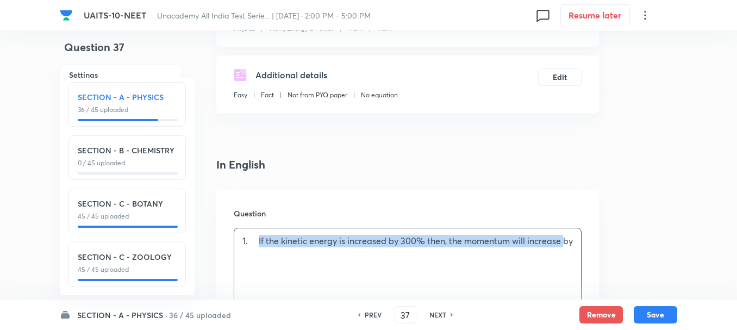
drag, startPoint x: 260, startPoint y: 241, endPoint x: 185, endPoint y: 248, distance: 75.8
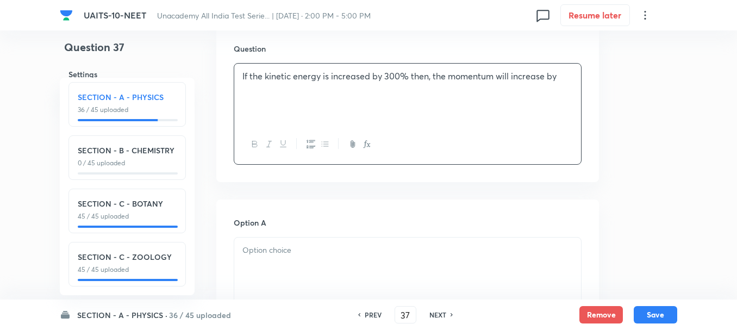
scroll to position [380, 0]
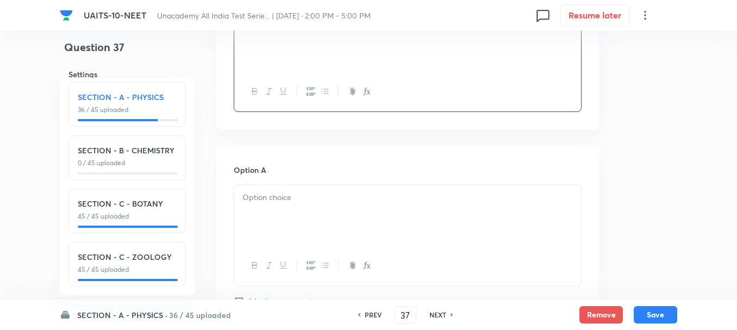
click at [282, 213] on div at bounding box center [407, 215] width 347 height 61
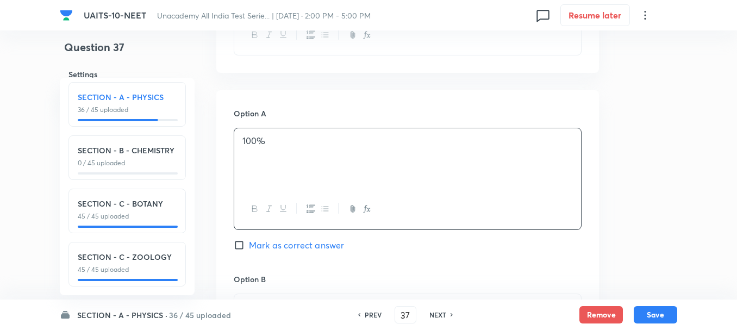
scroll to position [489, 0]
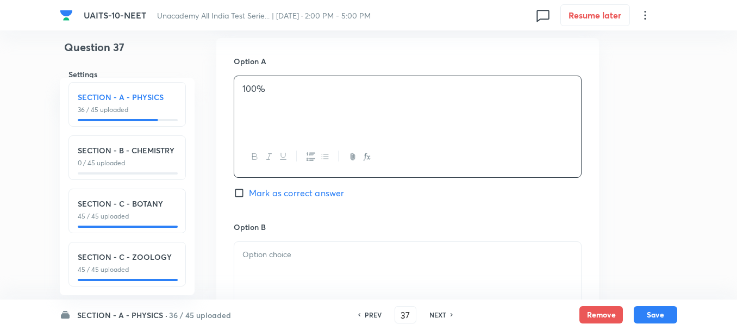
click at [293, 250] on p at bounding box center [407, 254] width 330 height 12
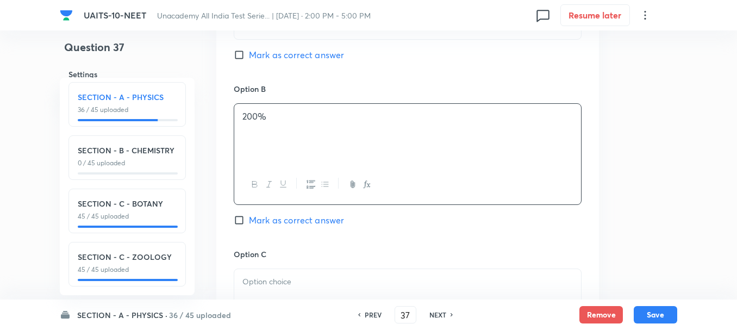
scroll to position [652, 0]
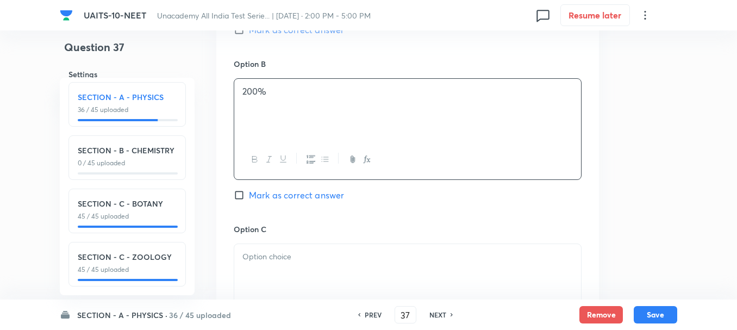
click at [286, 266] on div at bounding box center [407, 274] width 347 height 61
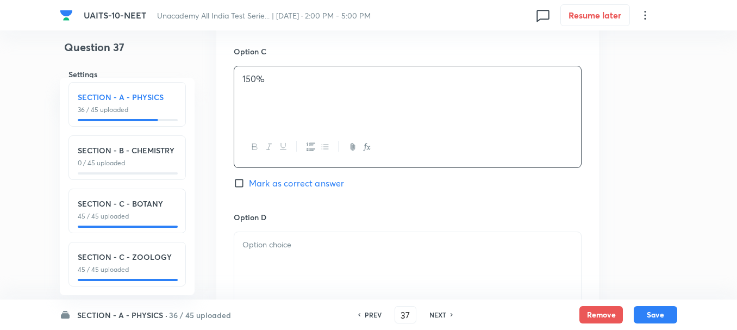
scroll to position [869, 0]
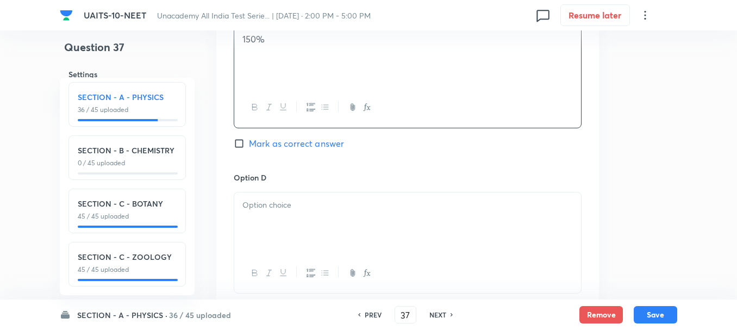
click at [277, 203] on p at bounding box center [407, 205] width 330 height 12
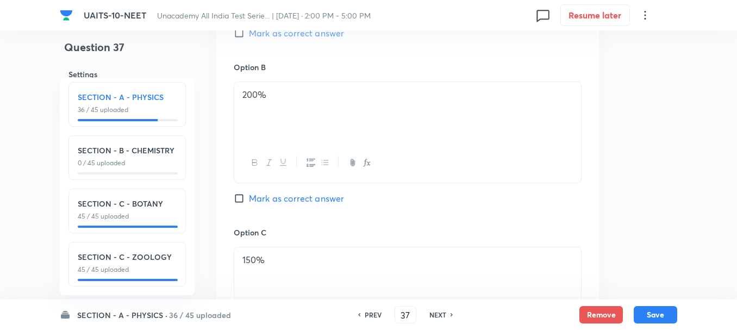
scroll to position [543, 0]
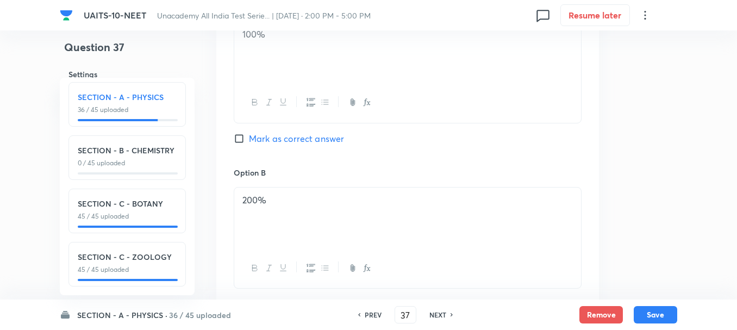
click at [269, 142] on span "Mark as correct answer" at bounding box center [296, 138] width 95 height 13
click at [249, 142] on input "Mark as correct answer" at bounding box center [241, 138] width 15 height 11
checkbox input "true"
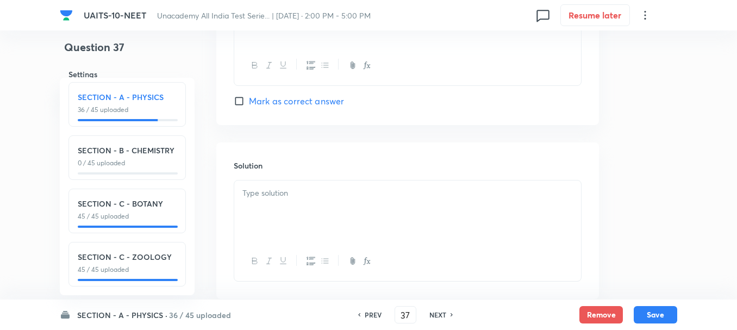
scroll to position [1087, 0]
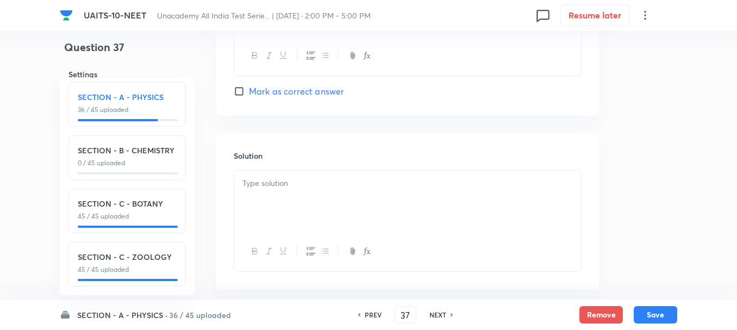
click at [289, 194] on div at bounding box center [407, 201] width 347 height 61
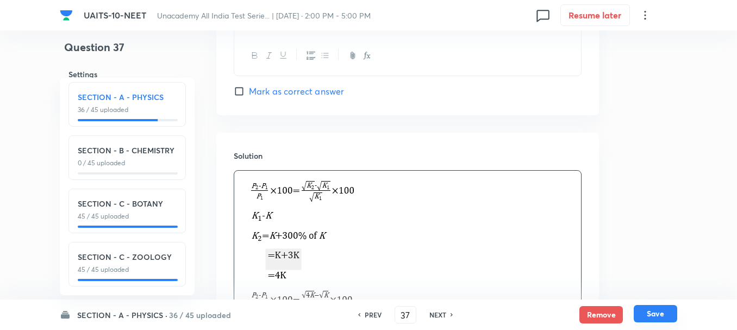
click at [672, 317] on button "Save" at bounding box center [655, 313] width 43 height 17
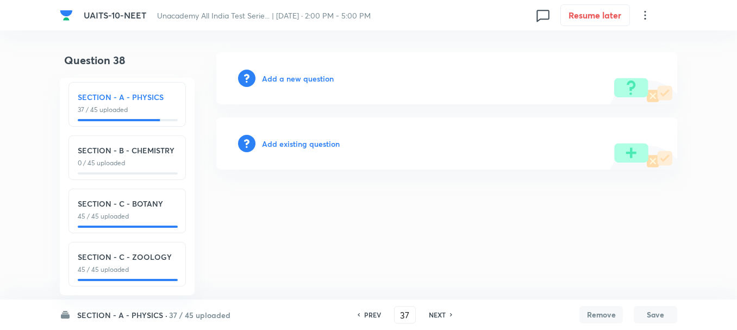
type input "38"
click at [292, 77] on h6 "Add a new question" at bounding box center [301, 78] width 72 height 11
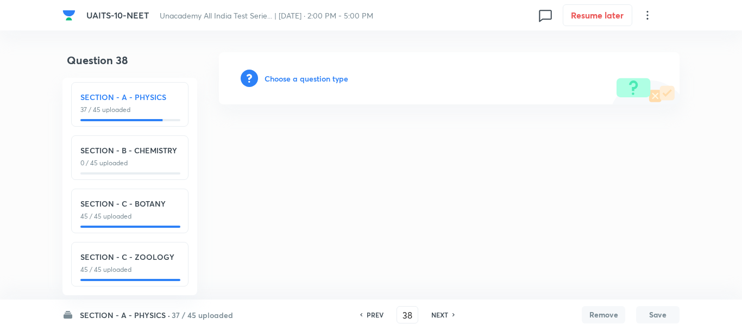
click at [302, 77] on h6 "Choose a question type" at bounding box center [307, 78] width 84 height 11
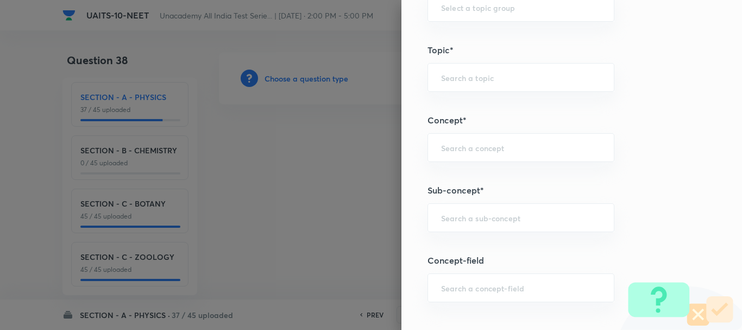
scroll to position [652, 0]
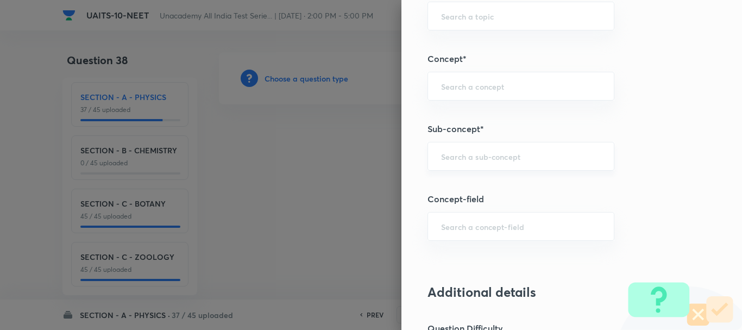
click at [460, 161] on input "text" at bounding box center [521, 156] width 160 height 10
paste input "Circular Motion"
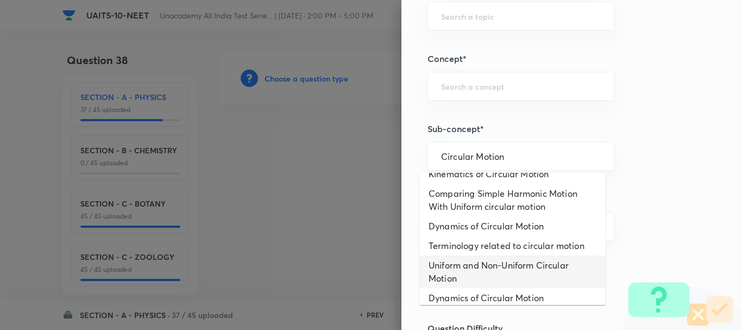
scroll to position [85, 0]
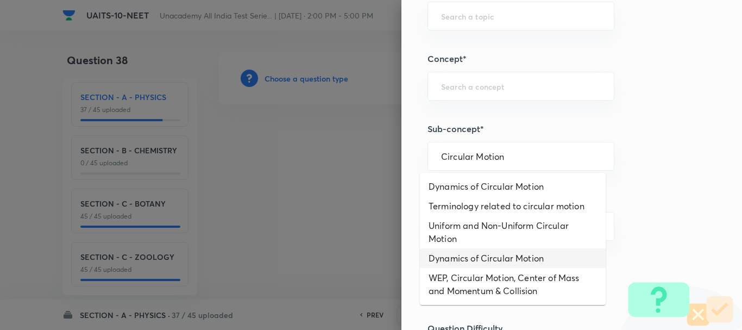
click at [495, 259] on li "Dynamics of Circular Motion" at bounding box center [513, 258] width 186 height 20
type input "Dynamics of Circular Motion"
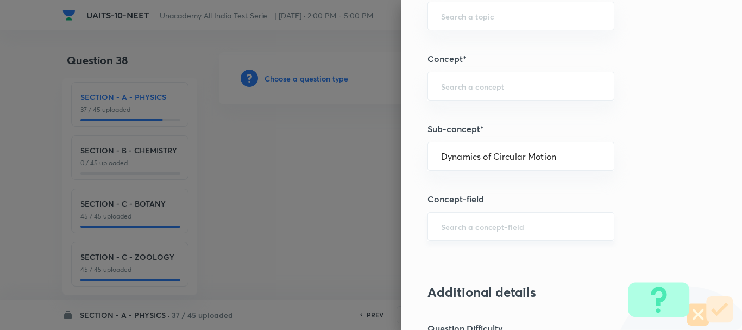
type input "Physics"
type input "Circular Motion"
type input "Dynamics of Circular Motion"
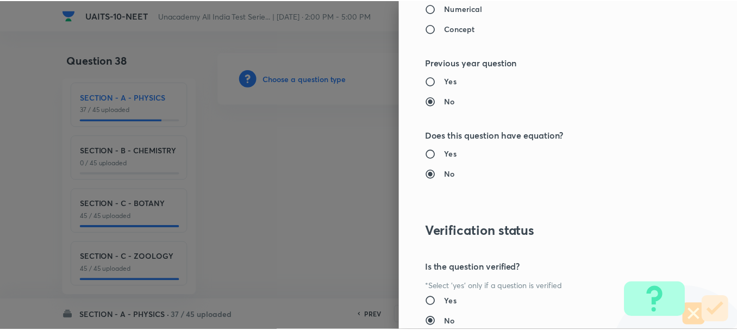
scroll to position [1224, 0]
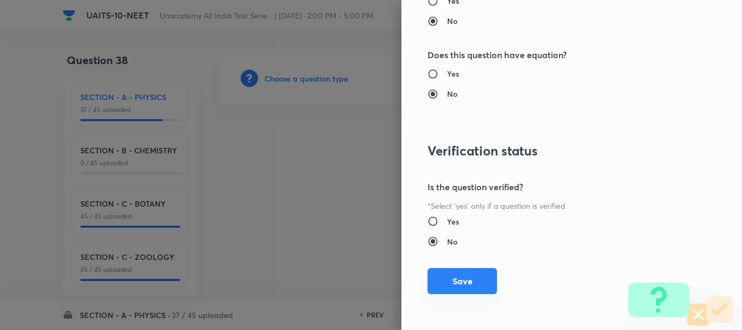
drag, startPoint x: 456, startPoint y: 274, endPoint x: 515, endPoint y: 274, distance: 58.1
click at [453, 275] on button "Save" at bounding box center [463, 281] width 70 height 26
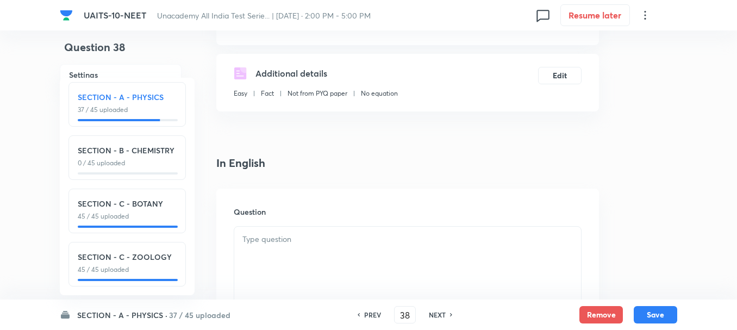
scroll to position [217, 0]
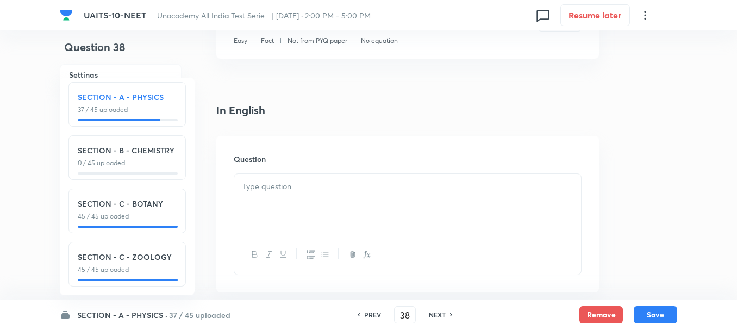
click at [287, 205] on div at bounding box center [407, 204] width 347 height 61
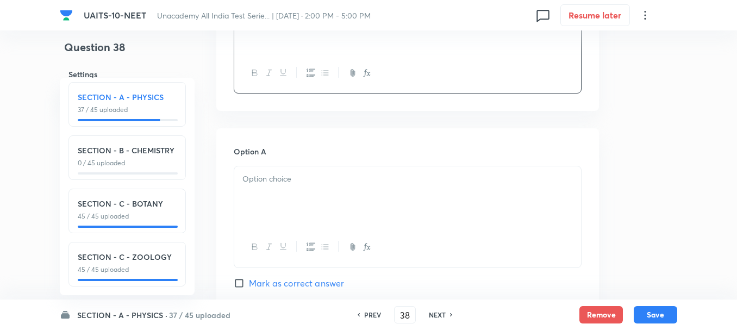
scroll to position [435, 0]
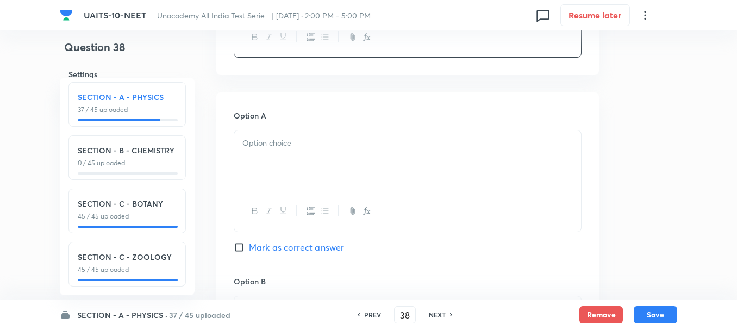
click at [280, 165] on div at bounding box center [407, 160] width 347 height 61
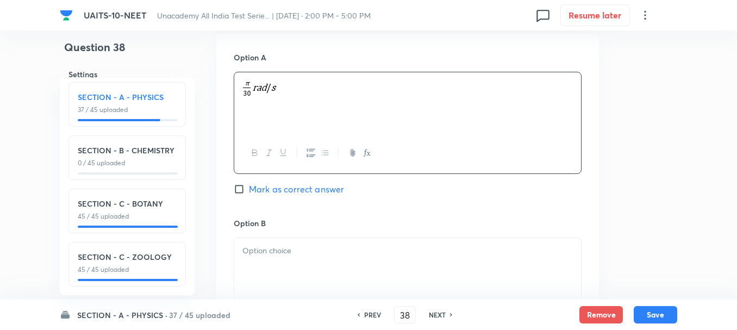
scroll to position [543, 0]
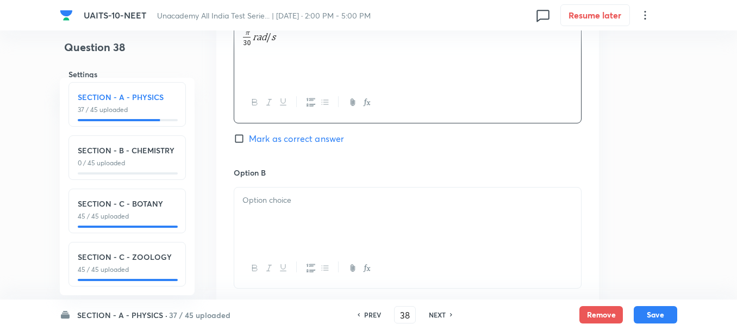
click at [278, 217] on div at bounding box center [407, 217] width 347 height 61
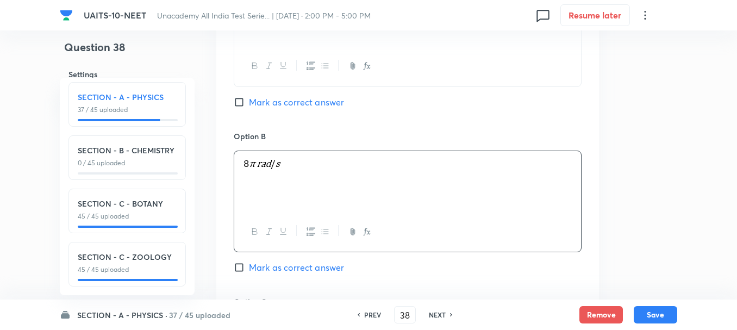
scroll to position [652, 0]
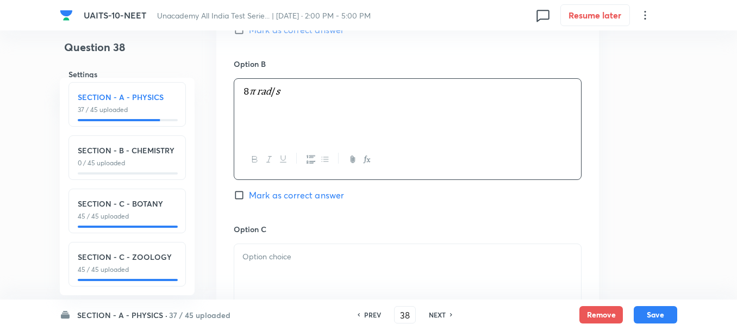
click at [281, 262] on p at bounding box center [407, 256] width 330 height 12
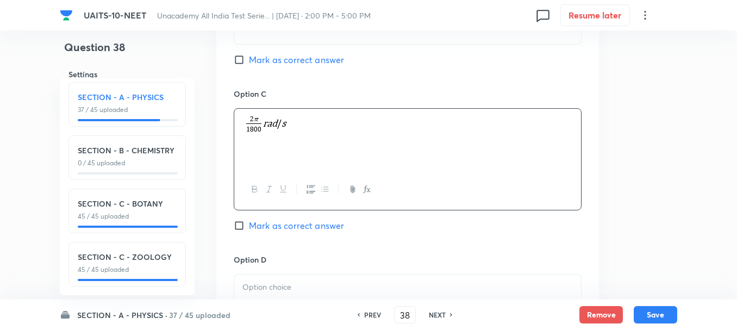
scroll to position [869, 0]
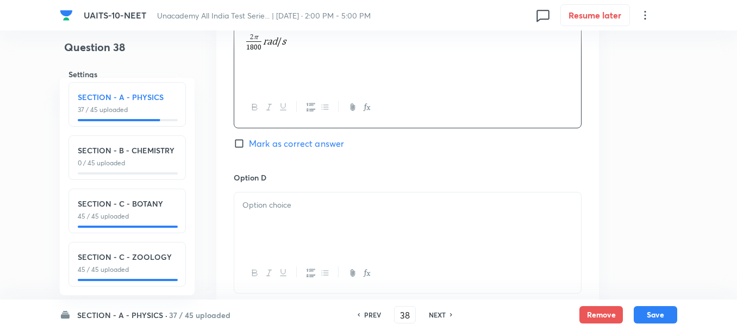
click at [300, 212] on div at bounding box center [407, 222] width 347 height 61
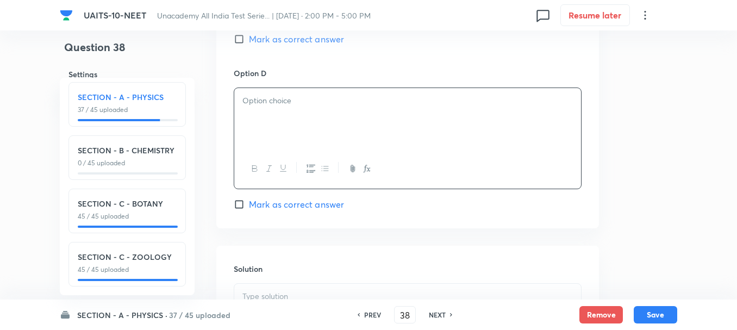
scroll to position [978, 0]
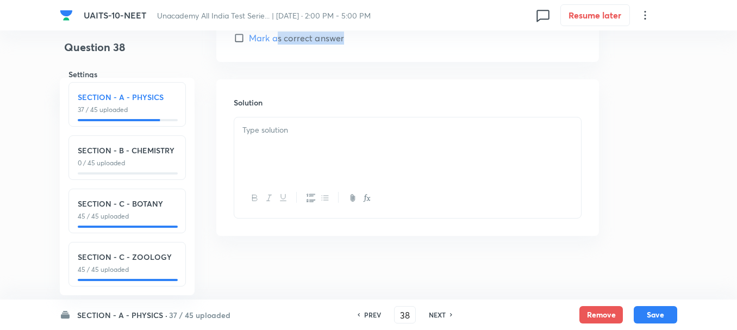
scroll to position [1141, 0]
click at [253, 29] on div "UAITS-10-NEET Unacademy All India Test Serie... | [DATE] · 2:00 PM - 5:00 PM 0 …" at bounding box center [368, 15] width 617 height 30
click at [253, 34] on span "Mark as correct answer" at bounding box center [296, 36] width 95 height 13
click at [249, 34] on input "Mark as correct answer" at bounding box center [241, 37] width 15 height 11
checkbox input "true"
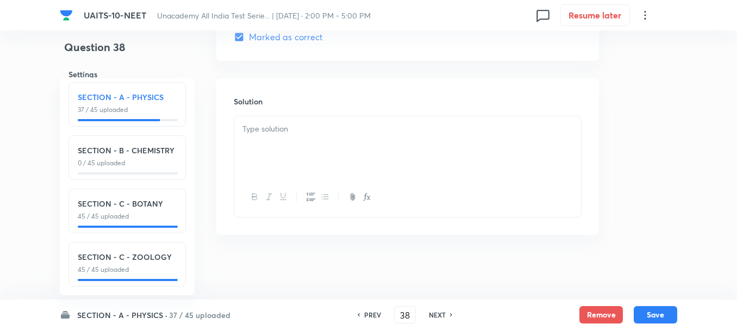
click at [289, 129] on p at bounding box center [407, 129] width 330 height 12
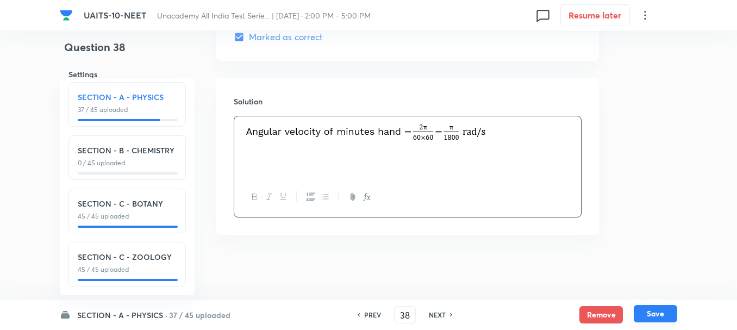
click at [654, 314] on button "Save" at bounding box center [655, 313] width 43 height 17
type input "39"
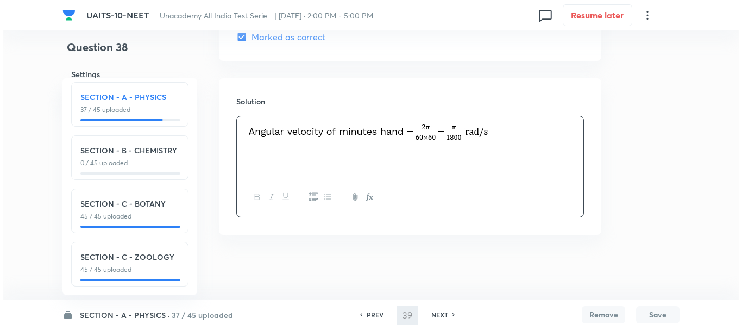
scroll to position [0, 0]
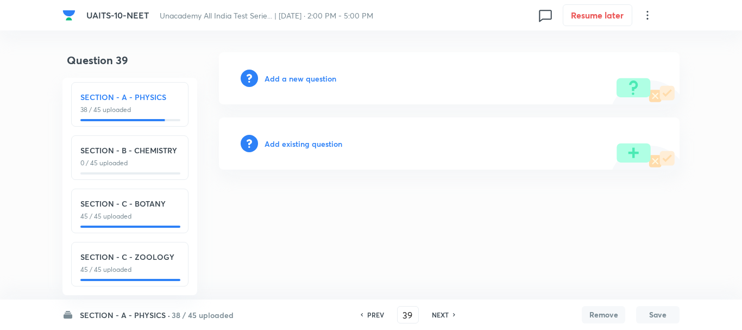
click at [297, 81] on h6 "Add a new question" at bounding box center [301, 78] width 72 height 11
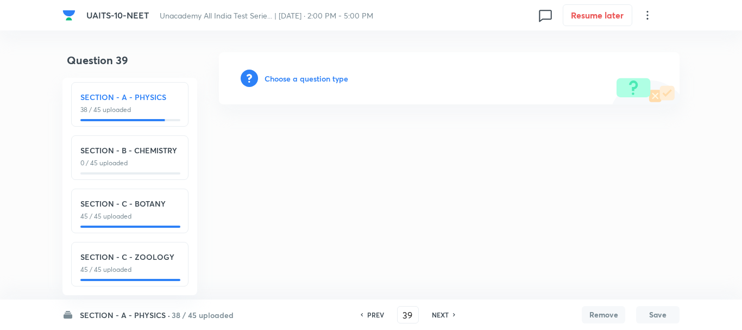
click at [297, 79] on h6 "Choose a question type" at bounding box center [307, 78] width 84 height 11
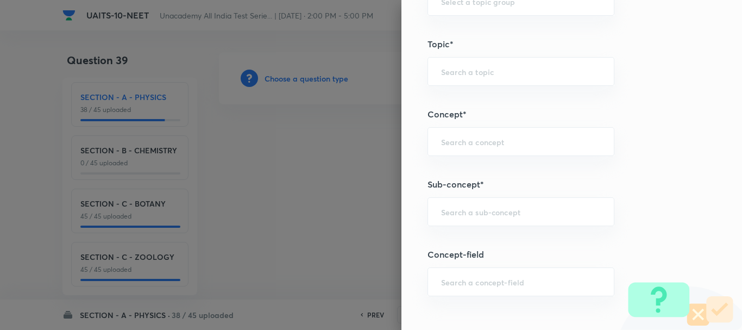
scroll to position [652, 0]
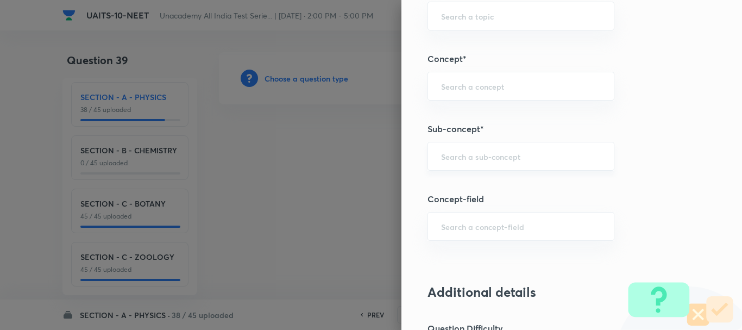
click at [453, 166] on div "​" at bounding box center [521, 156] width 187 height 29
paste input "Magnetic Effect of Current"
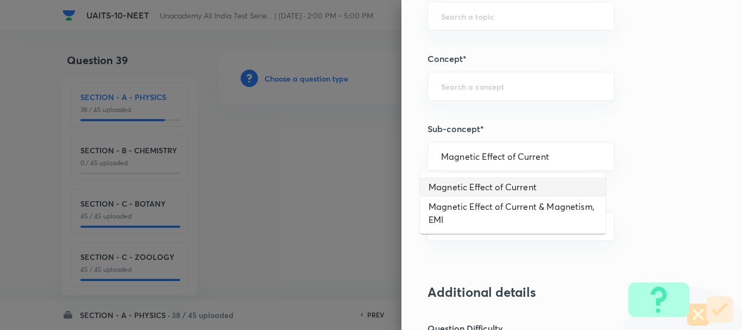
click at [501, 185] on li "Magnetic Effect of Current" at bounding box center [513, 187] width 186 height 20
type input "Magnetic Effect of Current"
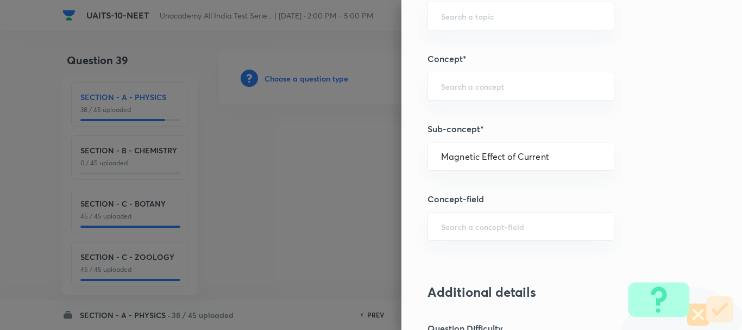
type input "Physics"
type input "Magnetic Effect of Current"
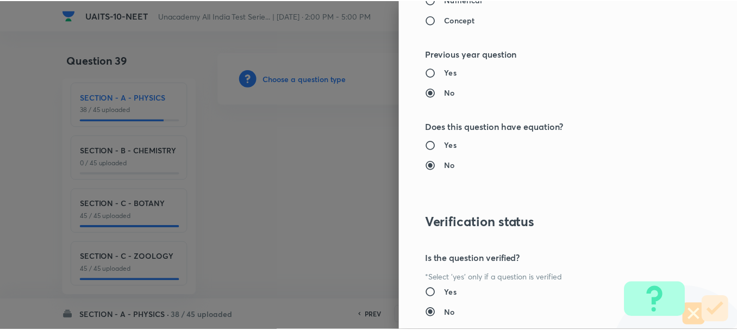
scroll to position [1224, 0]
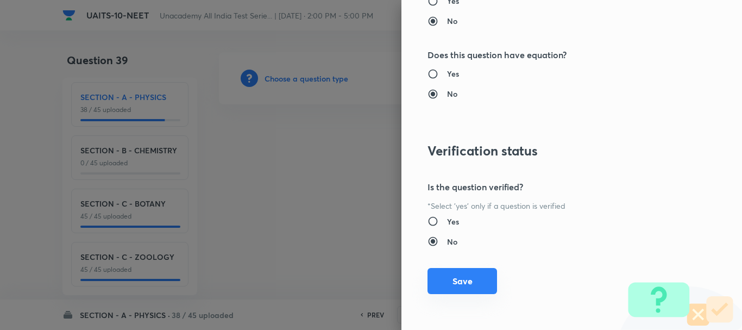
click at [465, 281] on button "Save" at bounding box center [463, 281] width 70 height 26
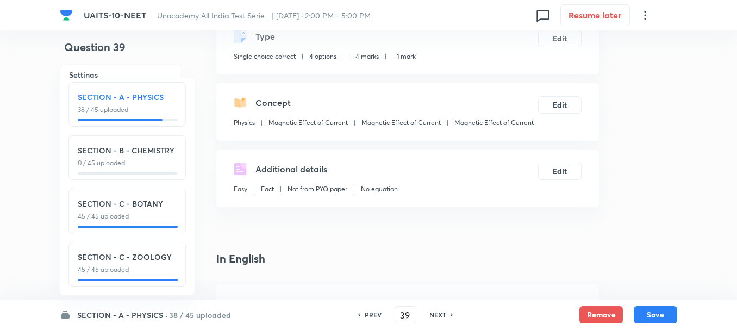
scroll to position [163, 0]
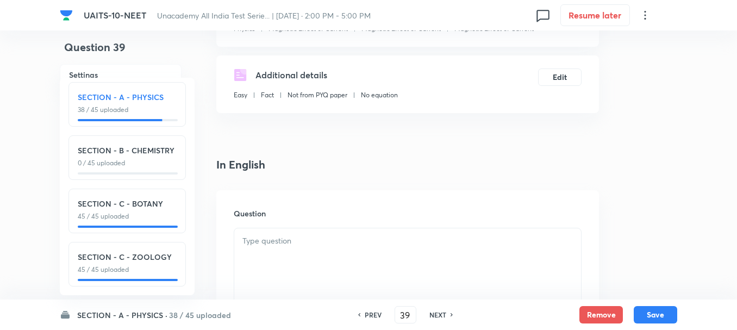
click at [280, 250] on div at bounding box center [407, 258] width 347 height 61
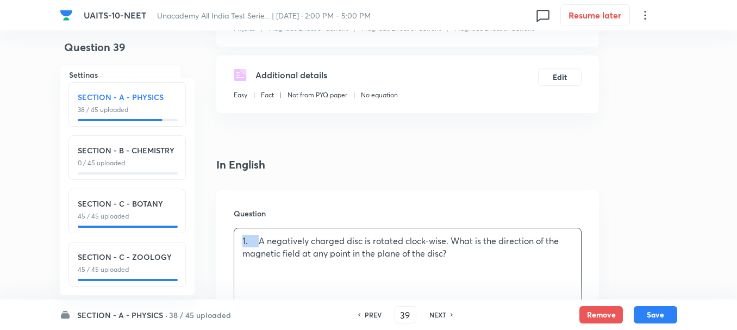
drag, startPoint x: 260, startPoint y: 241, endPoint x: 105, endPoint y: 240, distance: 154.9
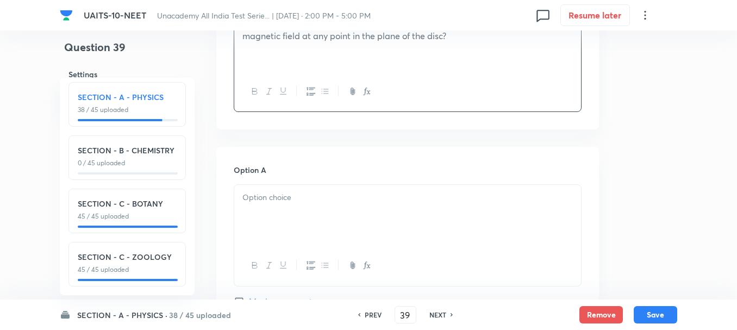
drag, startPoint x: 287, startPoint y: 213, endPoint x: 323, endPoint y: 245, distance: 48.2
click at [287, 212] on div at bounding box center [407, 215] width 347 height 61
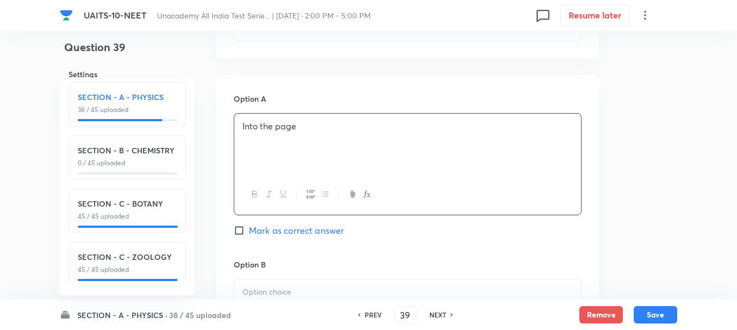
scroll to position [543, 0]
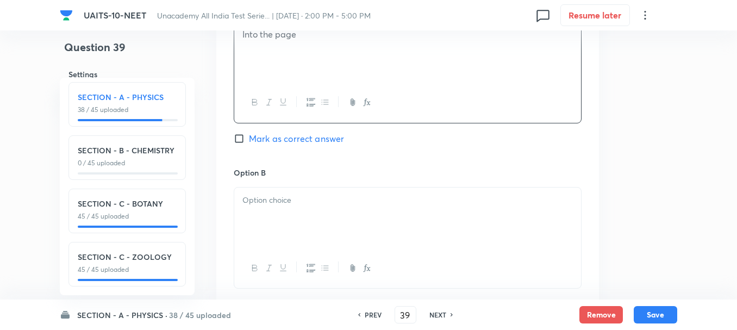
click at [284, 191] on div at bounding box center [407, 217] width 347 height 61
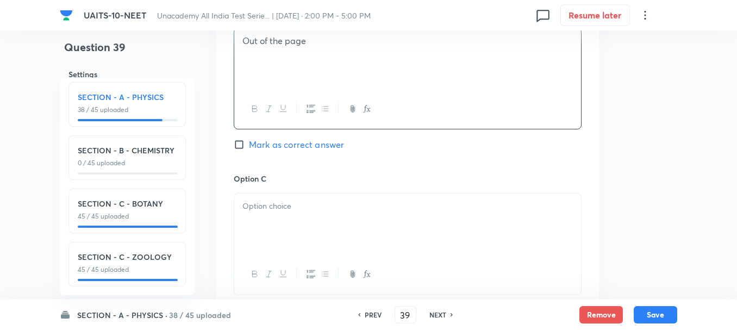
scroll to position [706, 0]
click at [292, 219] on div at bounding box center [407, 220] width 347 height 61
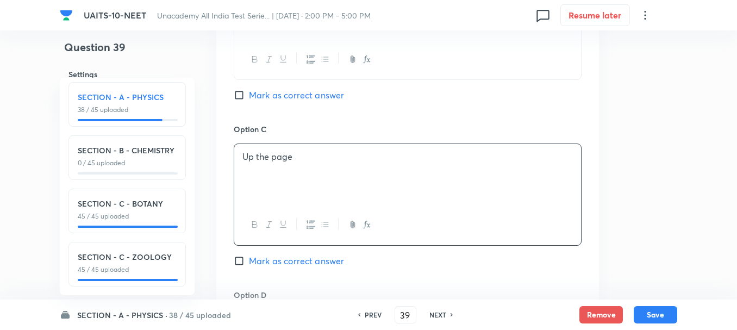
scroll to position [869, 0]
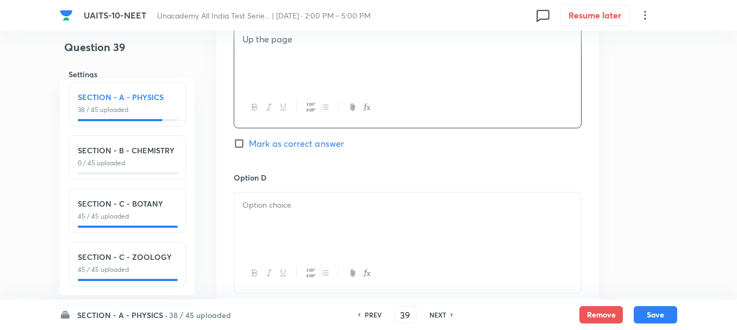
click at [286, 232] on div at bounding box center [407, 222] width 347 height 61
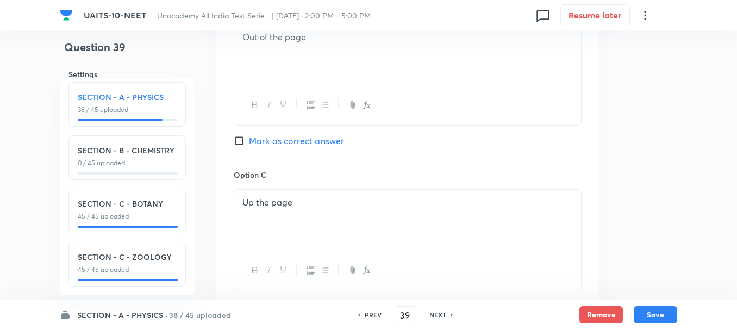
click at [283, 136] on span "Mark as correct answer" at bounding box center [296, 140] width 95 height 13
click at [249, 136] on input "Mark as correct answer" at bounding box center [241, 140] width 15 height 11
checkbox input "true"
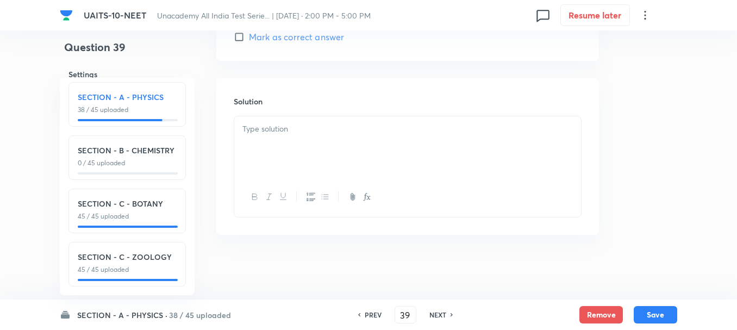
click at [292, 159] on div at bounding box center [407, 146] width 347 height 61
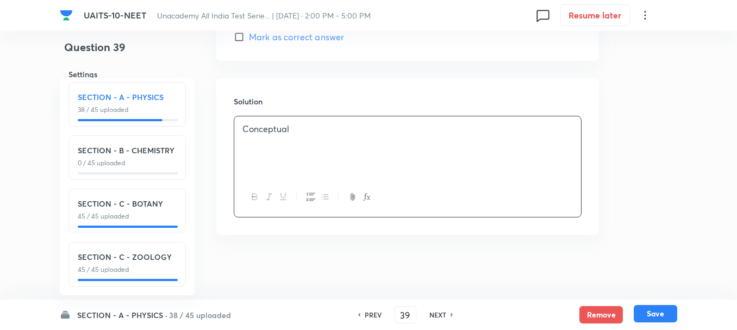
click at [661, 310] on button "Save" at bounding box center [655, 313] width 43 height 17
type input "40"
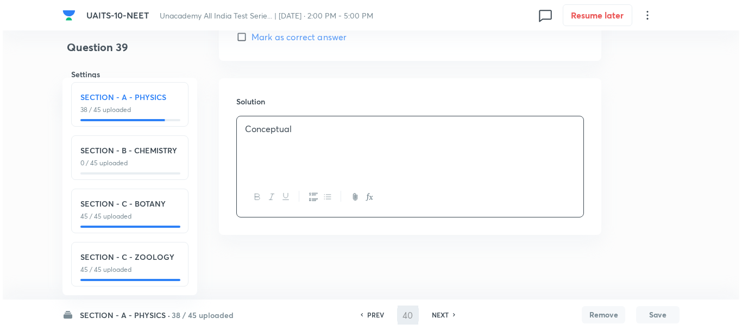
scroll to position [0, 0]
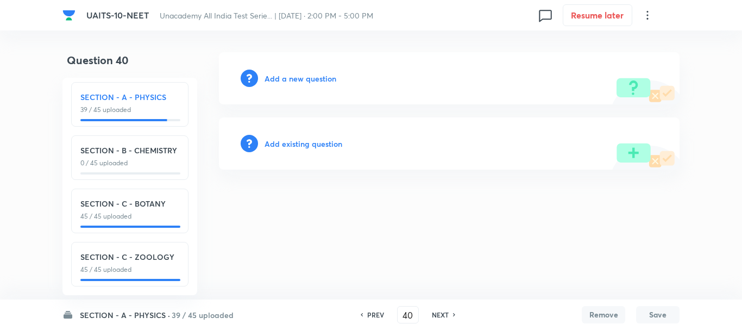
click at [306, 77] on h6 "Add a new question" at bounding box center [301, 78] width 72 height 11
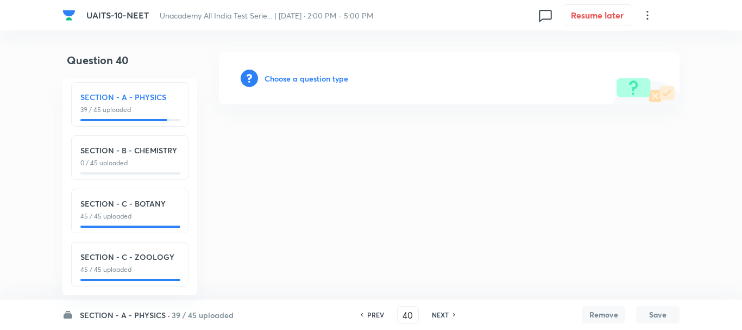
click at [323, 74] on h6 "Choose a question type" at bounding box center [307, 78] width 84 height 11
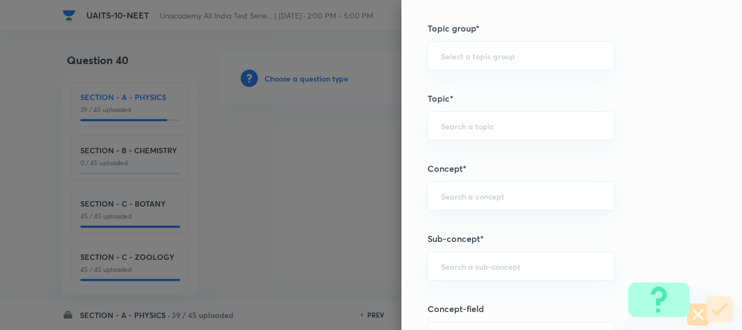
scroll to position [543, 0]
click at [441, 265] on input "text" at bounding box center [521, 265] width 160 height 10
paste input "[PERSON_NAME] Laws of Motion"
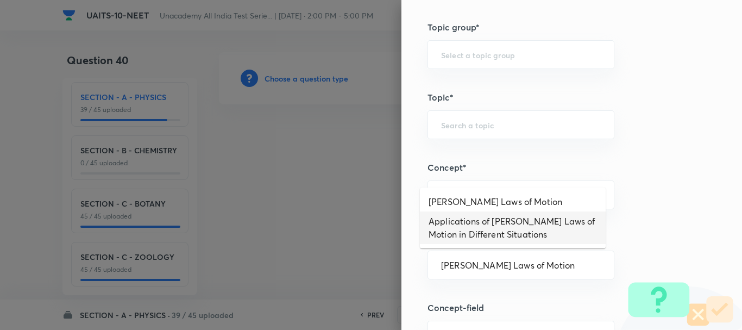
click at [525, 212] on li "Applications of [PERSON_NAME] Laws of Motion in Different Situations" at bounding box center [513, 227] width 186 height 33
type input "Applications of [PERSON_NAME] Laws of Motion in Different Situations"
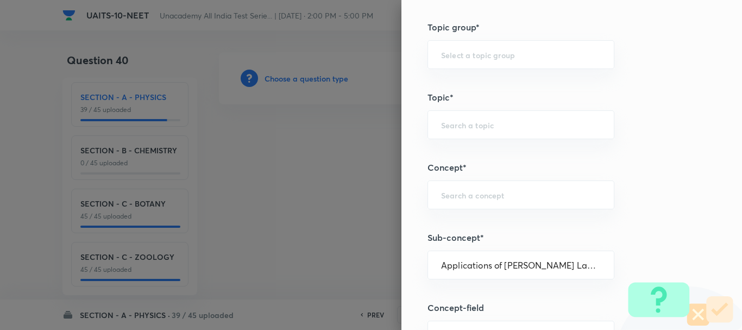
type input "Physics"
type input "Mechanics"
type input "Laws of Motion & Friction"
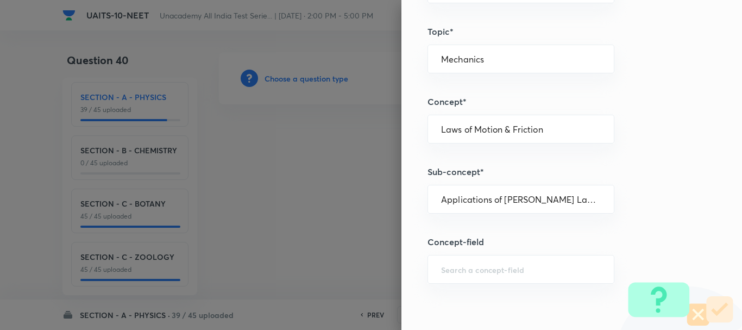
scroll to position [598, 0]
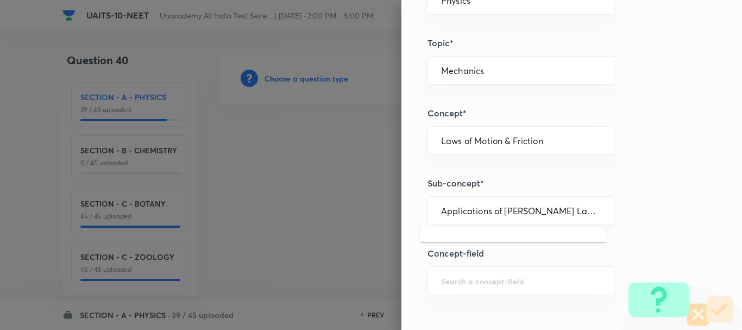
click at [503, 211] on input "Applications of [PERSON_NAME] Laws of Motion in Different Situations" at bounding box center [521, 210] width 160 height 10
paste input "[PERSON_NAME] Laws of Motion"
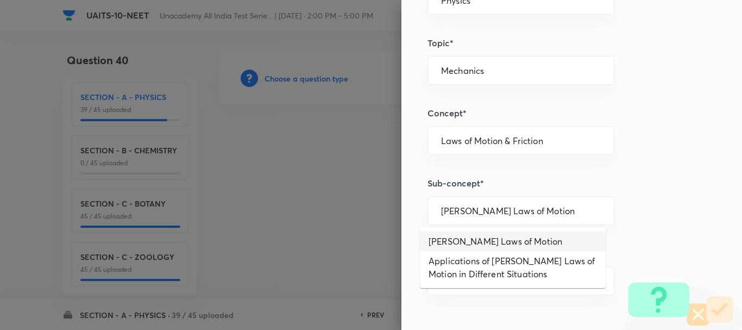
click at [521, 240] on li "[PERSON_NAME] Laws of Motion" at bounding box center [513, 241] width 186 height 20
type input "[PERSON_NAME] Laws of Motion"
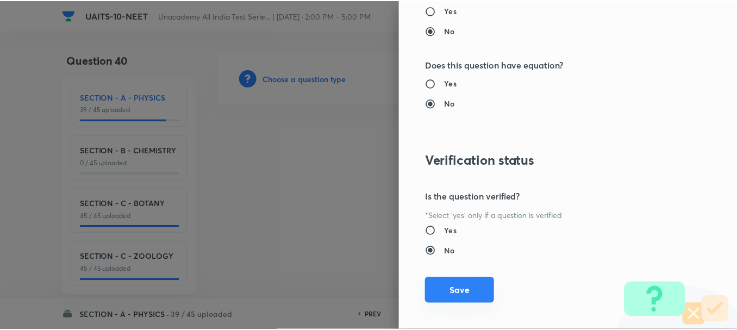
scroll to position [1224, 0]
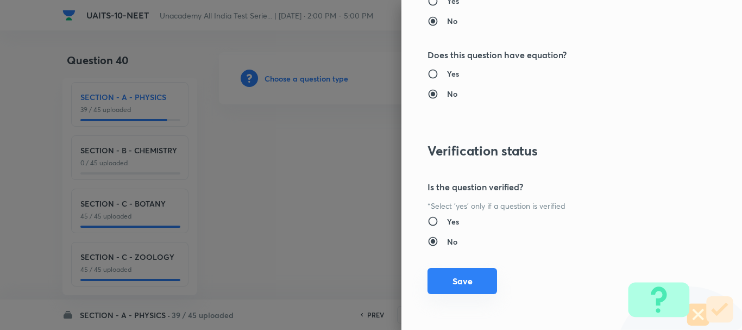
click at [472, 285] on button "Save" at bounding box center [463, 281] width 70 height 26
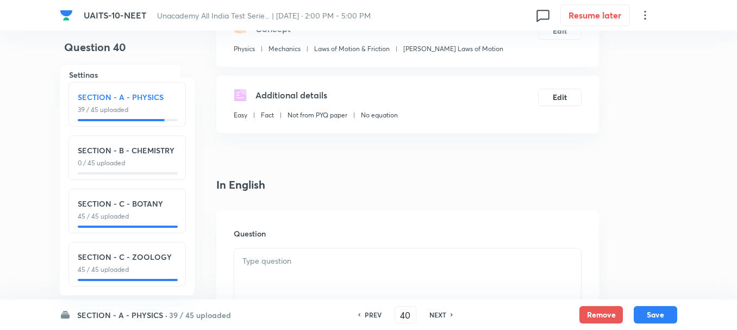
scroll to position [163, 0]
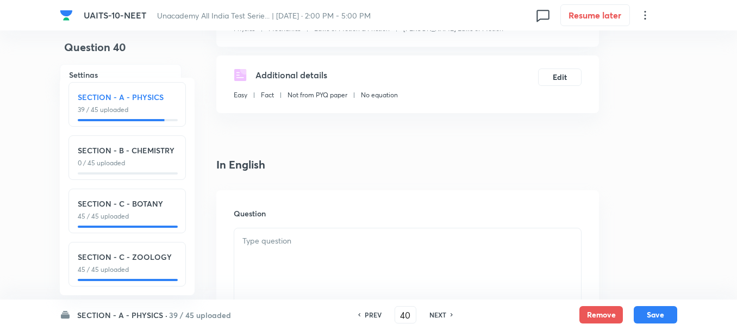
click at [305, 250] on div at bounding box center [407, 258] width 347 height 61
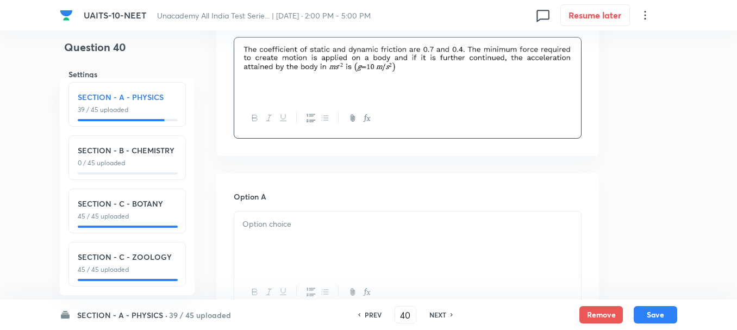
scroll to position [380, 0]
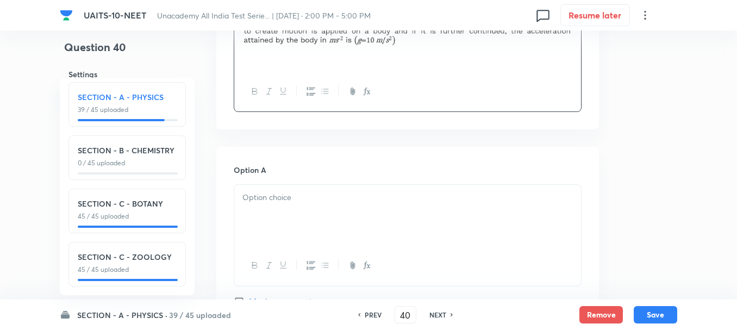
click at [320, 214] on div at bounding box center [407, 215] width 347 height 61
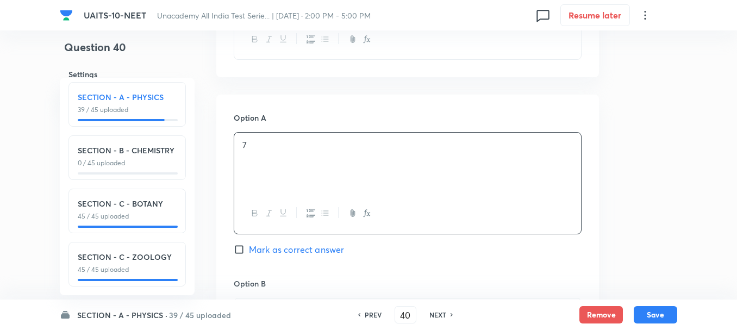
scroll to position [543, 0]
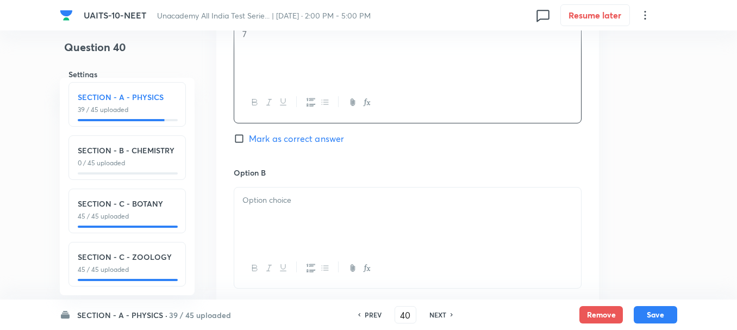
click at [281, 205] on p at bounding box center [407, 200] width 330 height 12
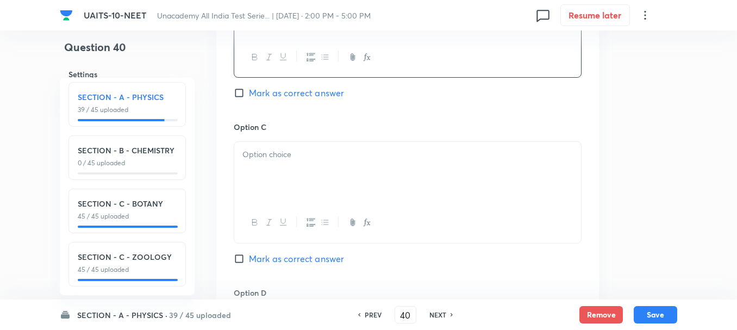
scroll to position [761, 0]
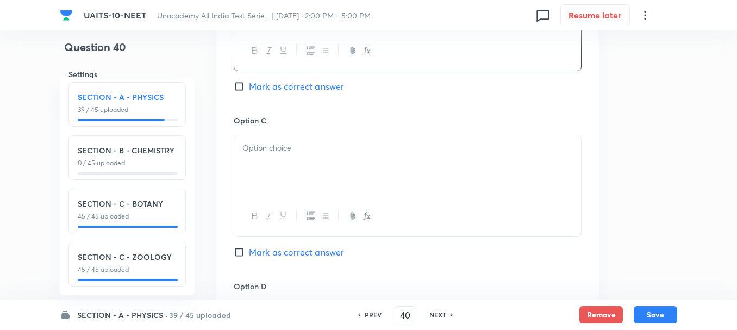
click at [290, 177] on div at bounding box center [407, 165] width 347 height 61
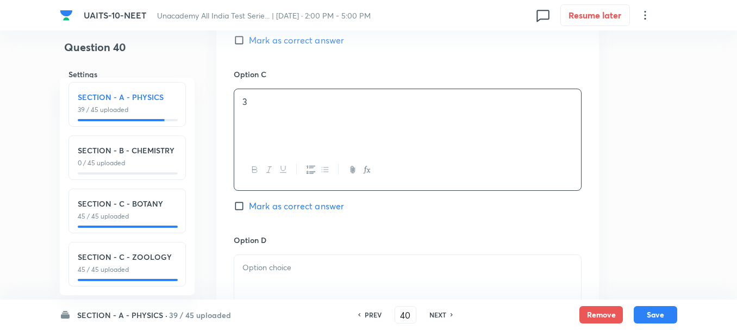
scroll to position [869, 0]
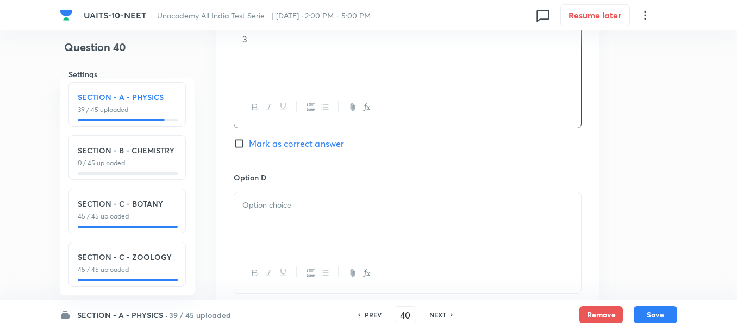
click at [278, 221] on div at bounding box center [407, 222] width 347 height 61
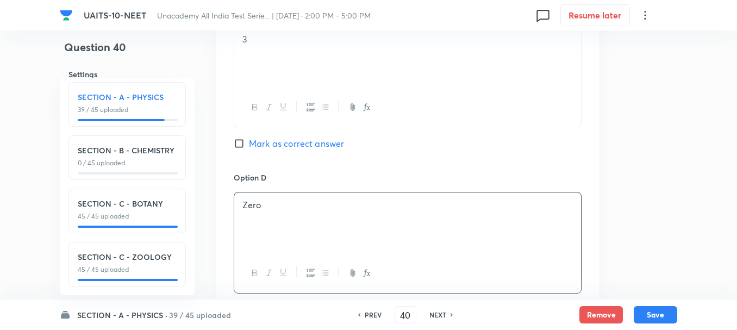
click at [273, 143] on span "Mark as correct answer" at bounding box center [296, 143] width 95 height 13
click at [249, 143] on input "Mark as correct answer" at bounding box center [241, 143] width 15 height 11
checkbox input "true"
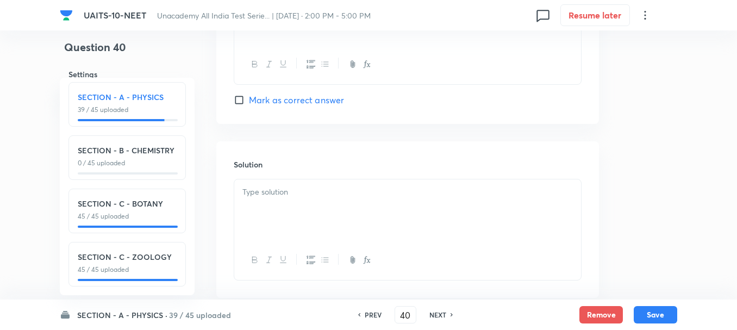
scroll to position [1087, 0]
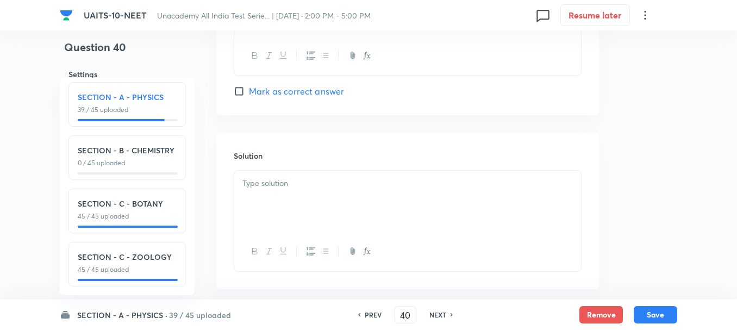
click at [282, 203] on div at bounding box center [407, 201] width 347 height 61
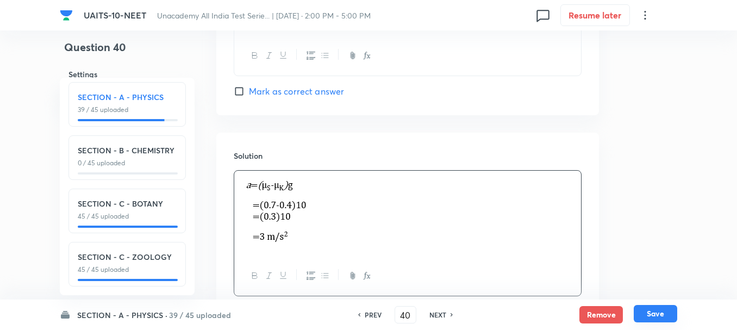
click at [662, 315] on button "Save" at bounding box center [655, 313] width 43 height 17
type input "41"
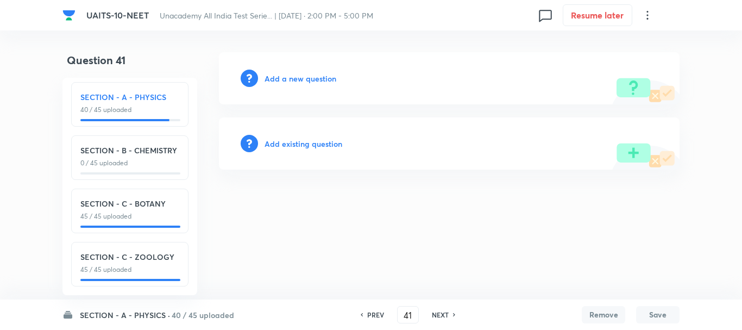
scroll to position [0, 0]
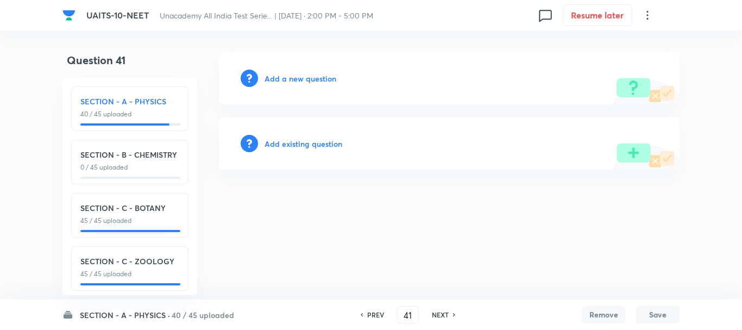
click at [297, 82] on h6 "Add a new question" at bounding box center [301, 78] width 72 height 11
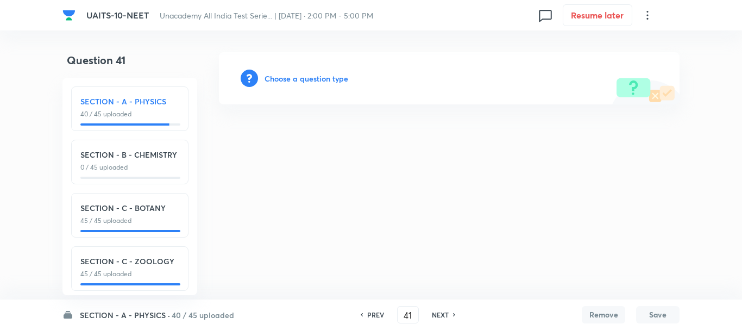
click at [307, 83] on h6 "Choose a question type" at bounding box center [307, 78] width 84 height 11
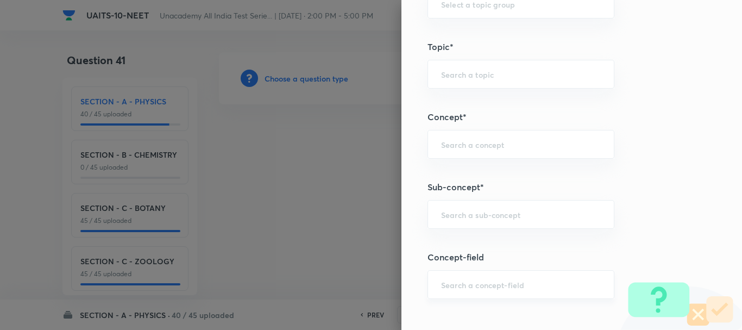
scroll to position [652, 0]
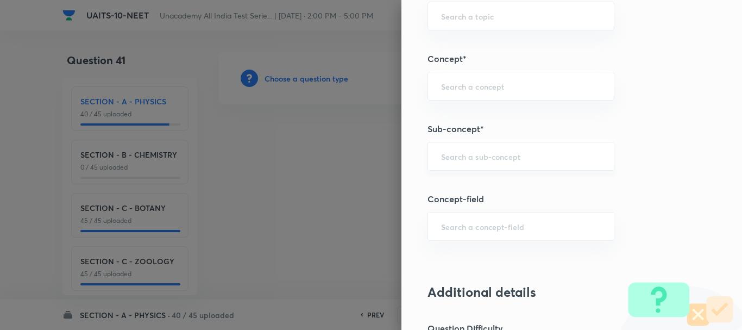
click at [462, 155] on input "text" at bounding box center [521, 156] width 160 height 10
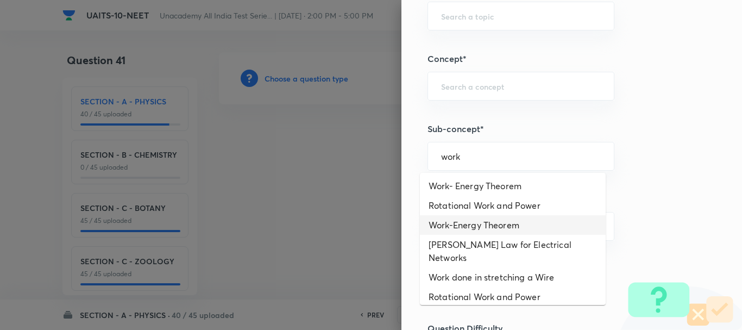
scroll to position [109, 0]
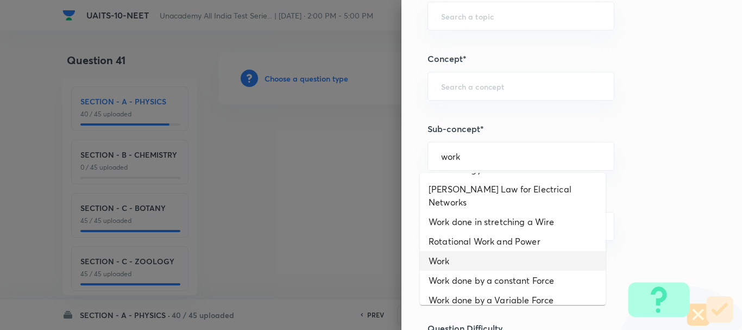
click at [450, 253] on li "Work" at bounding box center [513, 261] width 186 height 20
type input "Work"
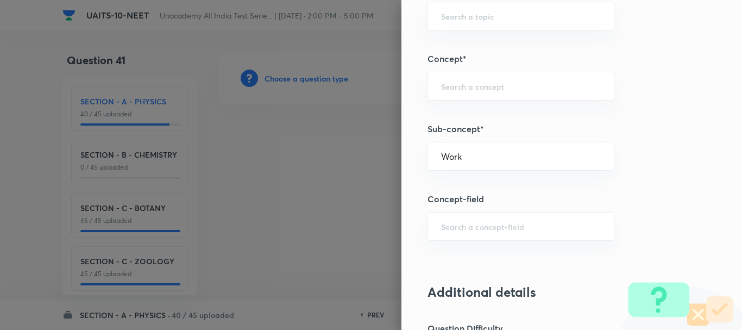
type input "Physics"
type input "Work, Energy & Power"
type input "Work"
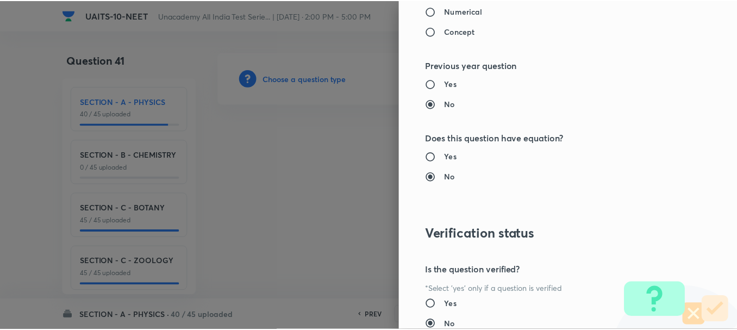
scroll to position [1224, 0]
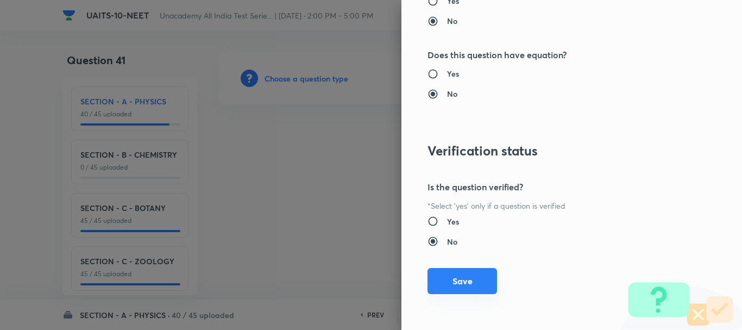
click at [459, 281] on button "Save" at bounding box center [463, 281] width 70 height 26
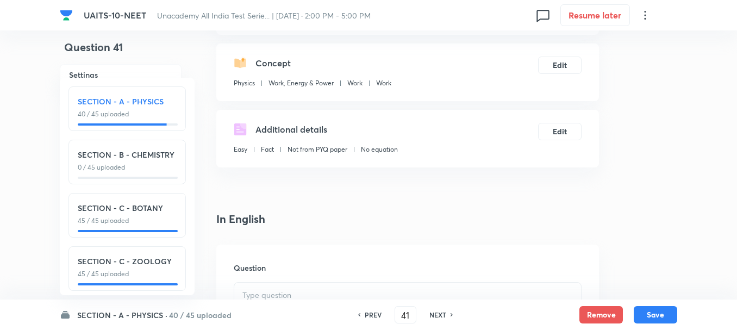
scroll to position [217, 0]
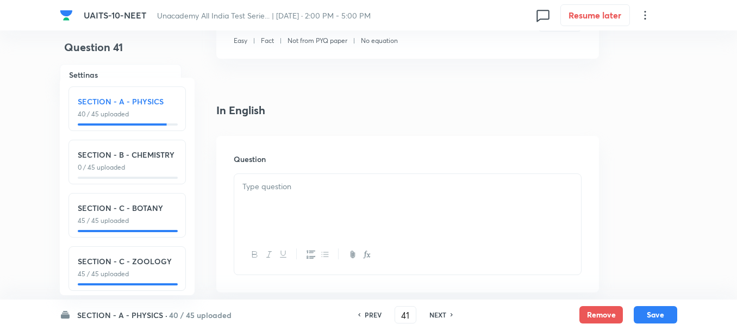
click at [286, 211] on div at bounding box center [407, 204] width 347 height 61
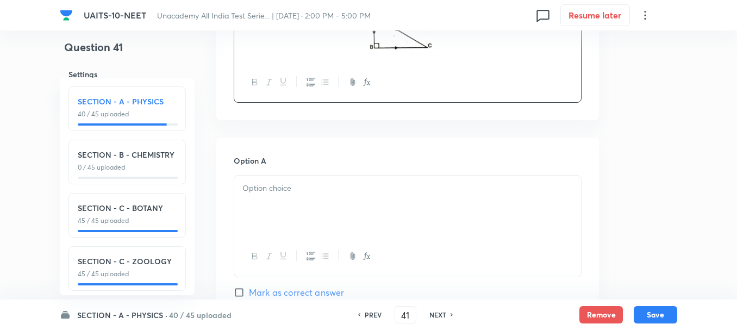
scroll to position [435, 0]
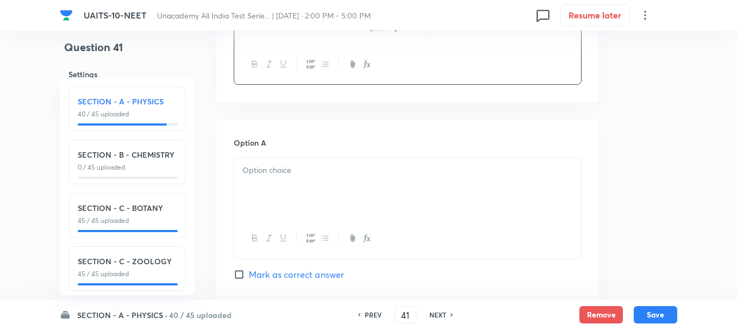
click at [287, 171] on p at bounding box center [407, 170] width 330 height 12
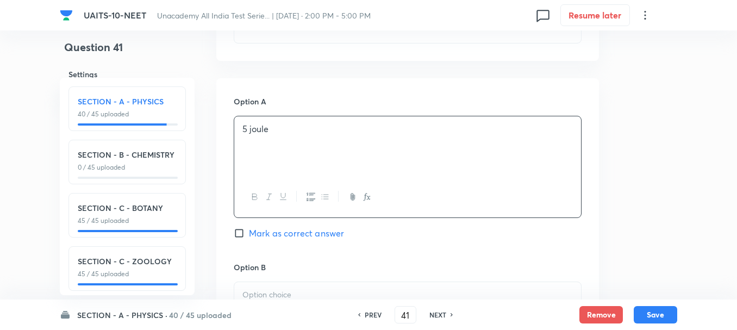
scroll to position [543, 0]
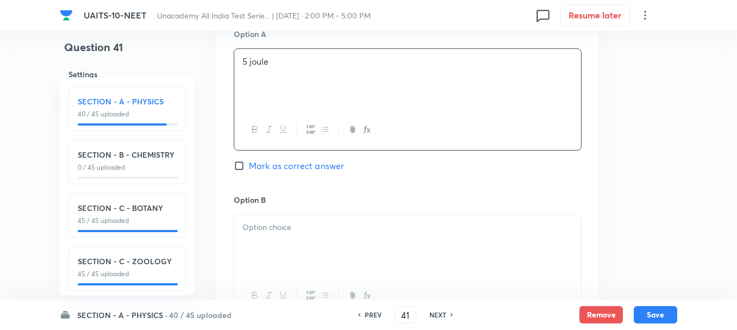
click at [279, 250] on div at bounding box center [407, 245] width 347 height 61
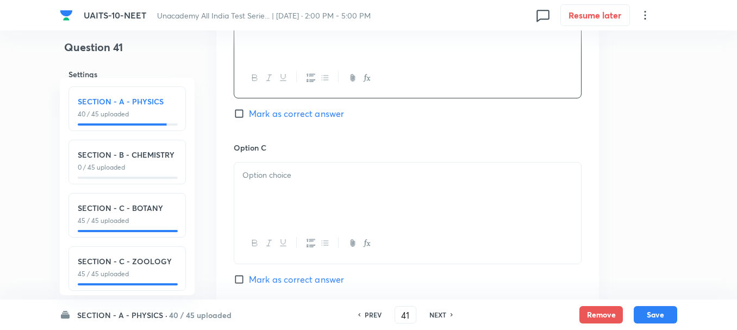
click at [279, 178] on p at bounding box center [407, 175] width 330 height 12
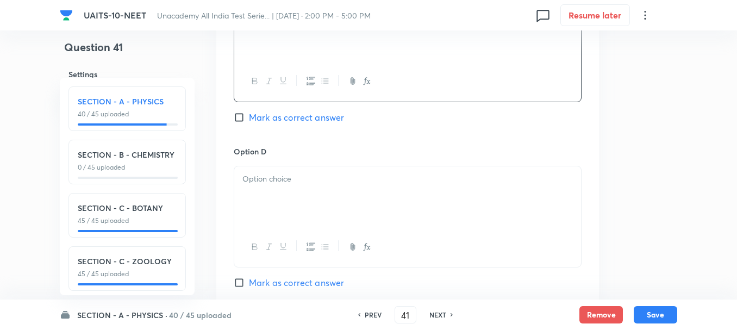
scroll to position [924, 0]
click at [293, 208] on div at bounding box center [407, 195] width 347 height 61
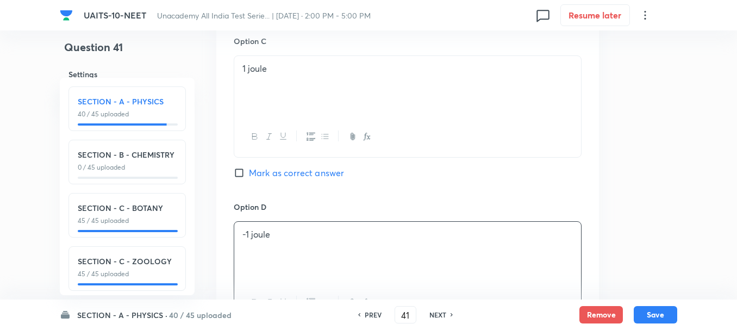
scroll to position [815, 0]
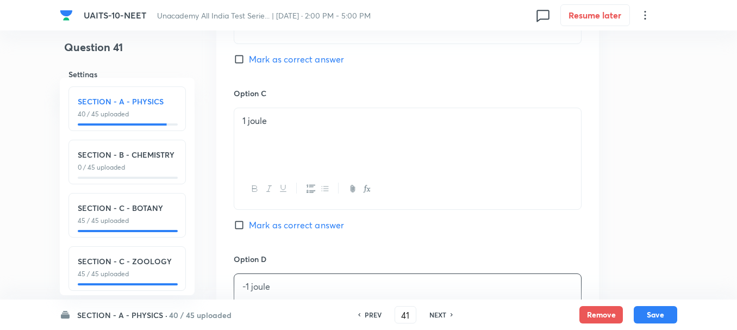
click at [260, 58] on span "Mark as correct answer" at bounding box center [296, 59] width 95 height 13
click at [249, 58] on input "Mark as correct answer" at bounding box center [241, 59] width 15 height 11
checkbox input "true"
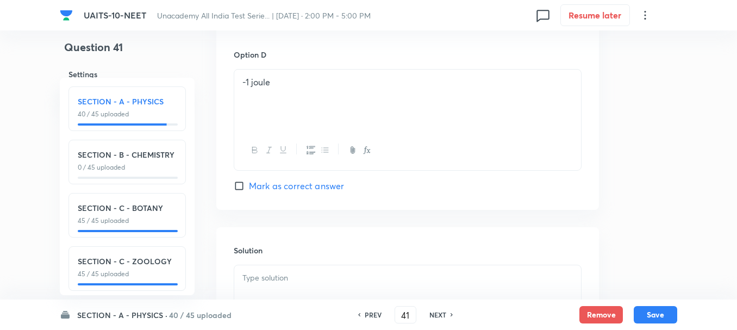
scroll to position [1087, 0]
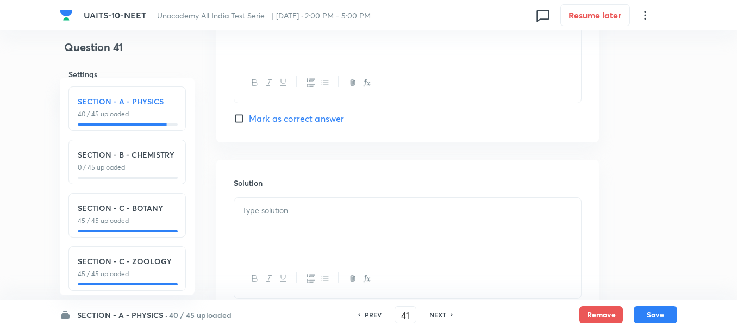
click at [294, 222] on div at bounding box center [407, 228] width 347 height 61
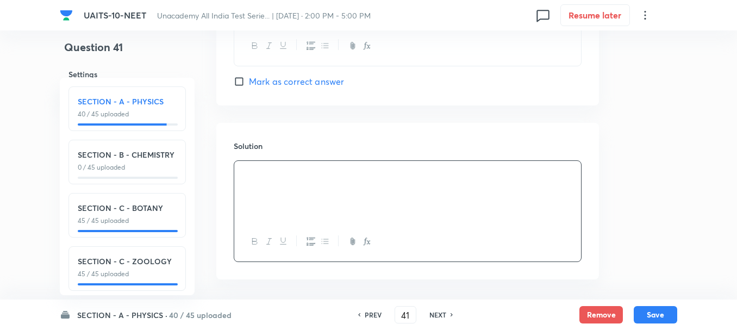
scroll to position [1169, 0]
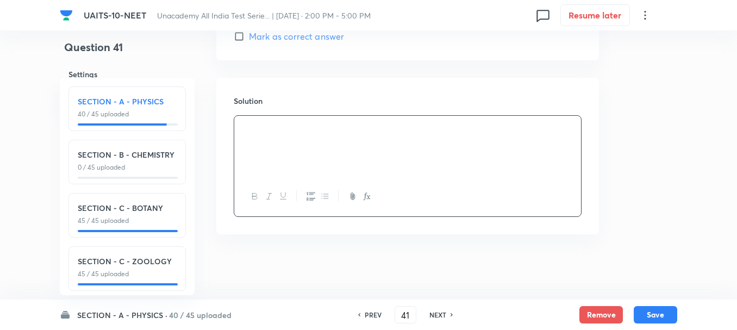
click at [261, 122] on div at bounding box center [407, 146] width 347 height 61
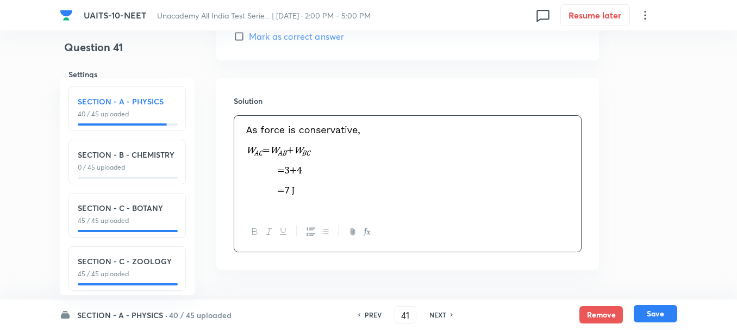
click at [655, 314] on button "Save" at bounding box center [655, 313] width 43 height 17
type input "42"
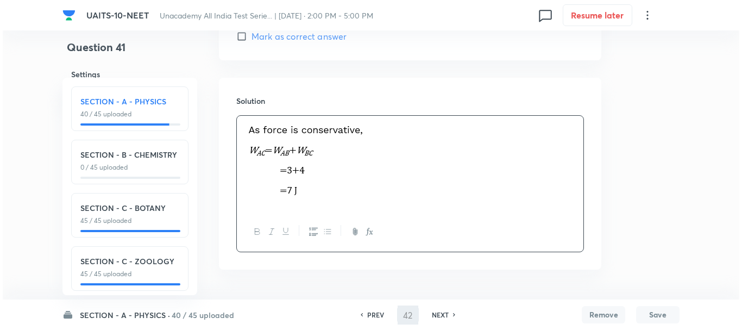
scroll to position [0, 0]
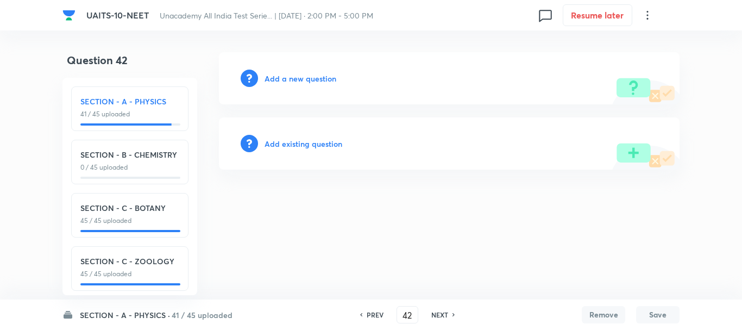
click at [282, 82] on h6 "Add a new question" at bounding box center [301, 78] width 72 height 11
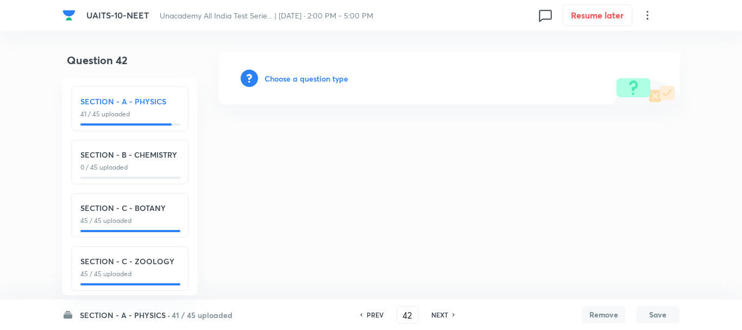
click at [292, 81] on h6 "Choose a question type" at bounding box center [307, 78] width 84 height 11
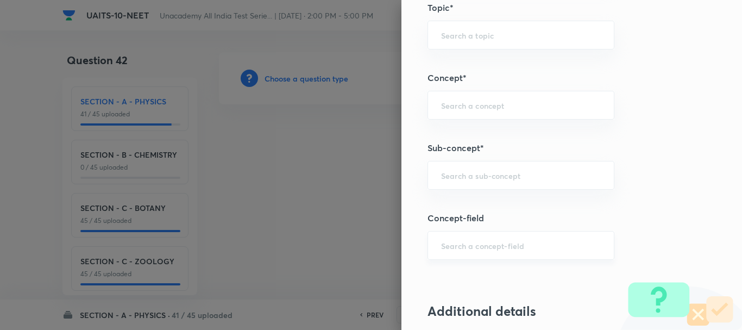
scroll to position [652, 0]
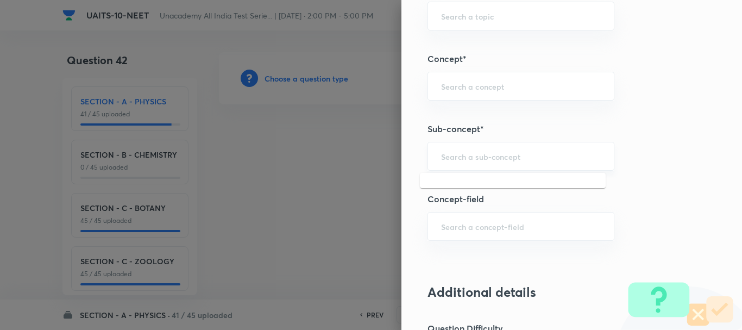
click at [451, 160] on input "text" at bounding box center [521, 156] width 160 height 10
paste input "Circular Motion"
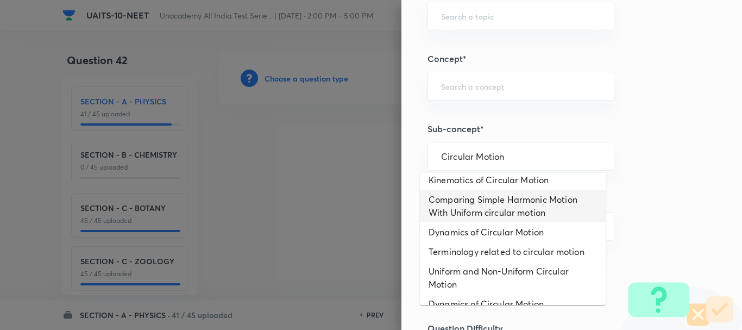
scroll to position [85, 0]
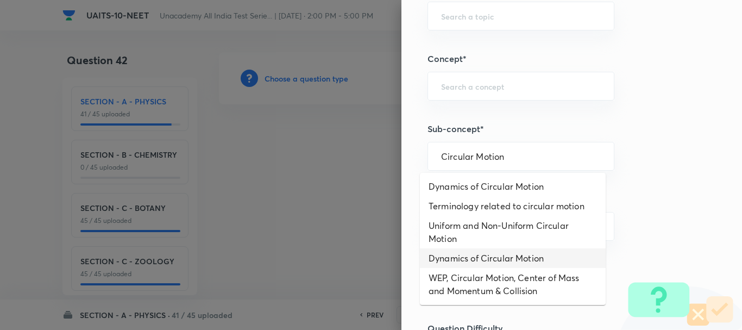
click at [500, 258] on li "Dynamics of Circular Motion" at bounding box center [513, 258] width 186 height 20
type input "Dynamics of Circular Motion"
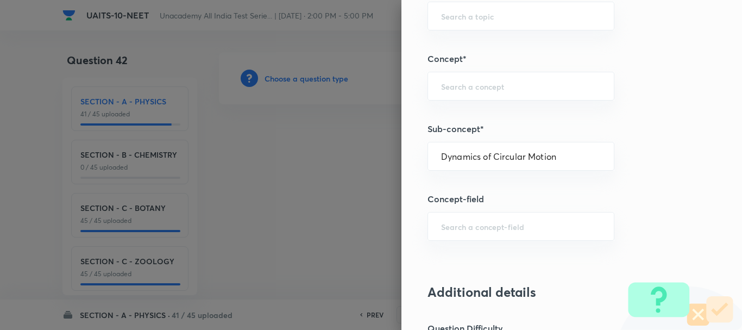
type input "Physics"
type input "Circular Motion"
type input "Dynamics of Circular Motion"
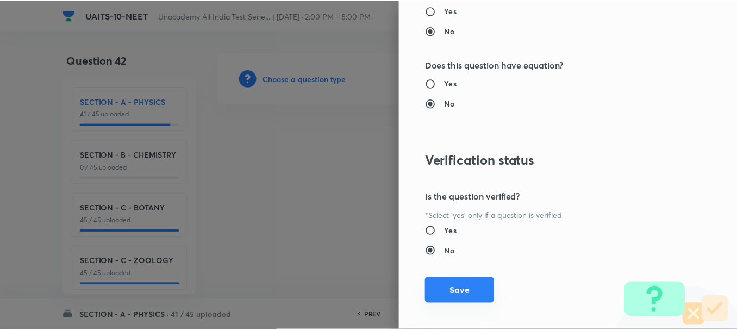
scroll to position [1224, 0]
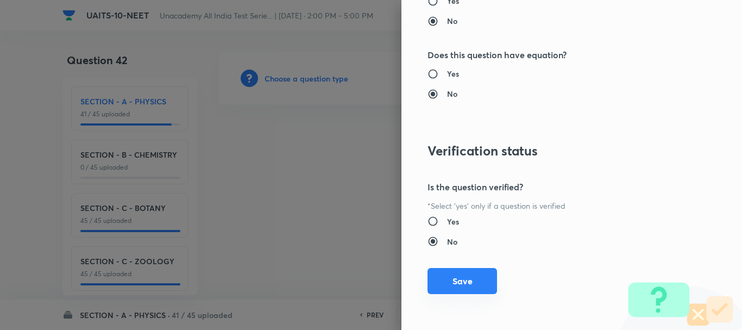
click at [468, 286] on button "Save" at bounding box center [463, 281] width 70 height 26
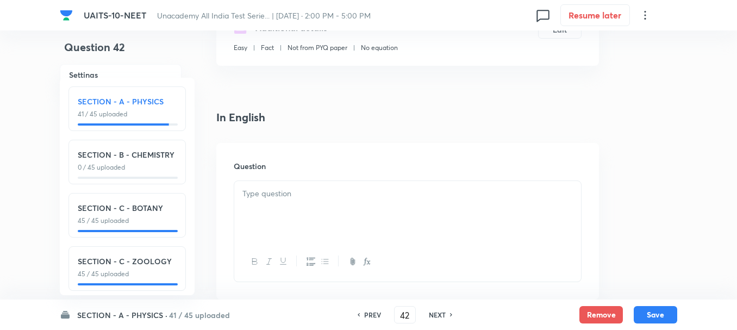
scroll to position [272, 0]
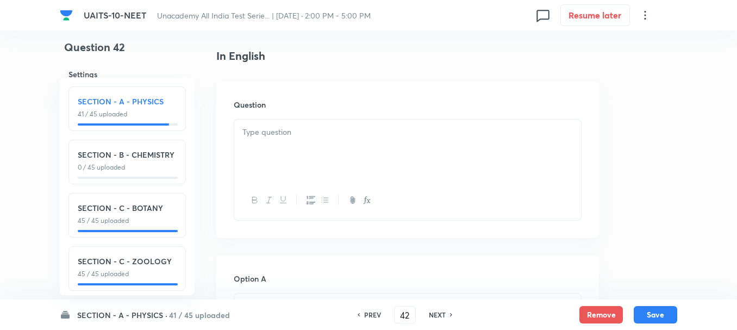
click at [295, 136] on p at bounding box center [407, 132] width 330 height 12
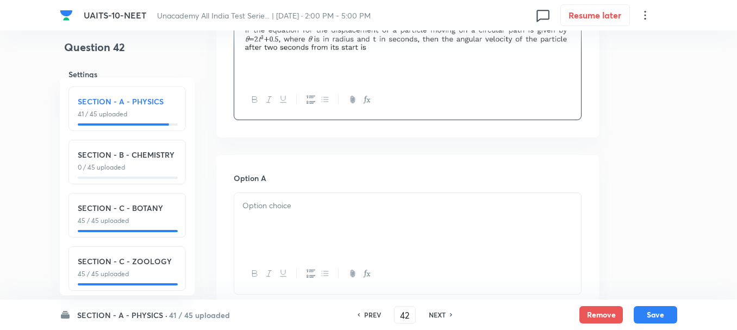
scroll to position [380, 0]
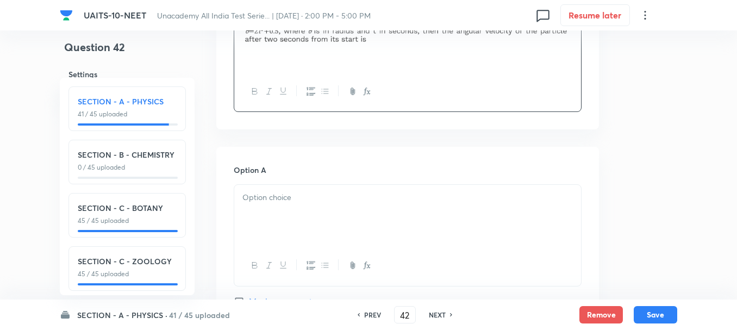
click at [294, 222] on div at bounding box center [407, 215] width 347 height 61
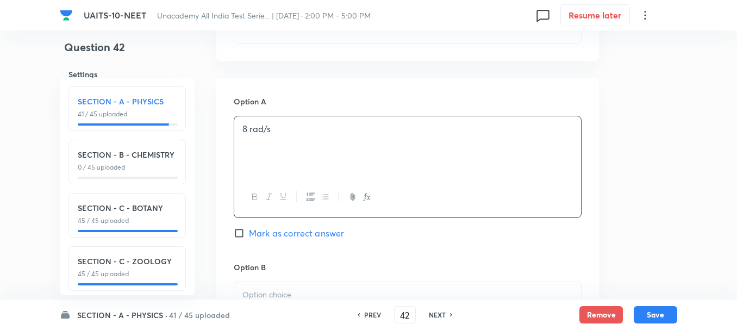
scroll to position [489, 0]
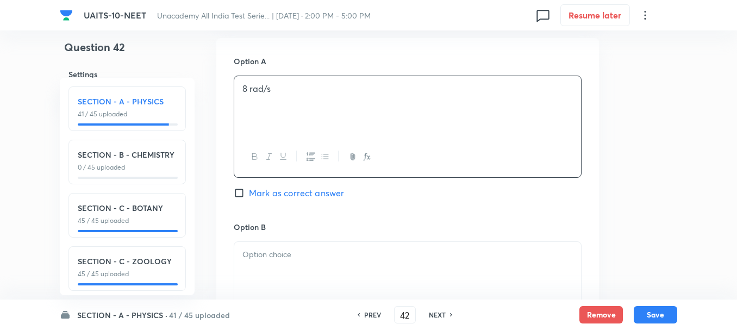
click at [276, 258] on p at bounding box center [407, 254] width 330 height 12
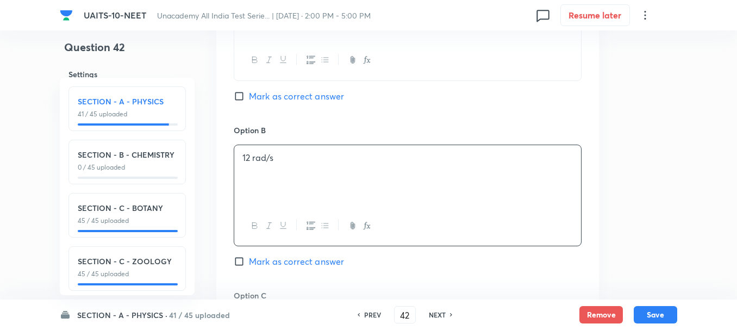
scroll to position [652, 0]
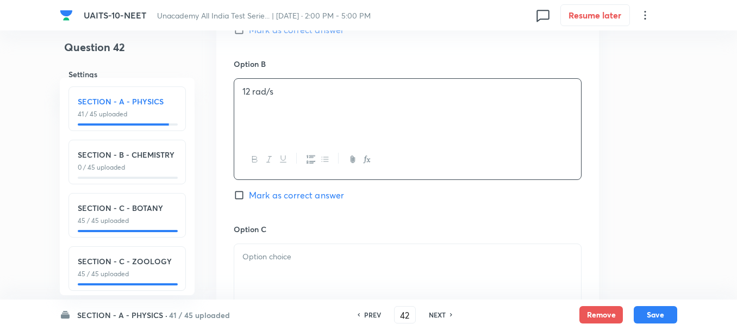
drag, startPoint x: 280, startPoint y: 245, endPoint x: 323, endPoint y: 263, distance: 46.2
click at [279, 246] on div at bounding box center [407, 274] width 347 height 61
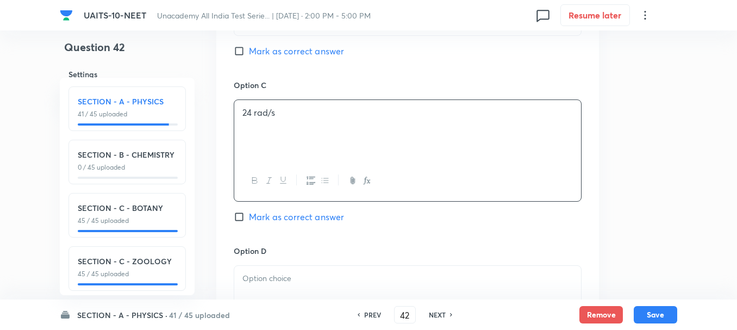
scroll to position [815, 0]
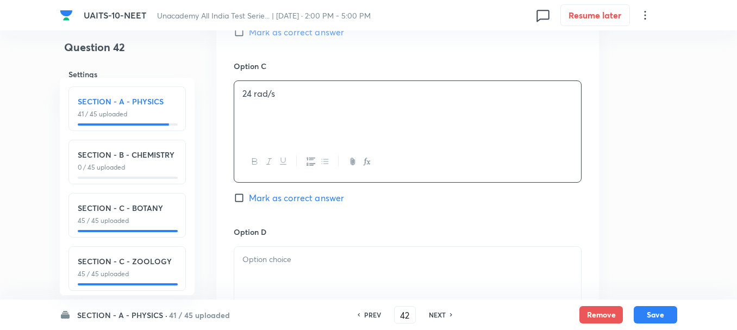
click at [279, 264] on p at bounding box center [407, 259] width 330 height 12
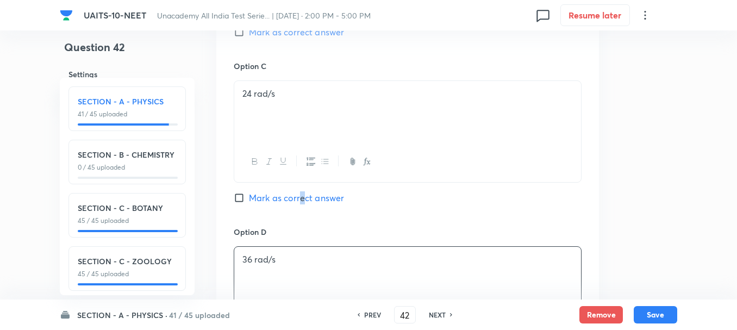
click at [302, 192] on span "Mark as correct answer" at bounding box center [296, 197] width 95 height 13
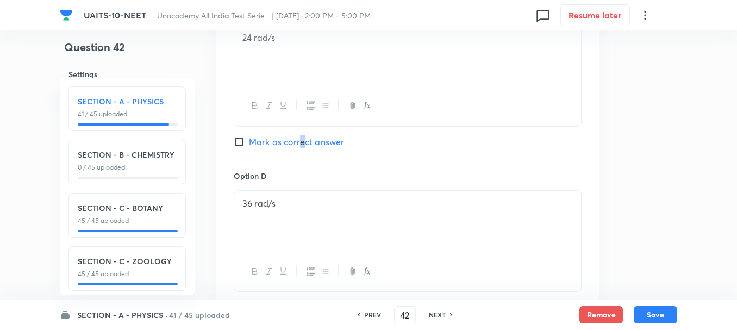
scroll to position [924, 0]
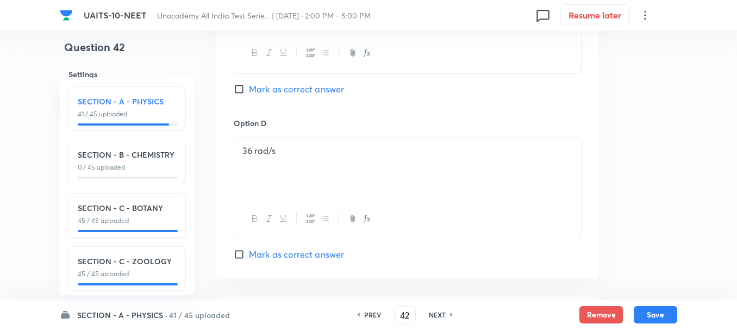
click at [264, 78] on div "Option C 24 rad/s [PERSON_NAME] as correct answer" at bounding box center [408, 34] width 348 height 165
click at [256, 86] on span "Mark as correct answer" at bounding box center [296, 89] width 95 height 13
click at [249, 86] on input "Mark as correct answer" at bounding box center [241, 89] width 15 height 11
checkbox input "true"
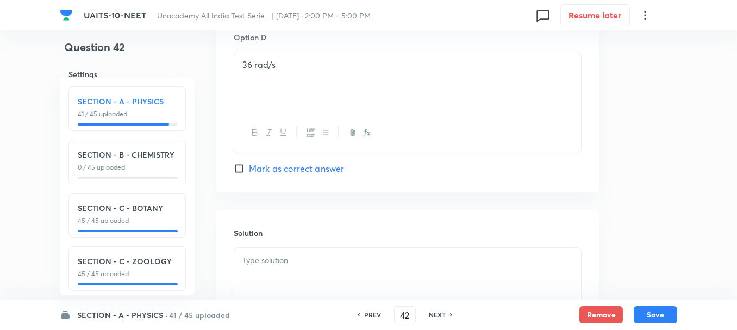
scroll to position [1141, 0]
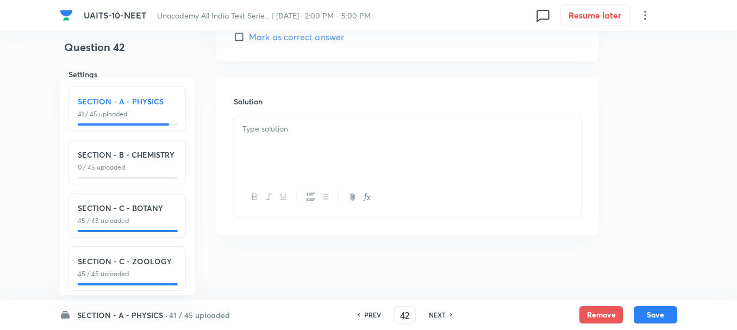
click at [284, 142] on div at bounding box center [407, 146] width 347 height 61
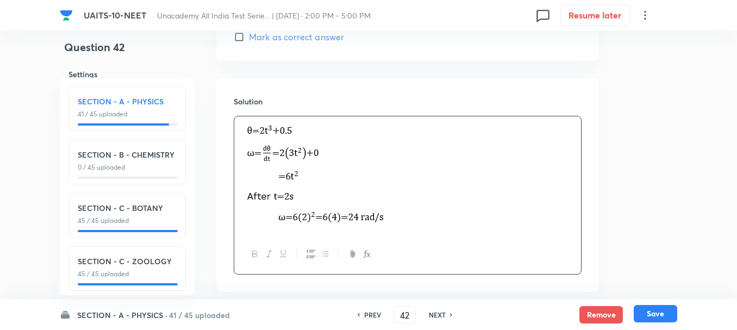
click at [651, 314] on button "Save" at bounding box center [655, 313] width 43 height 17
type input "43"
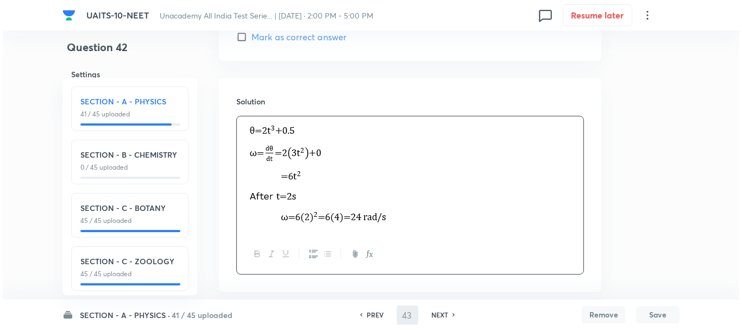
scroll to position [0, 0]
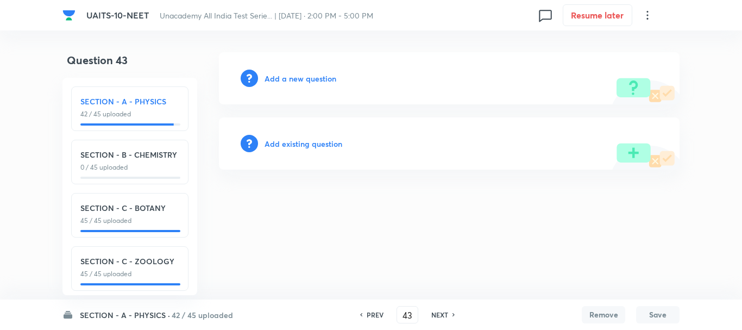
click at [306, 76] on h6 "Add a new question" at bounding box center [301, 78] width 72 height 11
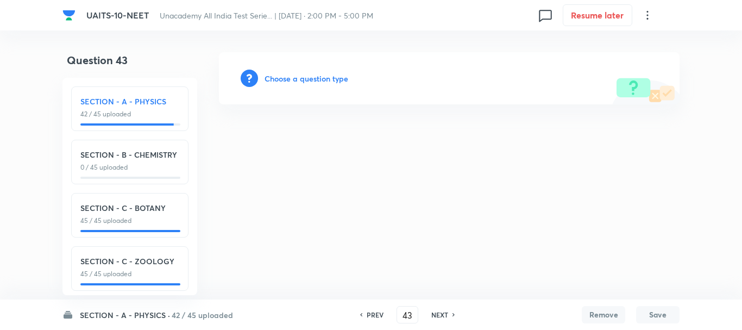
click at [313, 76] on h6 "Choose a question type" at bounding box center [307, 78] width 84 height 11
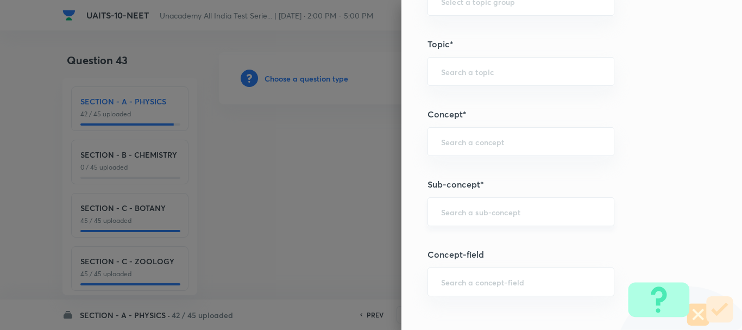
scroll to position [598, 0]
click at [449, 222] on div "​" at bounding box center [521, 210] width 187 height 29
paste input "Magnetic Effect of Current"
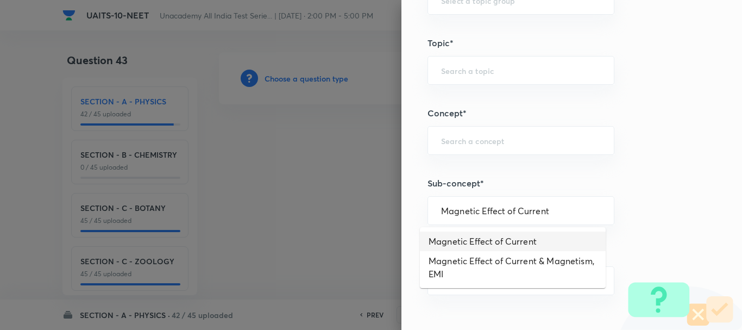
click at [507, 235] on li "Magnetic Effect of Current" at bounding box center [513, 241] width 186 height 20
type input "Magnetic Effect of Current"
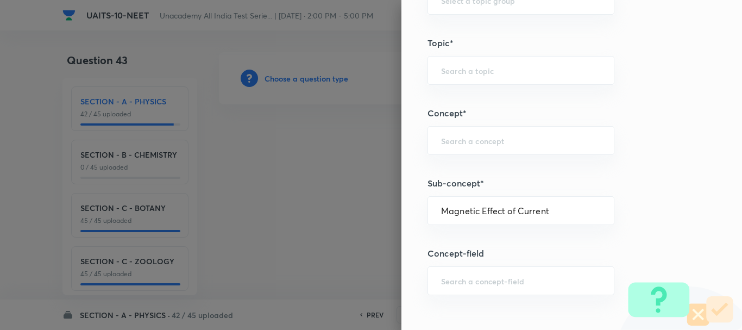
type input "Physics"
type input "Magnetic Effect of Current"
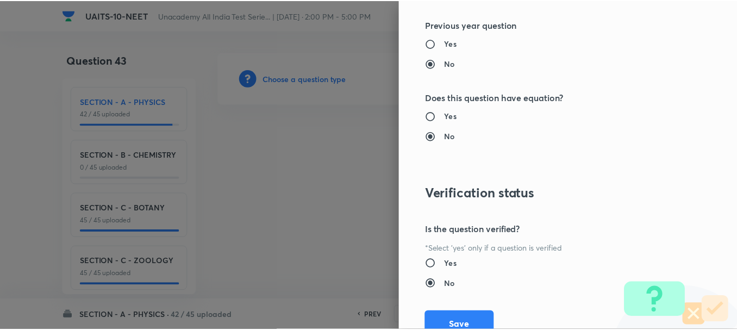
scroll to position [1224, 0]
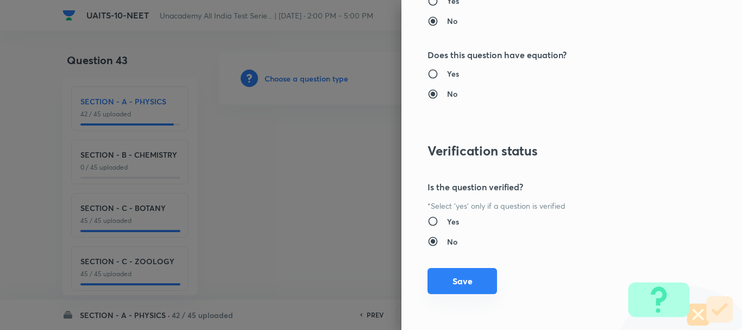
click at [447, 271] on button "Save" at bounding box center [463, 281] width 70 height 26
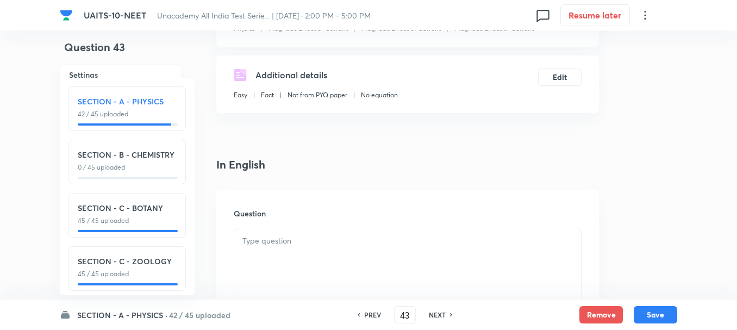
scroll to position [217, 0]
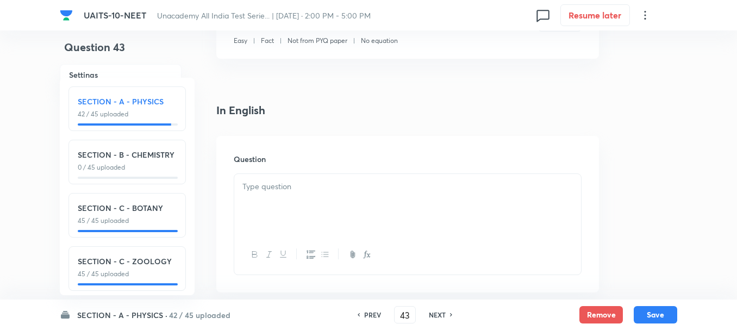
click at [272, 184] on p at bounding box center [407, 186] width 330 height 12
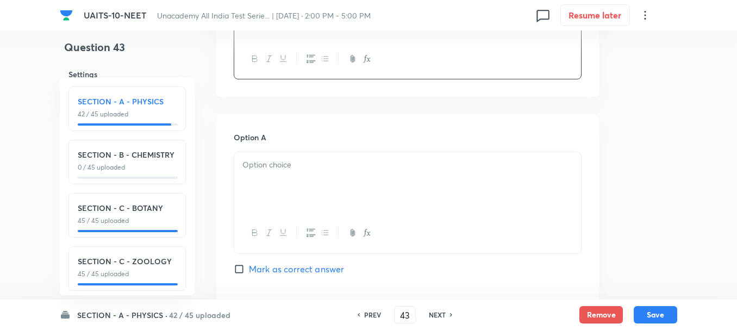
scroll to position [435, 0]
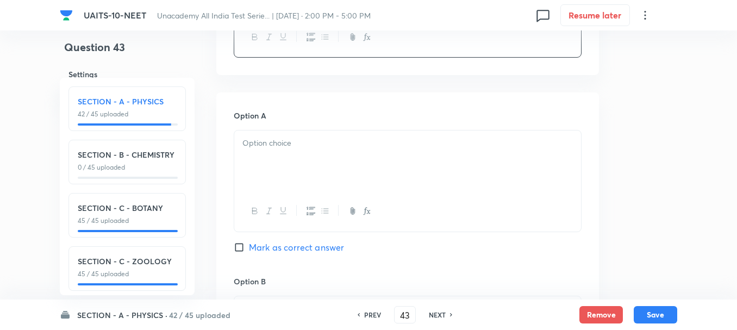
click at [292, 160] on div at bounding box center [407, 160] width 347 height 61
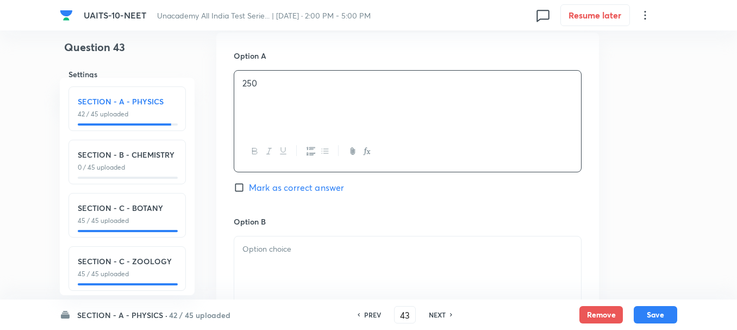
scroll to position [598, 0]
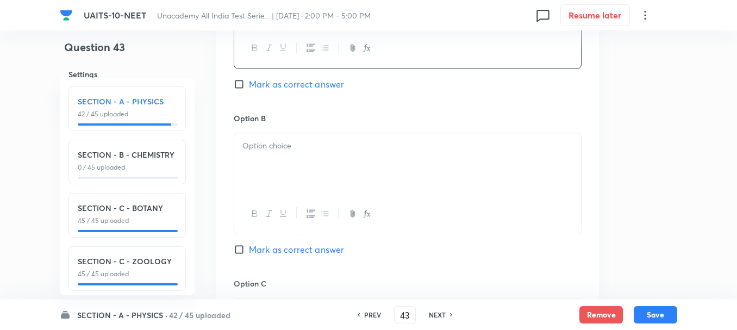
click at [272, 164] on div at bounding box center [407, 163] width 347 height 61
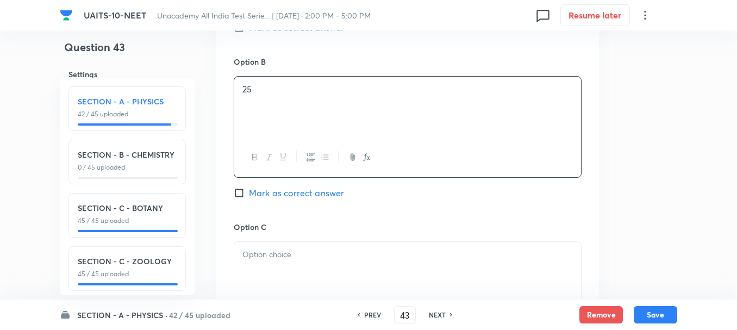
scroll to position [706, 0]
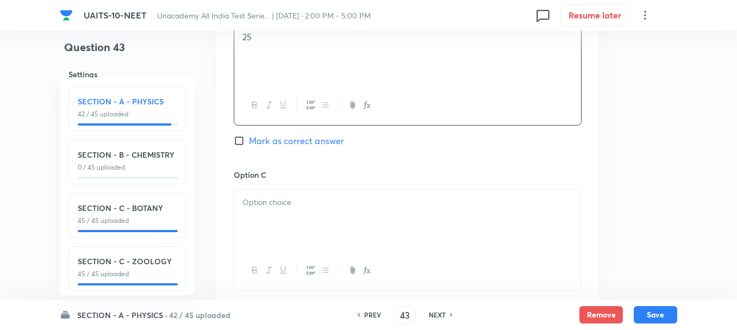
drag, startPoint x: 285, startPoint y: 221, endPoint x: 325, endPoint y: 221, distance: 39.7
click at [285, 223] on div at bounding box center [407, 220] width 347 height 61
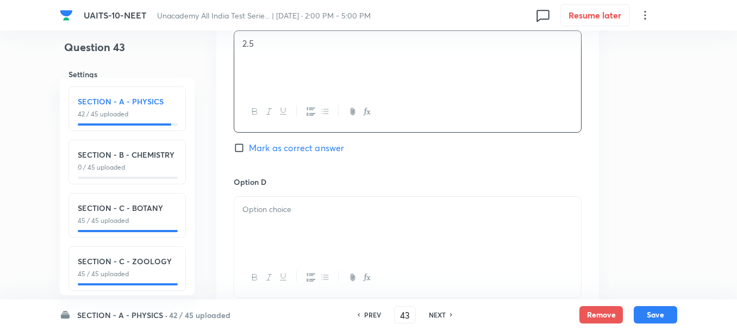
scroll to position [869, 0]
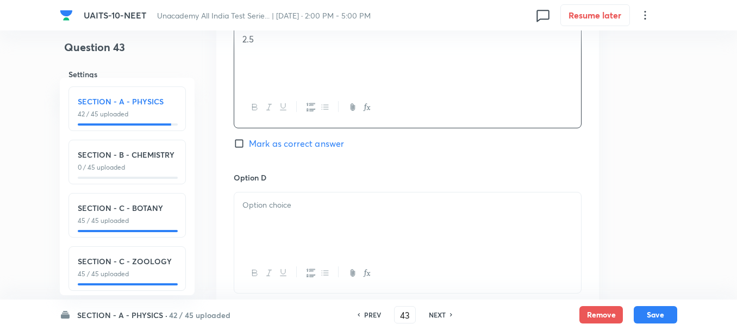
click at [265, 212] on div at bounding box center [407, 222] width 347 height 61
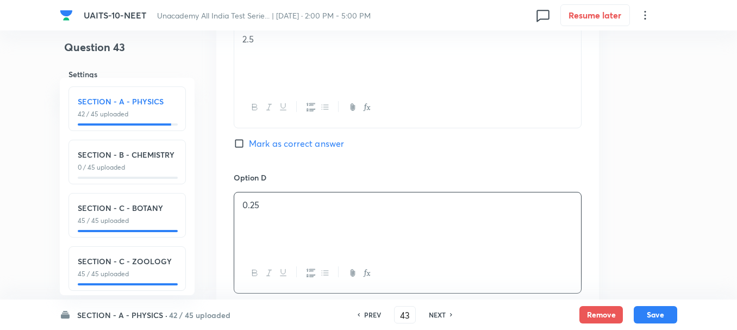
click at [267, 147] on span "Mark as correct answer" at bounding box center [296, 143] width 95 height 13
click at [249, 147] on input "Mark as correct answer" at bounding box center [241, 143] width 15 height 11
checkbox input "true"
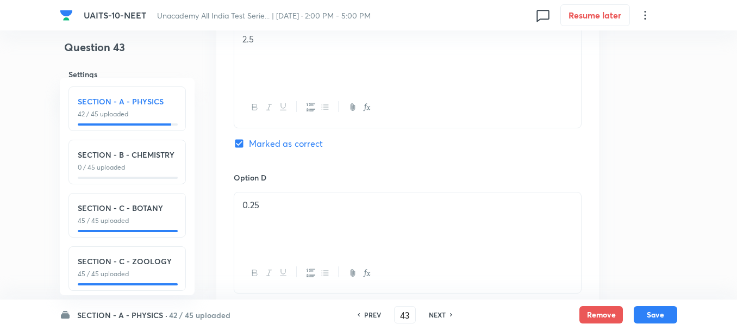
scroll to position [1032, 0]
click at [283, 246] on div at bounding box center [407, 255] width 347 height 61
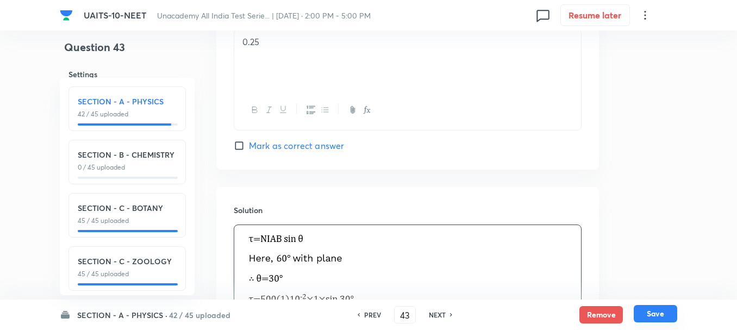
click at [661, 318] on button "Save" at bounding box center [655, 313] width 43 height 17
type input "44"
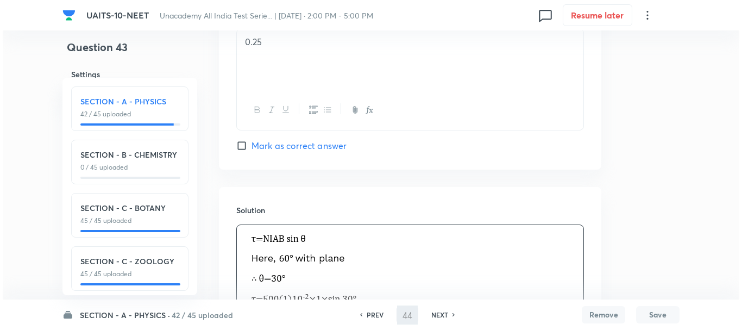
scroll to position [0, 0]
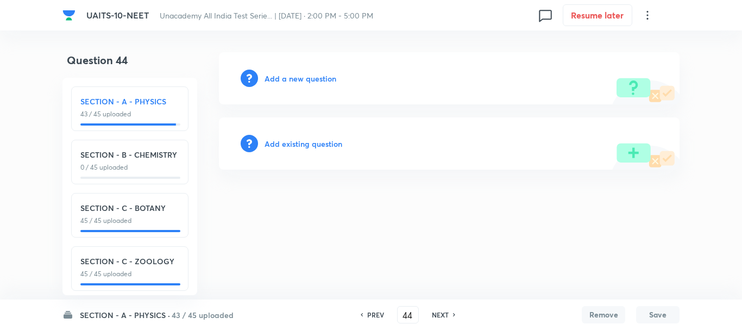
click at [289, 81] on h6 "Add a new question" at bounding box center [301, 78] width 72 height 11
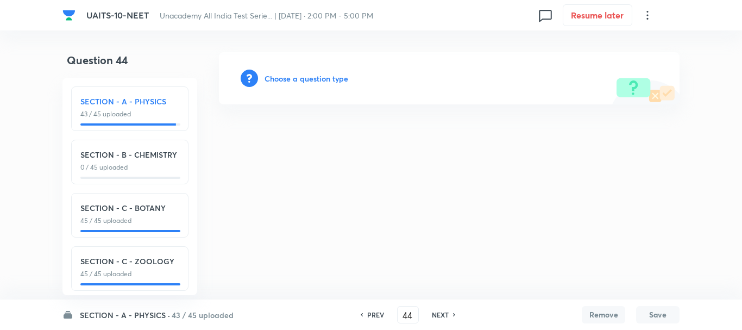
click at [298, 83] on h6 "Choose a question type" at bounding box center [307, 78] width 84 height 11
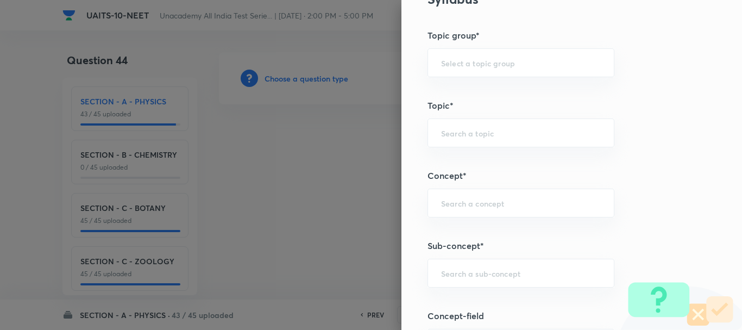
scroll to position [543, 0]
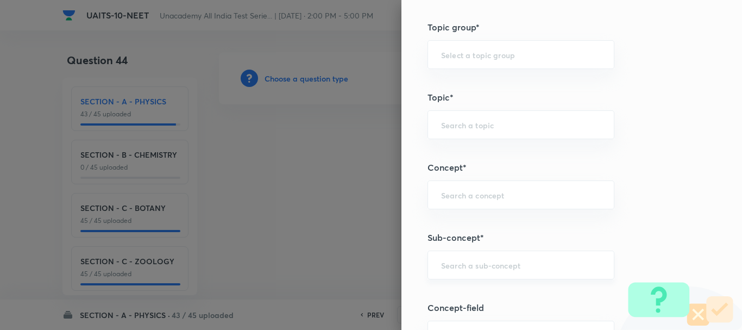
click at [454, 265] on input "text" at bounding box center [521, 265] width 160 height 10
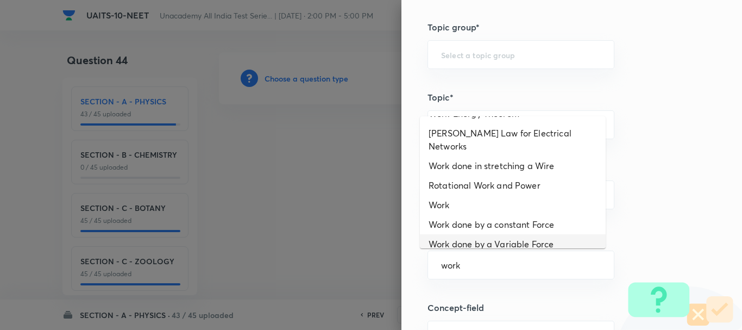
scroll to position [109, 0]
click at [456, 195] on li "Work" at bounding box center [513, 205] width 186 height 20
type input "Work"
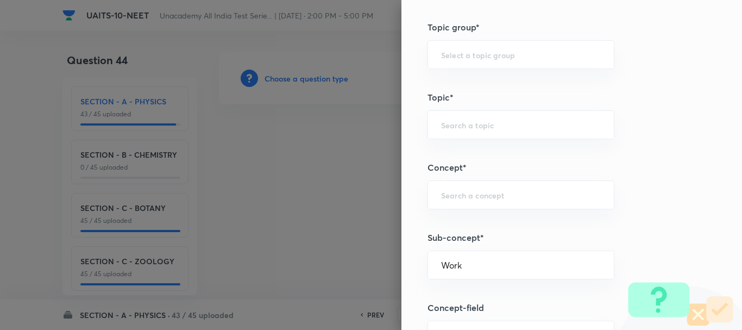
type input "Physics"
type input "Work, Energy & Power"
type input "Work"
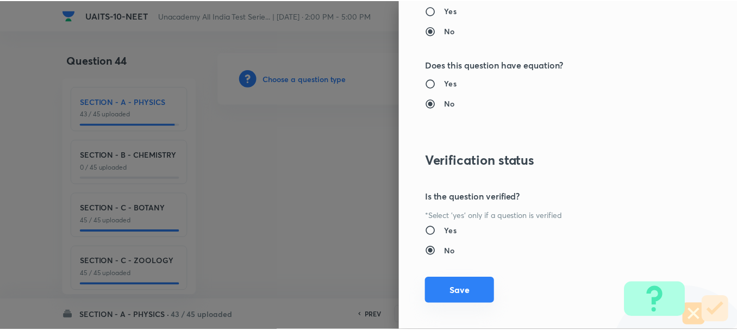
scroll to position [1224, 0]
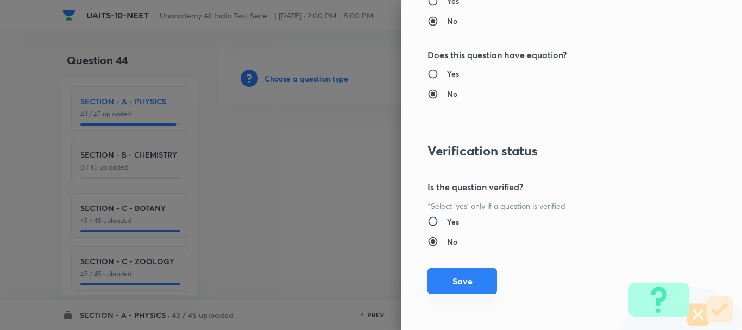
drag, startPoint x: 463, startPoint y: 277, endPoint x: 518, endPoint y: 275, distance: 54.9
click at [461, 276] on button "Save" at bounding box center [463, 281] width 70 height 26
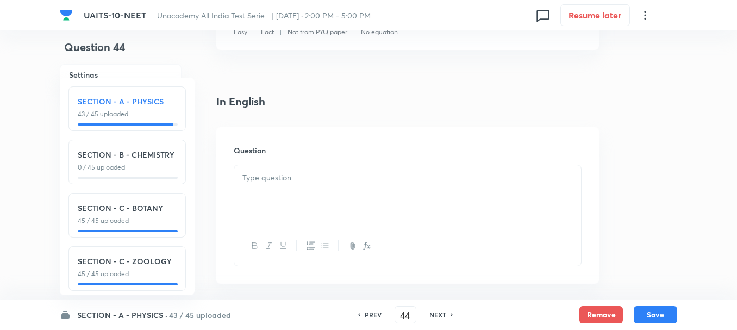
scroll to position [272, 0]
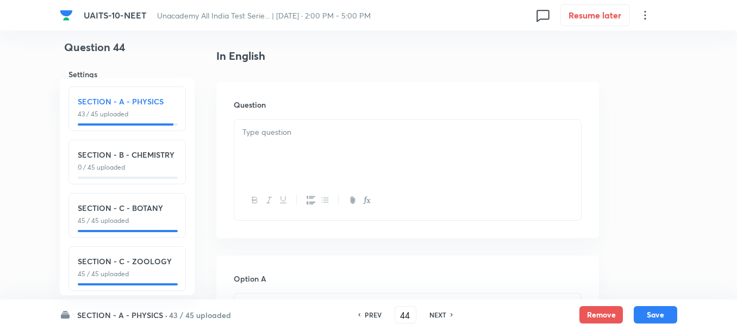
click at [284, 146] on div at bounding box center [407, 150] width 347 height 61
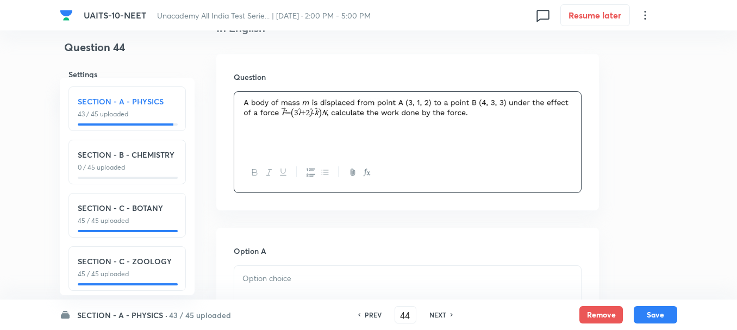
scroll to position [326, 0]
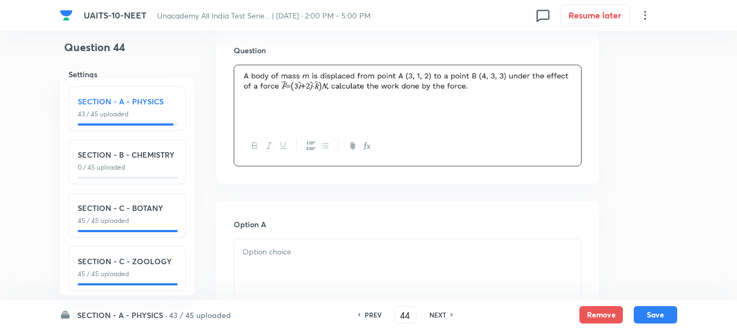
click at [270, 267] on div at bounding box center [407, 269] width 347 height 61
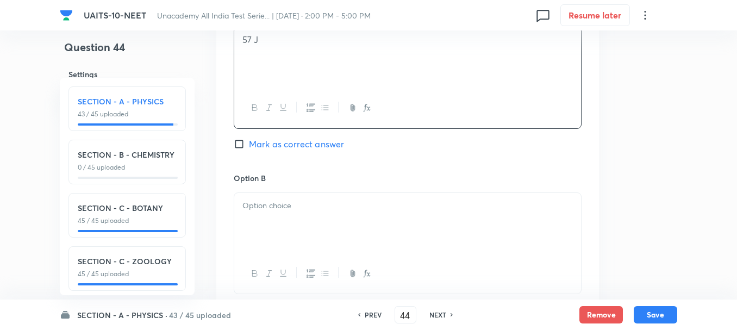
scroll to position [598, 0]
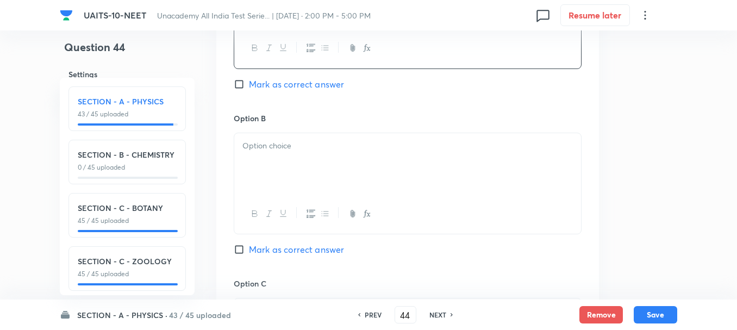
click at [279, 153] on div at bounding box center [407, 163] width 347 height 61
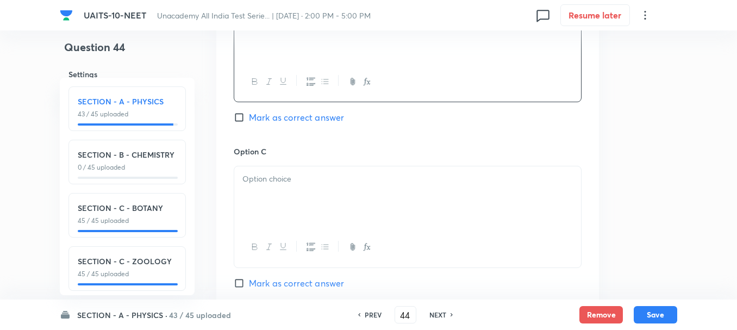
scroll to position [761, 0]
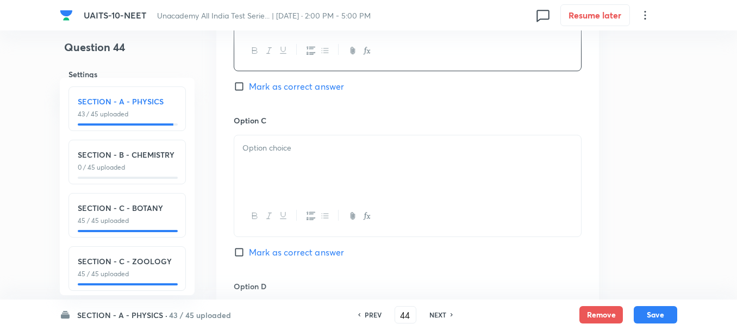
click at [265, 165] on div at bounding box center [407, 165] width 347 height 61
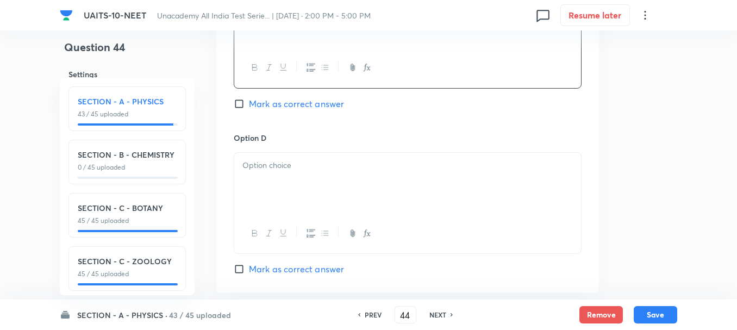
scroll to position [924, 0]
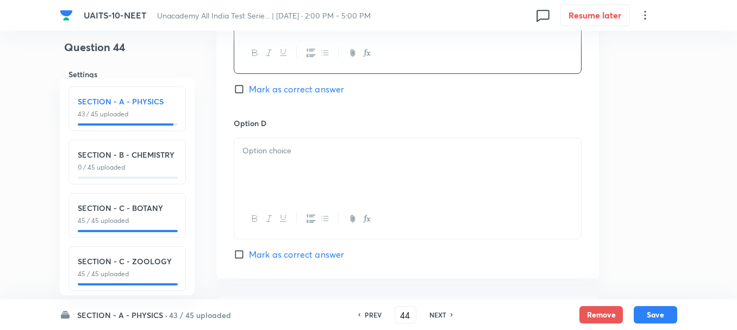
click at [278, 152] on p at bounding box center [407, 151] width 330 height 12
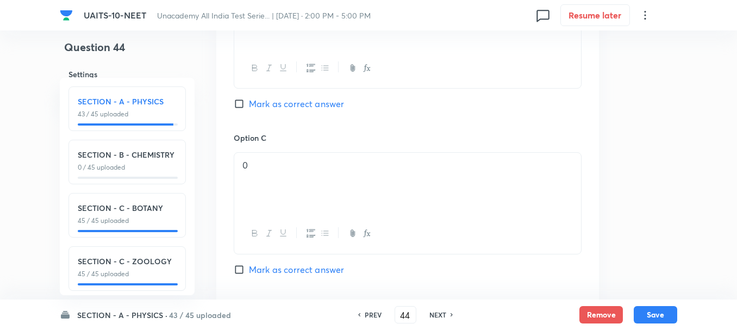
scroll to position [706, 0]
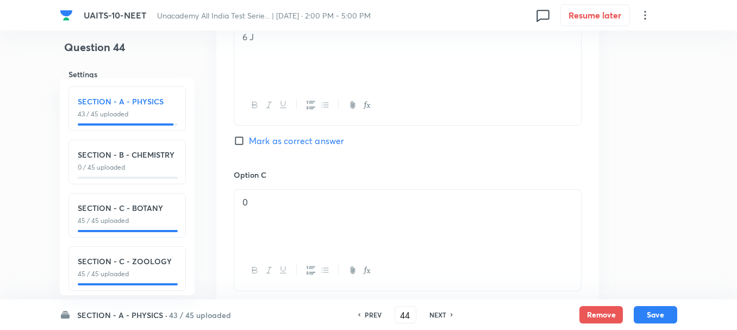
click at [266, 148] on div "Option B 6 [PERSON_NAME] as correct answer" at bounding box center [408, 86] width 348 height 165
click at [265, 133] on div "Option B 6 [PERSON_NAME] as correct answer" at bounding box center [408, 86] width 348 height 165
click at [276, 142] on span "Mark as correct answer" at bounding box center [296, 140] width 95 height 13
click at [249, 142] on input "Mark as correct answer" at bounding box center [241, 140] width 15 height 11
checkbox input "true"
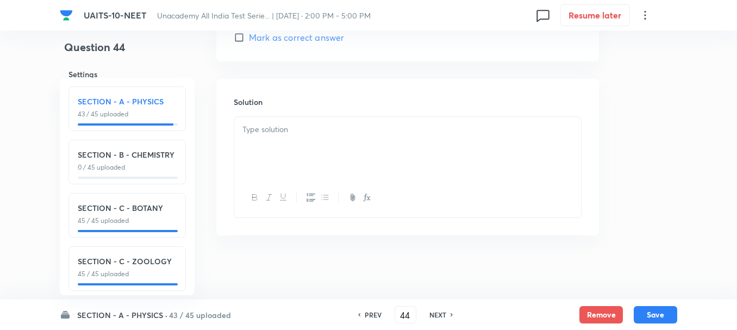
scroll to position [1141, 0]
drag, startPoint x: 278, startPoint y: 135, endPoint x: 327, endPoint y: 148, distance: 50.8
click at [279, 136] on div at bounding box center [407, 146] width 347 height 61
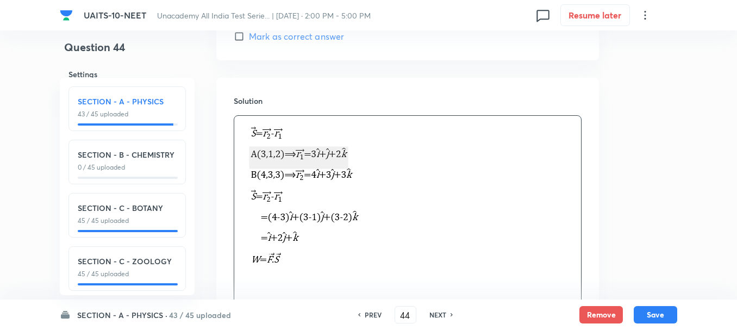
scroll to position [1250, 0]
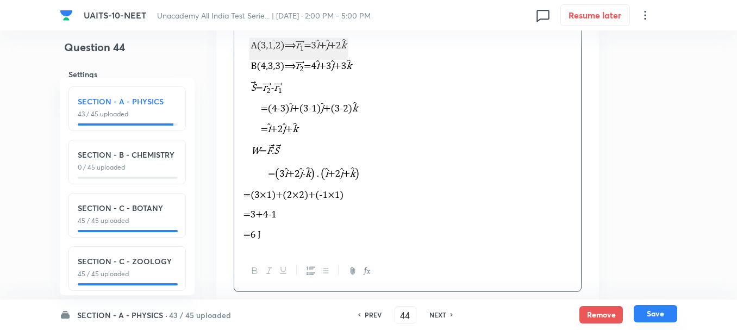
click at [656, 310] on button "Save" at bounding box center [655, 313] width 43 height 17
type input "45"
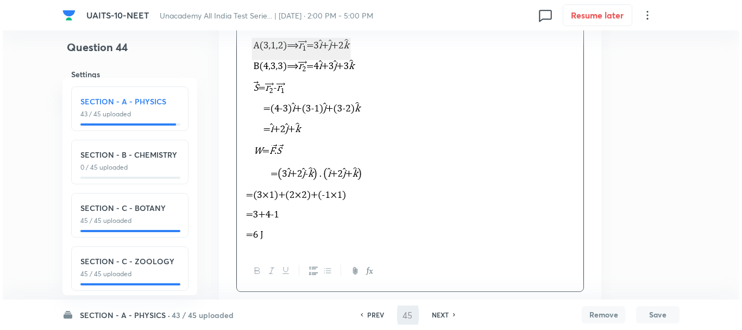
scroll to position [0, 0]
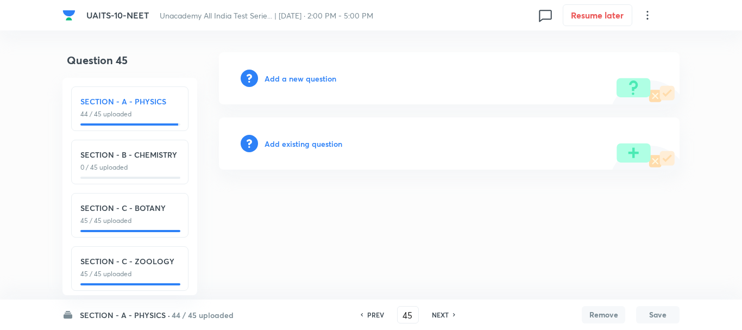
click at [309, 80] on h6 "Add a new question" at bounding box center [301, 78] width 72 height 11
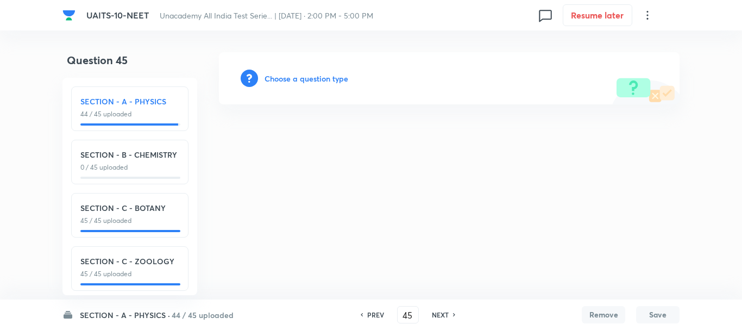
click at [315, 76] on h6 "Choose a question type" at bounding box center [307, 78] width 84 height 11
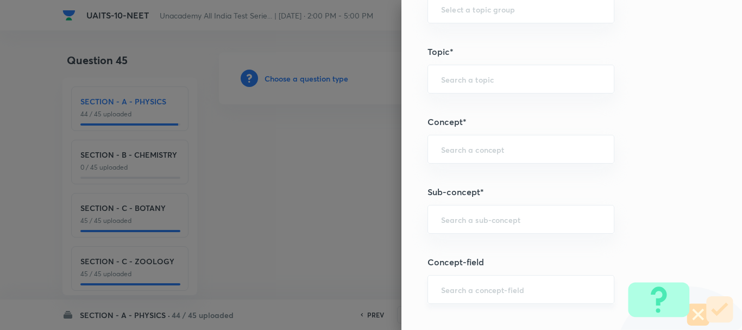
scroll to position [652, 0]
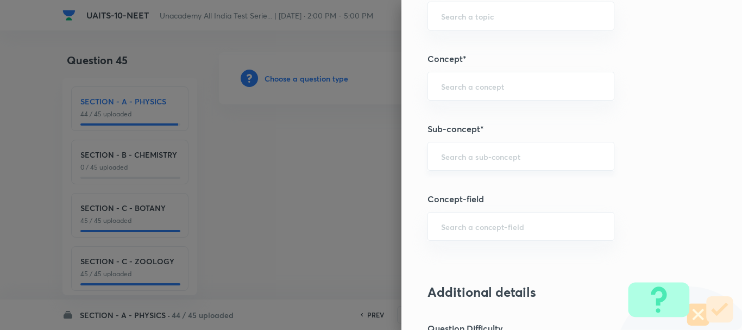
click at [443, 156] on input "text" at bounding box center [521, 156] width 160 height 10
paste input "[PERSON_NAME] Laws of Motion"
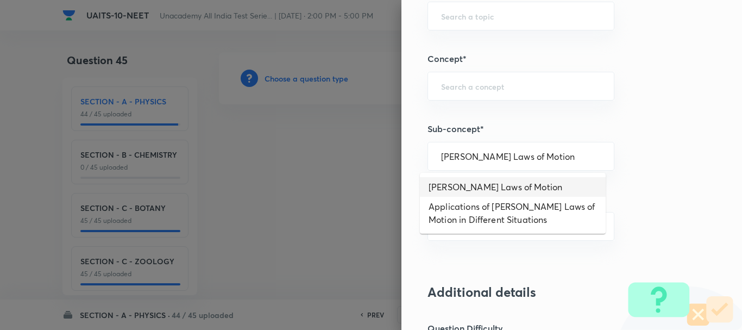
click at [509, 189] on li "[PERSON_NAME] Laws of Motion" at bounding box center [513, 187] width 186 height 20
type input "[PERSON_NAME] Laws of Motion"
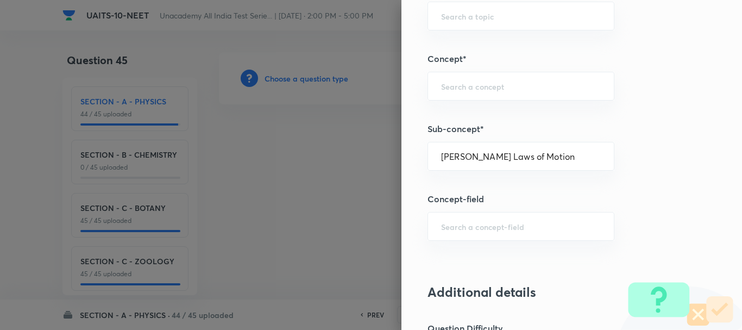
type input "Physics"
type input "Mechanics"
type input "Laws of Motion & Friction"
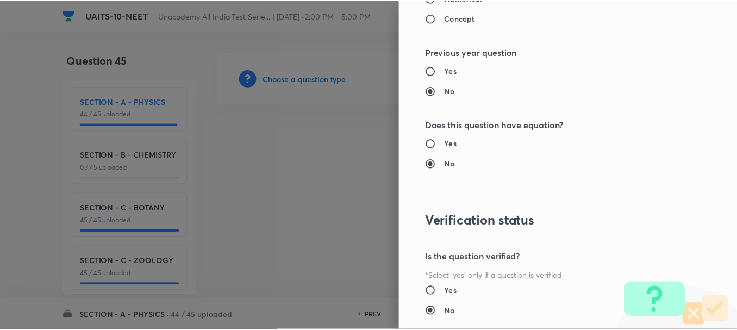
scroll to position [1224, 0]
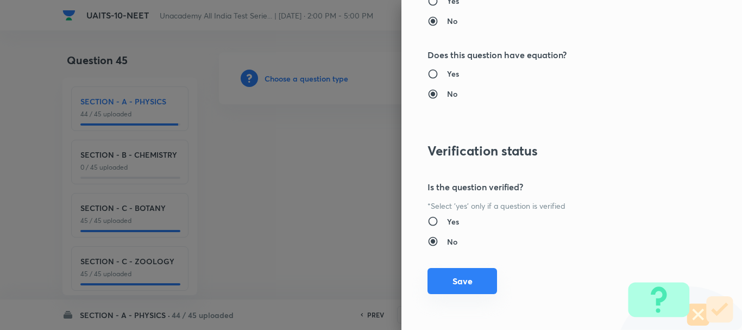
click at [464, 275] on button "Save" at bounding box center [463, 281] width 70 height 26
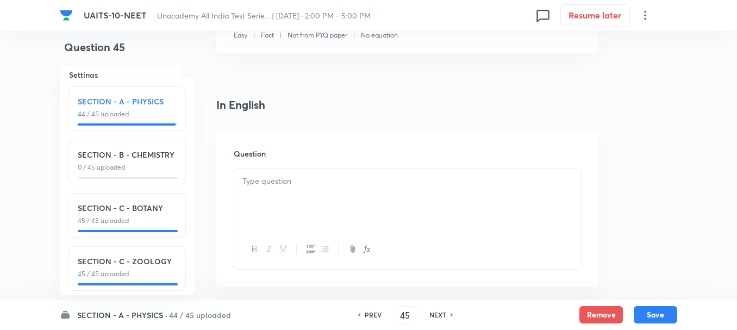
scroll to position [272, 0]
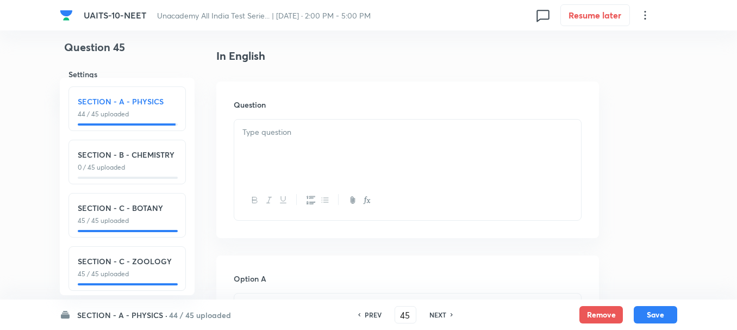
click at [268, 146] on div at bounding box center [407, 150] width 347 height 61
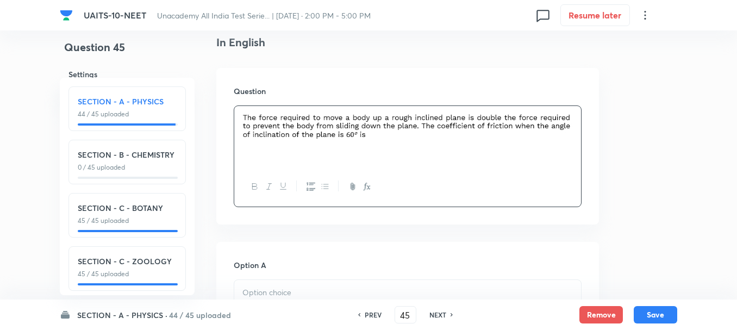
scroll to position [380, 0]
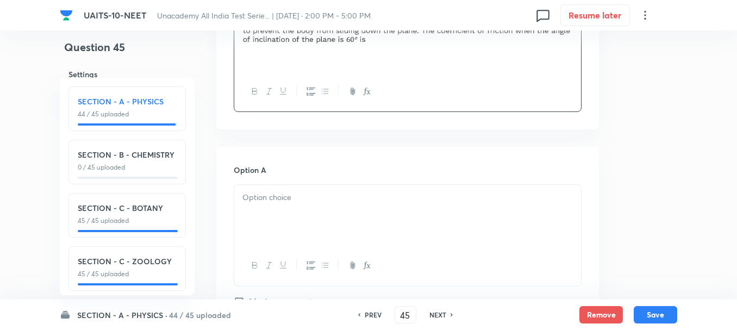
click at [321, 228] on div at bounding box center [407, 215] width 347 height 61
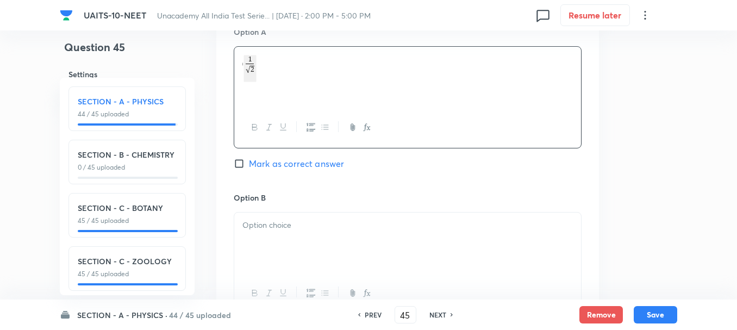
scroll to position [598, 0]
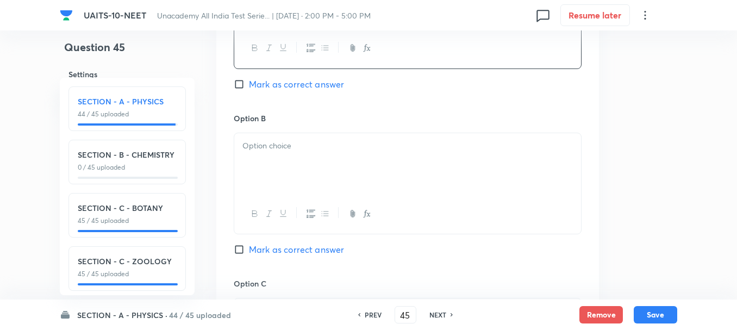
click at [294, 154] on div at bounding box center [407, 163] width 347 height 61
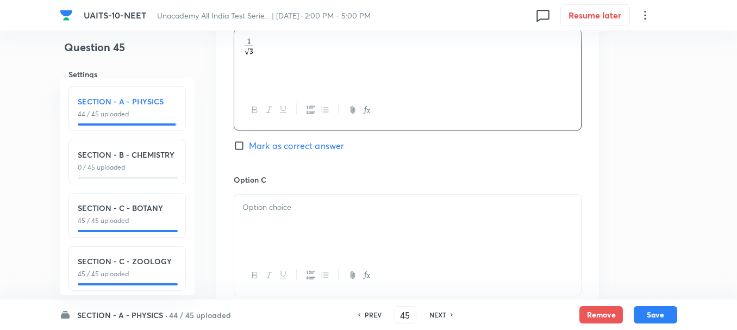
scroll to position [706, 0]
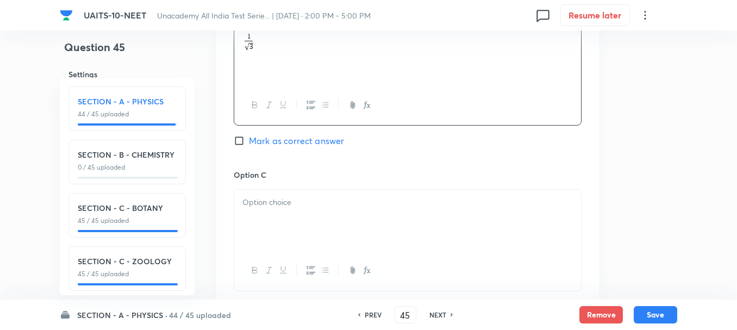
click at [289, 220] on div at bounding box center [407, 220] width 347 height 61
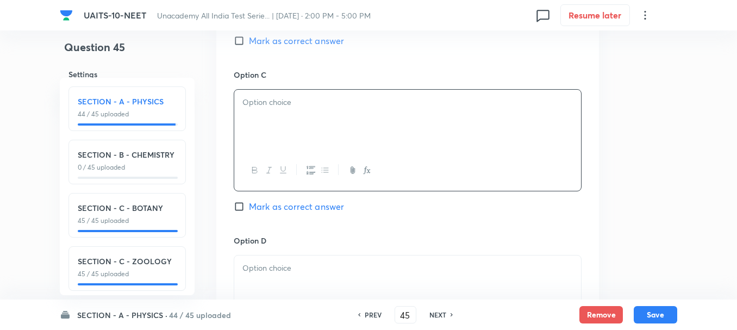
scroll to position [815, 0]
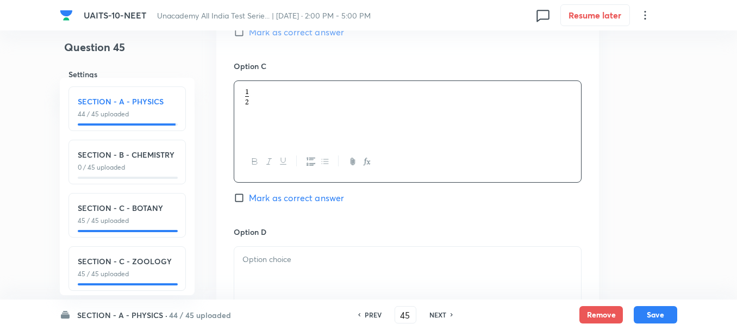
click at [291, 268] on div at bounding box center [407, 277] width 347 height 61
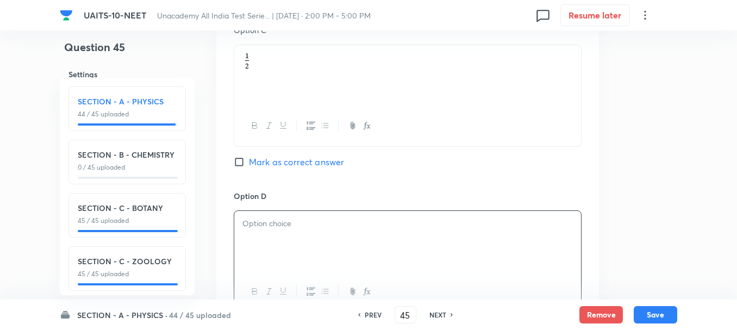
scroll to position [869, 0]
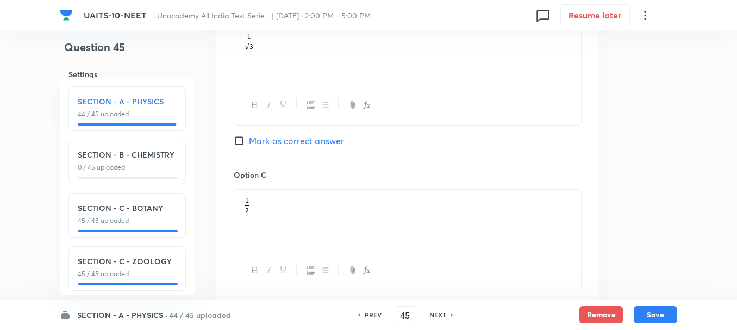
click at [270, 142] on span "Mark as correct answer" at bounding box center [296, 140] width 95 height 13
click at [249, 142] on input "Mark as correct answer" at bounding box center [241, 140] width 15 height 11
checkbox input "true"
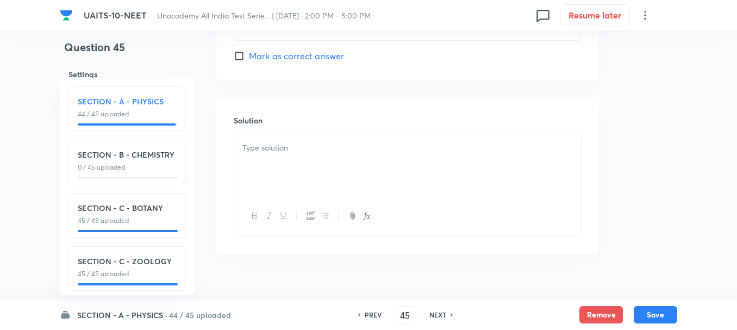
scroll to position [1141, 0]
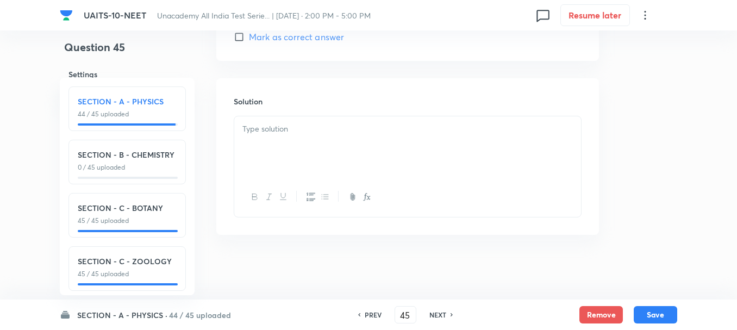
click at [280, 146] on div at bounding box center [407, 146] width 347 height 61
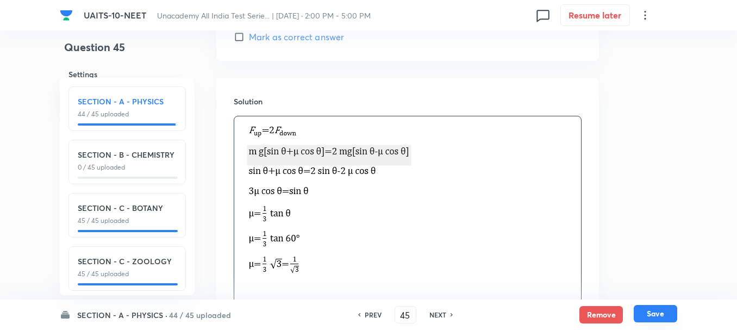
click at [657, 312] on button "Save" at bounding box center [655, 313] width 43 height 17
type input "46"
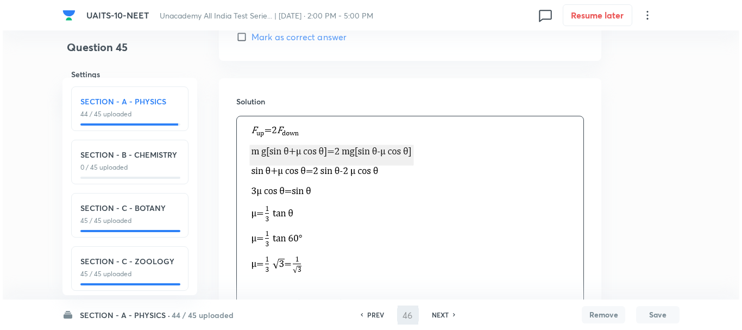
scroll to position [0, 0]
